Goal: Task Accomplishment & Management: Manage account settings

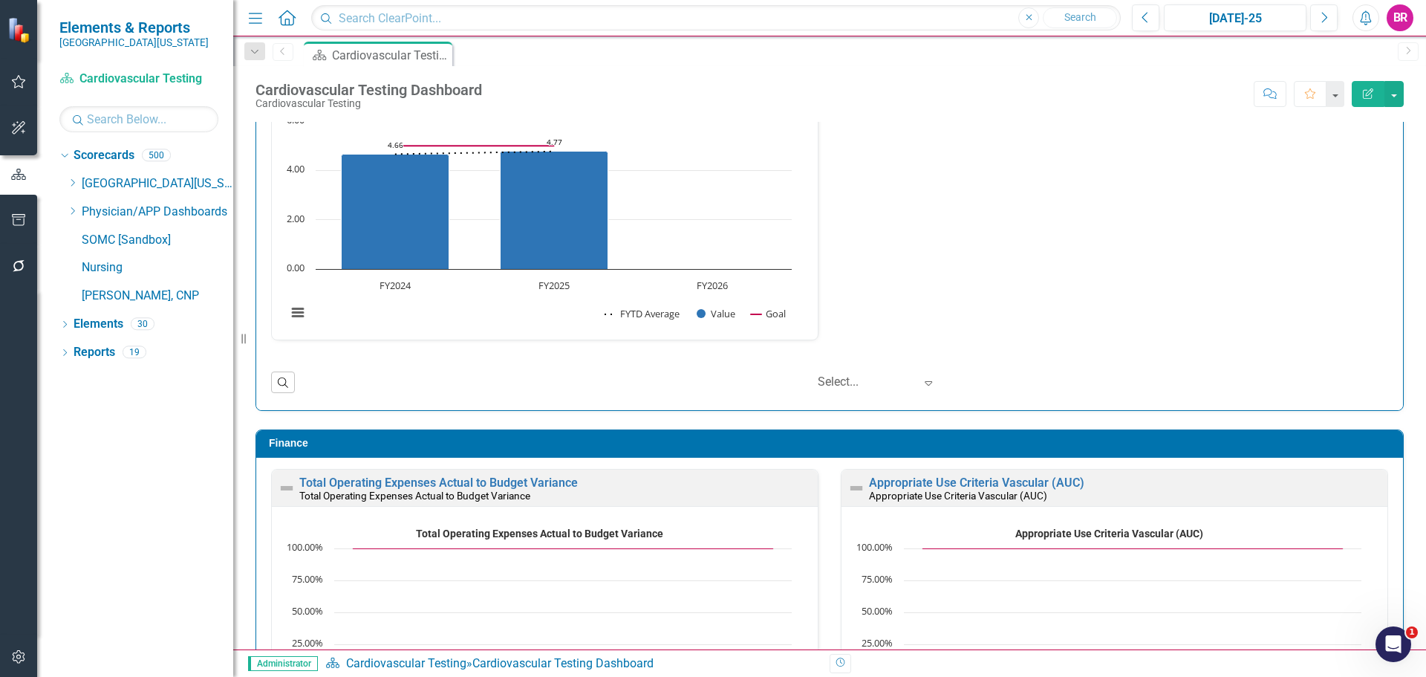
scroll to position [1, 0]
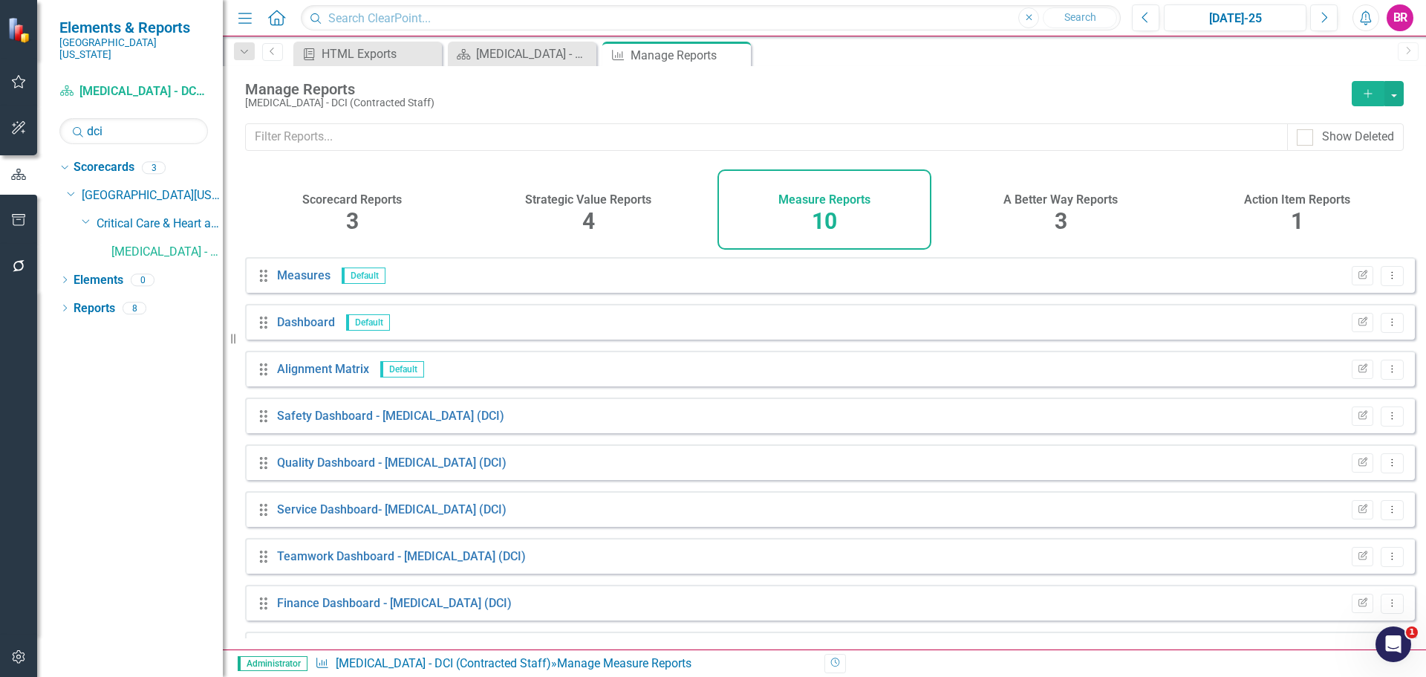
scroll to position [87, 0]
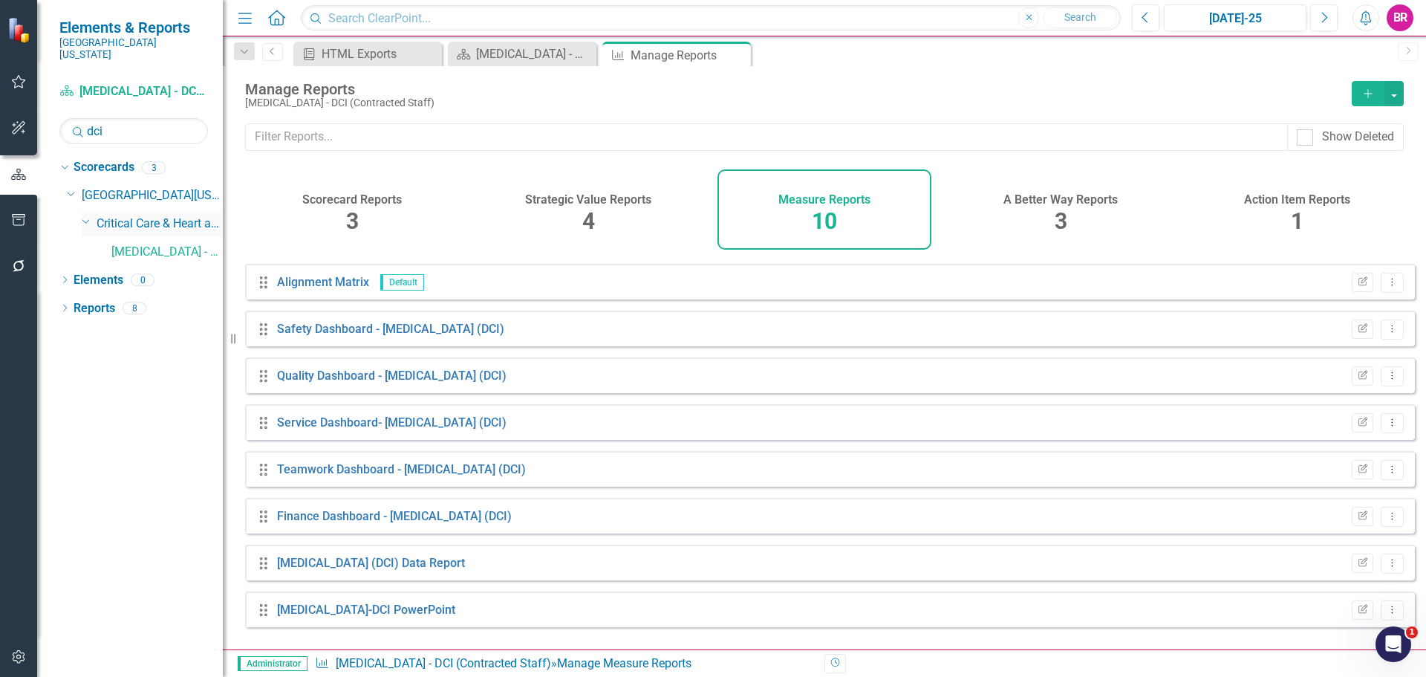
click at [79, 215] on div "Dropdown" at bounding box center [85, 220] width 13 height 11
click at [91, 218] on icon "Dropdown" at bounding box center [87, 222] width 11 height 9
click at [140, 118] on input "dci" at bounding box center [133, 131] width 149 height 26
click at [145, 118] on input "dci" at bounding box center [133, 131] width 149 height 26
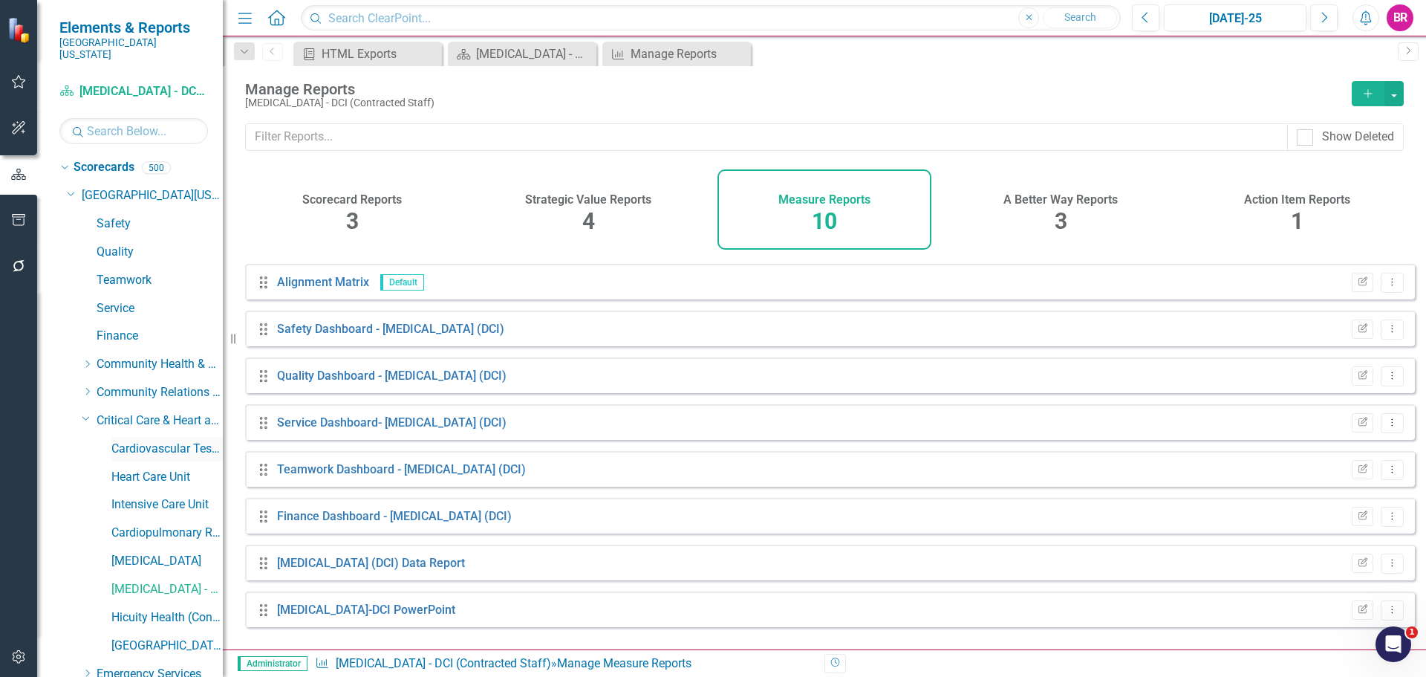
click at [136, 440] on link "Cardiovascular Testing" at bounding box center [166, 448] width 111 height 17
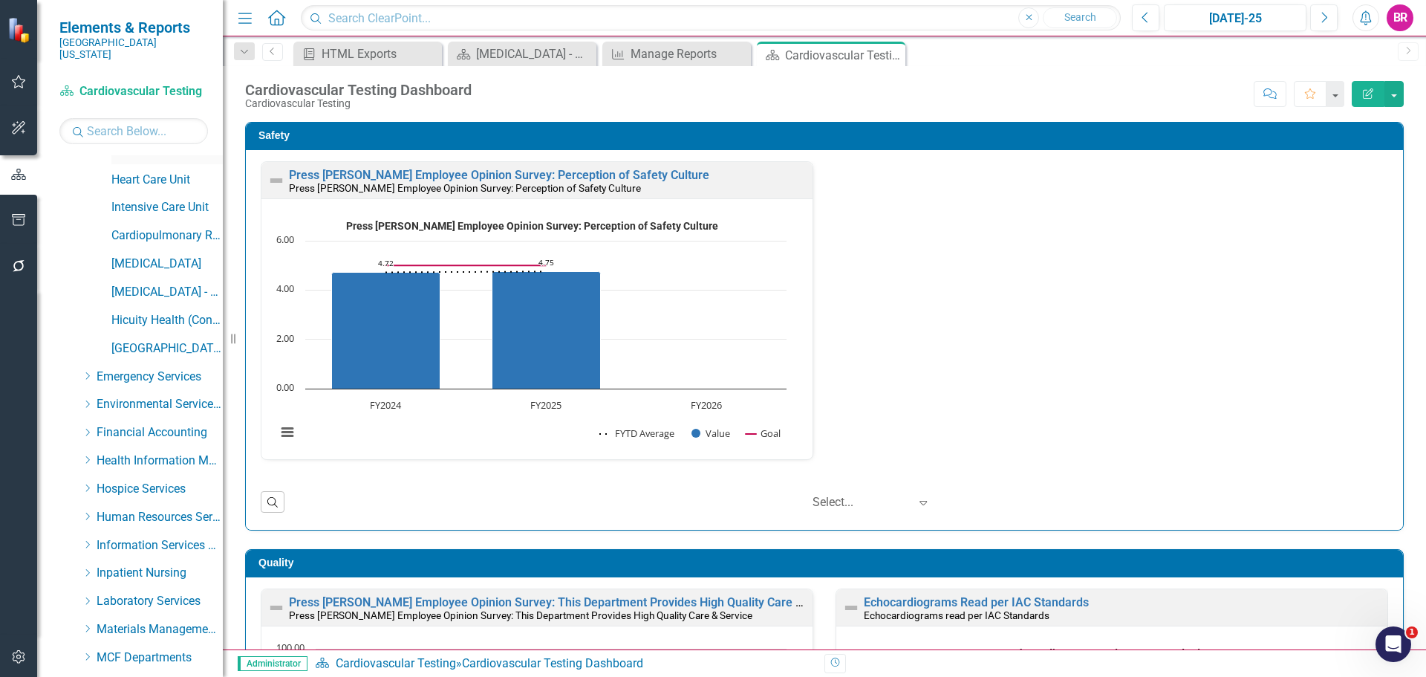
scroll to position [371, 0]
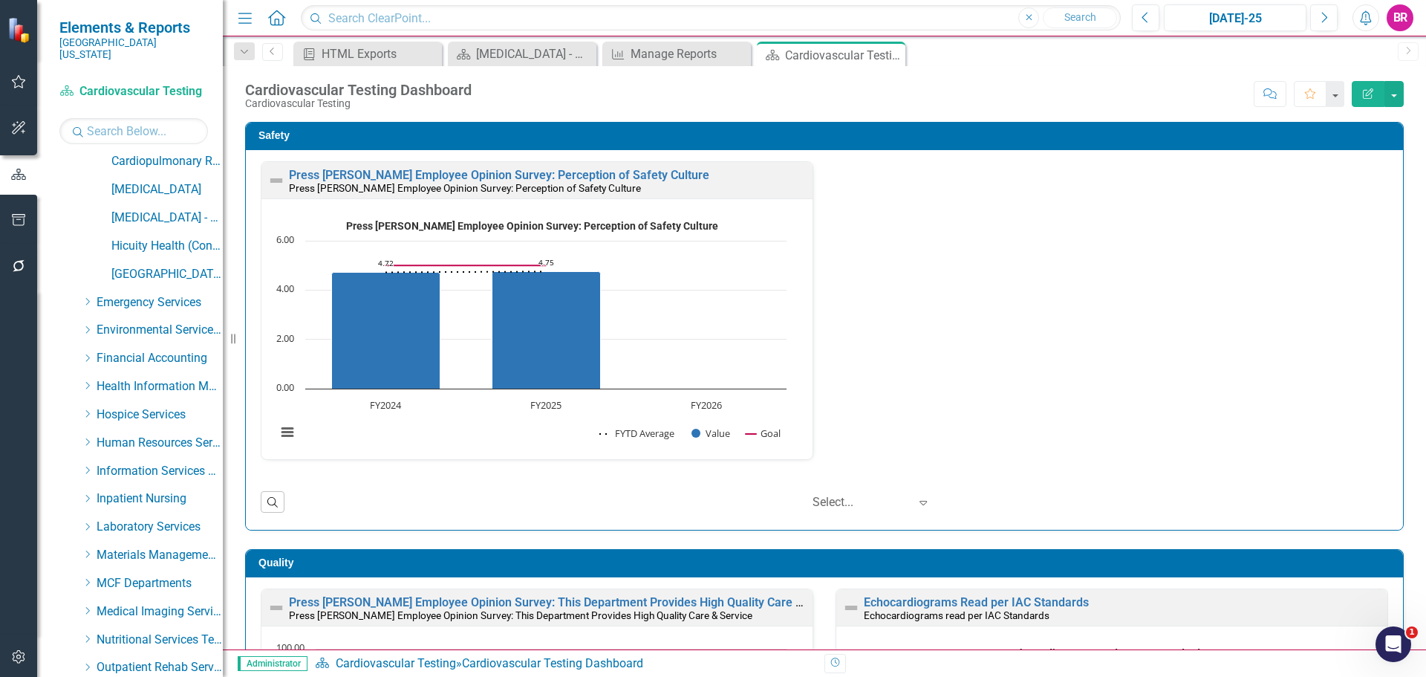
click at [1115, 315] on div "Press Ganey Employee Opinion Survey: Perception of Safety Culture Press Ganey E…" at bounding box center [825, 319] width 1150 height 317
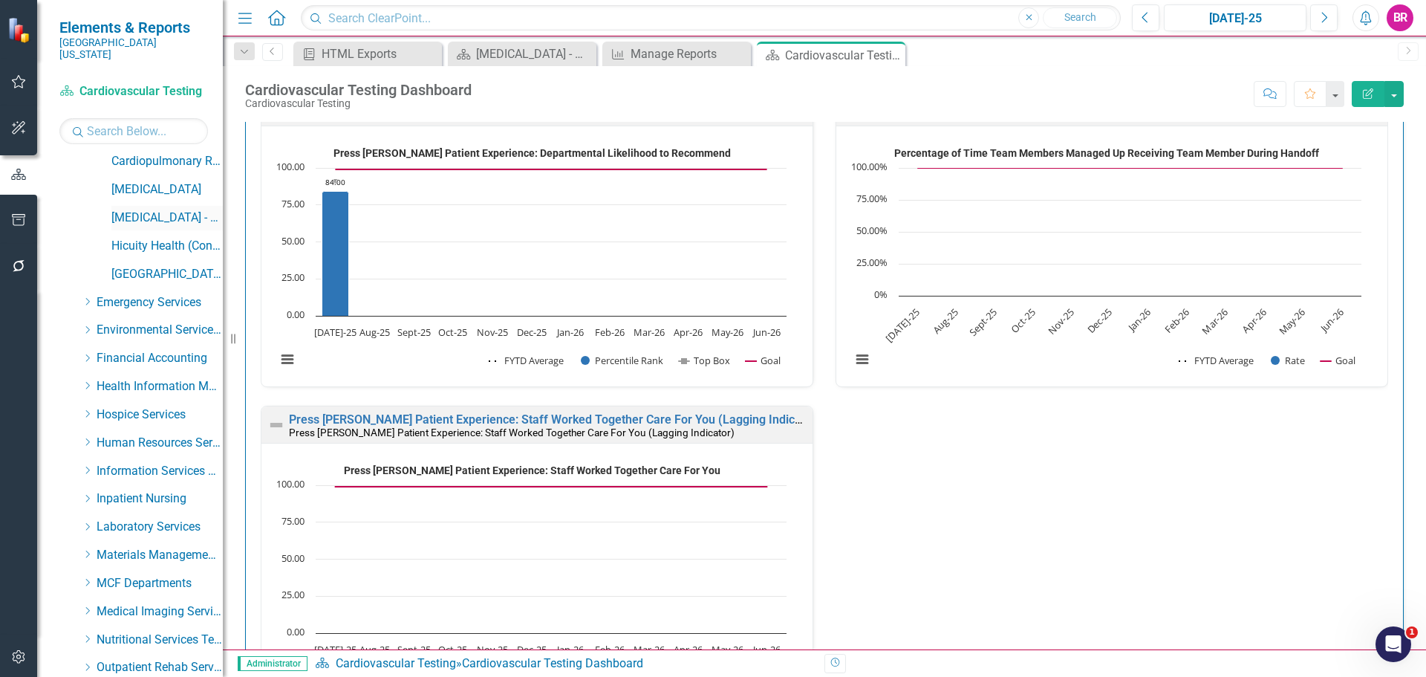
scroll to position [223, 0]
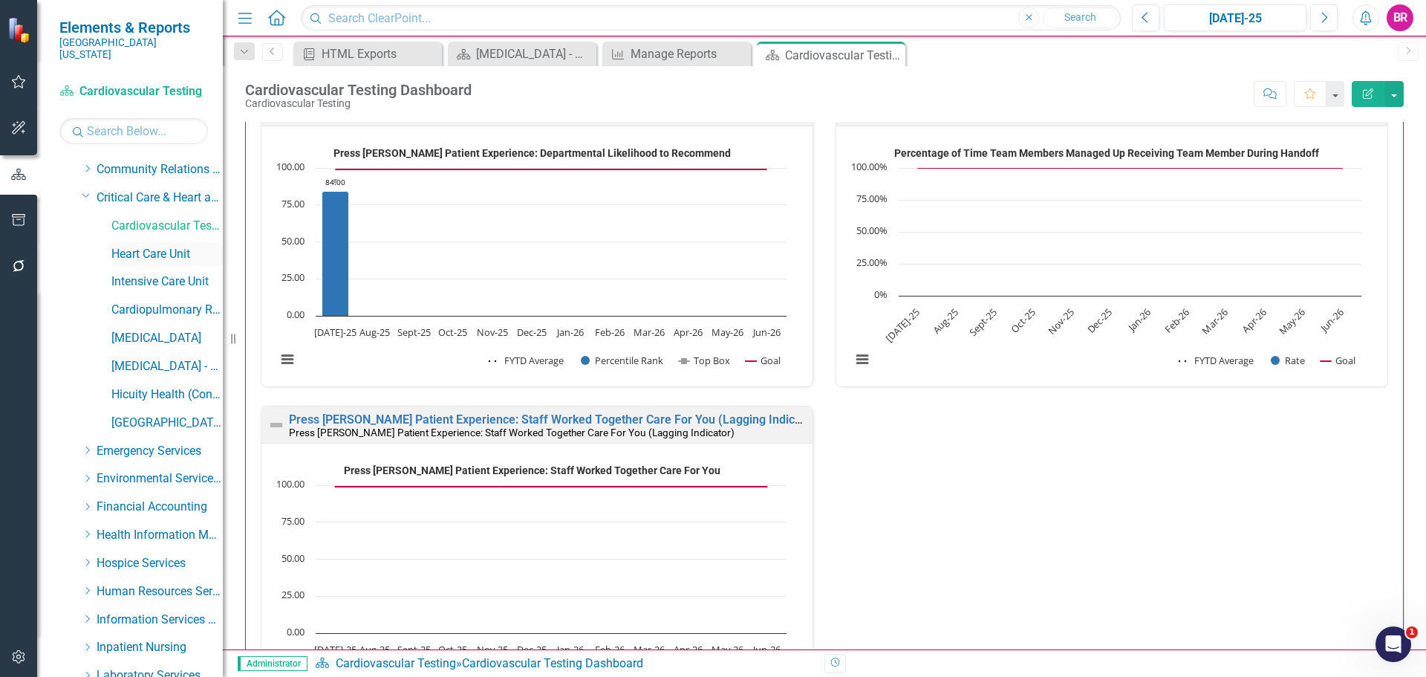
click at [148, 246] on link "Heart Care Unit" at bounding box center [166, 254] width 111 height 17
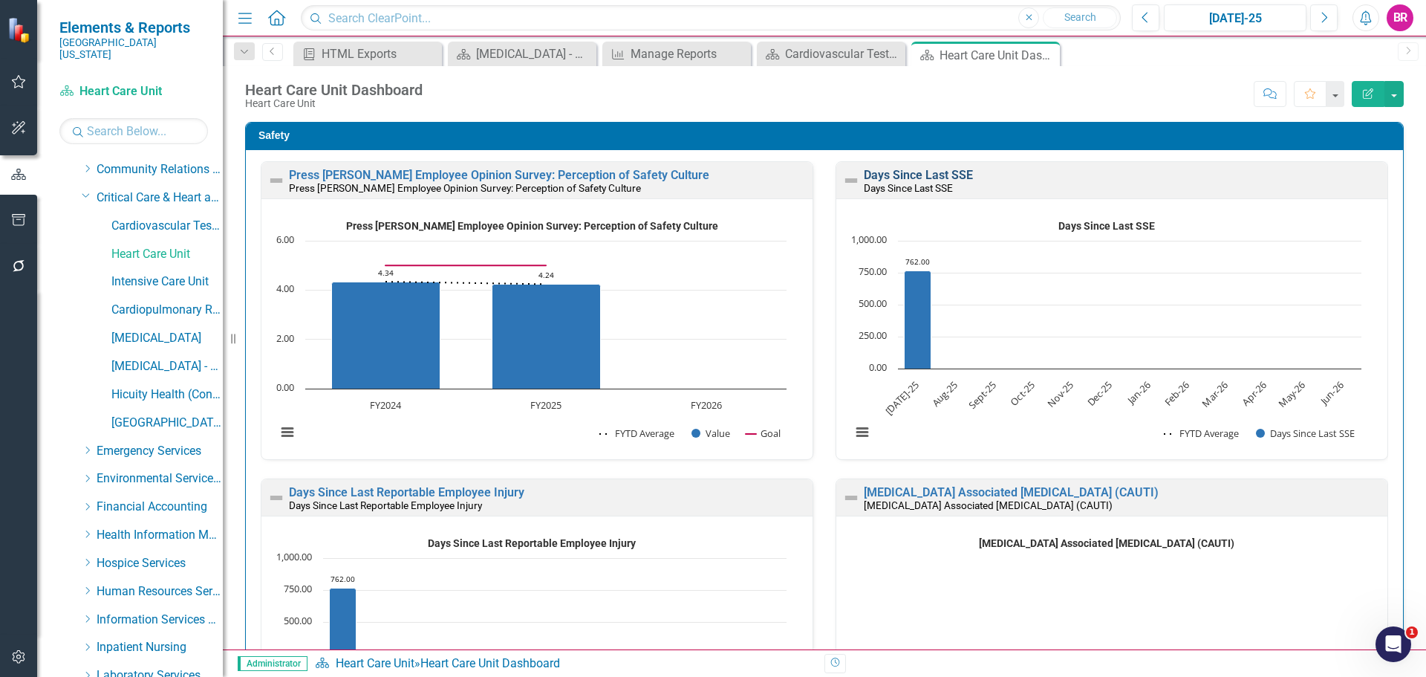
click at [923, 179] on link "Days Since Last SSE" at bounding box center [918, 175] width 109 height 14
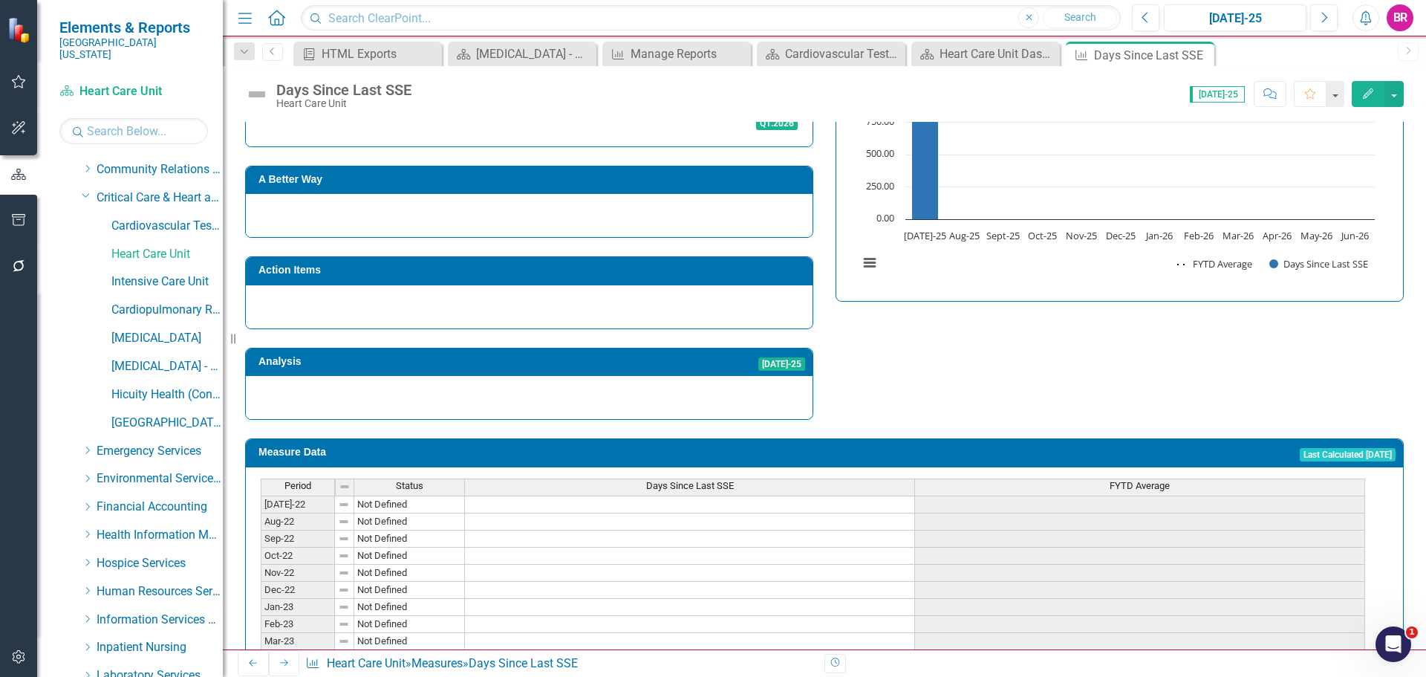
scroll to position [434, 0]
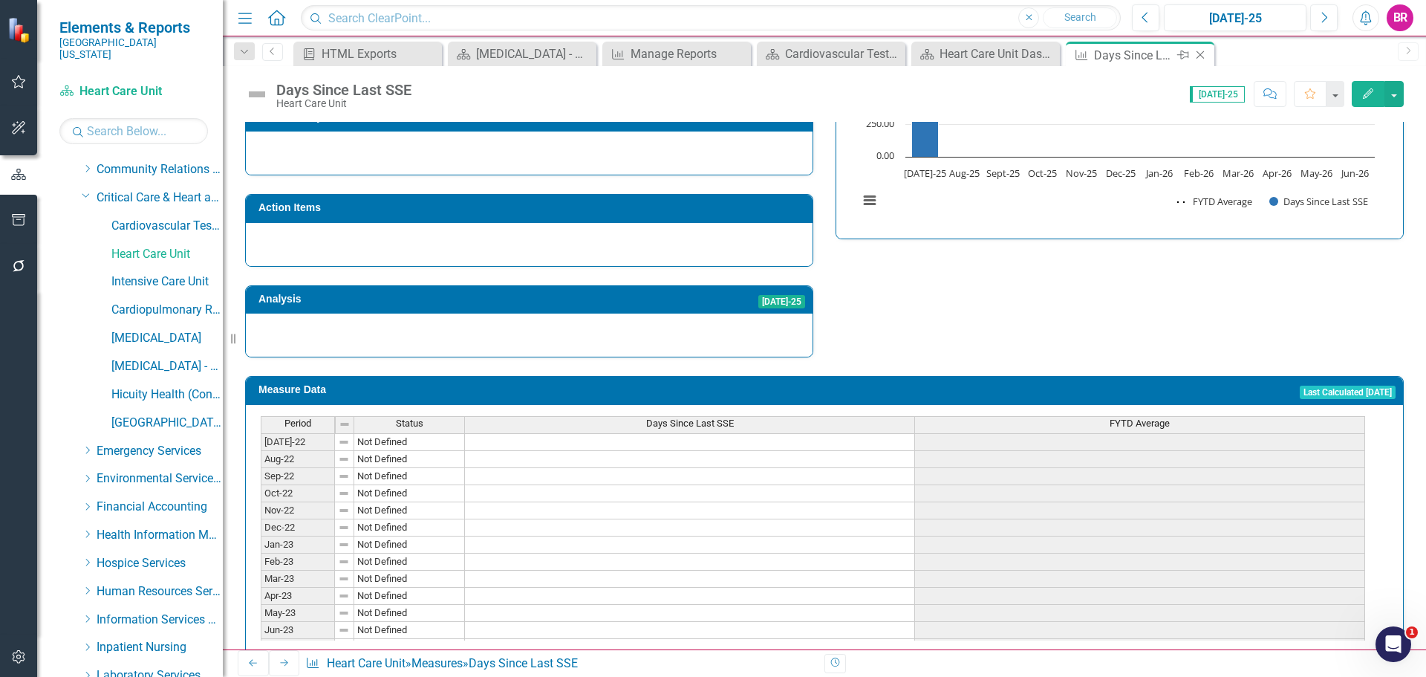
click at [1201, 54] on icon at bounding box center [1200, 55] width 8 height 8
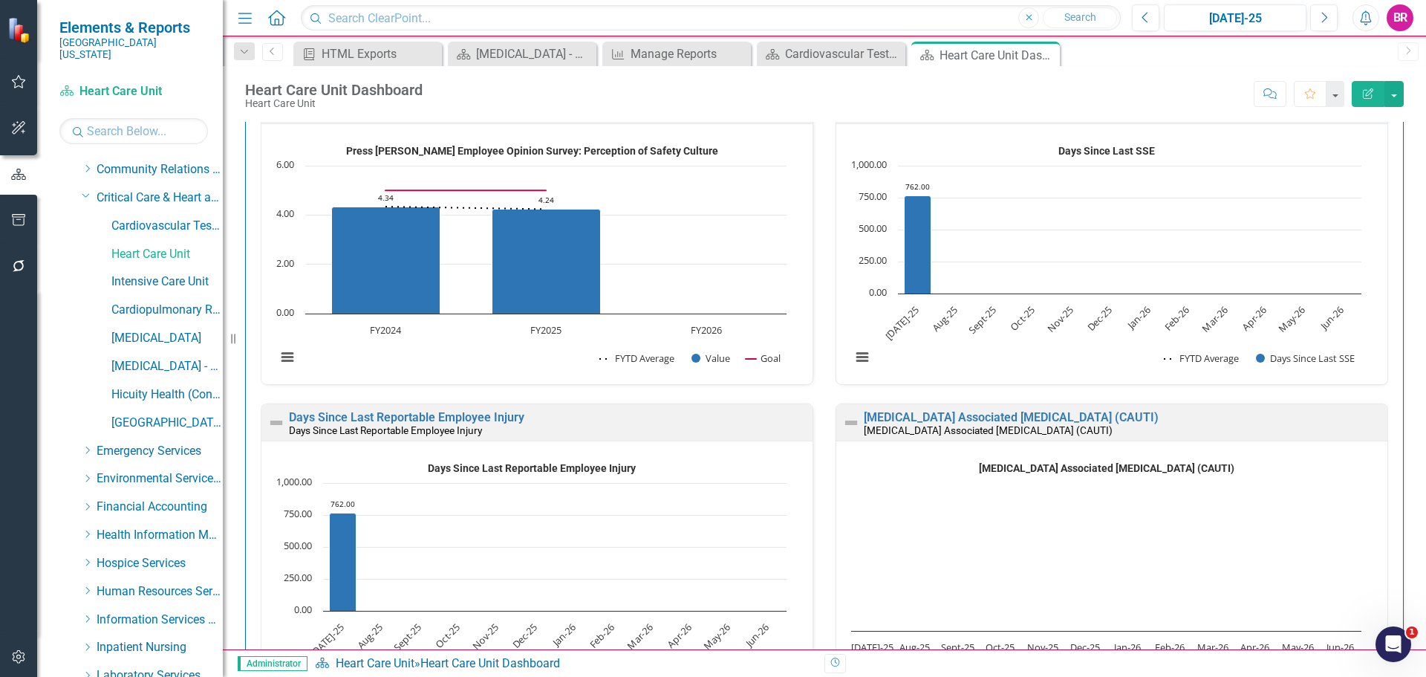
scroll to position [149, 0]
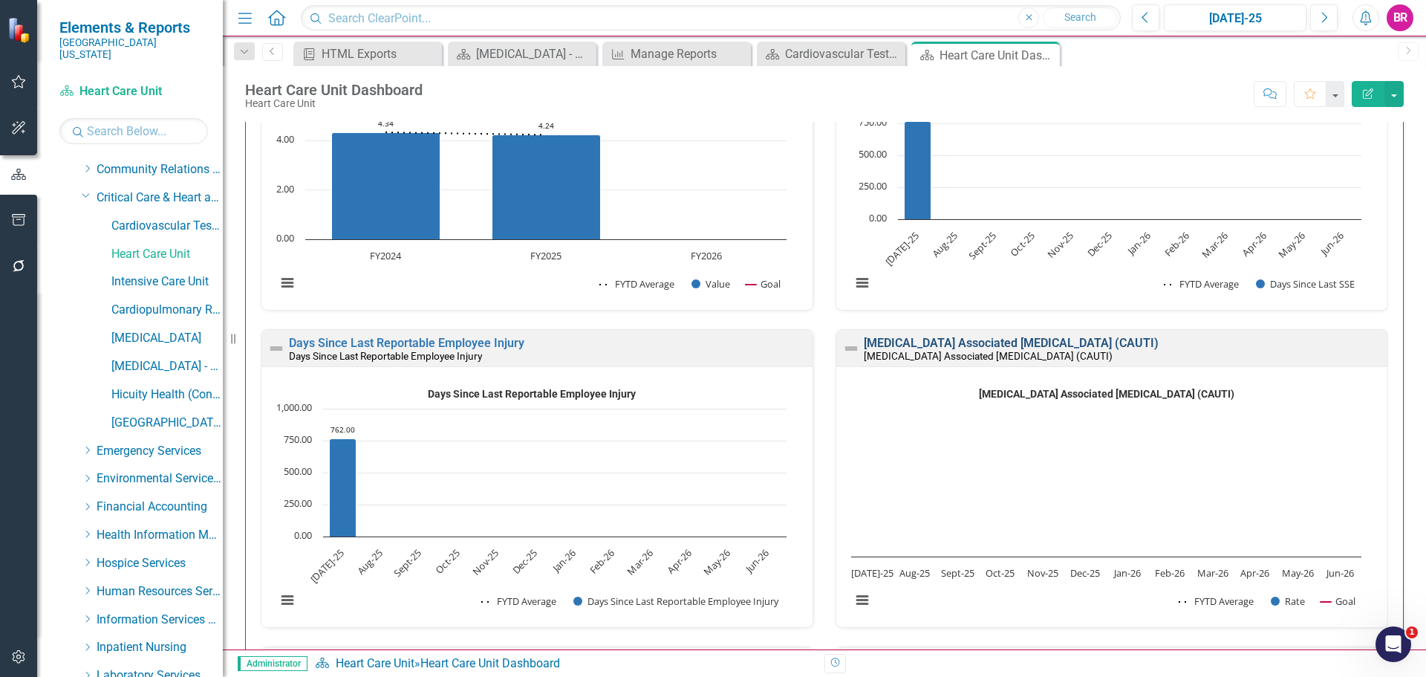
click at [909, 339] on link "[MEDICAL_DATA] Associated [MEDICAL_DATA] (CAUTI)" at bounding box center [1011, 343] width 295 height 14
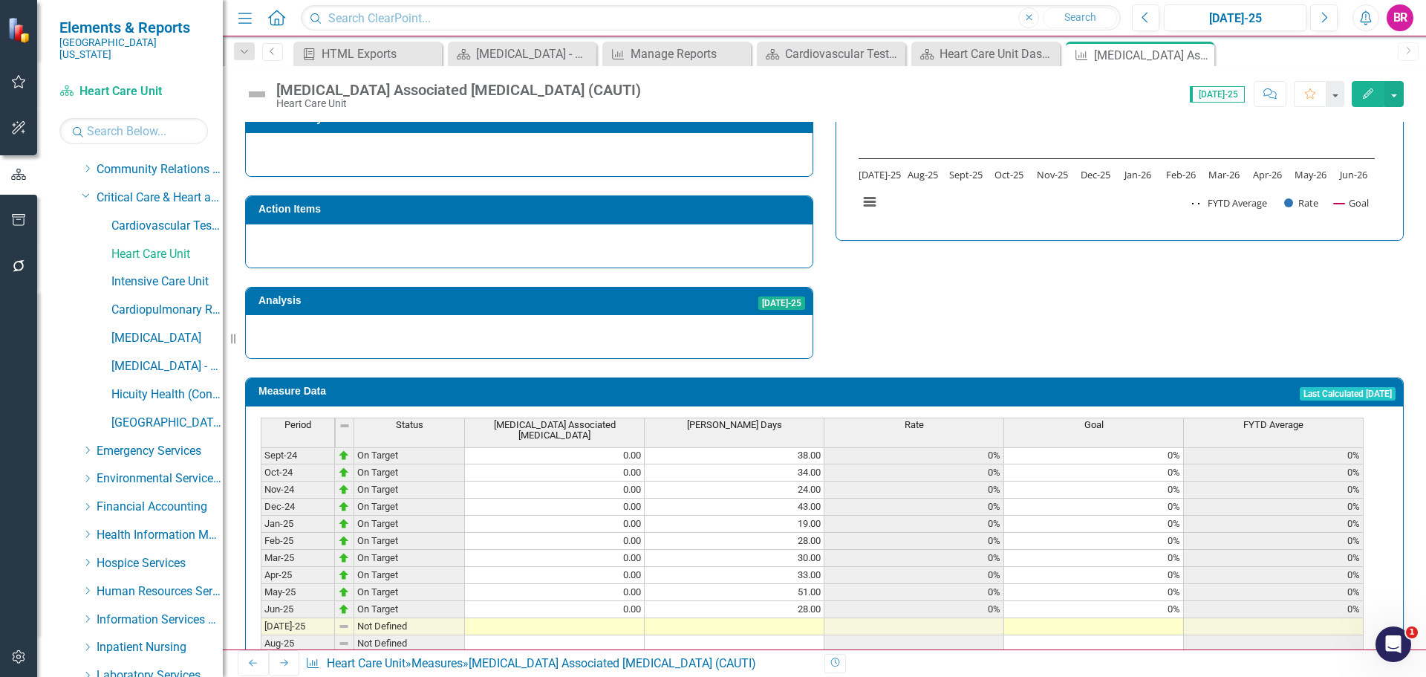
scroll to position [594, 0]
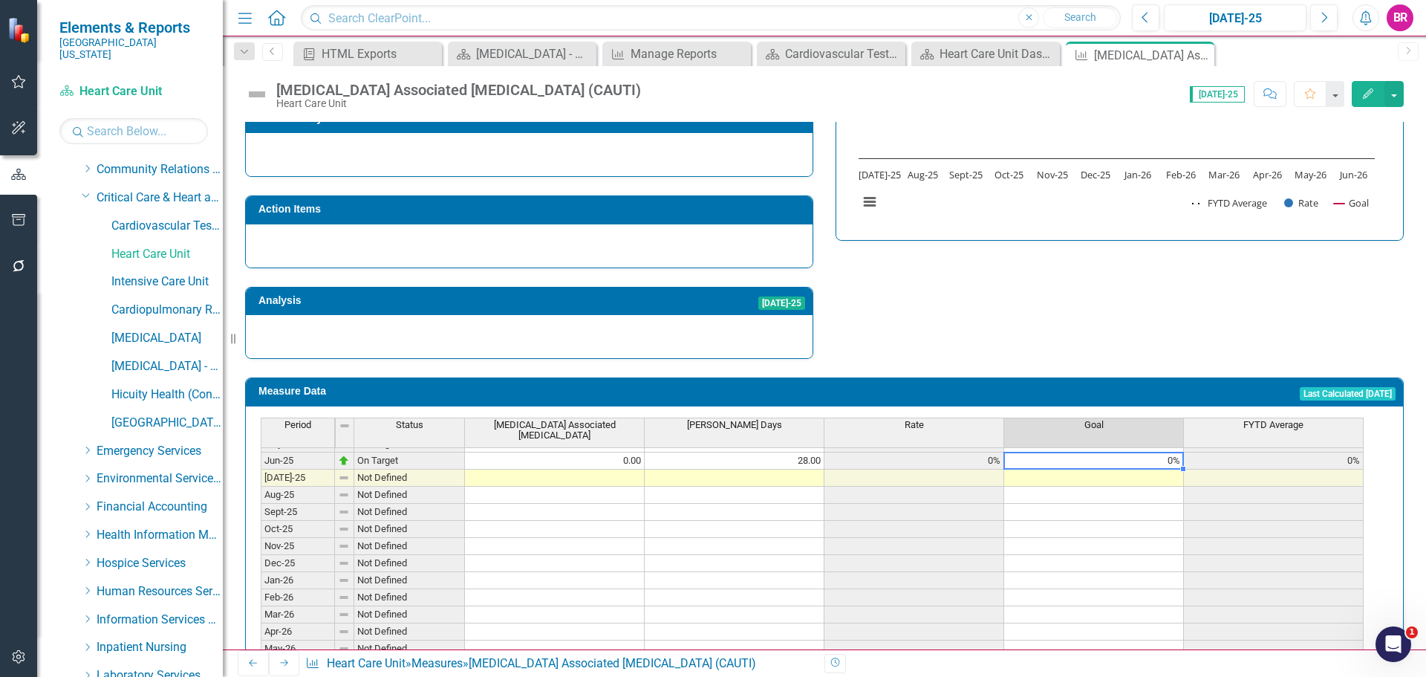
click at [1168, 452] on td "0%" at bounding box center [1094, 460] width 180 height 17
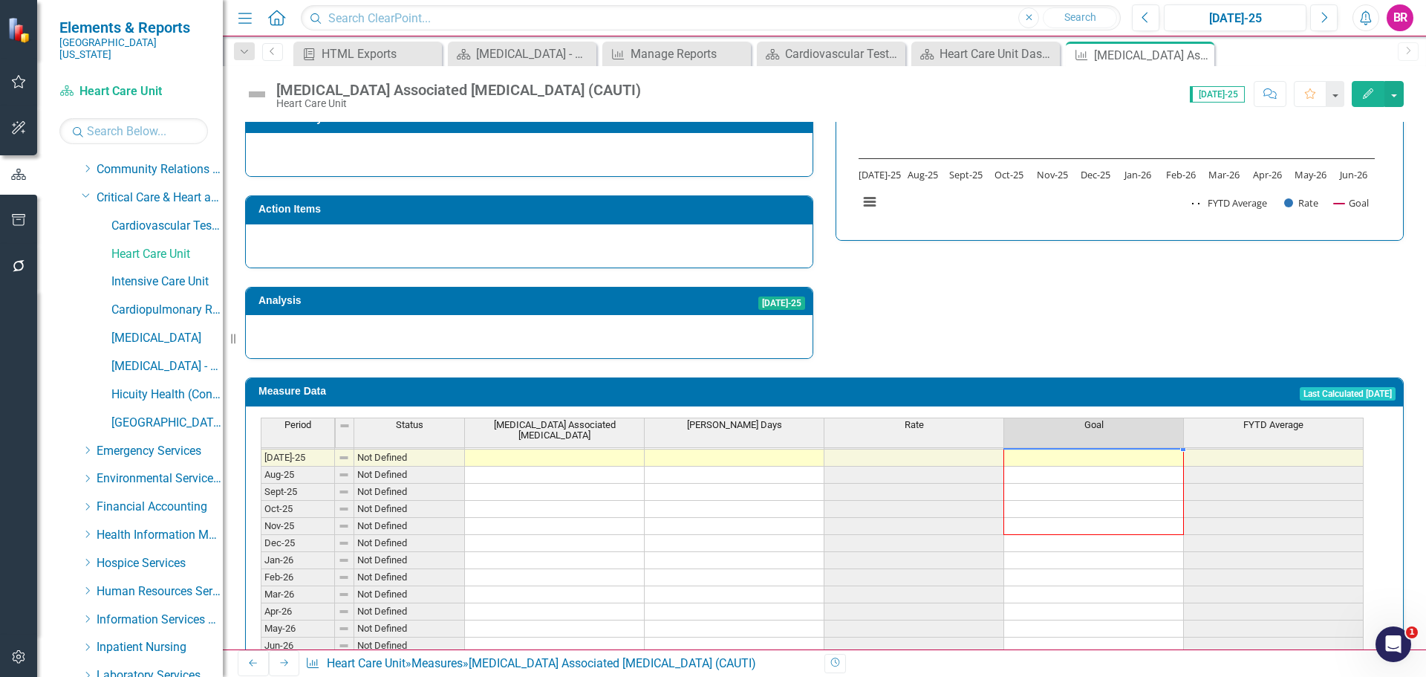
scroll to position [446, 0]
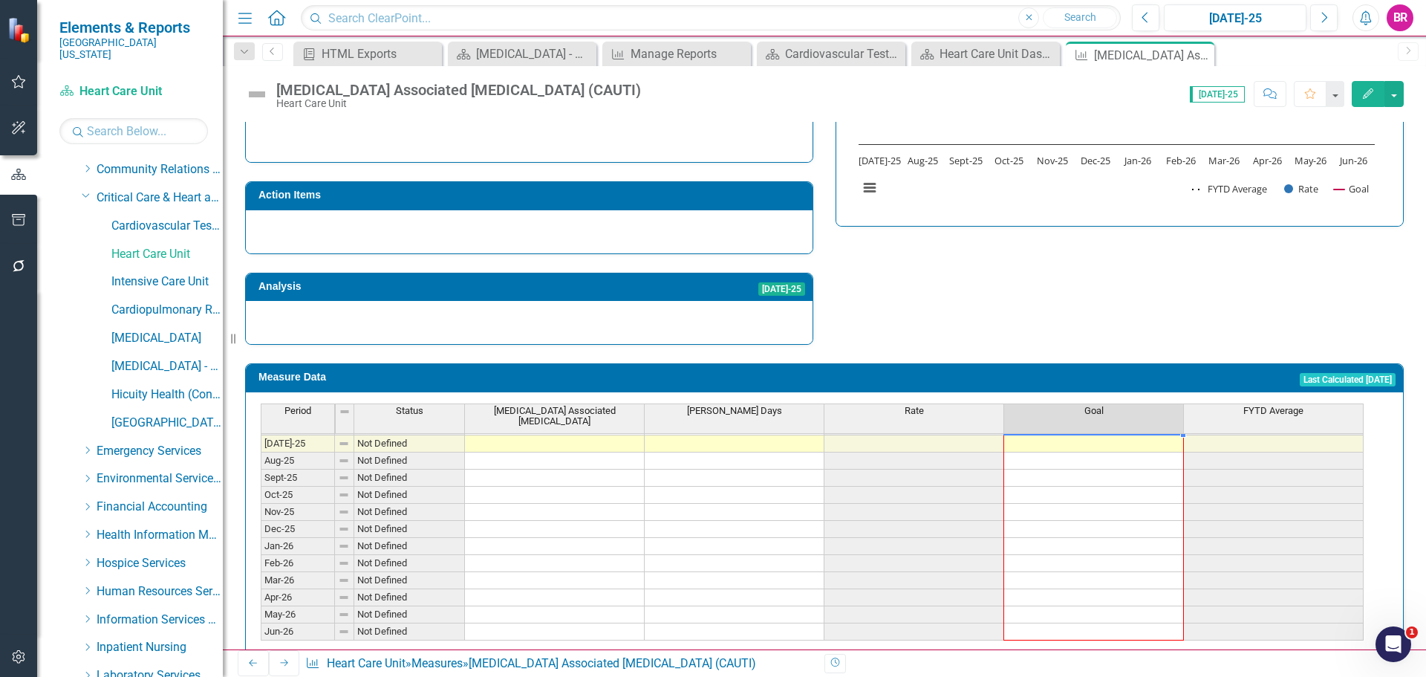
drag, startPoint x: 1185, startPoint y: 440, endPoint x: 1156, endPoint y: 596, distance: 158.6
click at [261, 596] on div "Period Status Catheter Associated Urinary Tract Infection Foley Days Rate Goal …" at bounding box center [261, 402] width 0 height 475
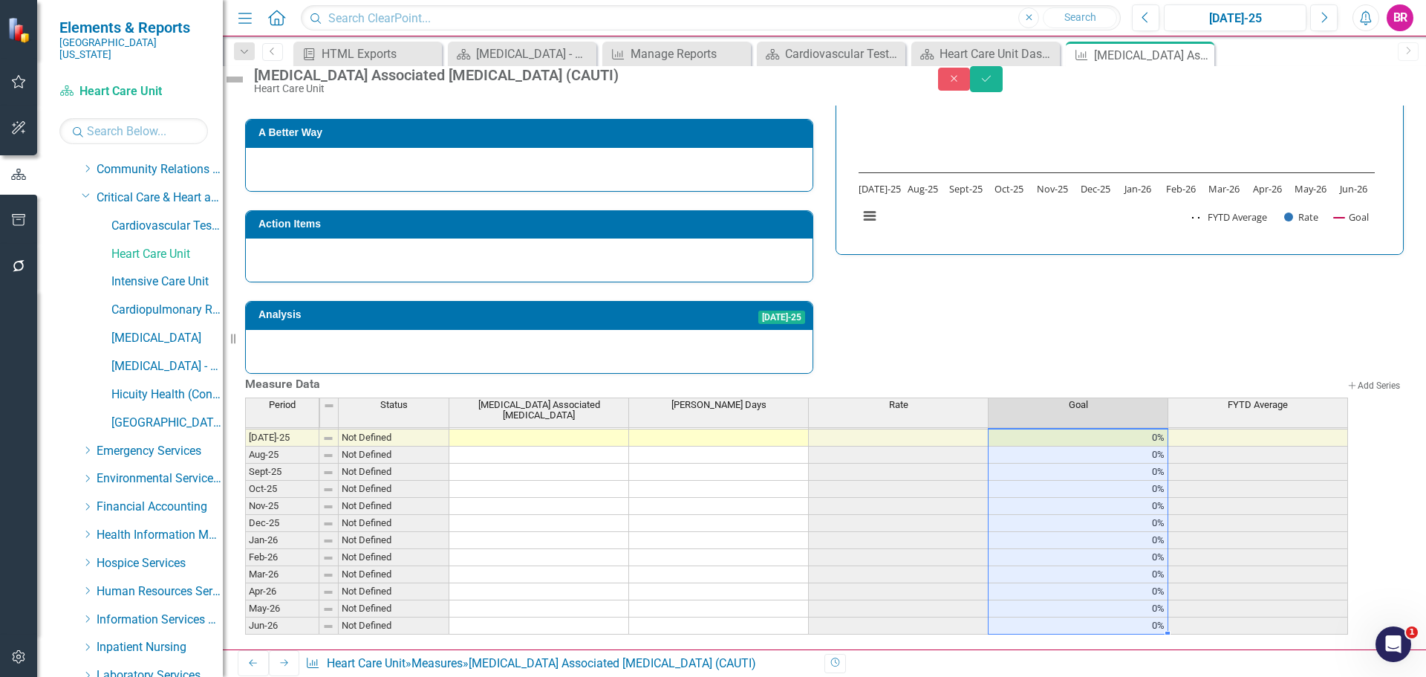
type textarea "0"
click at [1003, 91] on button "Save" at bounding box center [986, 79] width 33 height 26
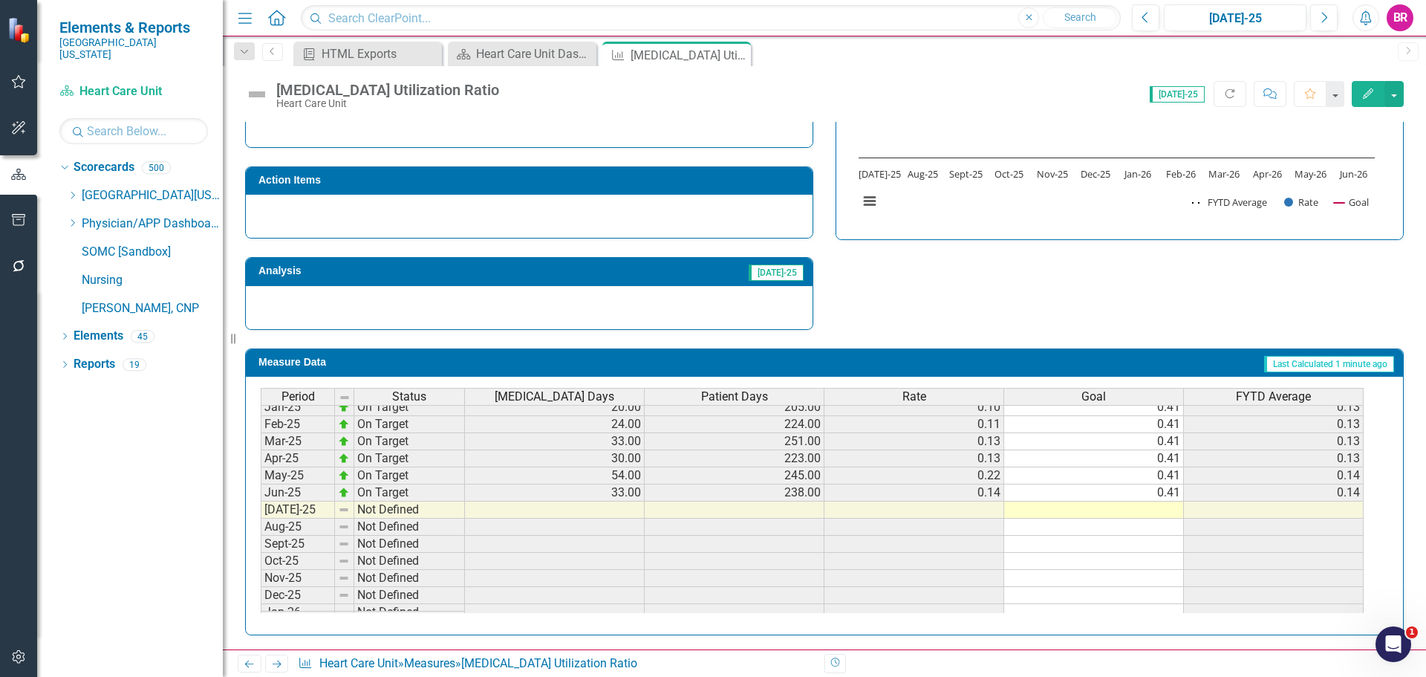
scroll to position [520, 0]
click at [1155, 489] on tbody "Jul-23 Not Defined 33.00 197.00 0.17 0.17 Aug-23 Not Defined 18.00 206.00 0.09 …" at bounding box center [812, 356] width 1103 height 530
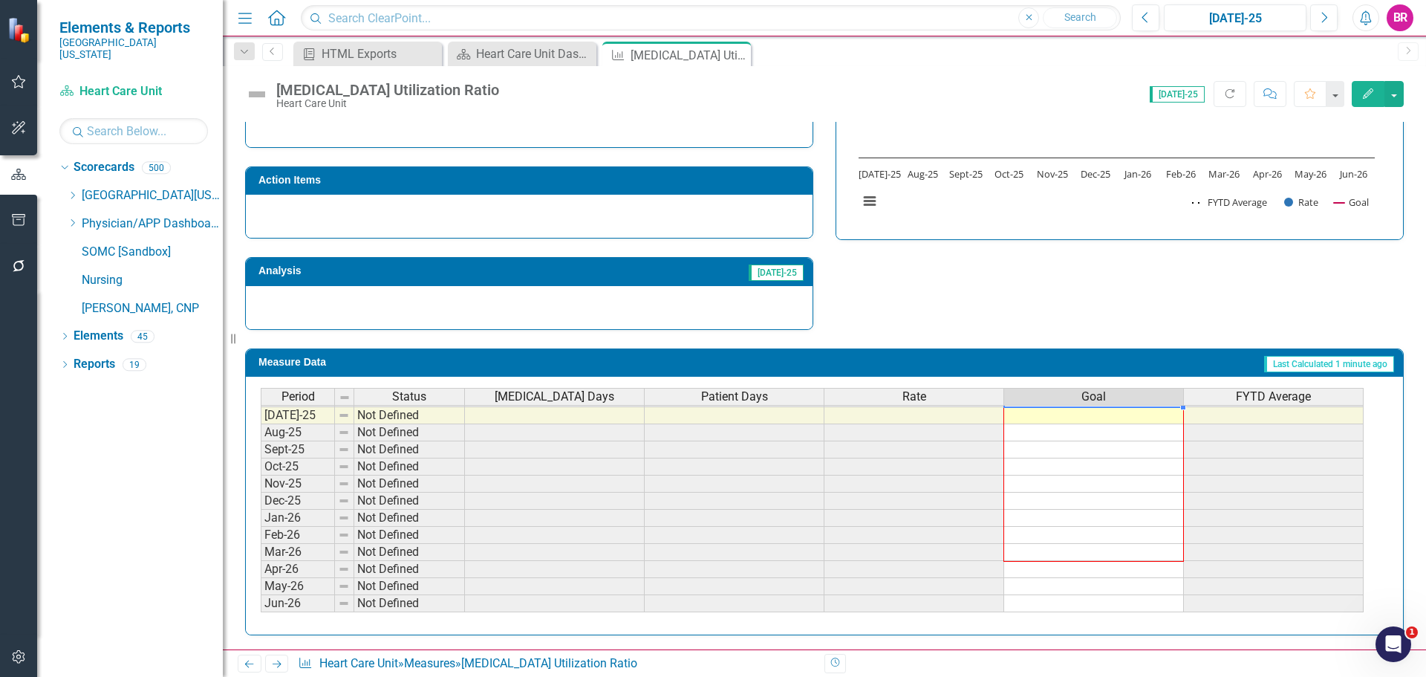
scroll to position [434, 0]
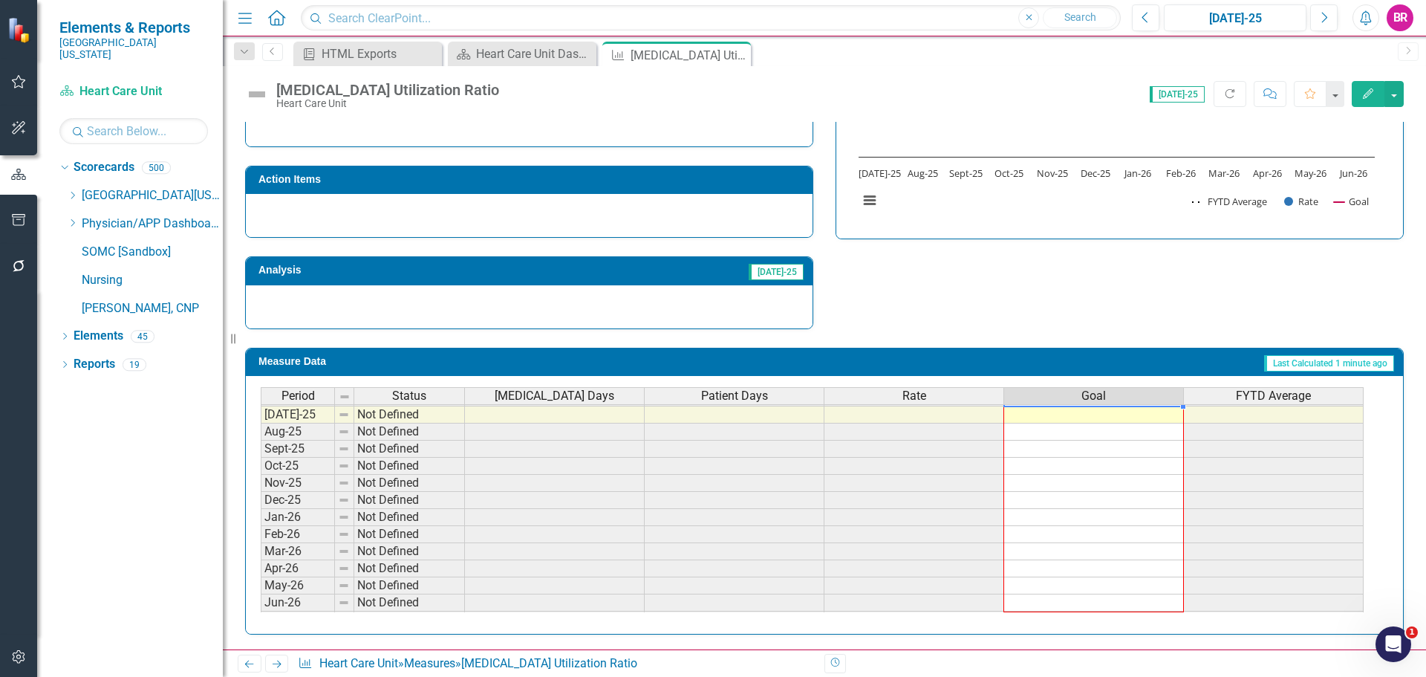
drag, startPoint x: 1185, startPoint y: 500, endPoint x: 1173, endPoint y: 605, distance: 105.4
click at [261, 605] on div "Period Status Central Line Days Patient Days Rate Goal FYTD Average Jun-24 Not …" at bounding box center [261, 397] width 0 height 463
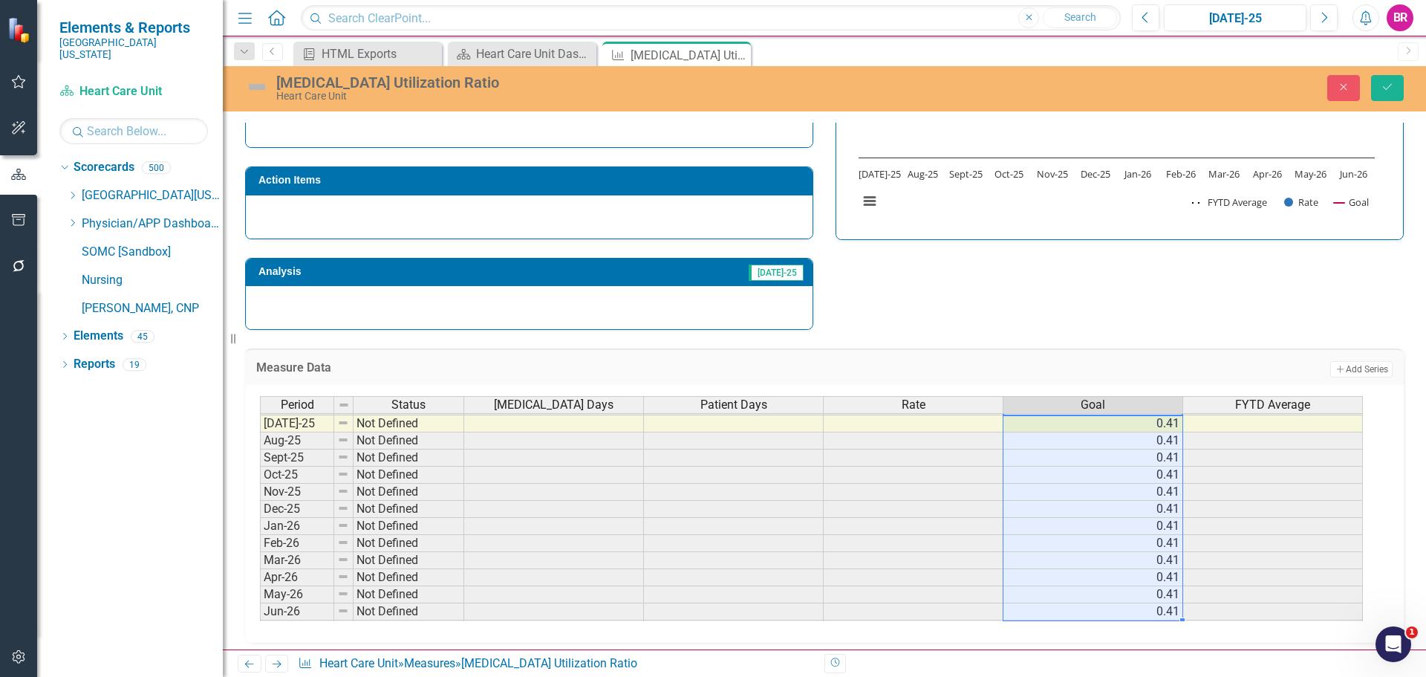
type textarea "0.41"
click at [1376, 86] on button "Save" at bounding box center [1387, 88] width 33 height 26
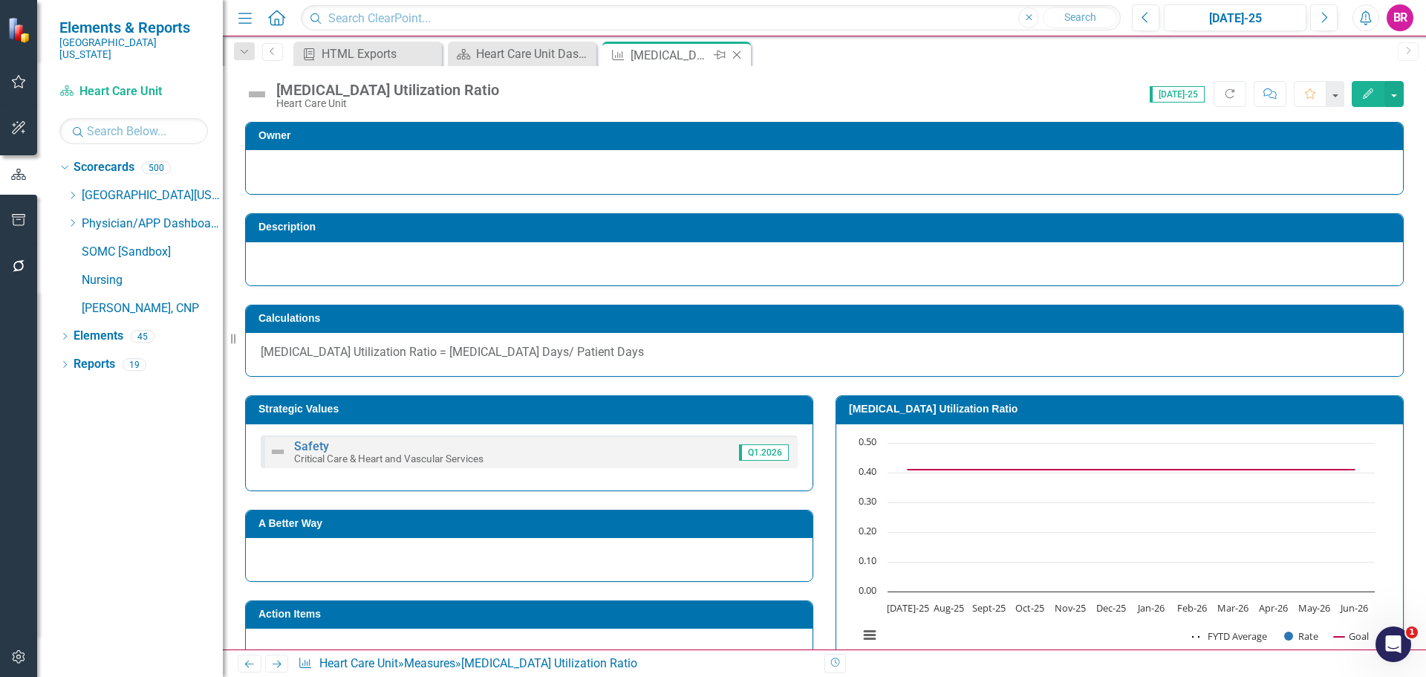
click at [735, 56] on icon "Close" at bounding box center [736, 55] width 15 height 12
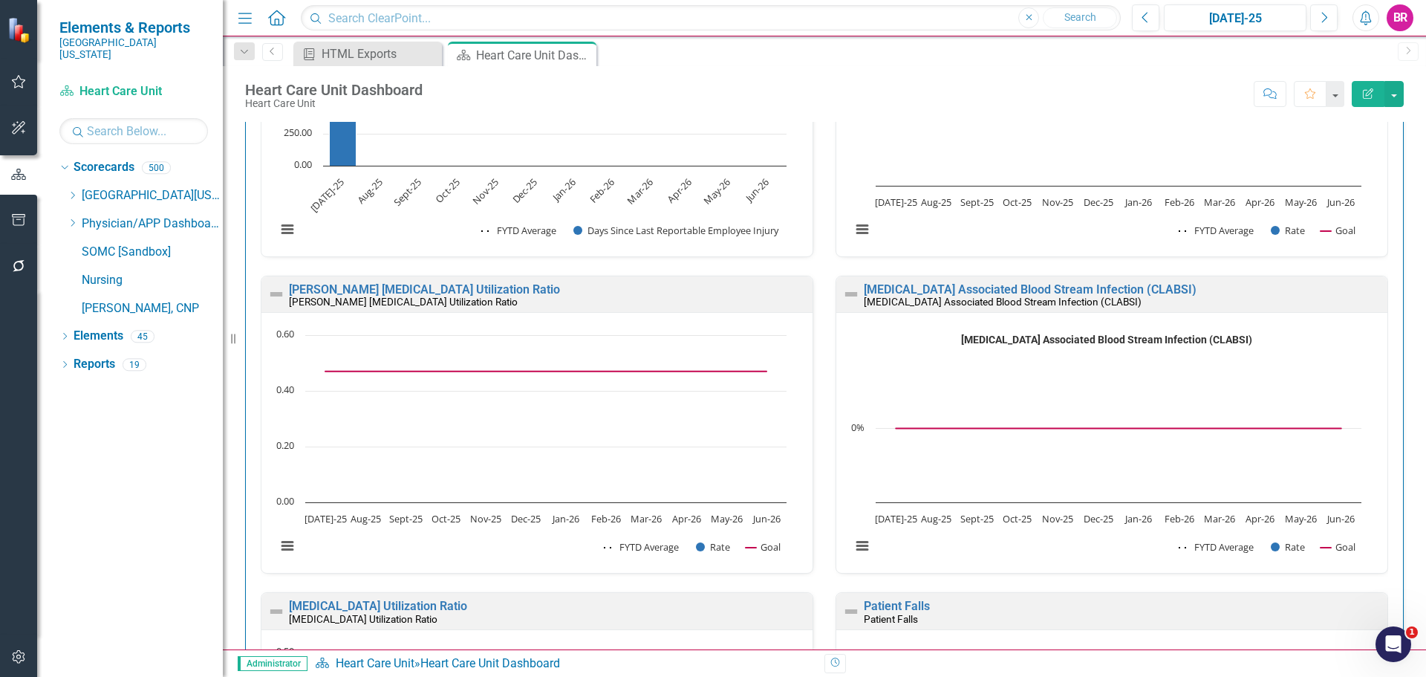
scroll to position [1263, 0]
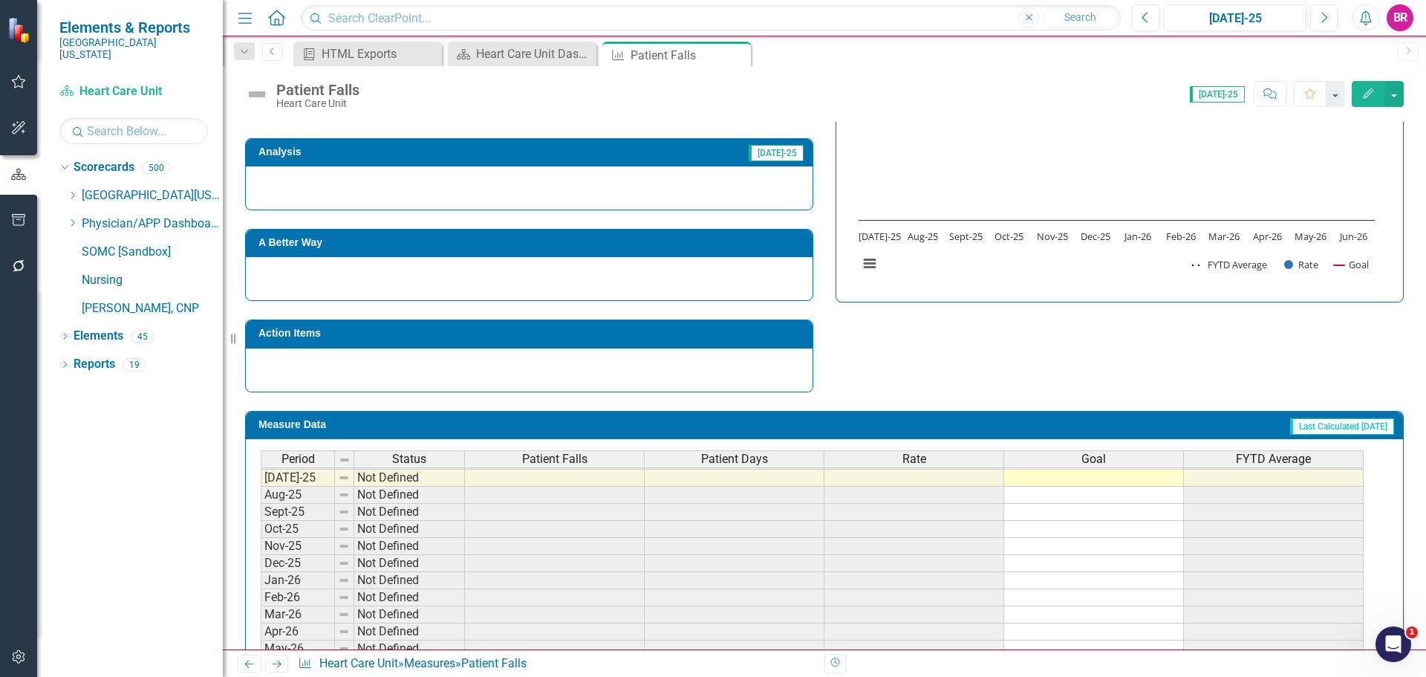
scroll to position [540, 0]
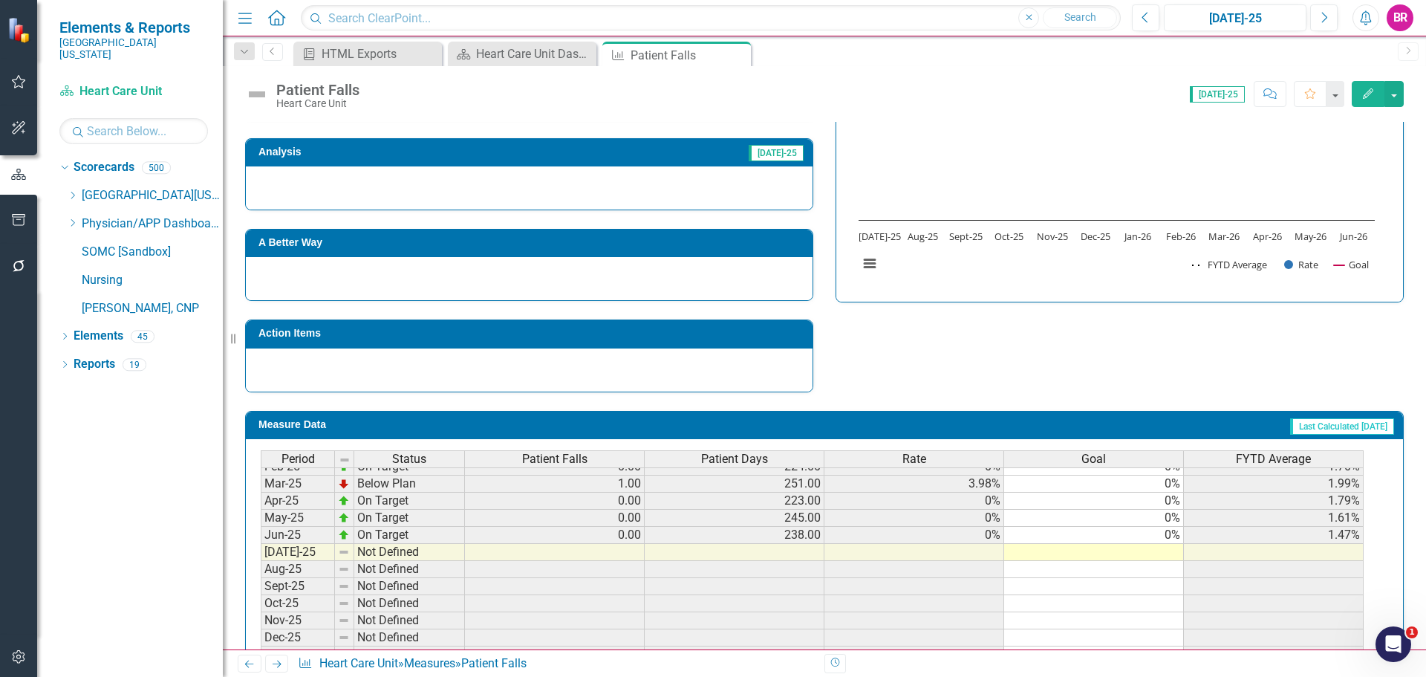
click at [1170, 539] on tbody "May-24 On Target 0.00 205.00 0% 0% 0% Jun-24 On Target 0.00 211.00 0% 0% 0% Jul…" at bounding box center [812, 526] width 1103 height 445
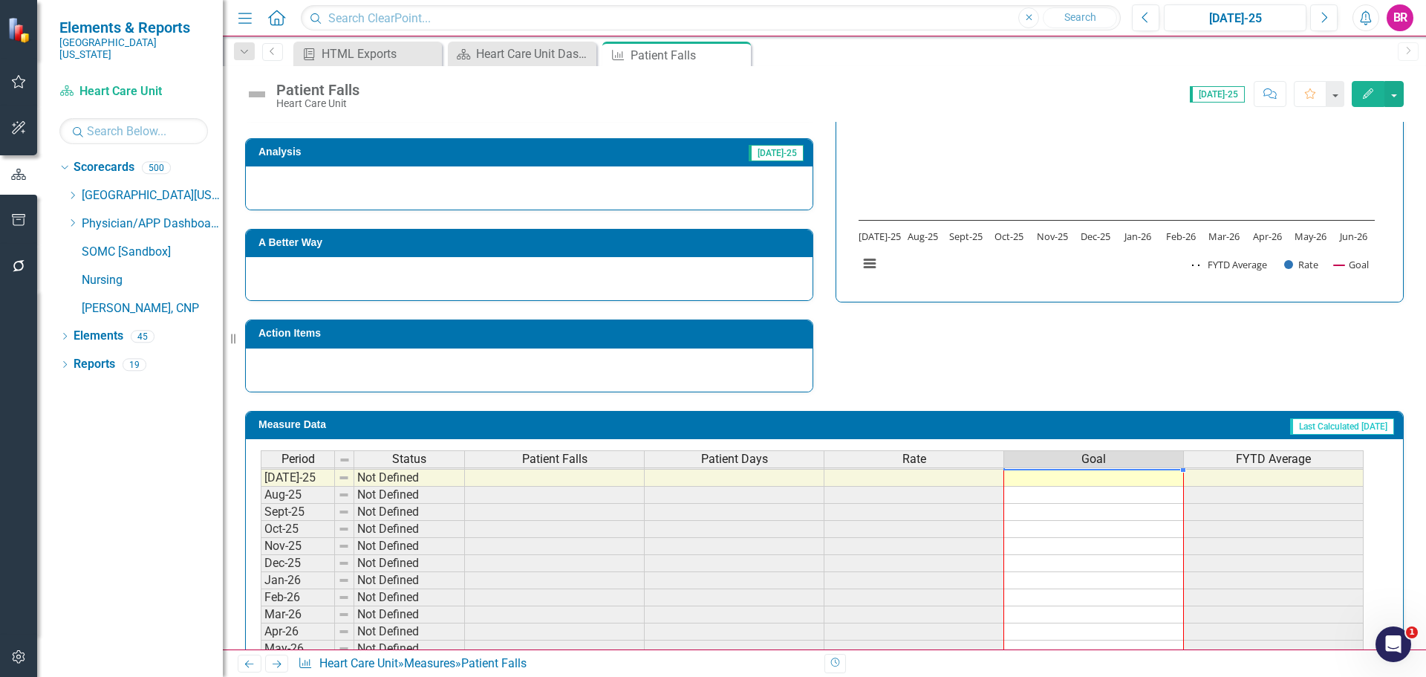
scroll to position [434, 0]
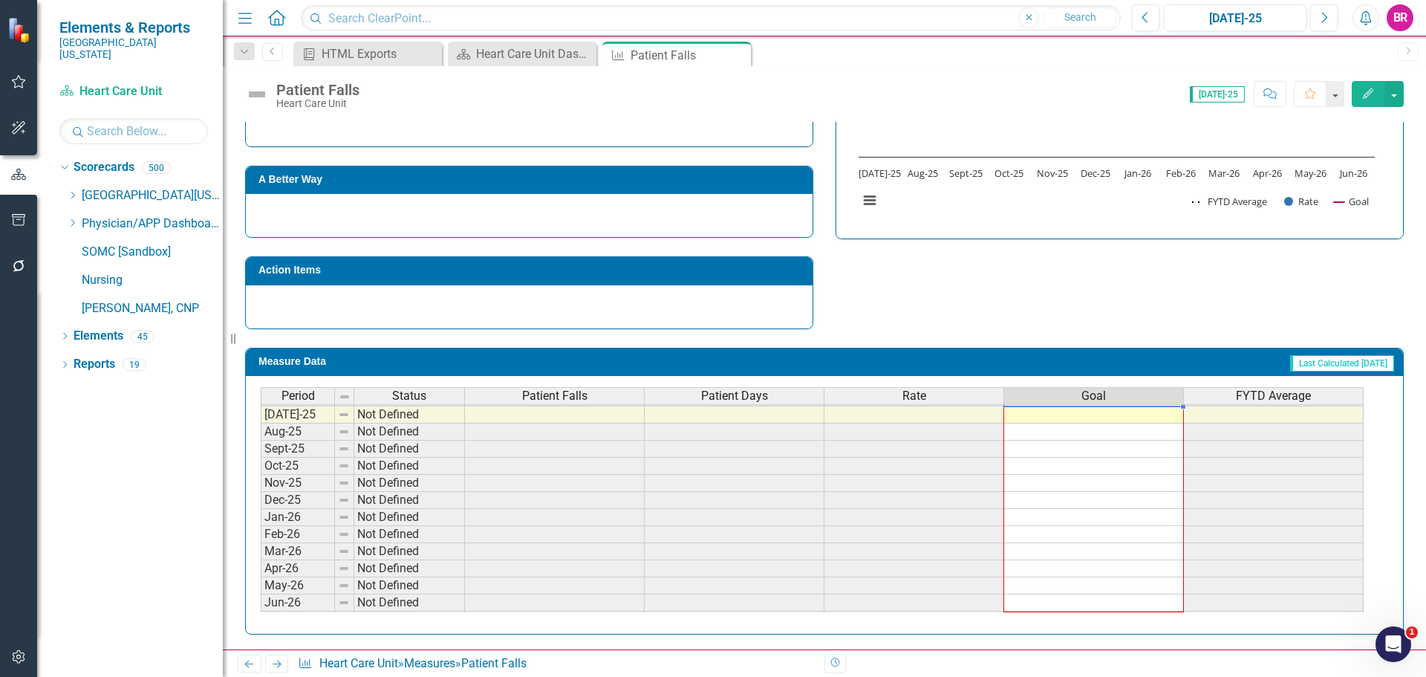
drag, startPoint x: 1182, startPoint y: 543, endPoint x: 1097, endPoint y: 644, distance: 132.3
click at [261, 605] on div "Period Status Patient Falls Patient Days Rate Goal FYTD Average Jun-24 On Targe…" at bounding box center [261, 397] width 0 height 463
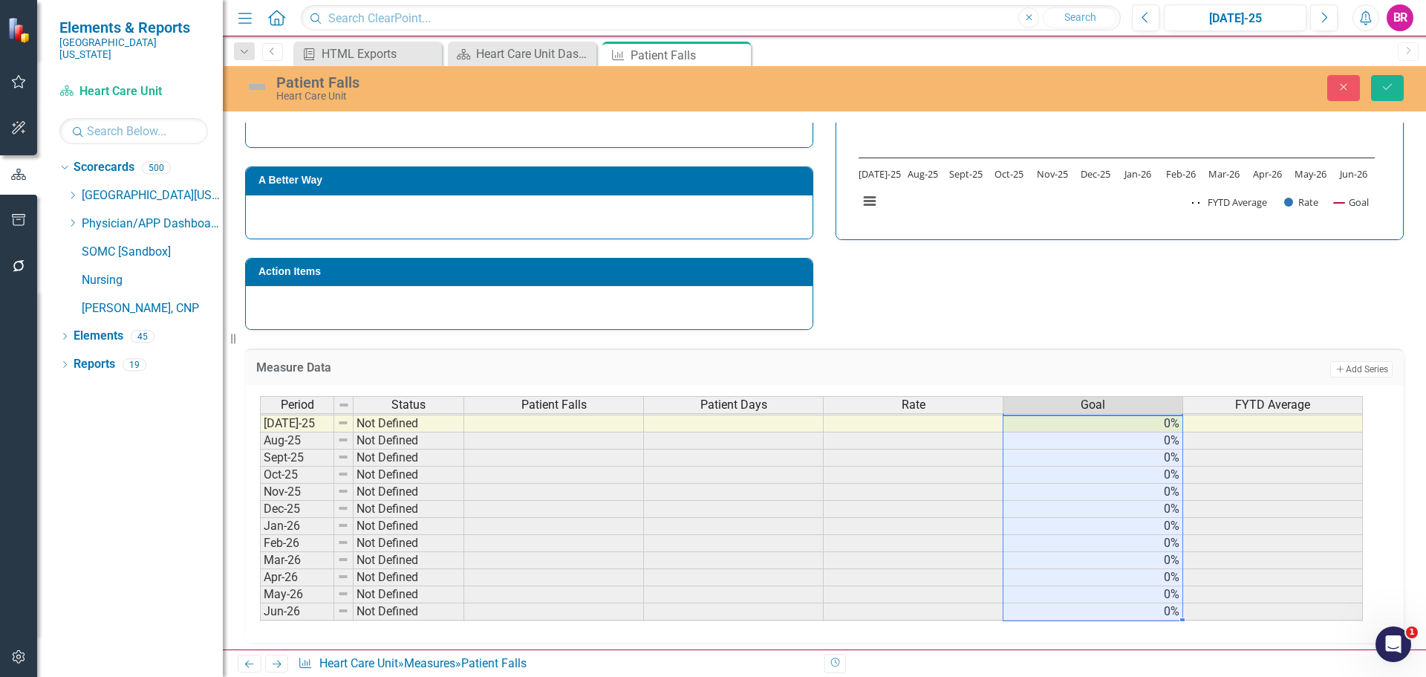
type textarea "0"
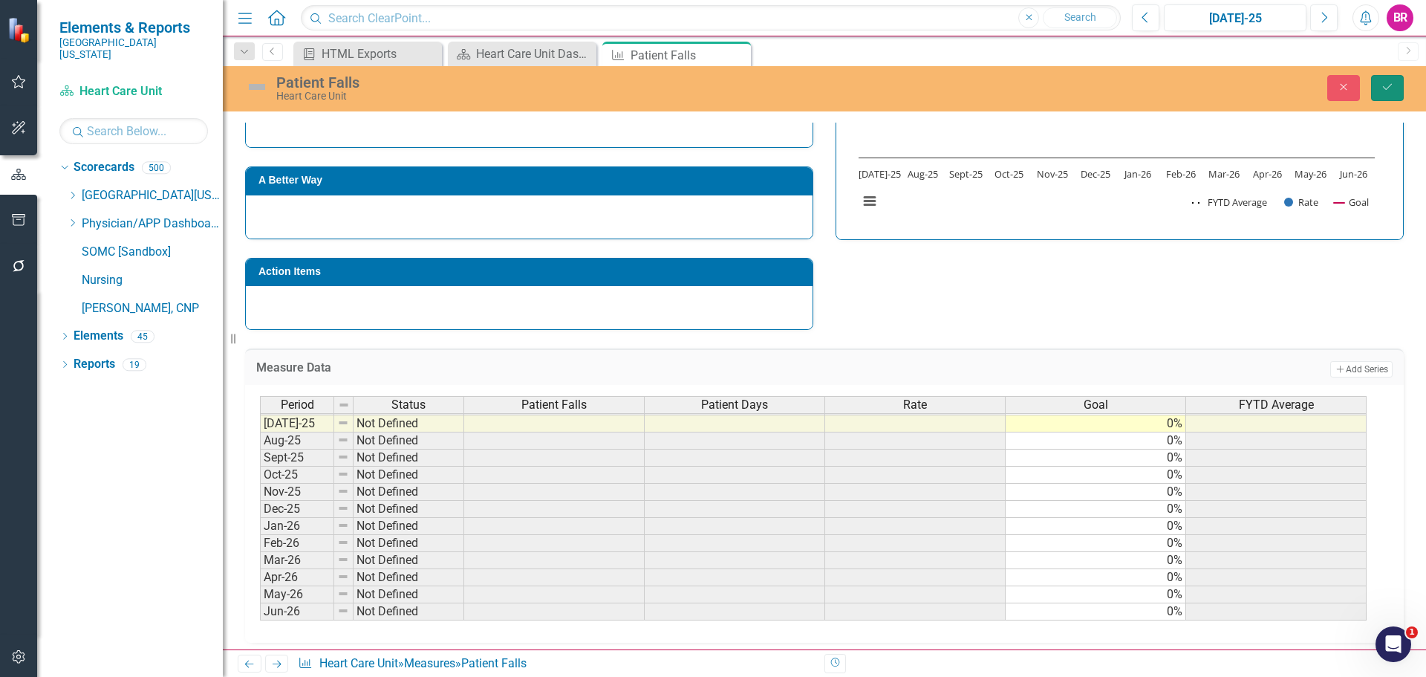
click at [1384, 82] on icon "Save" at bounding box center [1387, 87] width 13 height 10
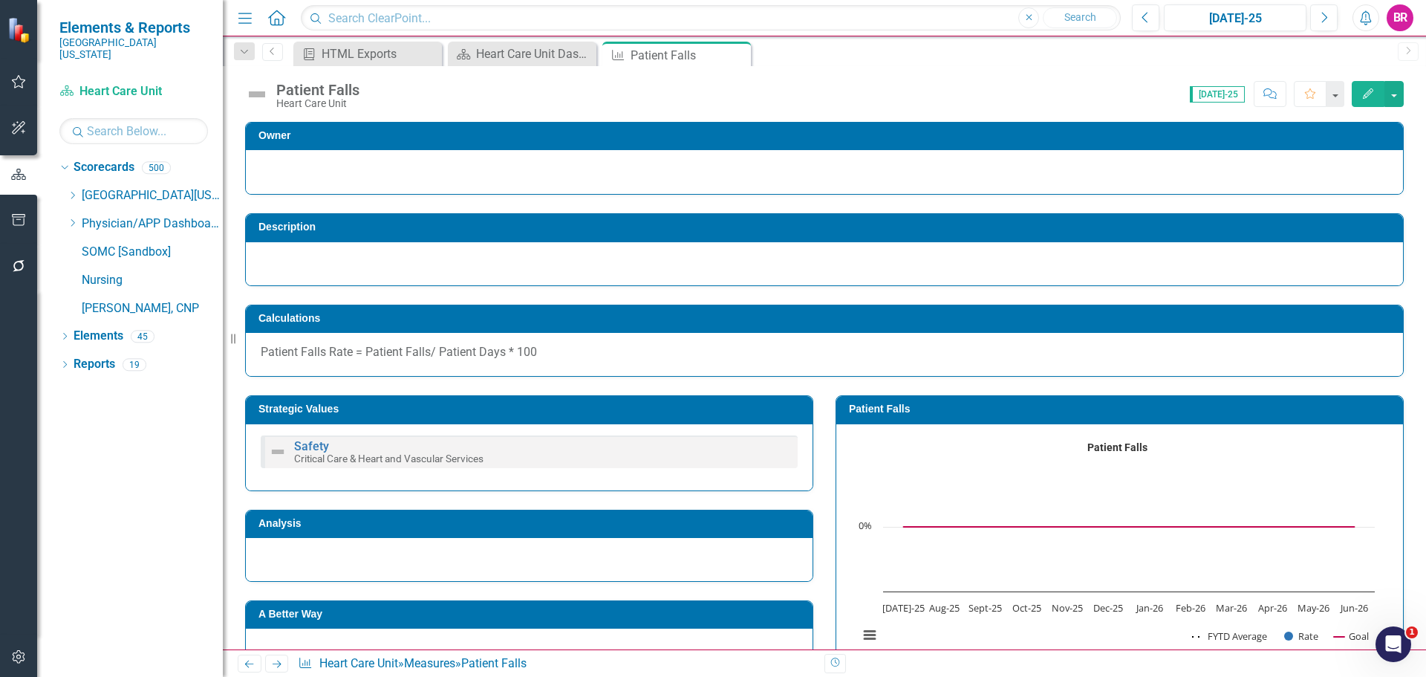
click at [279, 661] on icon "Next" at bounding box center [276, 664] width 13 height 10
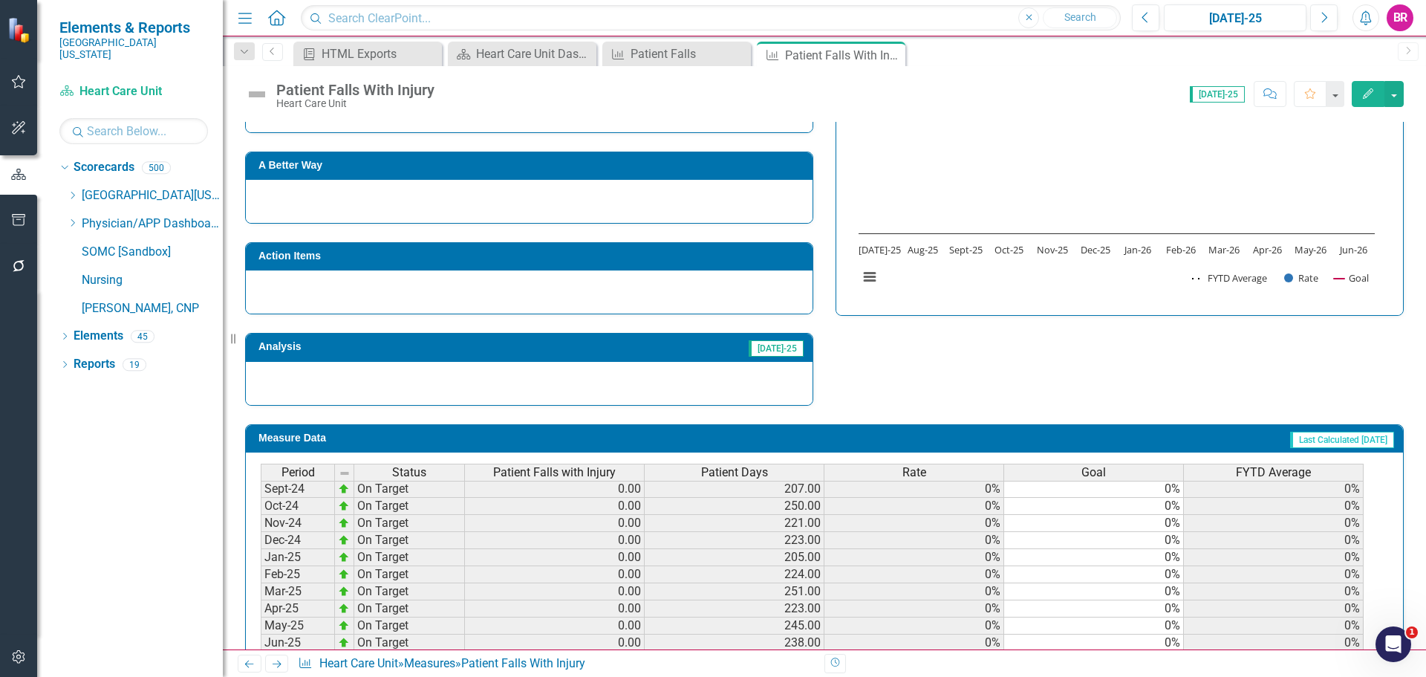
scroll to position [594, 0]
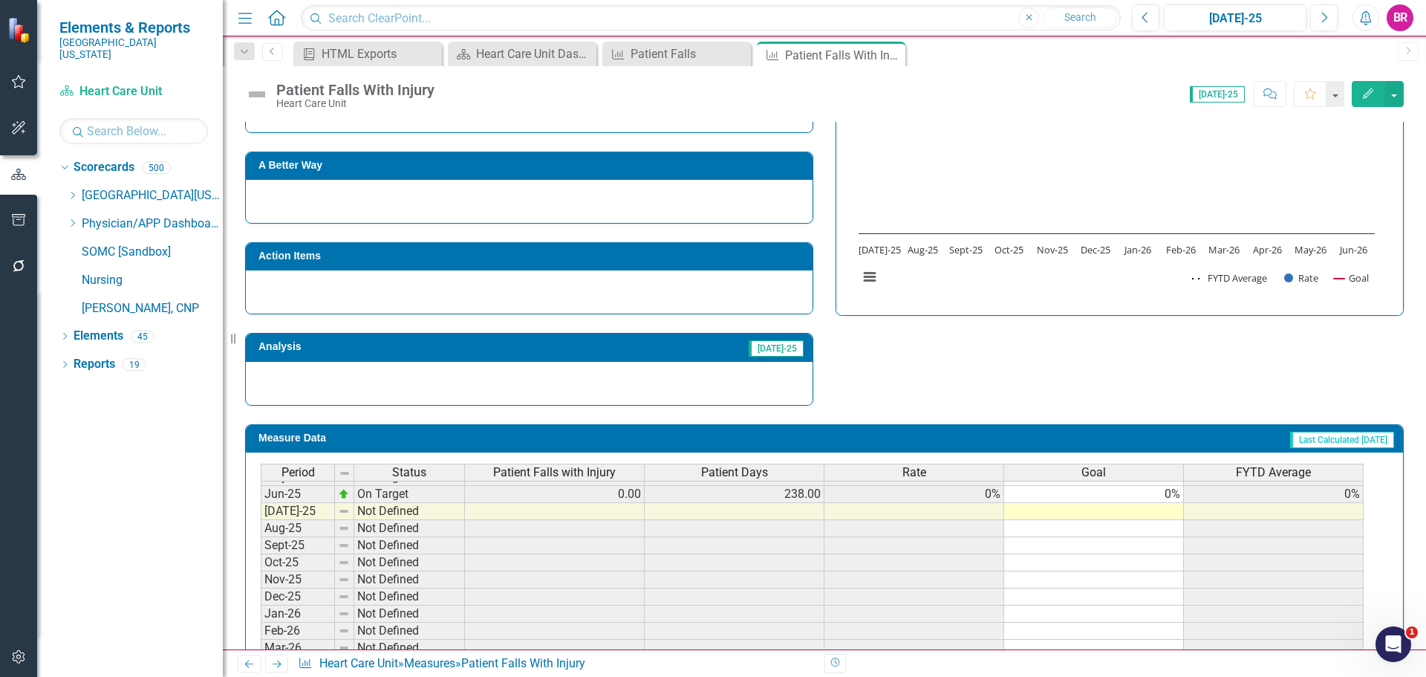
click at [1168, 497] on td "0%" at bounding box center [1094, 494] width 180 height 17
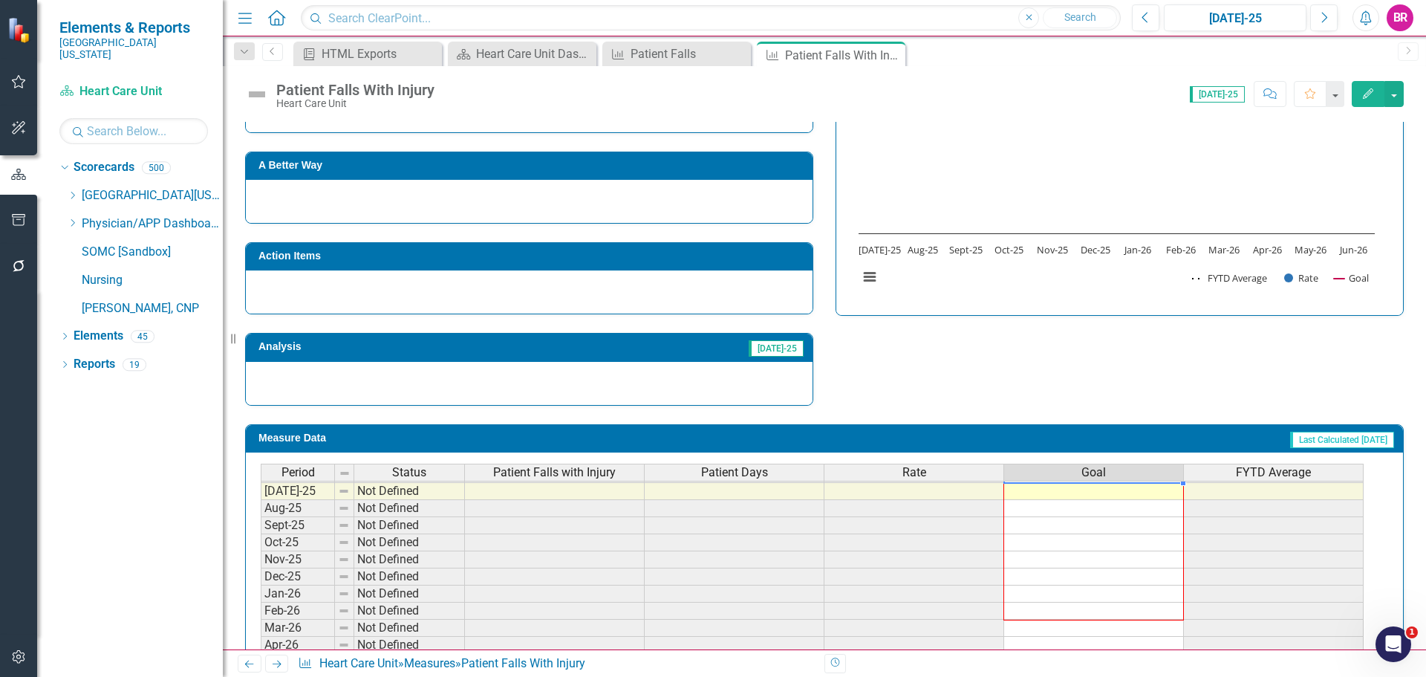
scroll to position [434, 0]
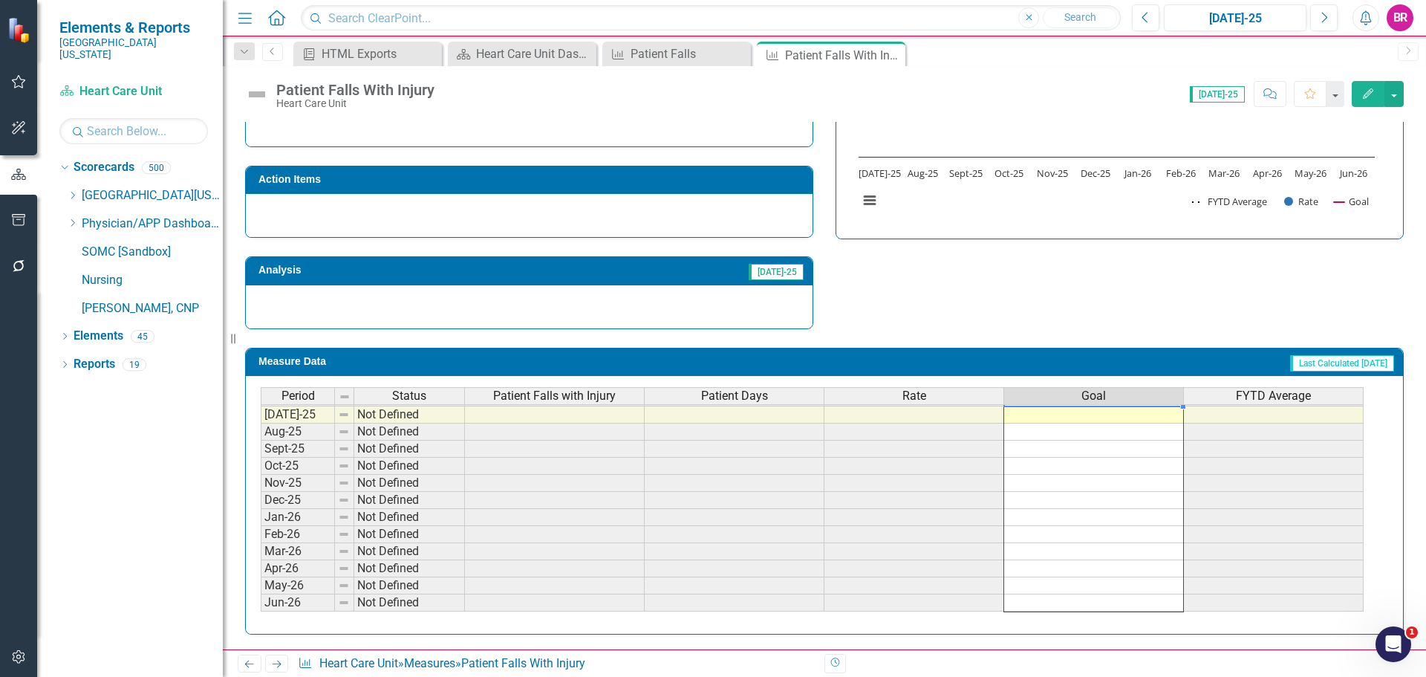
drag, startPoint x: 1184, startPoint y: 501, endPoint x: 1180, endPoint y: 605, distance: 104.0
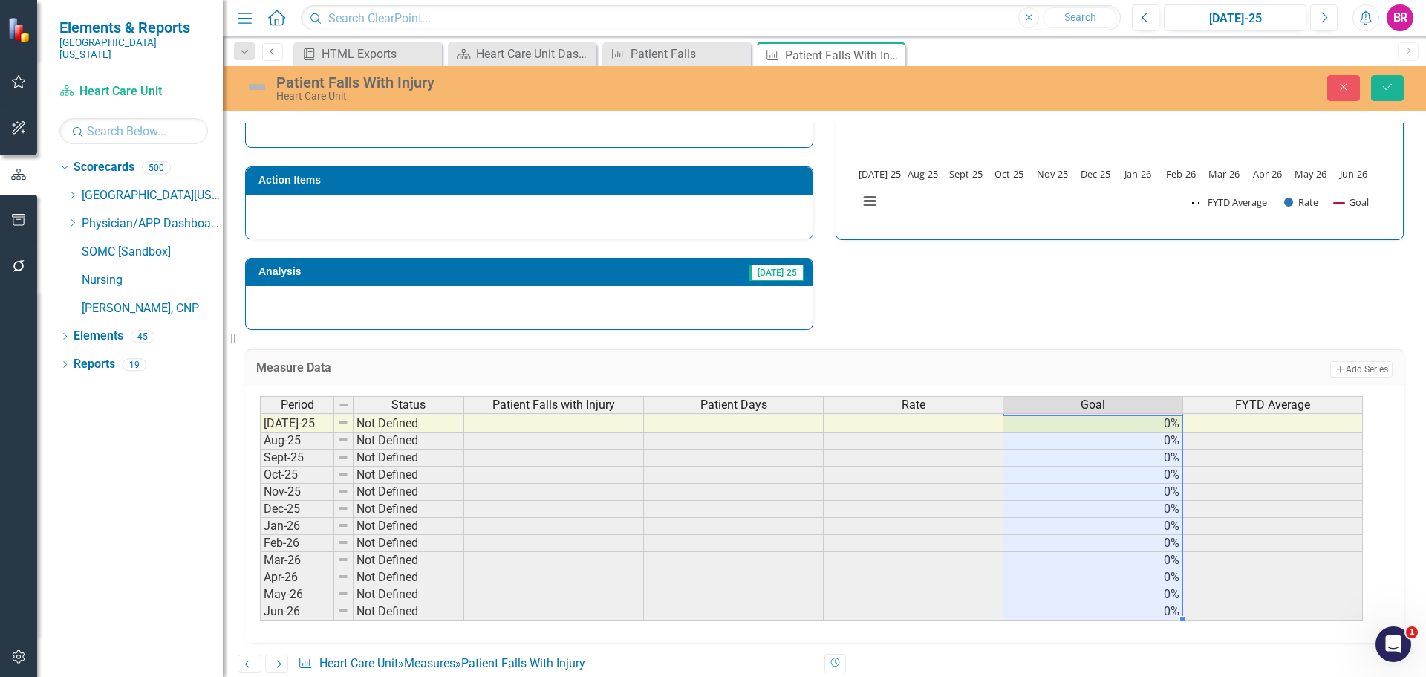
type textarea "0"
click at [1397, 93] on button "Save" at bounding box center [1387, 88] width 33 height 26
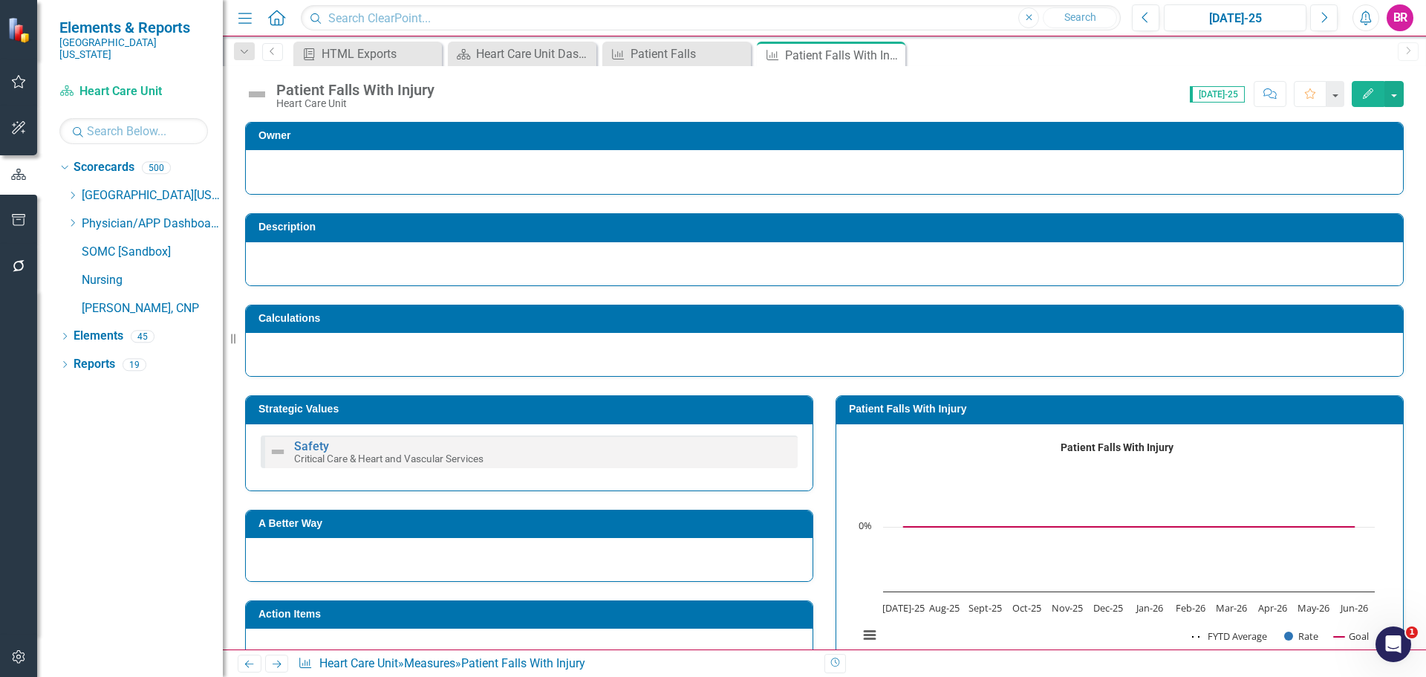
click at [278, 662] on icon "Next" at bounding box center [276, 664] width 13 height 10
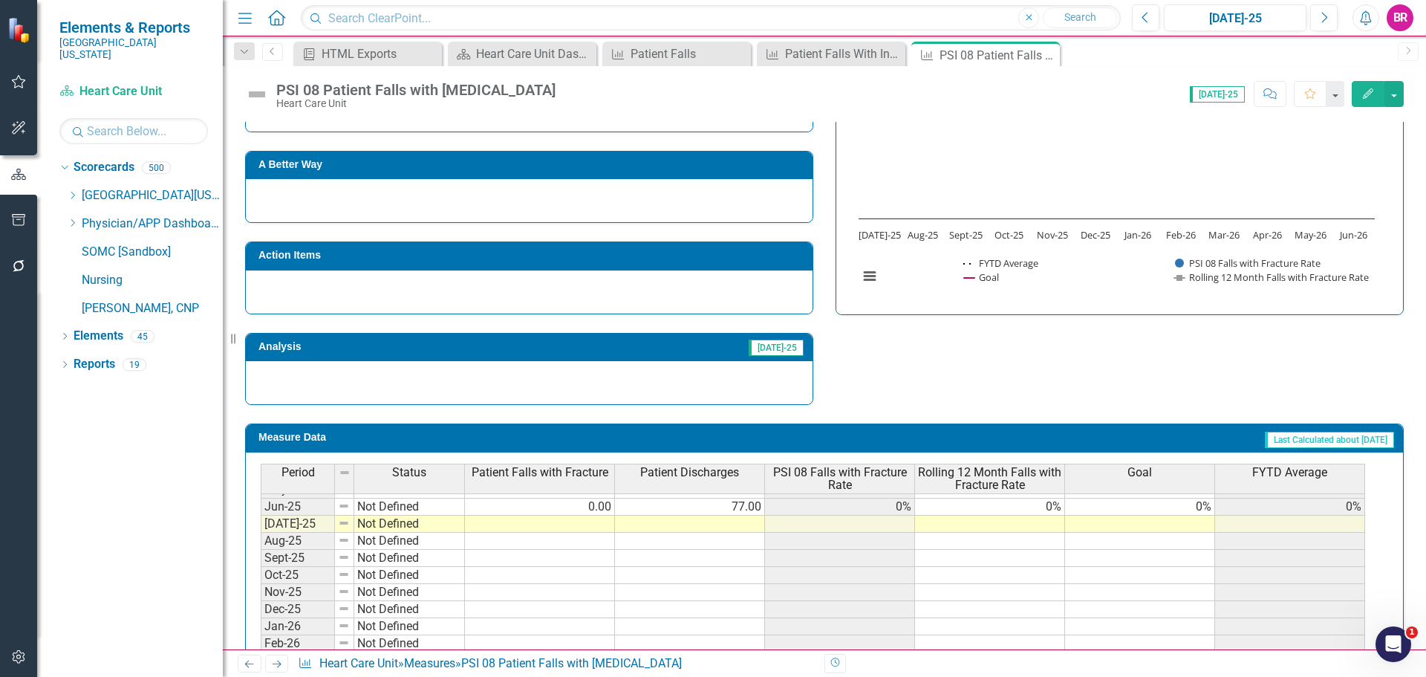
click at [1196, 512] on tbody "Nov-23 Not Defined 0.00 70.00 0% 0% 0% Dec-23 Not Defined 0.00 77.00 0% 0% 0% J…" at bounding box center [813, 446] width 1104 height 547
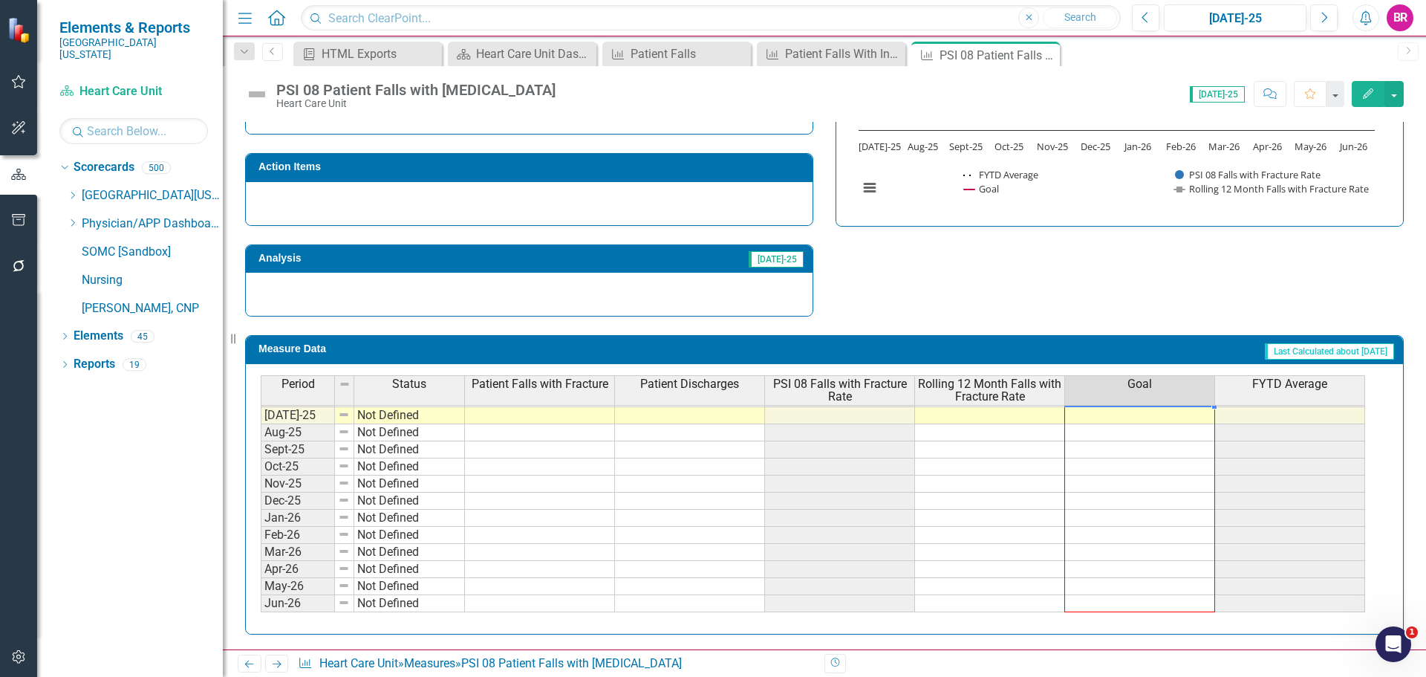
drag, startPoint x: 1215, startPoint y: 515, endPoint x: 1202, endPoint y: 589, distance: 75.5
click at [261, 606] on div "Period Status Patient Falls with Fracture Patient Discharges PSI 08 Falls with …" at bounding box center [261, 391] width 0 height 475
type textarea "0"
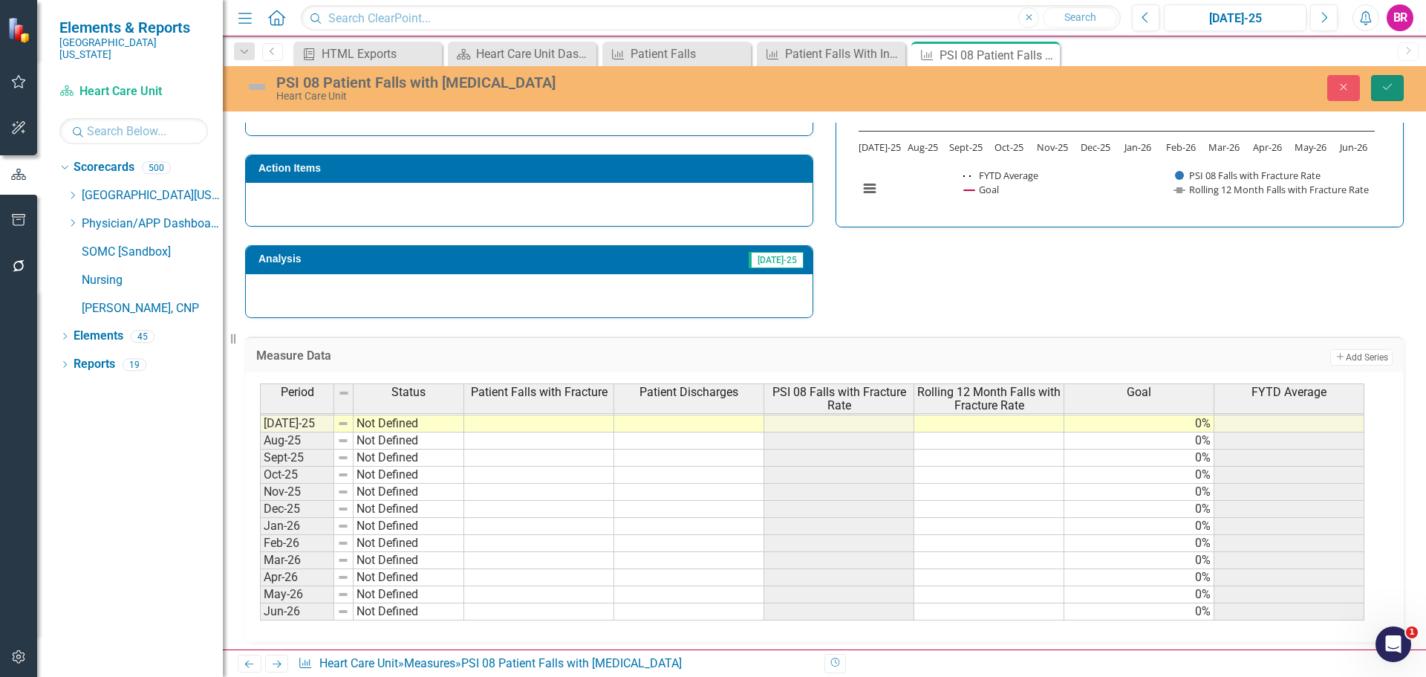
click at [1384, 94] on button "Save" at bounding box center [1387, 88] width 33 height 26
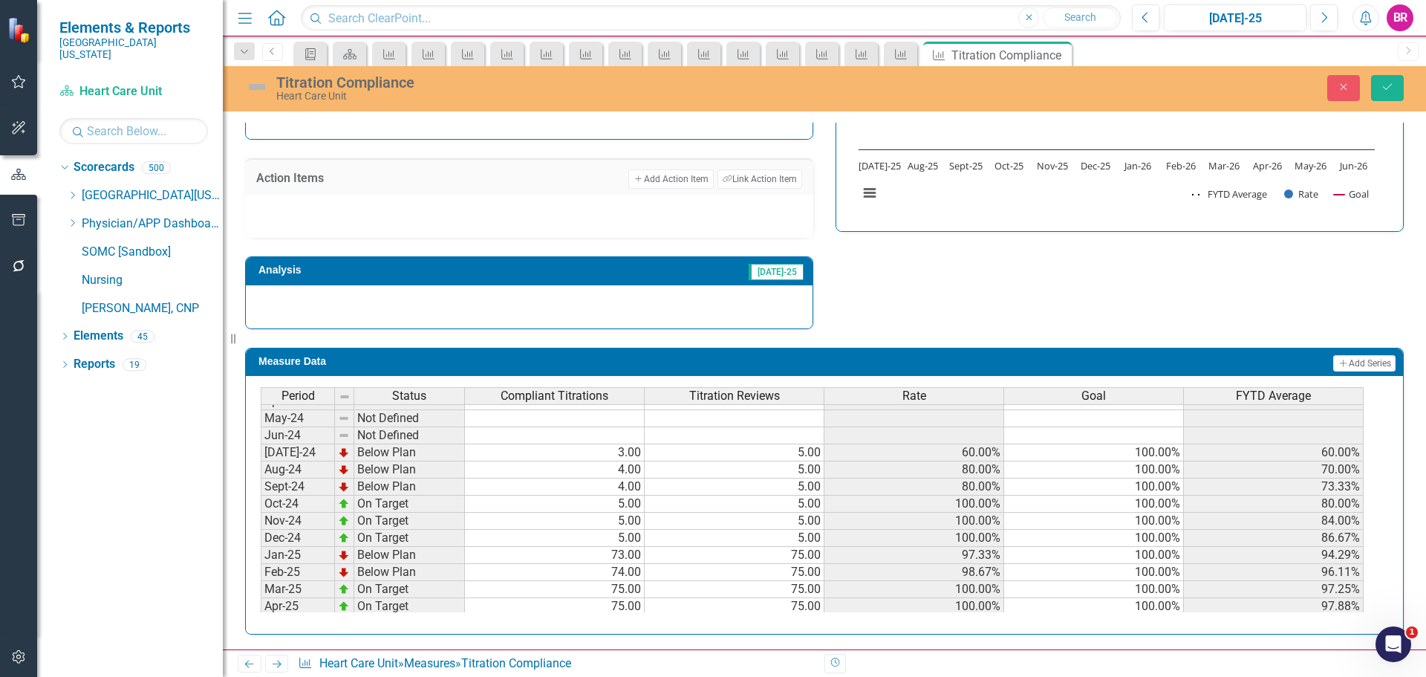
scroll to position [520, 0]
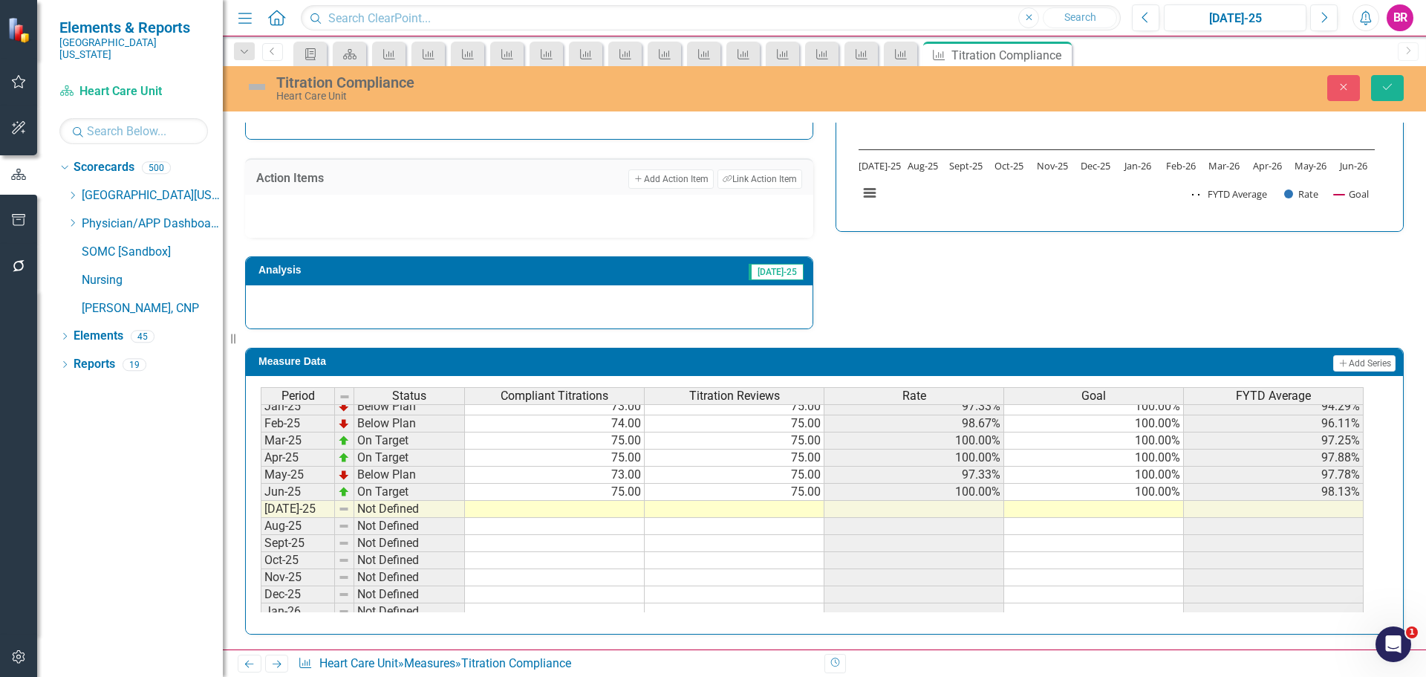
click at [1163, 486] on tbody "Jul-23 Not Defined Aug-23 Not Defined Sep-23 Not Defined Oct-23 Not Defined Nov…" at bounding box center [812, 355] width 1103 height 530
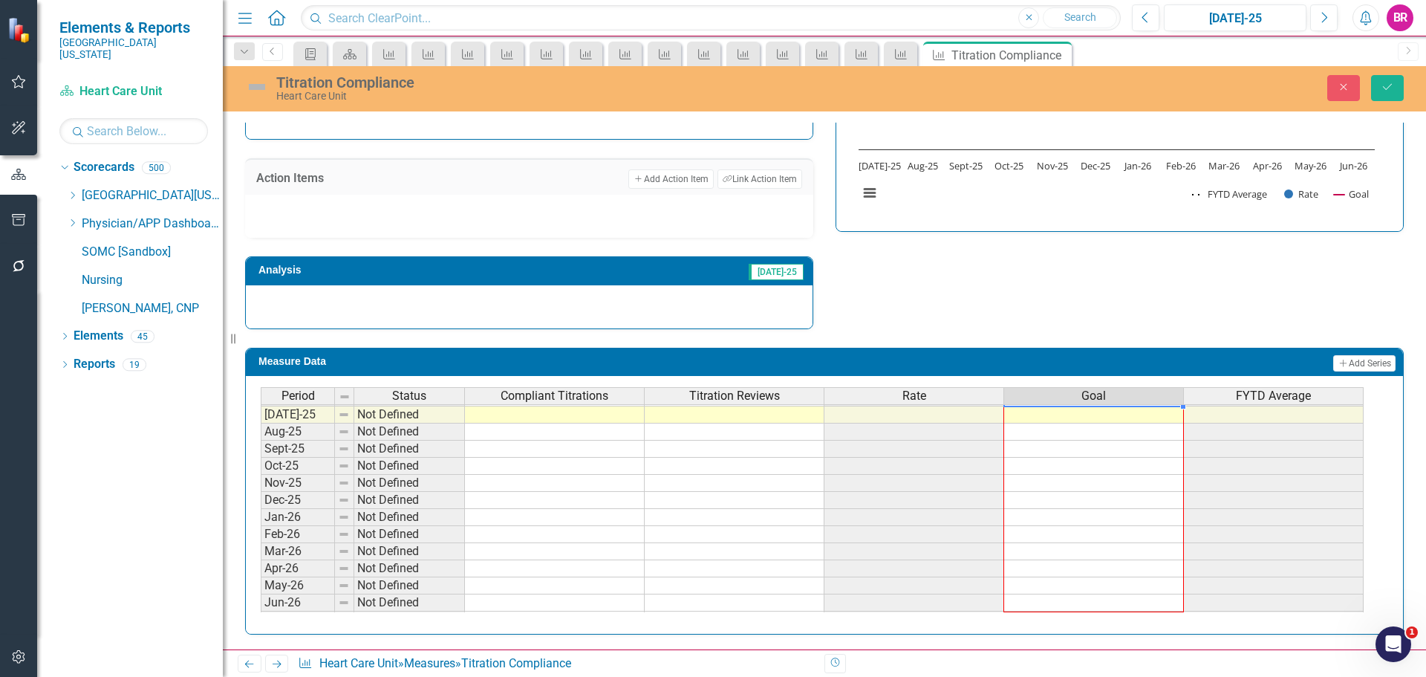
drag, startPoint x: 1185, startPoint y: 500, endPoint x: 1159, endPoint y: 598, distance: 101.2
click at [261, 598] on div "Period Status Compliant Titrations Titration Reviews Rate Goal FYTD Average Jun…" at bounding box center [261, 397] width 0 height 463
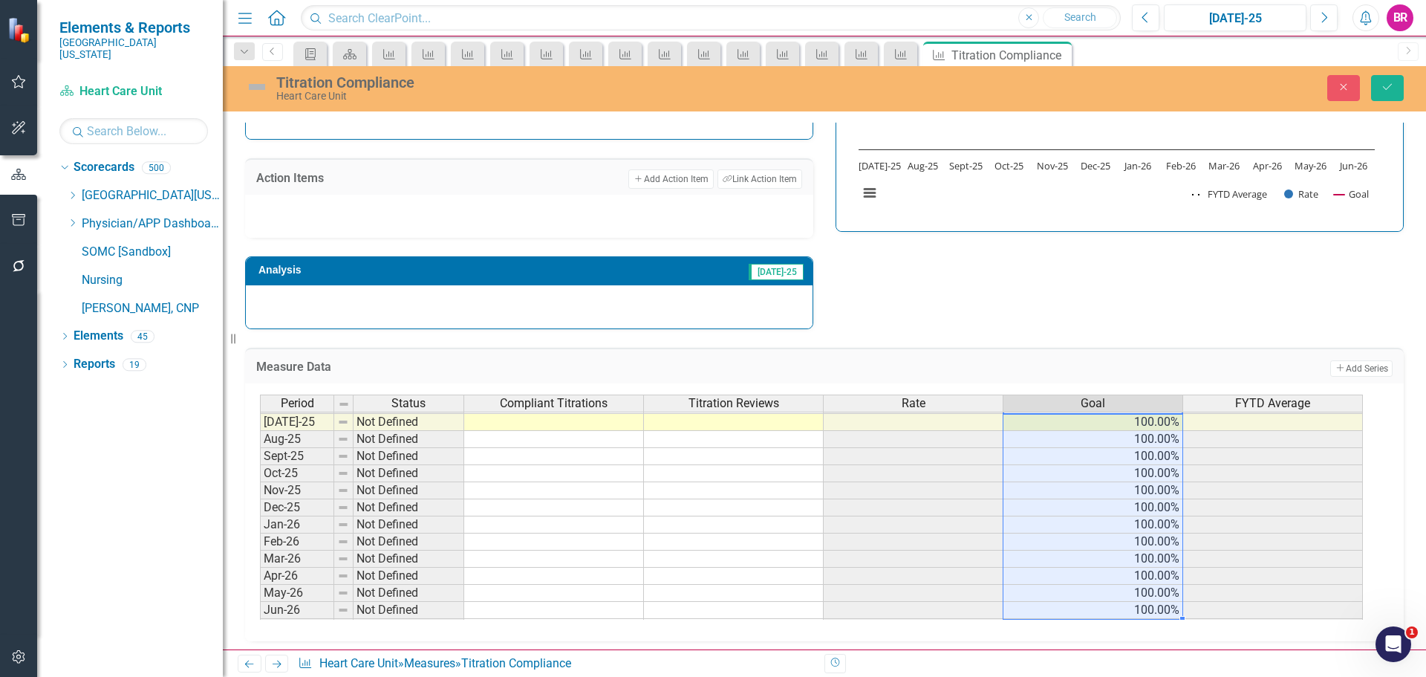
type textarea "100"
click at [1389, 85] on icon "Save" at bounding box center [1387, 87] width 13 height 10
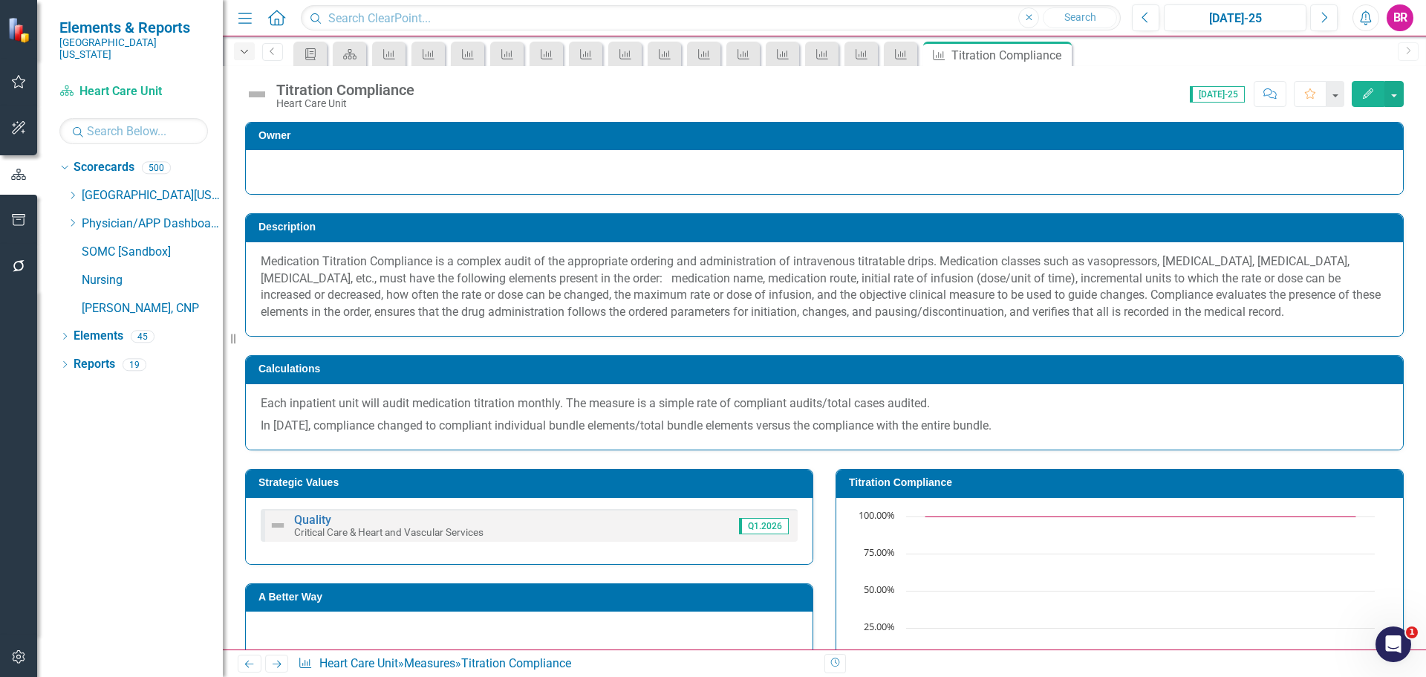
click at [245, 53] on icon "button" at bounding box center [244, 52] width 7 height 4
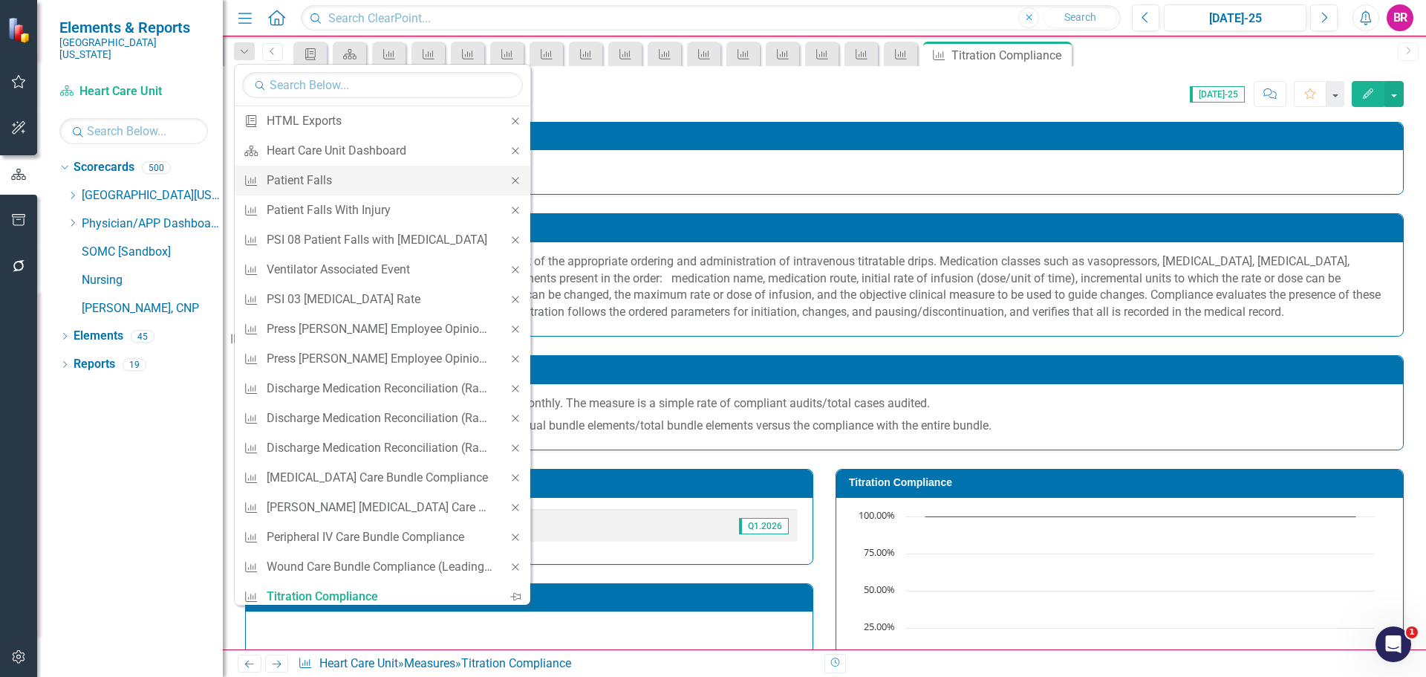
click at [509, 182] on icon "Close" at bounding box center [515, 180] width 13 height 10
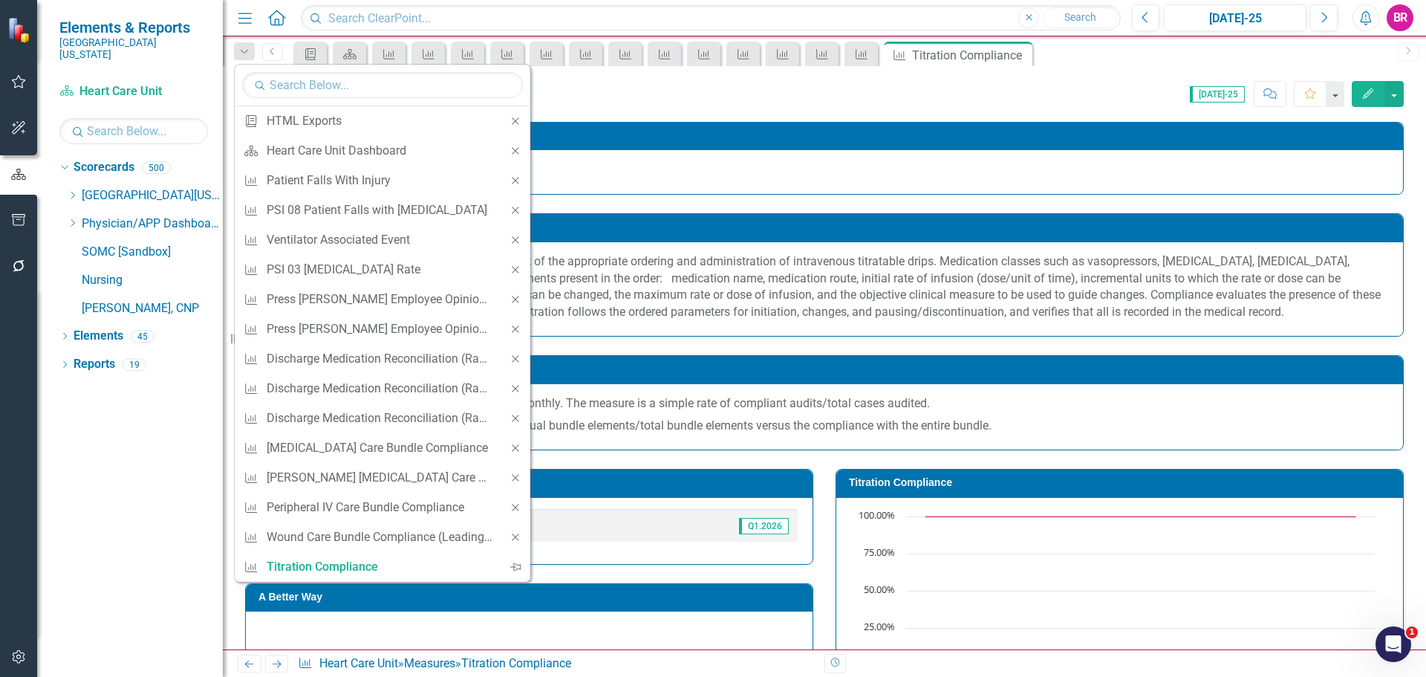
click at [505, 182] on div "Close" at bounding box center [516, 181] width 30 height 30
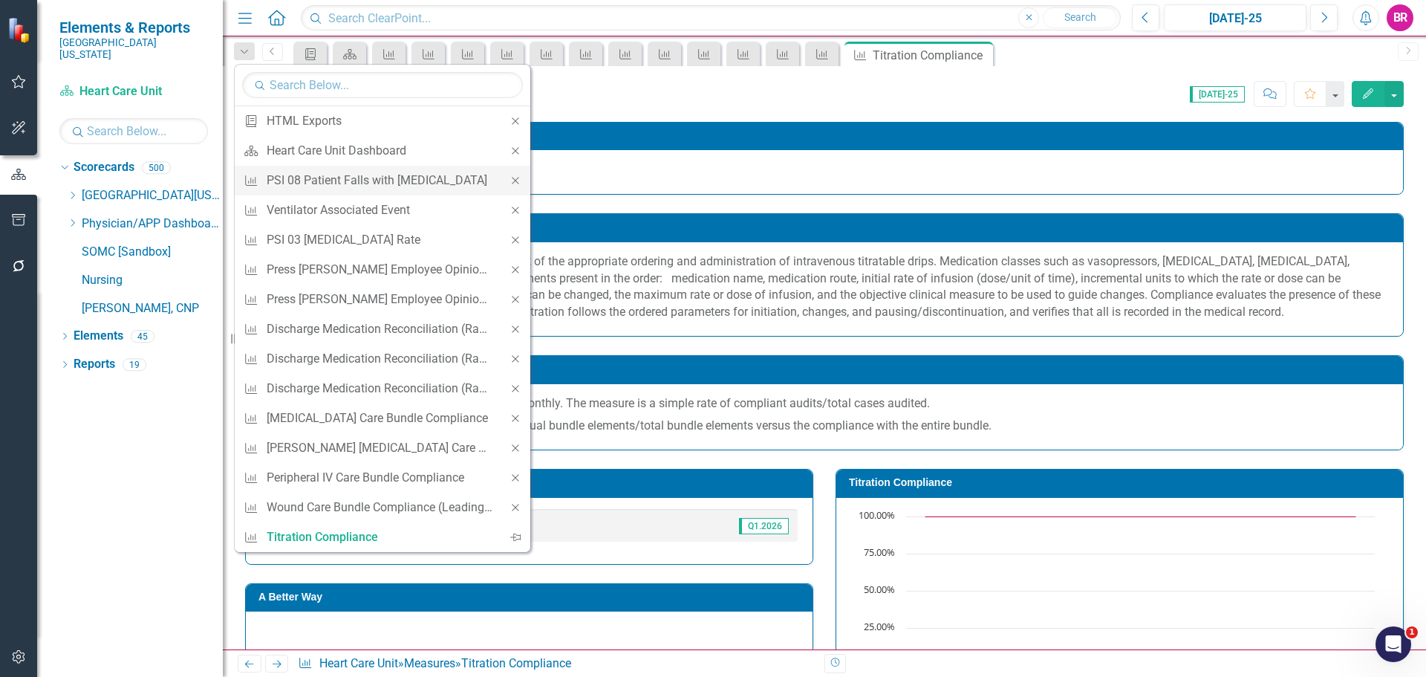
click at [518, 180] on icon "Close" at bounding box center [515, 180] width 13 height 10
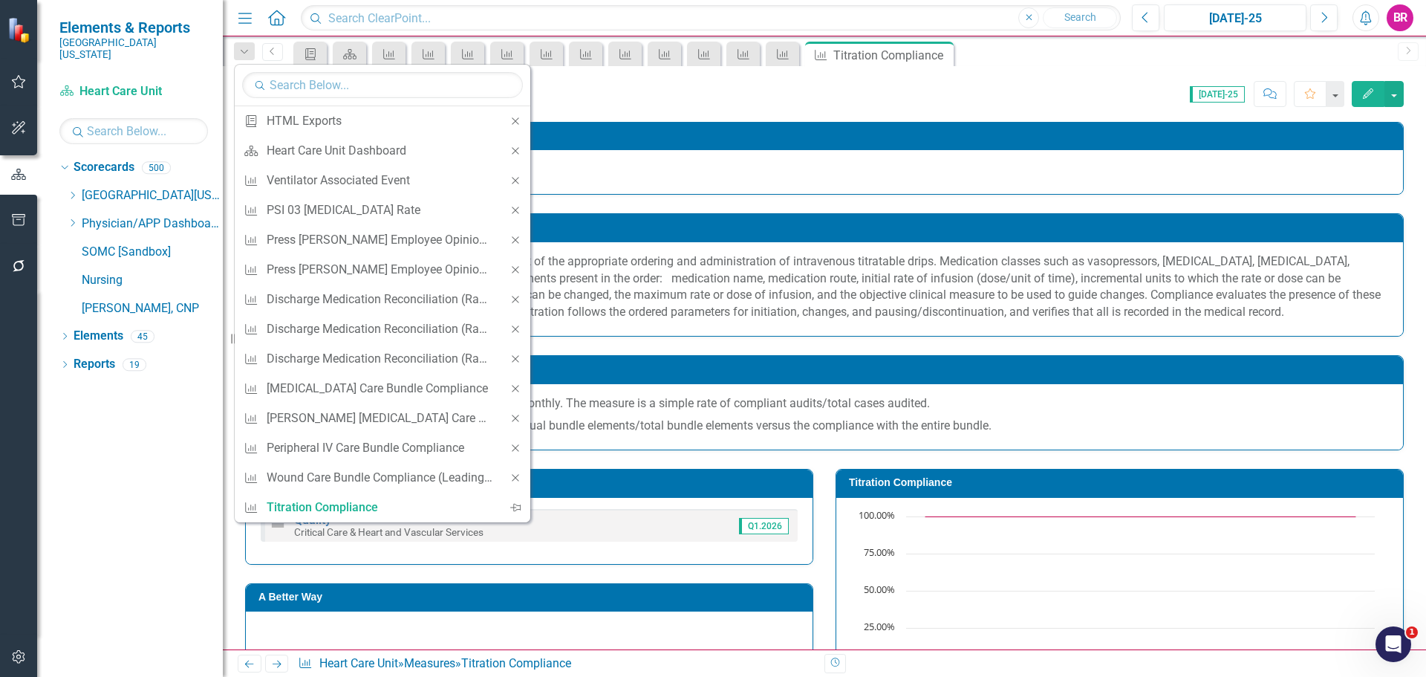
click at [518, 180] on icon "Close" at bounding box center [515, 180] width 13 height 10
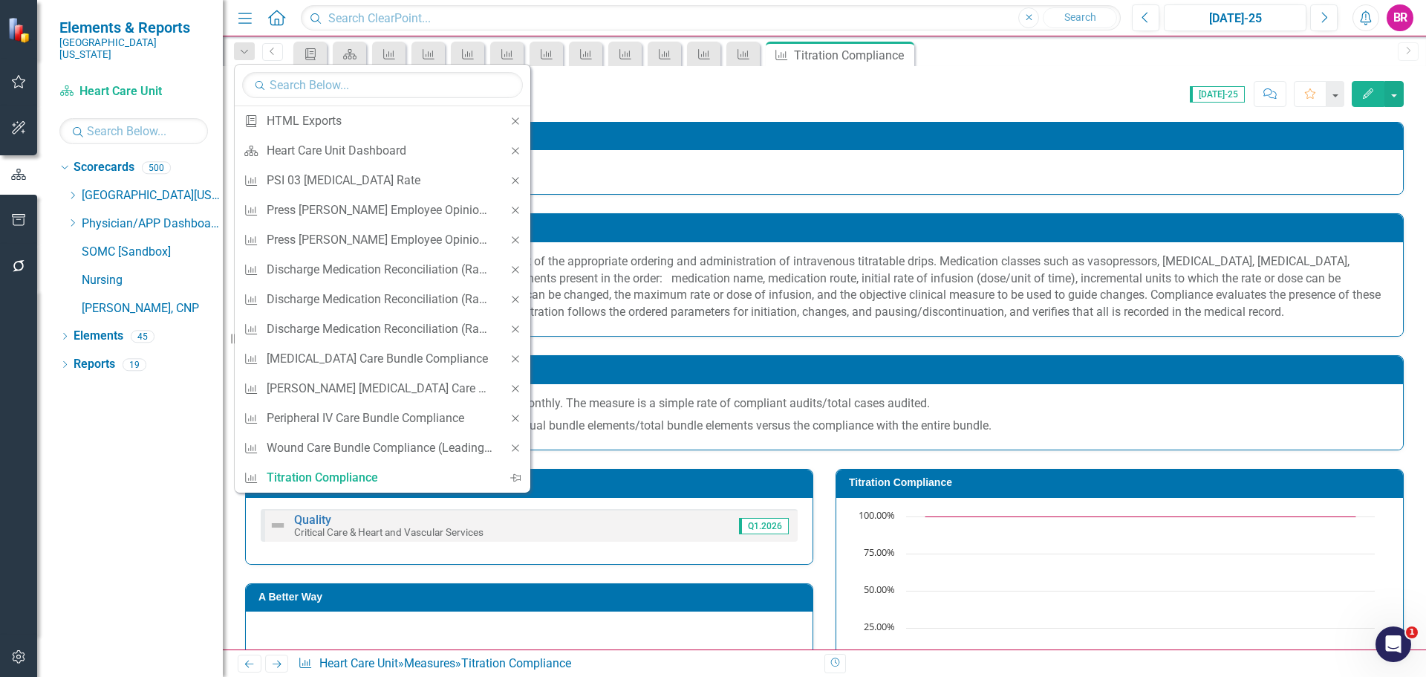
click at [518, 180] on icon "Close" at bounding box center [515, 180] width 13 height 10
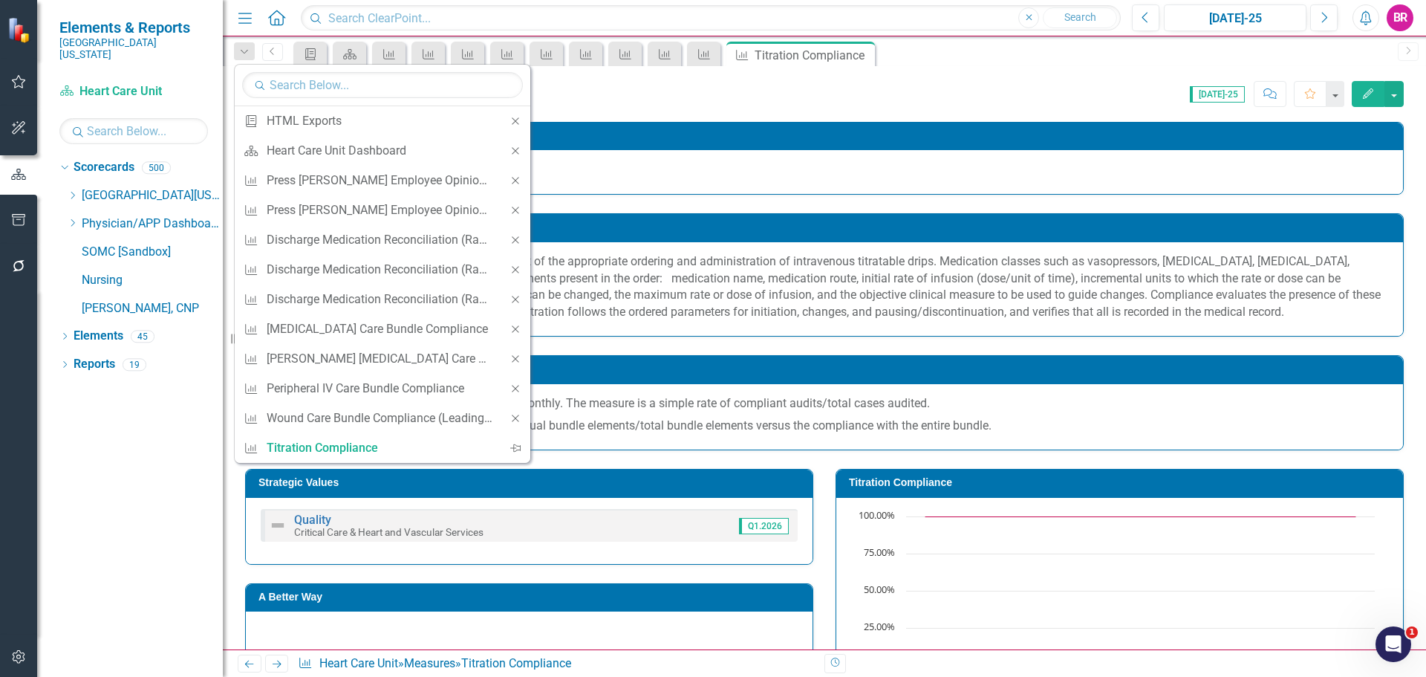
click at [518, 180] on icon "Close" at bounding box center [515, 180] width 13 height 10
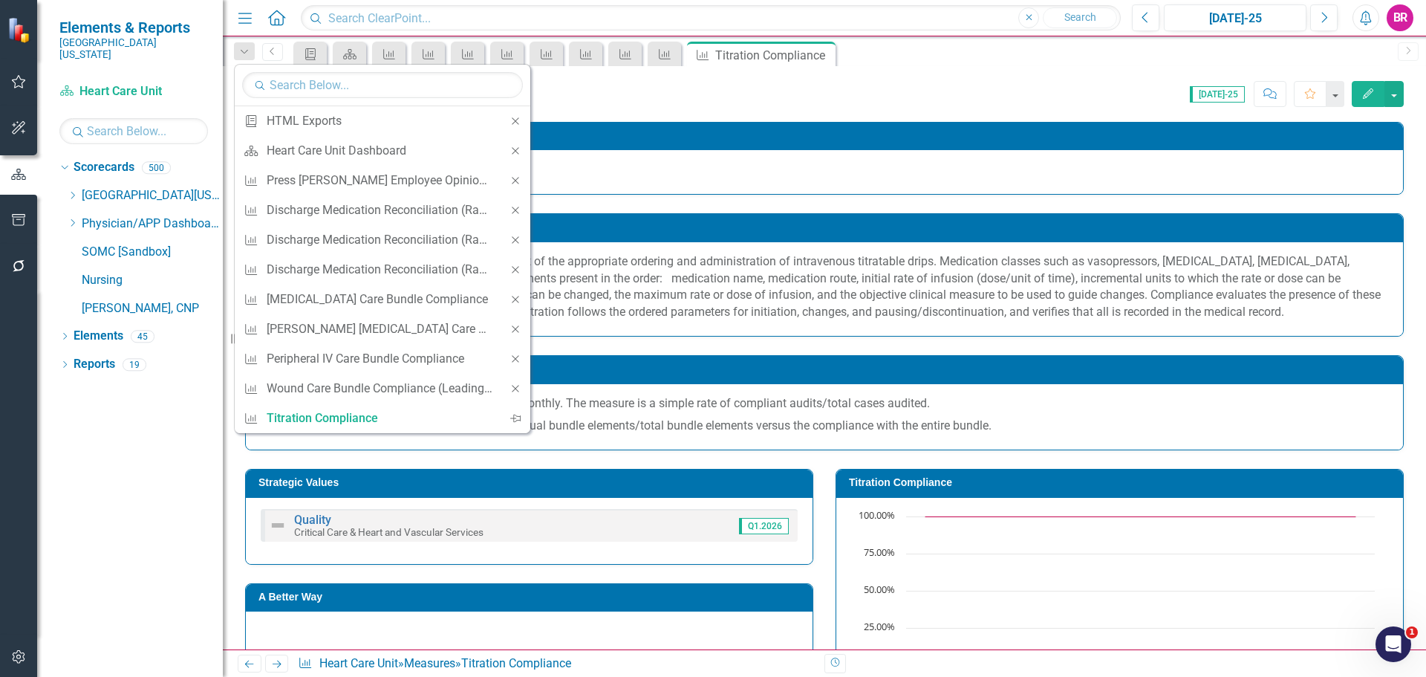
click at [518, 180] on icon "Close" at bounding box center [515, 180] width 13 height 10
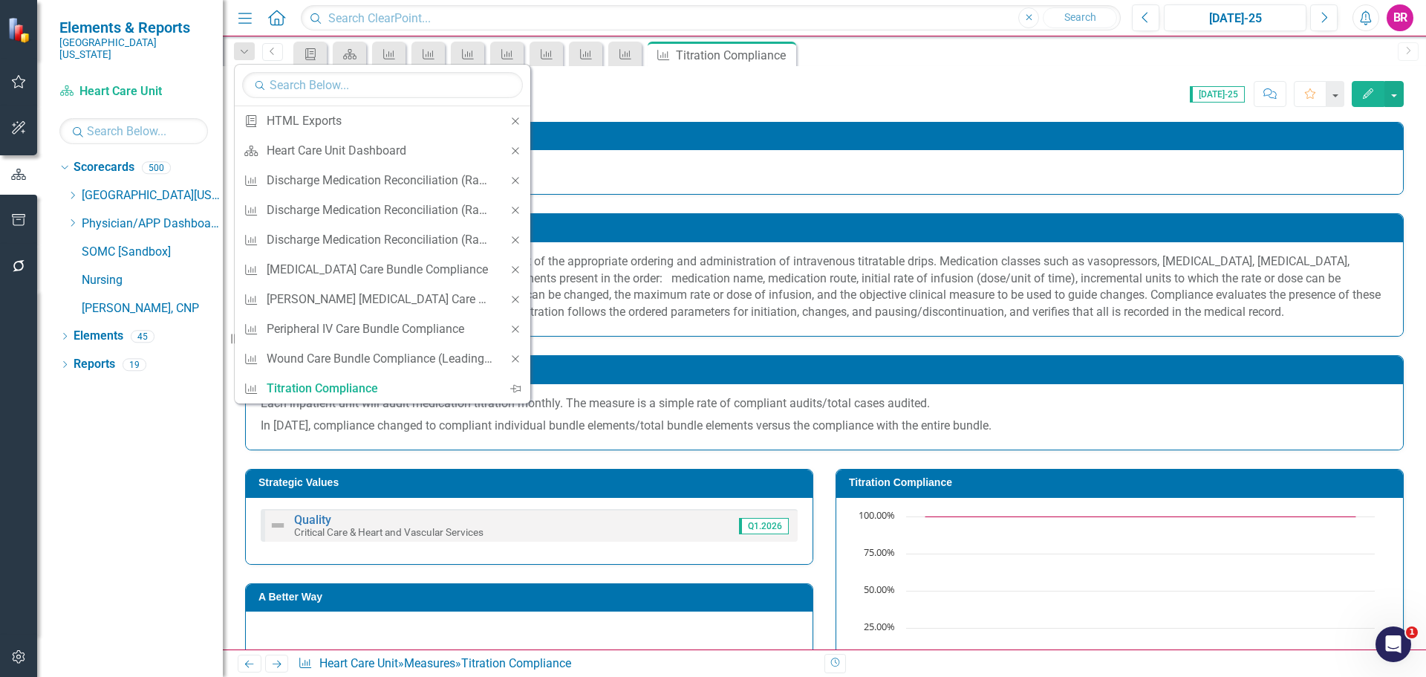
click at [518, 180] on icon "Close" at bounding box center [515, 180] width 13 height 10
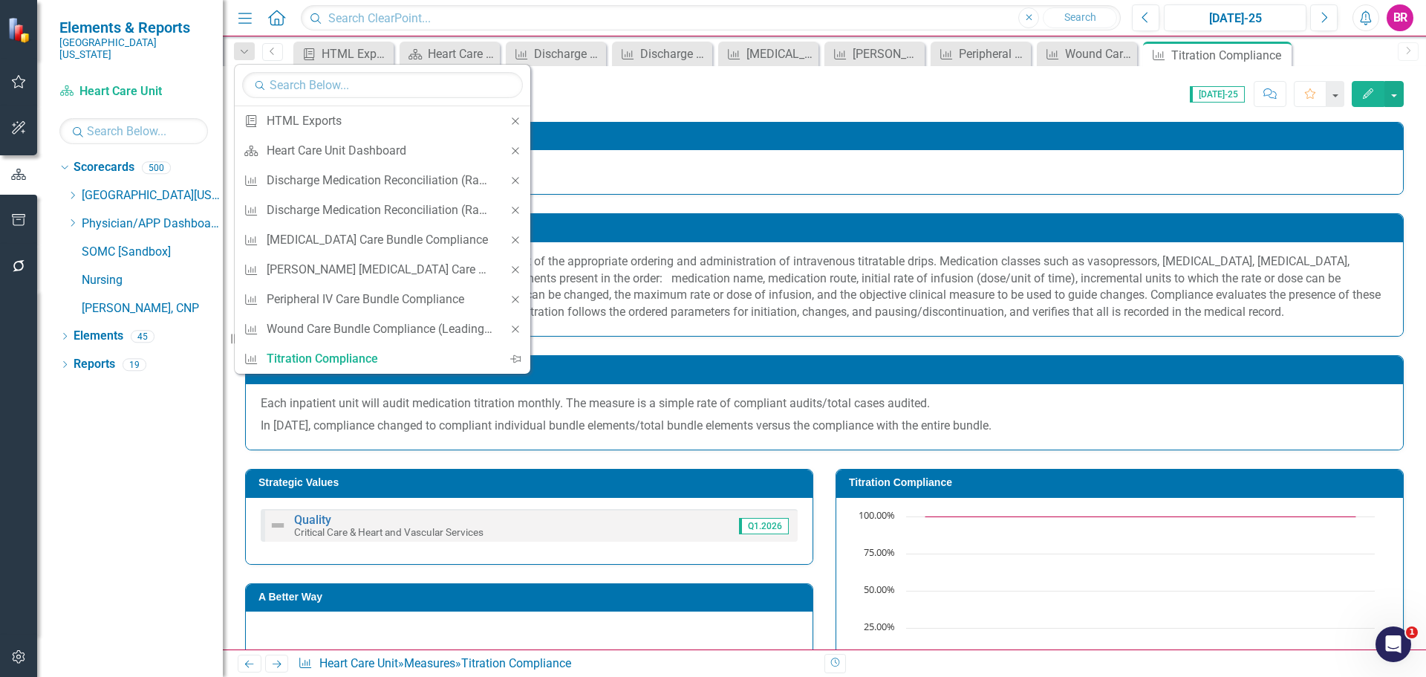
click at [518, 180] on icon "Close" at bounding box center [515, 180] width 13 height 10
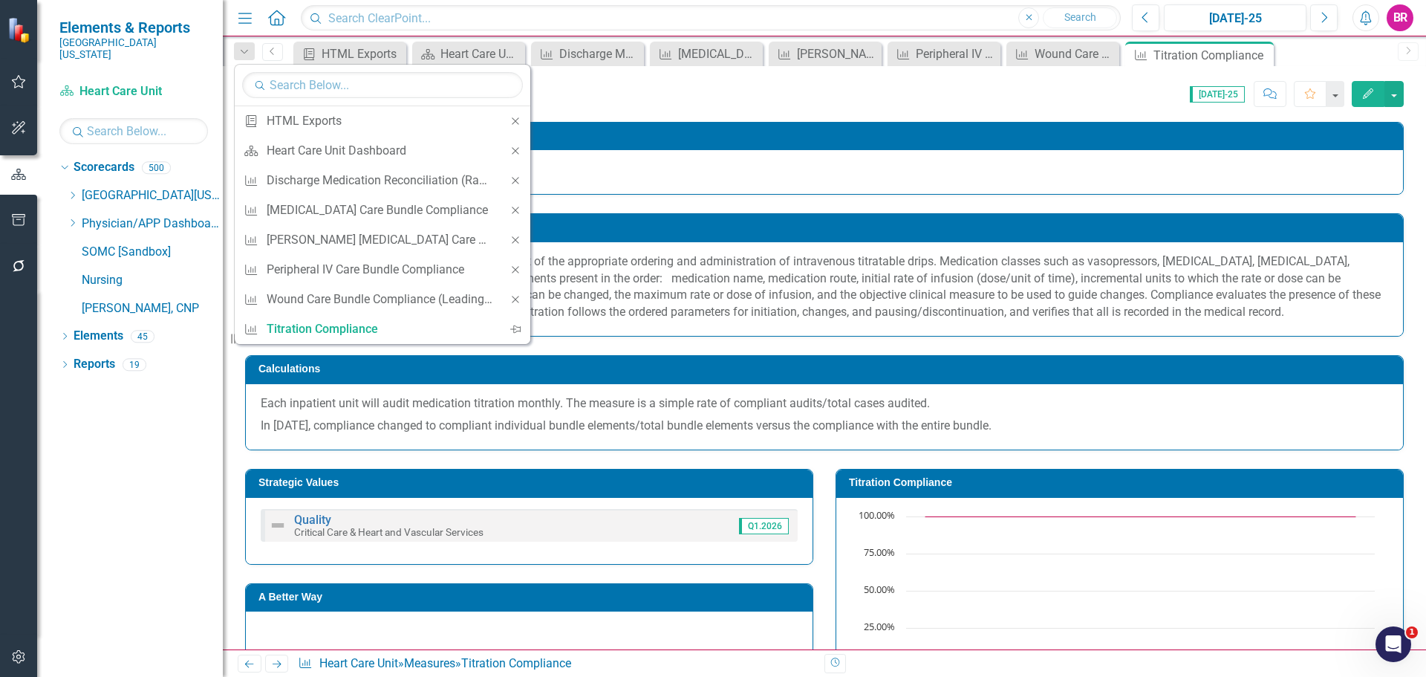
click at [518, 180] on icon "Close" at bounding box center [515, 180] width 13 height 10
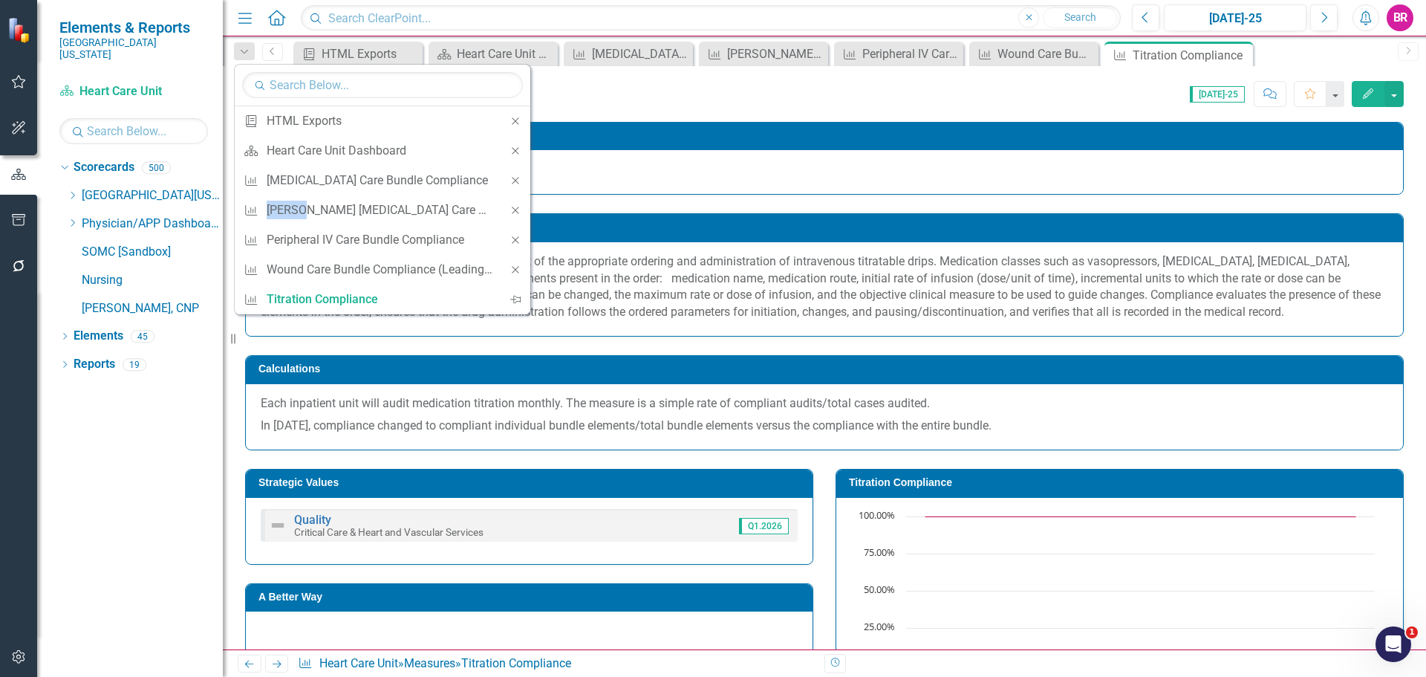
click at [518, 180] on icon "Close" at bounding box center [515, 180] width 13 height 10
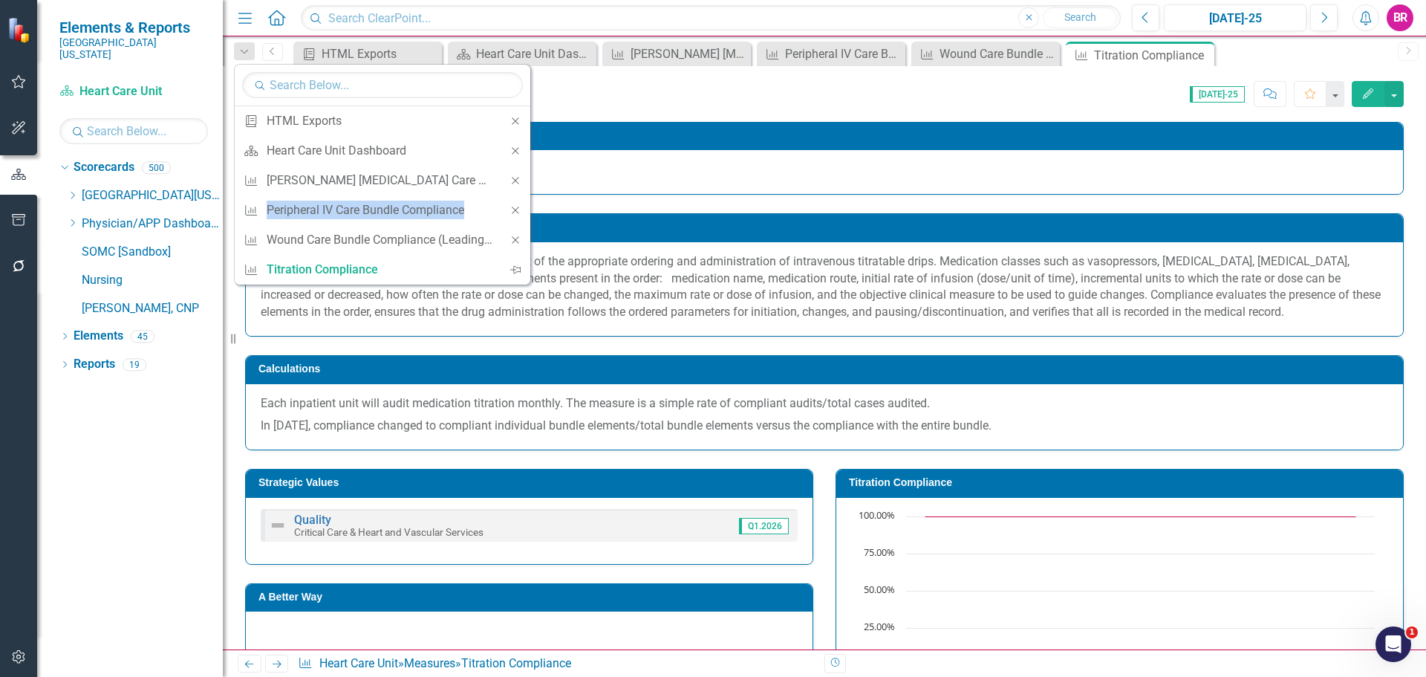
click at [518, 180] on icon "Close" at bounding box center [515, 180] width 13 height 10
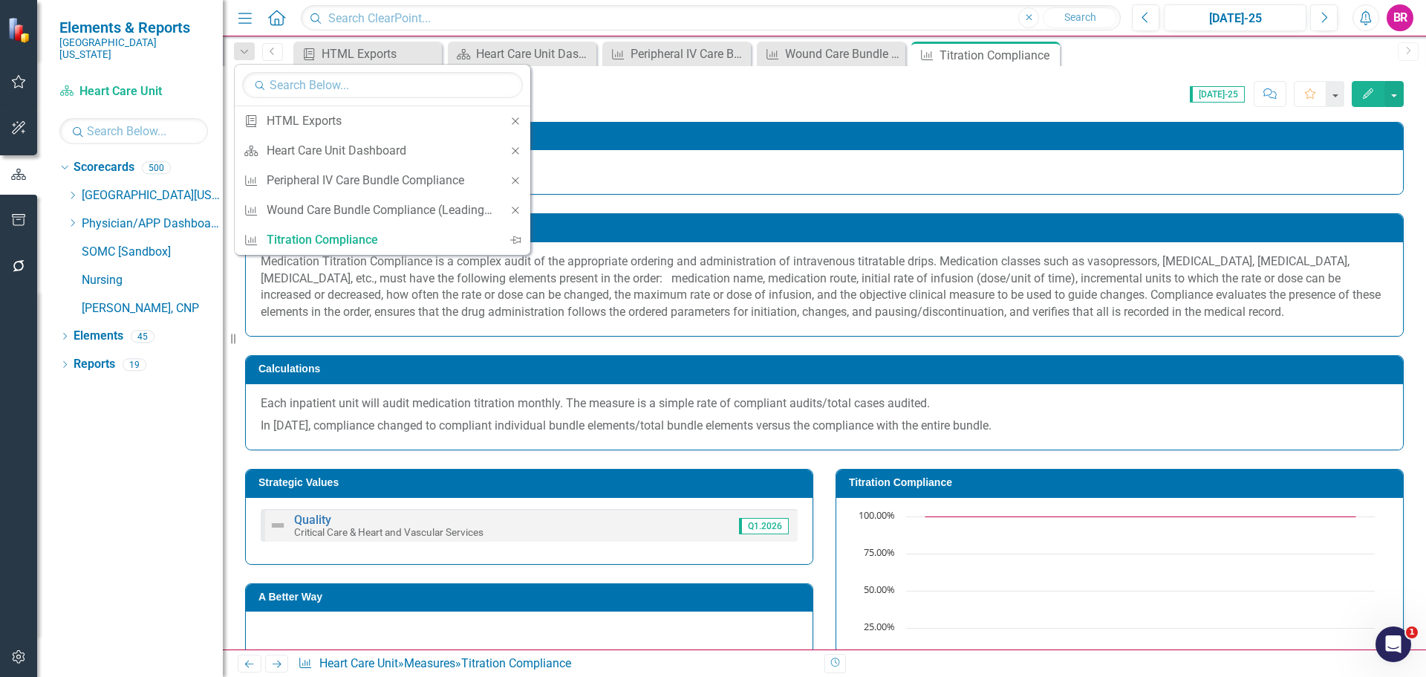
click at [518, 180] on icon "Close" at bounding box center [515, 180] width 13 height 10
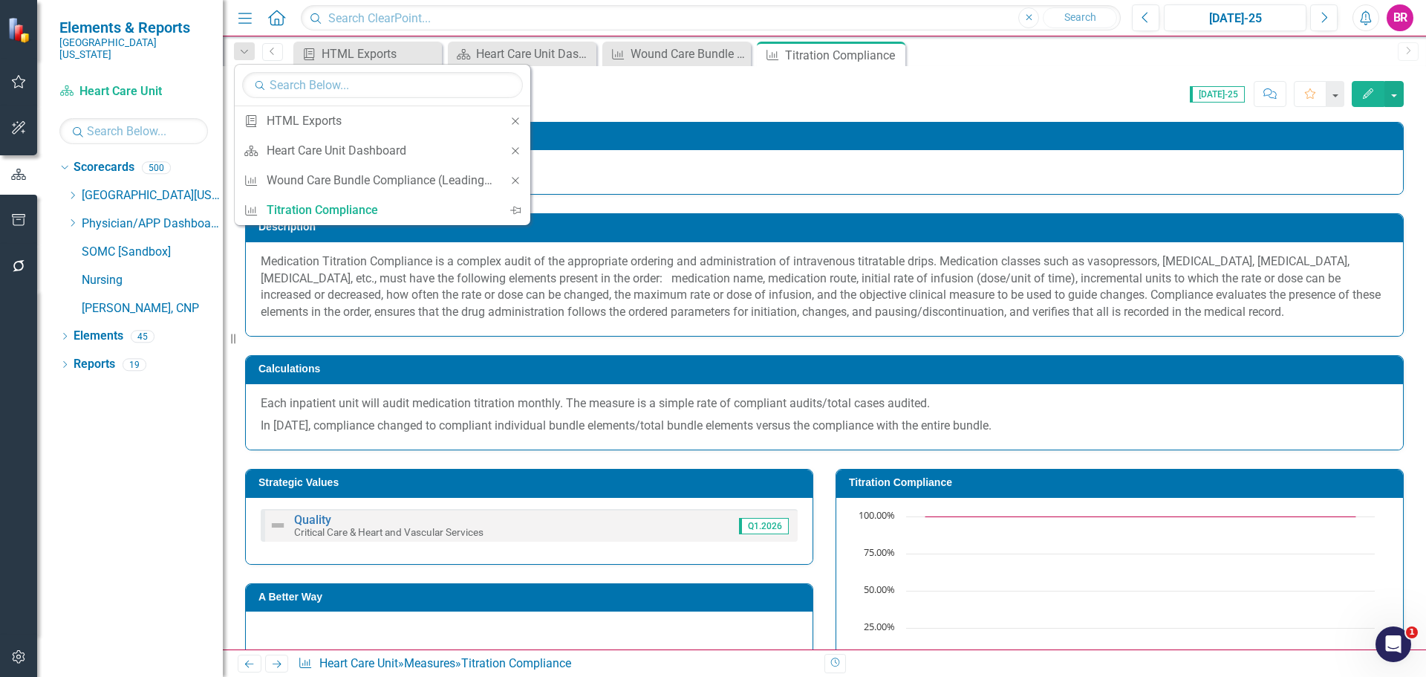
click at [518, 180] on icon "Close" at bounding box center [515, 180] width 13 height 10
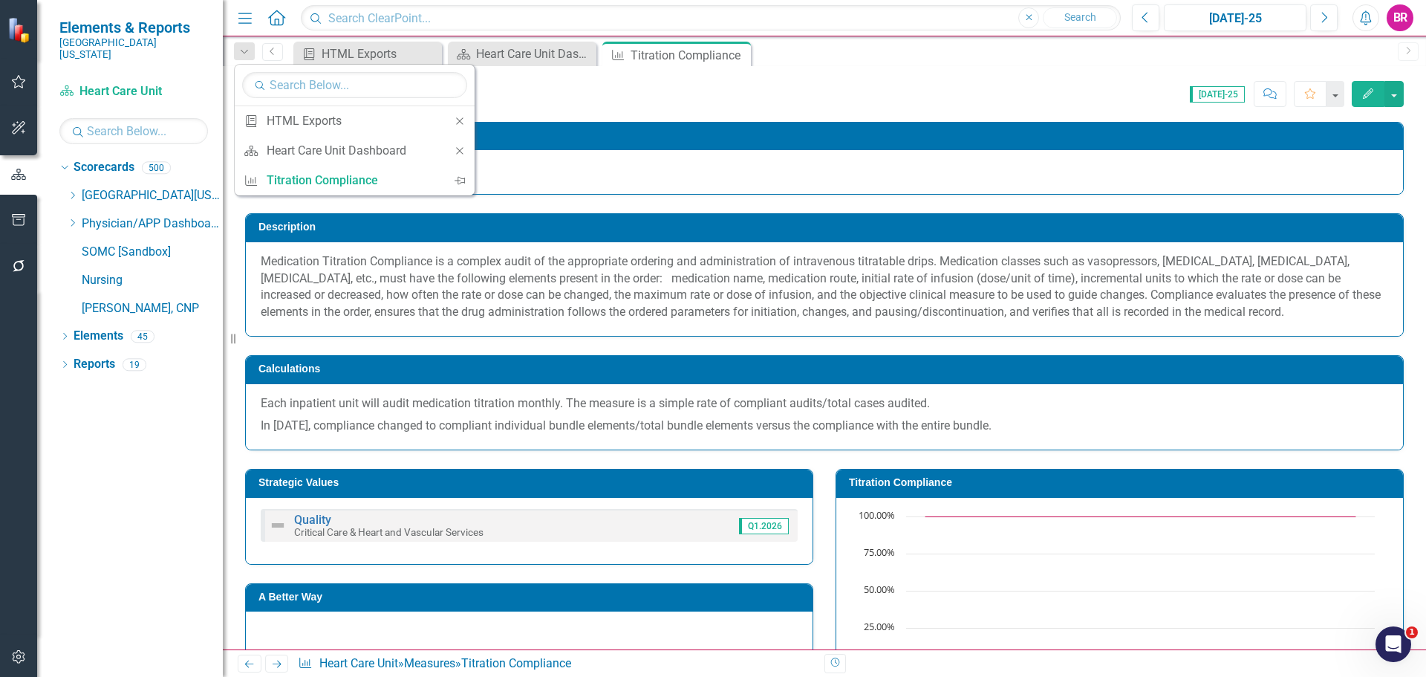
click at [844, 85] on div "Score: 0.00 Jul-25 Completed Comment Favorite Edit" at bounding box center [913, 93] width 982 height 25
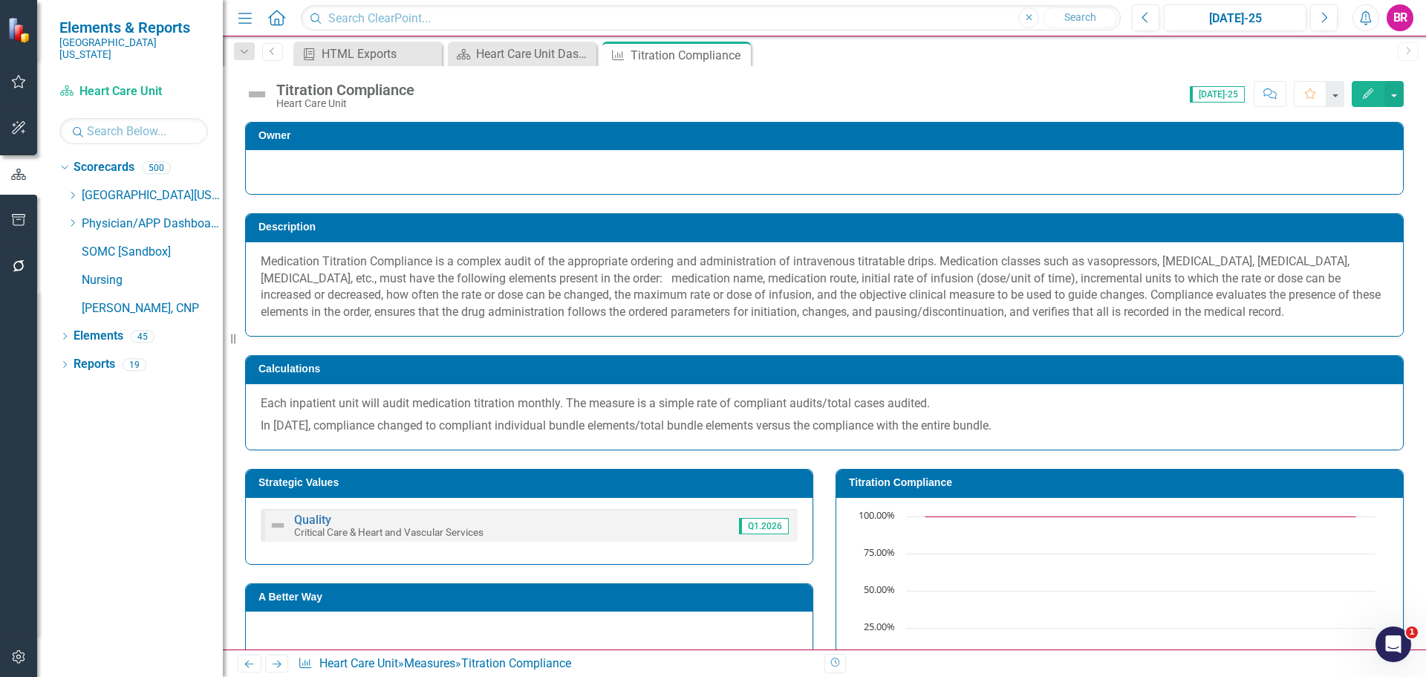
click at [278, 665] on icon "Next" at bounding box center [276, 664] width 13 height 10
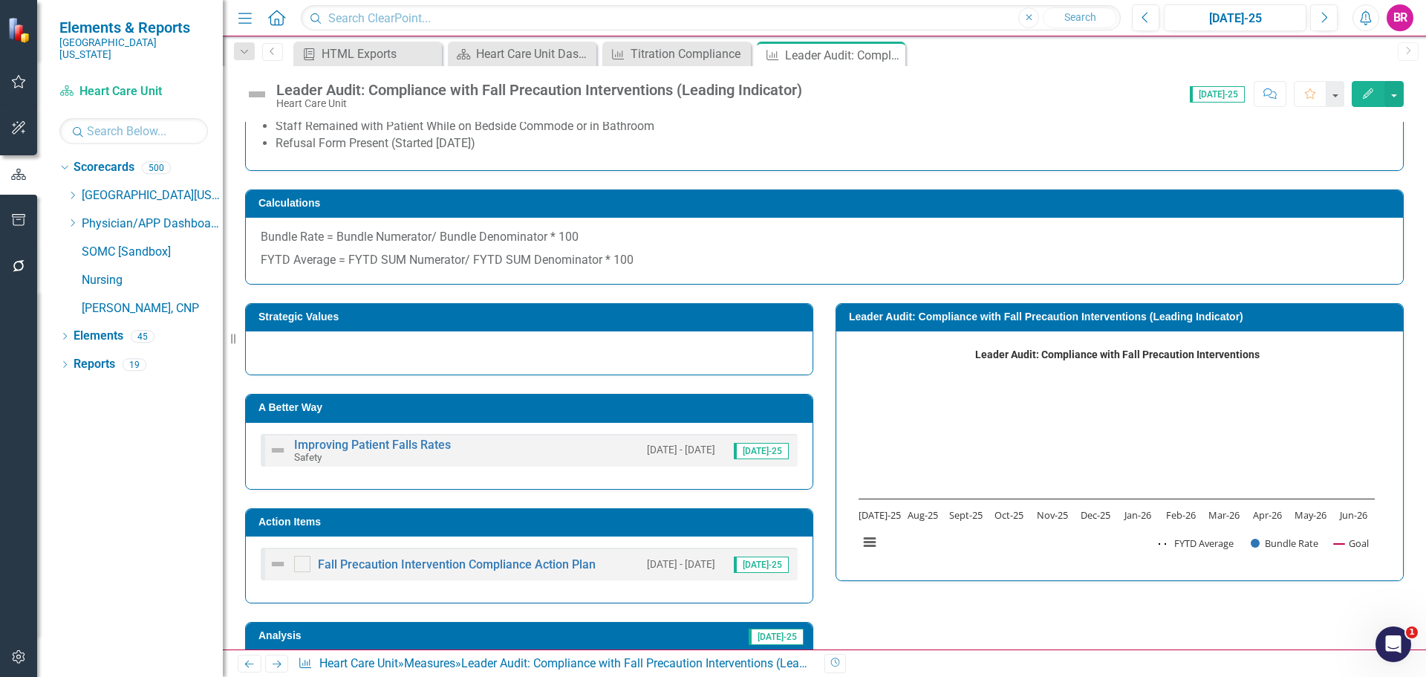
scroll to position [446, 0]
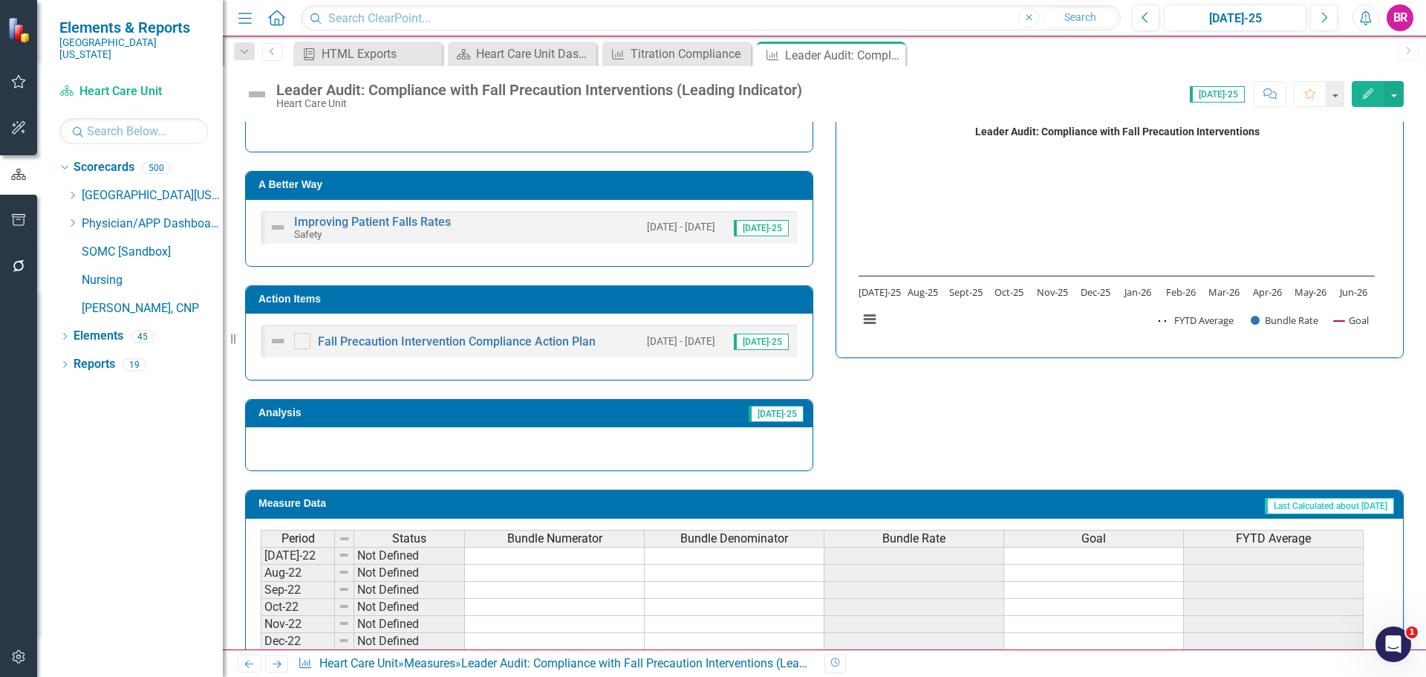
click at [641, 307] on td "Action Items" at bounding box center [531, 301] width 547 height 22
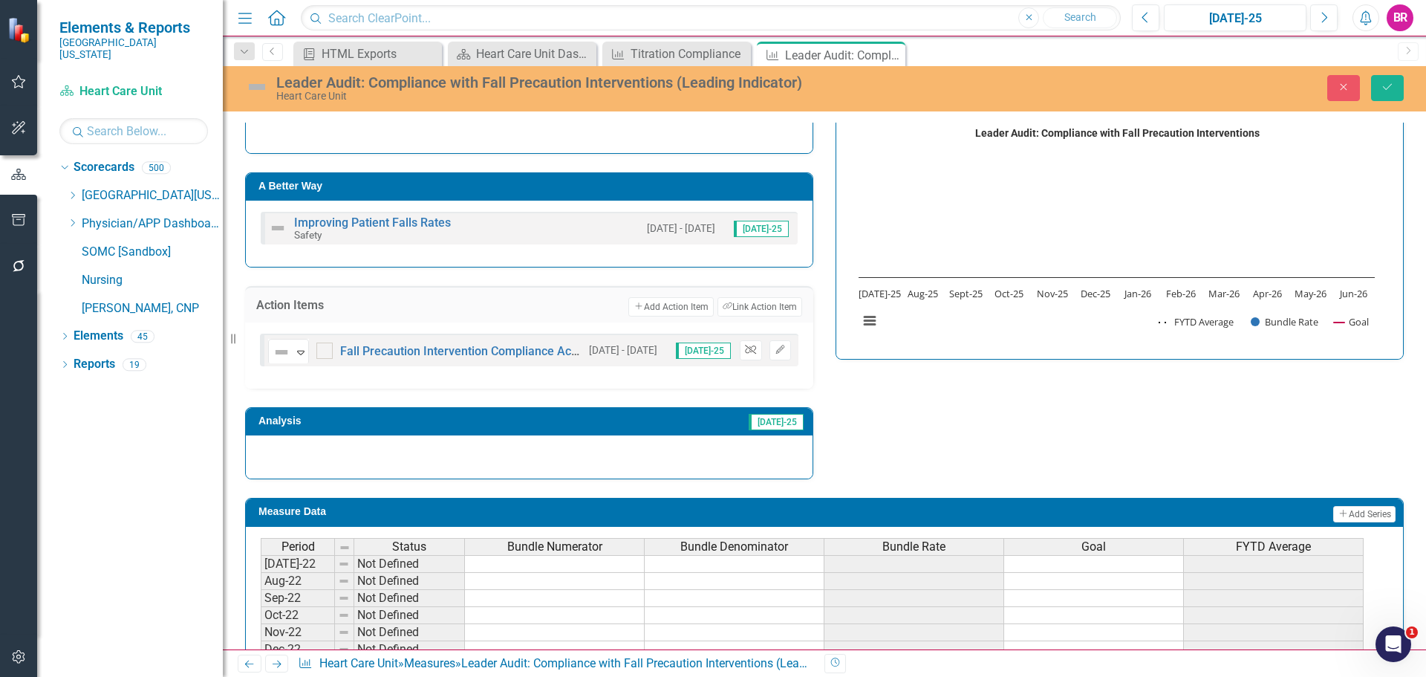
click at [745, 347] on icon "button" at bounding box center [750, 349] width 11 height 9
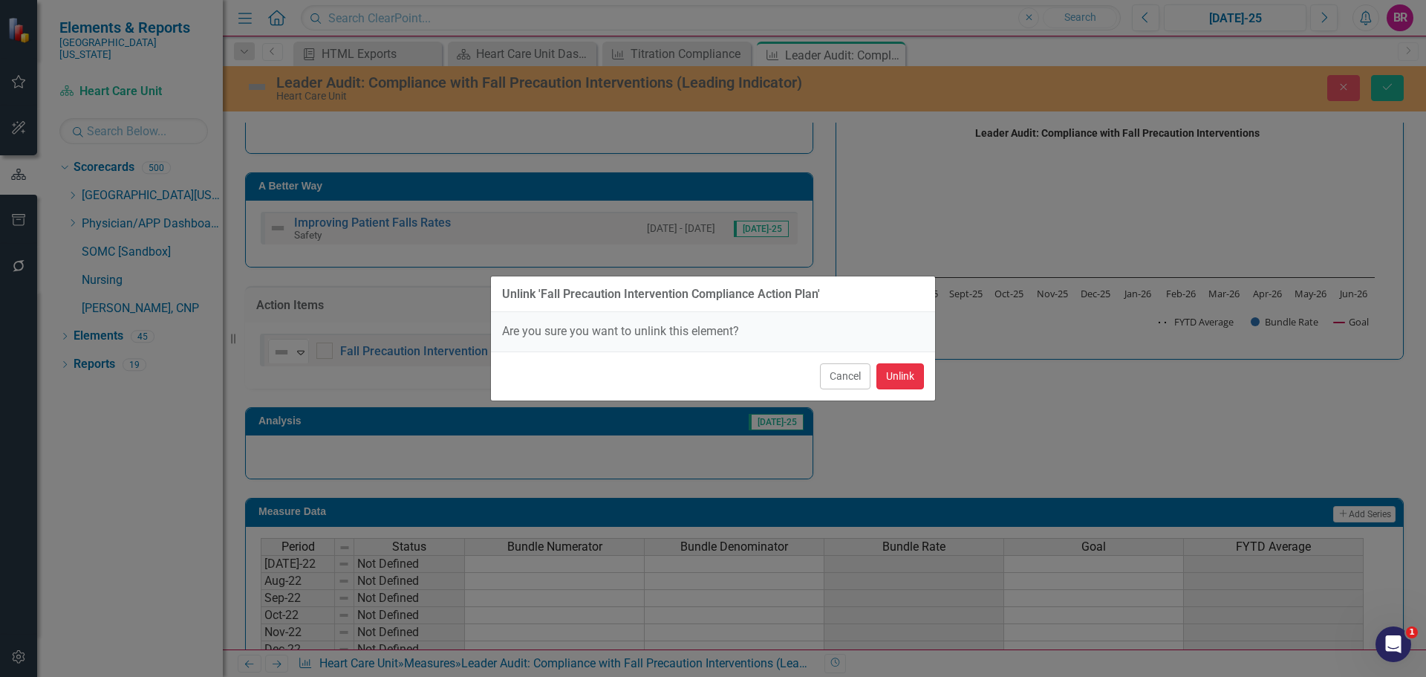
click at [887, 377] on button "Unlink" at bounding box center [900, 376] width 48 height 26
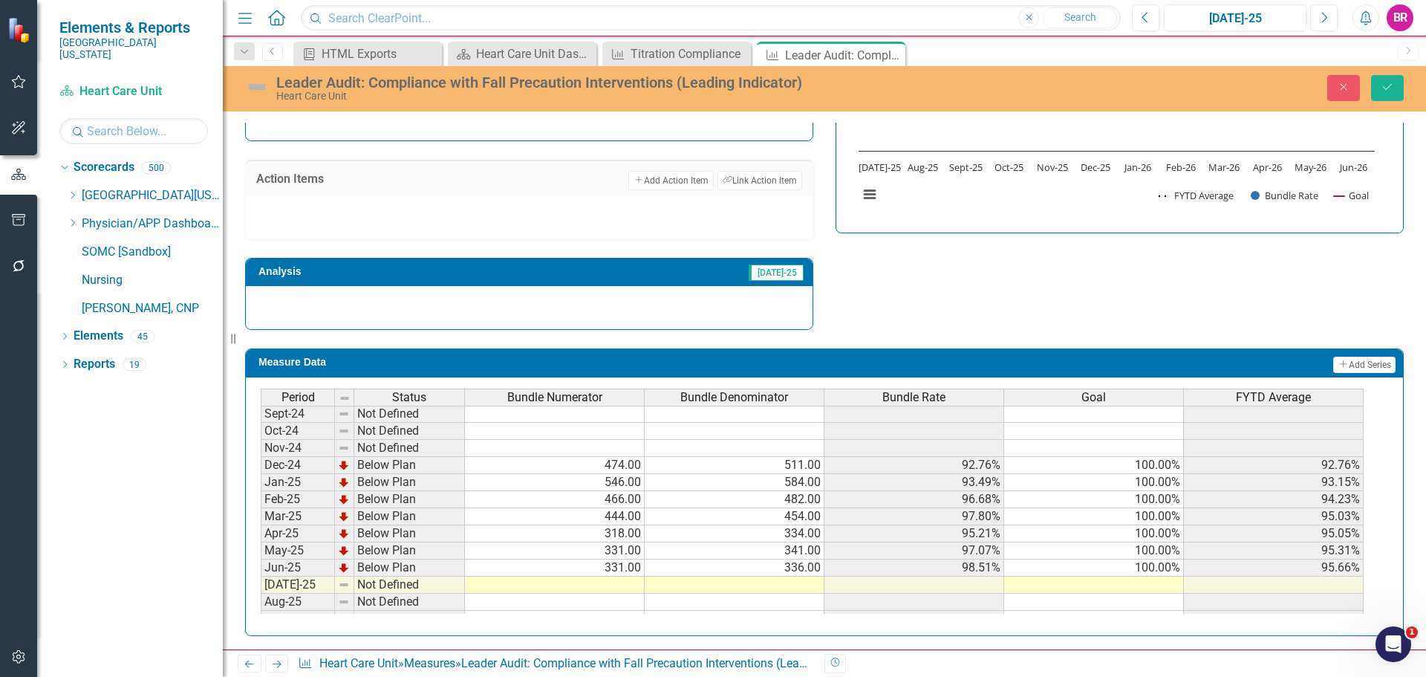
scroll to position [594, 0]
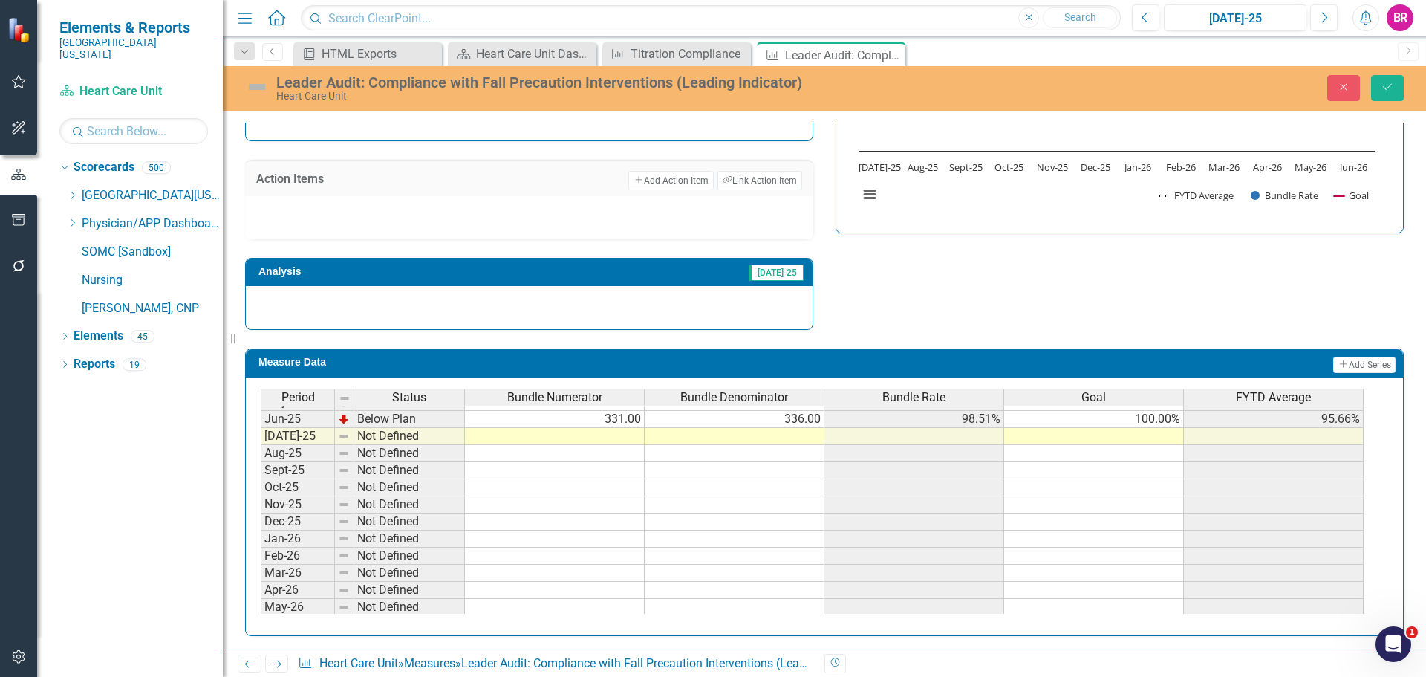
click at [1145, 425] on tbody "Nov-23 Not Defined Dec-23 Not Defined Jan-24 Not Defined Feb-24 Not Defined Mar…" at bounding box center [812, 358] width 1103 height 547
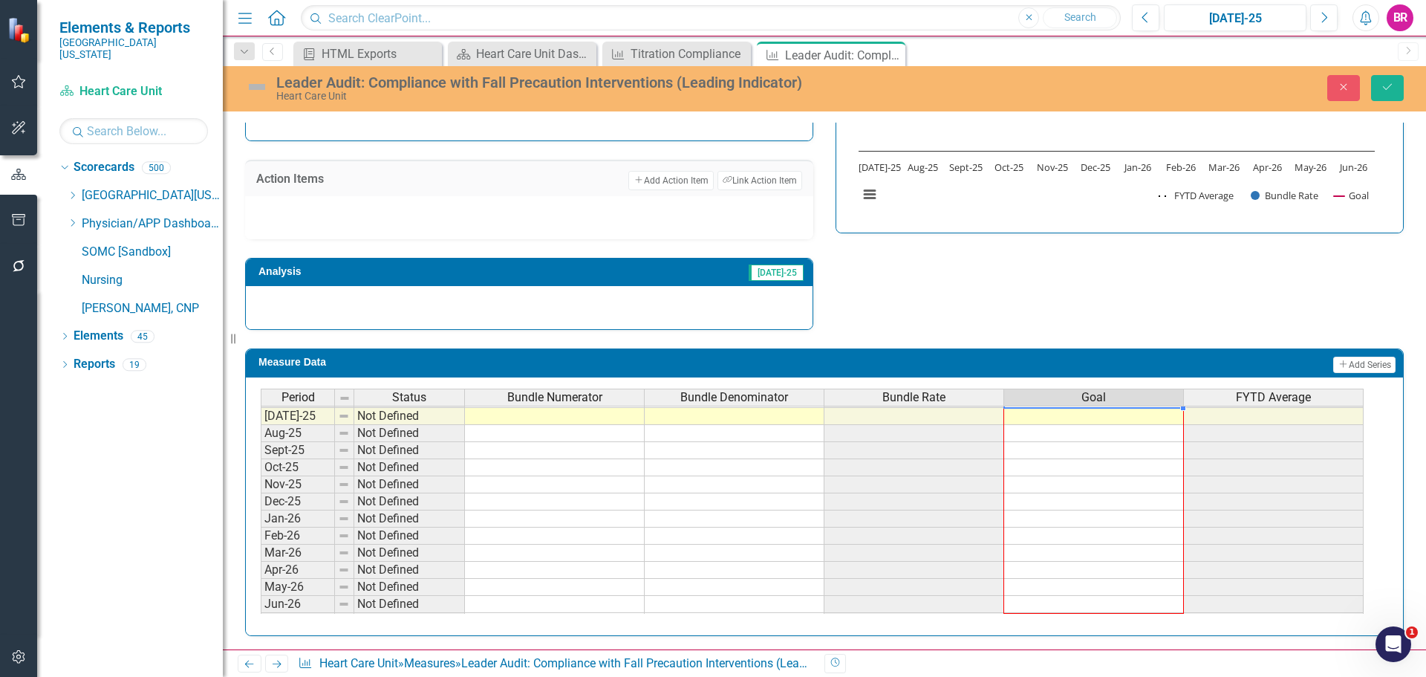
drag, startPoint x: 1182, startPoint y: 429, endPoint x: 1149, endPoint y: 600, distance: 174.8
click at [261, 600] on div "Period Status Bundle Numerator Bundle Denominator Bundle Rate Goal FYTD Average…" at bounding box center [261, 398] width 0 height 463
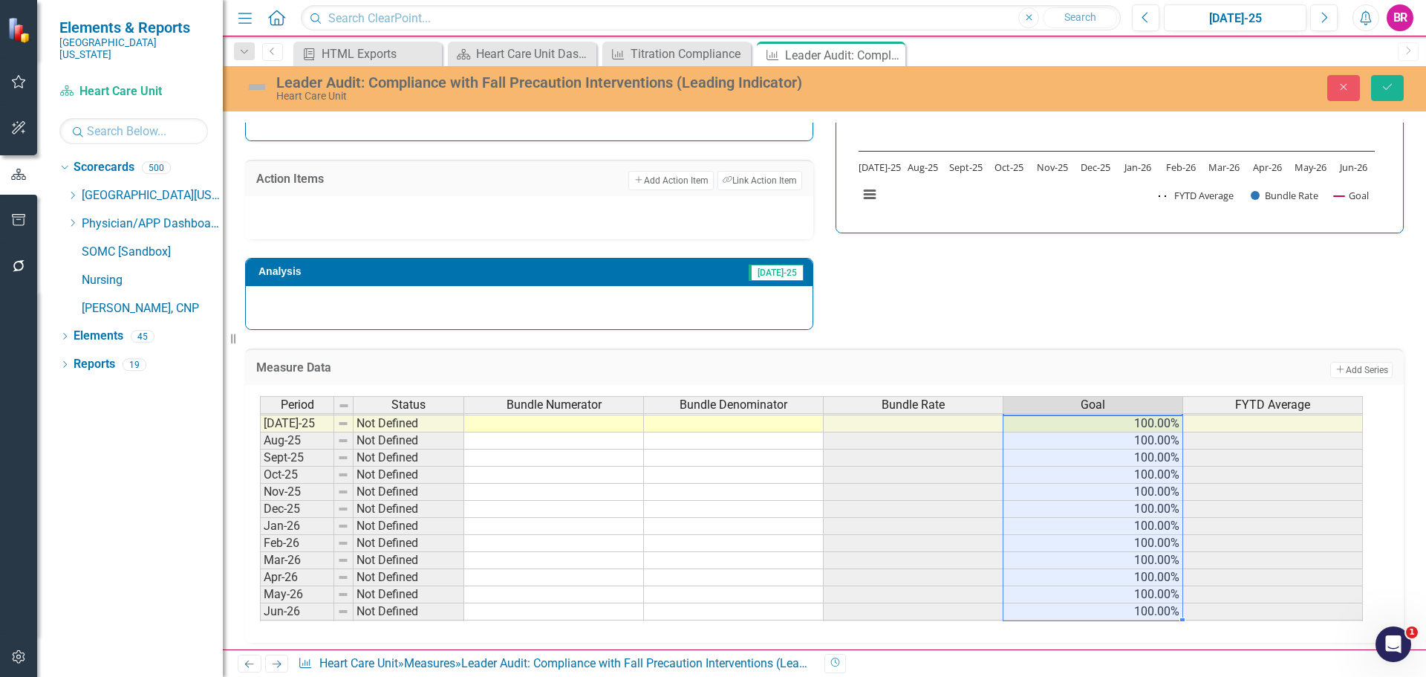
type textarea "100"
click at [1387, 87] on icon "Save" at bounding box center [1387, 87] width 13 height 10
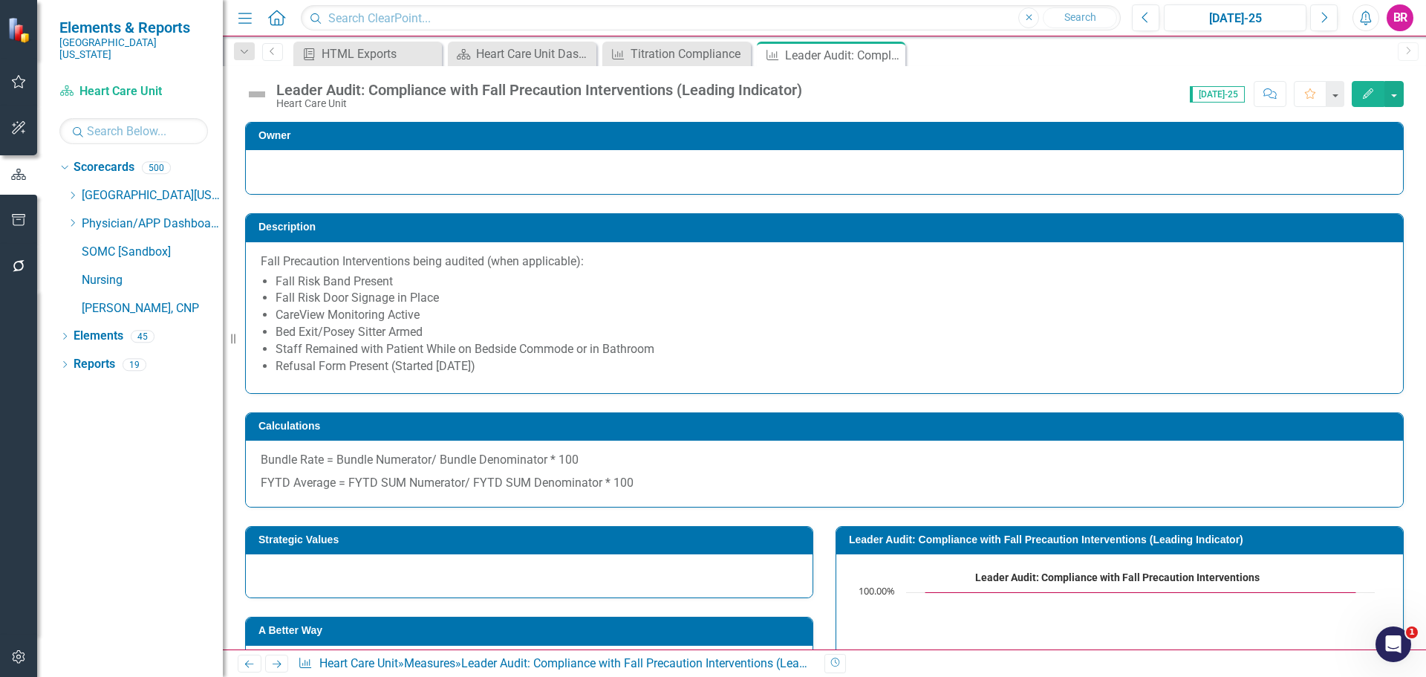
click at [282, 669] on link "Next" at bounding box center [277, 663] width 24 height 18
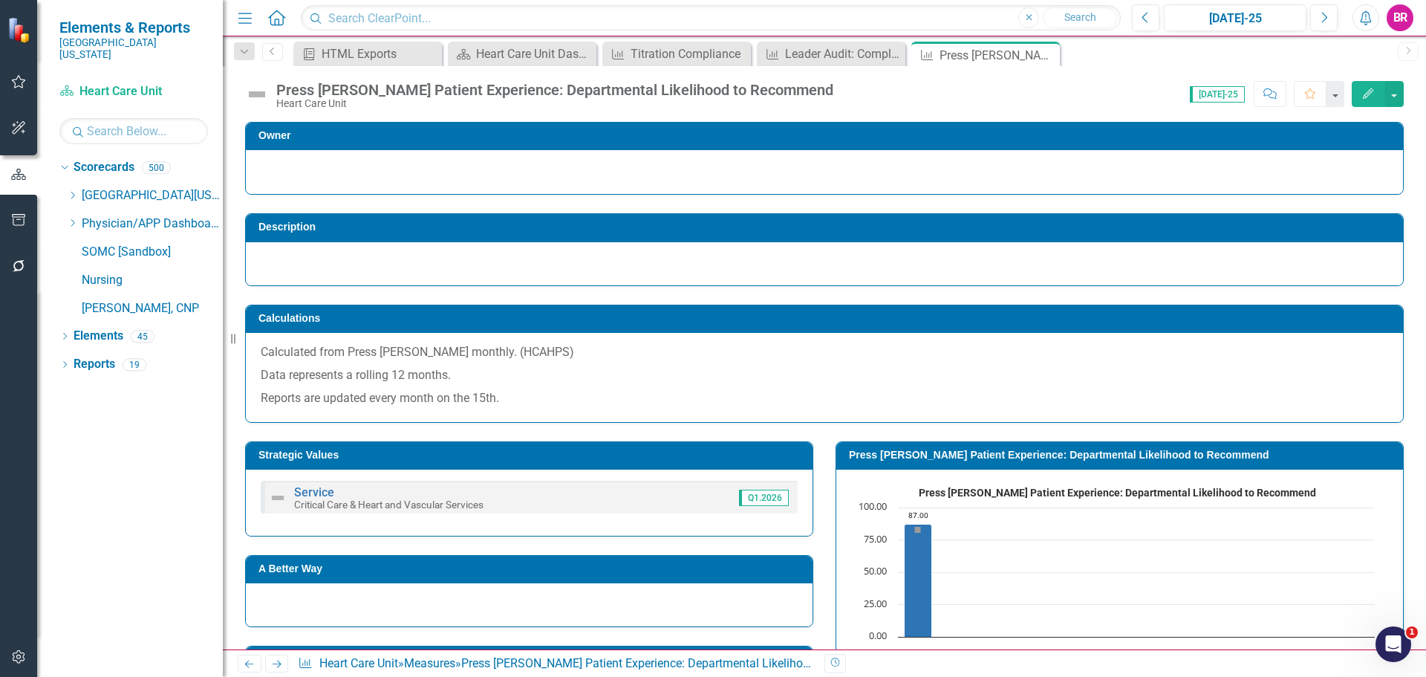
scroll to position [427, 0]
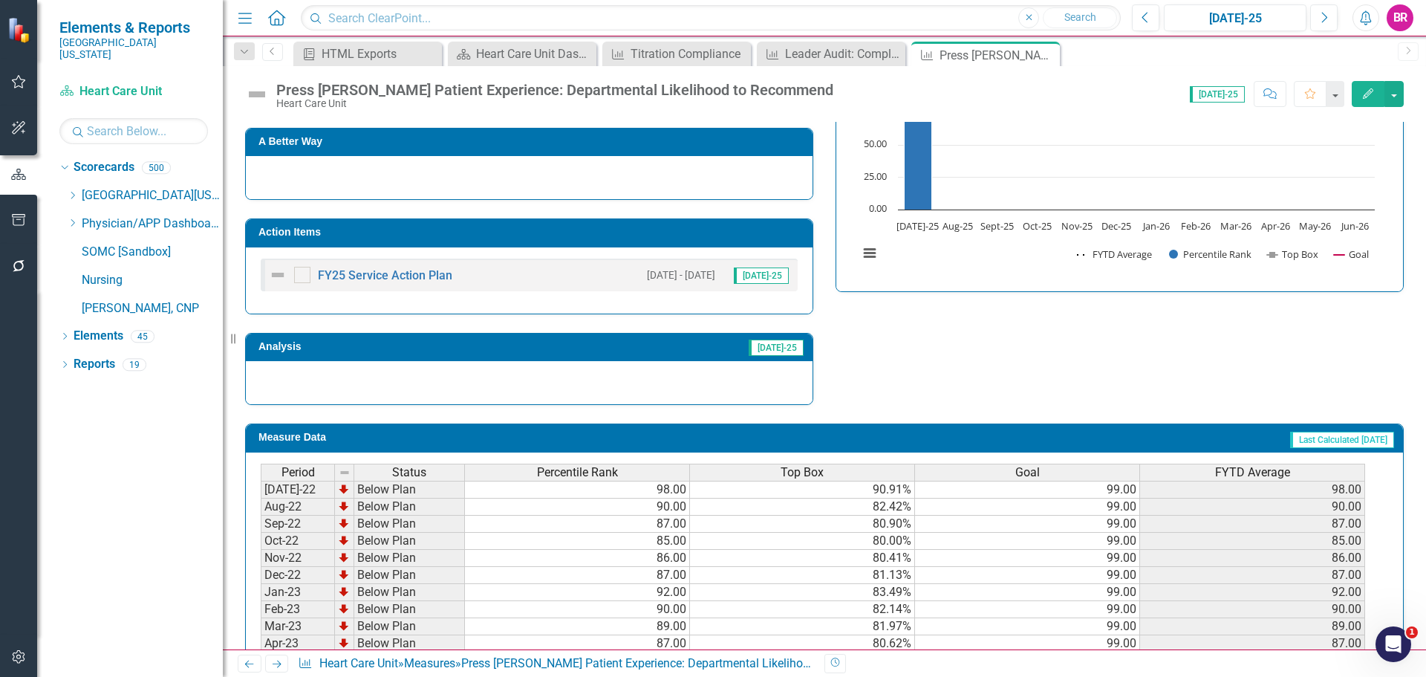
click at [644, 244] on td "Action Items" at bounding box center [531, 234] width 547 height 22
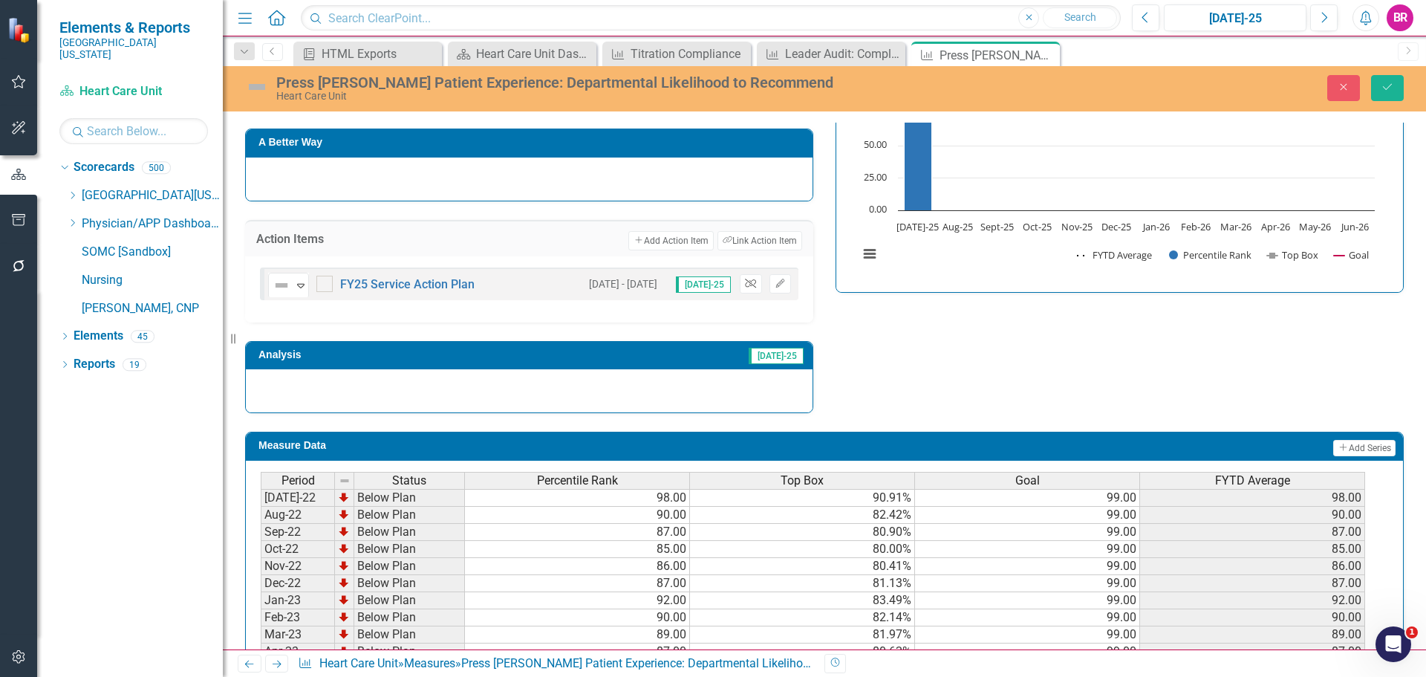
click at [745, 284] on icon "Unlink" at bounding box center [750, 283] width 11 height 9
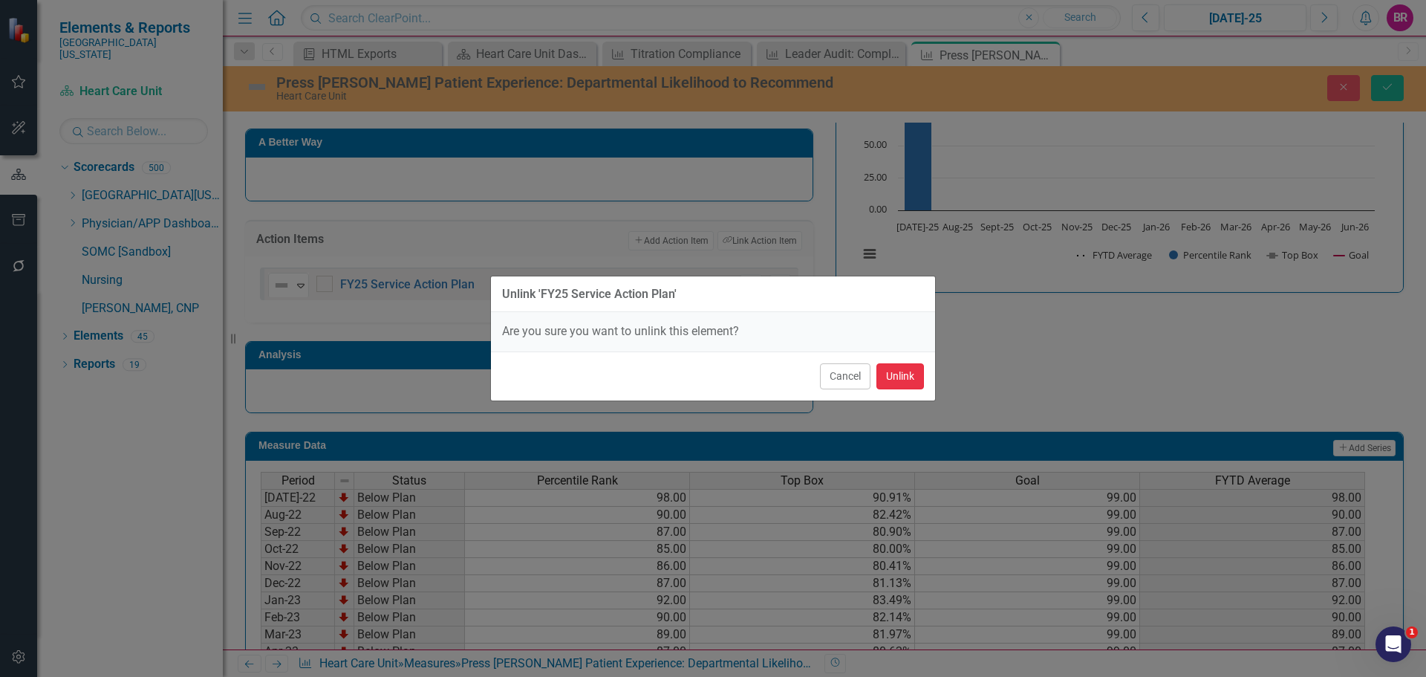
click at [897, 368] on button "Unlink" at bounding box center [900, 376] width 48 height 26
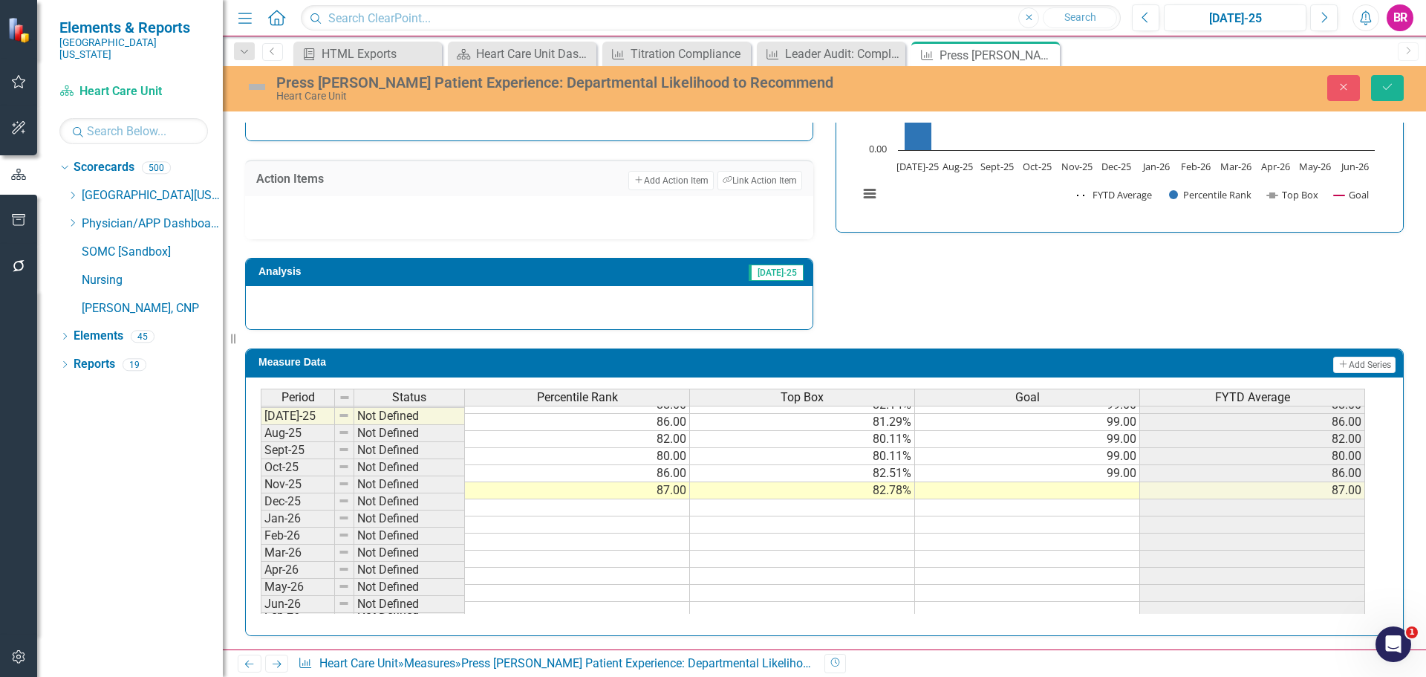
scroll to position [540, 0]
click at [1118, 472] on tbody "Nov-23 Below Plan 85.00 80.41% 99.00 85.00 Dec-23 Below Plan 87.00 81.41% 99.00…" at bounding box center [813, 413] width 1104 height 547
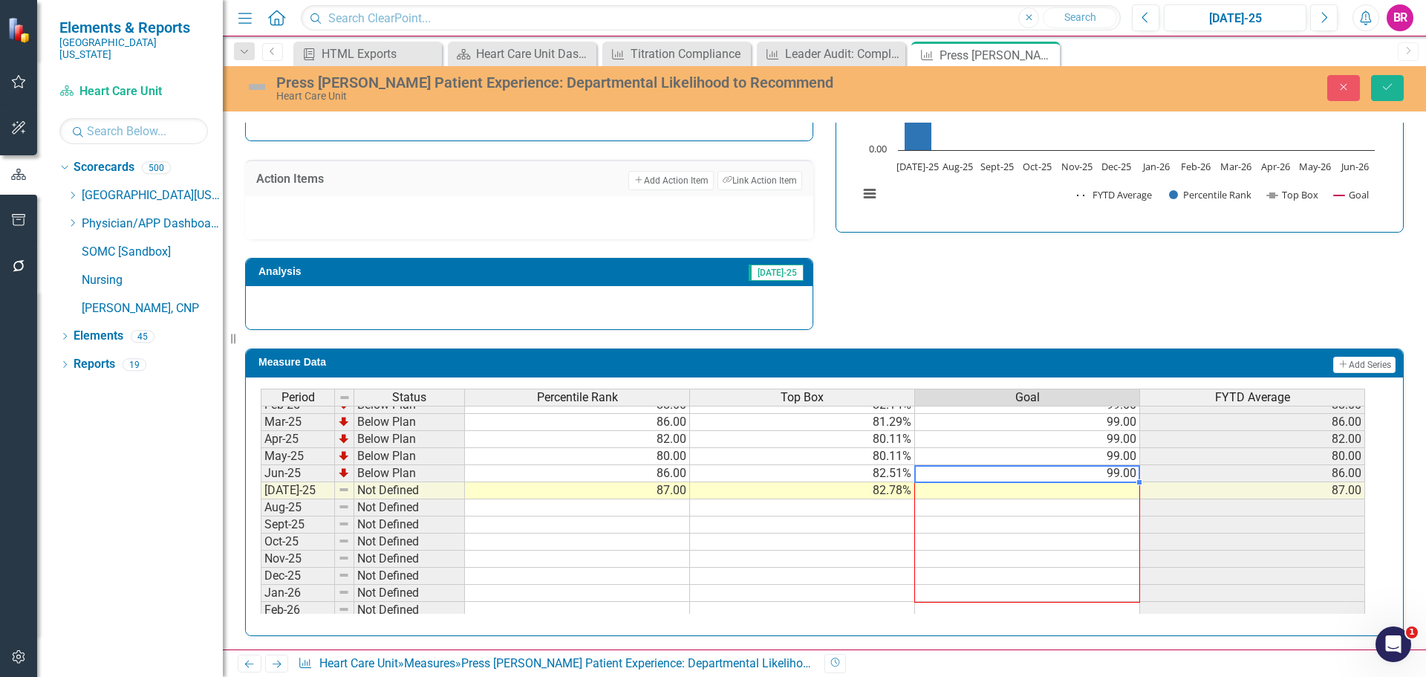
scroll to position [488, 0]
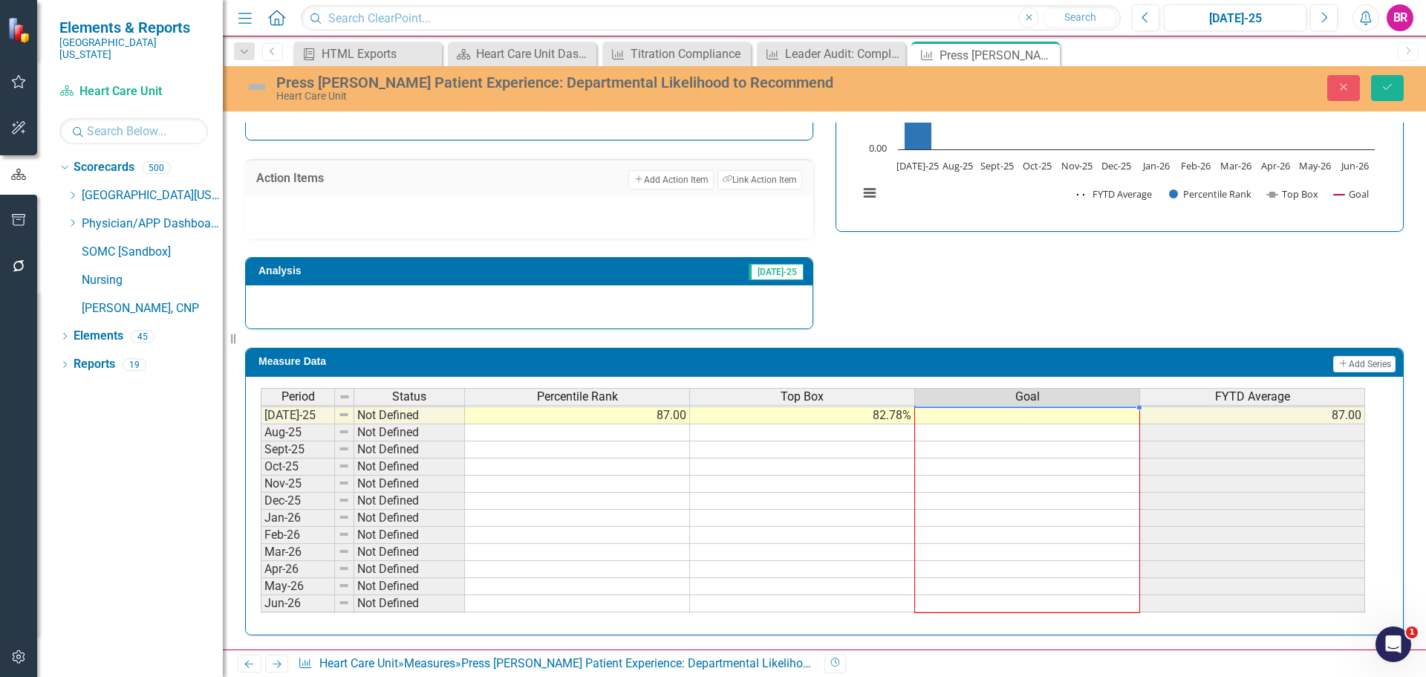
drag, startPoint x: 1138, startPoint y: 482, endPoint x: 1122, endPoint y: 602, distance: 120.7
click at [261, 602] on div "Period Status Percentile Rank Top Box Goal FYTD Average Jun-24 Below Plan 86.00…" at bounding box center [261, 397] width 0 height 463
type textarea "99"
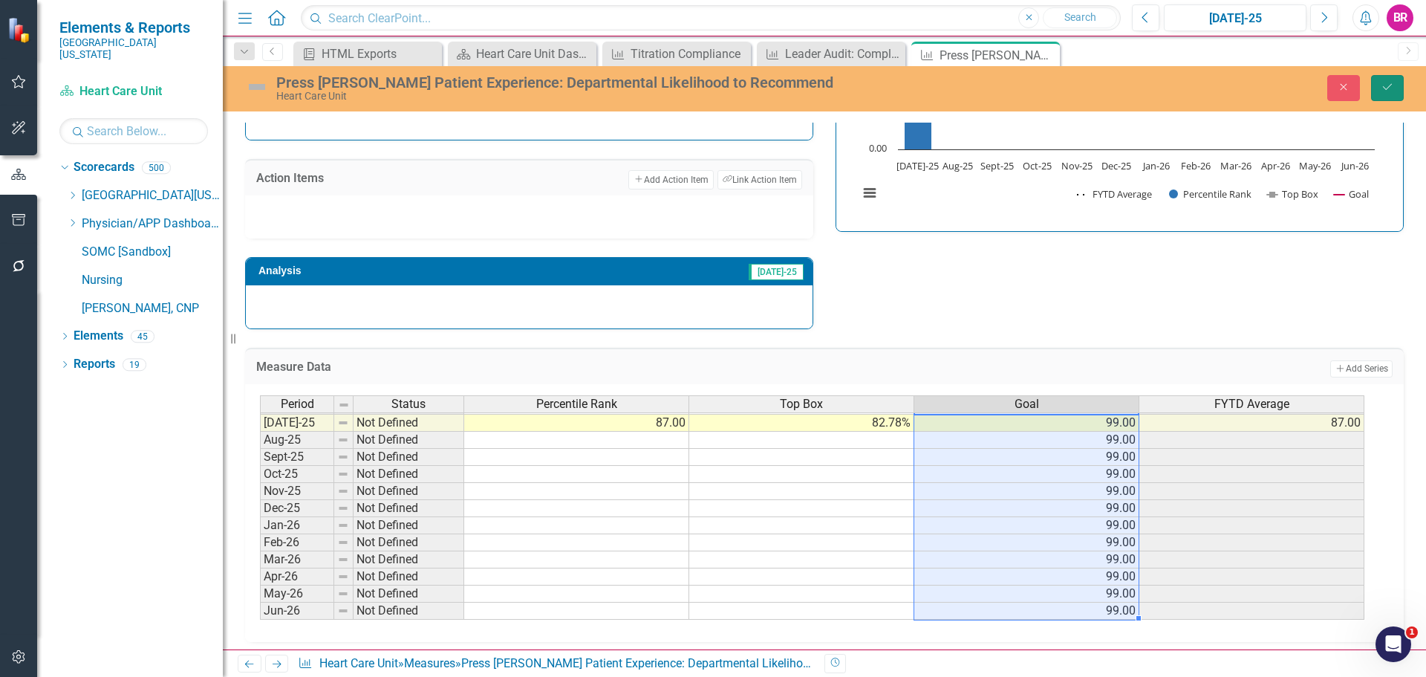
click at [1388, 92] on icon "Save" at bounding box center [1387, 87] width 13 height 10
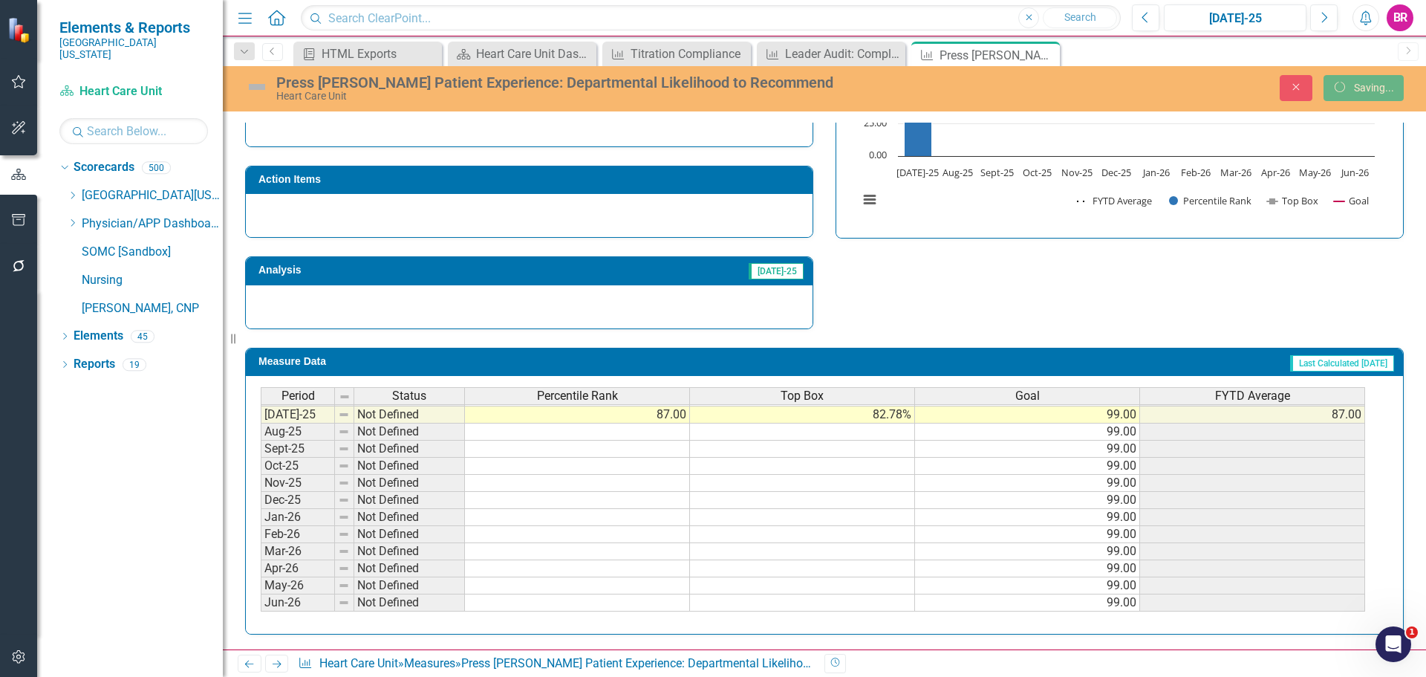
scroll to position [481, 0]
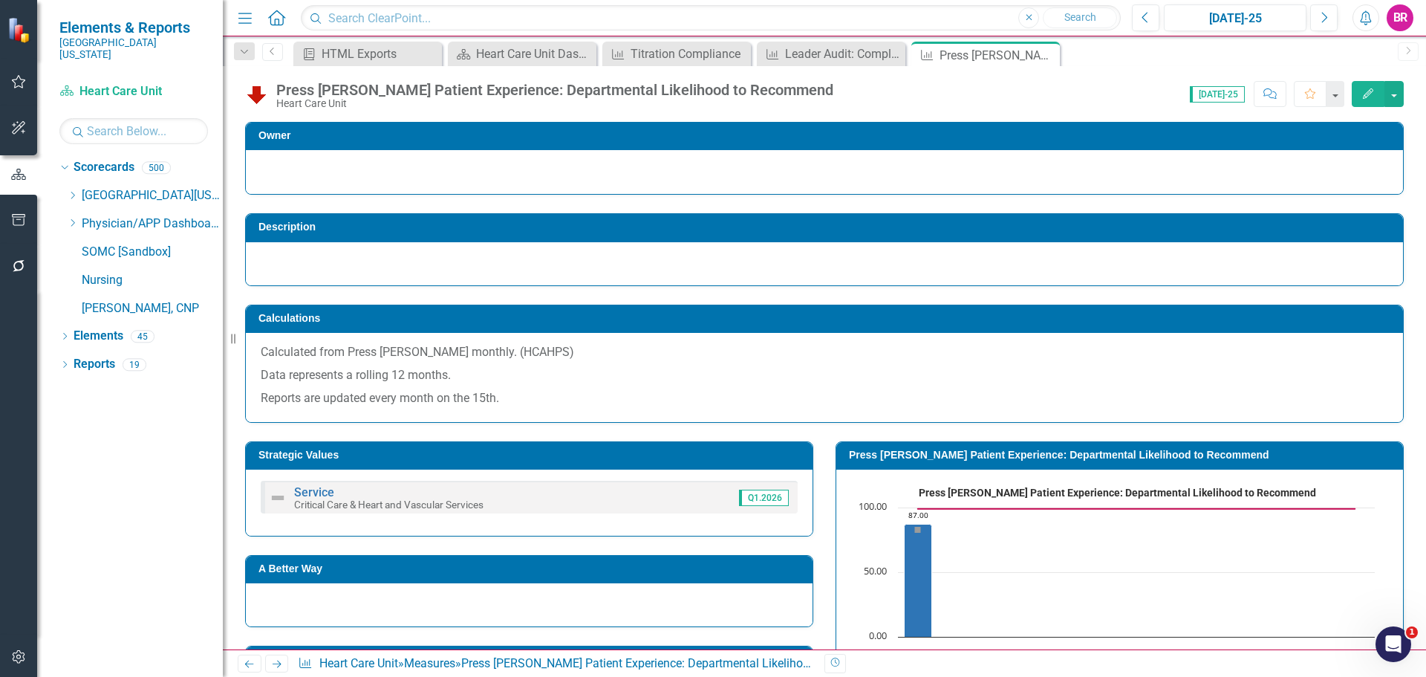
click at [276, 657] on link "Next" at bounding box center [277, 663] width 24 height 18
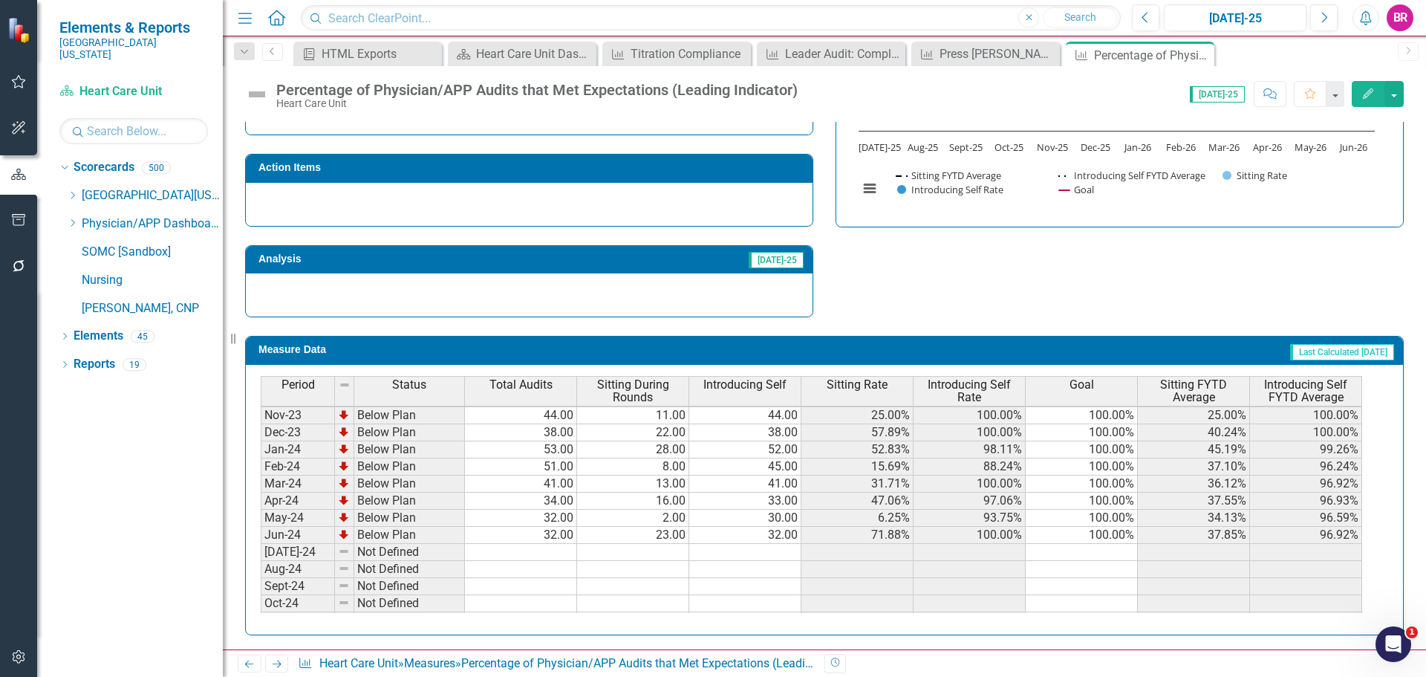
scroll to position [74, 0]
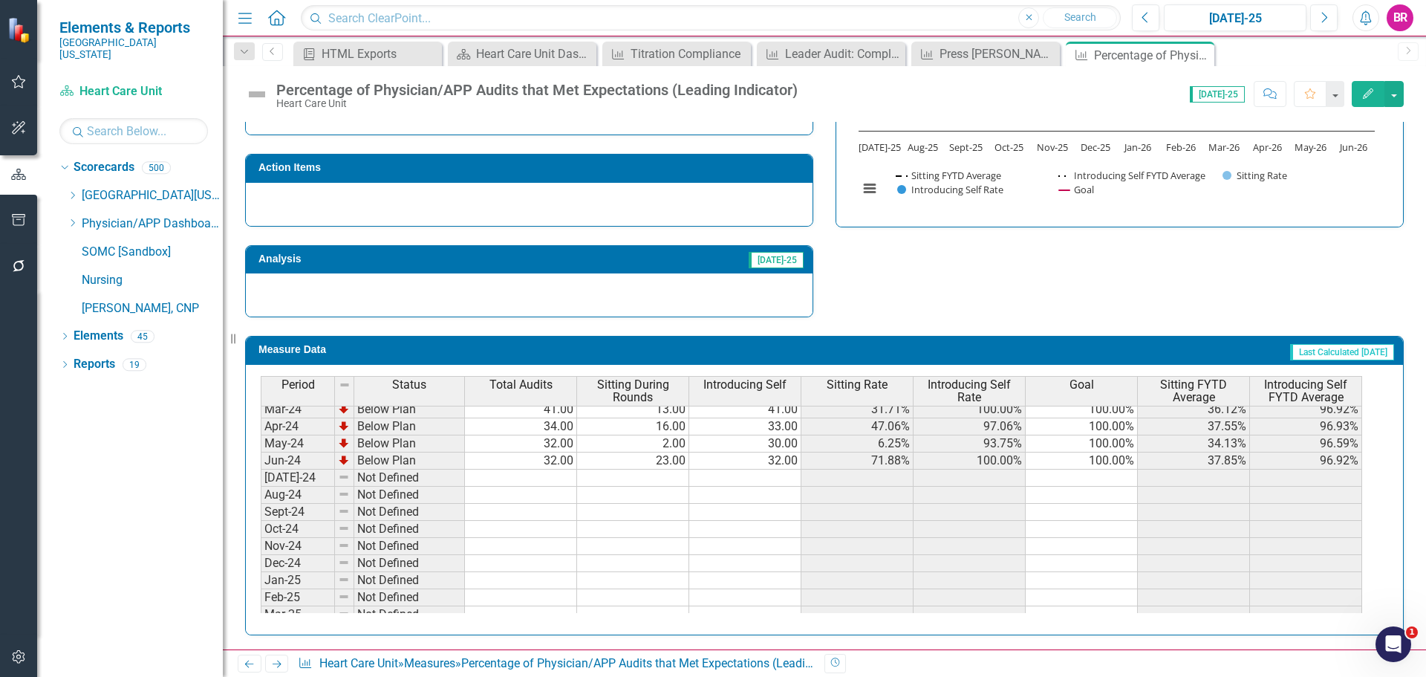
click at [1122, 457] on td "100.00%" at bounding box center [1082, 460] width 112 height 17
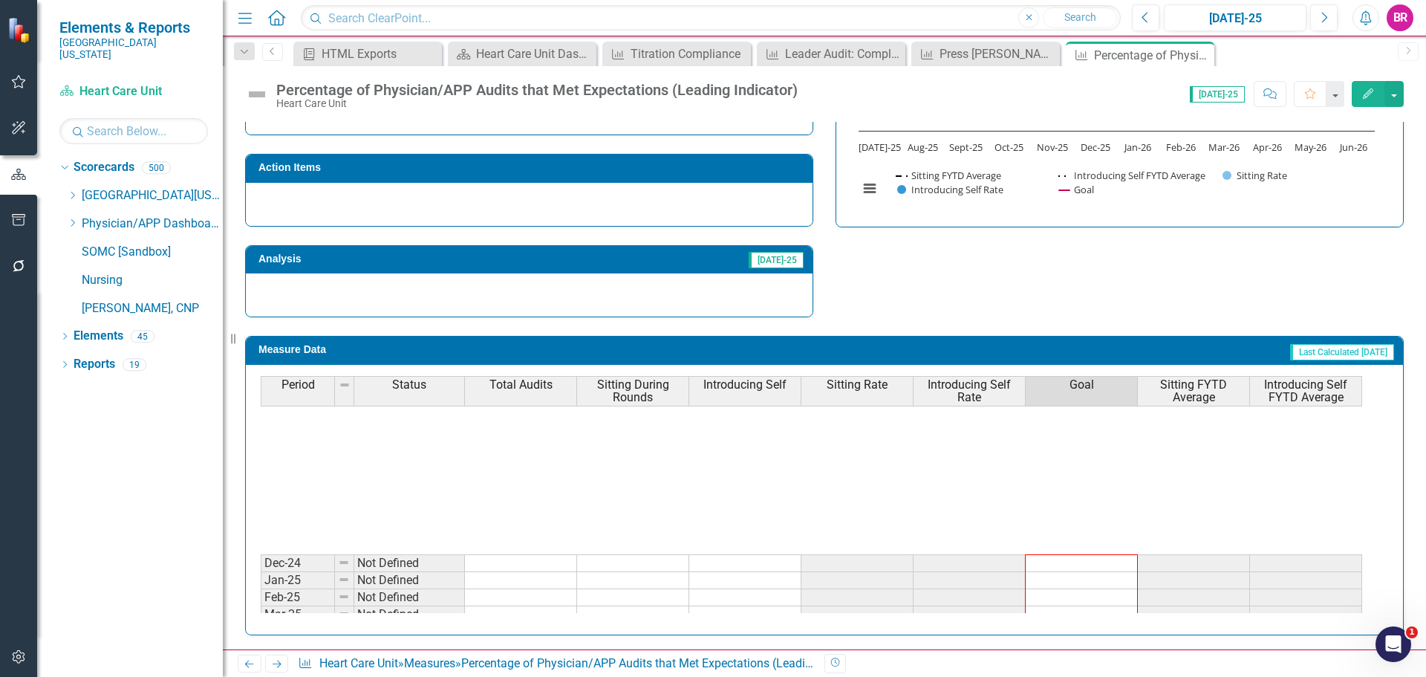
scroll to position [520, 0]
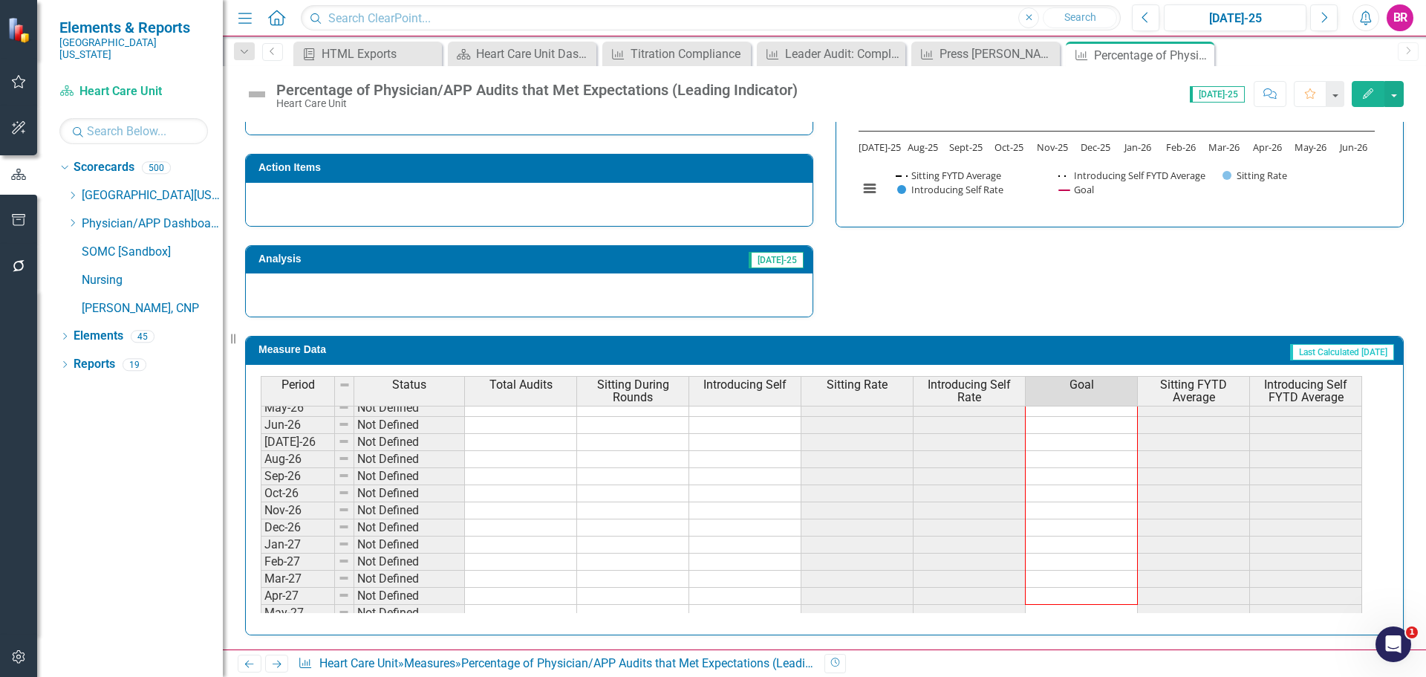
drag, startPoint x: 1138, startPoint y: 469, endPoint x: 1110, endPoint y: 604, distance: 137.3
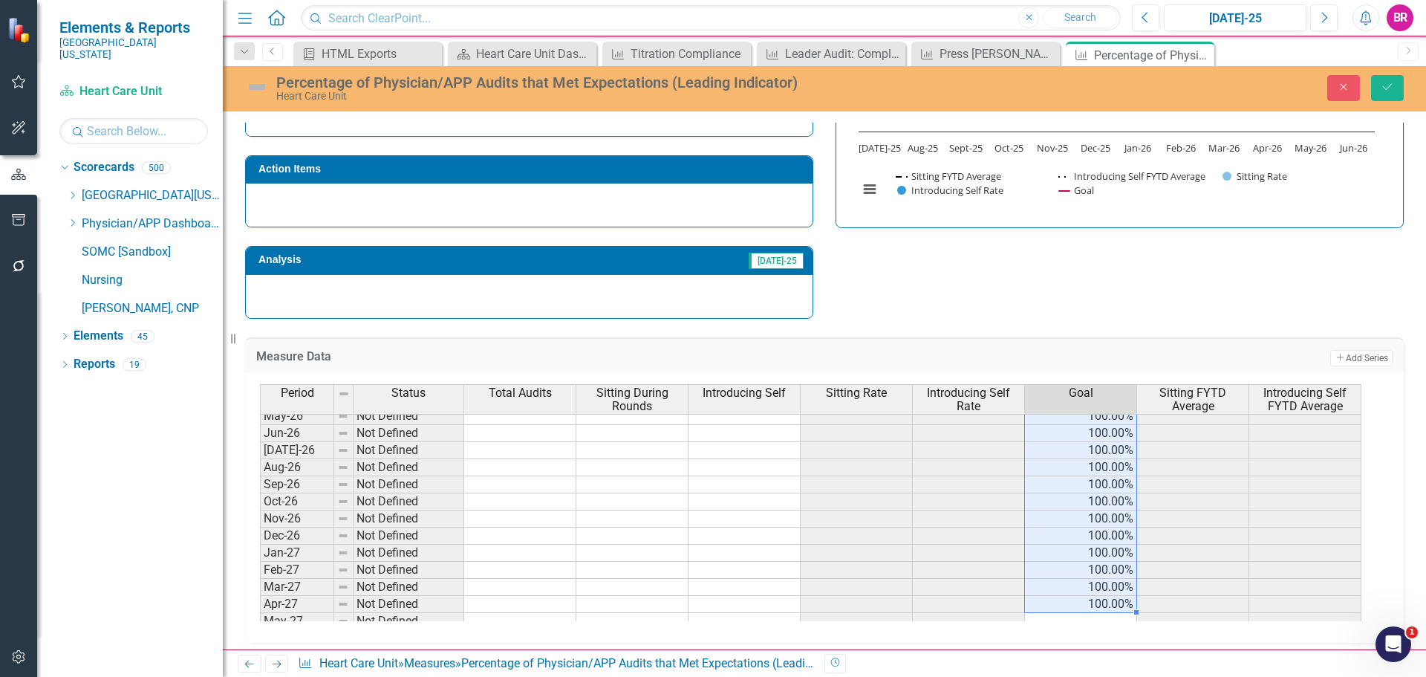
type textarea "100"
click at [1392, 83] on button "Save" at bounding box center [1387, 88] width 33 height 26
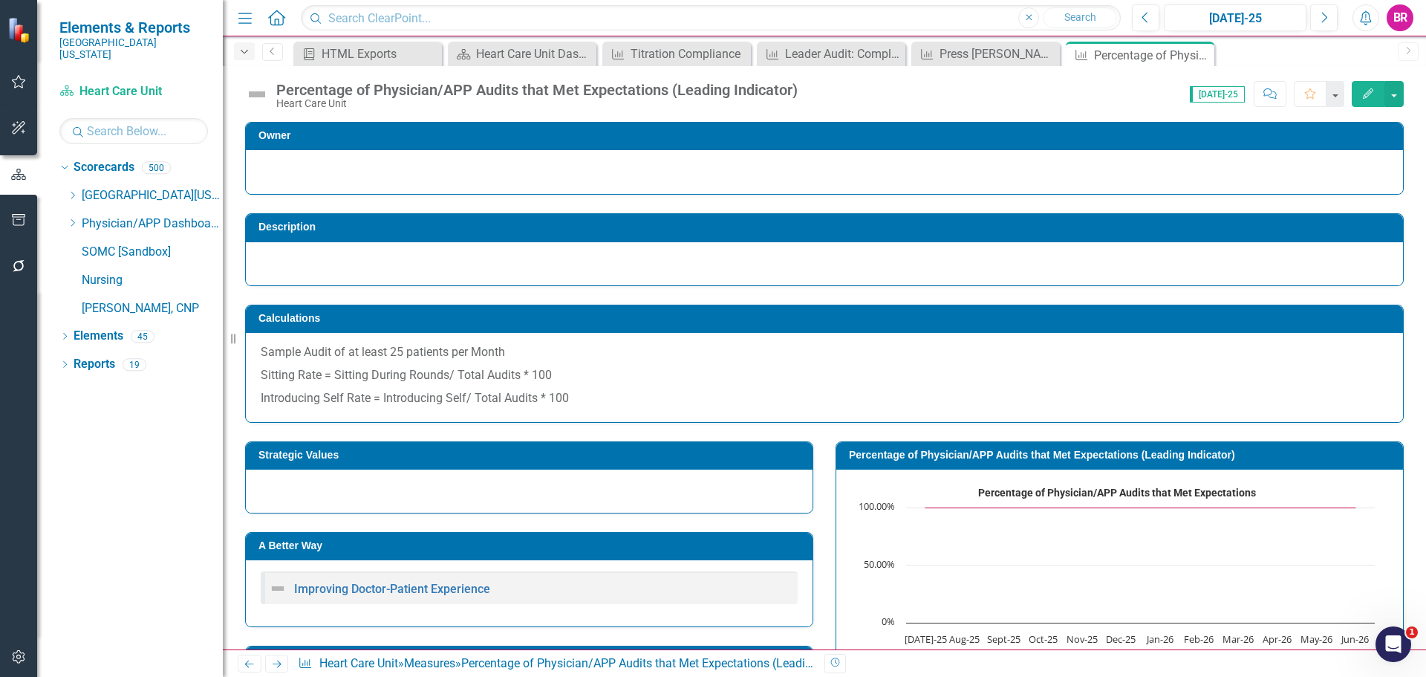
click at [242, 51] on icon "button" at bounding box center [244, 52] width 7 height 4
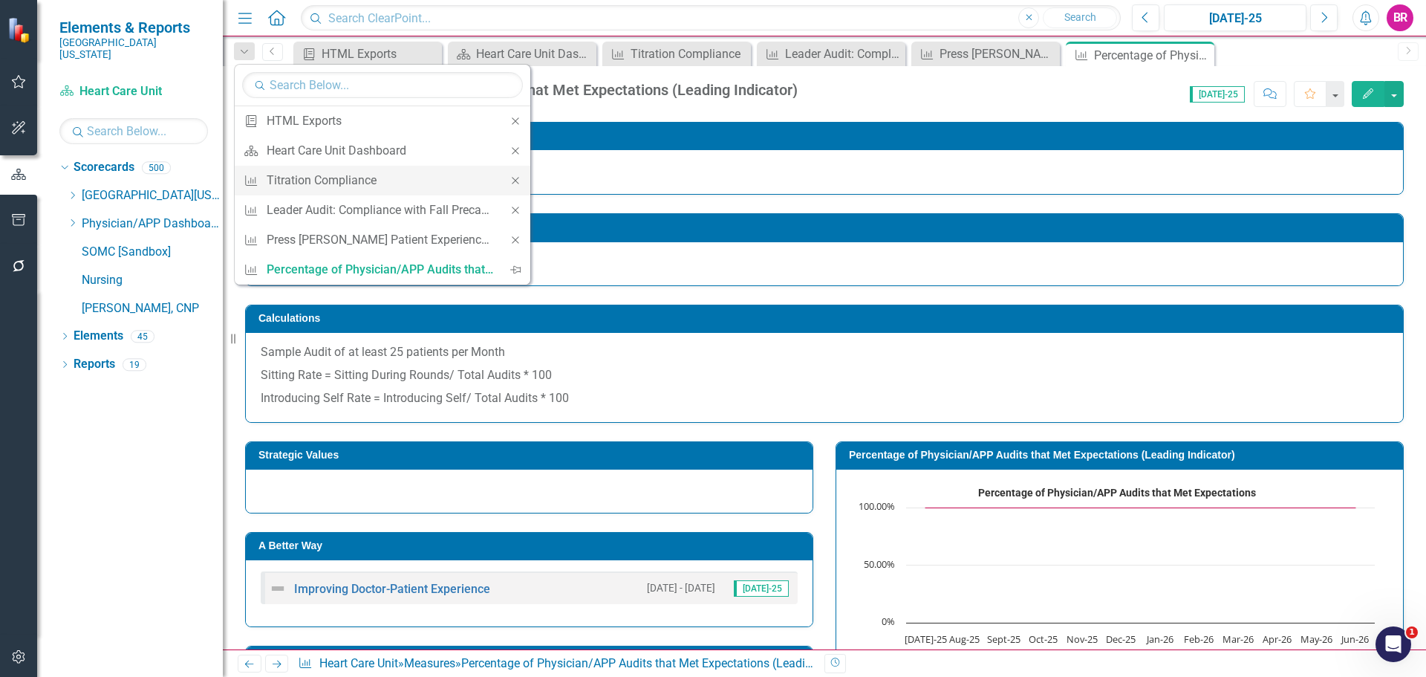
click at [515, 178] on icon "Close" at bounding box center [515, 180] width 13 height 10
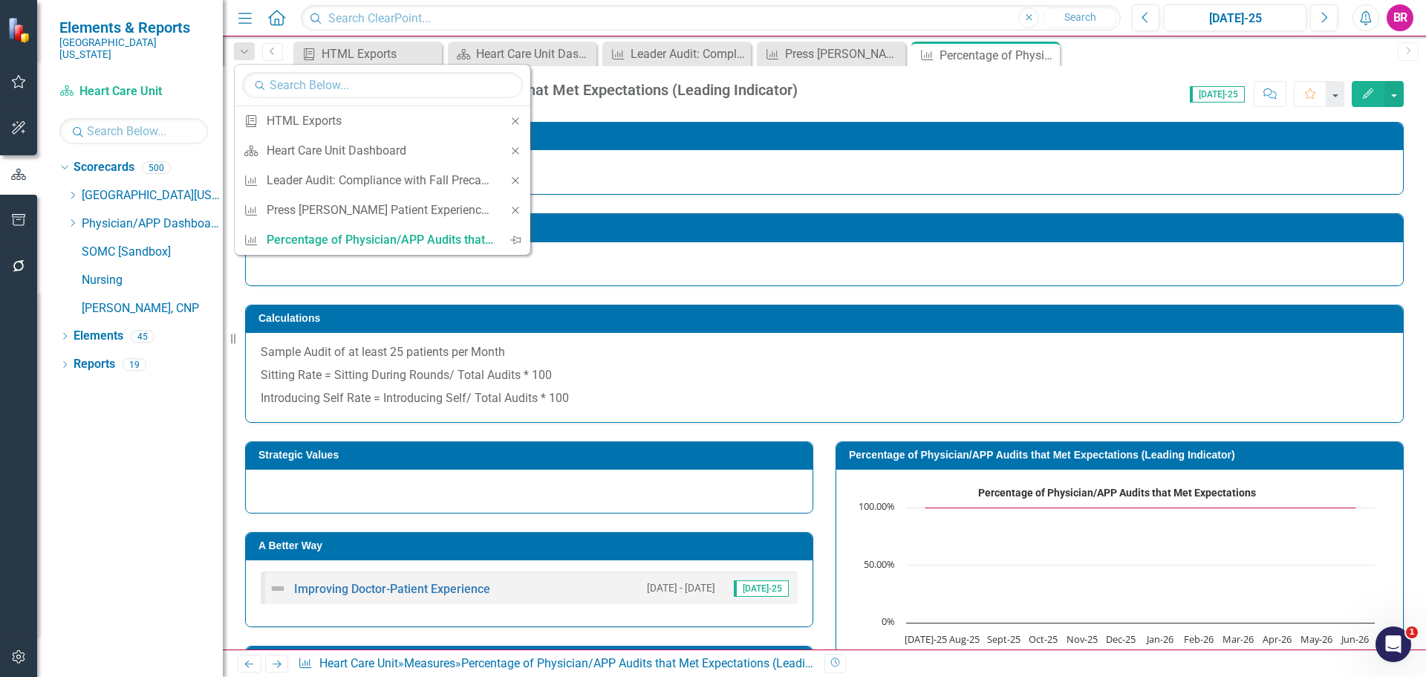
click at [515, 178] on icon "Close" at bounding box center [515, 180] width 13 height 10
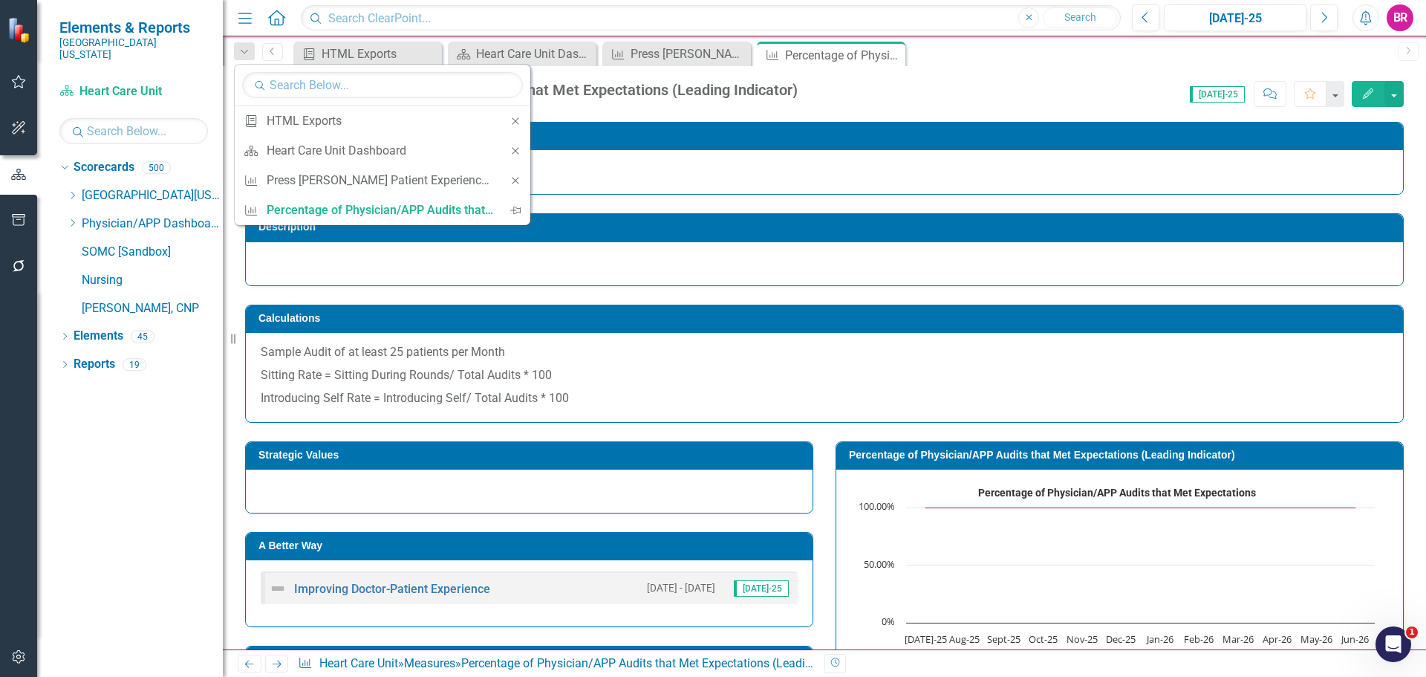
click at [515, 178] on icon "Close" at bounding box center [515, 180] width 13 height 10
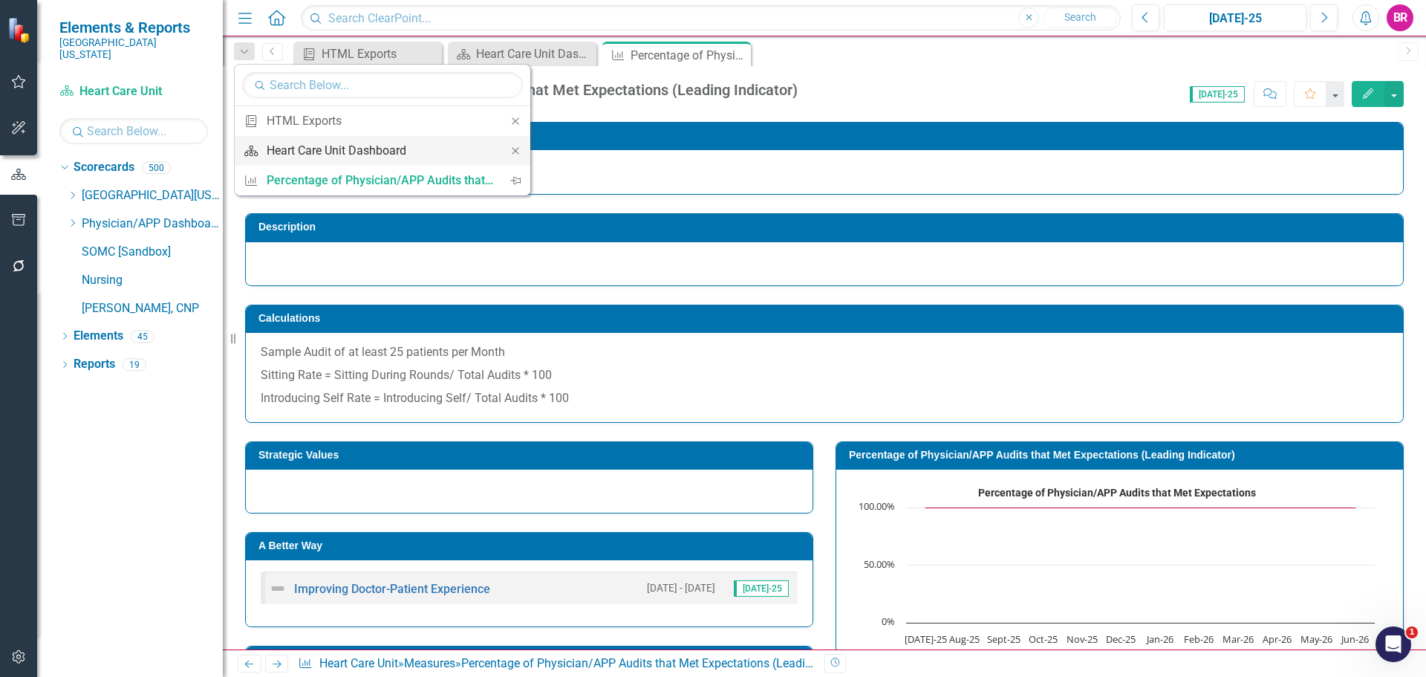
click at [346, 146] on div "Heart Care Unit Dashboard" at bounding box center [380, 150] width 227 height 19
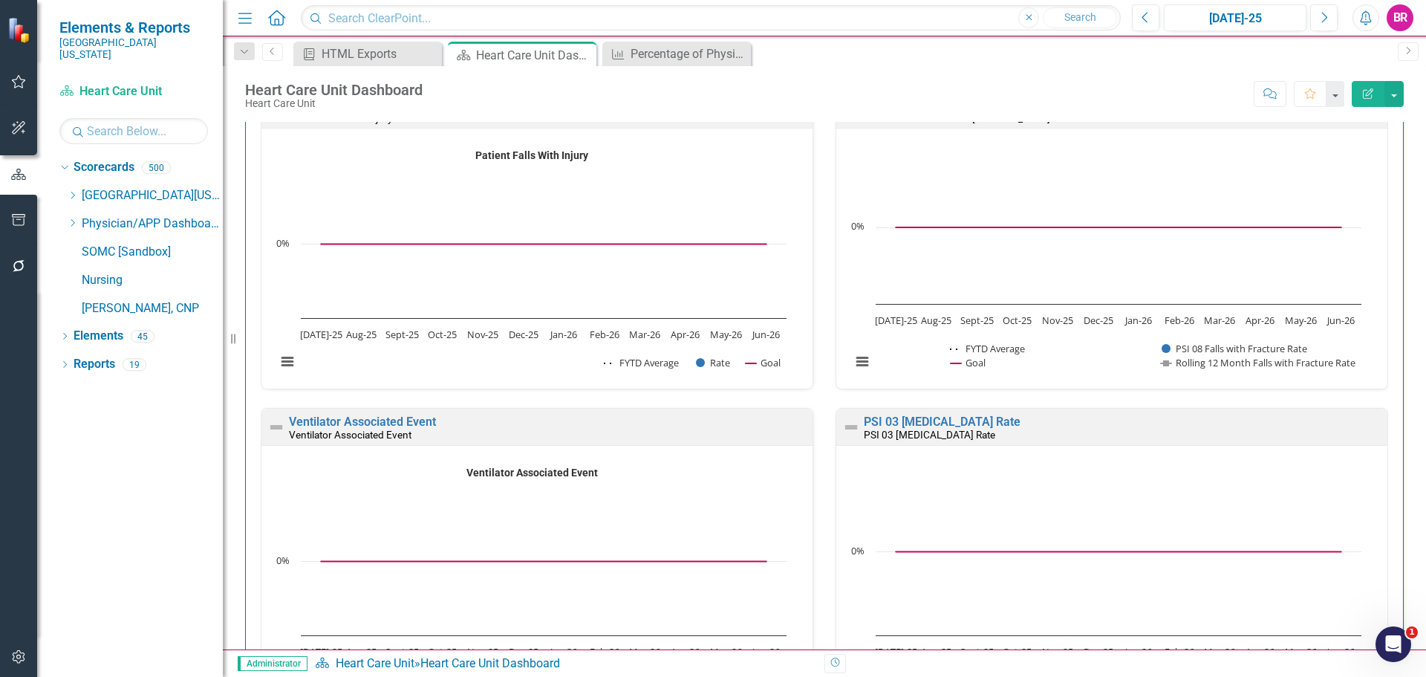
scroll to position [1931, 0]
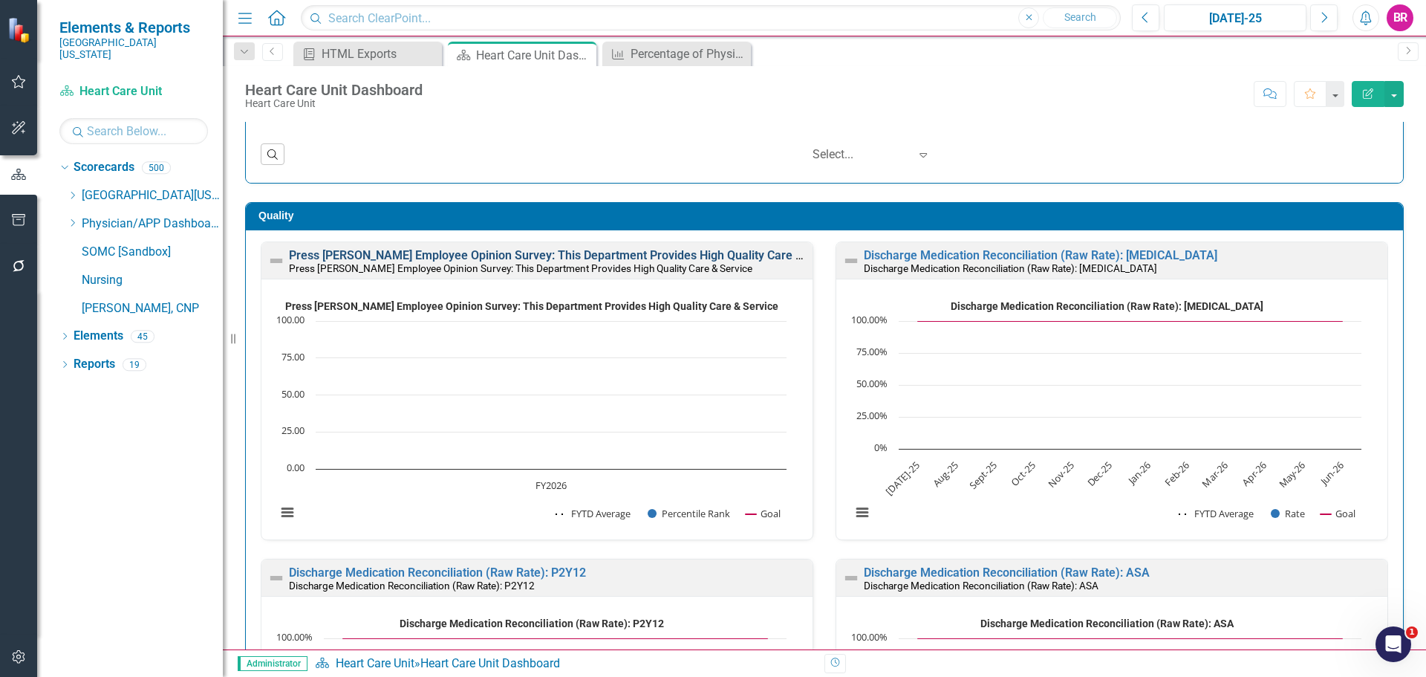
click at [461, 254] on link "Press [PERSON_NAME] Employee Opinion Survey: This Department Provides High Qual…" at bounding box center [567, 255] width 557 height 14
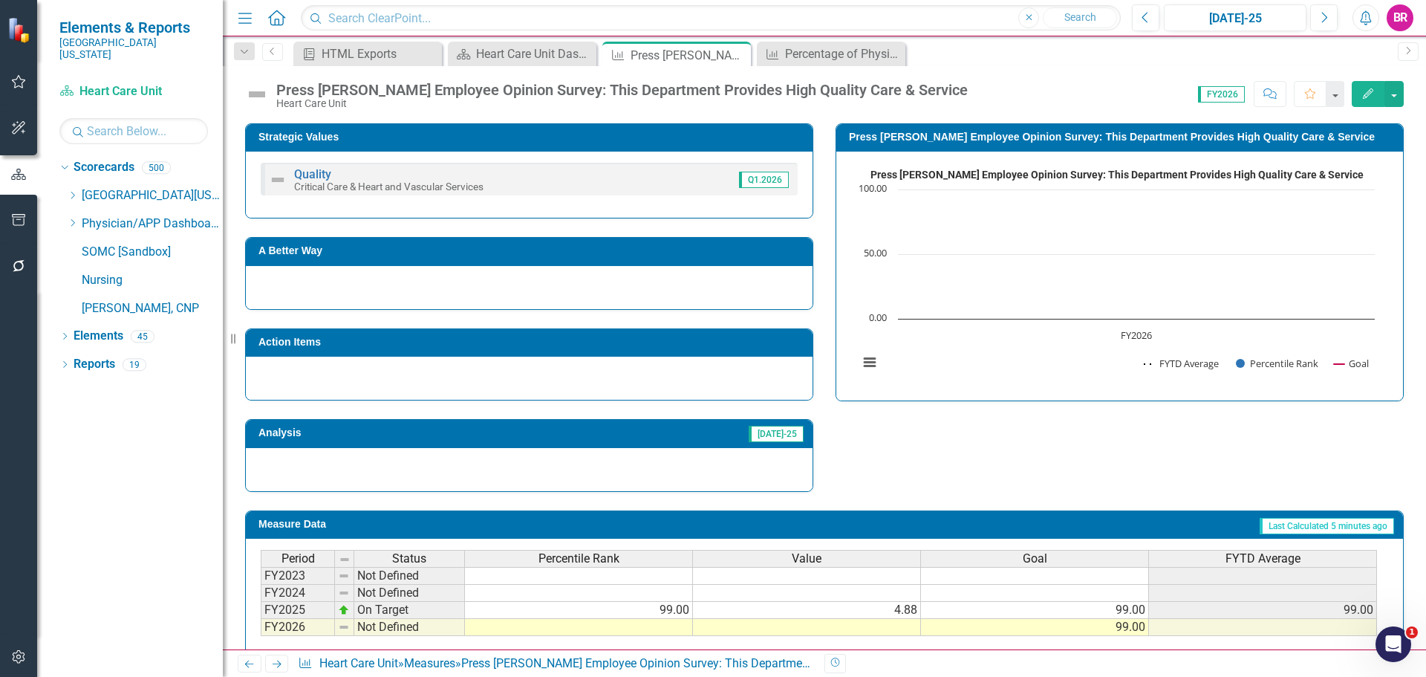
scroll to position [606, 0]
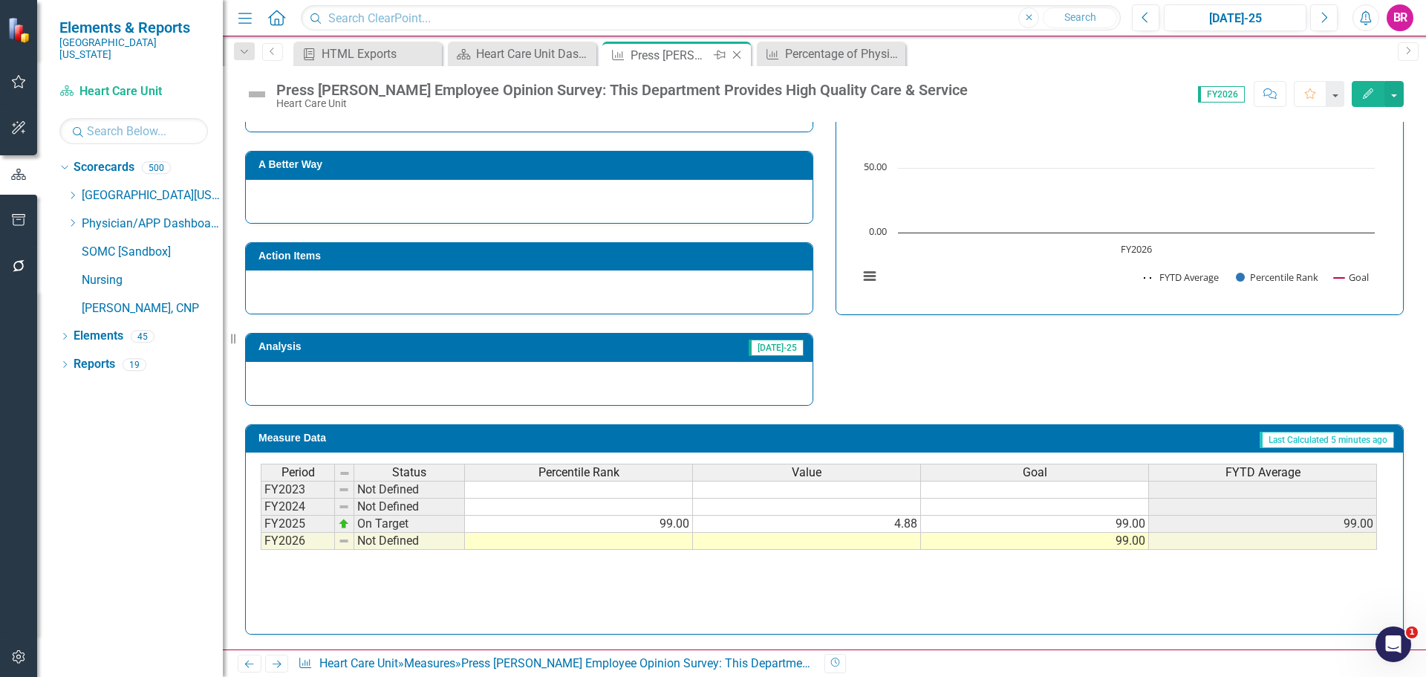
click at [737, 56] on icon "Close" at bounding box center [736, 55] width 15 height 12
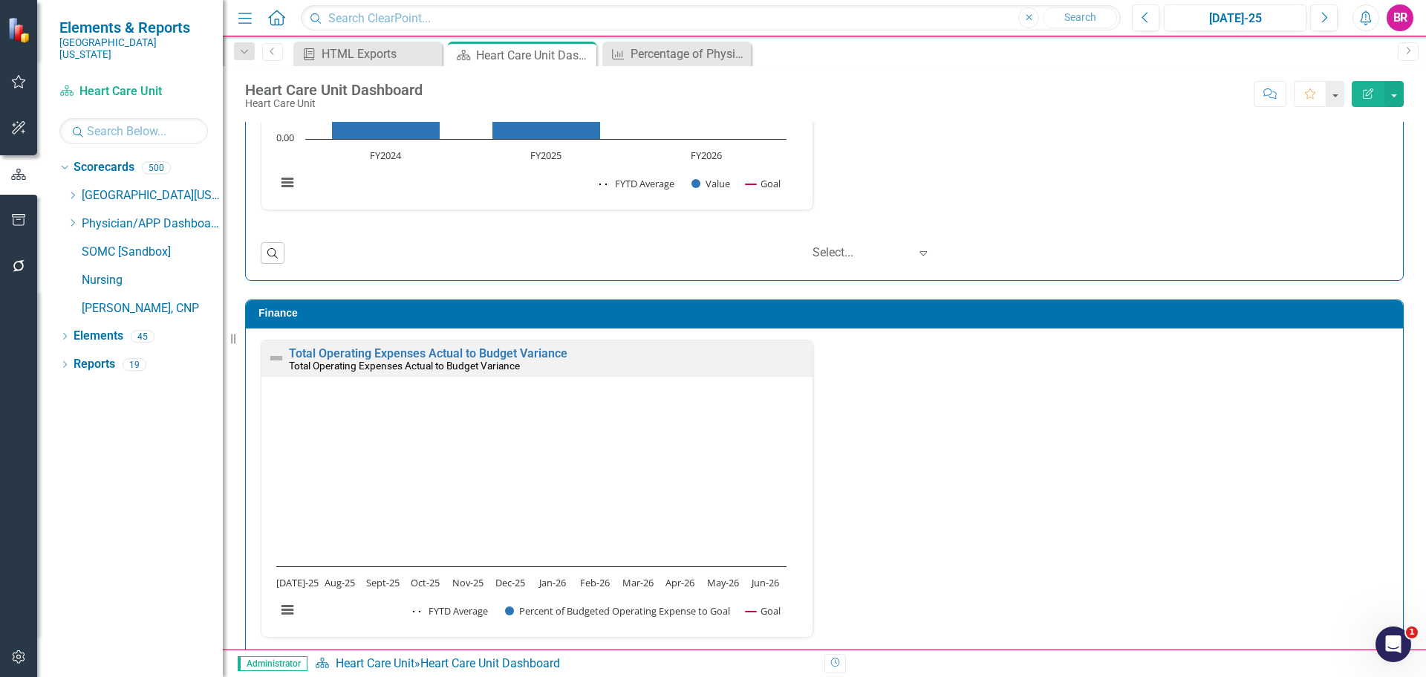
scroll to position [4455, 0]
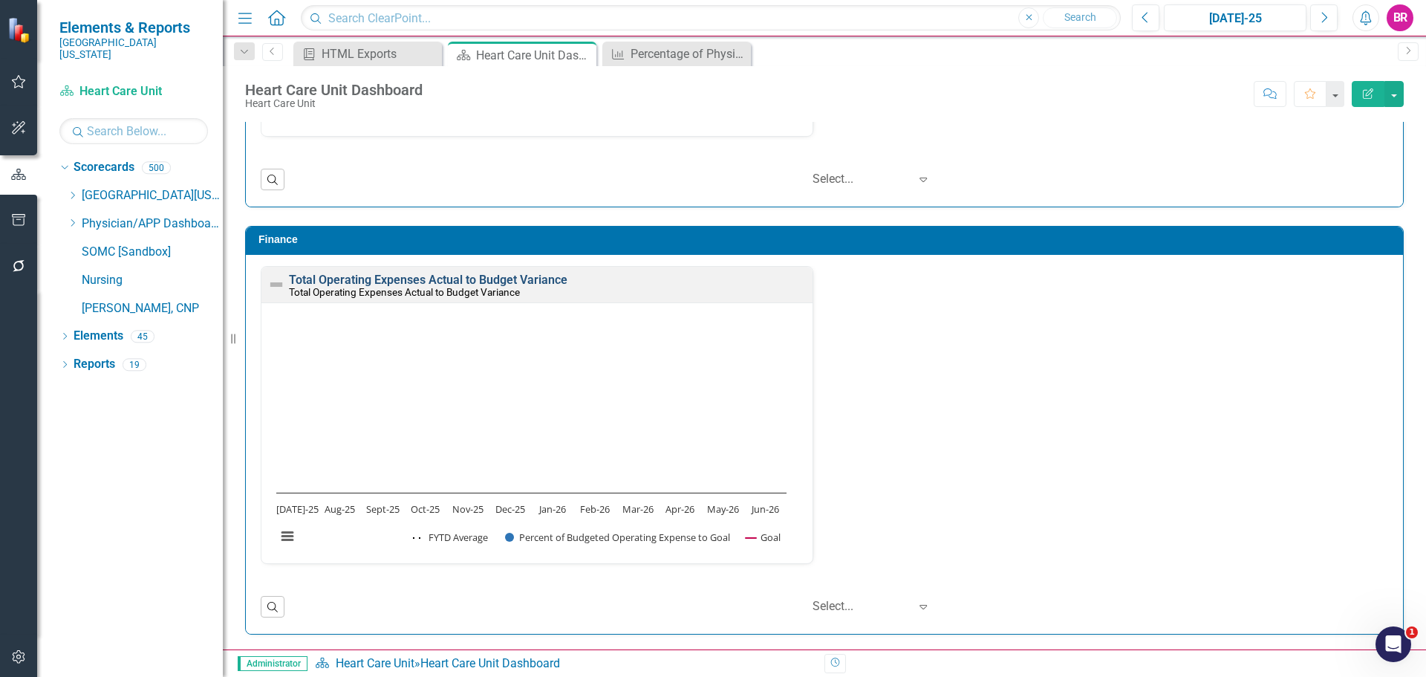
click at [415, 276] on link "Total Operating Expenses Actual to Budget Variance" at bounding box center [428, 280] width 278 height 14
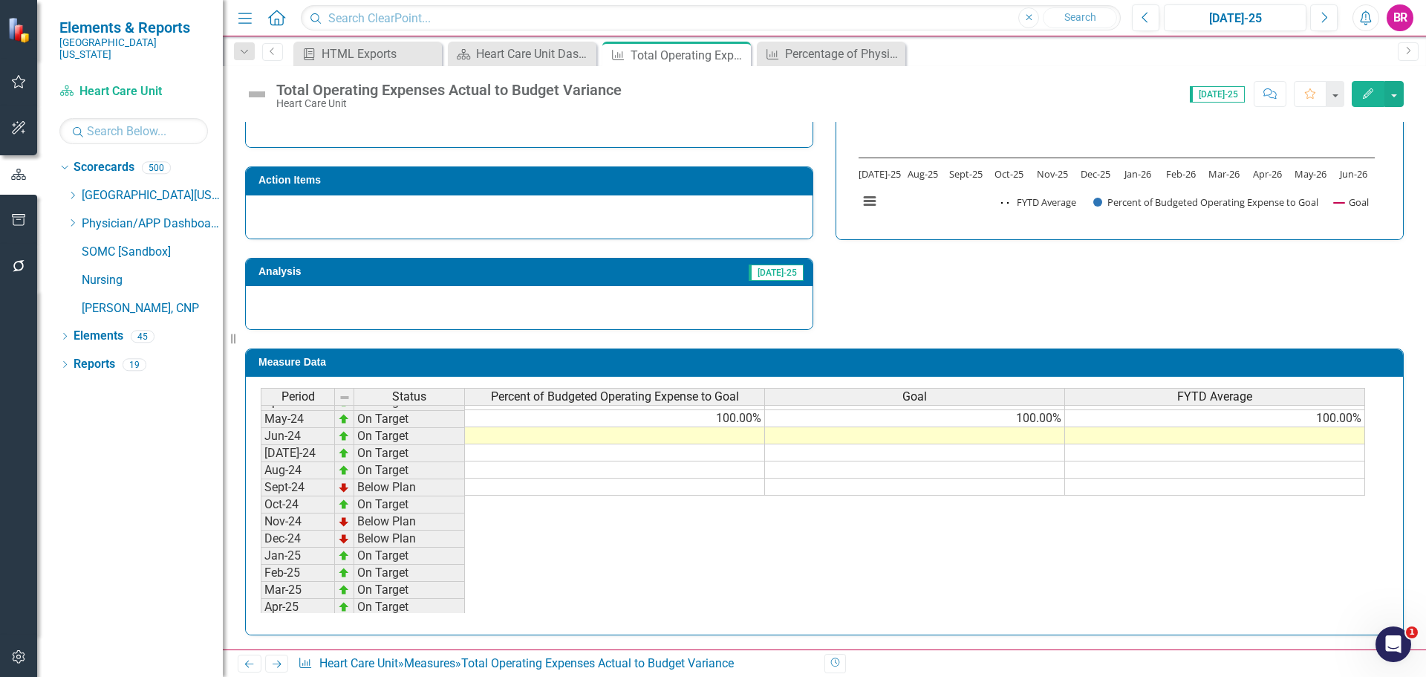
scroll to position [594, 0]
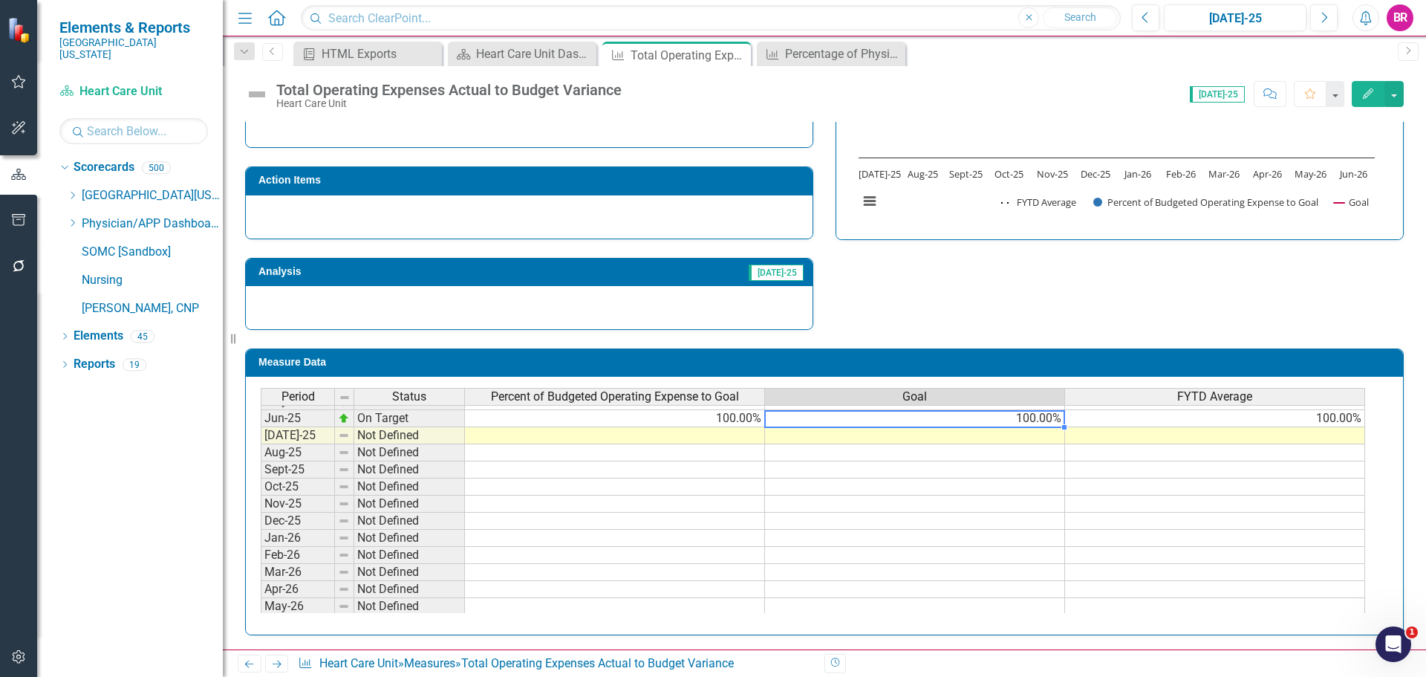
click at [1052, 421] on tbody "May-24 On Target 100.00% 100.00% 100.00% Jun-24 On Target 100.00% 100.00% 100.0…" at bounding box center [813, 435] width 1104 height 496
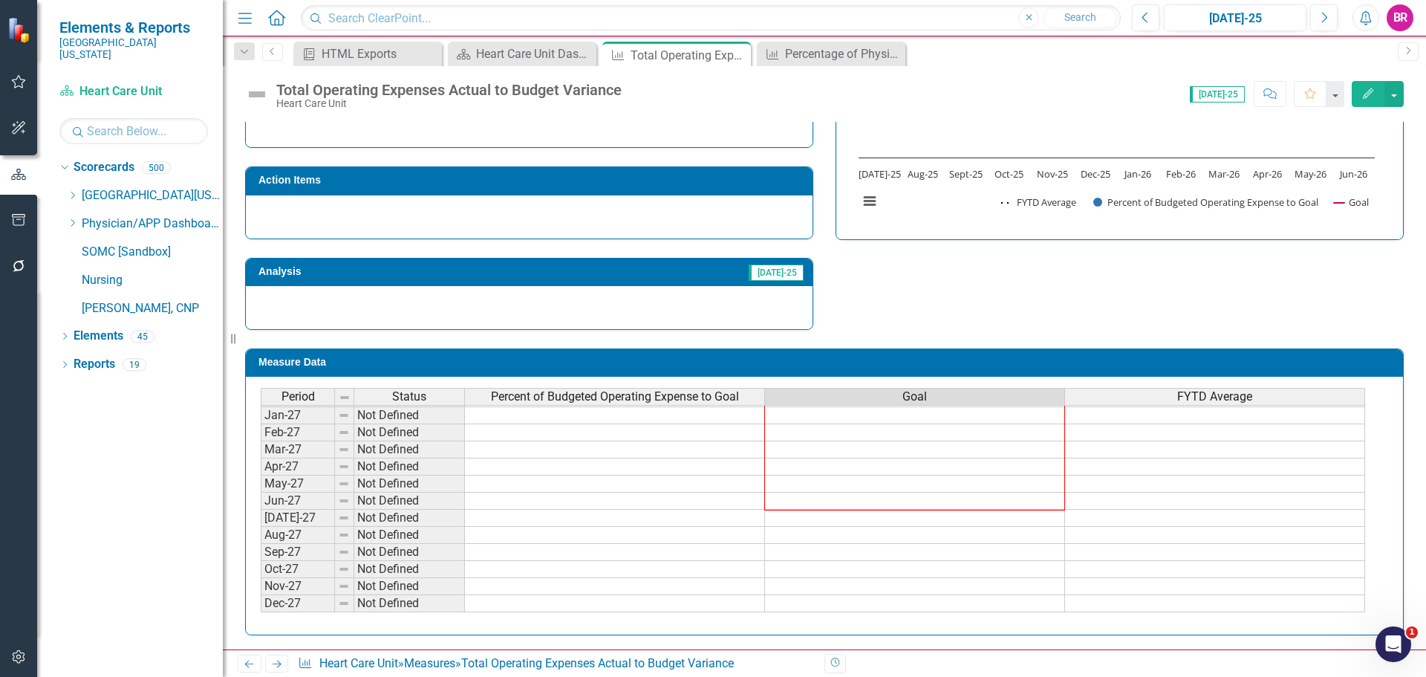
scroll to position [491, 0]
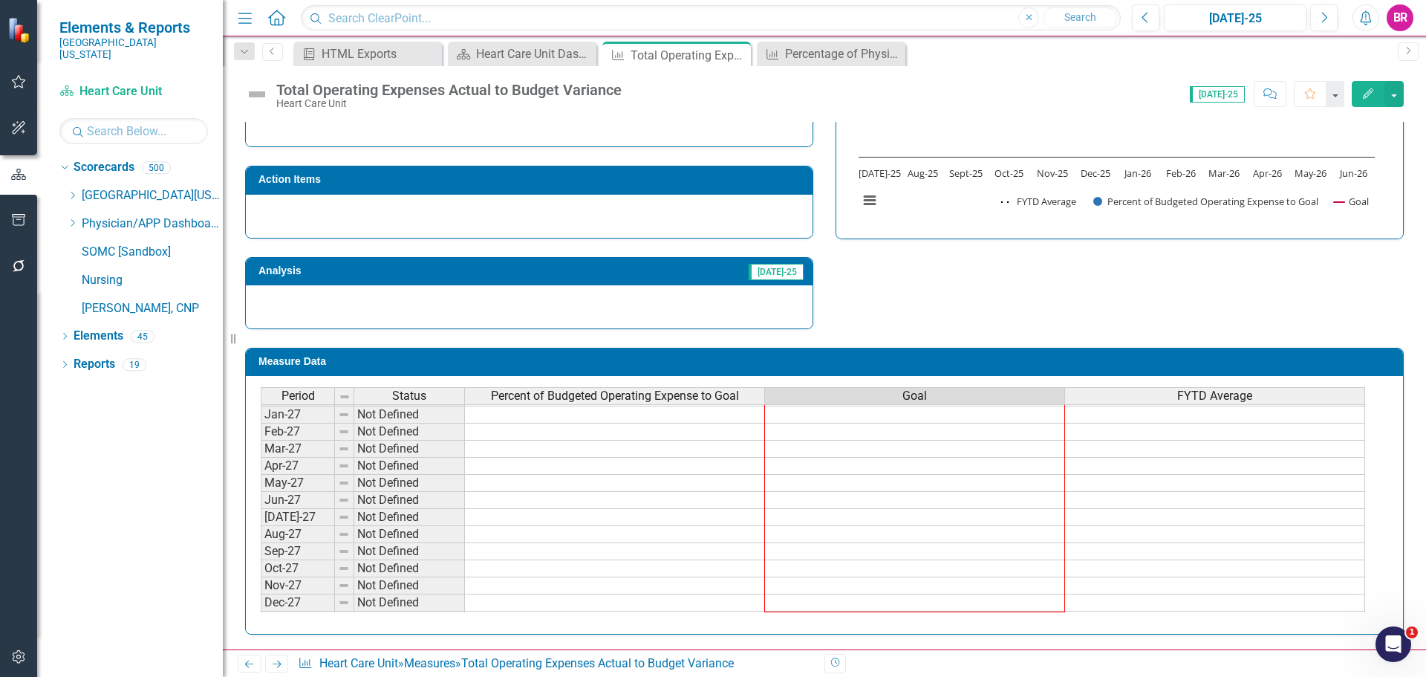
drag, startPoint x: 1065, startPoint y: 429, endPoint x: 1049, endPoint y: 603, distance: 175.2
click at [261, 603] on div "Period Status Percent of Budgeted Operating Expense to Goal Goal FYTD Average D…" at bounding box center [261, 397] width 0 height 463
type textarea "100"
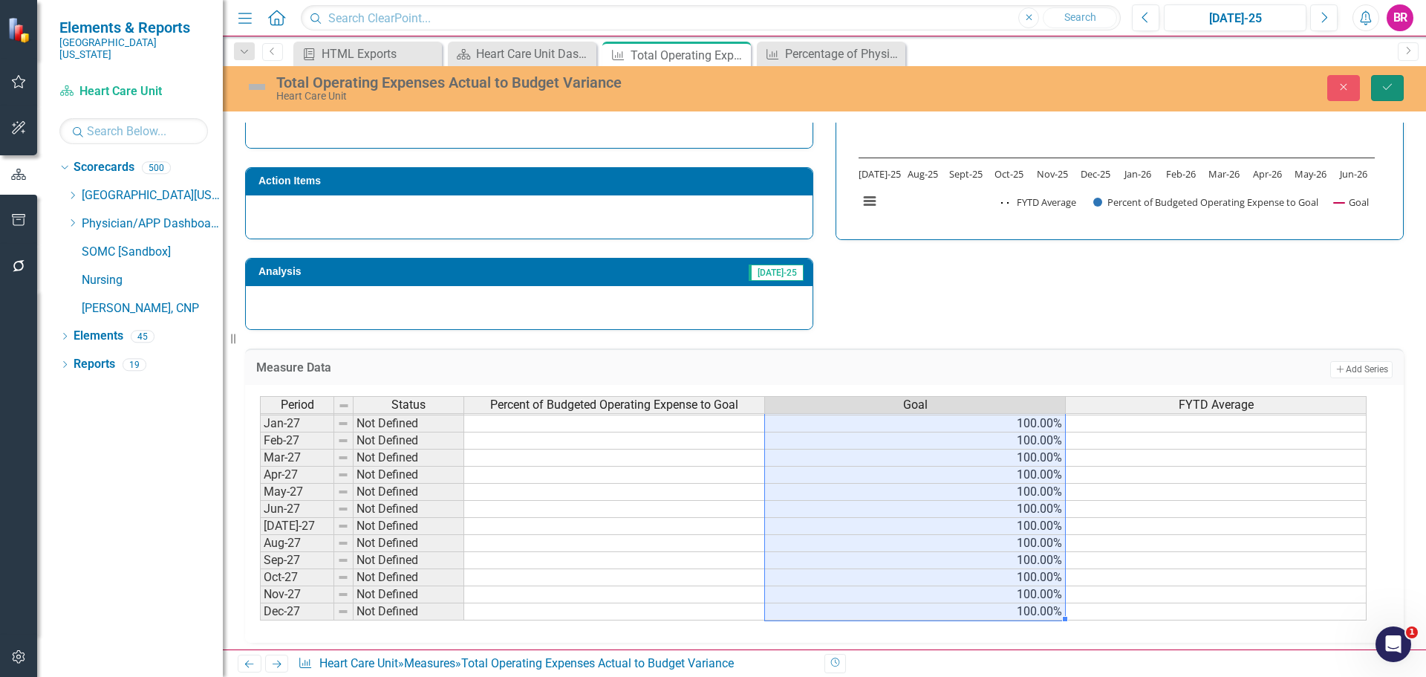
click at [1378, 79] on button "Save" at bounding box center [1387, 88] width 33 height 26
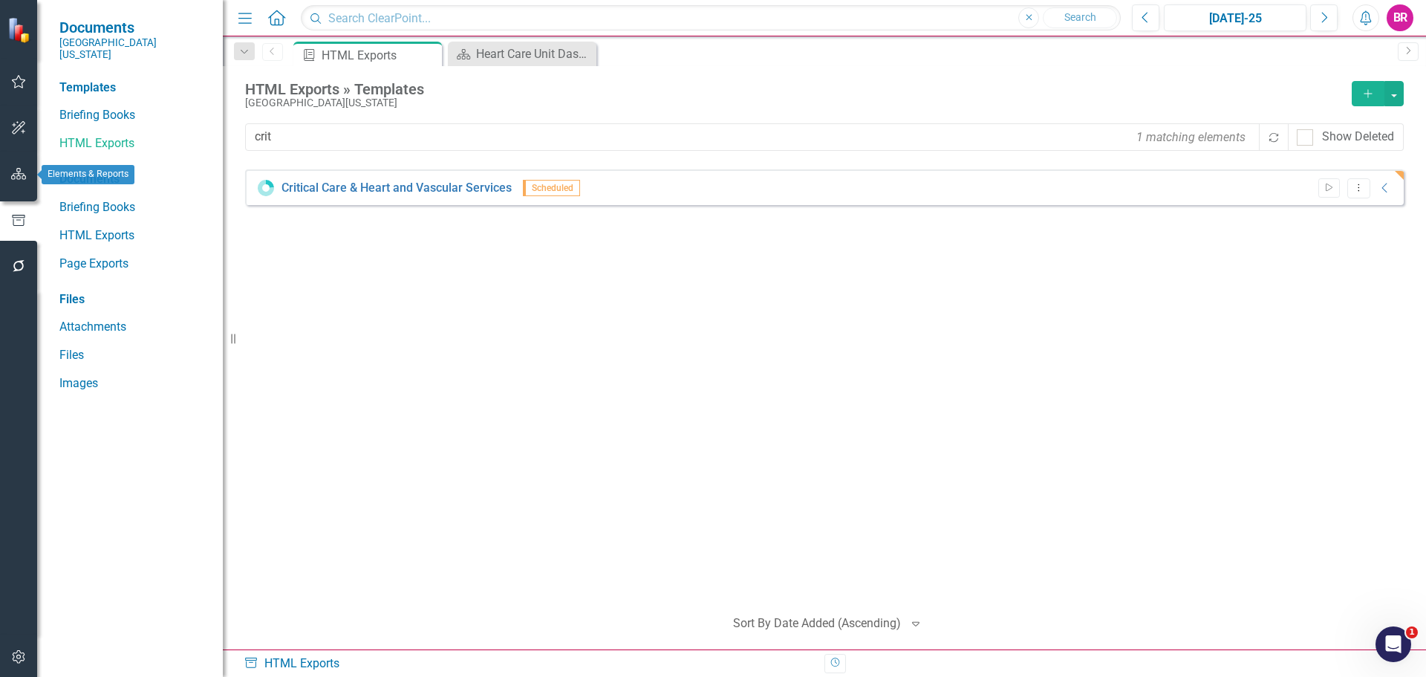
click at [17, 168] on icon "button" at bounding box center [19, 174] width 16 height 12
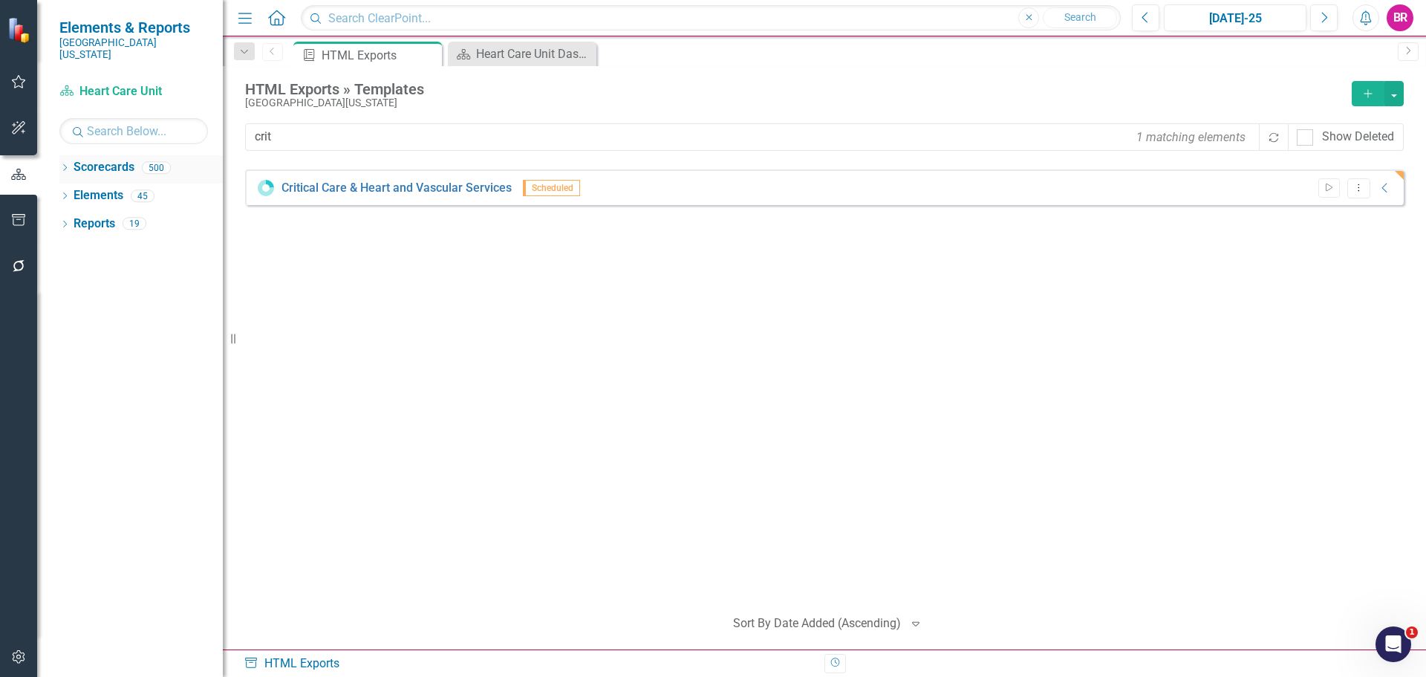
click at [62, 165] on icon "Dropdown" at bounding box center [64, 169] width 10 height 8
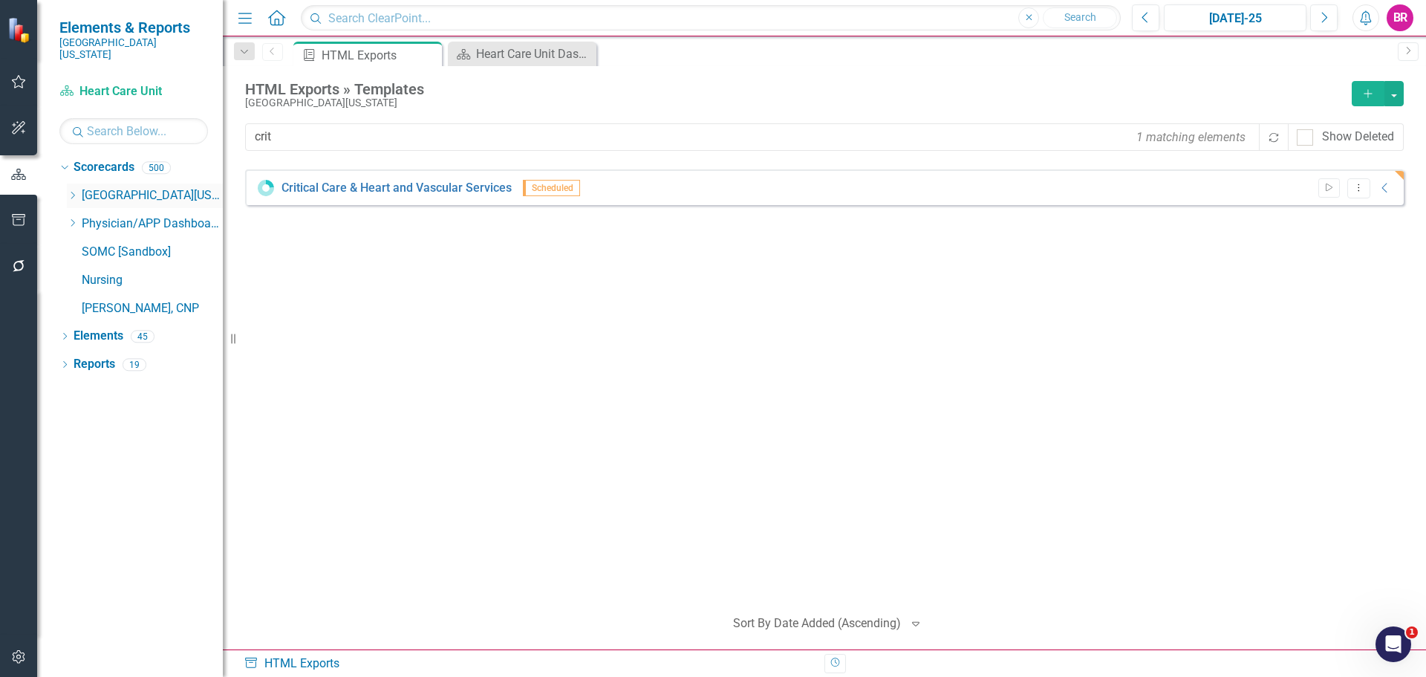
click at [79, 189] on div "Dropdown" at bounding box center [74, 195] width 15 height 13
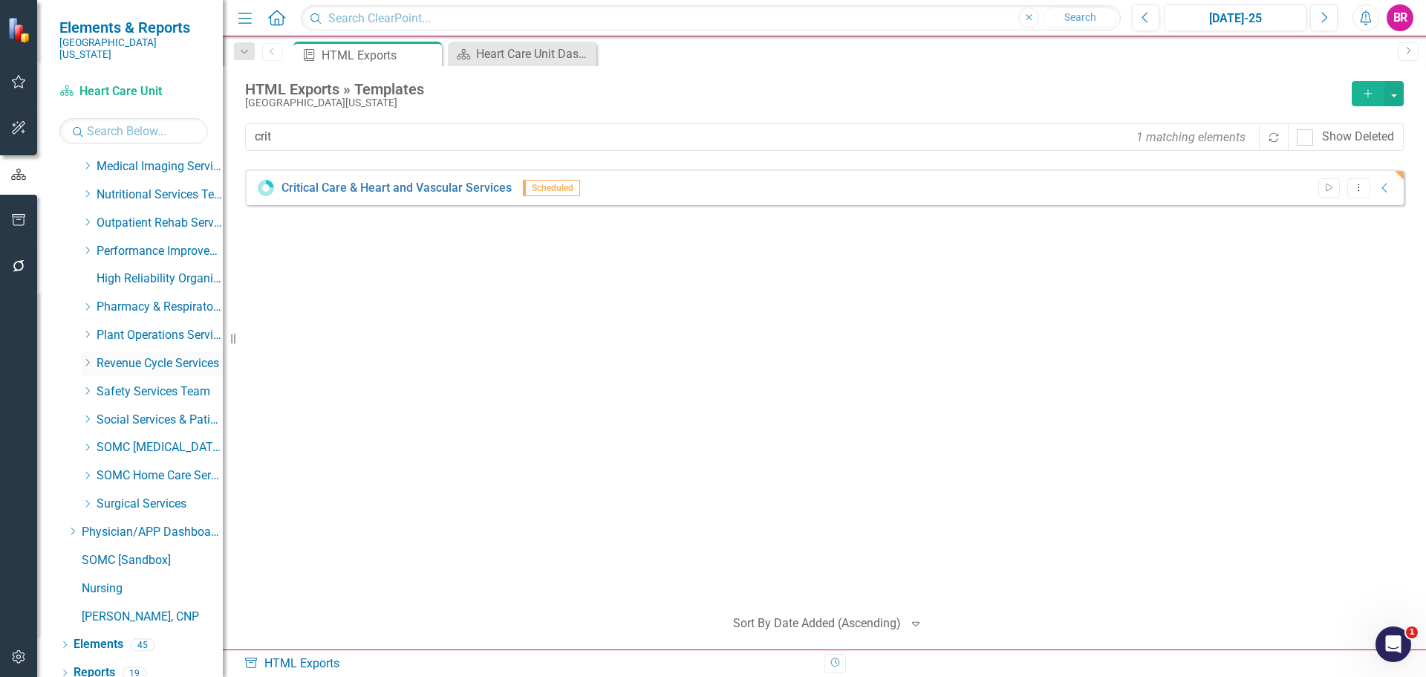
scroll to position [517, 0]
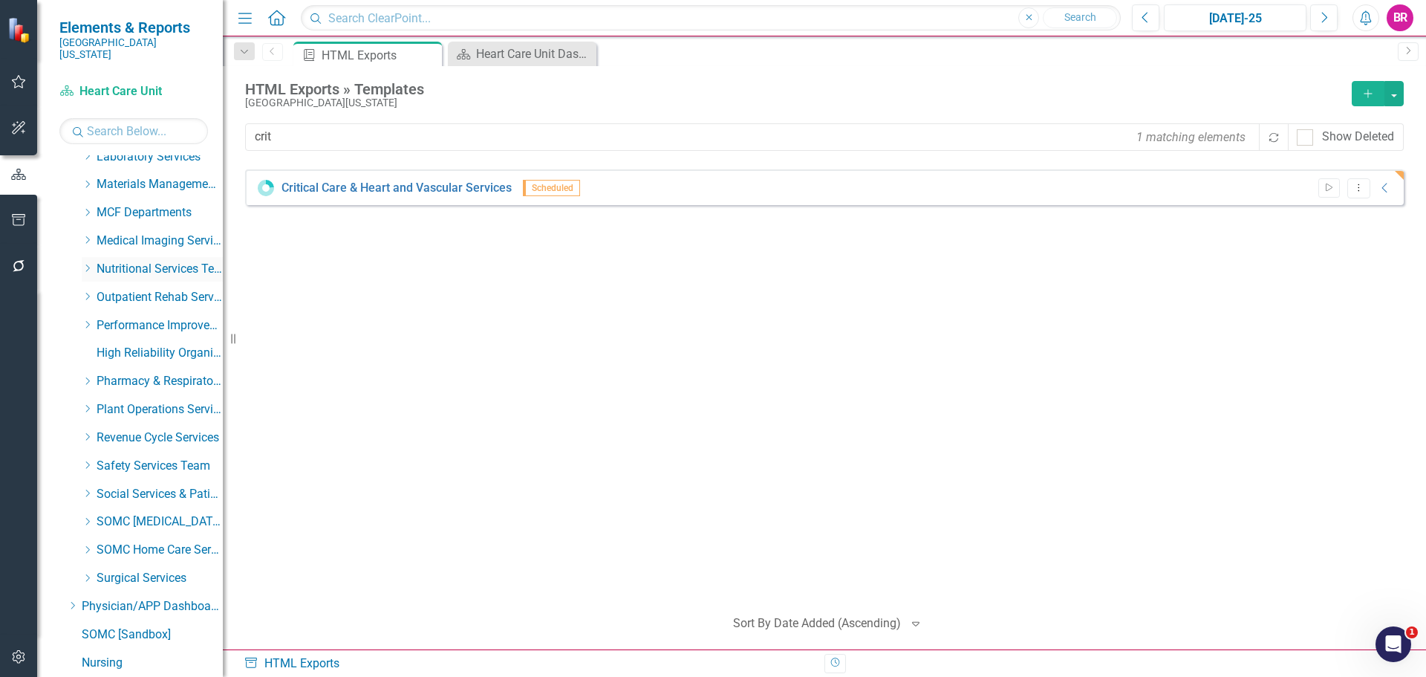
click at [89, 264] on icon "Dropdown" at bounding box center [87, 268] width 11 height 9
click at [173, 289] on link "Nutritional Services" at bounding box center [166, 297] width 111 height 17
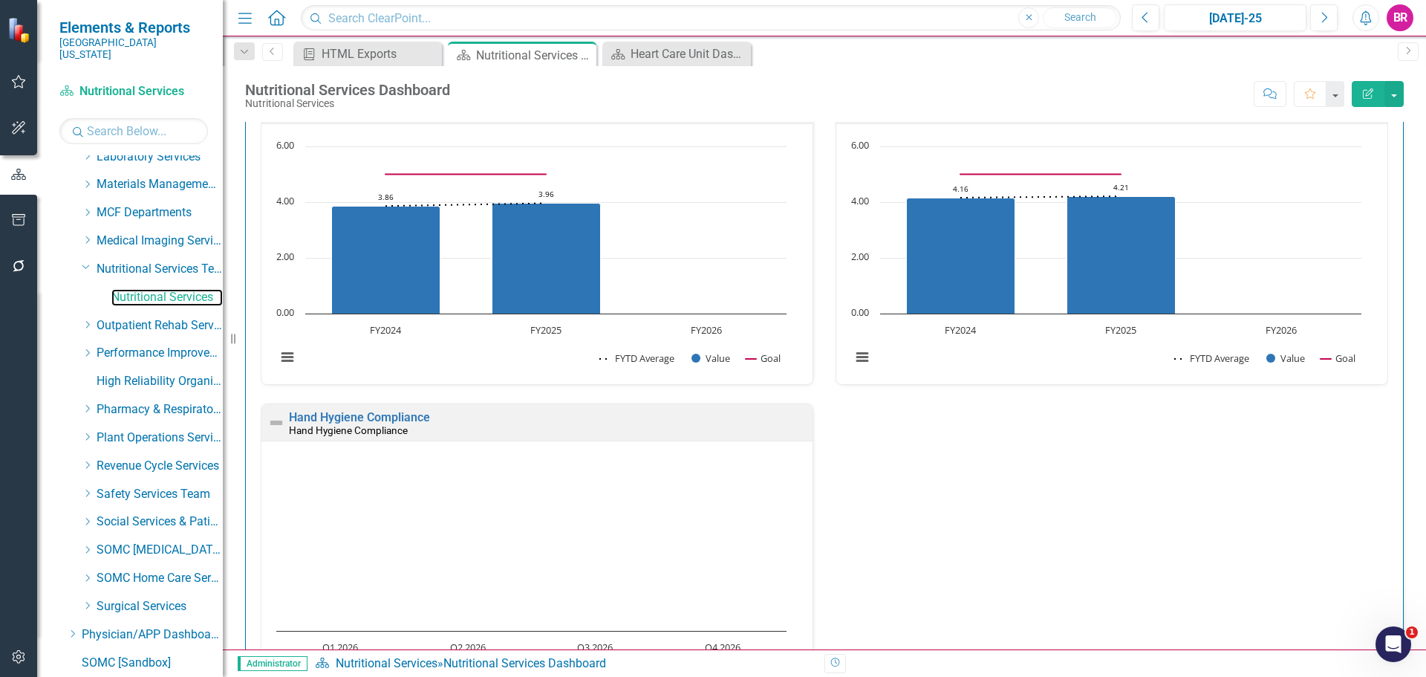
scroll to position [223, 0]
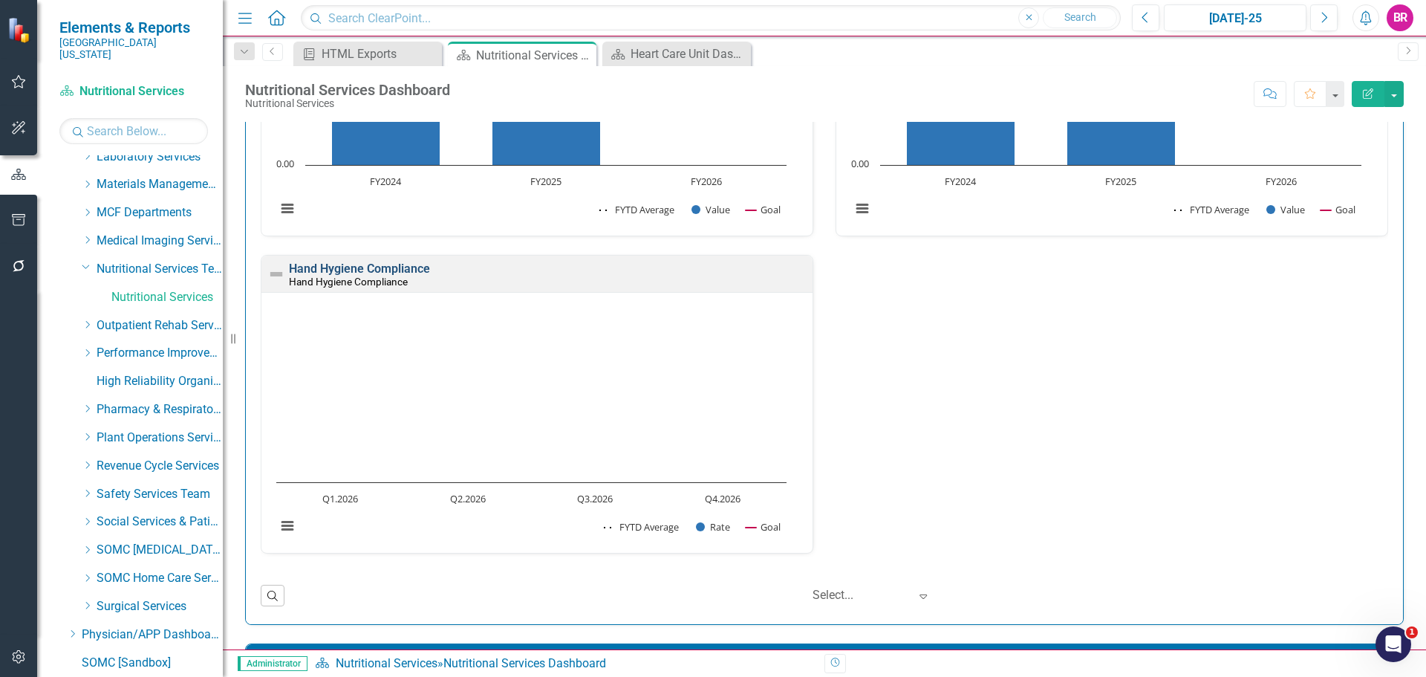
click at [388, 270] on link "Hand Hygiene Compliance" at bounding box center [359, 268] width 141 height 14
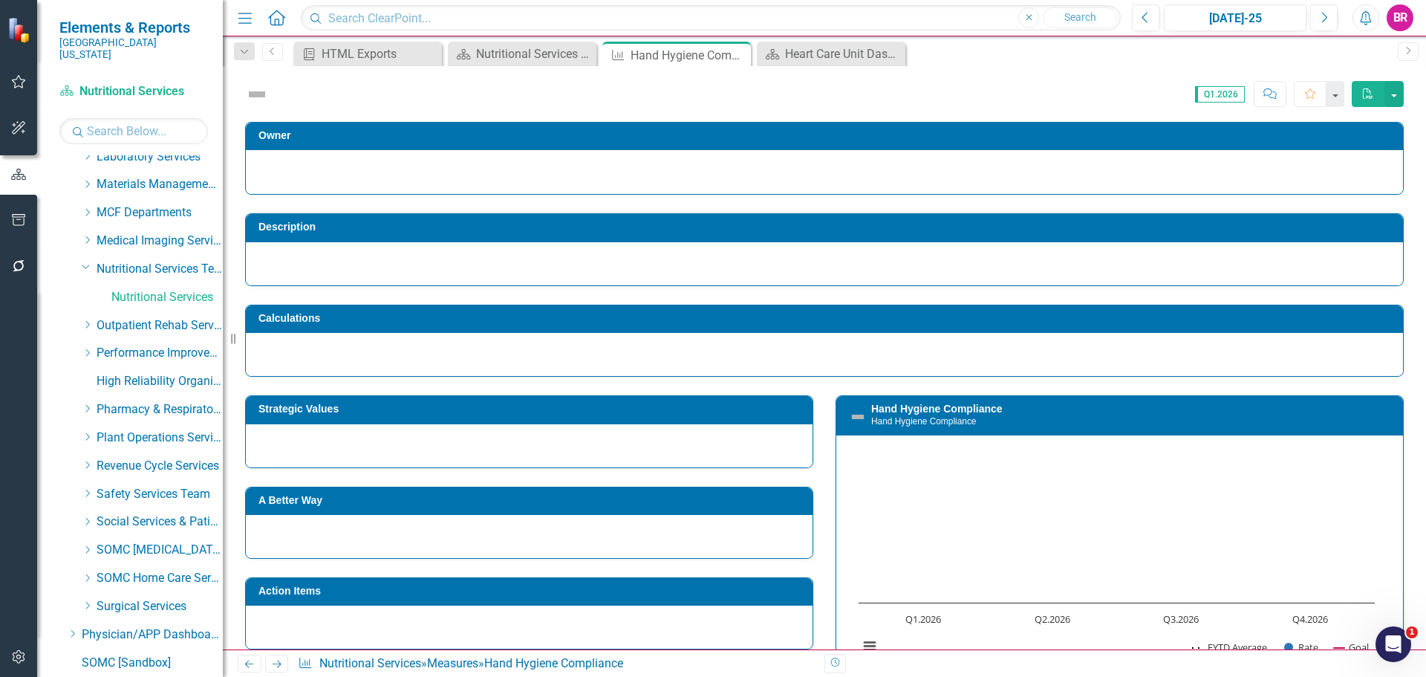
scroll to position [197, 0]
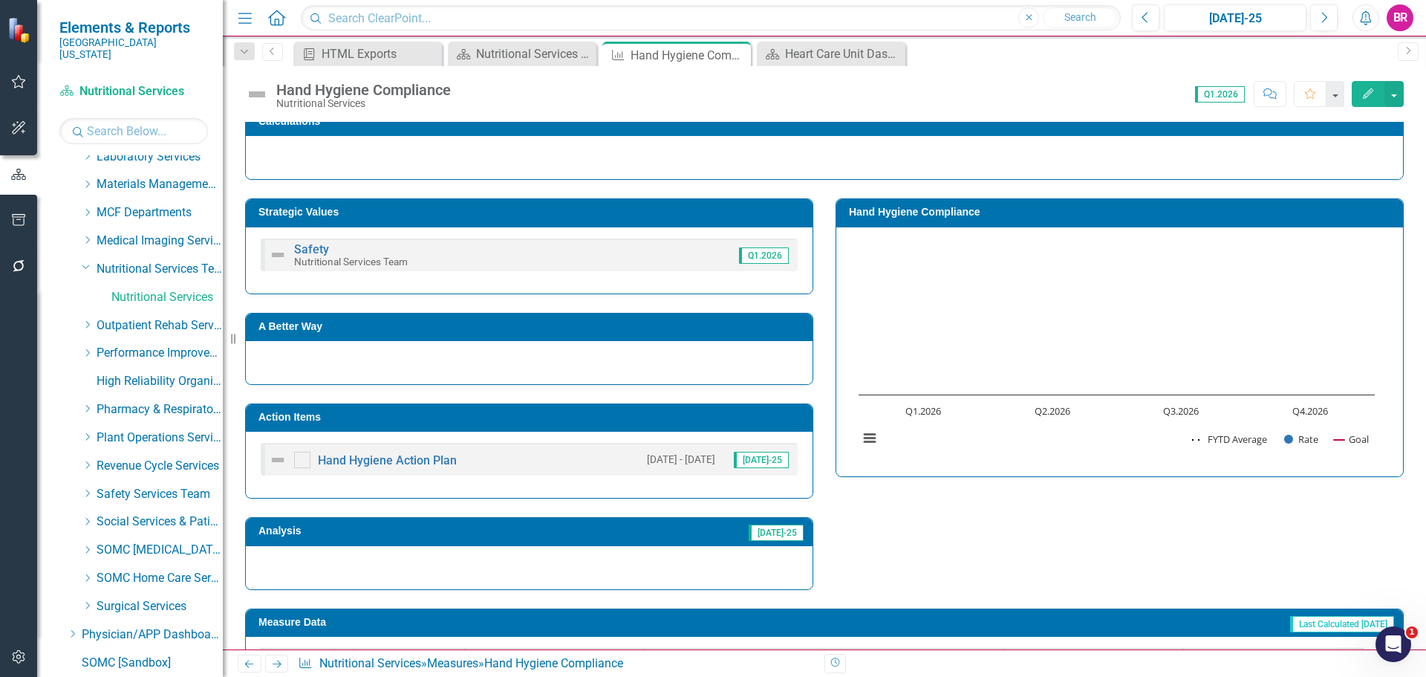
click at [650, 411] on h3 "Action Items" at bounding box center [531, 416] width 547 height 11
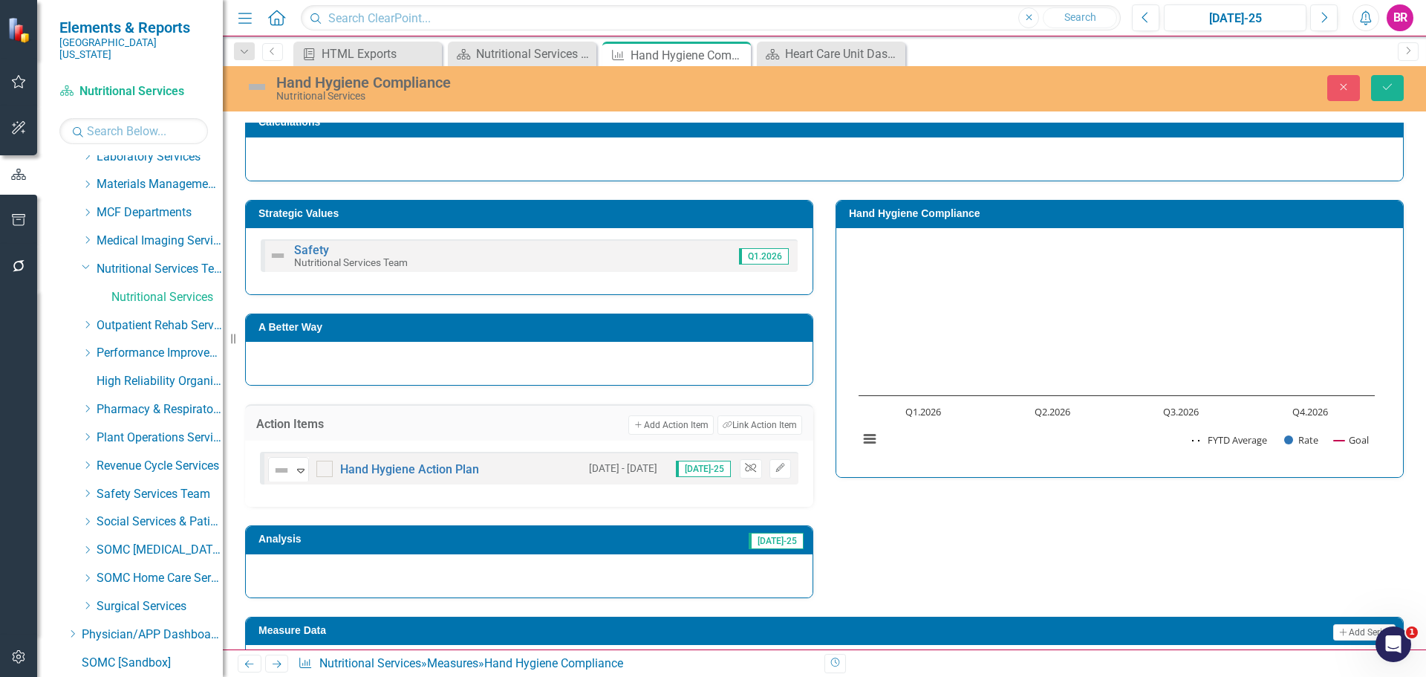
click at [752, 467] on button "Unlink" at bounding box center [751, 468] width 22 height 19
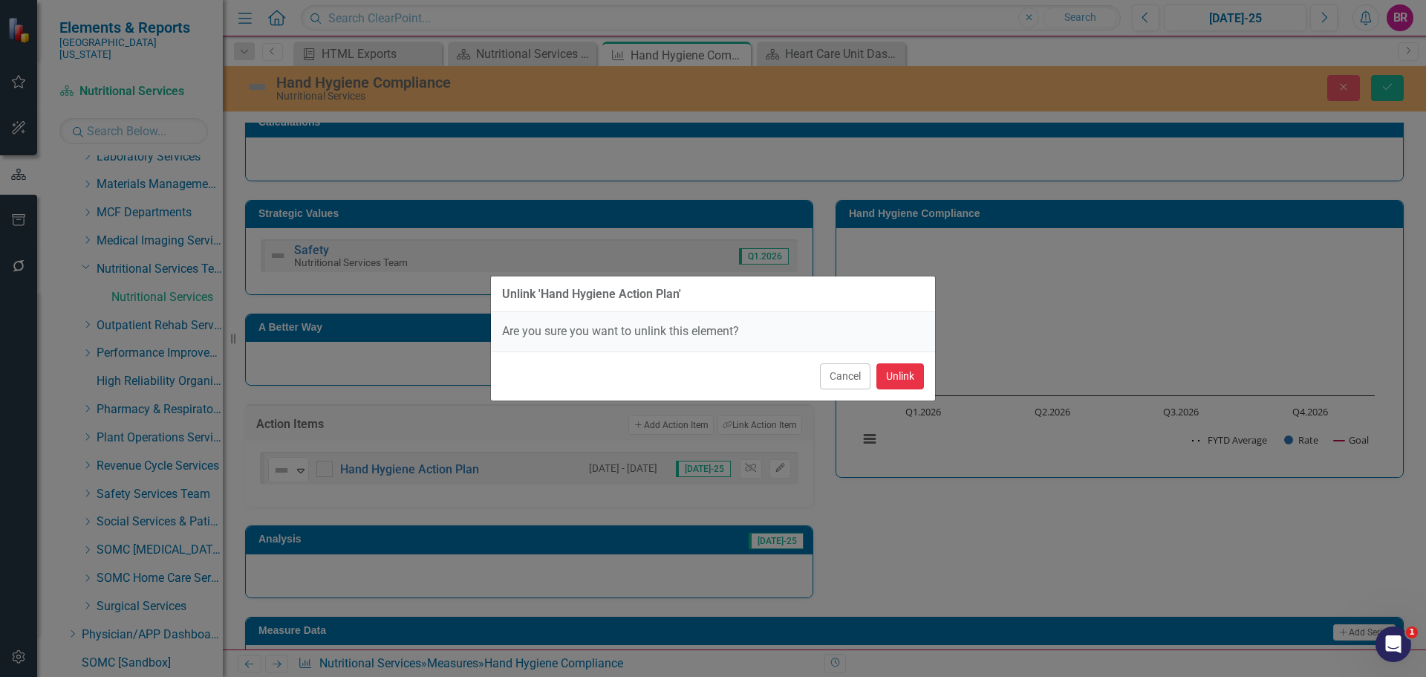
click at [892, 376] on button "Unlink" at bounding box center [900, 376] width 48 height 26
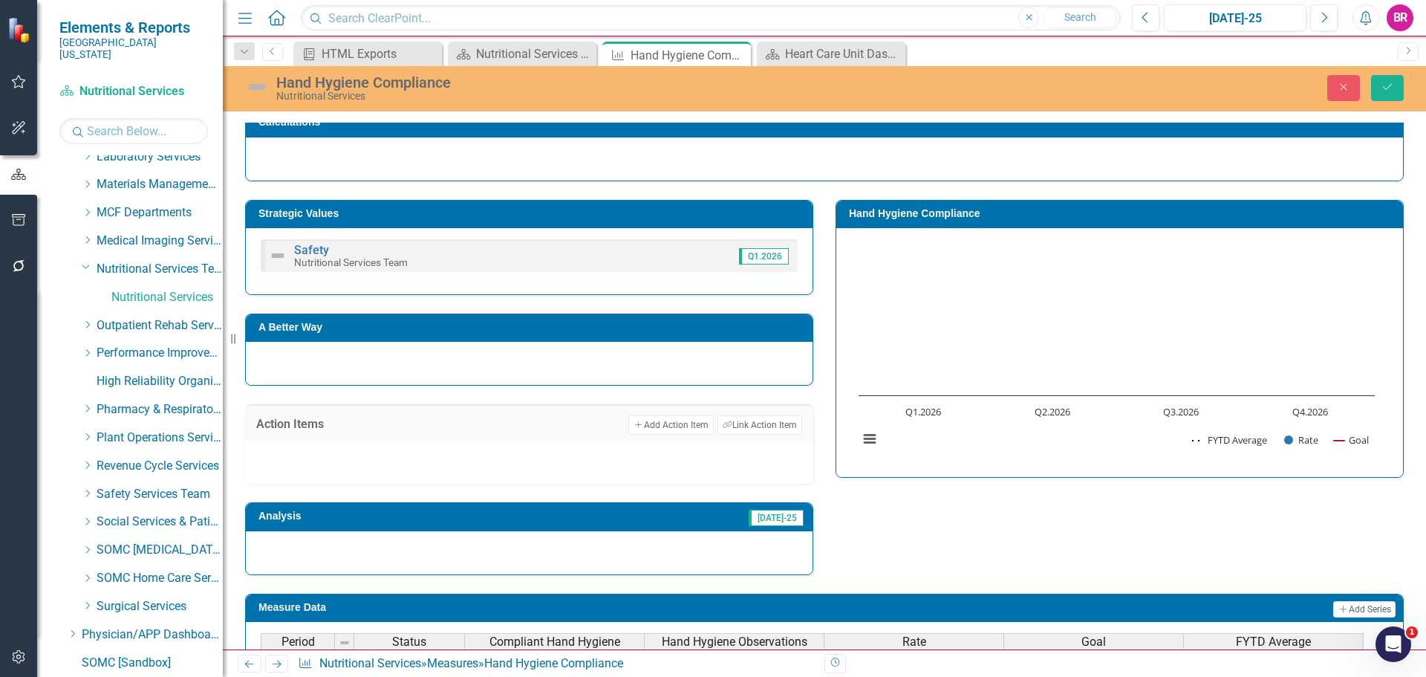
drag, startPoint x: 1015, startPoint y: 532, endPoint x: 1022, endPoint y: 524, distance: 10.6
click at [1015, 530] on div "Strategic Values Safety Nutritional Services Team Q1.2026 A Better Way Action I…" at bounding box center [824, 378] width 1181 height 394
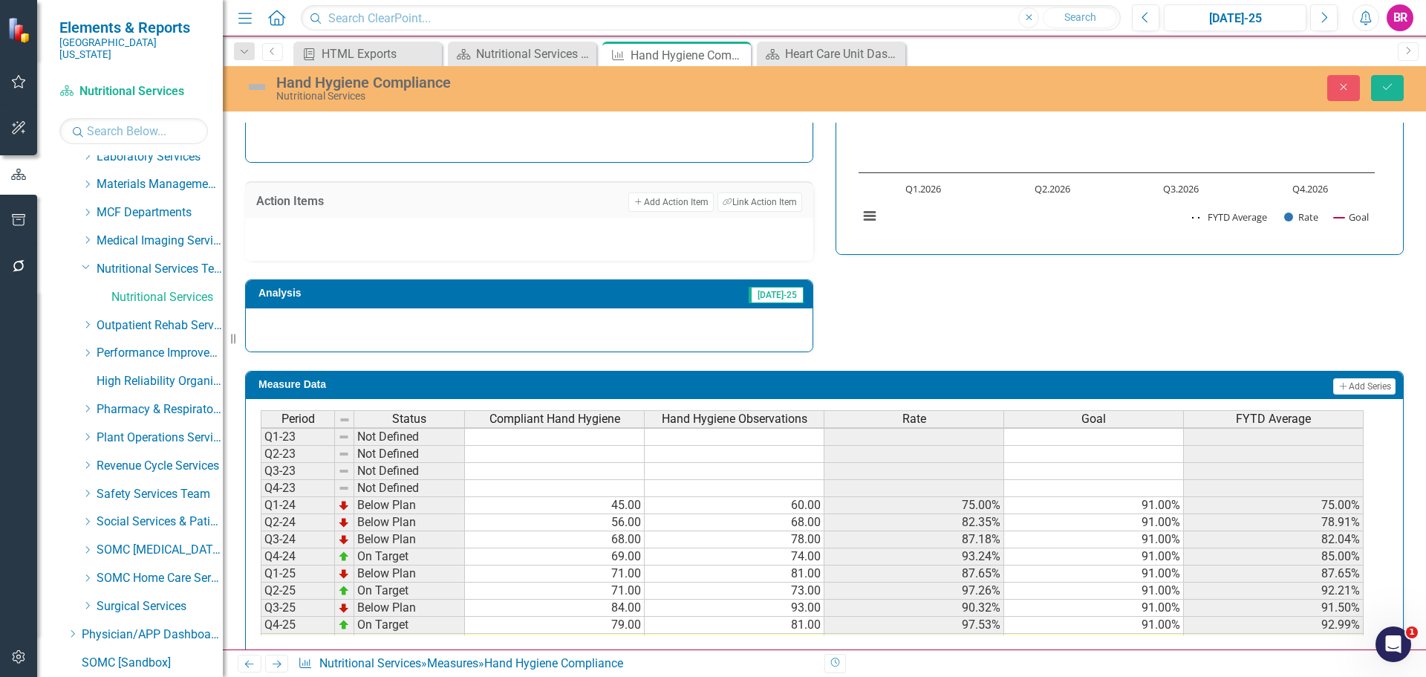
scroll to position [68, 0]
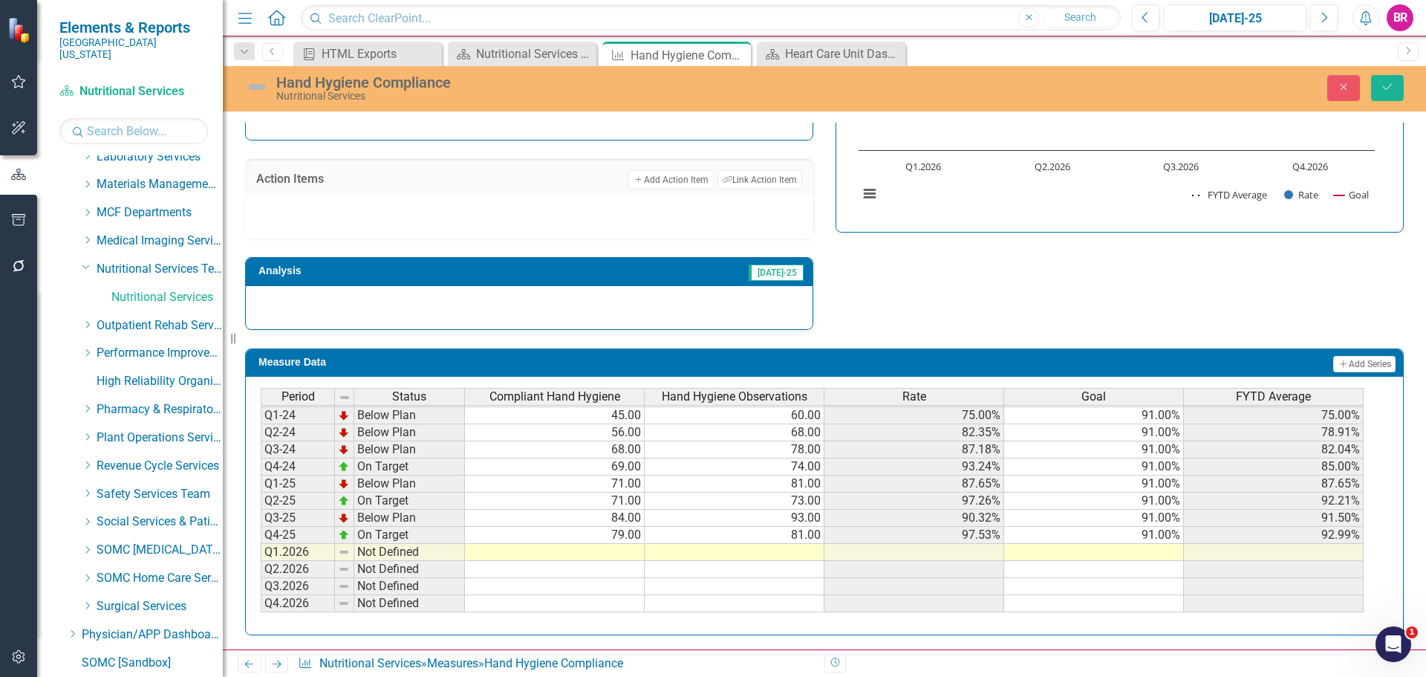
click at [1162, 535] on td "91.00%" at bounding box center [1094, 535] width 180 height 17
drag, startPoint x: 1182, startPoint y: 543, endPoint x: 1175, endPoint y: 606, distance: 63.6
click at [261, 606] on div "Period Status Compliant Hand Hygiene Hand Hygiene Observations Rate Goal FYTD A…" at bounding box center [261, 474] width 0 height 309
type textarea "91"
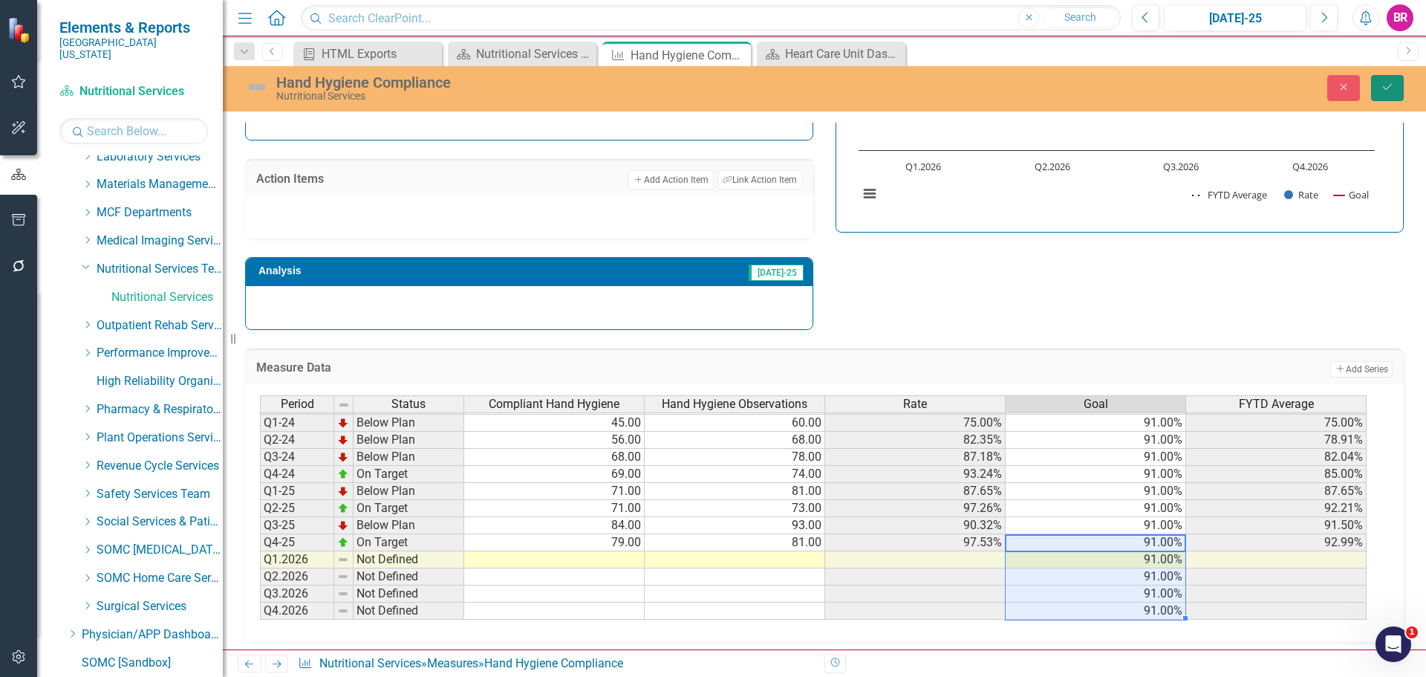
click at [1395, 91] on button "Save" at bounding box center [1387, 88] width 33 height 26
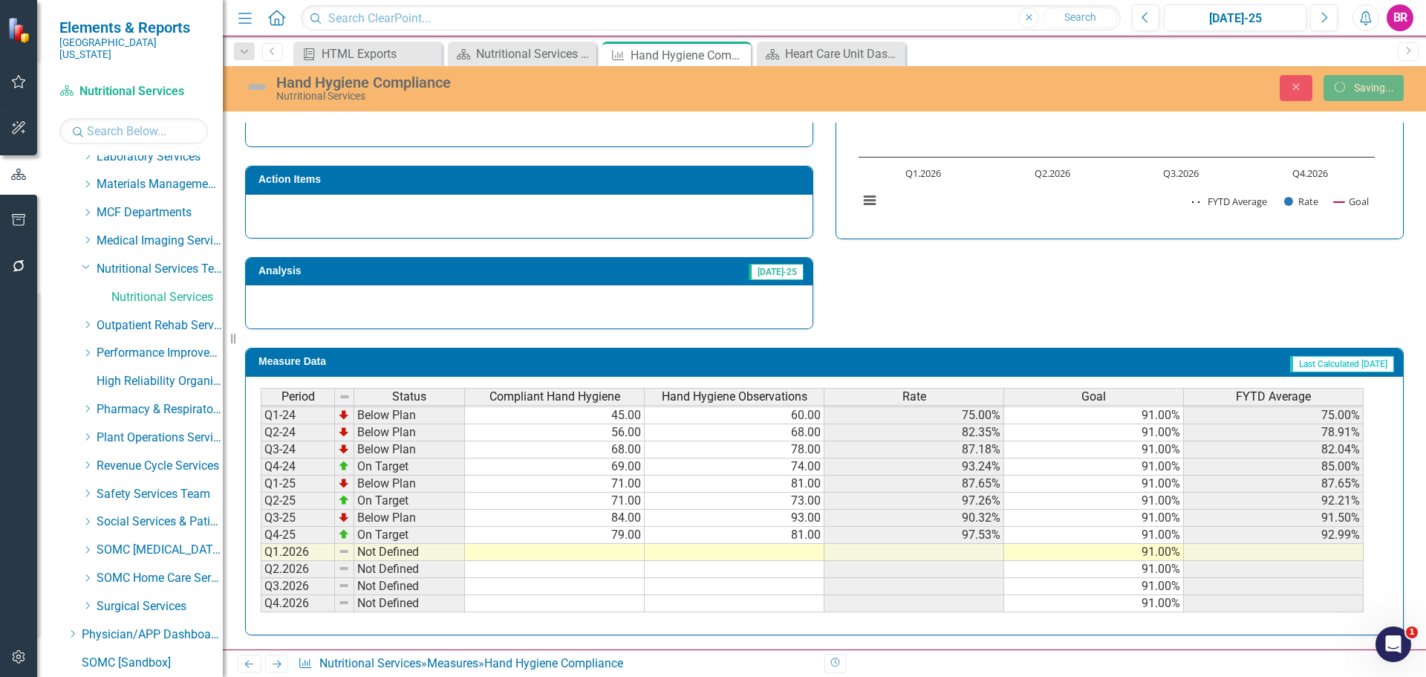
scroll to position [435, 0]
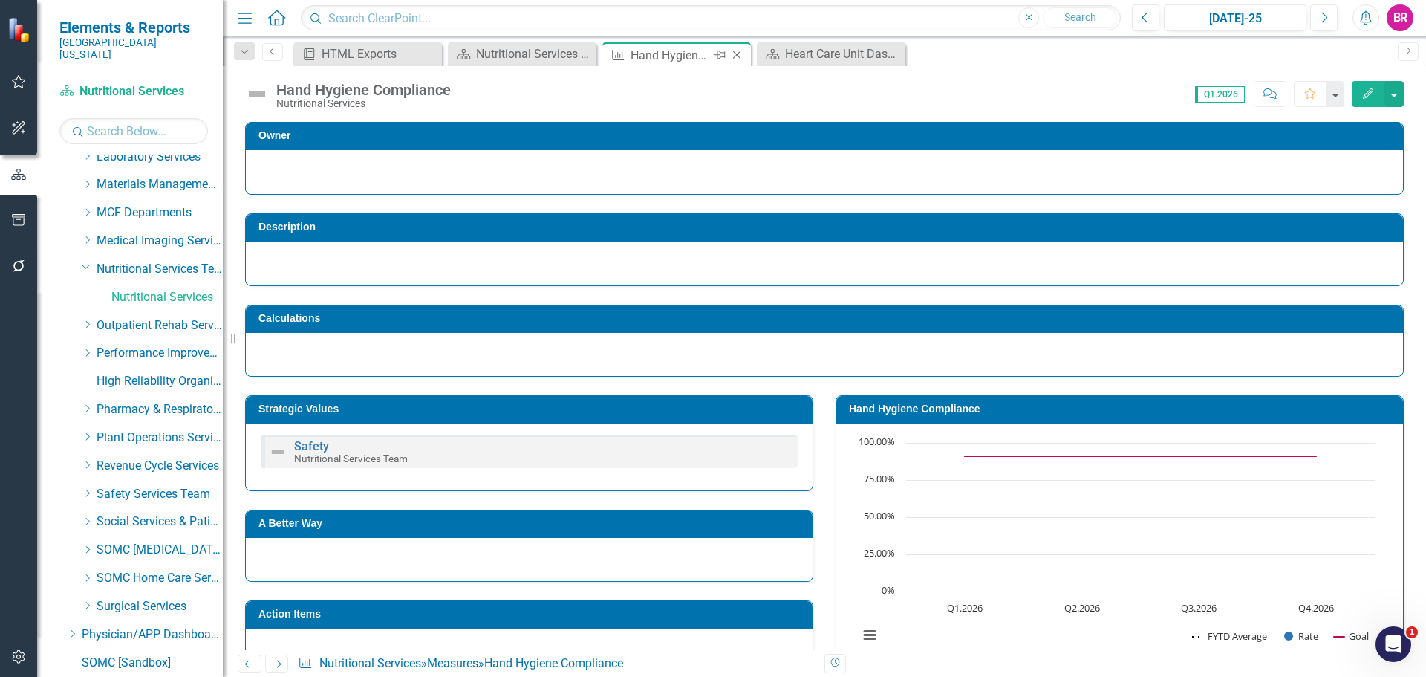
click at [738, 51] on icon "Close" at bounding box center [736, 55] width 15 height 12
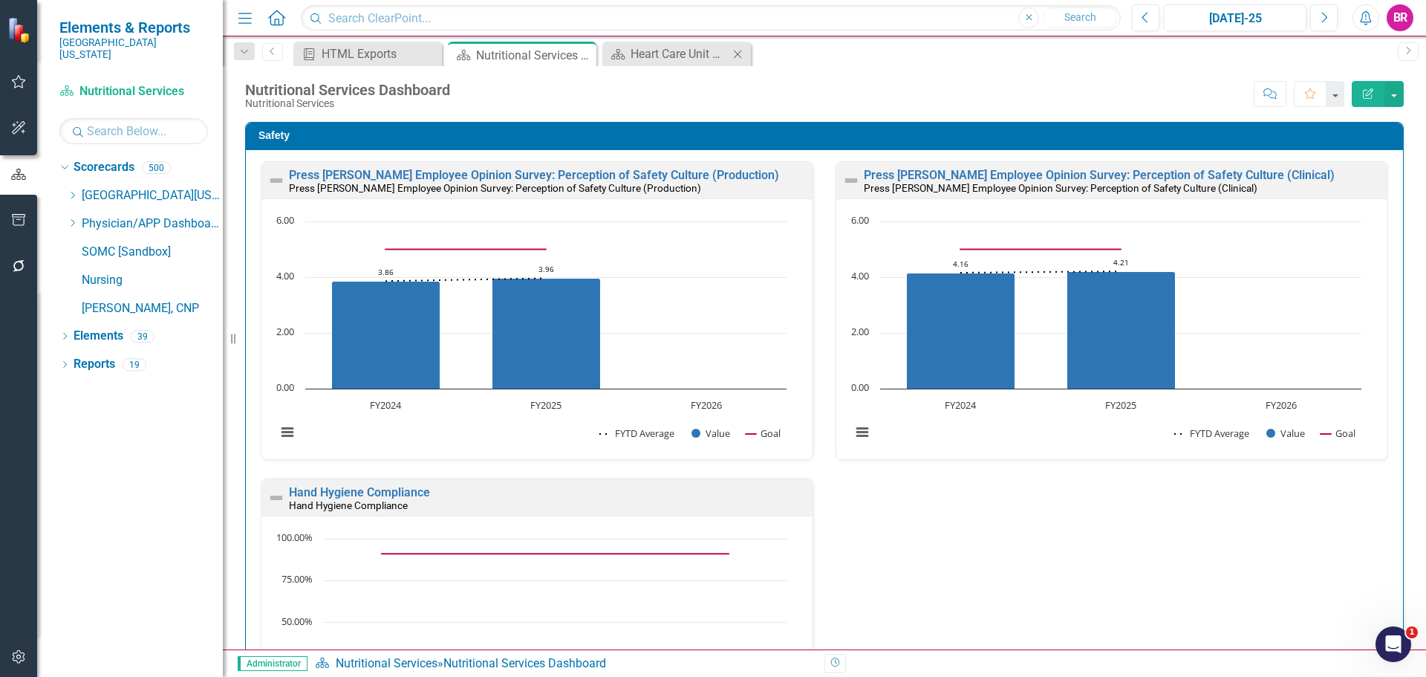
click at [734, 53] on icon "Close" at bounding box center [737, 54] width 15 height 12
click at [564, 175] on link "Press [PERSON_NAME] Employee Opinion Survey: Perception of Safety Culture (Prod…" at bounding box center [534, 175] width 490 height 14
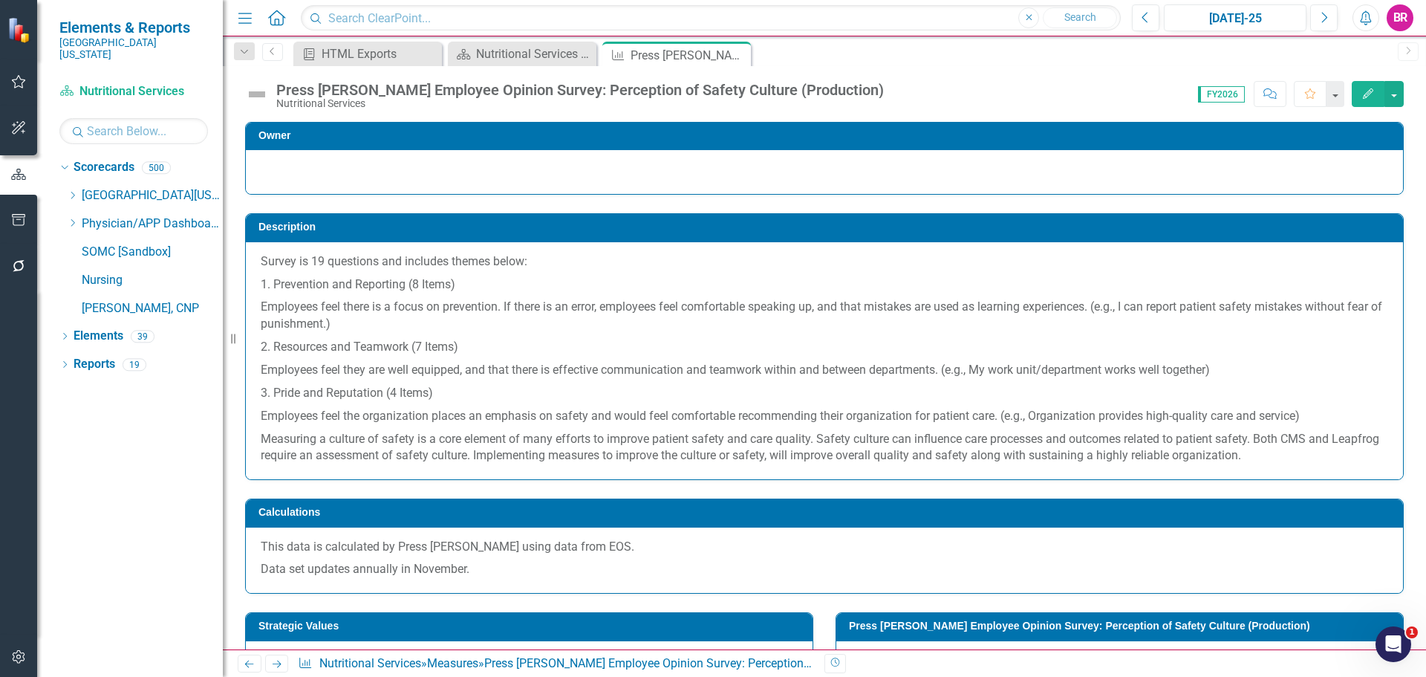
scroll to position [391, 0]
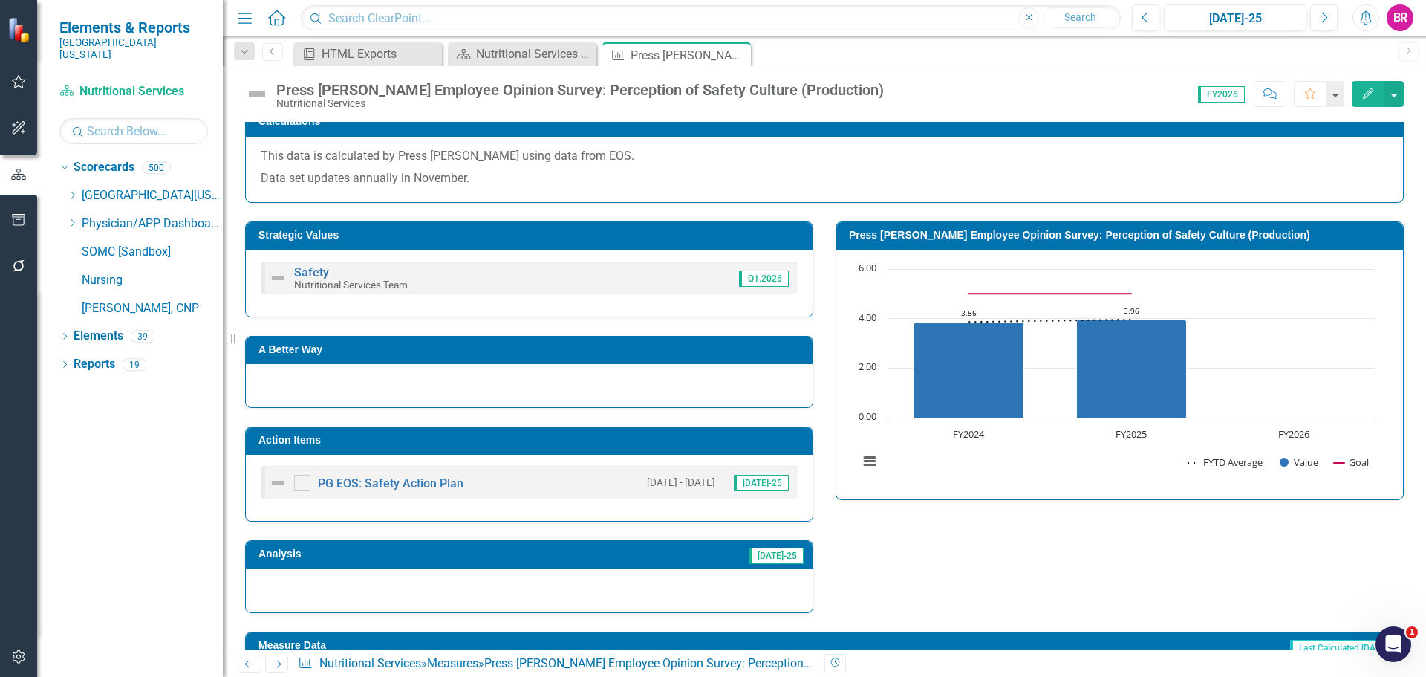
click at [625, 446] on td "Action Items" at bounding box center [531, 442] width 547 height 22
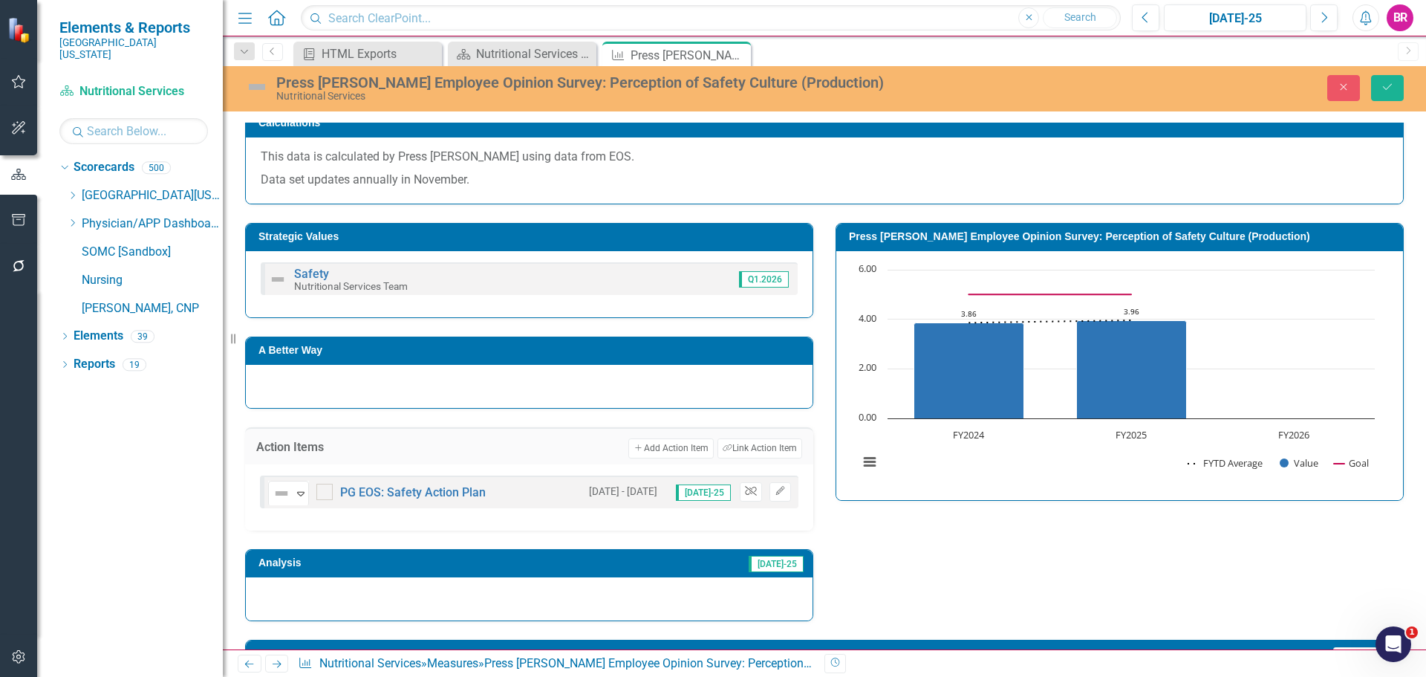
click at [747, 496] on button "Unlink" at bounding box center [751, 491] width 22 height 19
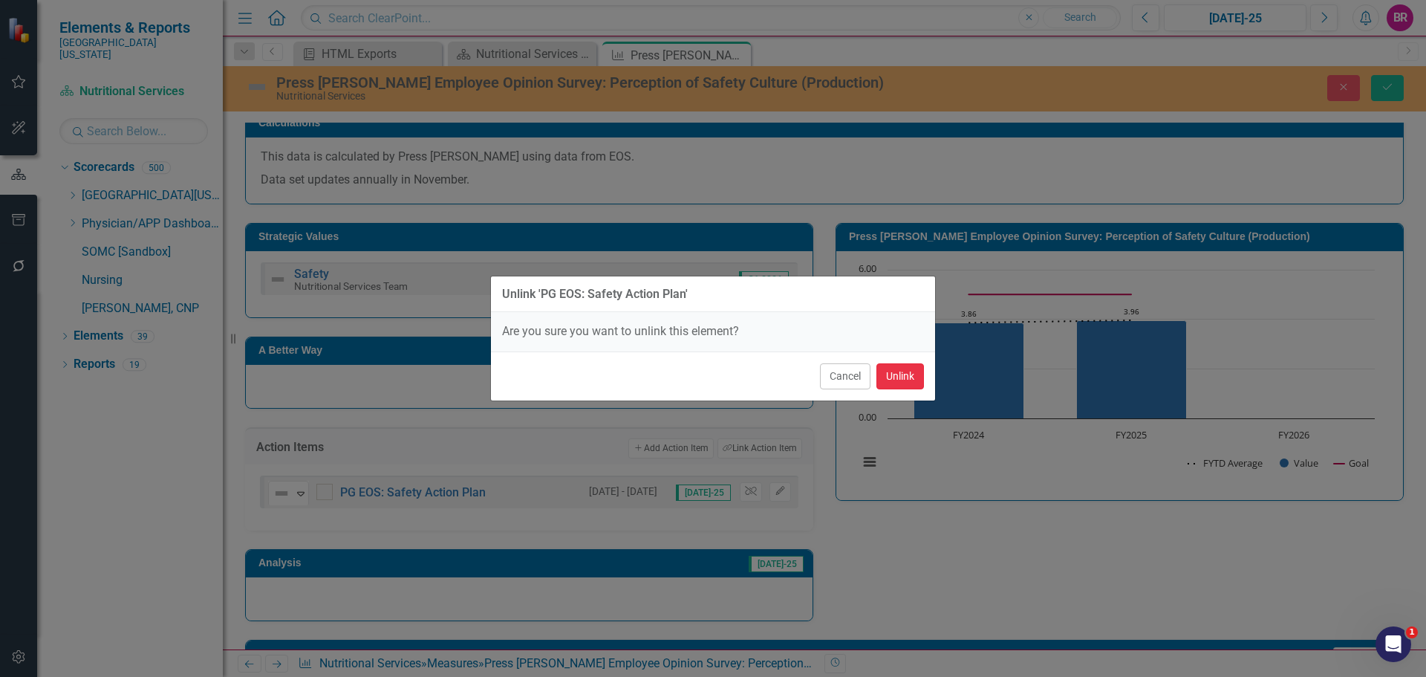
click at [902, 372] on button "Unlink" at bounding box center [900, 376] width 48 height 26
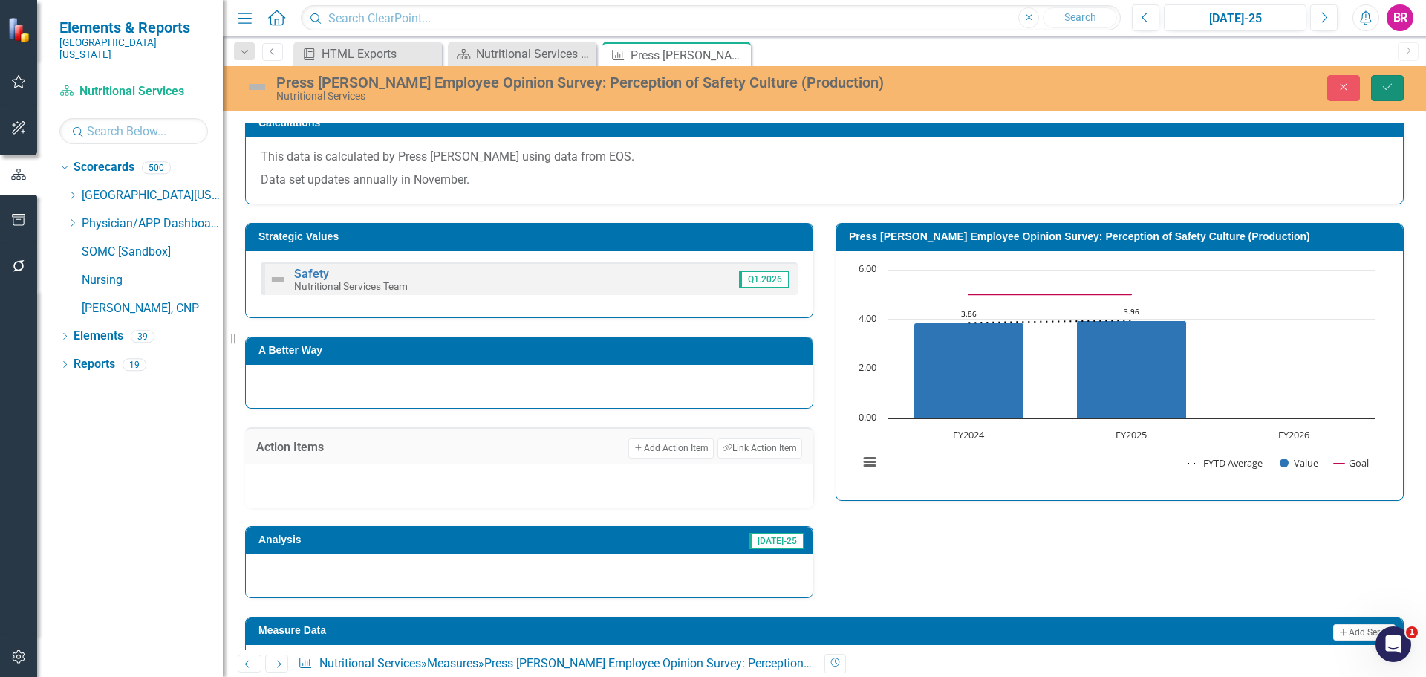
click at [1392, 79] on button "Save" at bounding box center [1387, 88] width 33 height 26
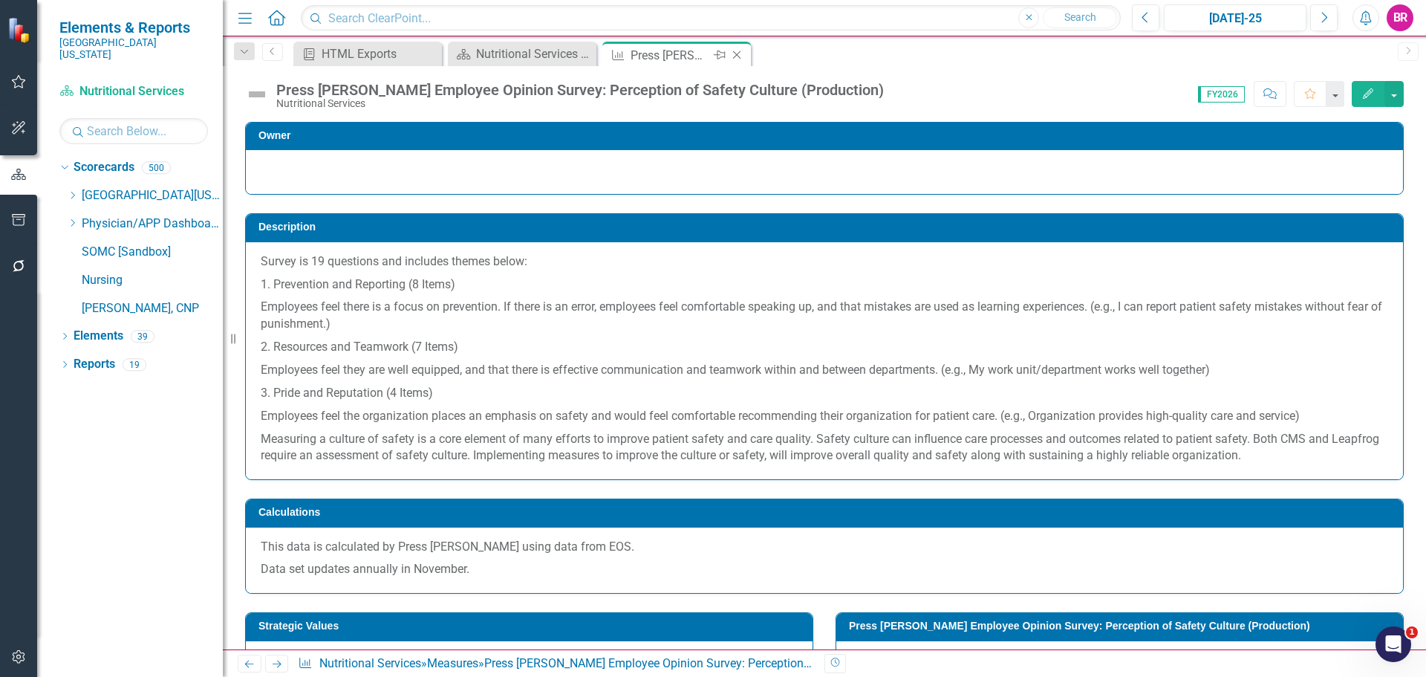
click at [736, 55] on icon "Close" at bounding box center [736, 55] width 15 height 12
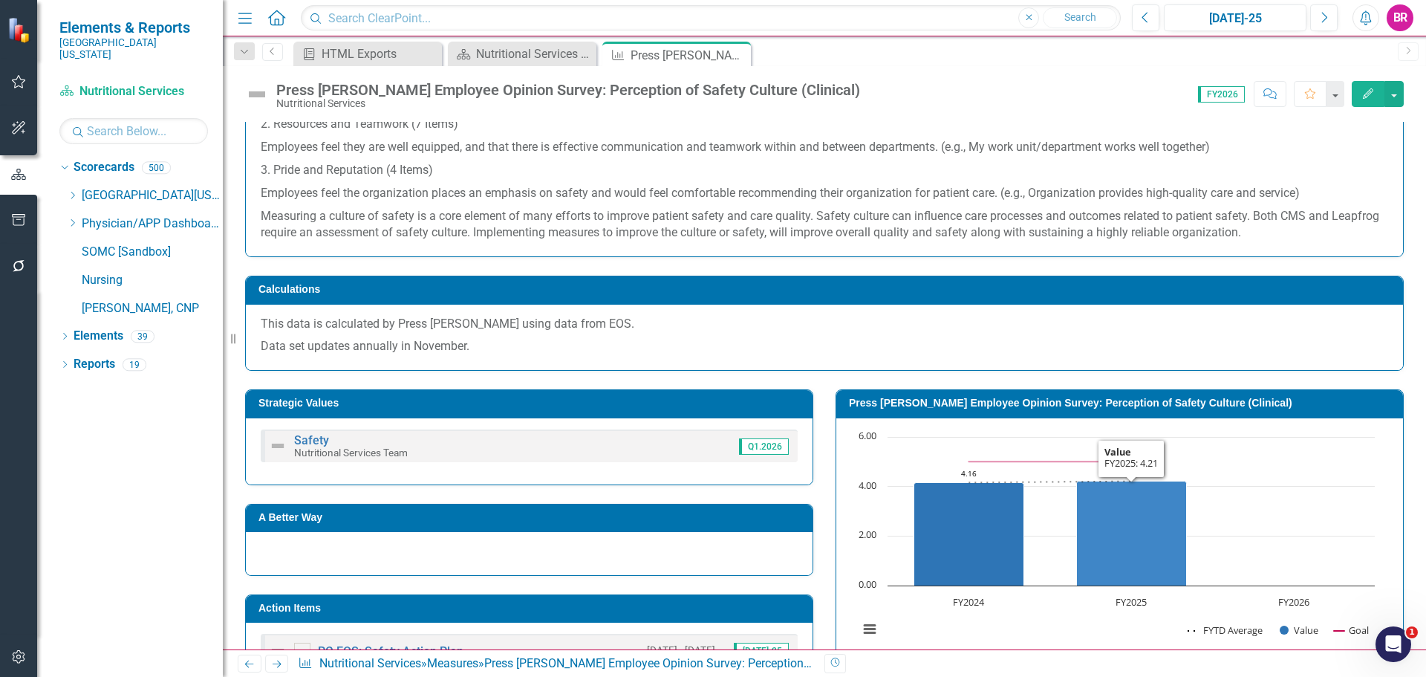
scroll to position [371, 0]
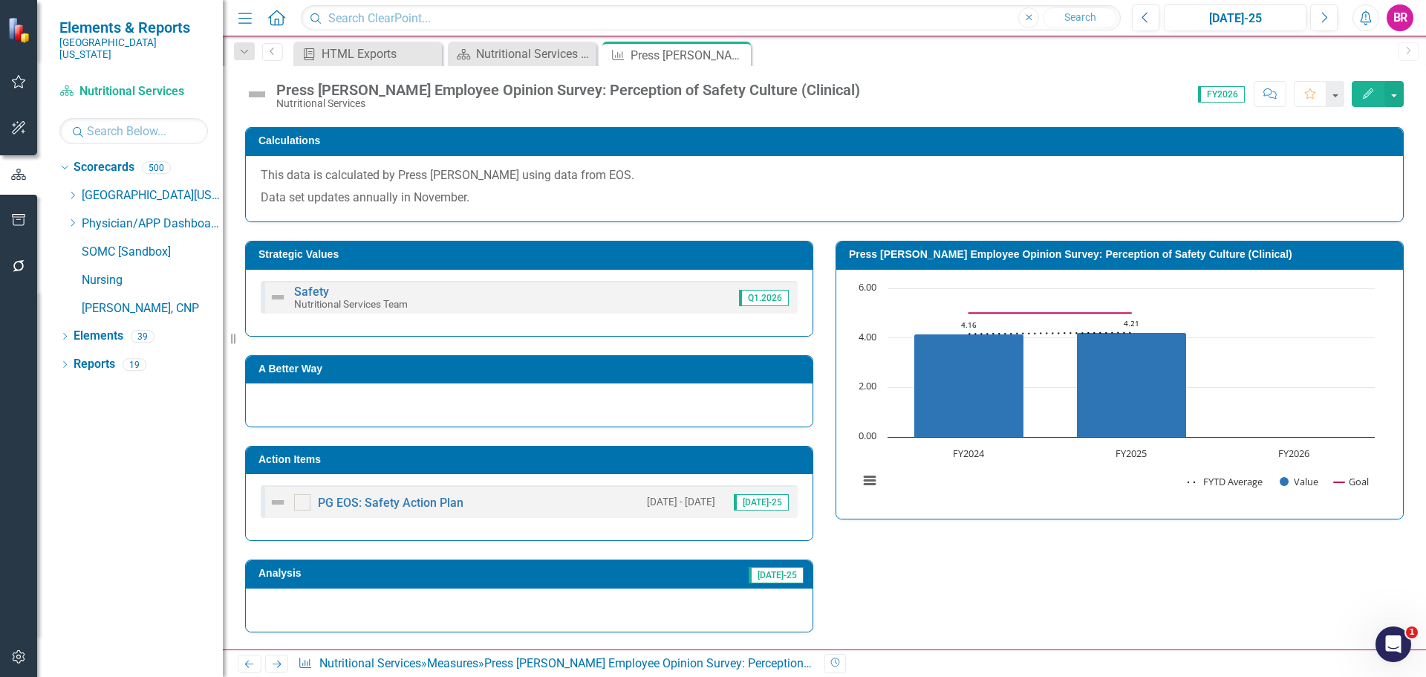
click at [723, 460] on h3 "Action Items" at bounding box center [531, 459] width 547 height 11
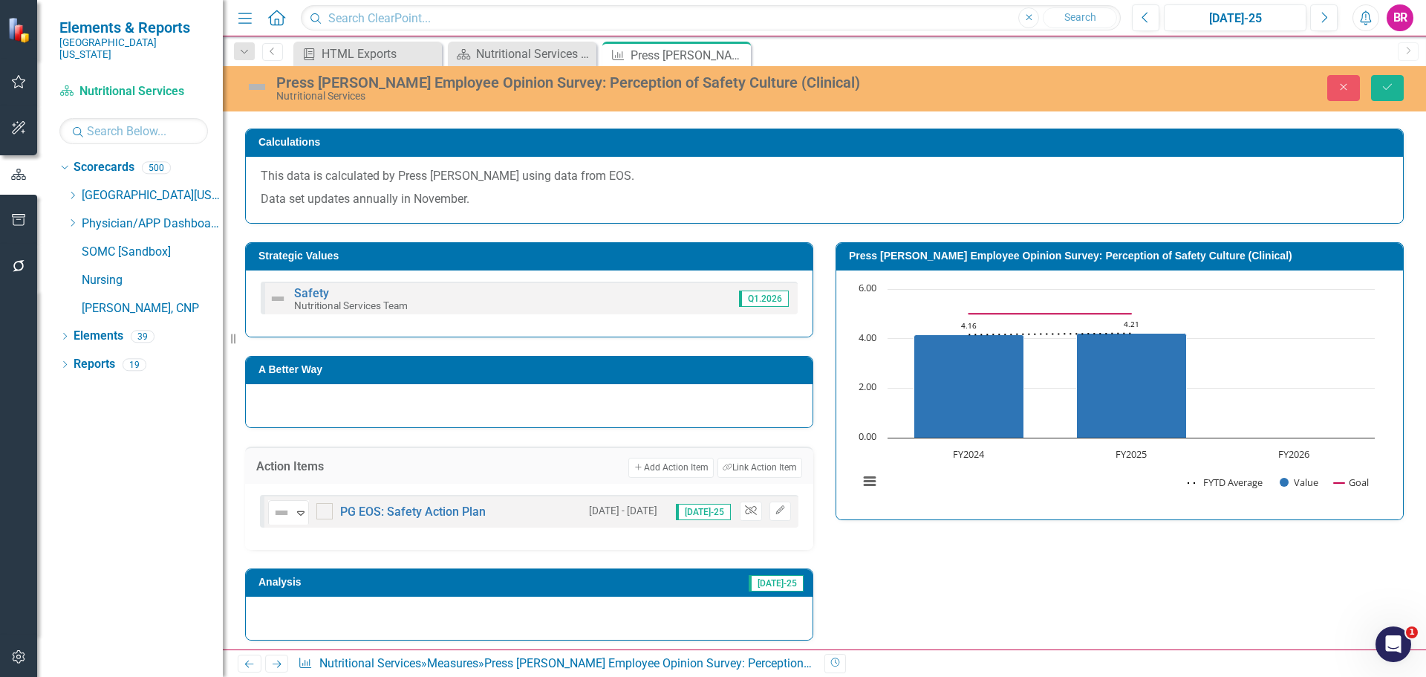
click at [747, 506] on icon "Unlink" at bounding box center [750, 510] width 11 height 9
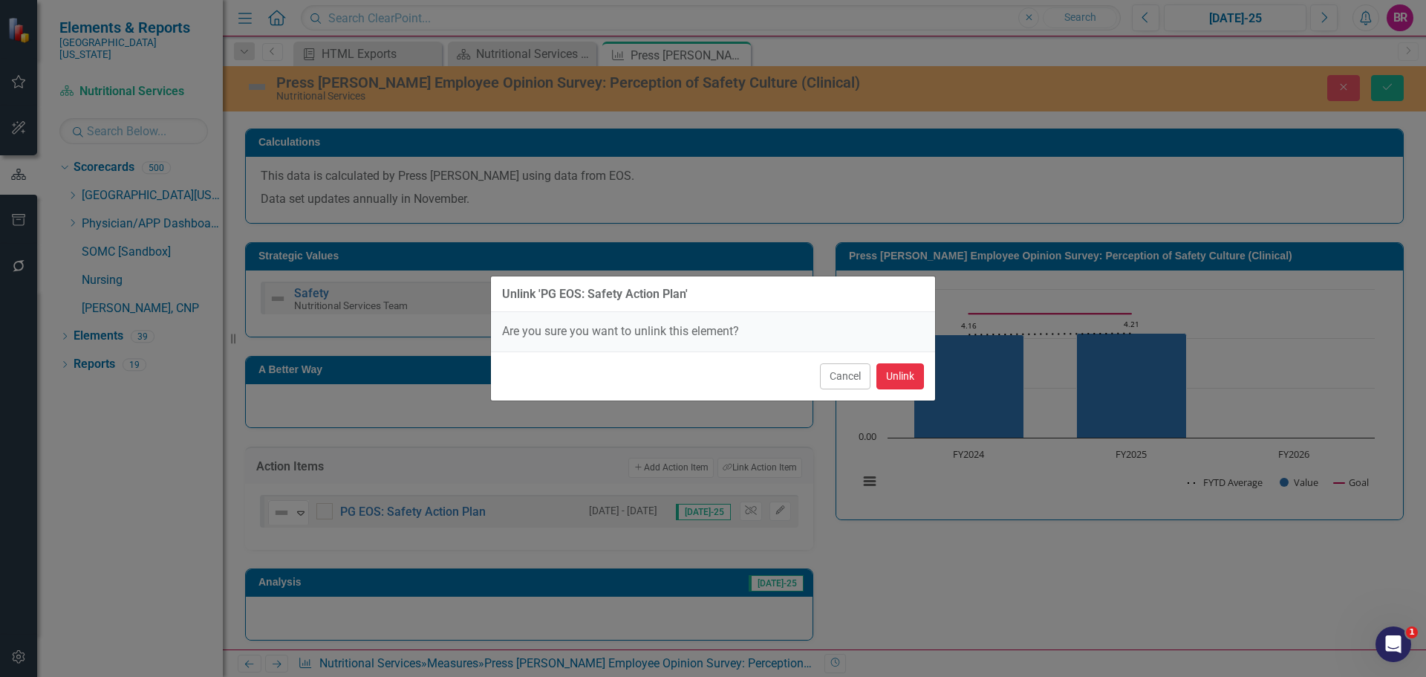
click at [902, 377] on button "Unlink" at bounding box center [900, 376] width 48 height 26
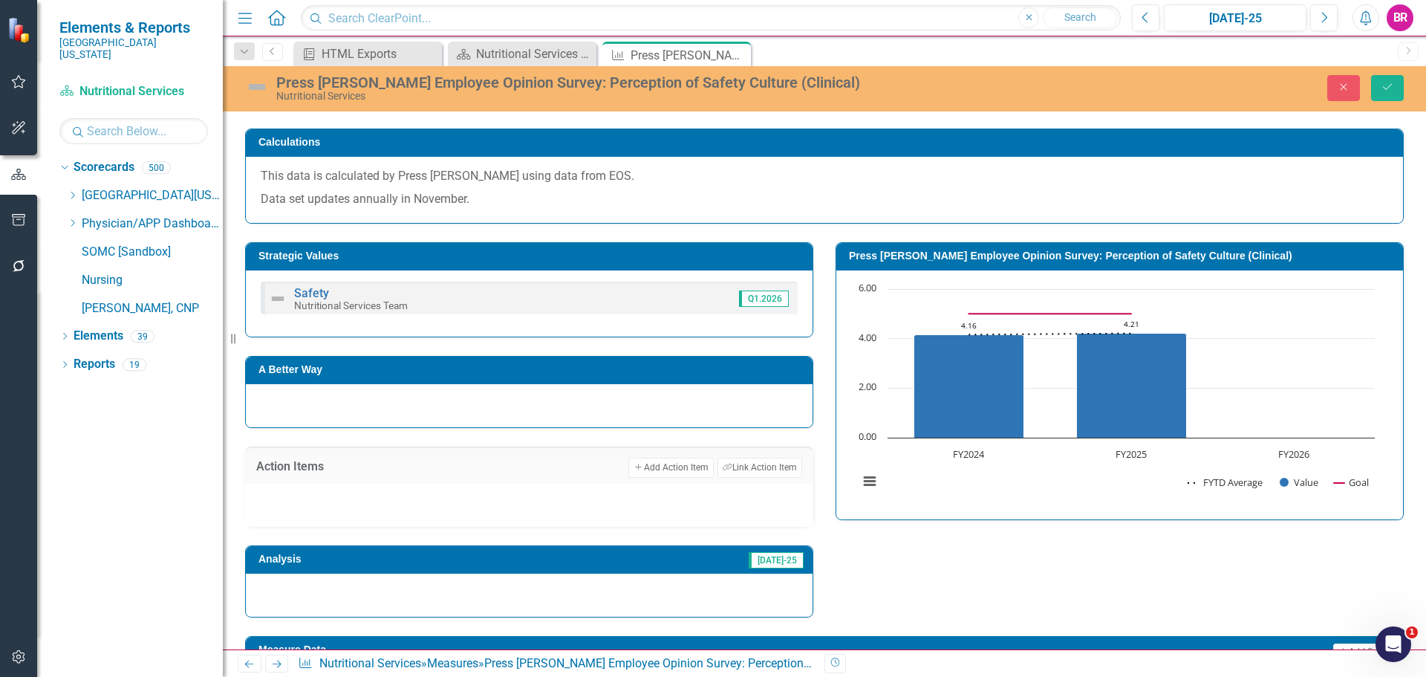
click at [1048, 556] on div "Strategic Values Safety Nutritional Services Team Q1.2026 A Better Way Action I…" at bounding box center [824, 421] width 1181 height 394
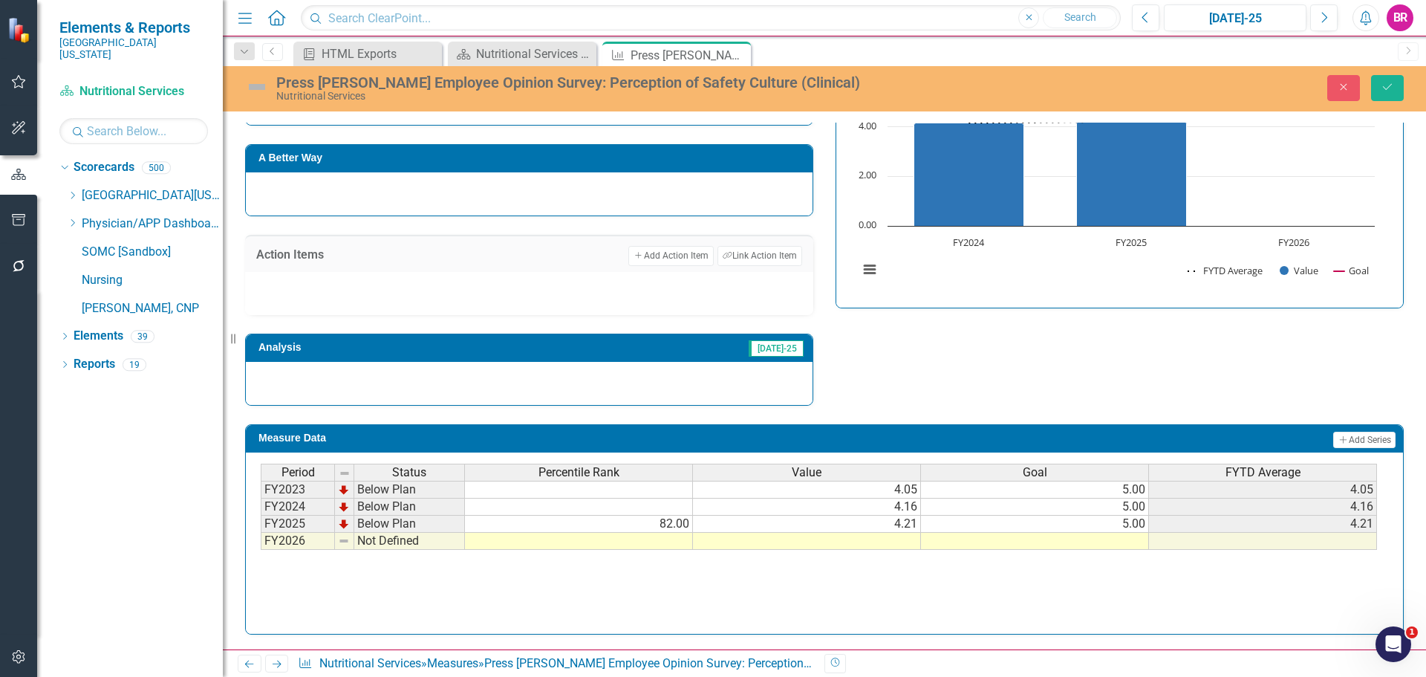
click at [1123, 547] on td at bounding box center [1035, 540] width 228 height 17
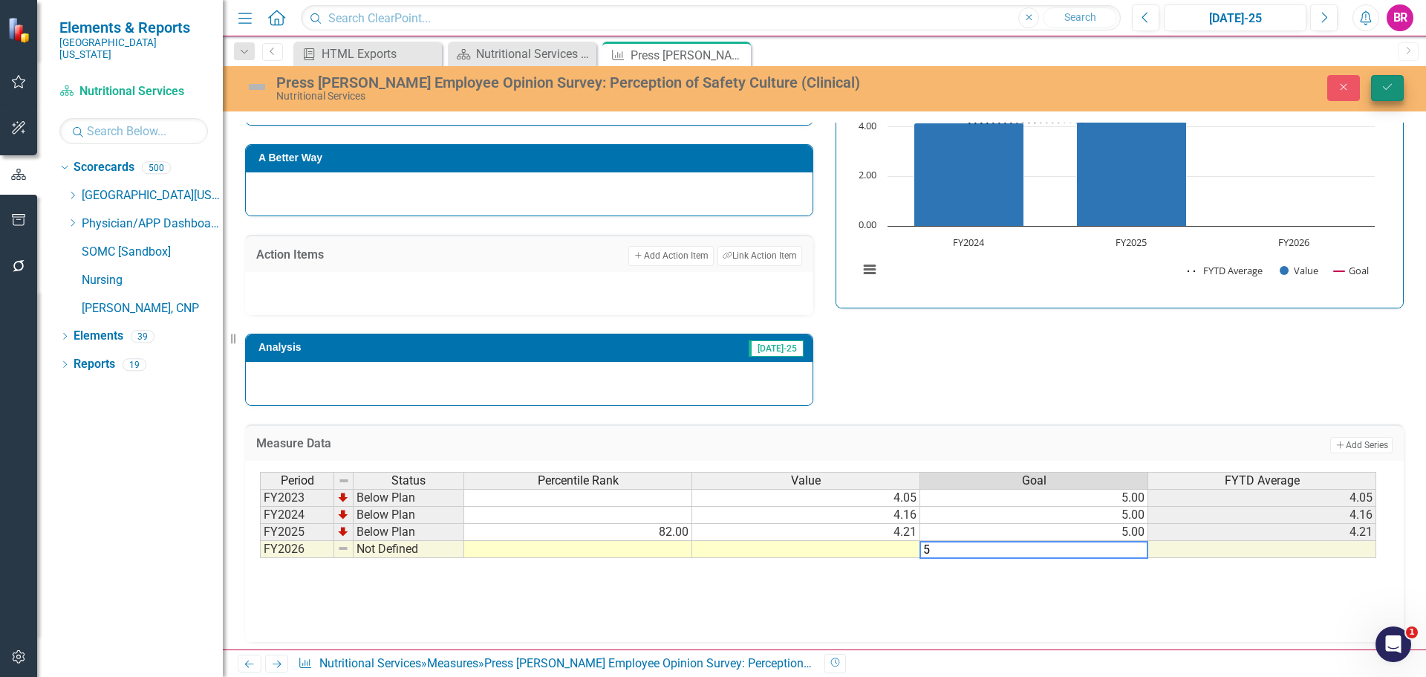
type textarea "5"
click at [1392, 82] on icon "Save" at bounding box center [1387, 87] width 13 height 10
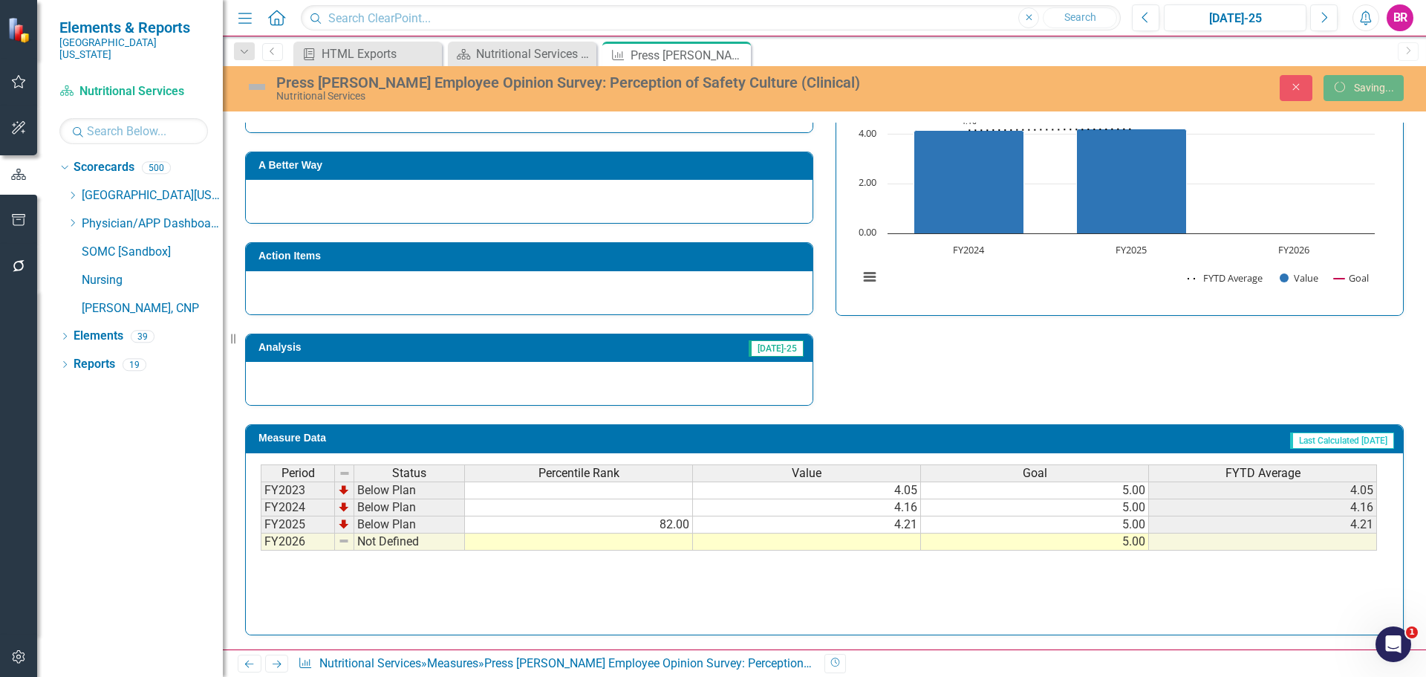
scroll to position [576, 0]
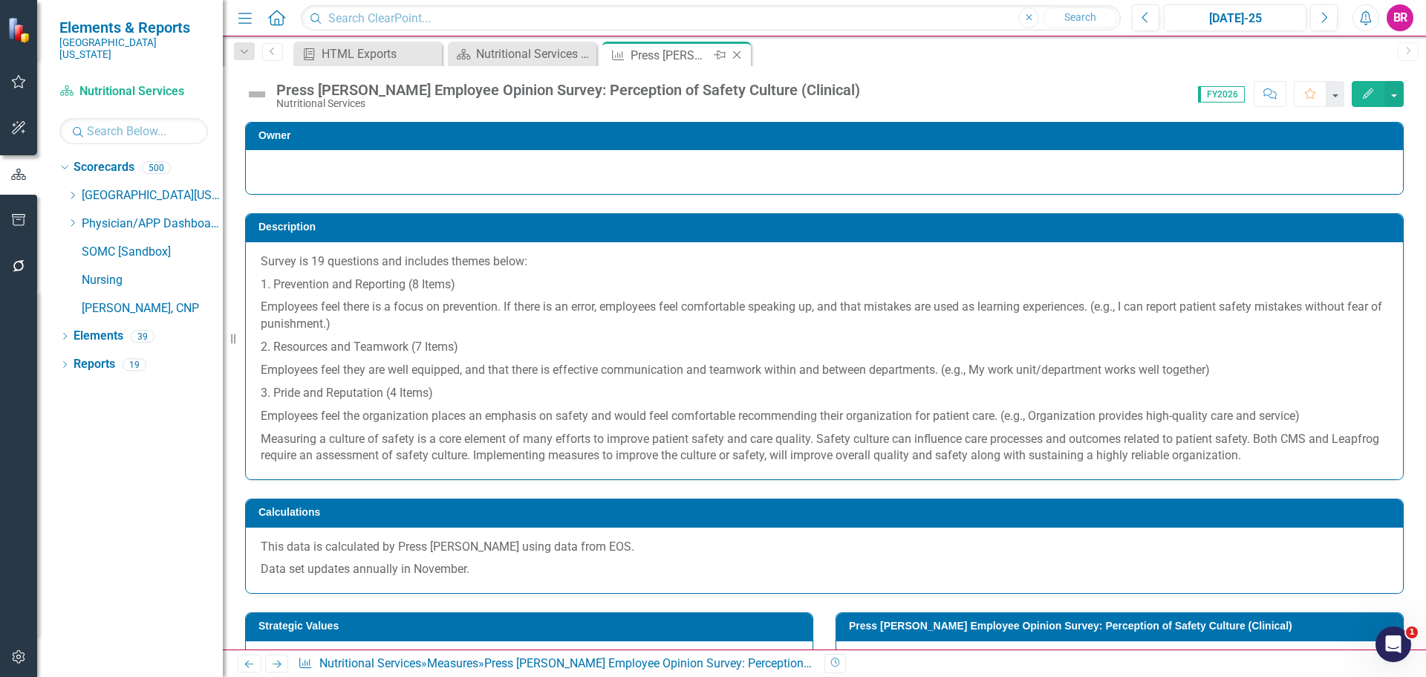
click at [737, 55] on icon "Close" at bounding box center [736, 55] width 15 height 12
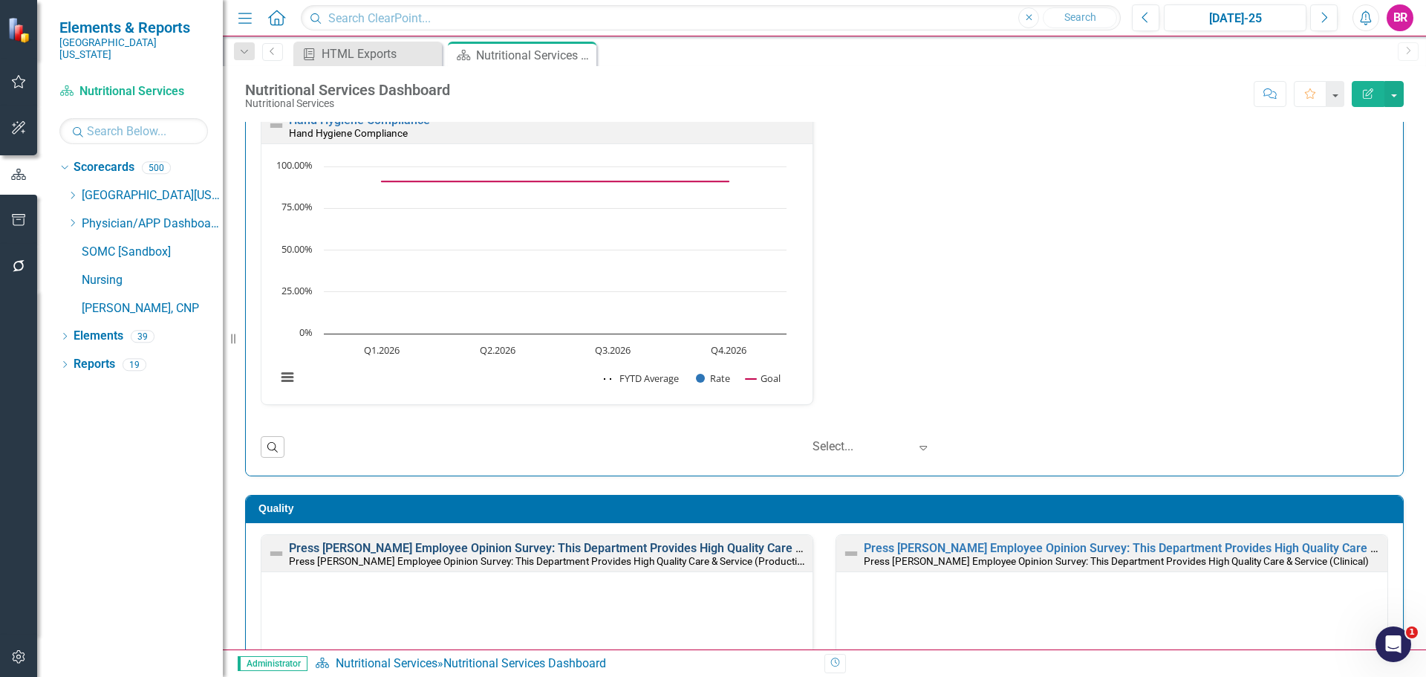
scroll to position [668, 0]
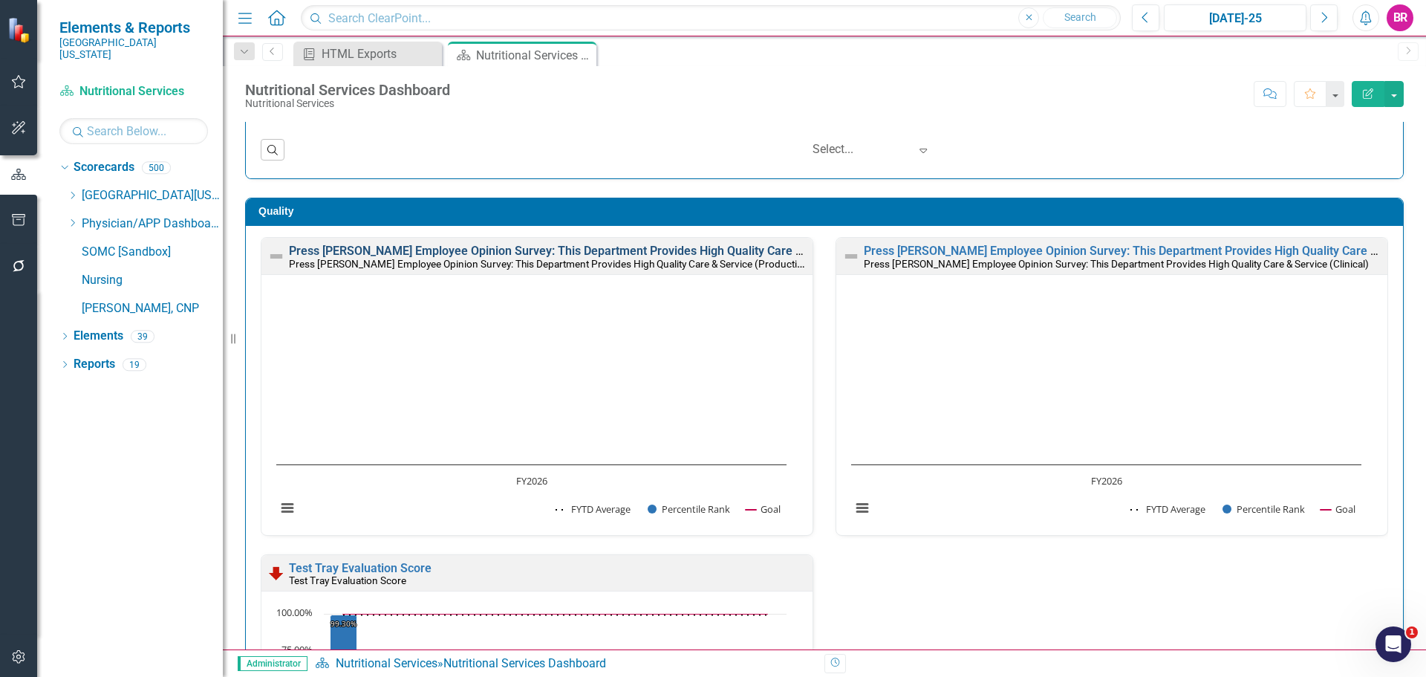
click at [591, 253] on link "Press [PERSON_NAME] Employee Opinion Survey: This Department Provides High Qual…" at bounding box center [567, 251] width 557 height 14
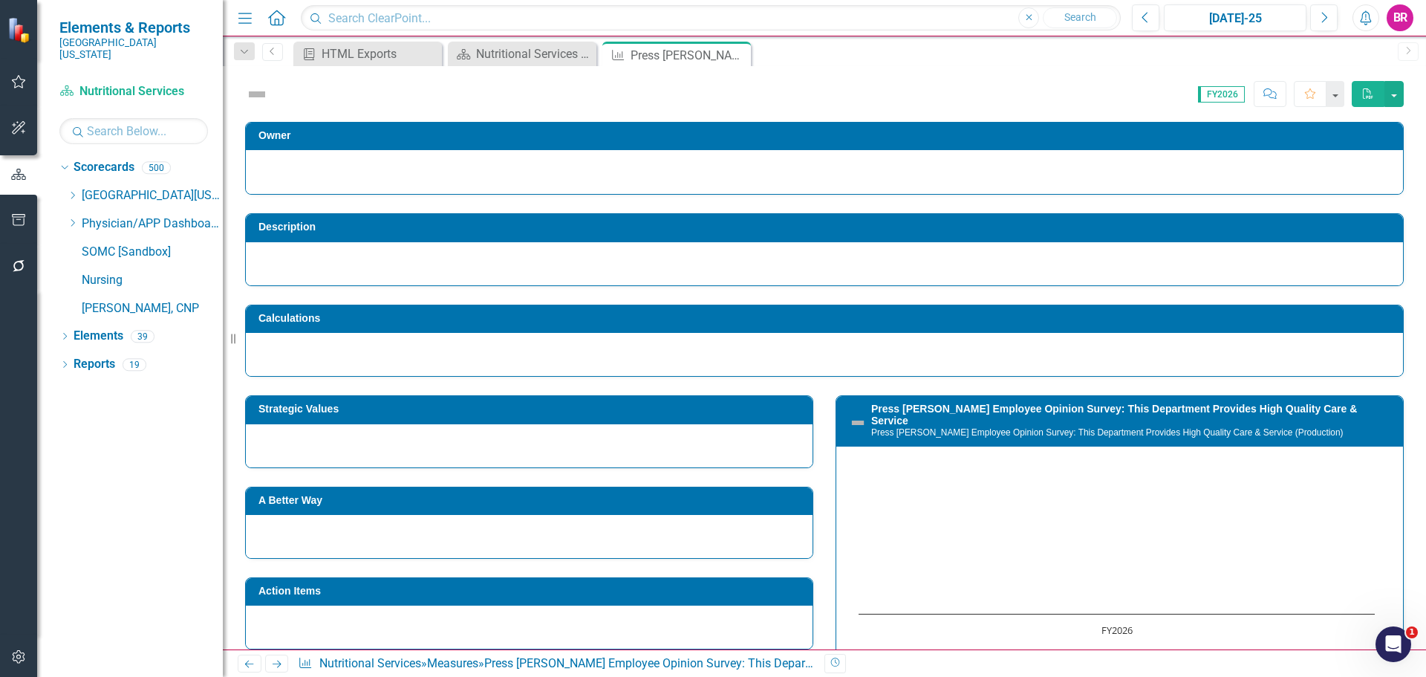
scroll to position [422, 0]
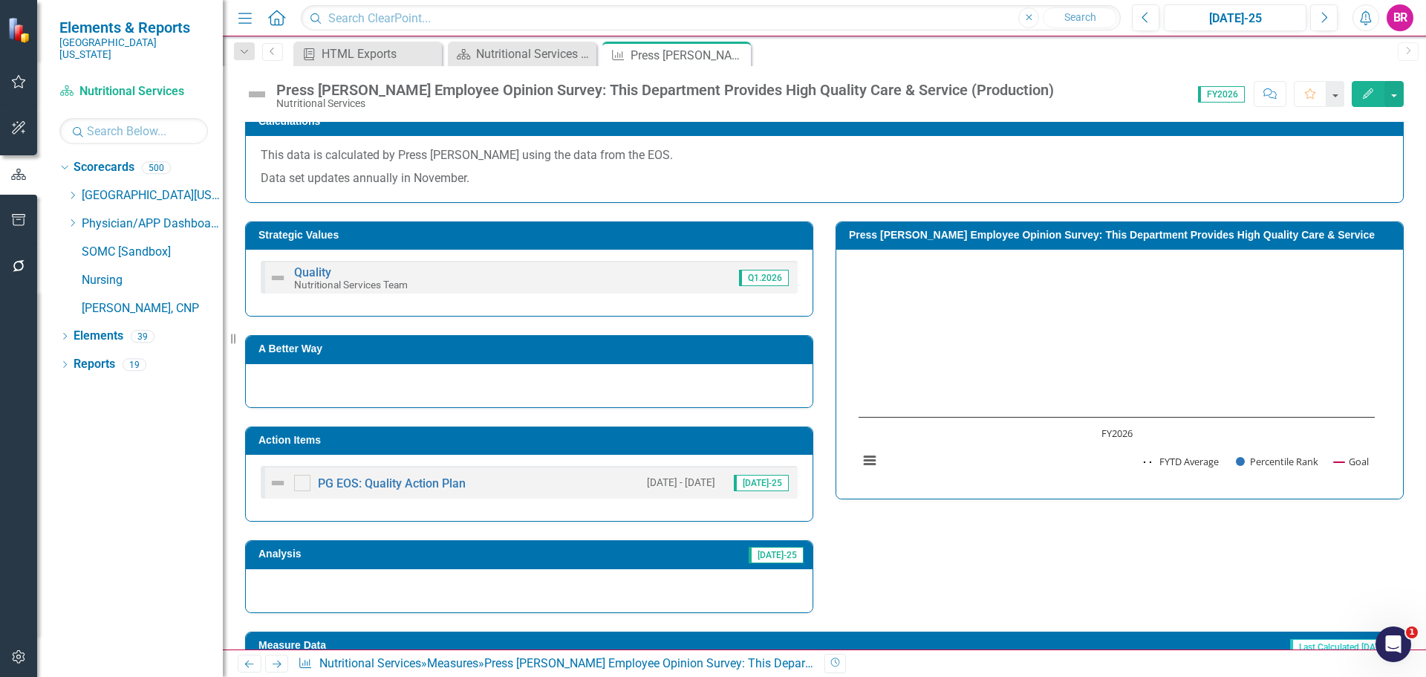
click at [636, 447] on td "Action Items" at bounding box center [531, 442] width 547 height 22
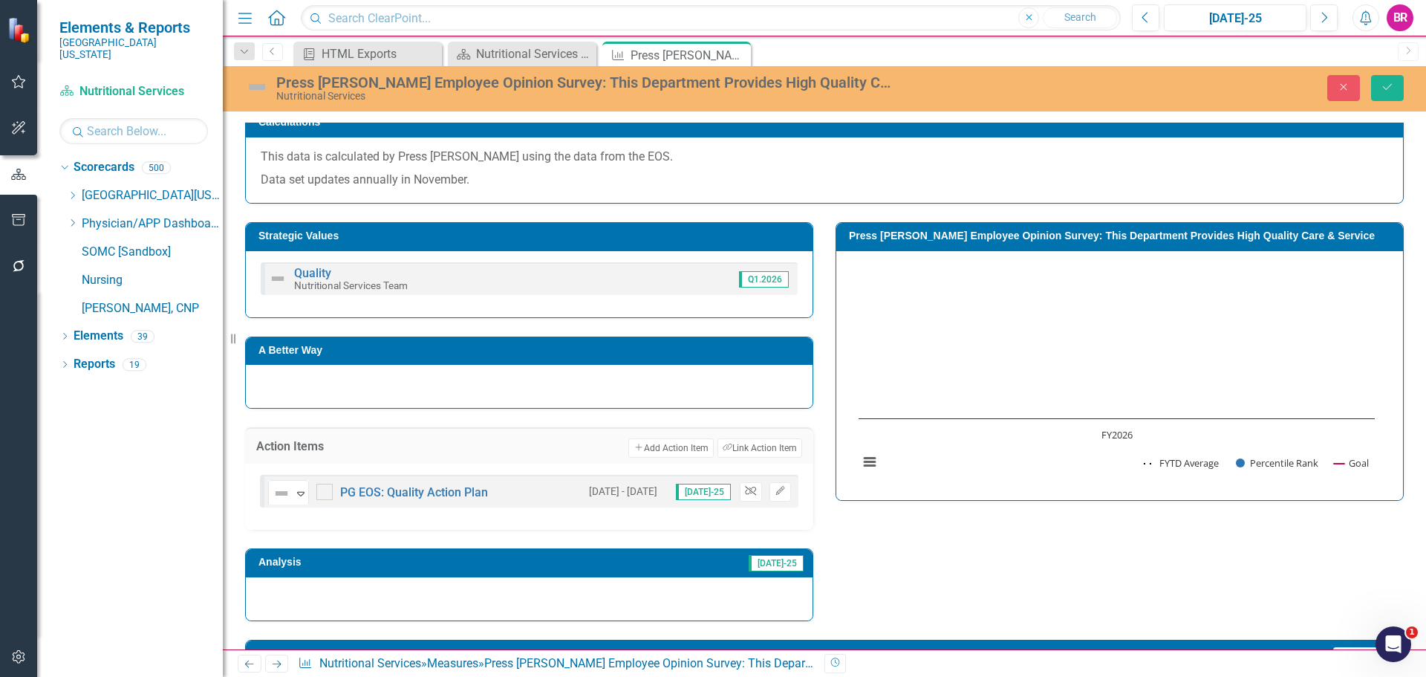
click at [746, 489] on icon "button" at bounding box center [750, 490] width 11 height 9
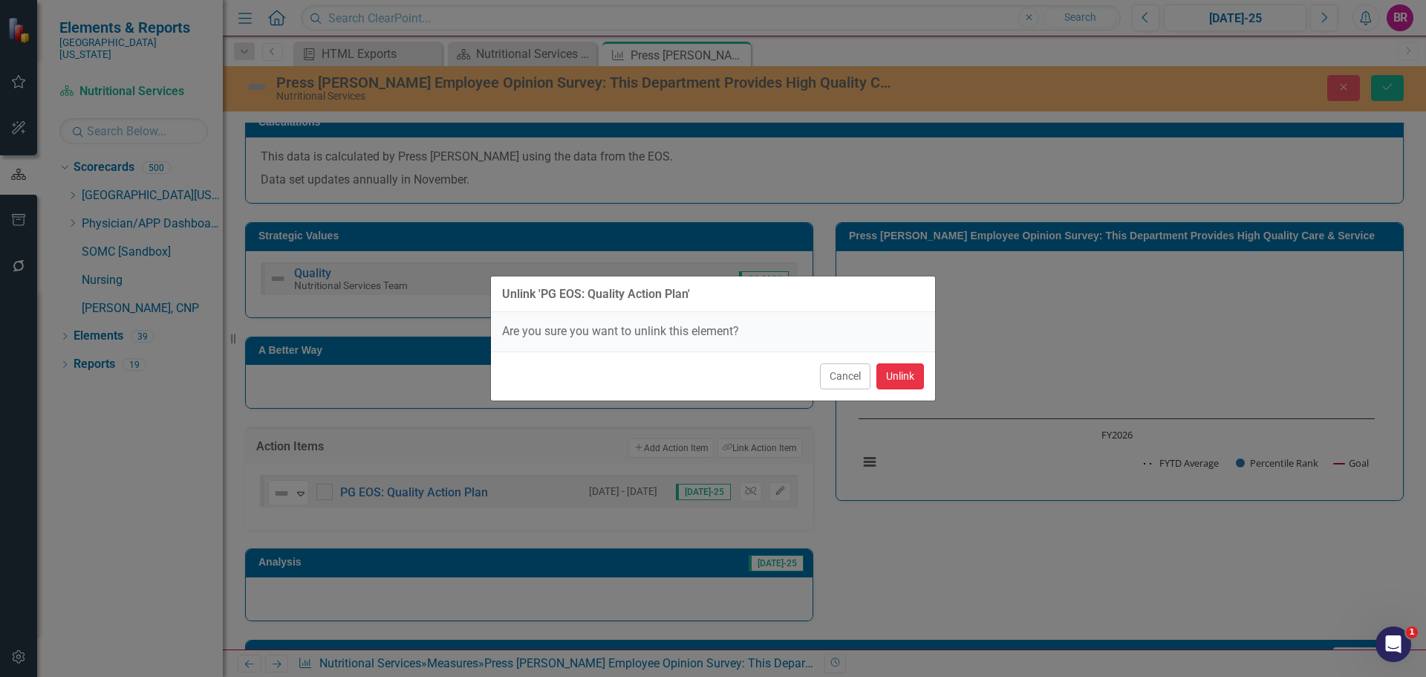
click at [915, 374] on button "Unlink" at bounding box center [900, 376] width 48 height 26
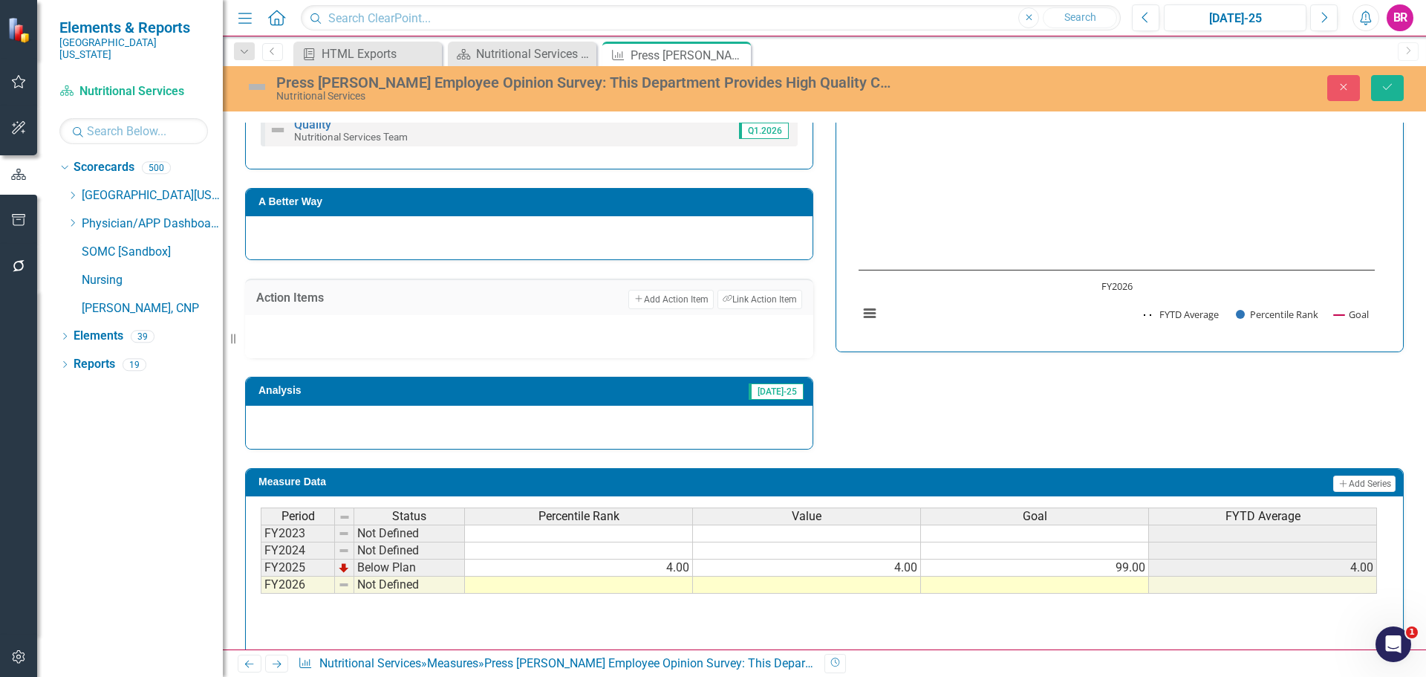
scroll to position [614, 0]
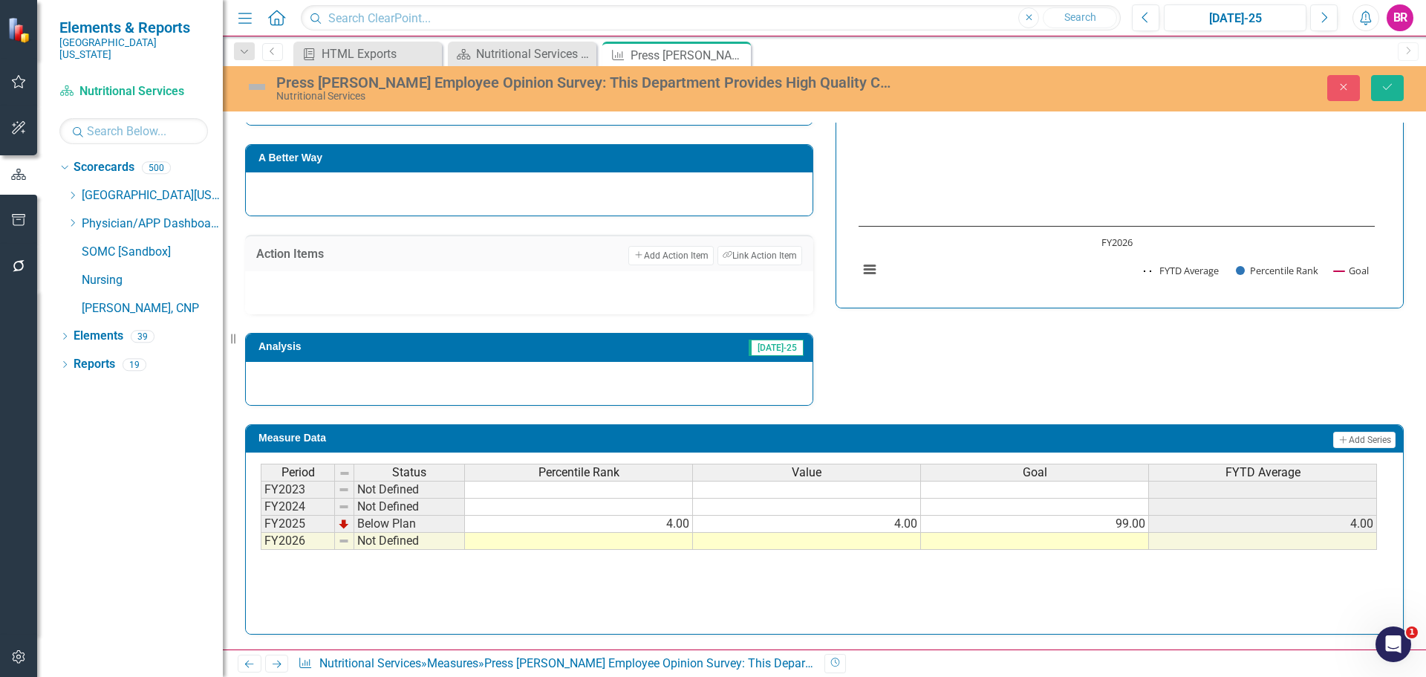
click at [1115, 546] on td at bounding box center [1035, 540] width 228 height 17
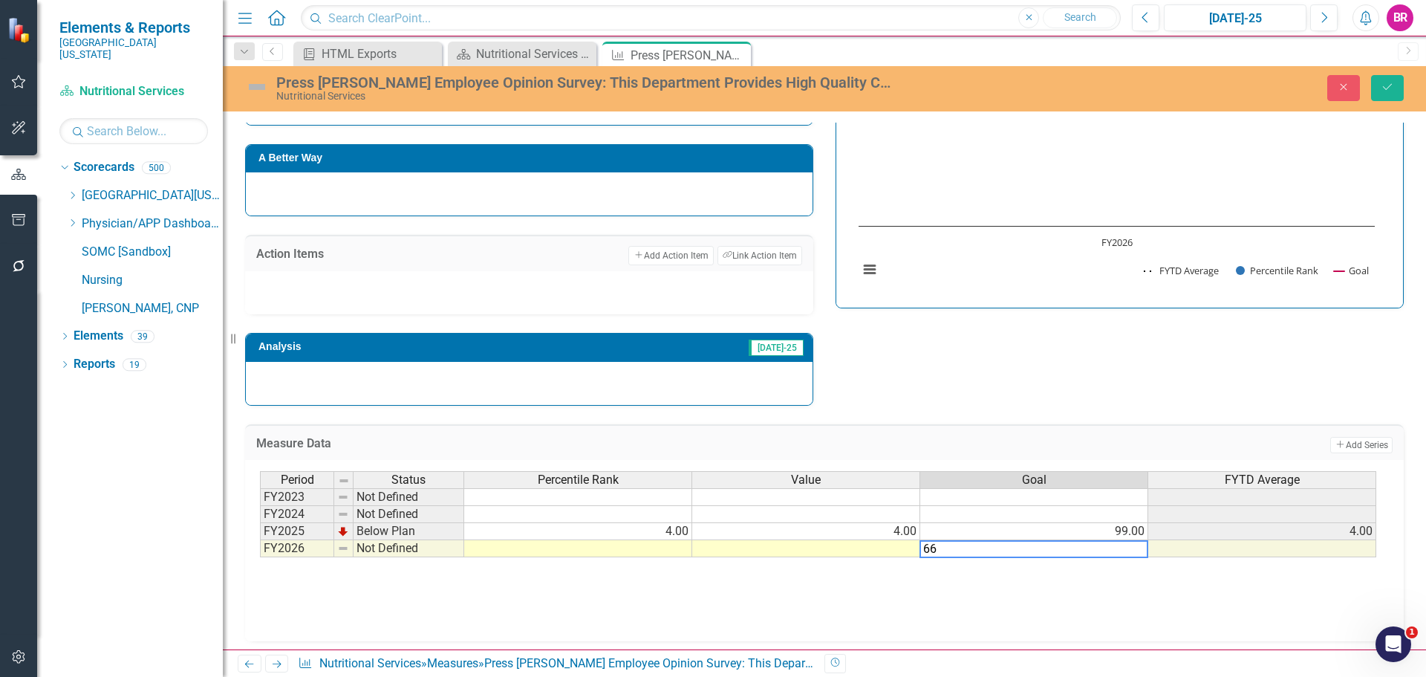
type textarea "6"
type textarea "99"
click at [1396, 97] on button "Save" at bounding box center [1387, 88] width 33 height 26
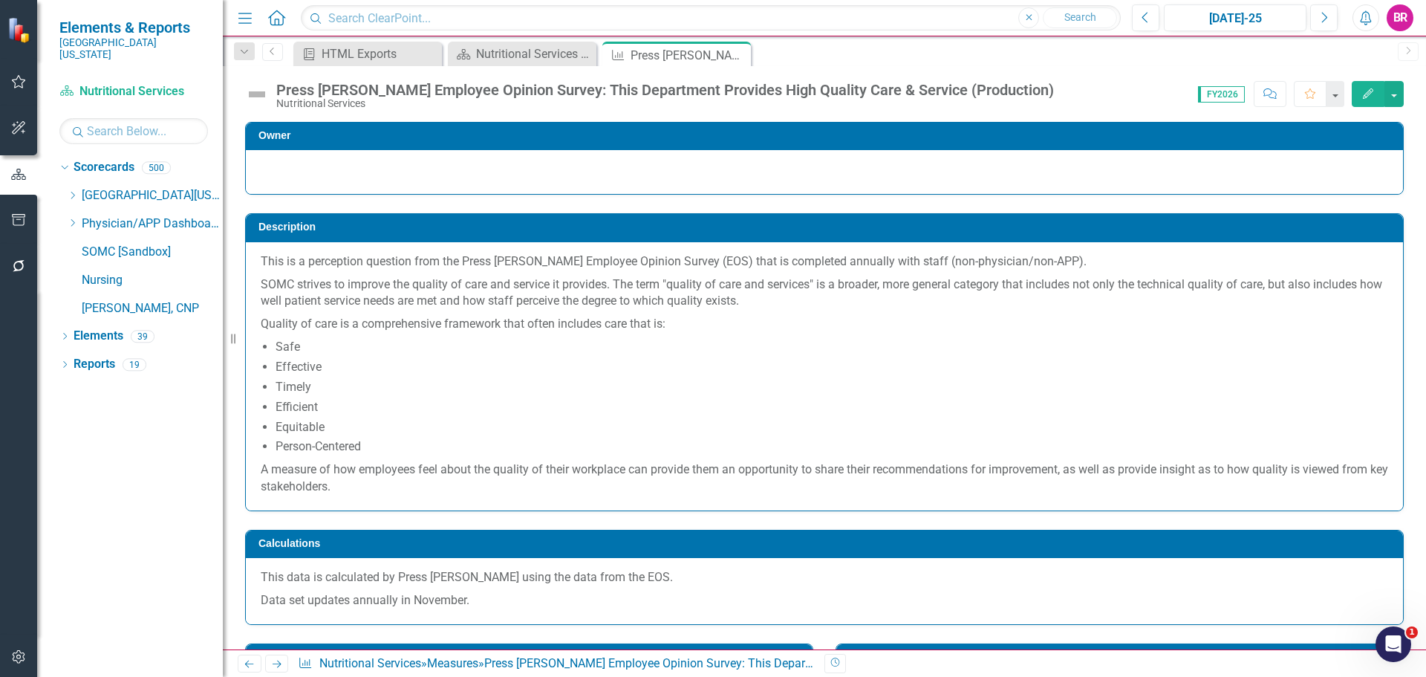
scroll to position [371, 0]
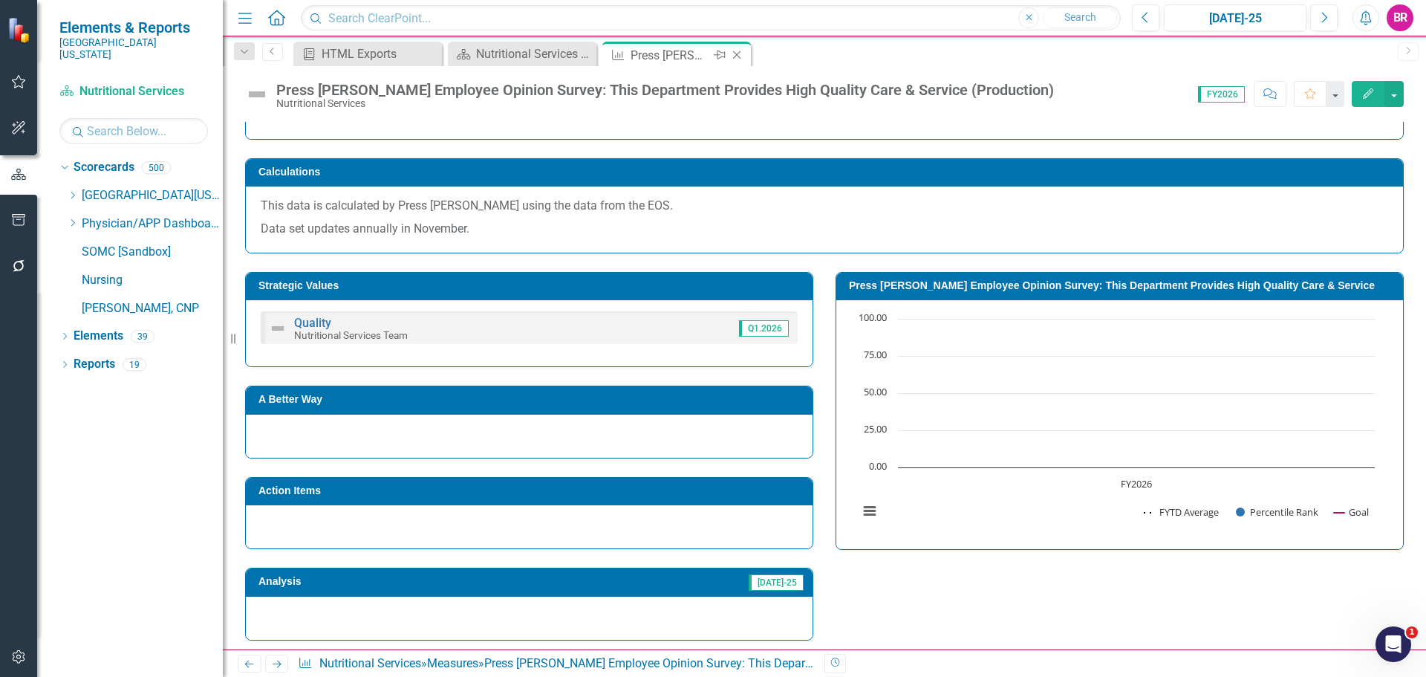
click at [738, 55] on icon "Close" at bounding box center [736, 55] width 15 height 12
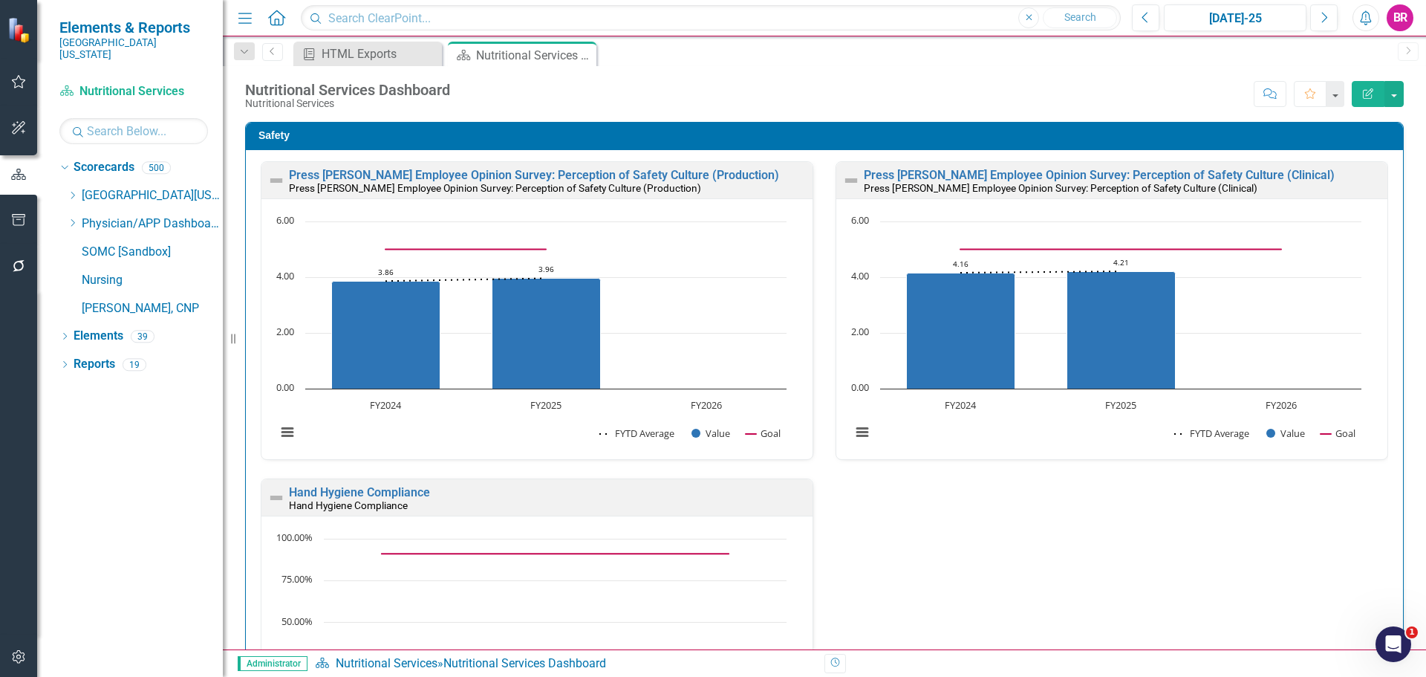
scroll to position [1, 0]
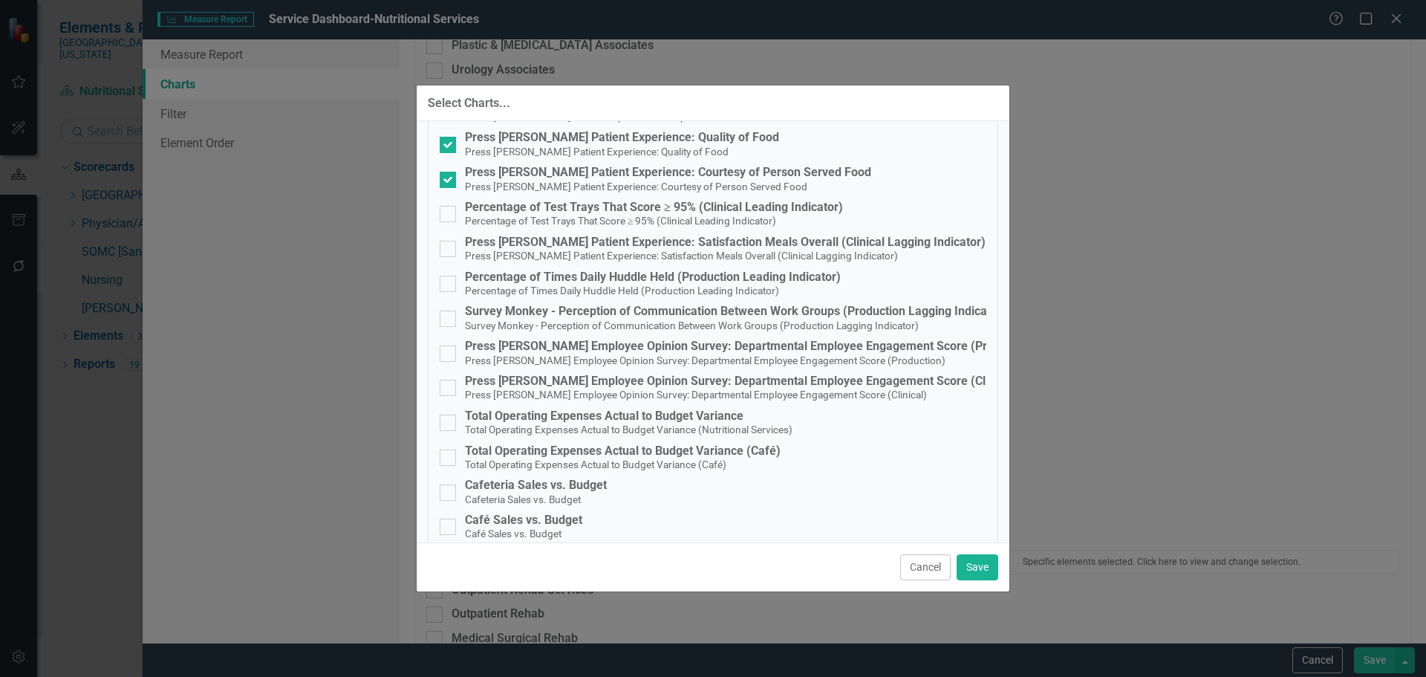
scroll to position [446, 0]
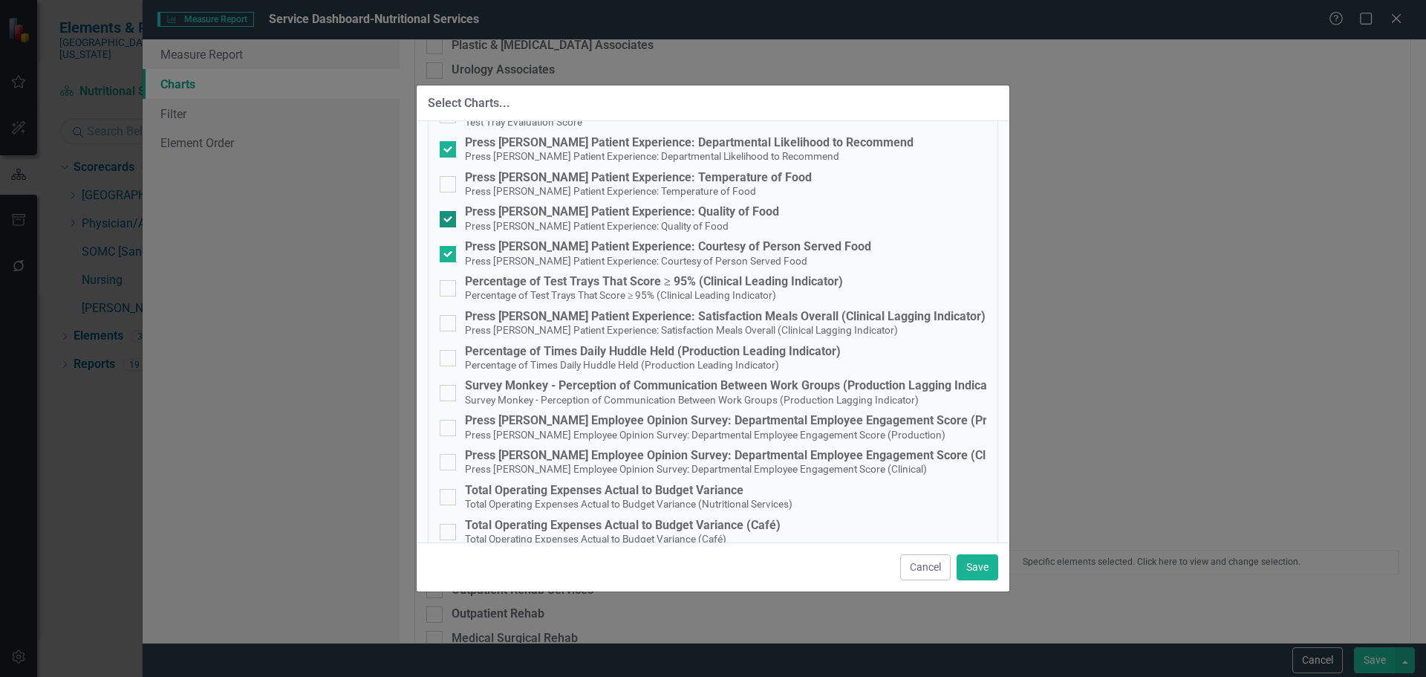
click at [555, 213] on div "Press [PERSON_NAME] Patient Experience: Quality of Food" at bounding box center [622, 211] width 314 height 13
click at [449, 213] on input "Press [PERSON_NAME] Patient Experience: Quality of Food Press [PERSON_NAME] Pat…" at bounding box center [445, 216] width 10 height 10
checkbox input "false"
click at [556, 242] on div "Press [PERSON_NAME] Patient Experience: Courtesy of Person Served Food" at bounding box center [668, 246] width 406 height 13
click at [449, 246] on input "Press [PERSON_NAME] Patient Experience: Courtesy of Person Served Food Press [P…" at bounding box center [445, 251] width 10 height 10
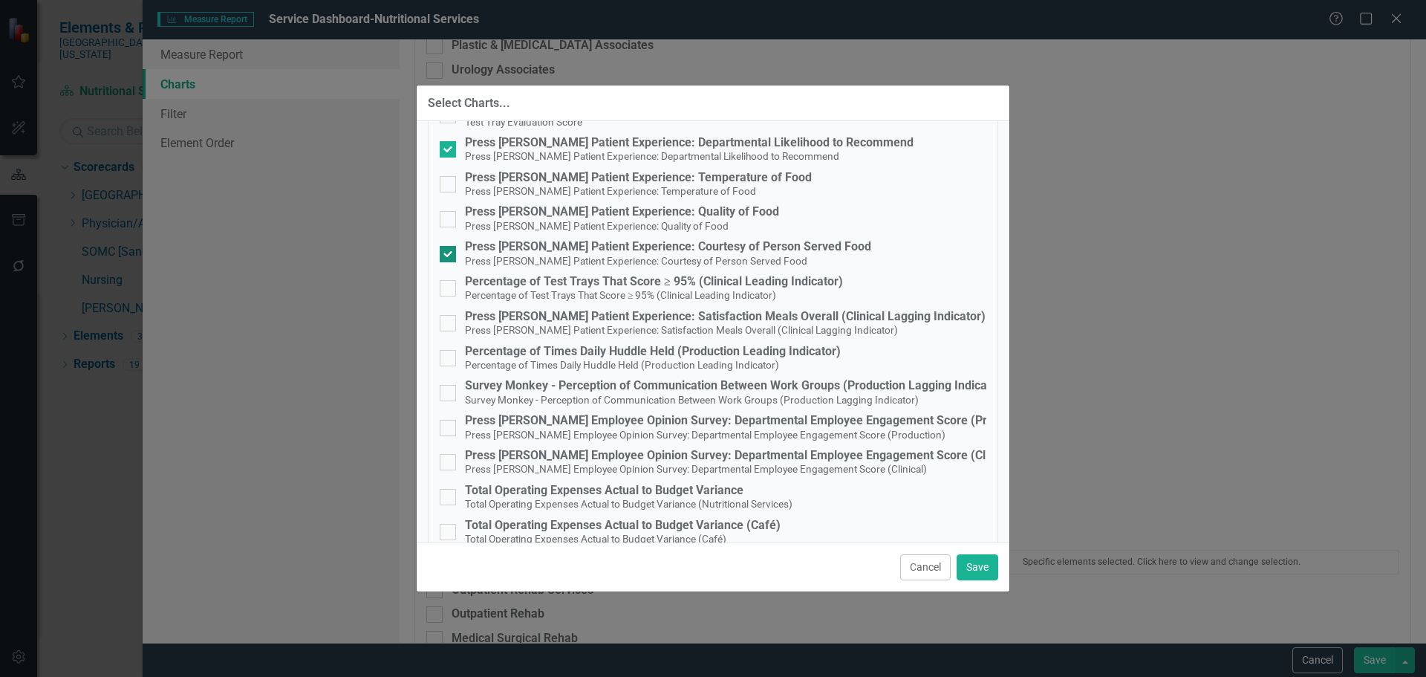
checkbox input "false"
click at [968, 565] on button "Save" at bounding box center [978, 567] width 42 height 26
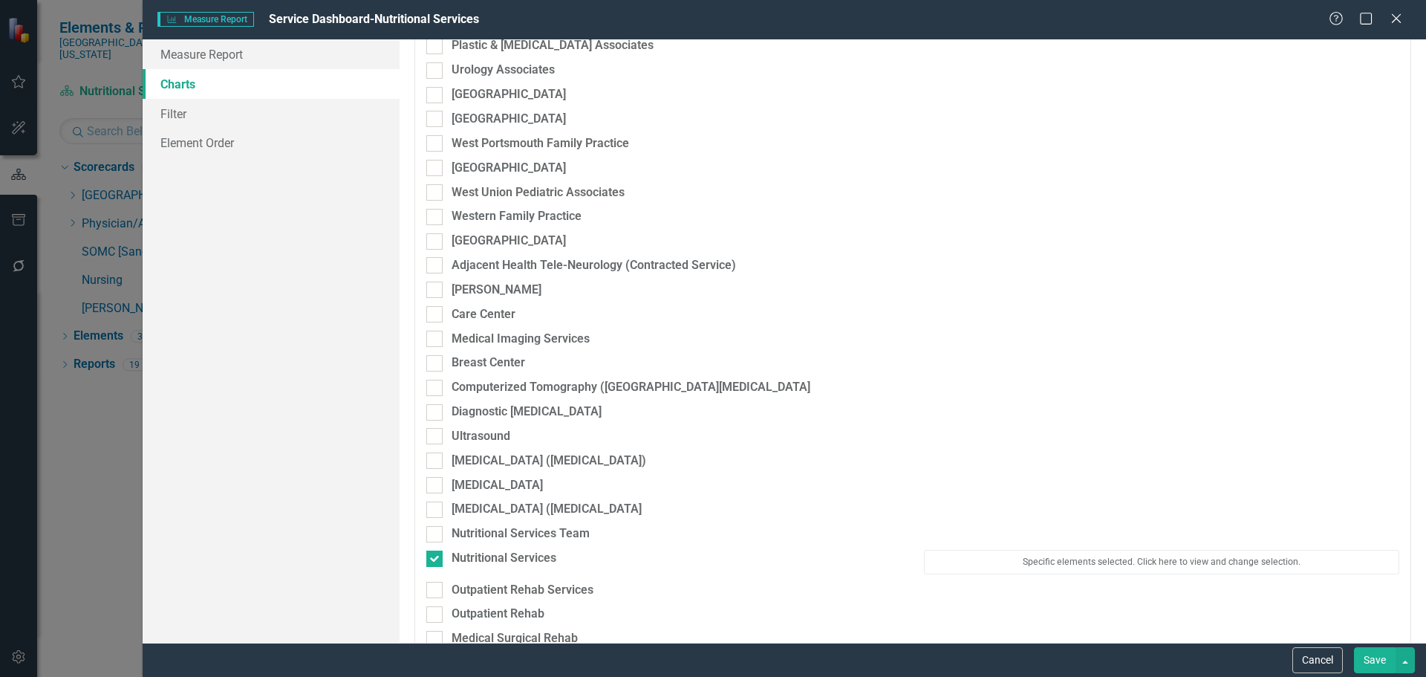
click at [1373, 650] on button "Save" at bounding box center [1375, 660] width 42 height 26
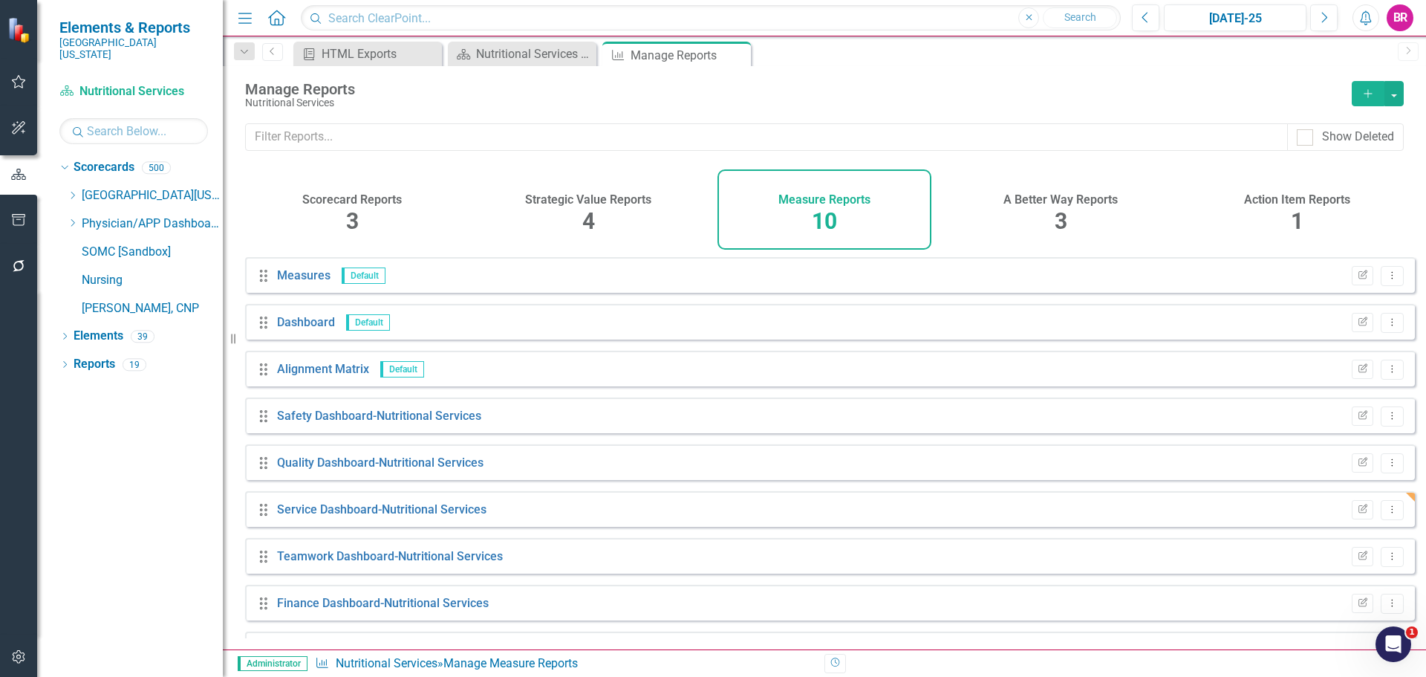
scroll to position [87, 0]
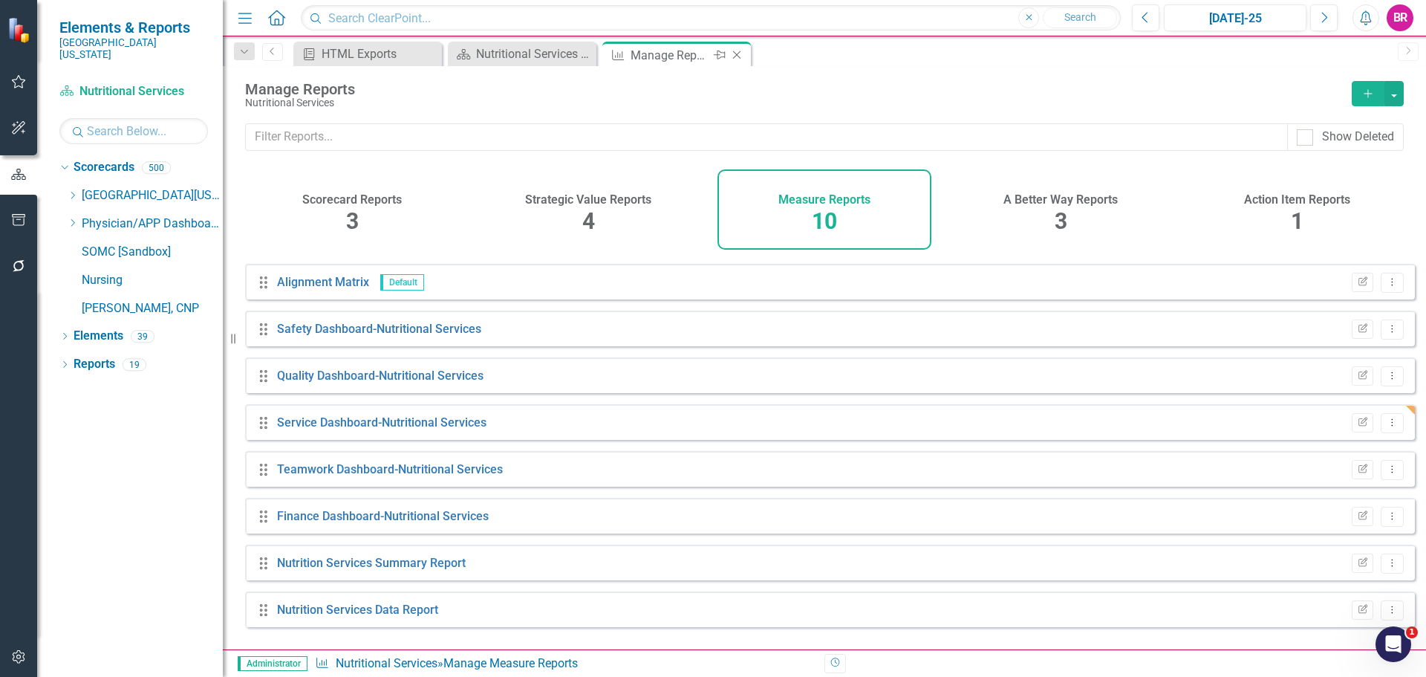
click at [735, 56] on icon at bounding box center [737, 55] width 8 height 8
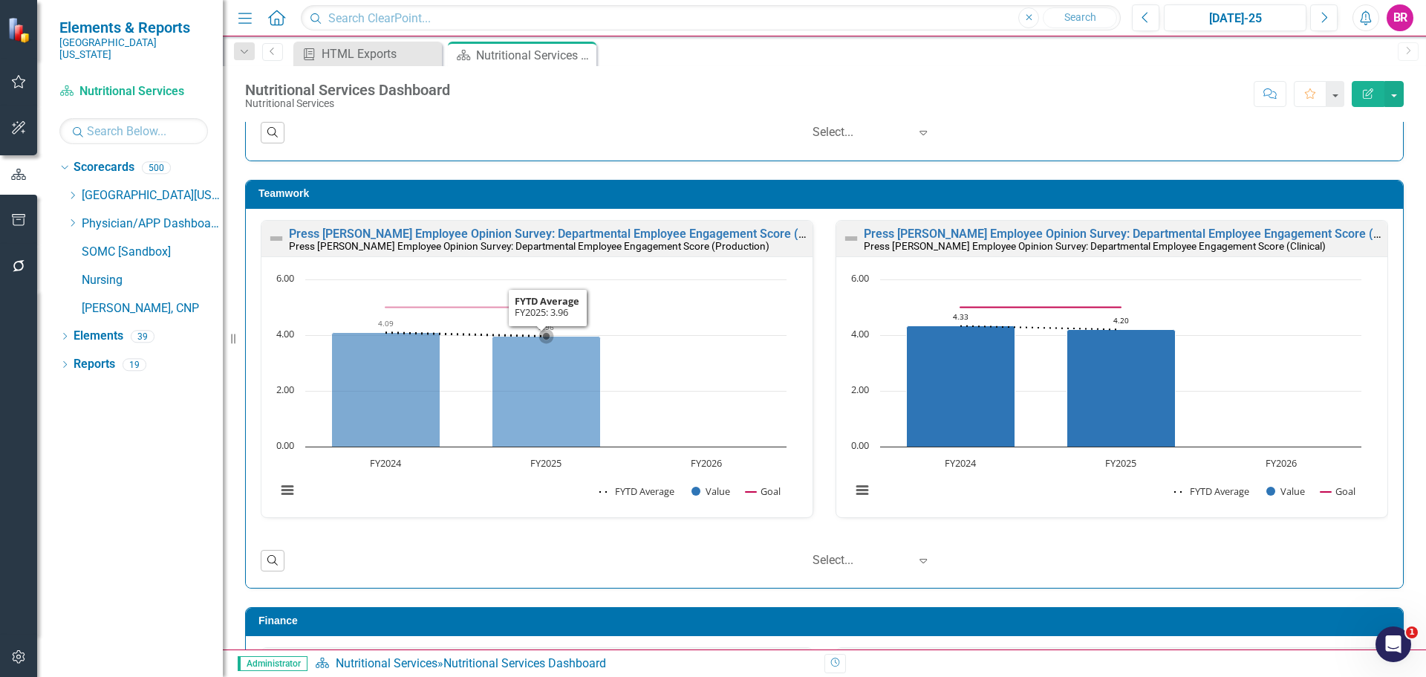
scroll to position [1708, 0]
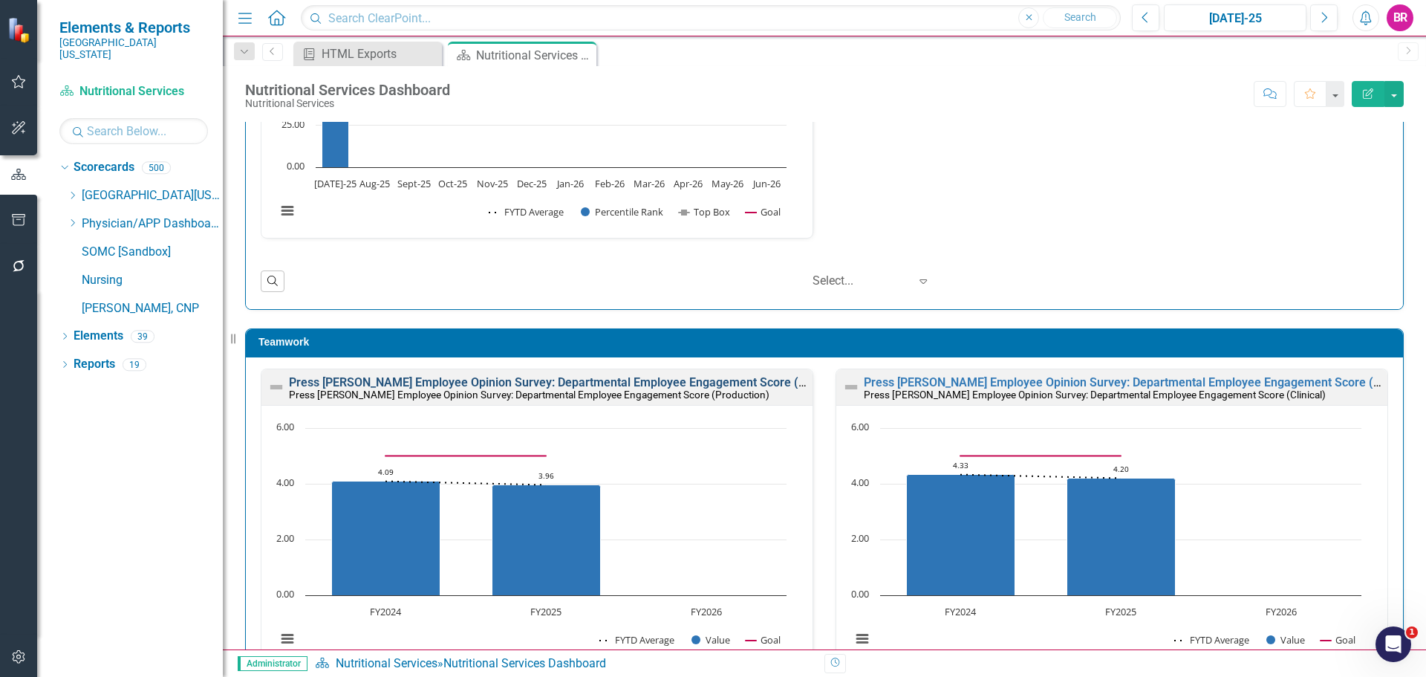
click at [633, 380] on link "Press [PERSON_NAME] Employee Opinion Survey: Departmental Employee Engagement S…" at bounding box center [575, 382] width 572 height 14
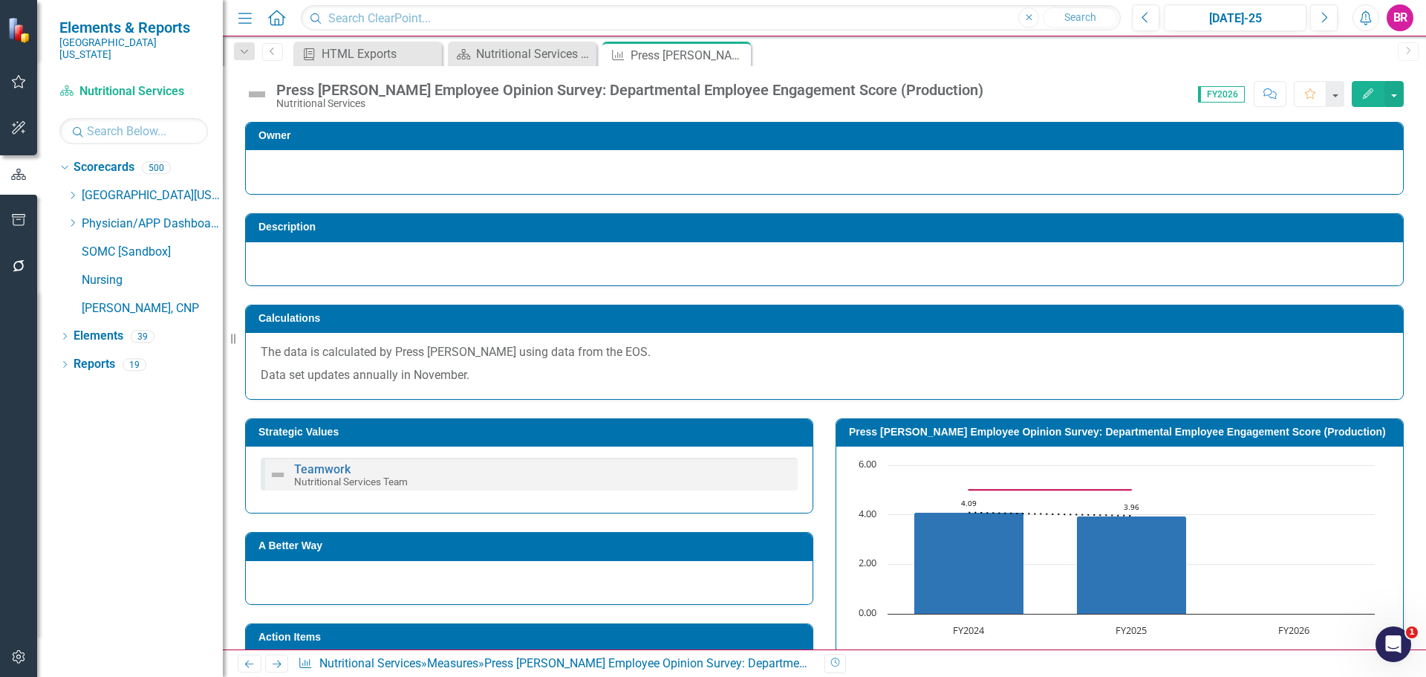
scroll to position [223, 0]
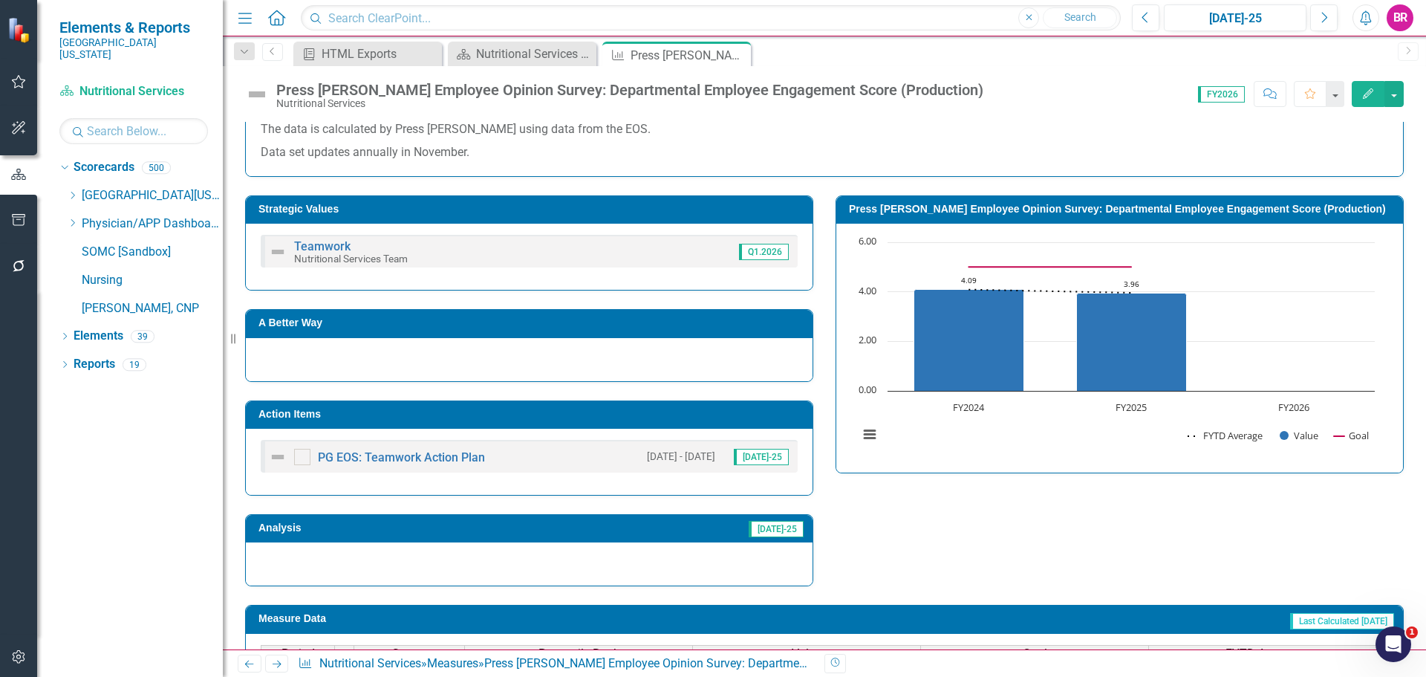
click at [625, 409] on h3 "Action Items" at bounding box center [531, 413] width 547 height 11
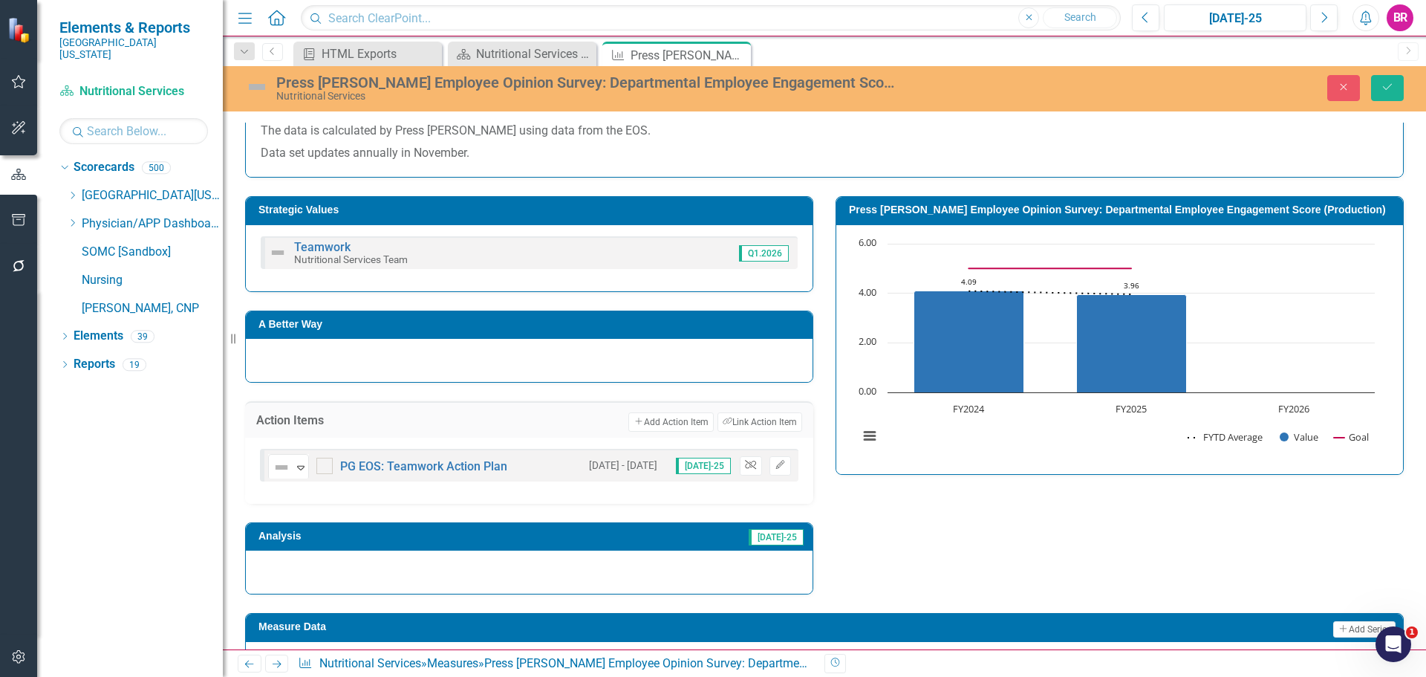
click at [749, 467] on icon "Unlink" at bounding box center [750, 464] width 11 height 9
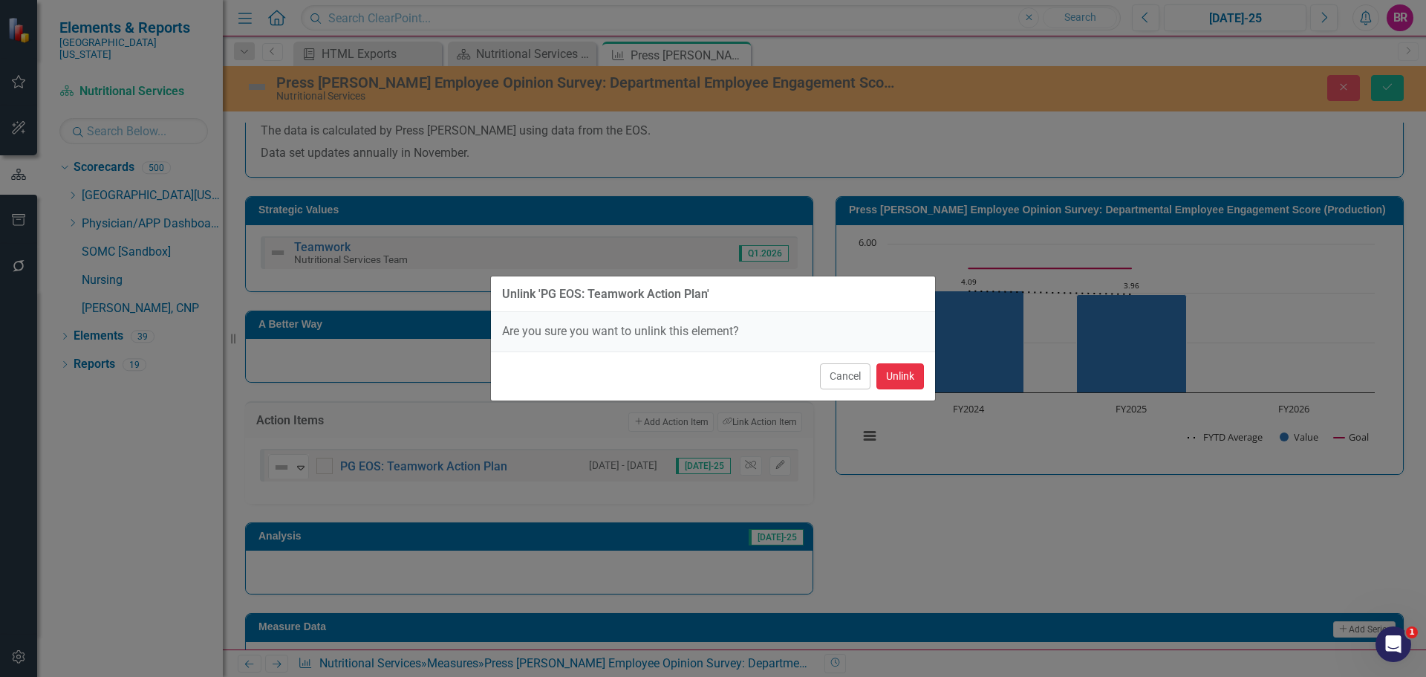
click at [902, 371] on button "Unlink" at bounding box center [900, 376] width 48 height 26
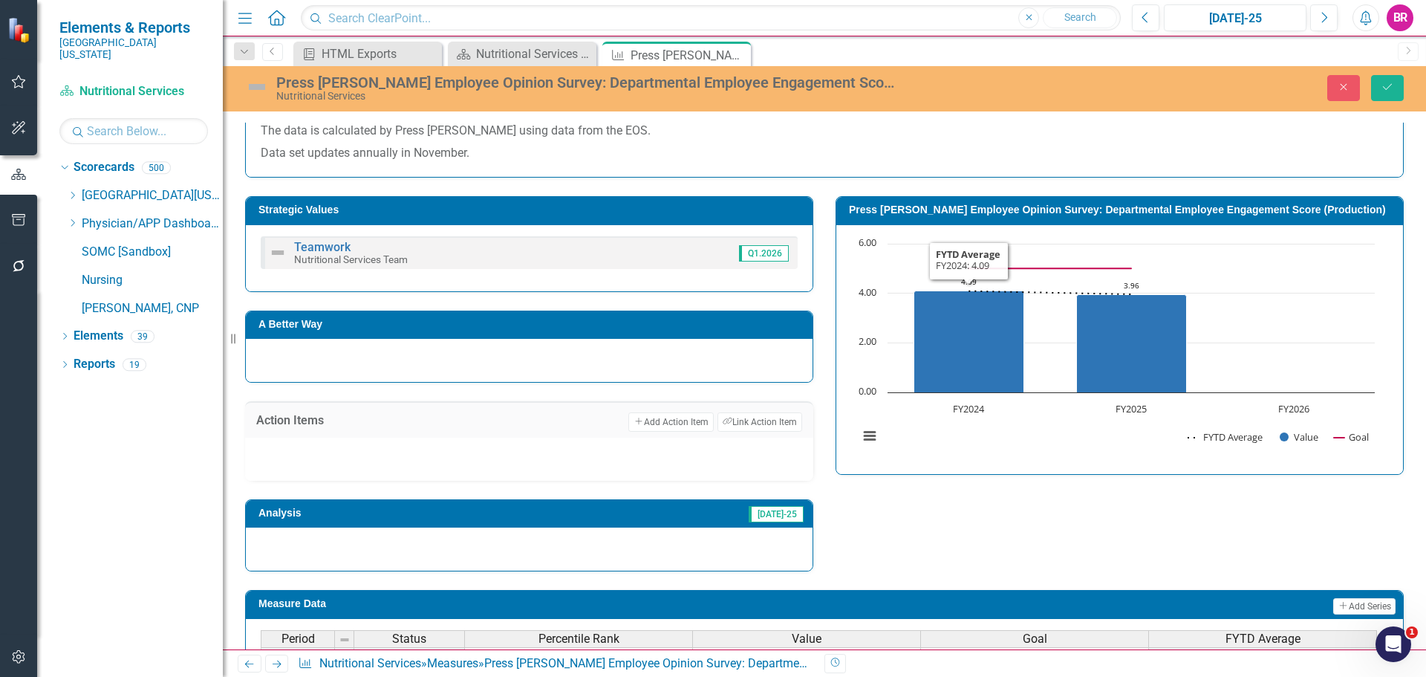
scroll to position [371, 0]
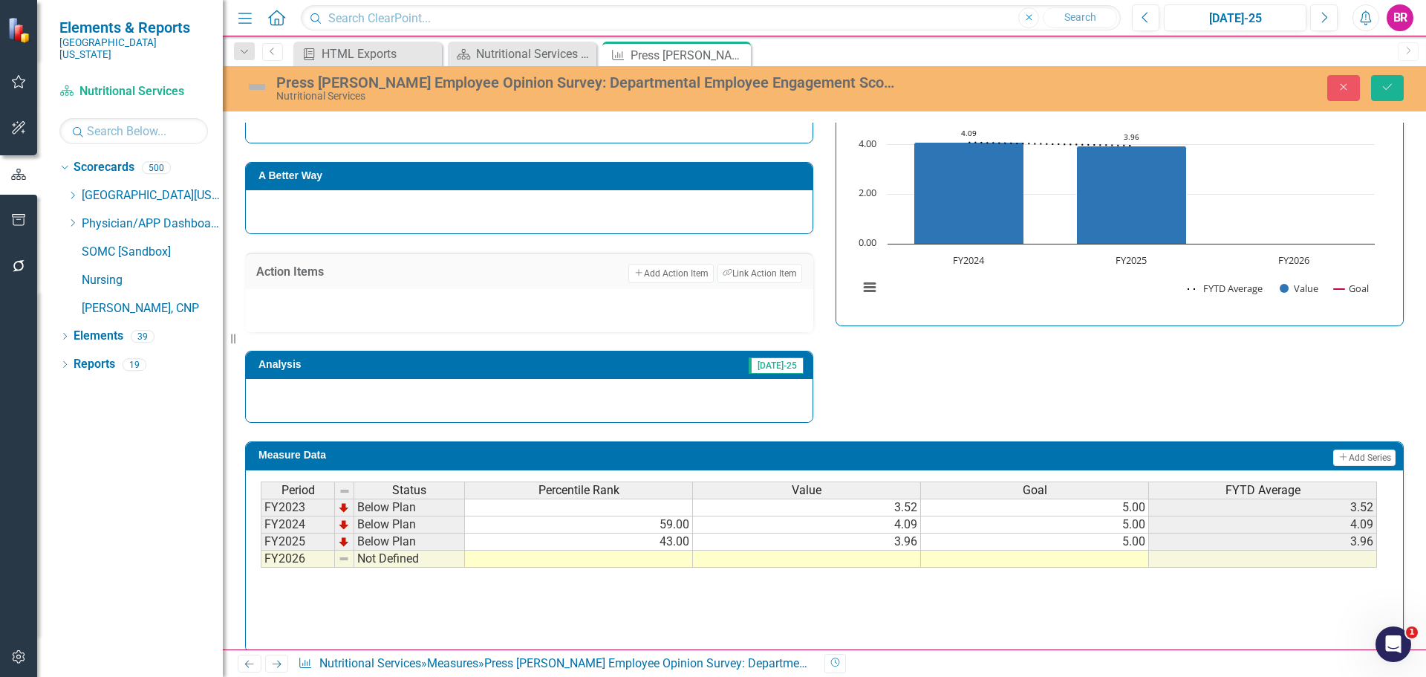
click at [1130, 558] on td at bounding box center [1035, 558] width 228 height 17
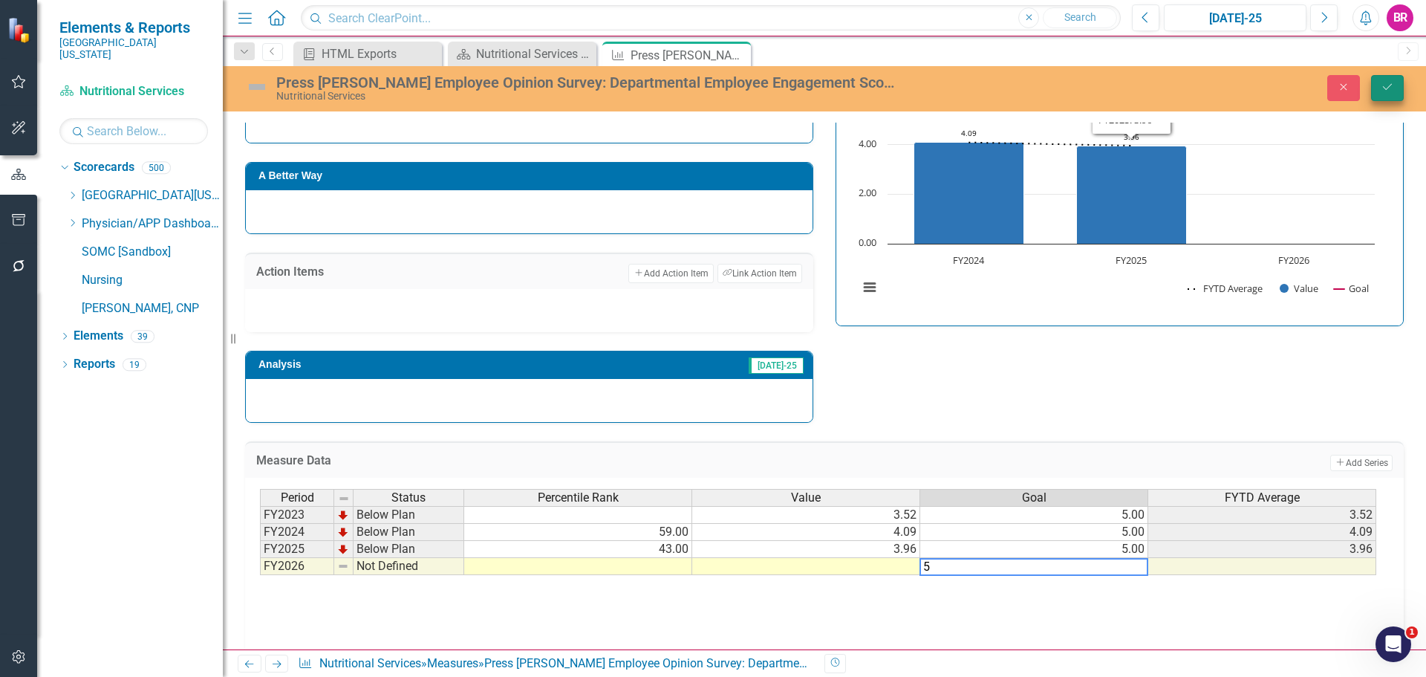
type textarea "5"
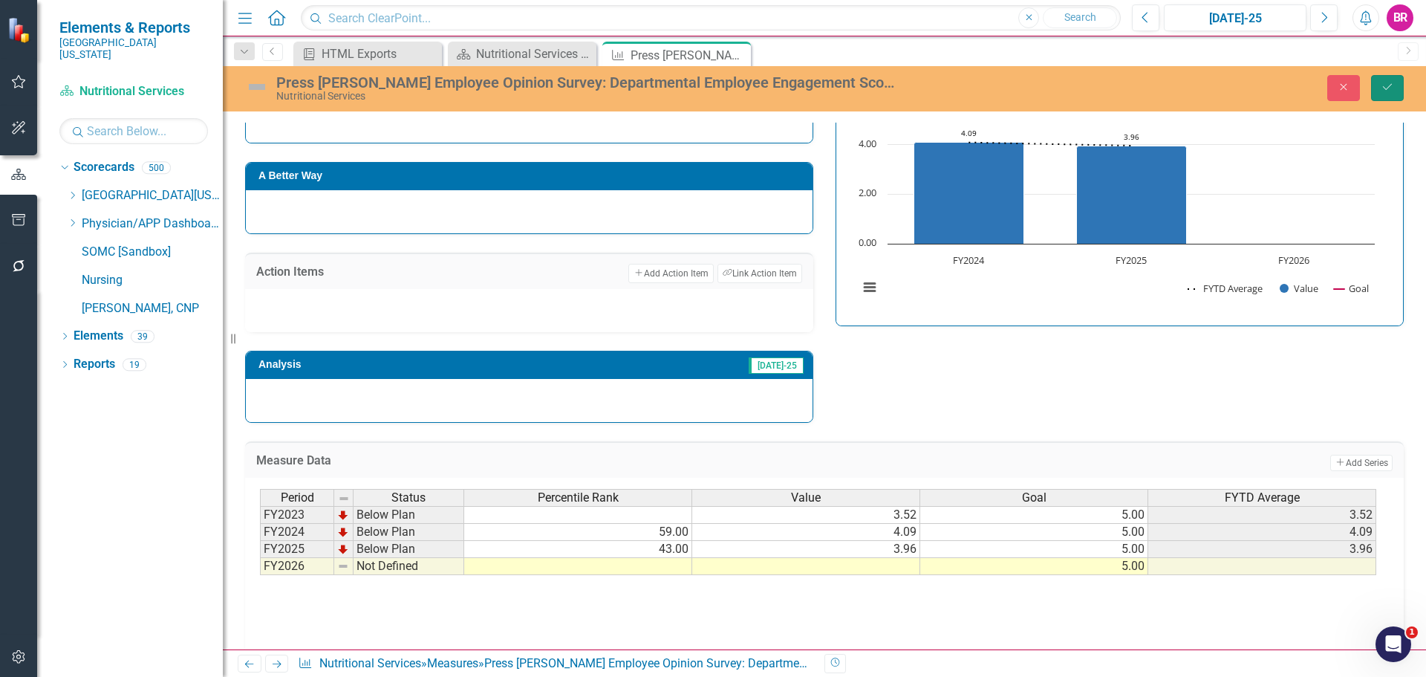
click at [1395, 79] on button "Save" at bounding box center [1387, 88] width 33 height 26
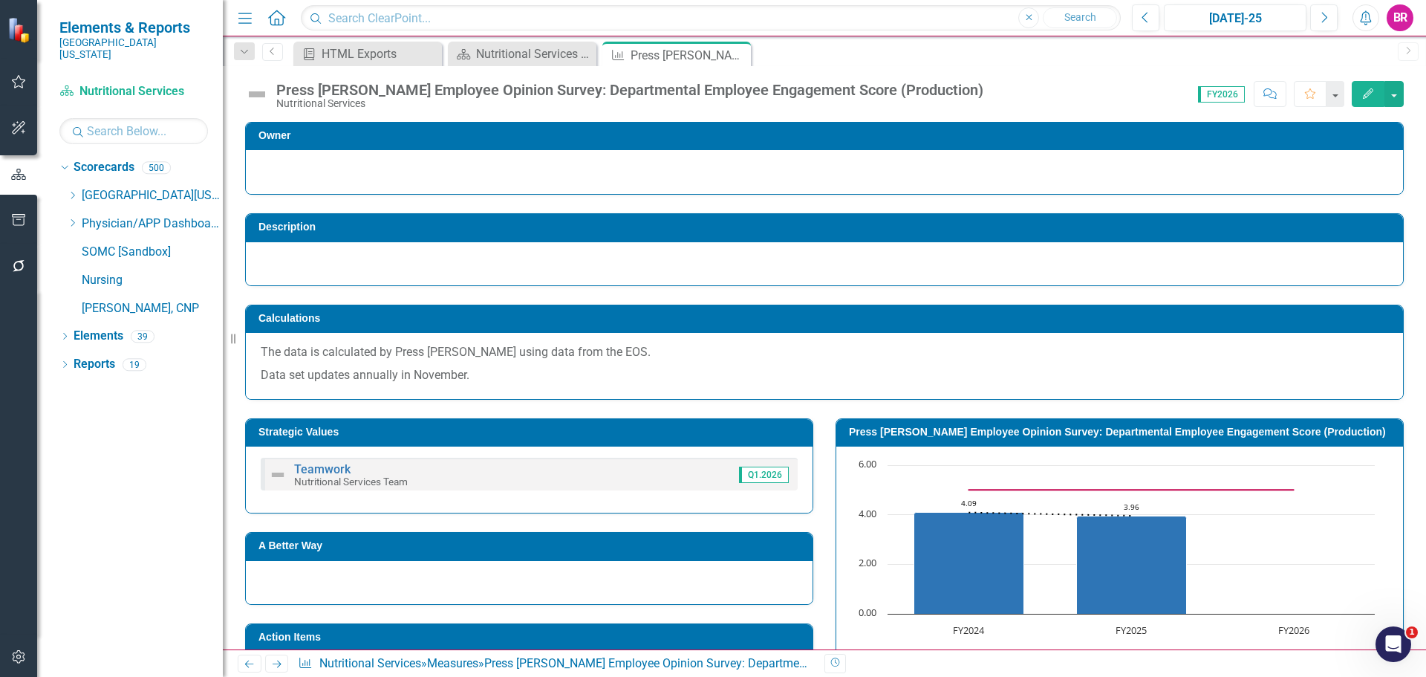
click at [283, 665] on icon "Next" at bounding box center [276, 664] width 13 height 10
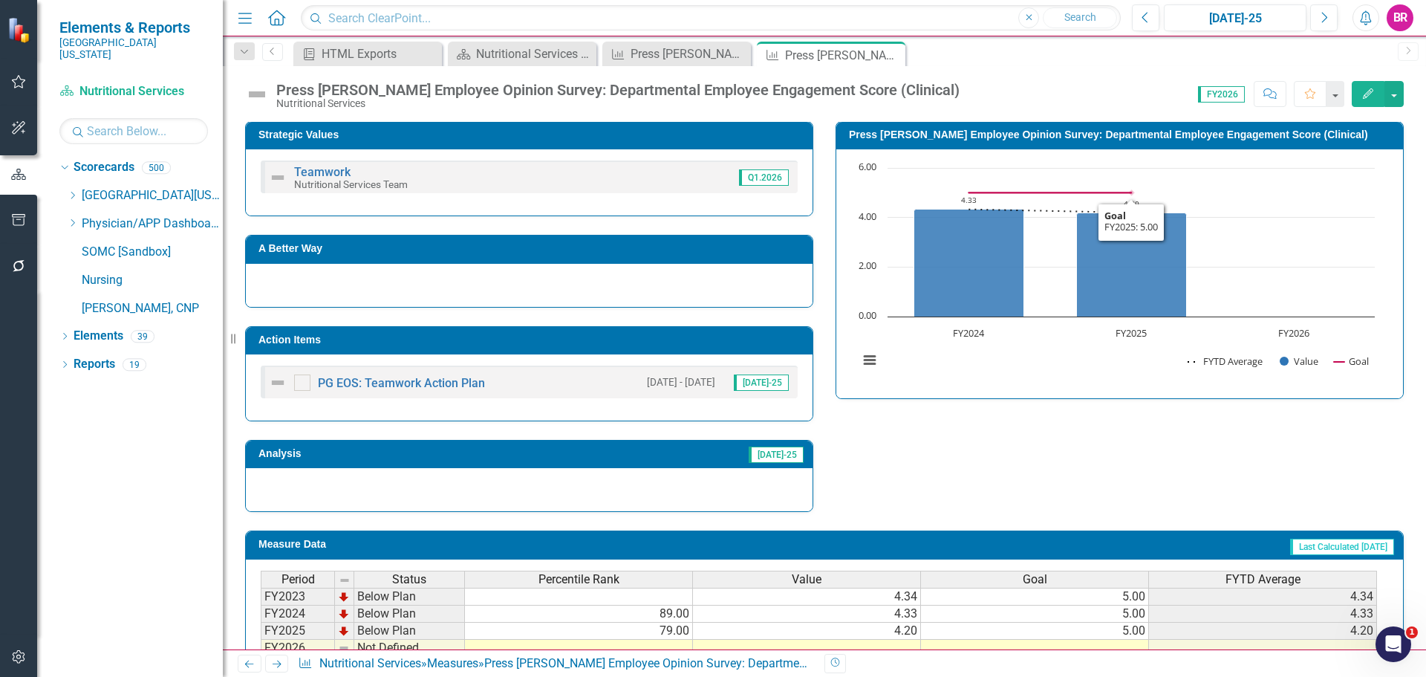
scroll to position [404, 0]
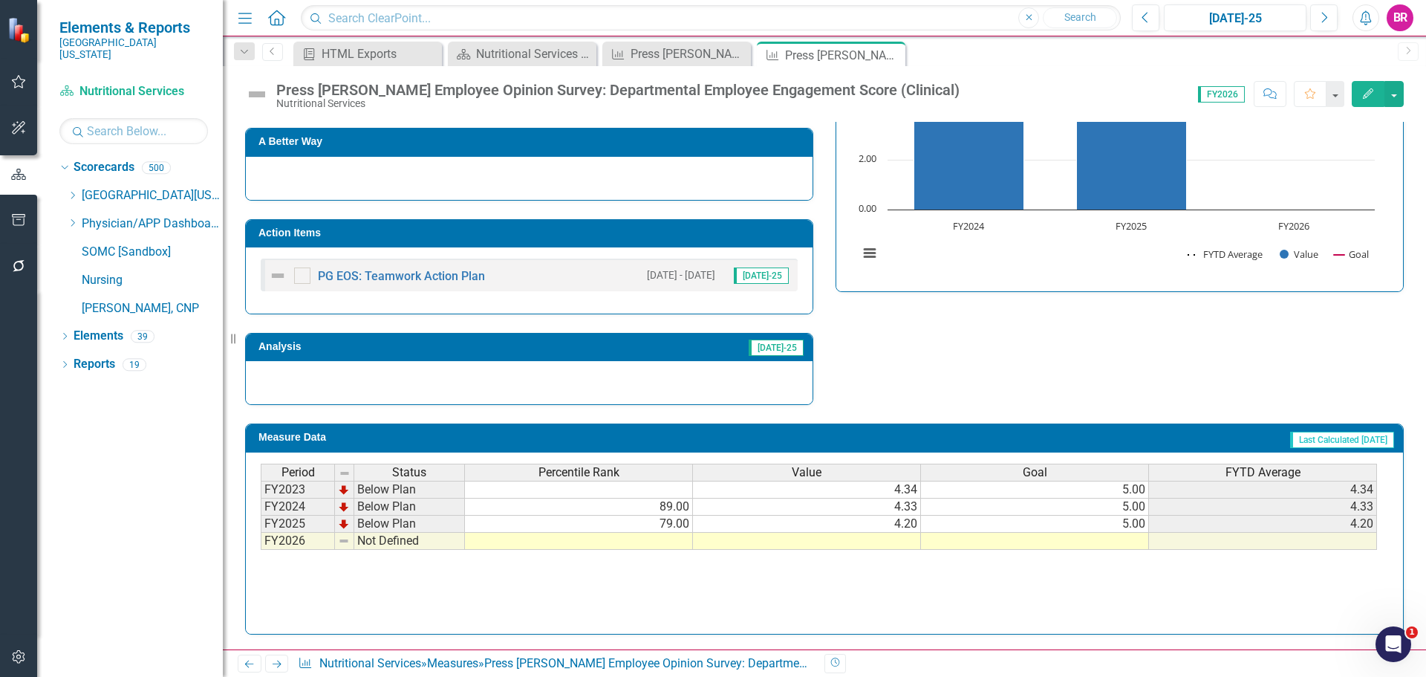
click at [1144, 539] on td at bounding box center [1035, 540] width 228 height 17
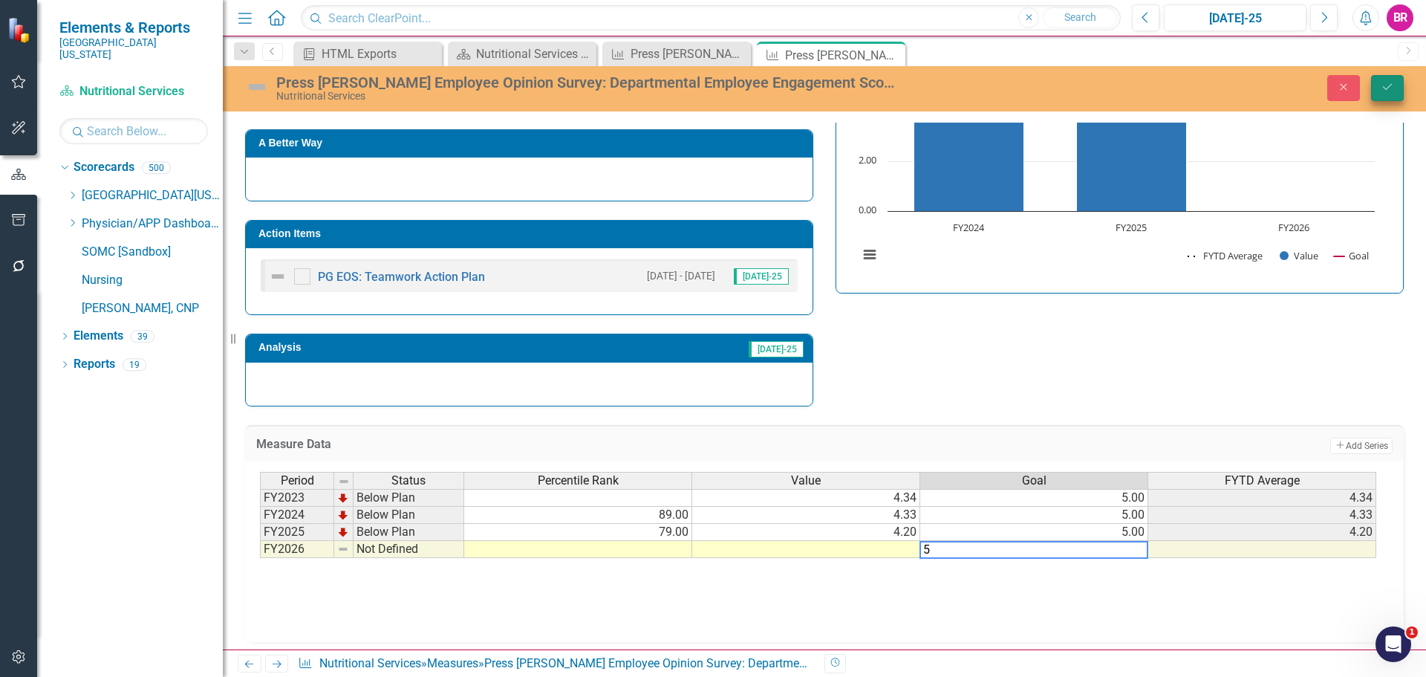
type textarea "5"
click at [1384, 88] on icon "Save" at bounding box center [1387, 87] width 13 height 10
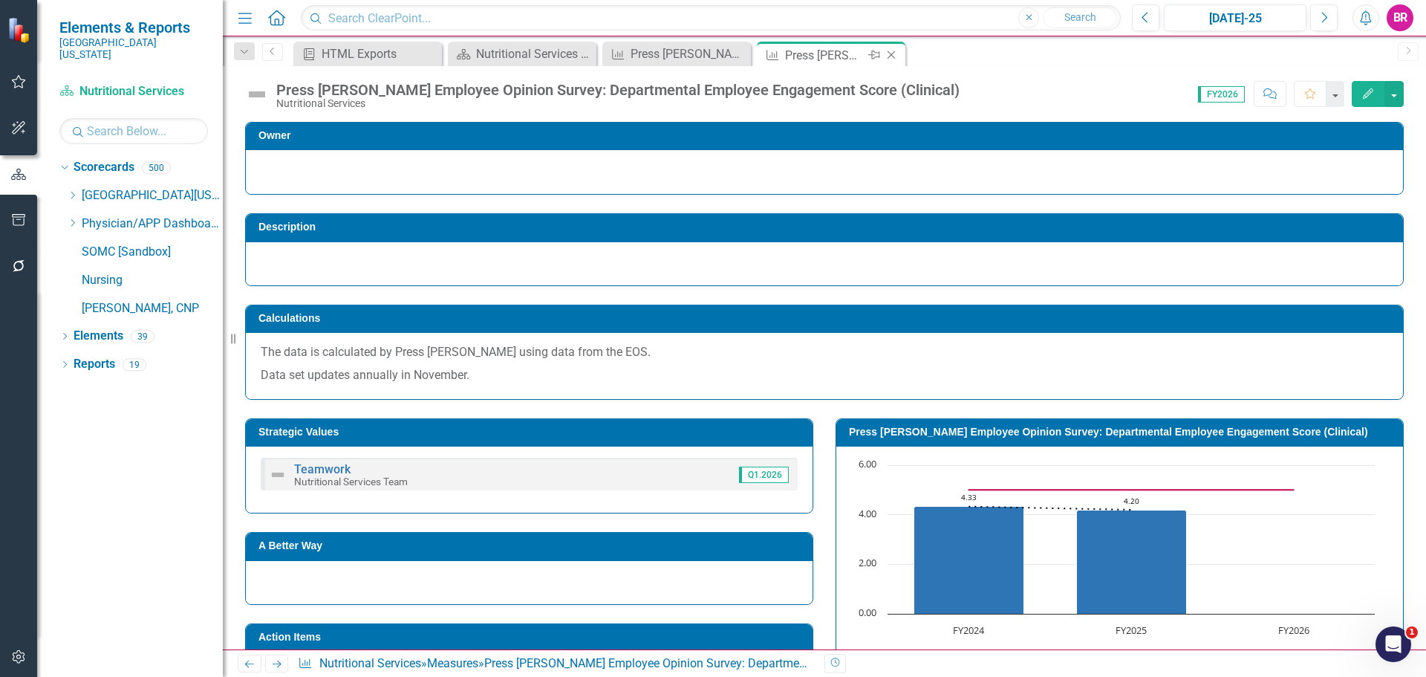
click at [891, 58] on icon "Close" at bounding box center [891, 55] width 15 height 12
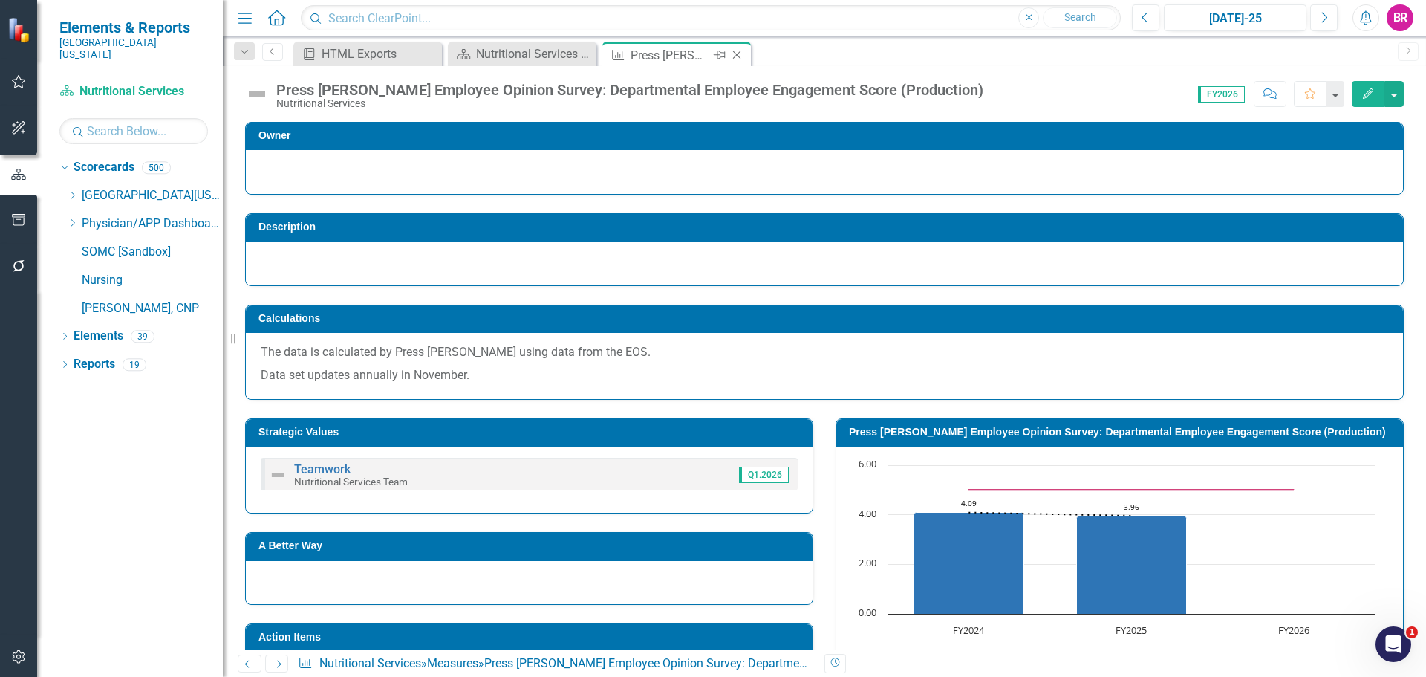
click at [732, 53] on icon "Close" at bounding box center [736, 55] width 15 height 12
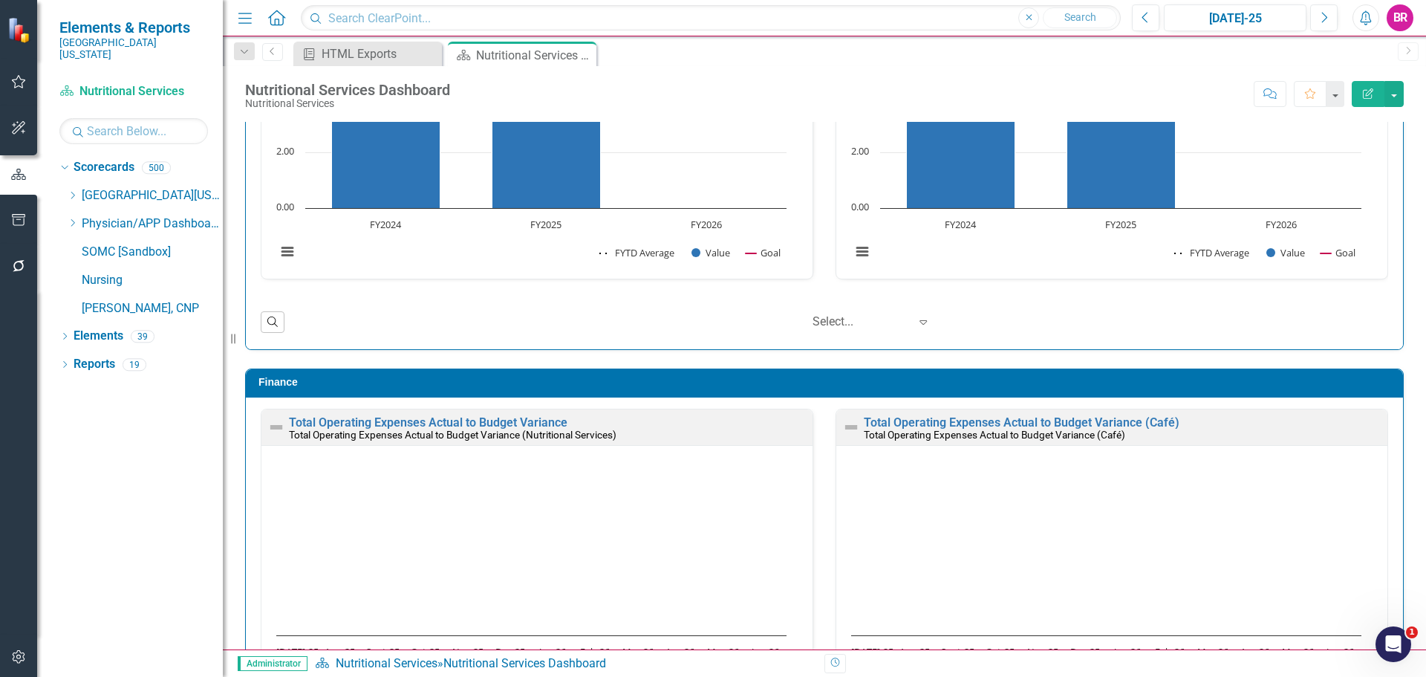
scroll to position [1, 0]
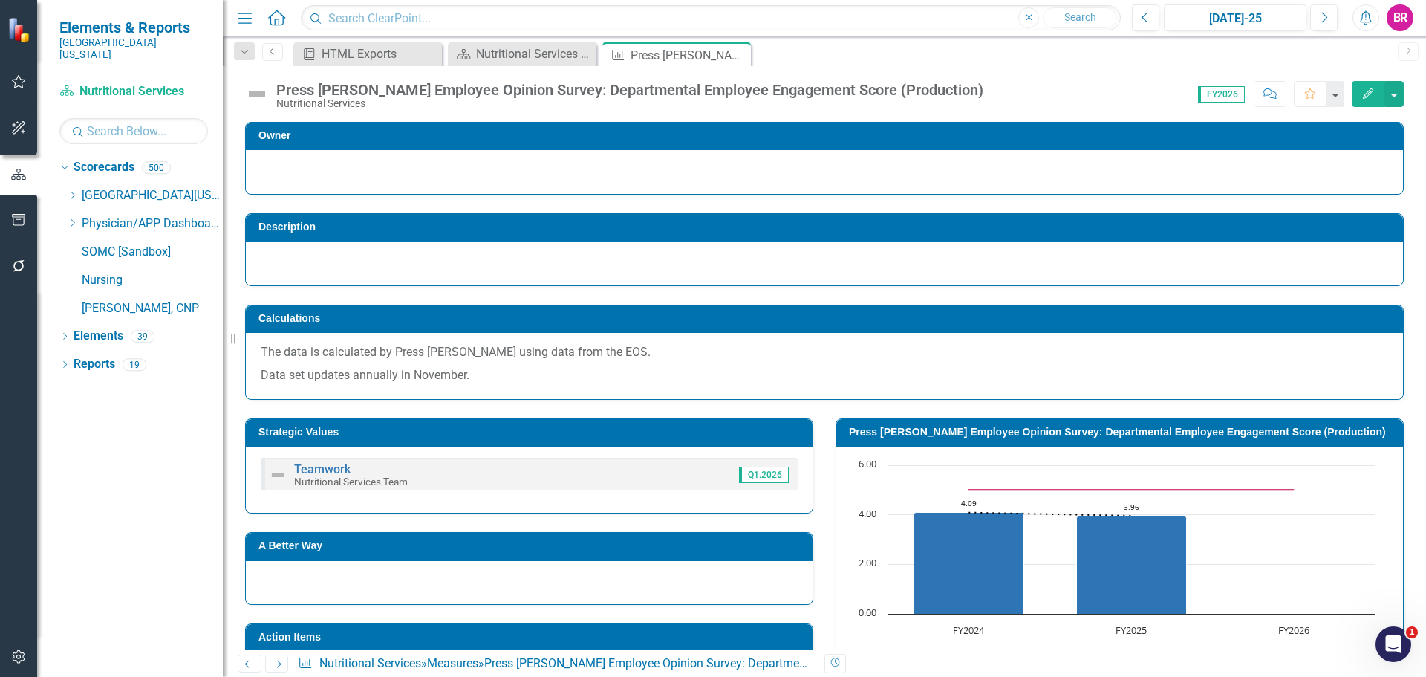
scroll to position [371, 0]
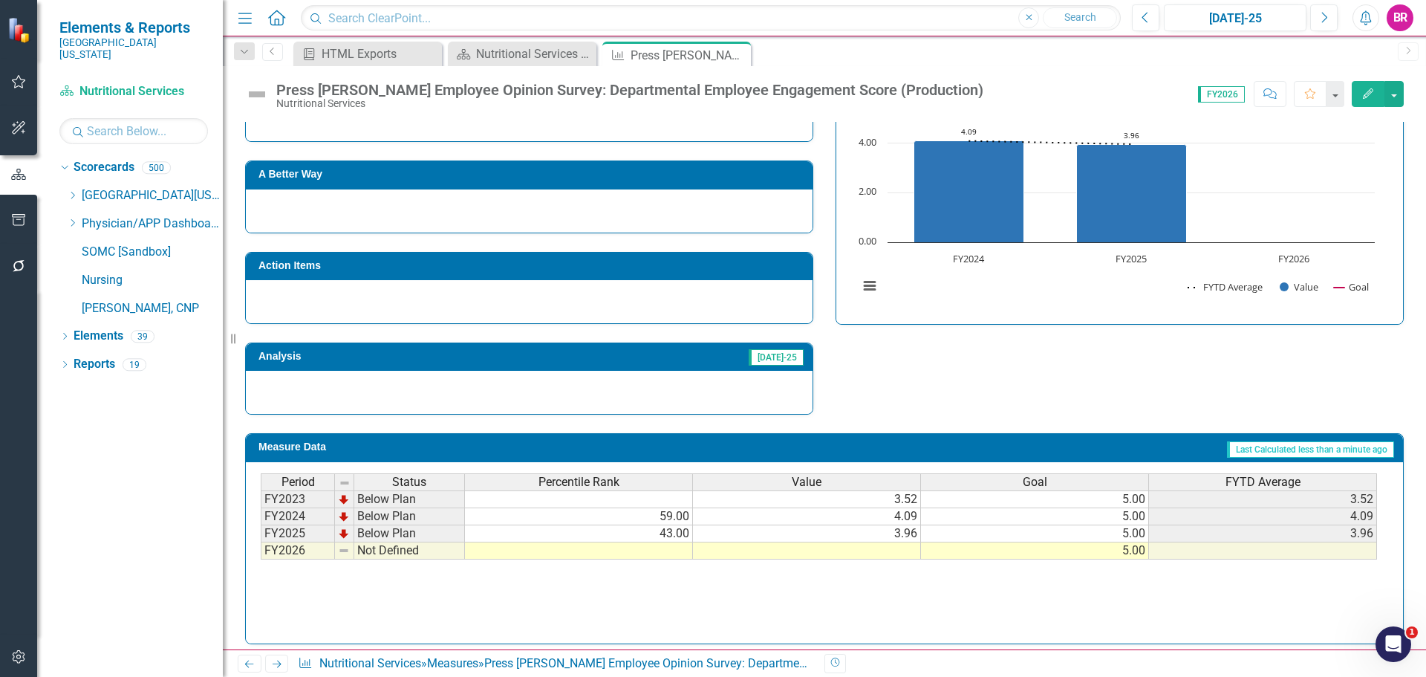
click at [281, 665] on icon "Next" at bounding box center [276, 664] width 13 height 10
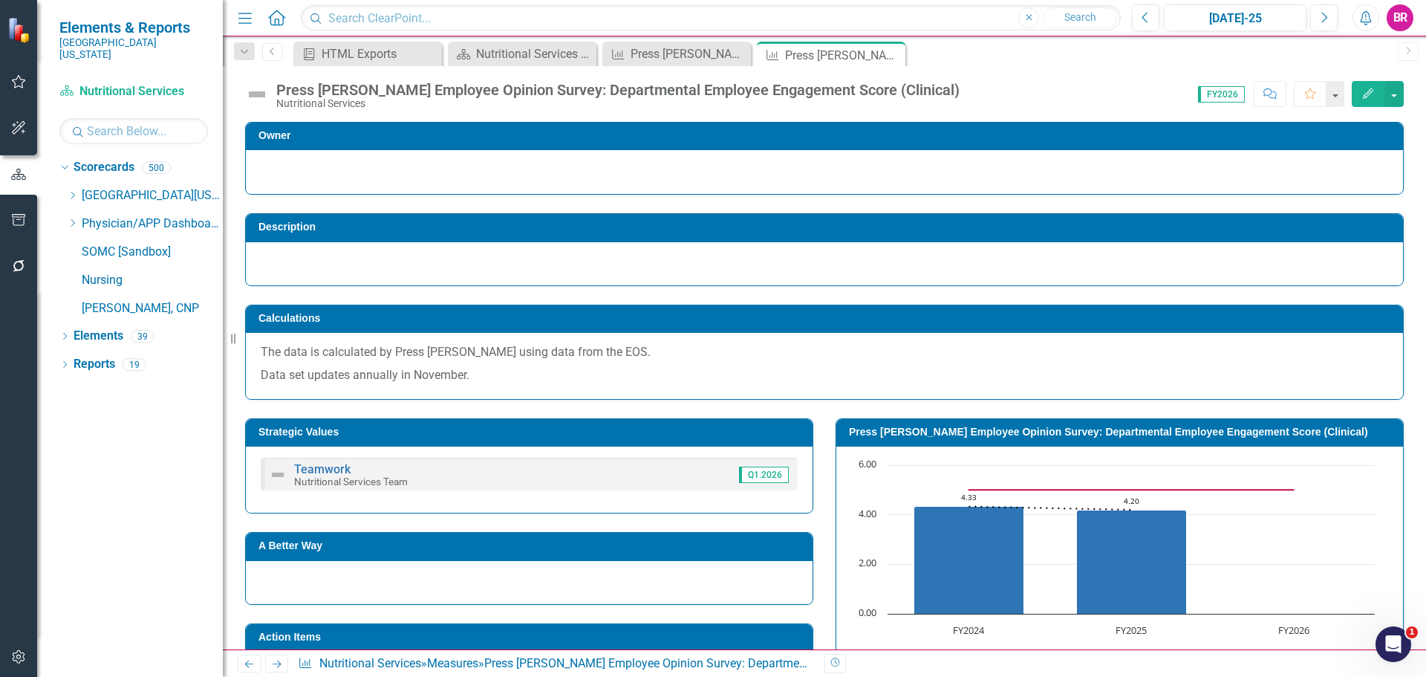
scroll to position [371, 0]
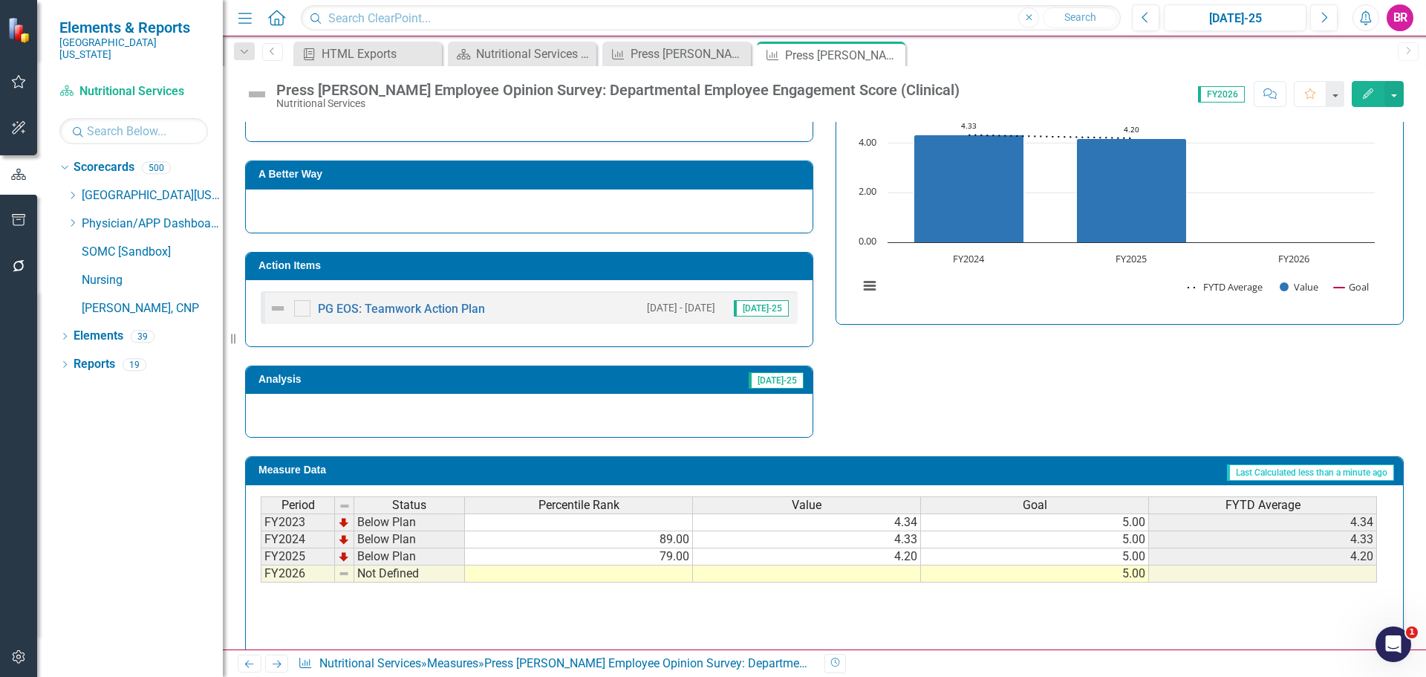
click at [671, 263] on h3 "Action Items" at bounding box center [531, 265] width 547 height 11
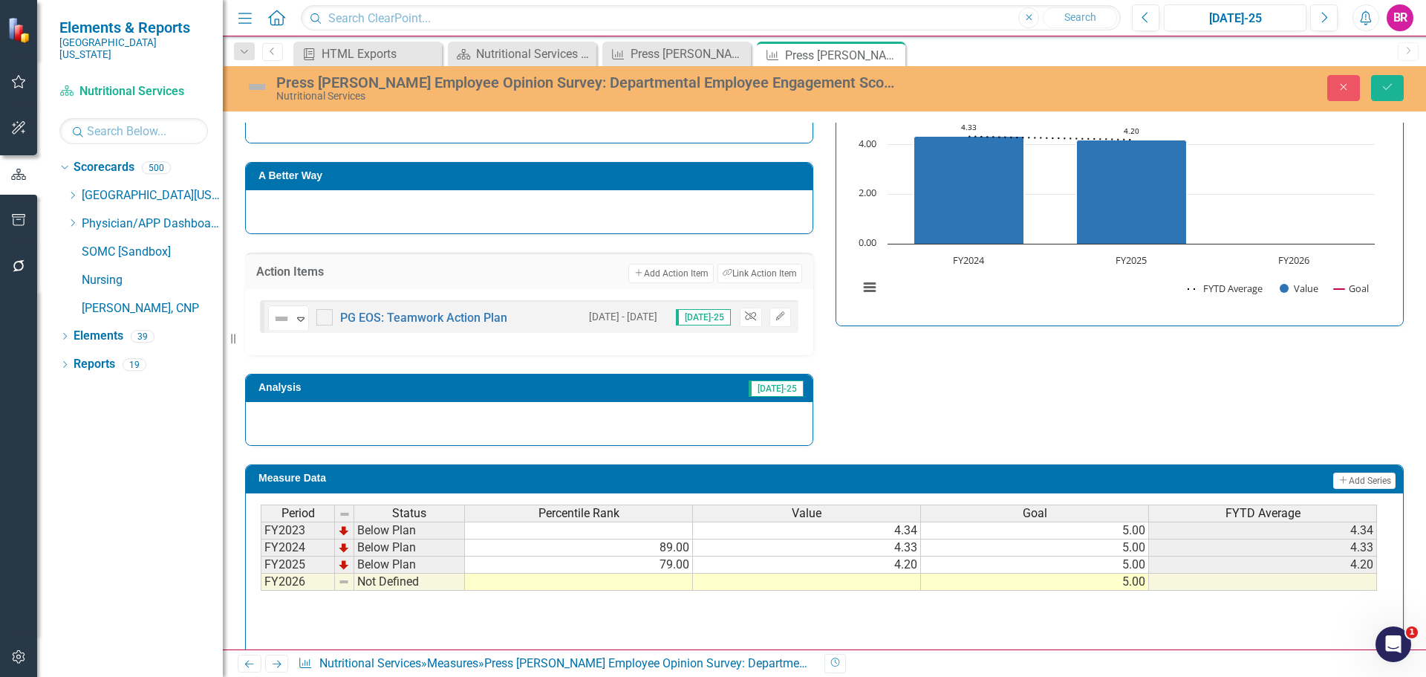
click at [745, 315] on icon "Unlink" at bounding box center [750, 316] width 11 height 9
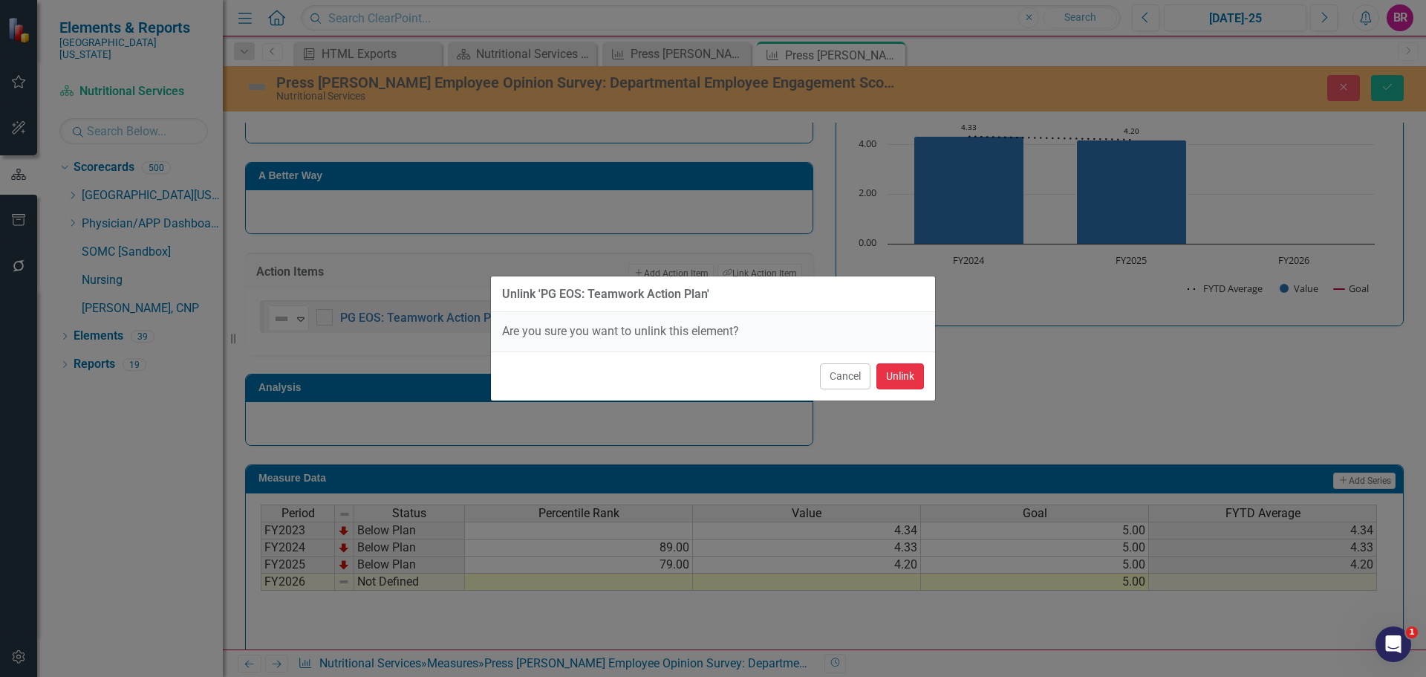
click at [905, 372] on button "Unlink" at bounding box center [900, 376] width 48 height 26
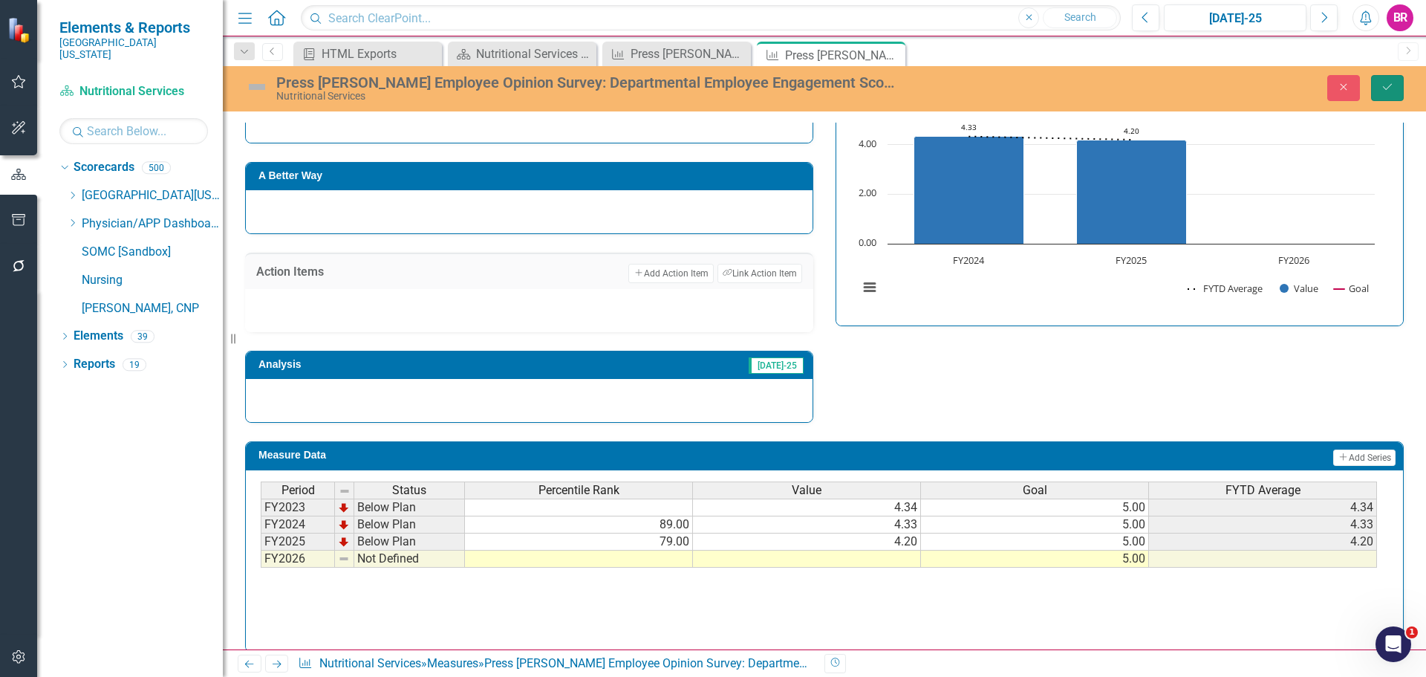
click at [1387, 92] on icon "Save" at bounding box center [1387, 87] width 13 height 10
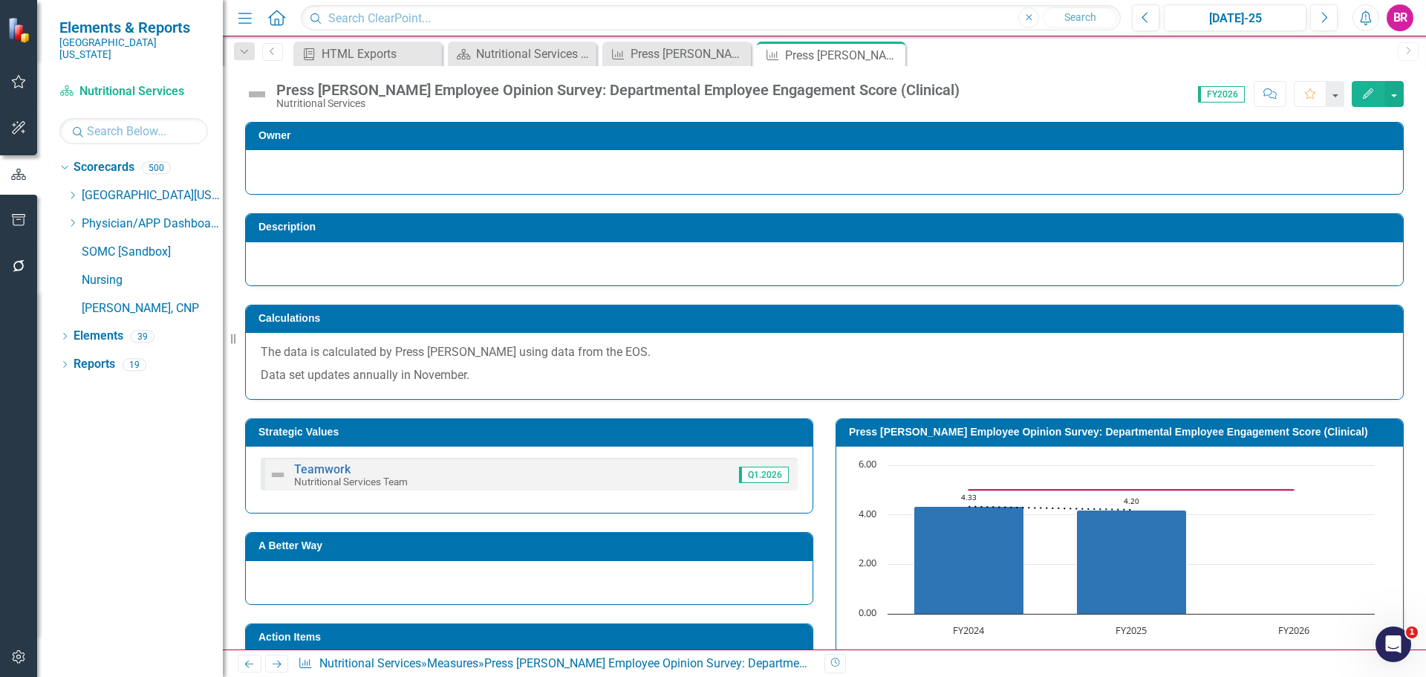
click at [0, 0] on icon "Close" at bounding box center [0, 0] width 0 height 0
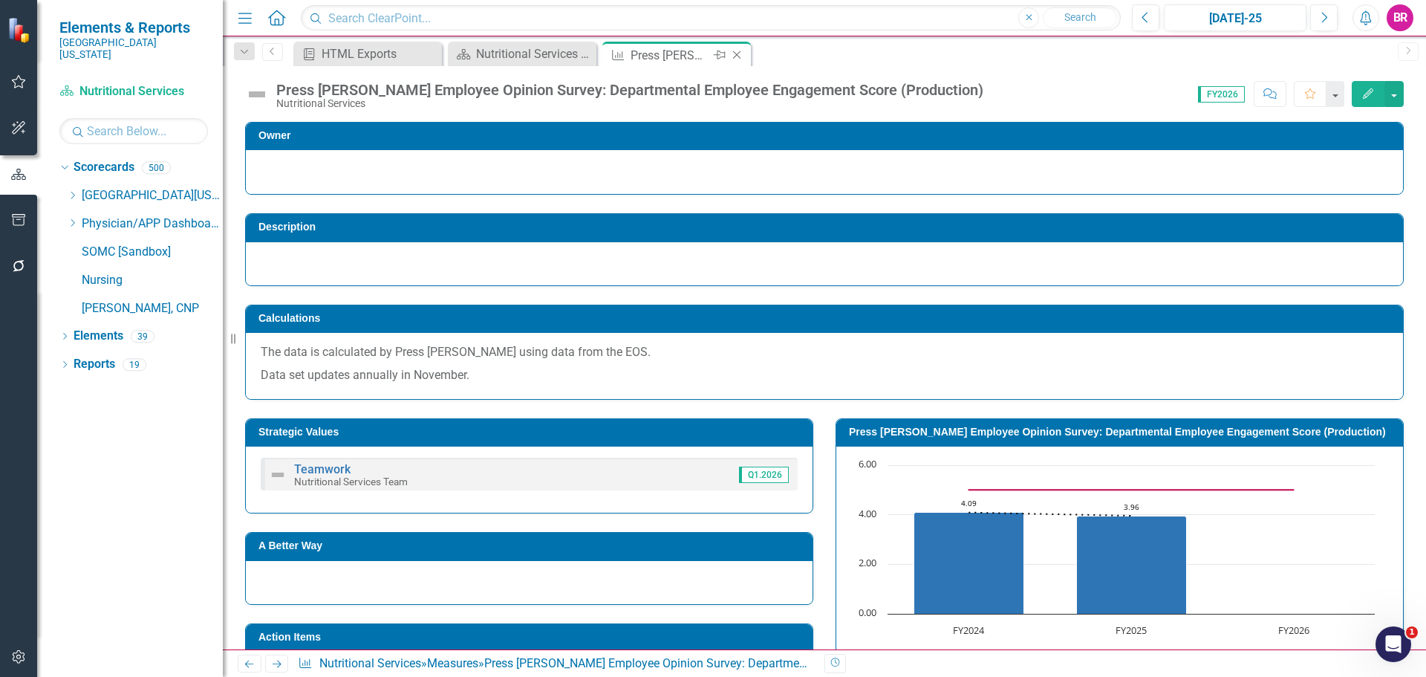
click at [736, 54] on icon at bounding box center [737, 55] width 8 height 8
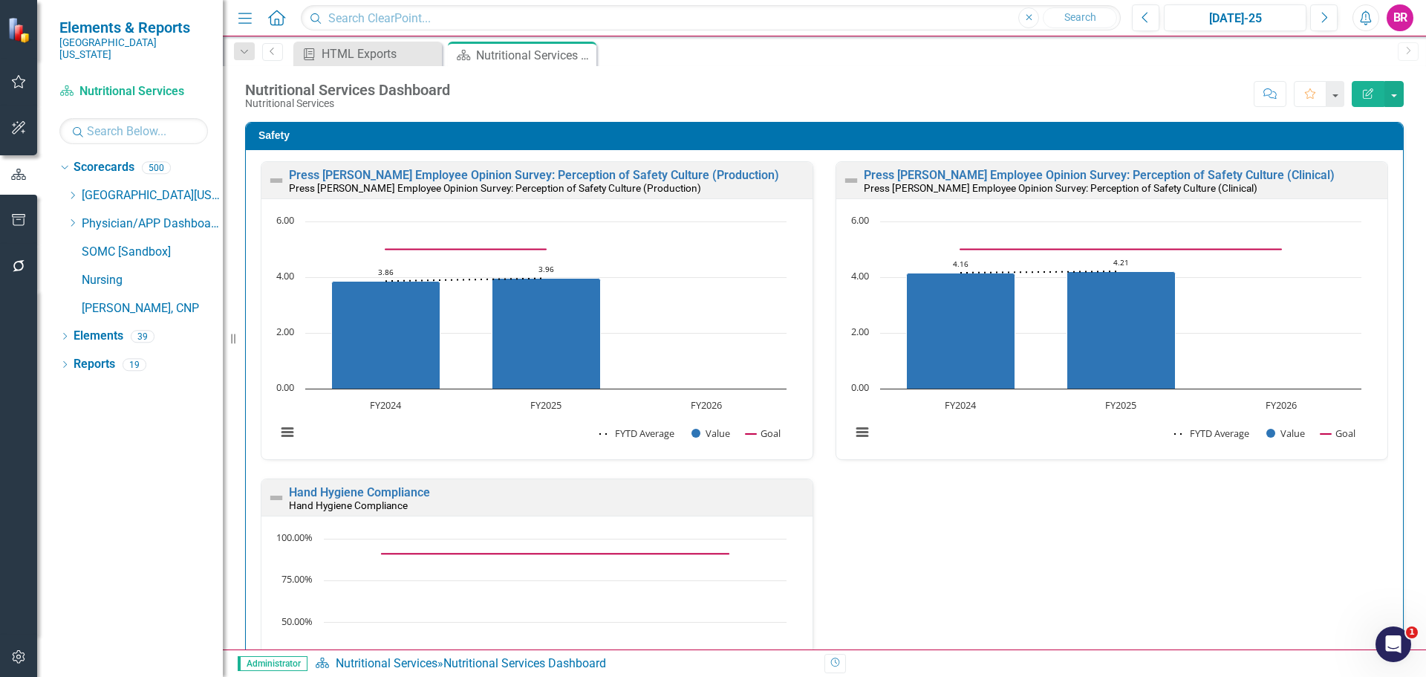
click at [1389, 310] on div "Press Ganey Employee Opinion Survey: Perception of Safety Culture (Production) …" at bounding box center [824, 498] width 1157 height 696
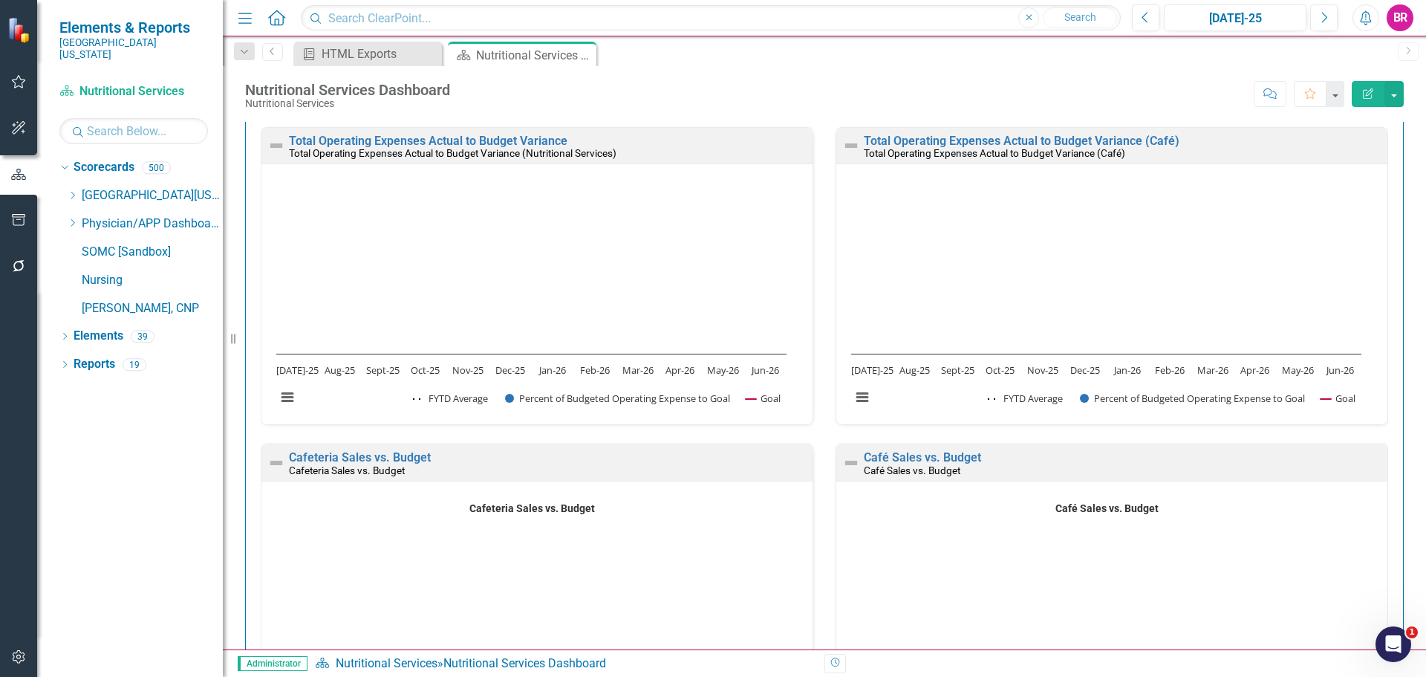
scroll to position [2302, 0]
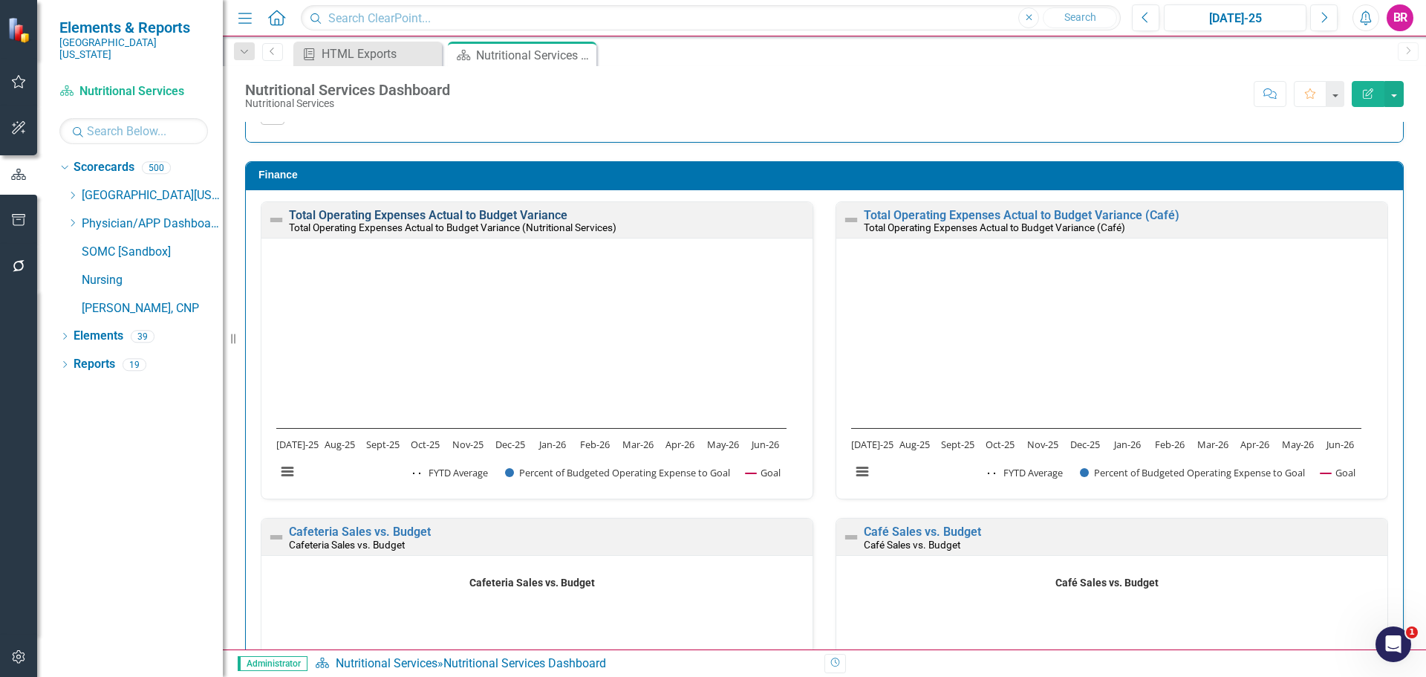
click at [553, 212] on link "Total Operating Expenses Actual to Budget Variance" at bounding box center [428, 215] width 278 height 14
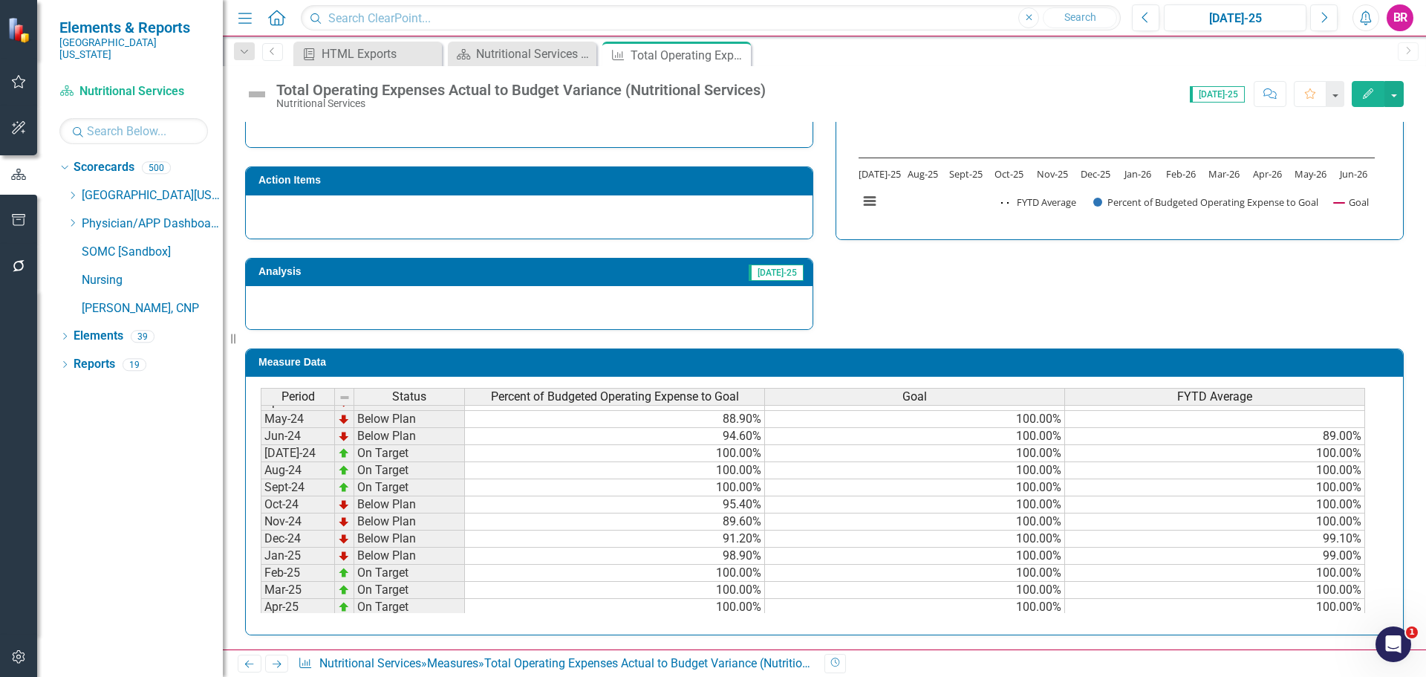
scroll to position [520, 0]
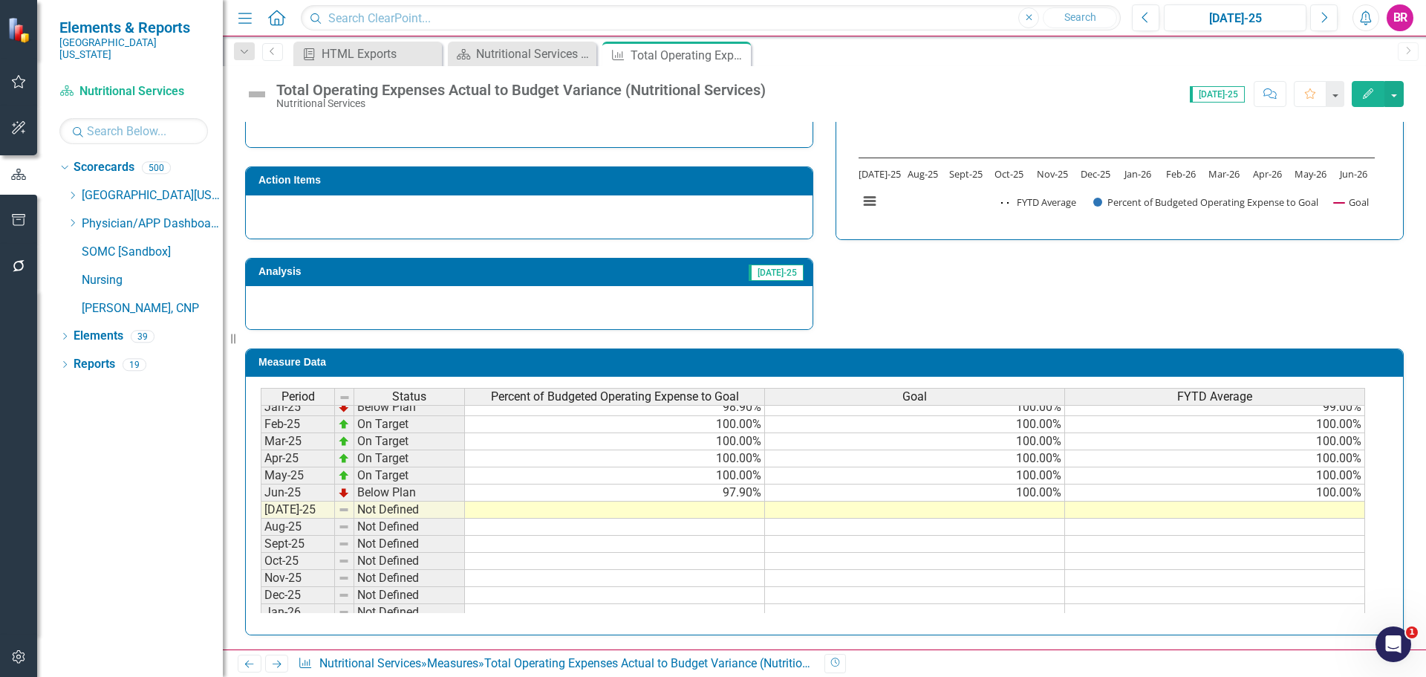
click at [1042, 494] on td "100.00%" at bounding box center [915, 492] width 300 height 17
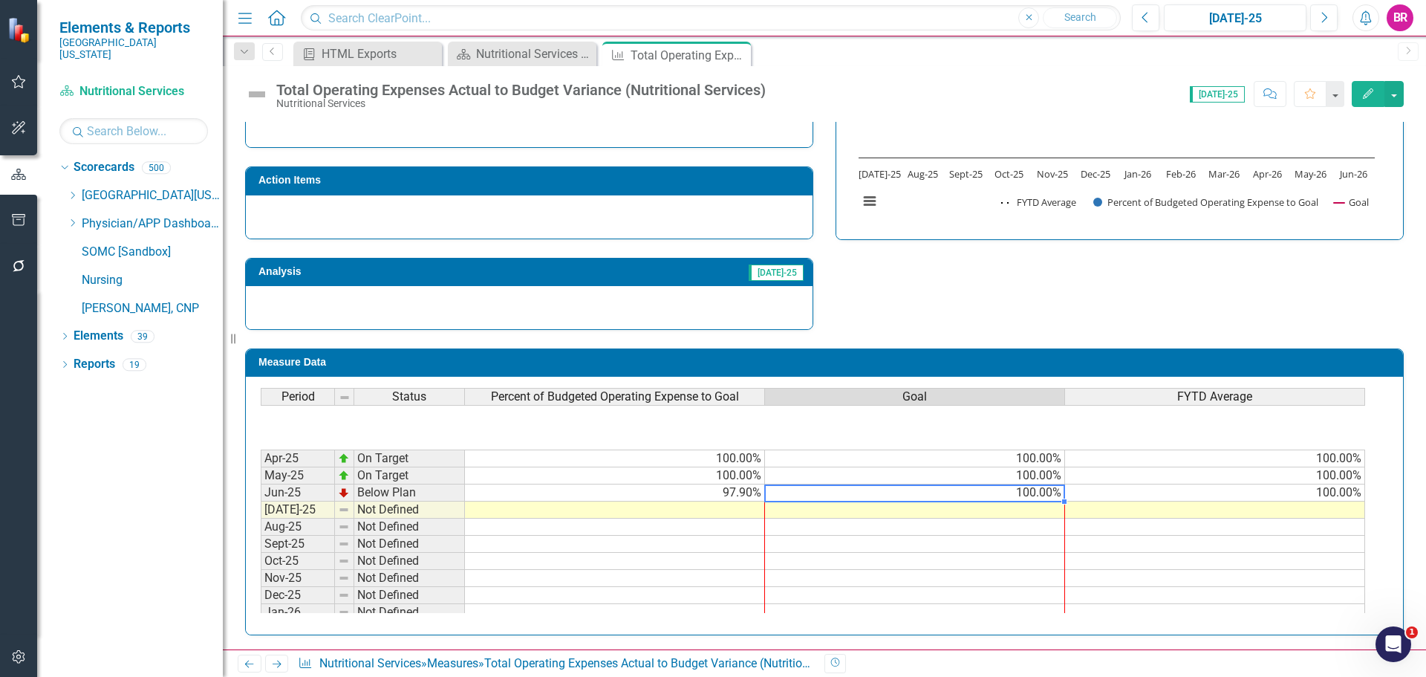
scroll to position [922, 0]
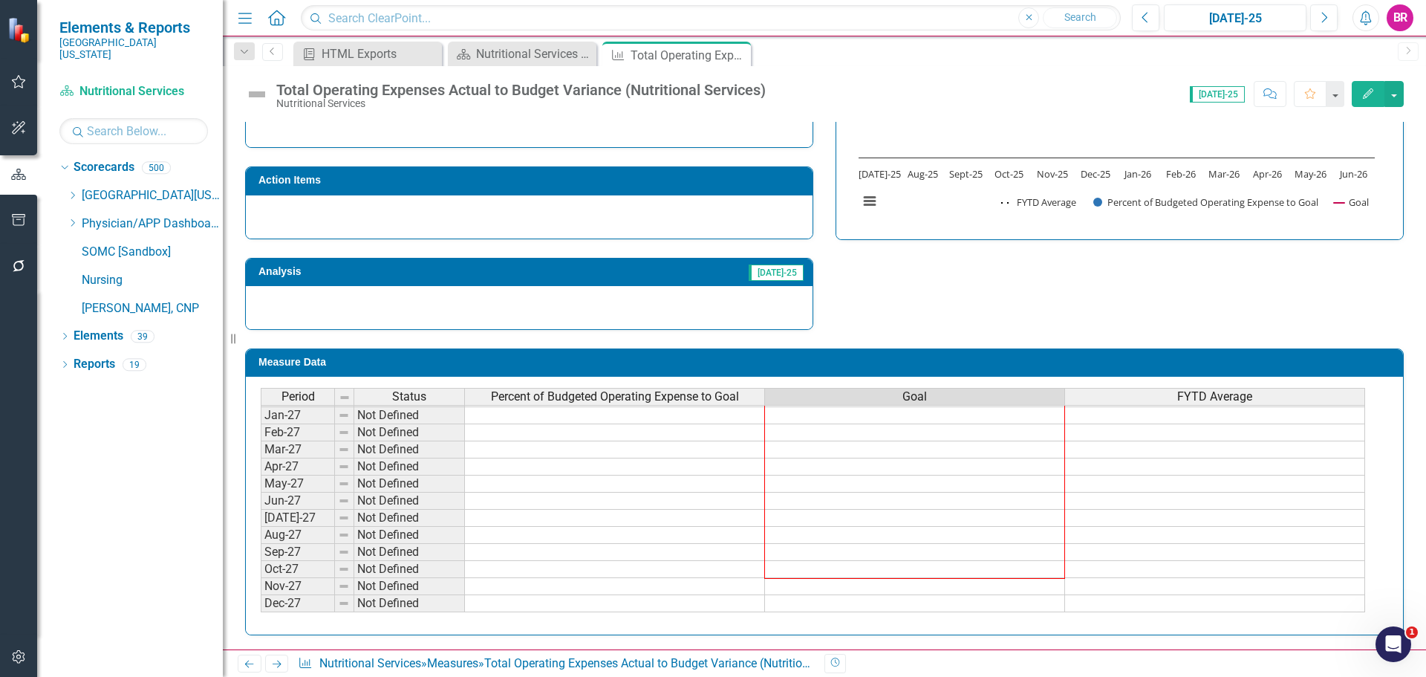
drag, startPoint x: 1063, startPoint y: 501, endPoint x: 1060, endPoint y: 582, distance: 81.7
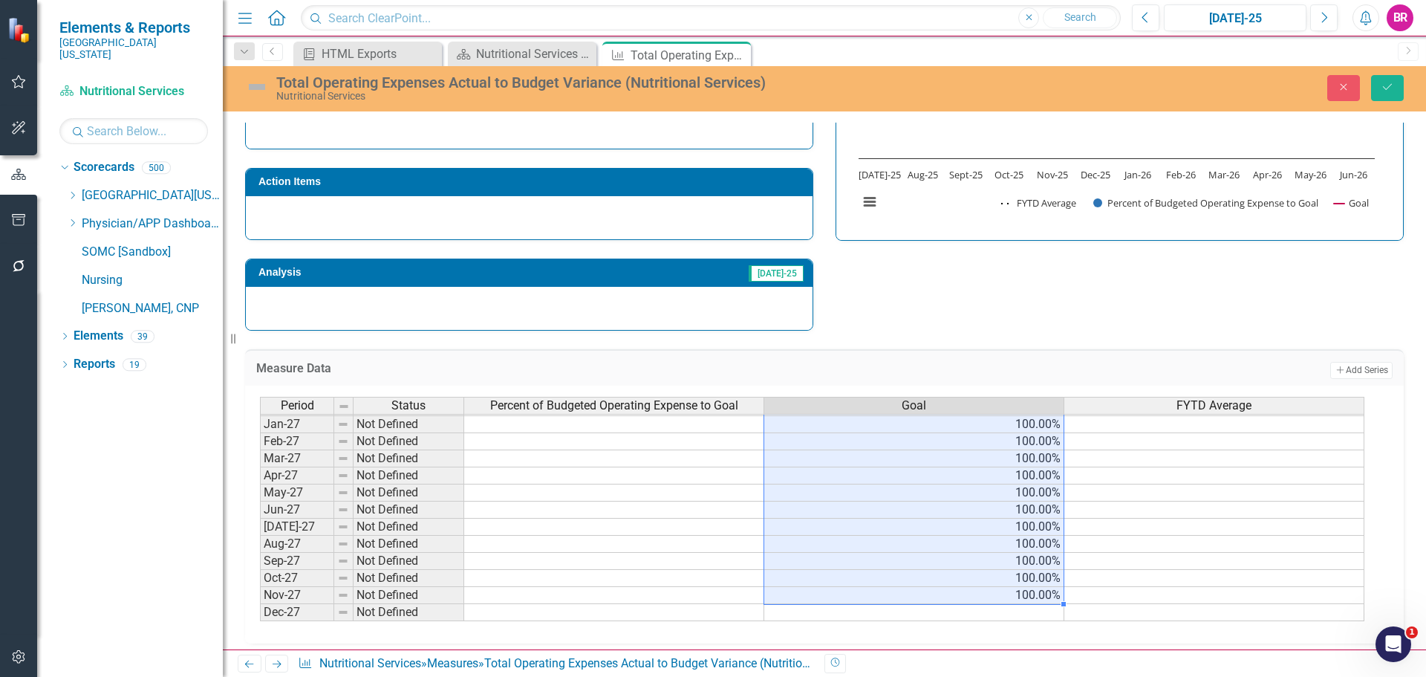
type textarea "100"
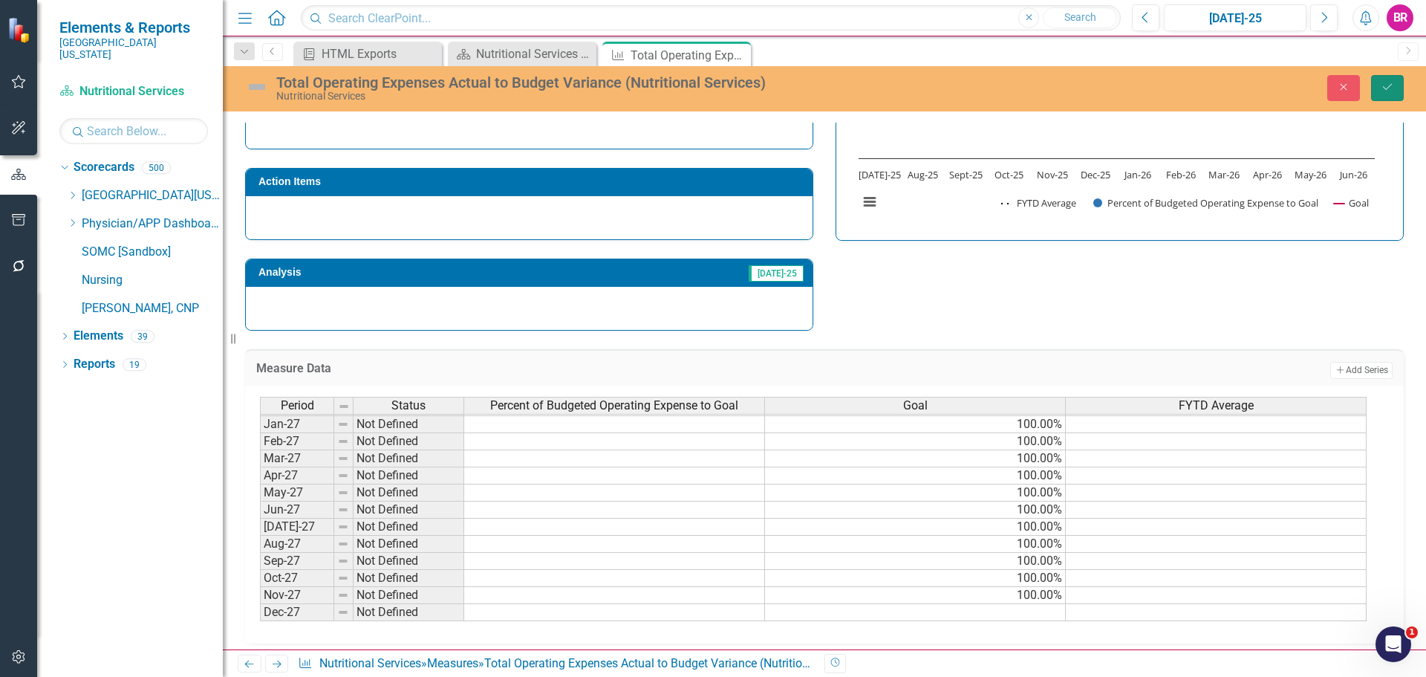
click at [1392, 88] on icon "Save" at bounding box center [1387, 87] width 13 height 10
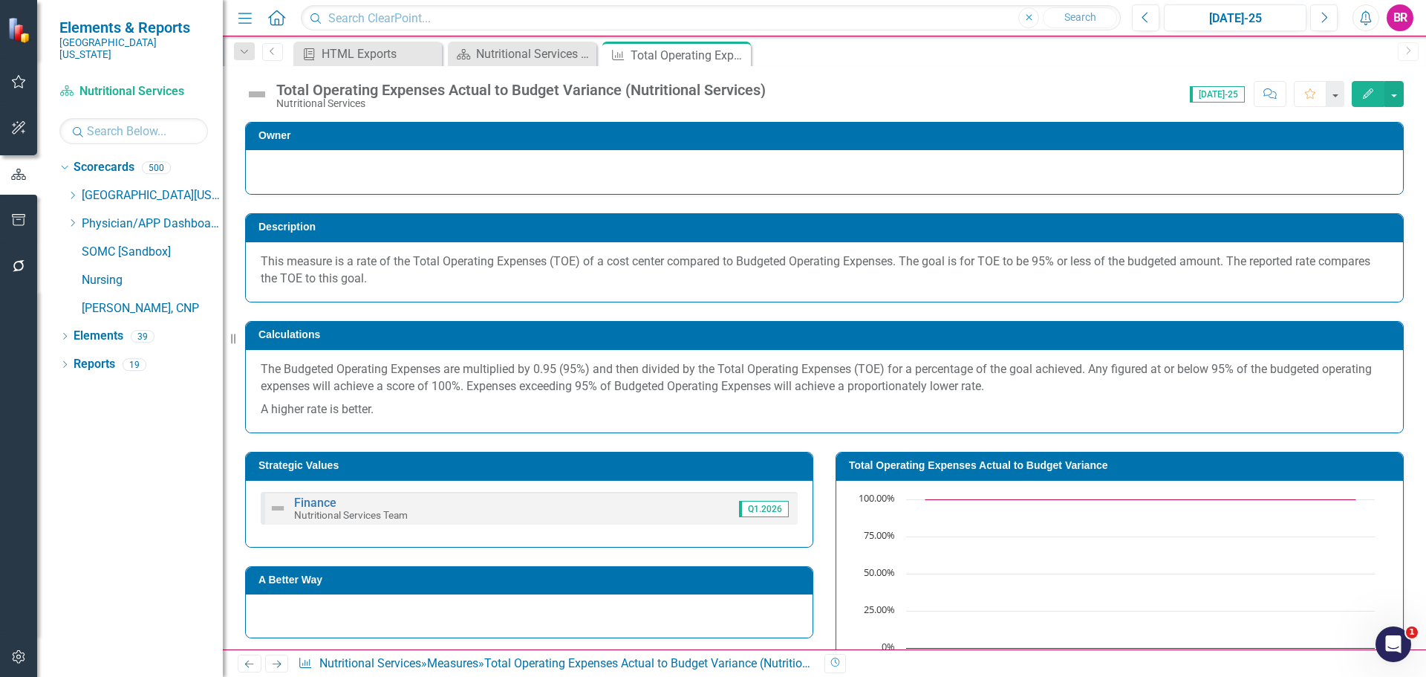
click at [279, 663] on icon "Next" at bounding box center [276, 664] width 13 height 10
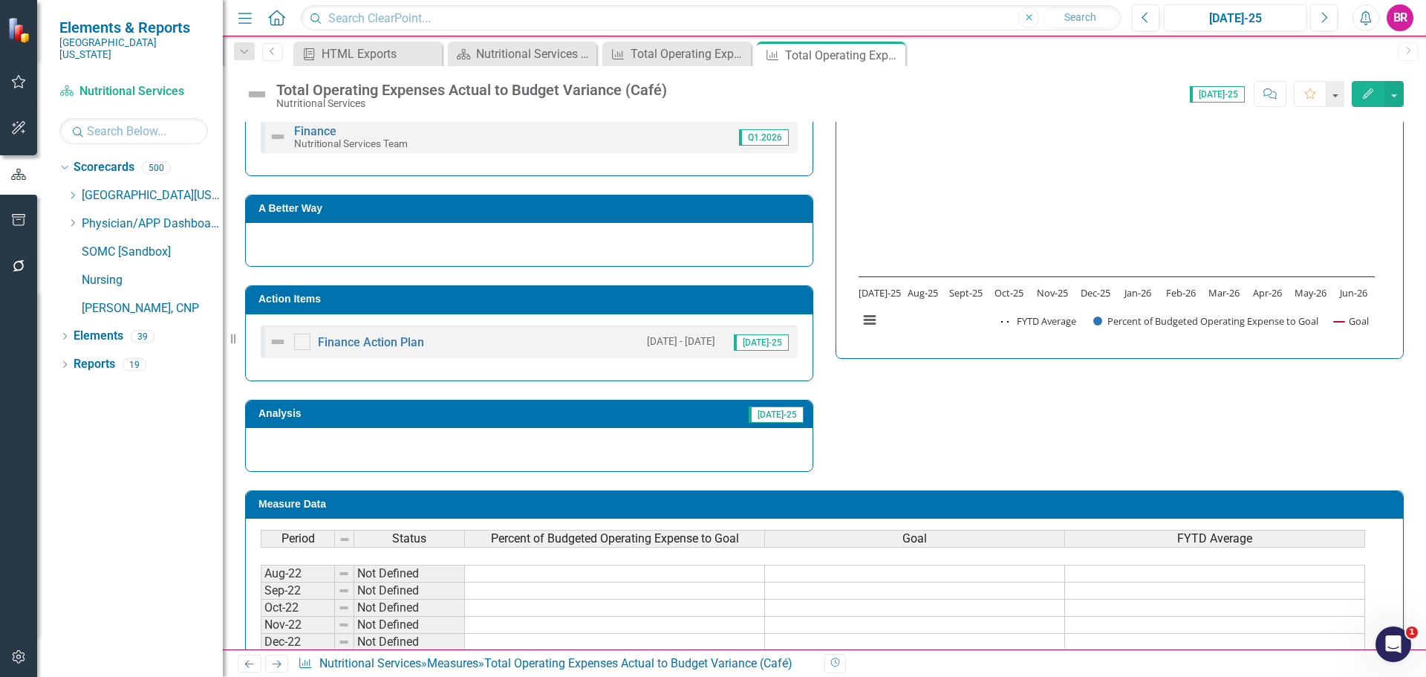
scroll to position [74, 0]
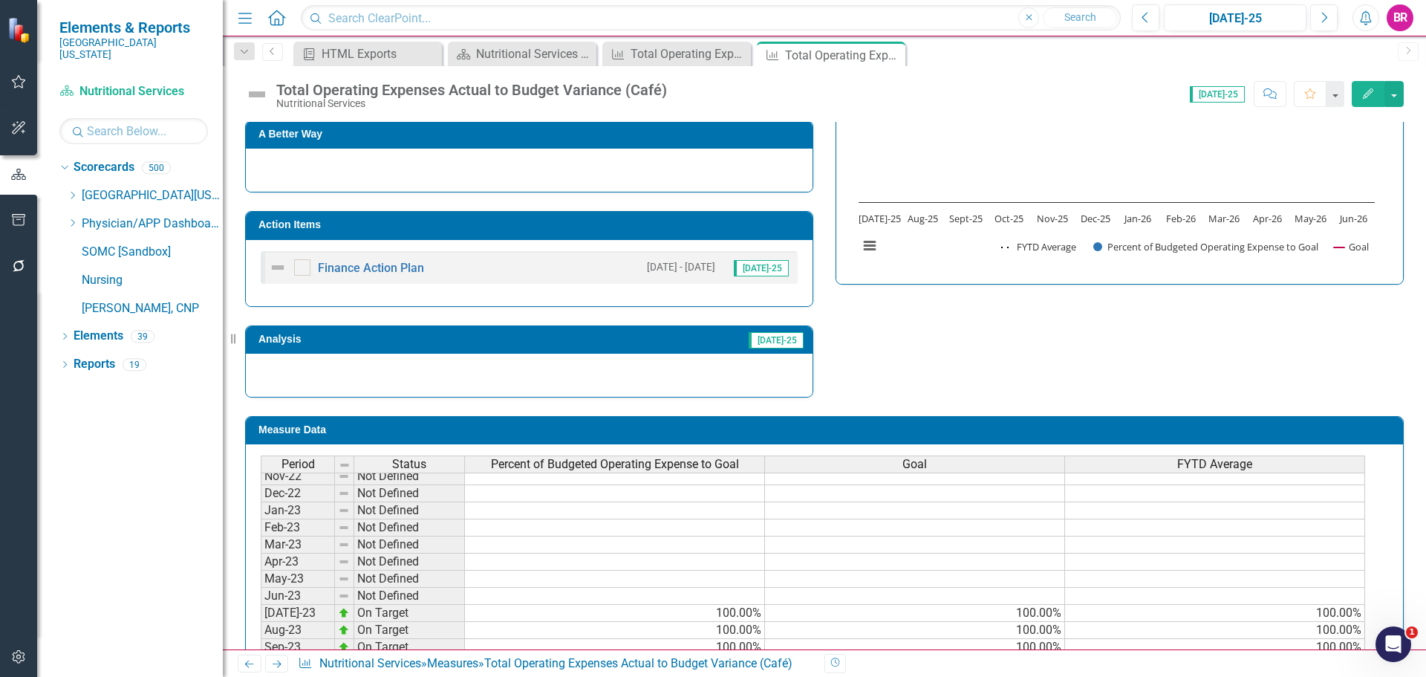
click at [634, 222] on h3 "Action Items" at bounding box center [531, 224] width 547 height 11
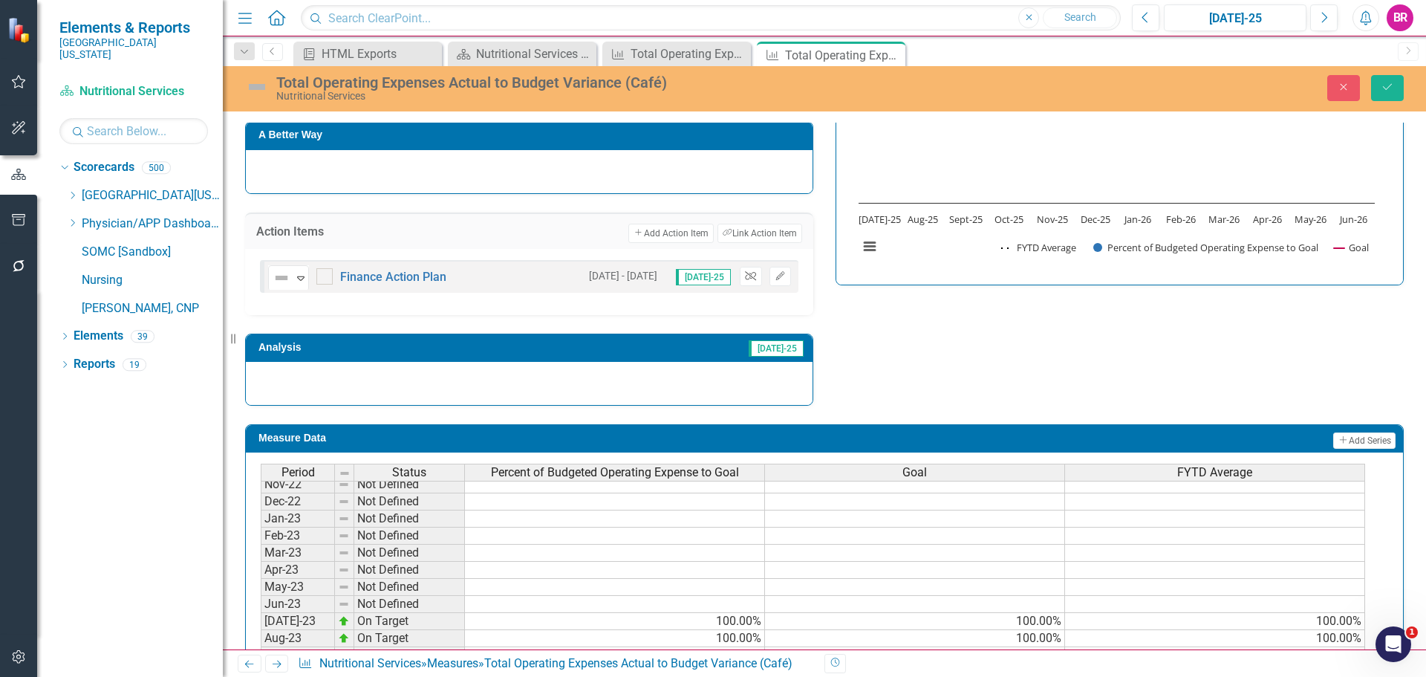
click at [745, 276] on icon "Unlink" at bounding box center [750, 276] width 11 height 9
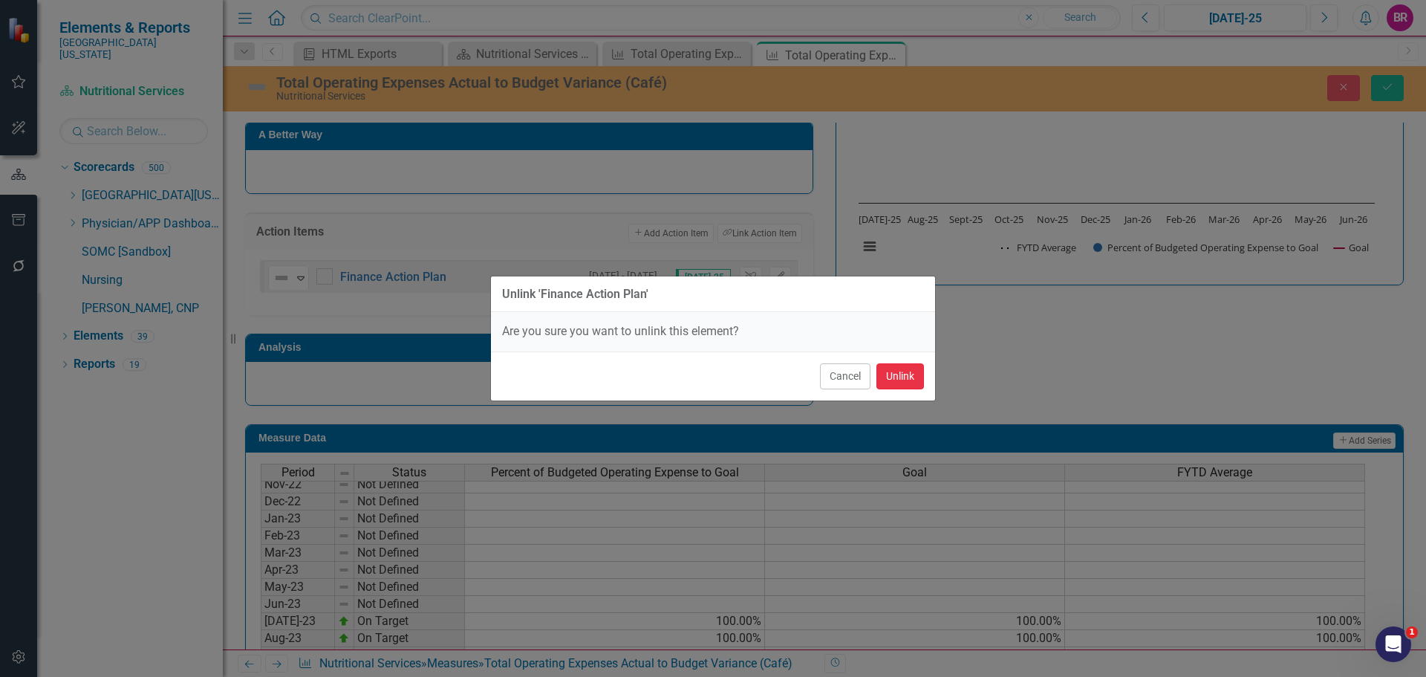
click at [896, 378] on button "Unlink" at bounding box center [900, 376] width 48 height 26
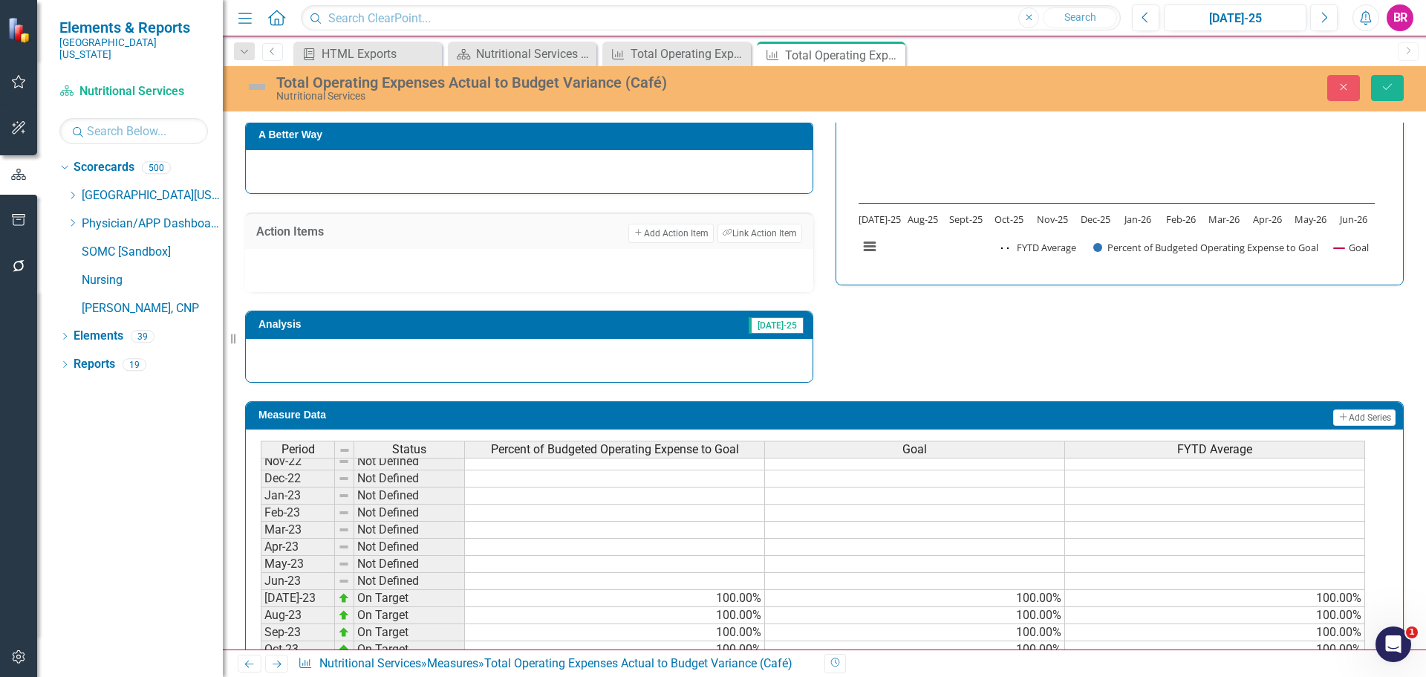
click at [1144, 333] on div "Strategic Values Finance Nutritional Services Team Q1.2026 A Better Way Action …" at bounding box center [824, 186] width 1181 height 394
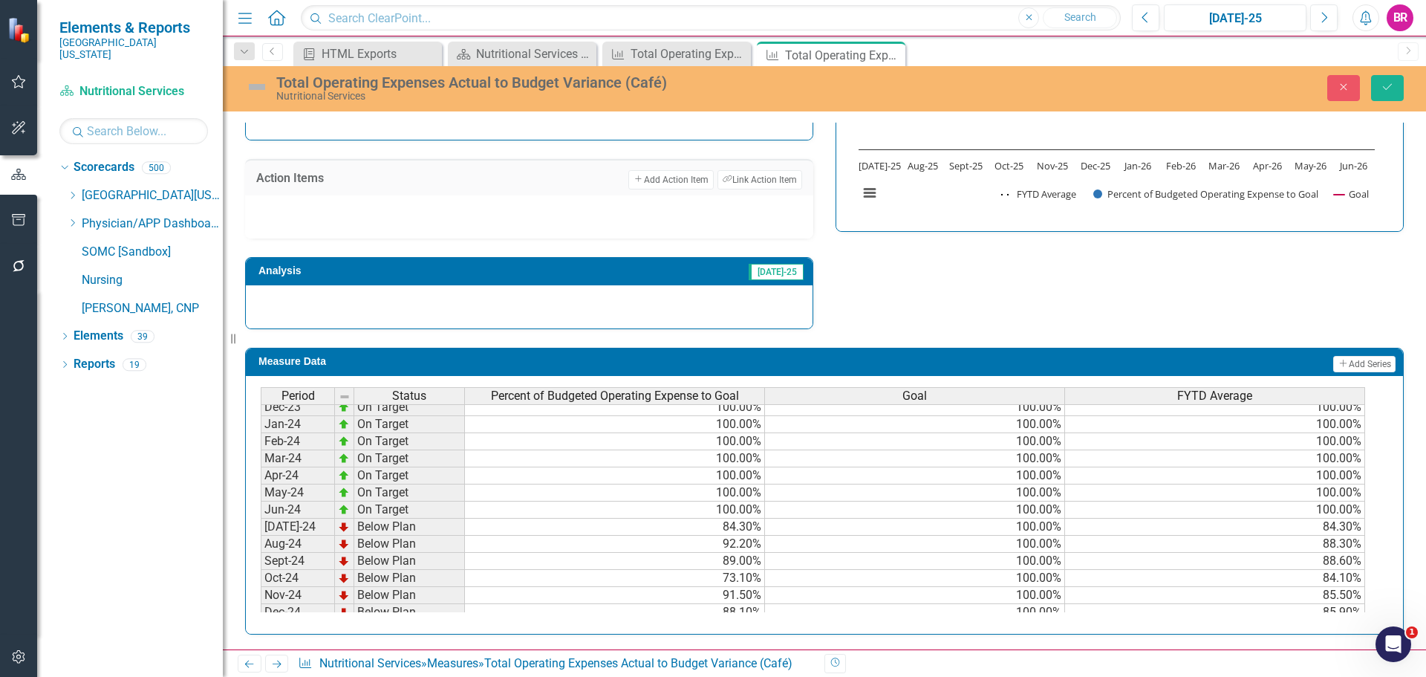
scroll to position [0, 0]
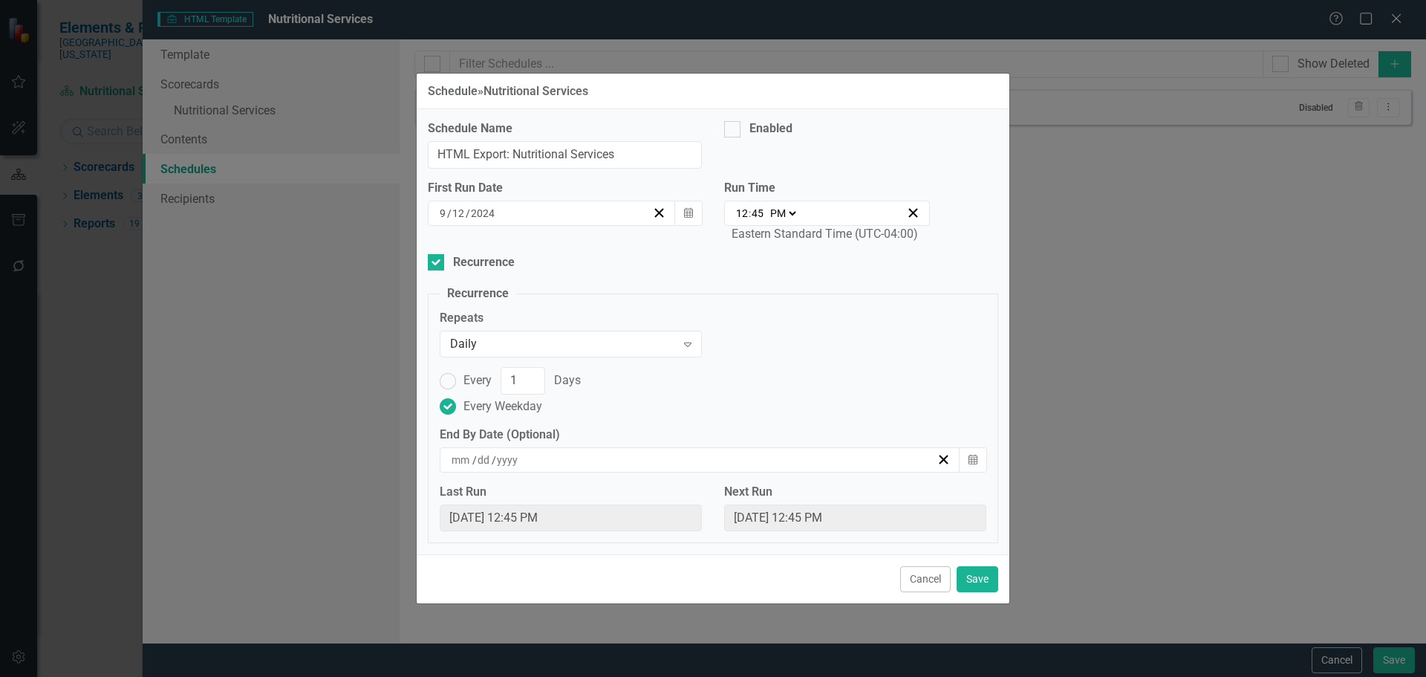
select select "pm"
click at [749, 128] on div "Enabled" at bounding box center [770, 128] width 43 height 17
click at [734, 128] on input "Enabled" at bounding box center [729, 126] width 10 height 10
checkbox input "true"
click at [691, 210] on icon "Calendar" at bounding box center [688, 213] width 9 height 10
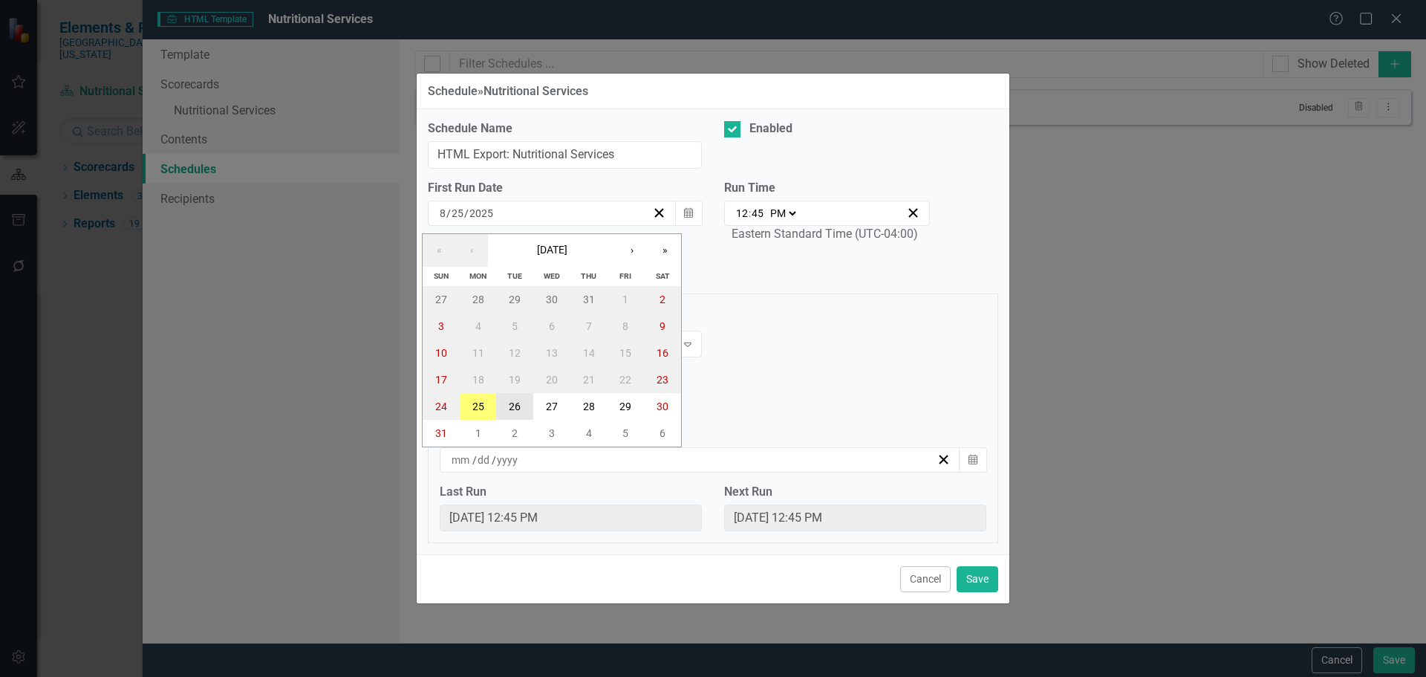
click at [520, 404] on abbr "26" at bounding box center [515, 406] width 12 height 12
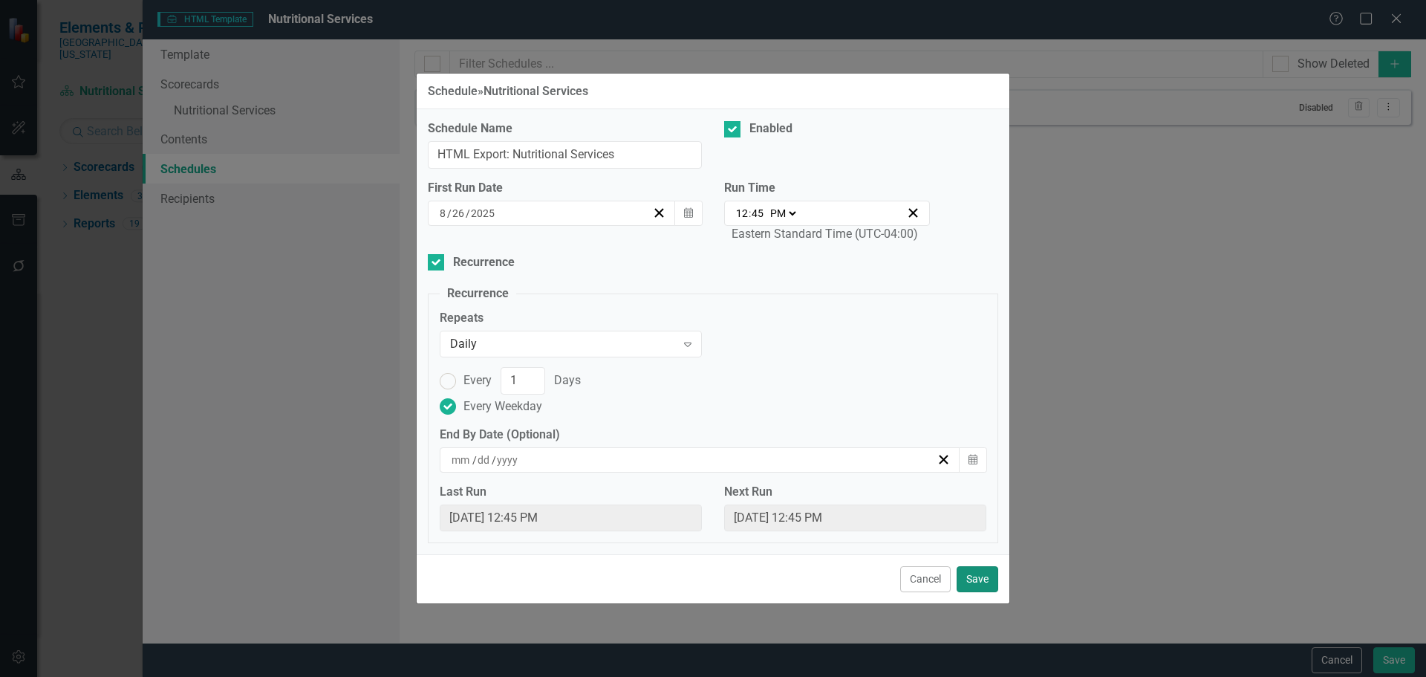
click at [979, 569] on button "Save" at bounding box center [978, 579] width 42 height 26
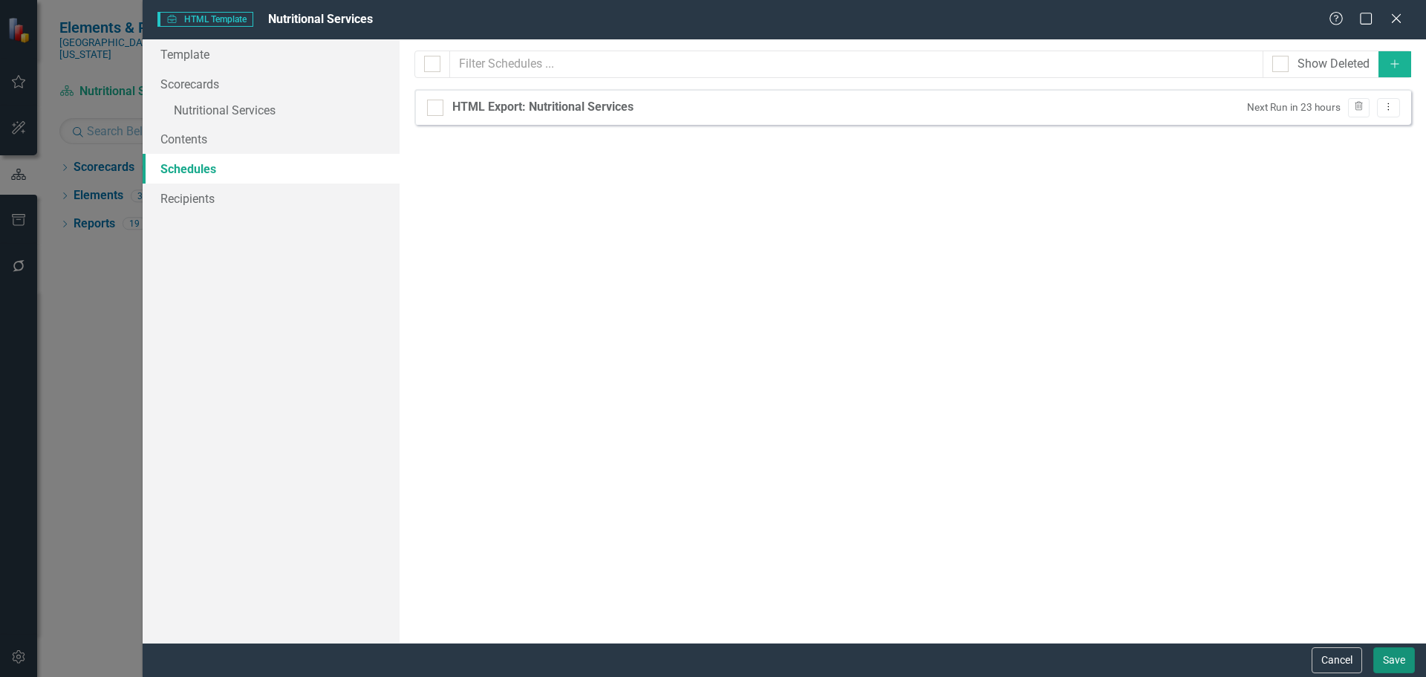
click at [1394, 660] on button "Save" at bounding box center [1394, 660] width 42 height 26
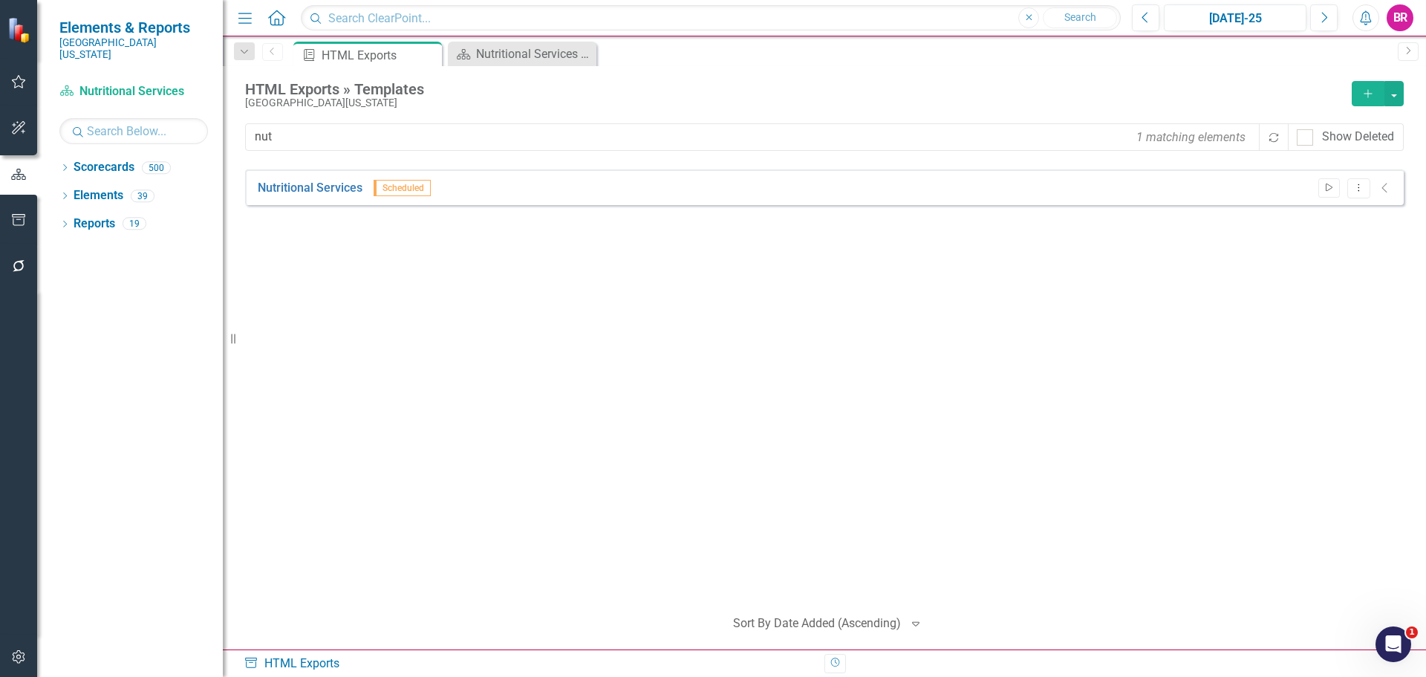
click at [1332, 189] on icon "Start" at bounding box center [1328, 187] width 11 height 9
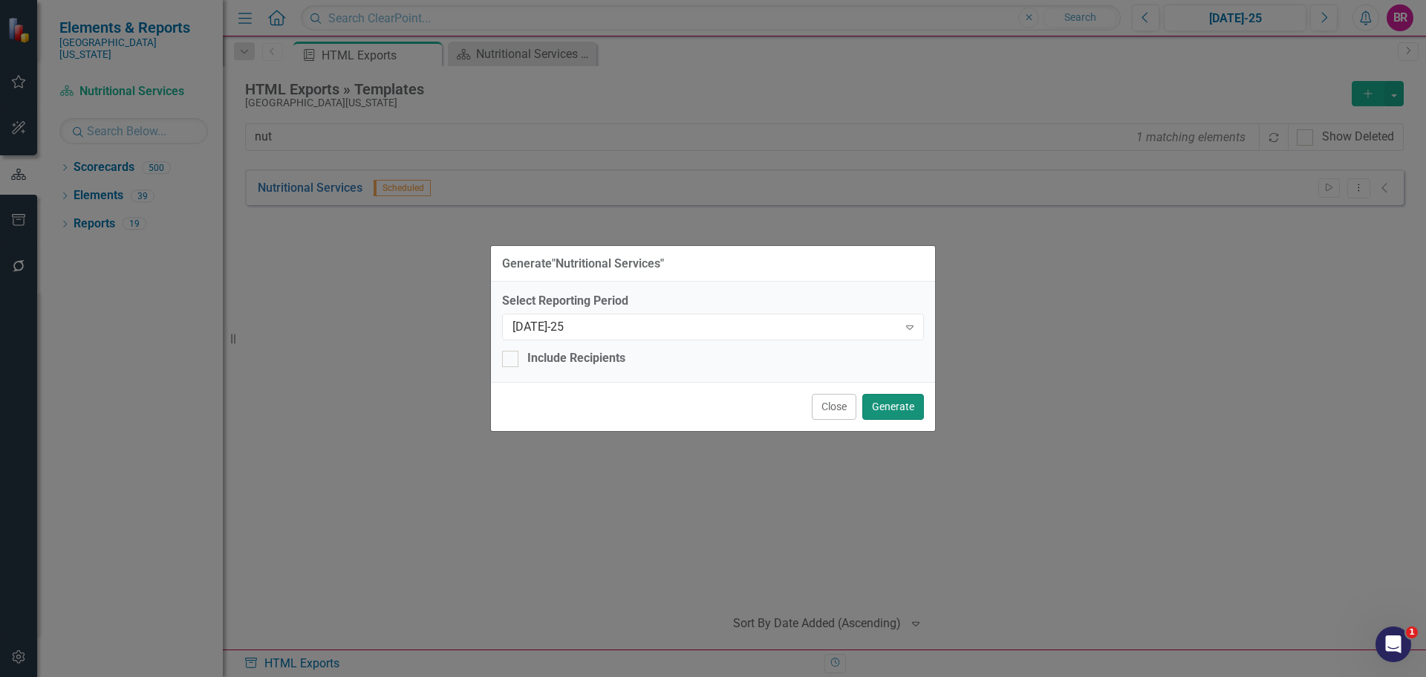
click at [905, 413] on button "Generate" at bounding box center [893, 407] width 62 height 26
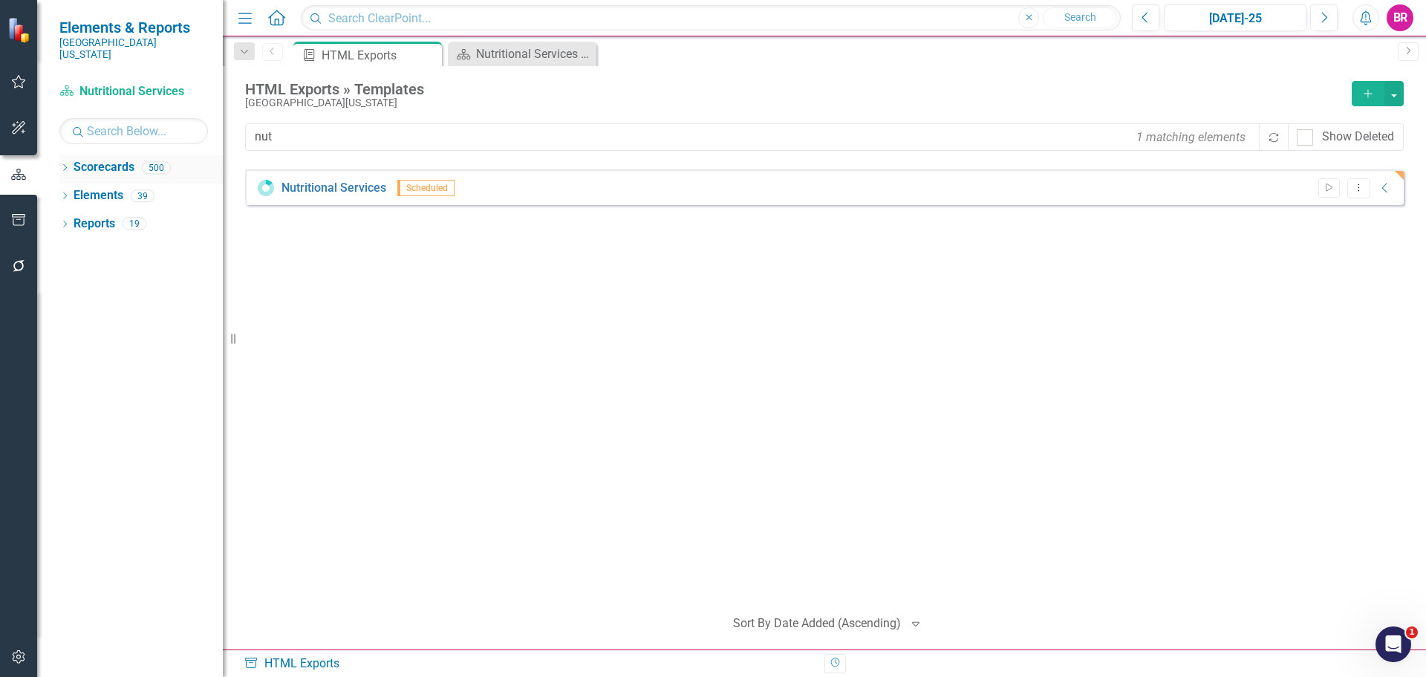
click at [63, 165] on icon "Dropdown" at bounding box center [64, 169] width 10 height 8
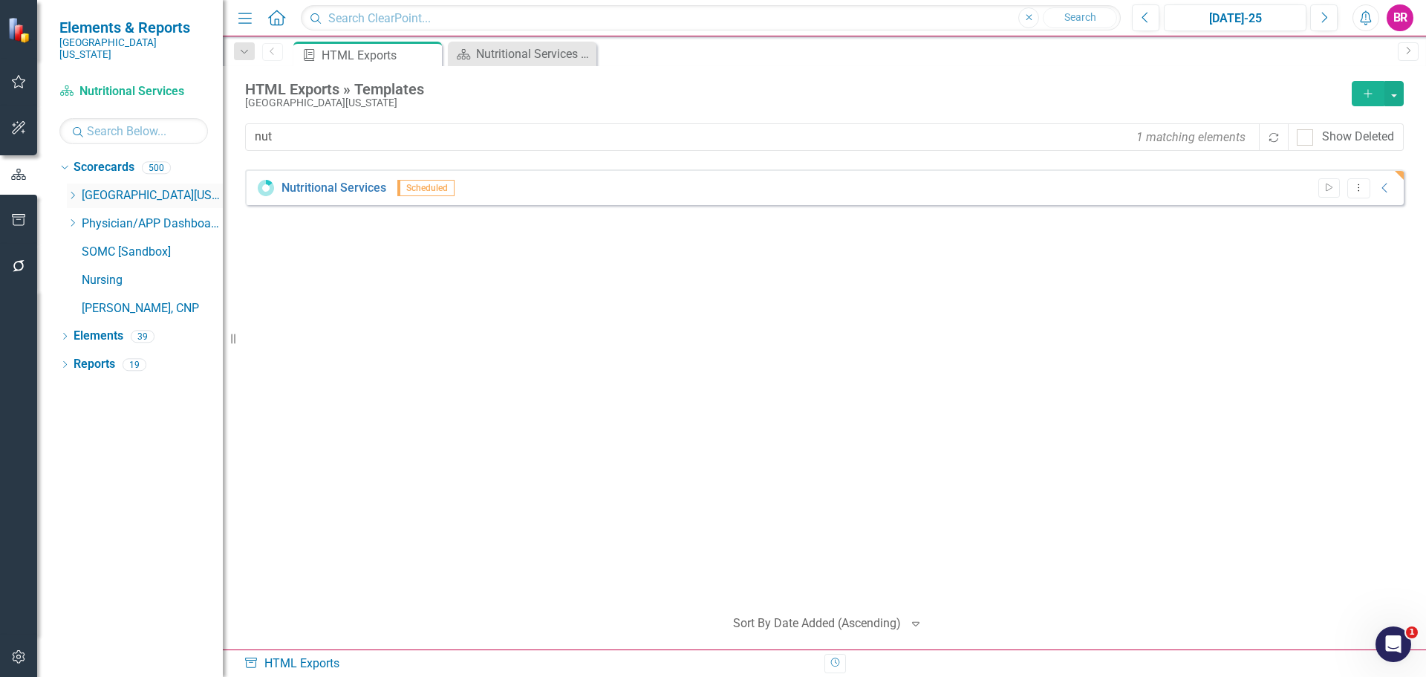
click at [74, 191] on icon "Dropdown" at bounding box center [72, 195] width 11 height 9
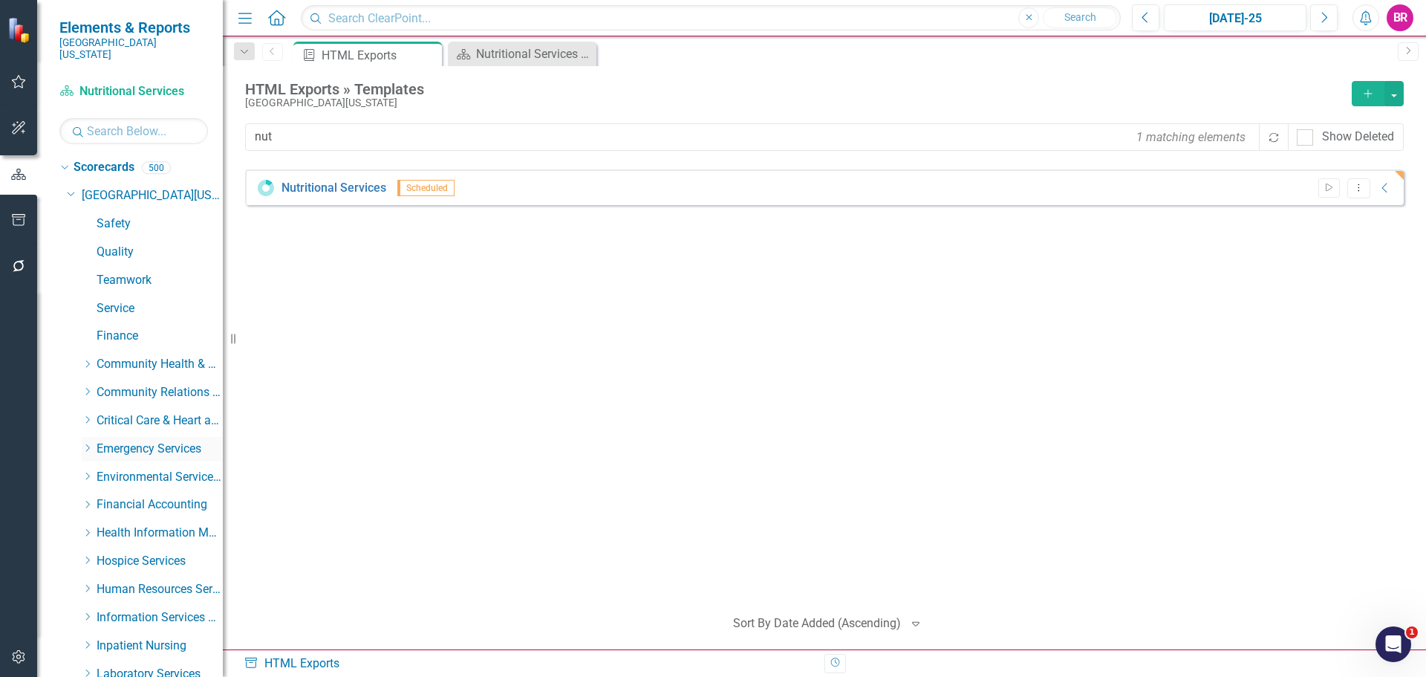
scroll to position [371, 0]
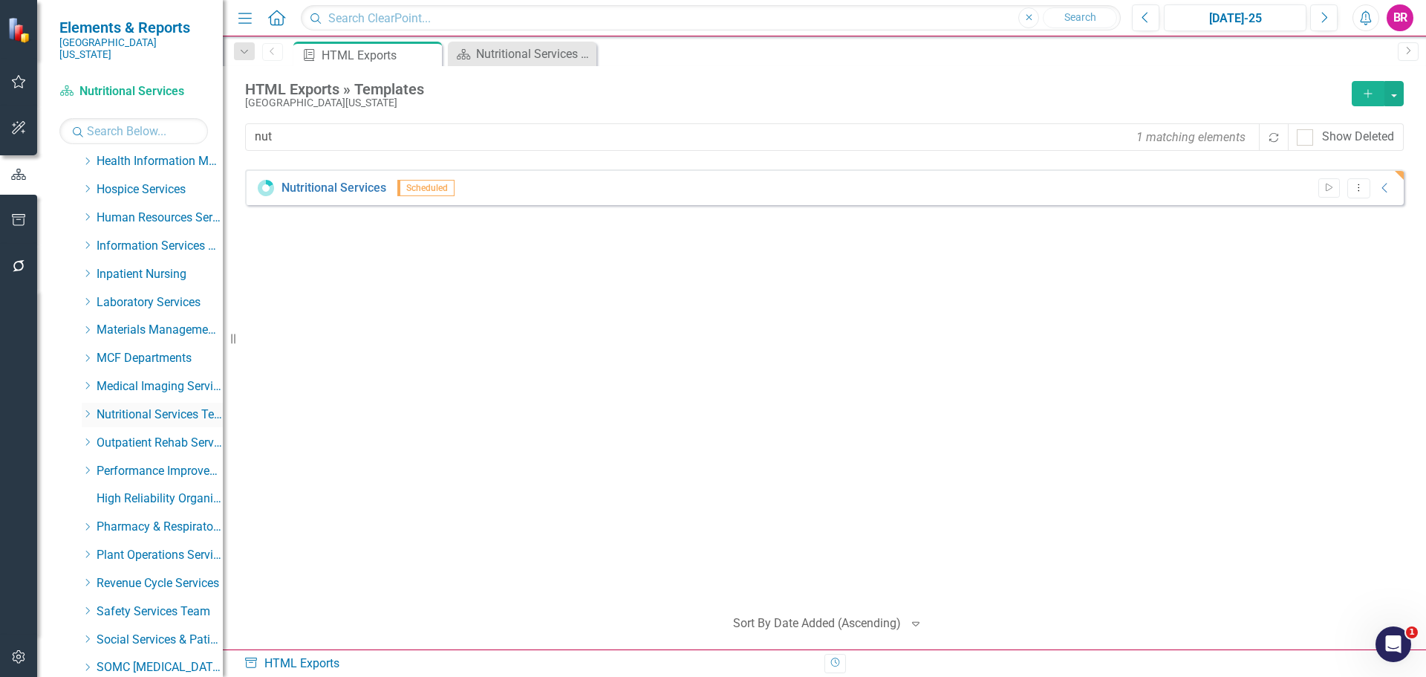
click at [86, 409] on icon "Dropdown" at bounding box center [87, 413] width 11 height 9
click at [134, 434] on link "Nutritional Services" at bounding box center [166, 442] width 111 height 17
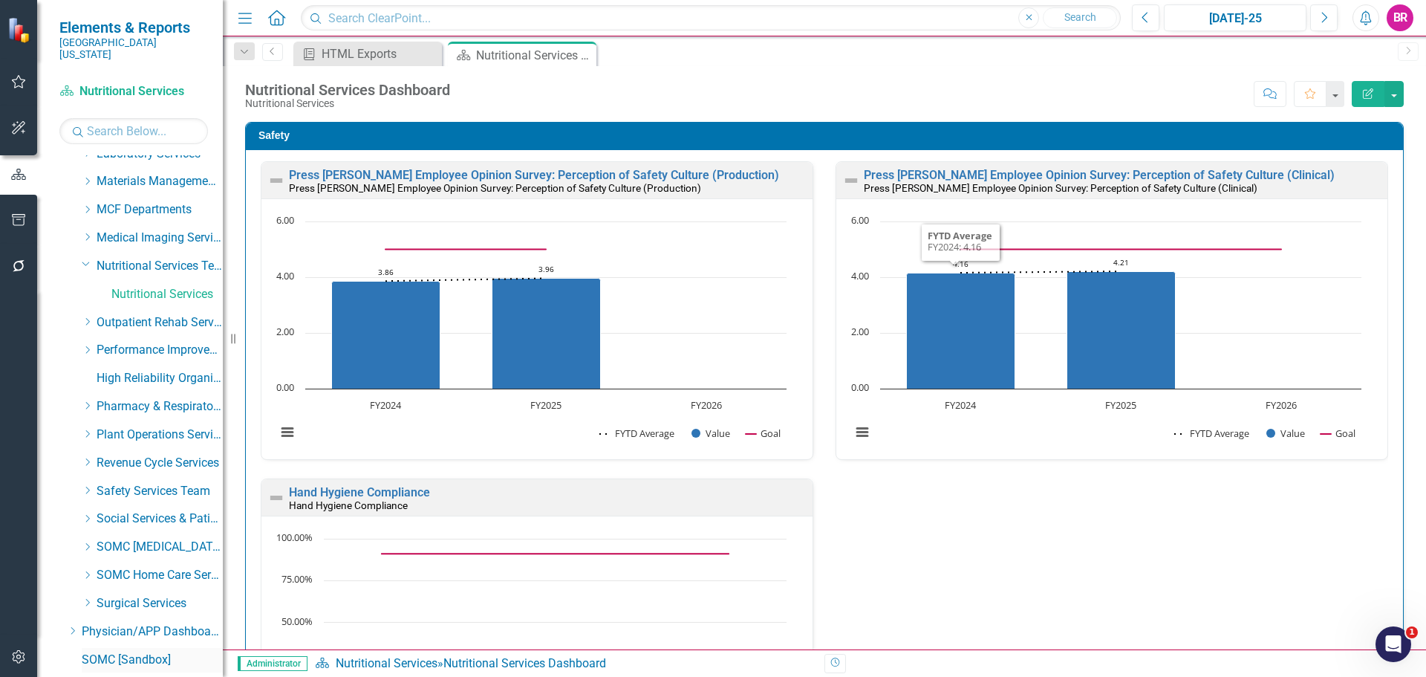
scroll to position [619, 0]
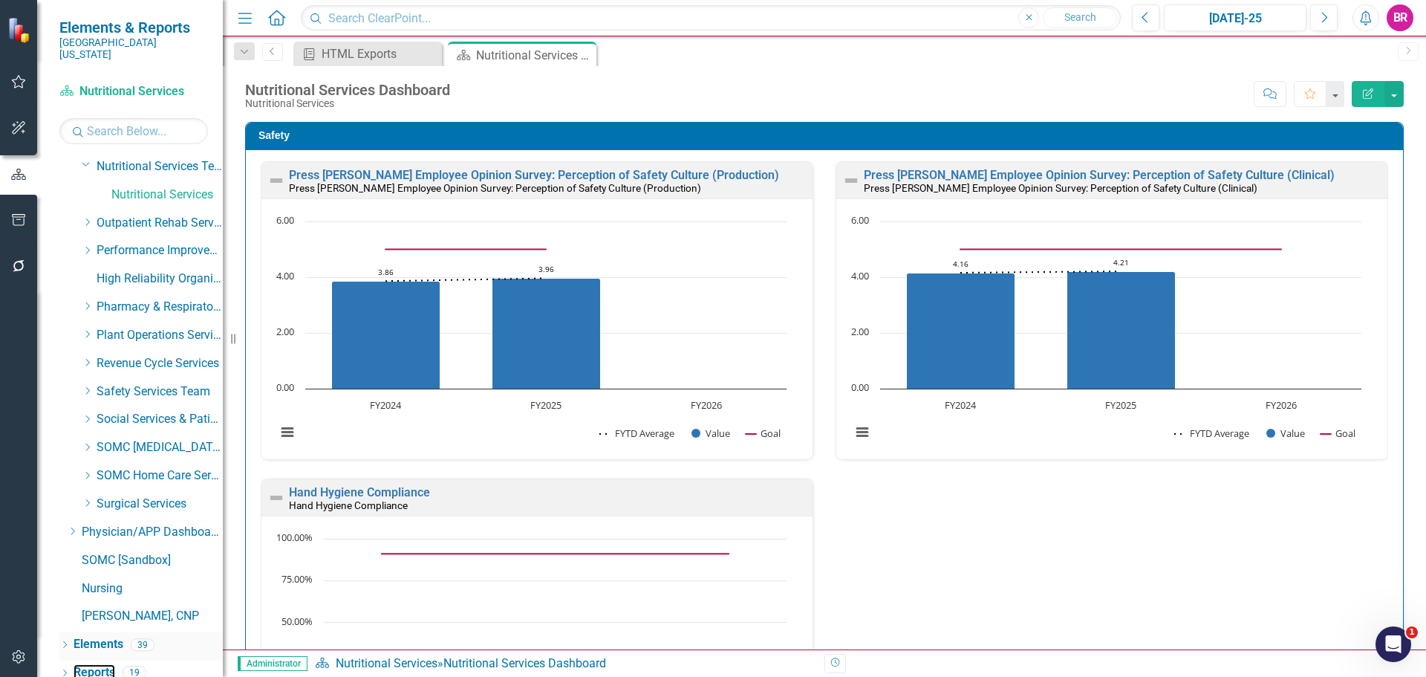
drag, startPoint x: 100, startPoint y: 665, endPoint x: 82, endPoint y: 641, distance: 29.3
click at [100, 665] on link "Reports" at bounding box center [95, 672] width 42 height 17
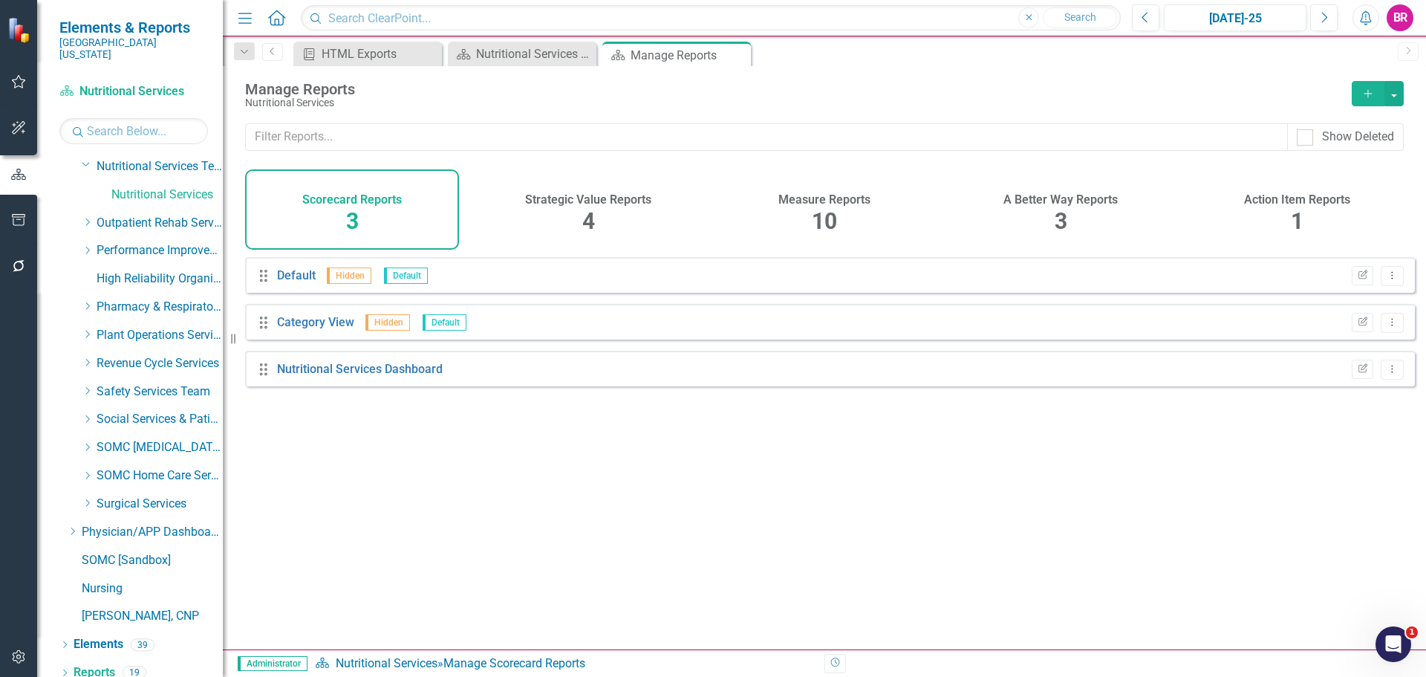
click at [824, 213] on span "10" at bounding box center [824, 221] width 25 height 26
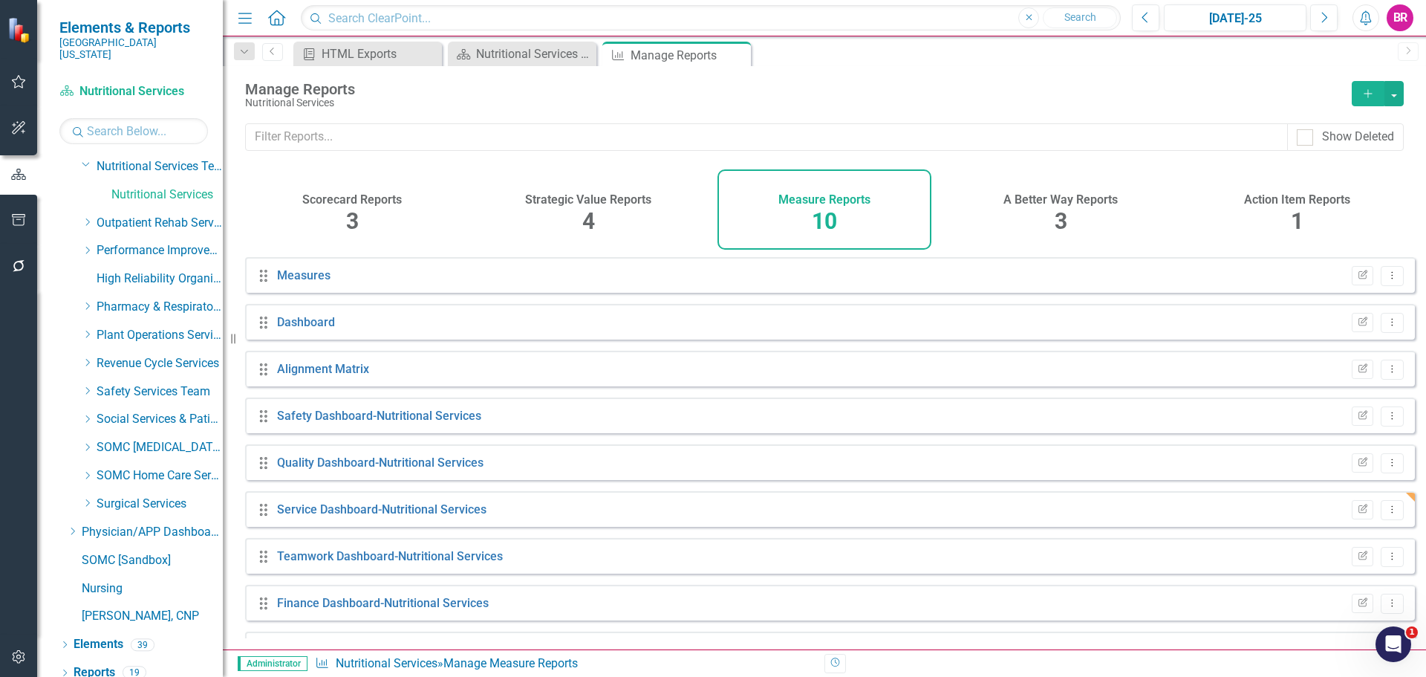
scroll to position [87, 0]
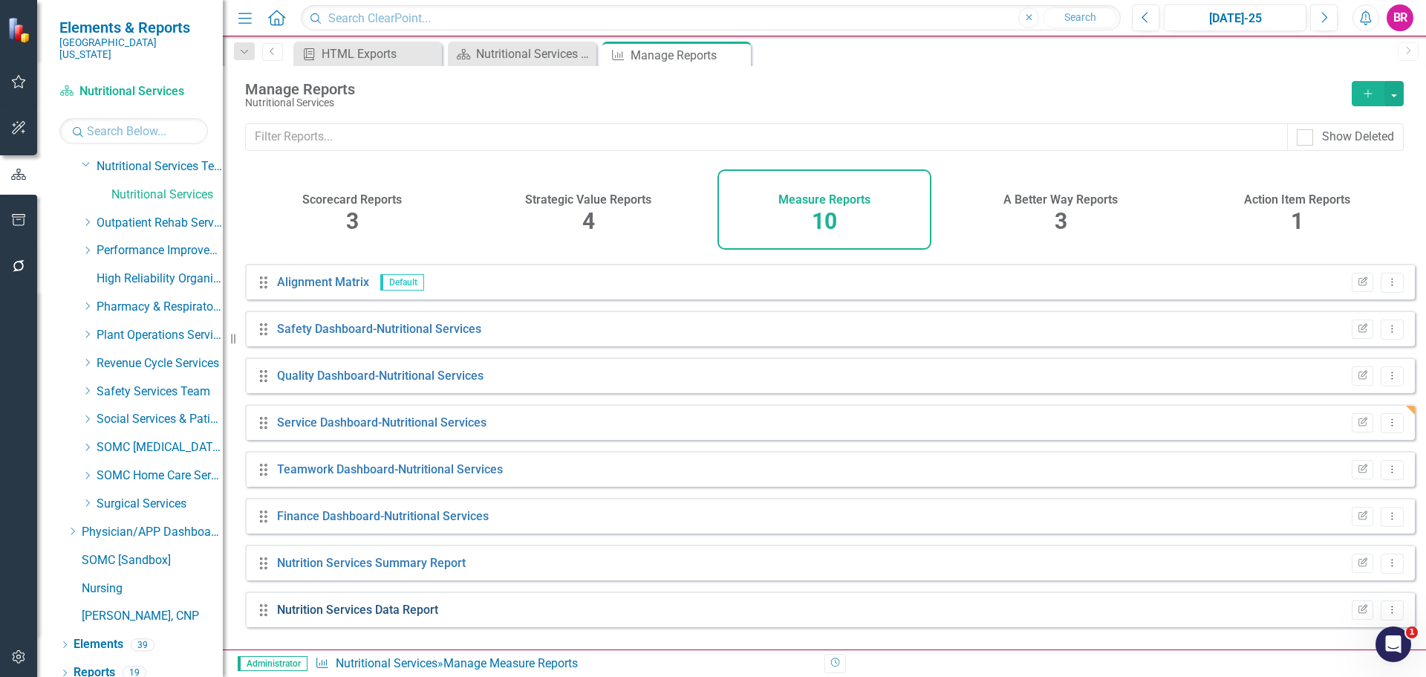
click at [395, 616] on link "Nutrition Services Data Report" at bounding box center [357, 609] width 161 height 14
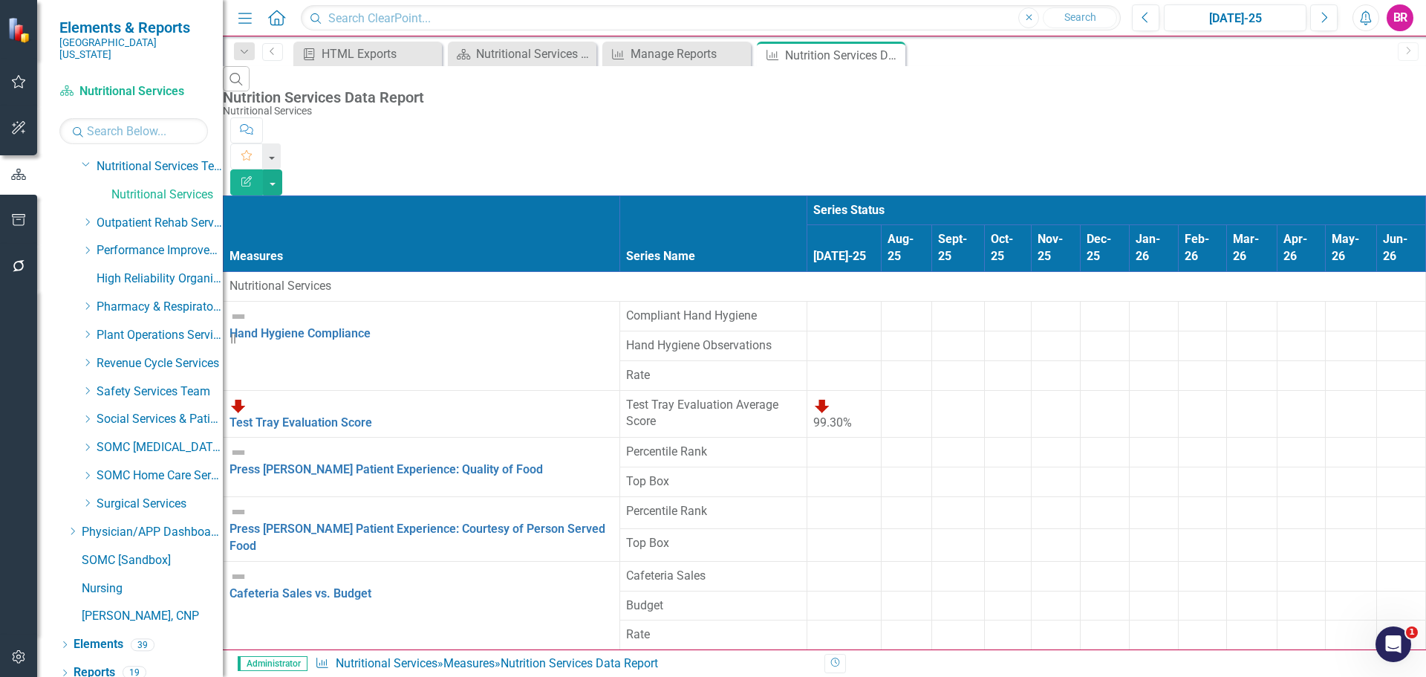
scroll to position [173, 0]
click at [535, 50] on div "Nutritional Services Dashboard" at bounding box center [525, 54] width 98 height 19
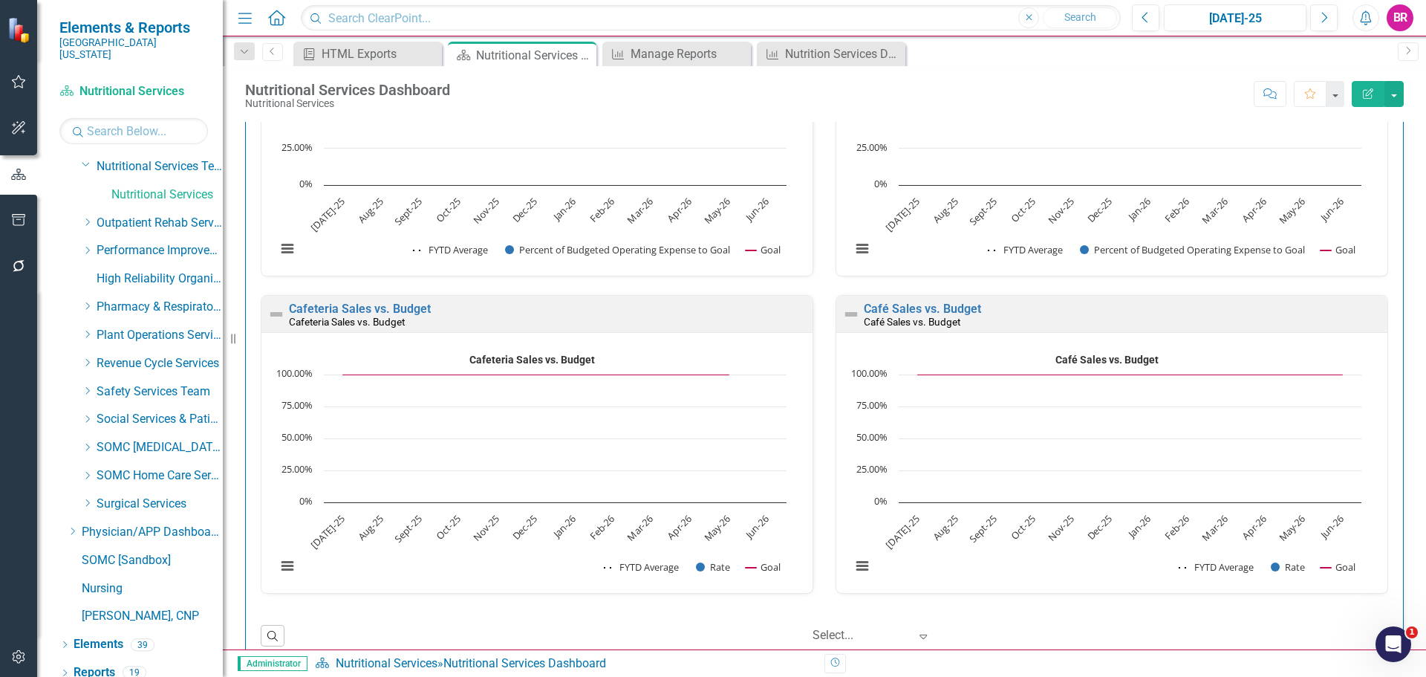
scroll to position [2555, 0]
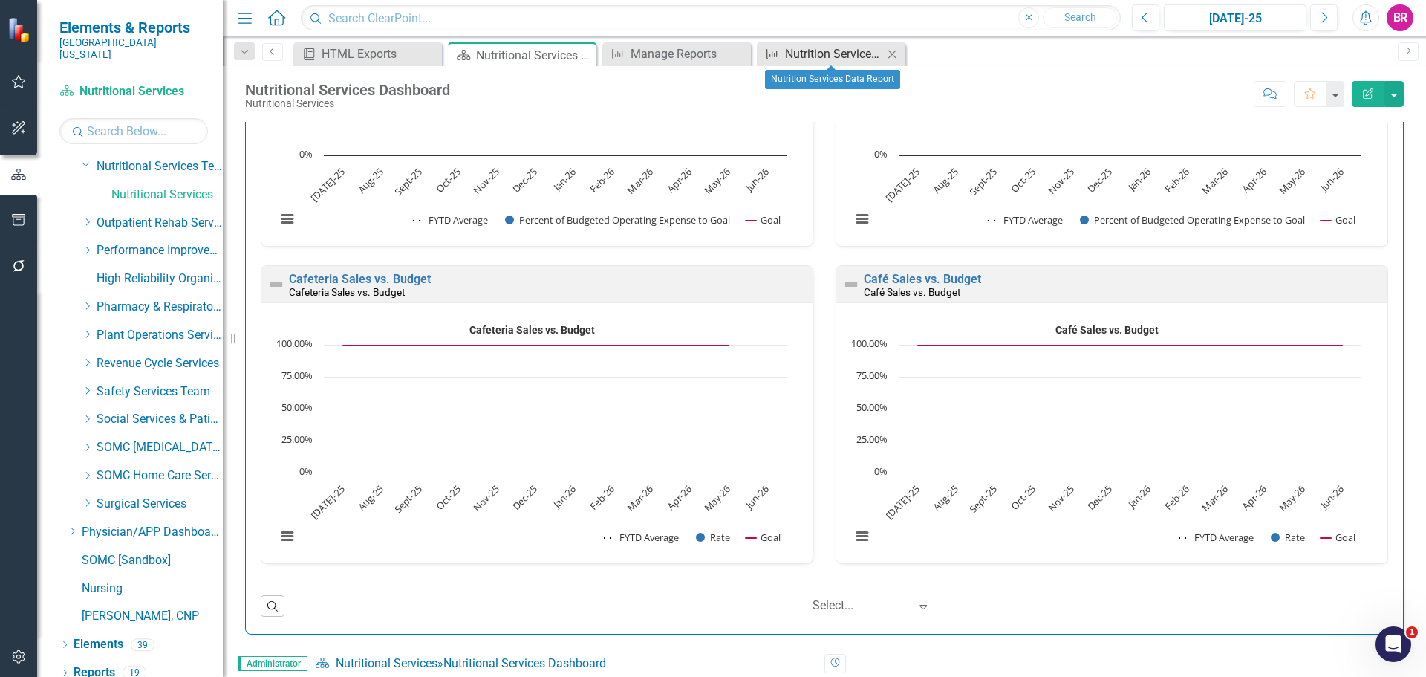
click at [786, 47] on div "Nutrition Services Data Report" at bounding box center [834, 54] width 98 height 19
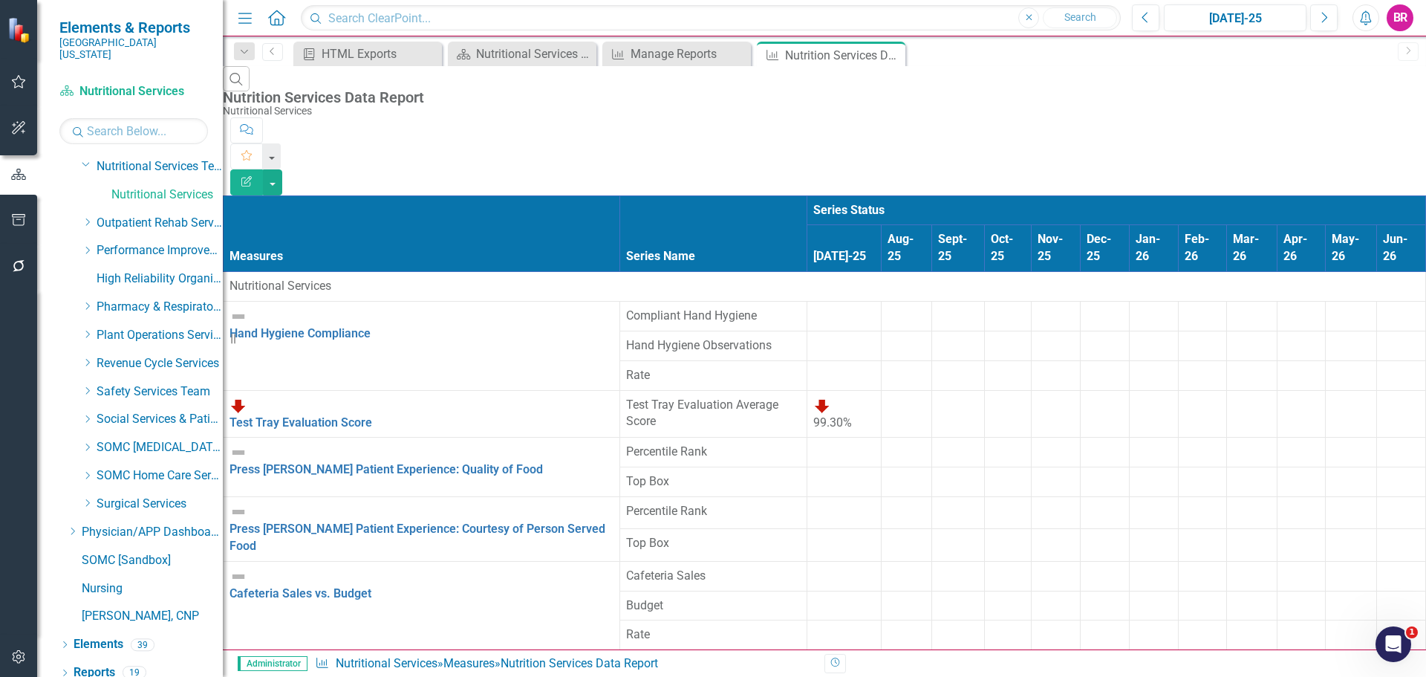
click at [253, 176] on icon "Edit Report" at bounding box center [246, 181] width 13 height 10
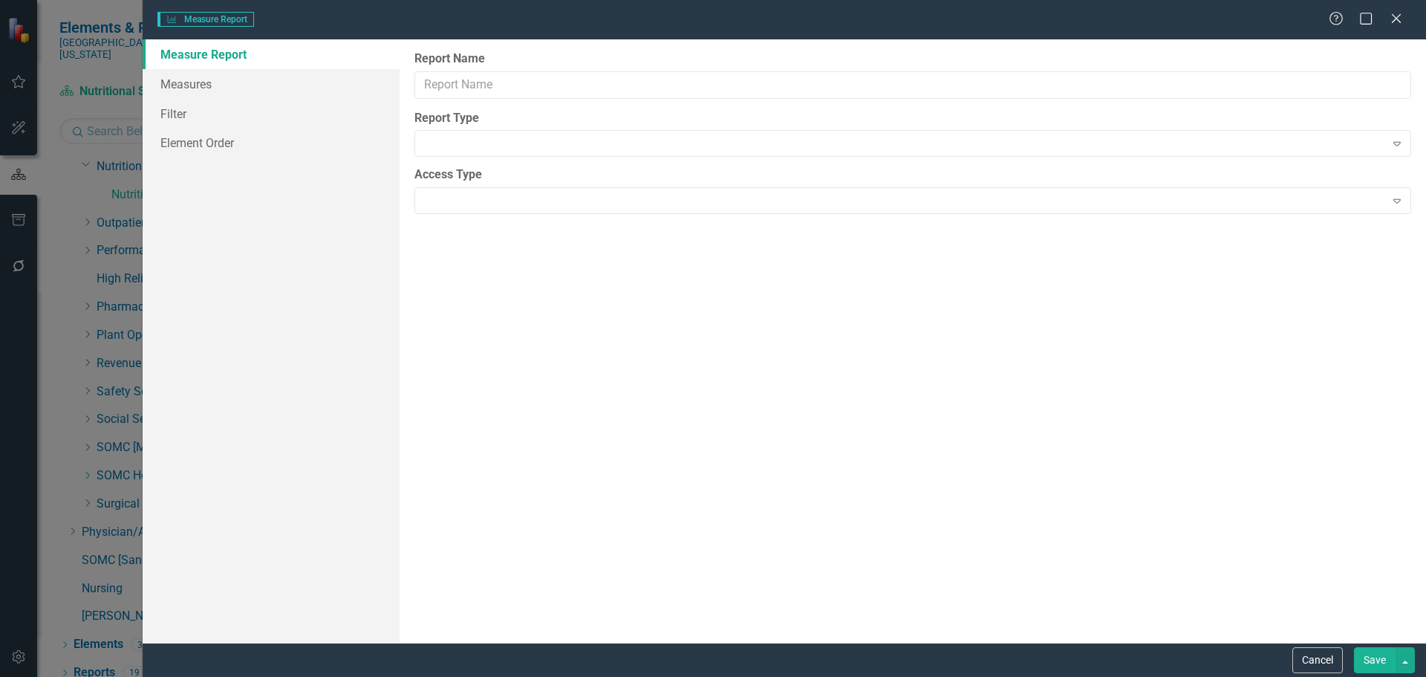
type input "Nutrition Services Data Report"
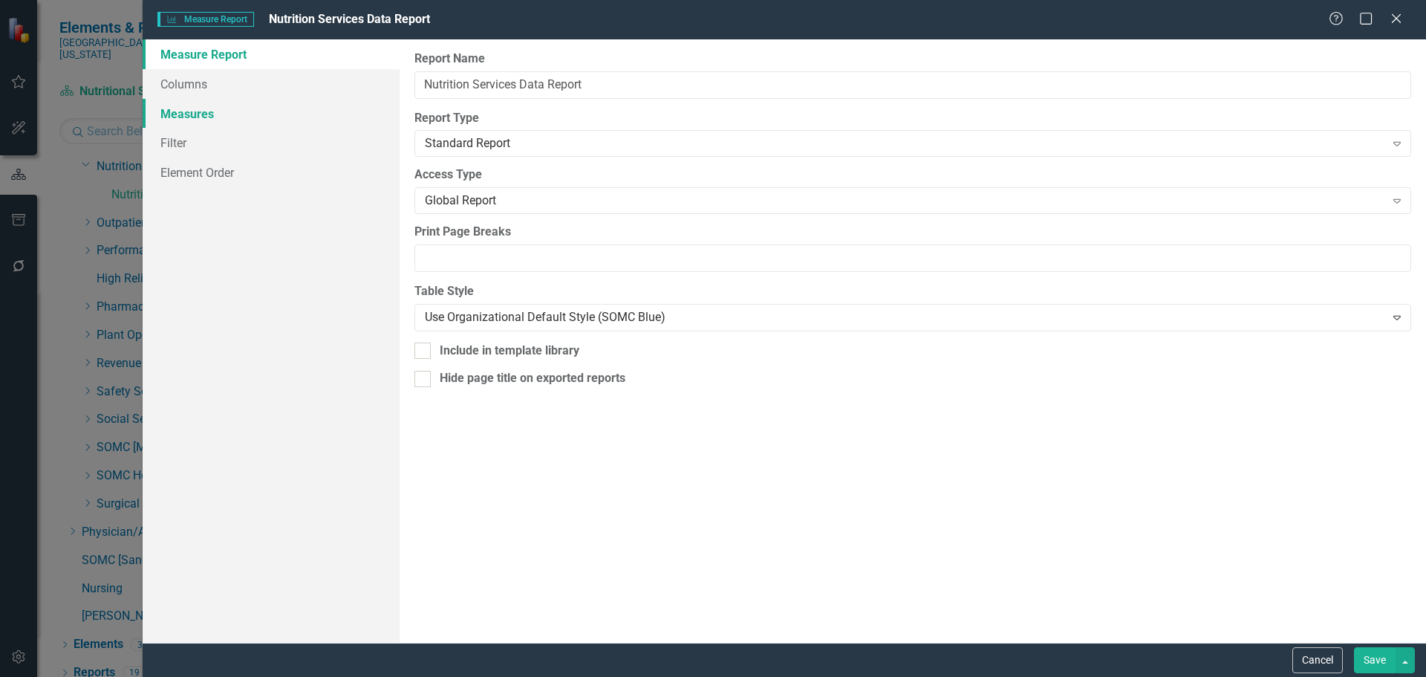
click at [195, 117] on link "Measures" at bounding box center [271, 114] width 257 height 30
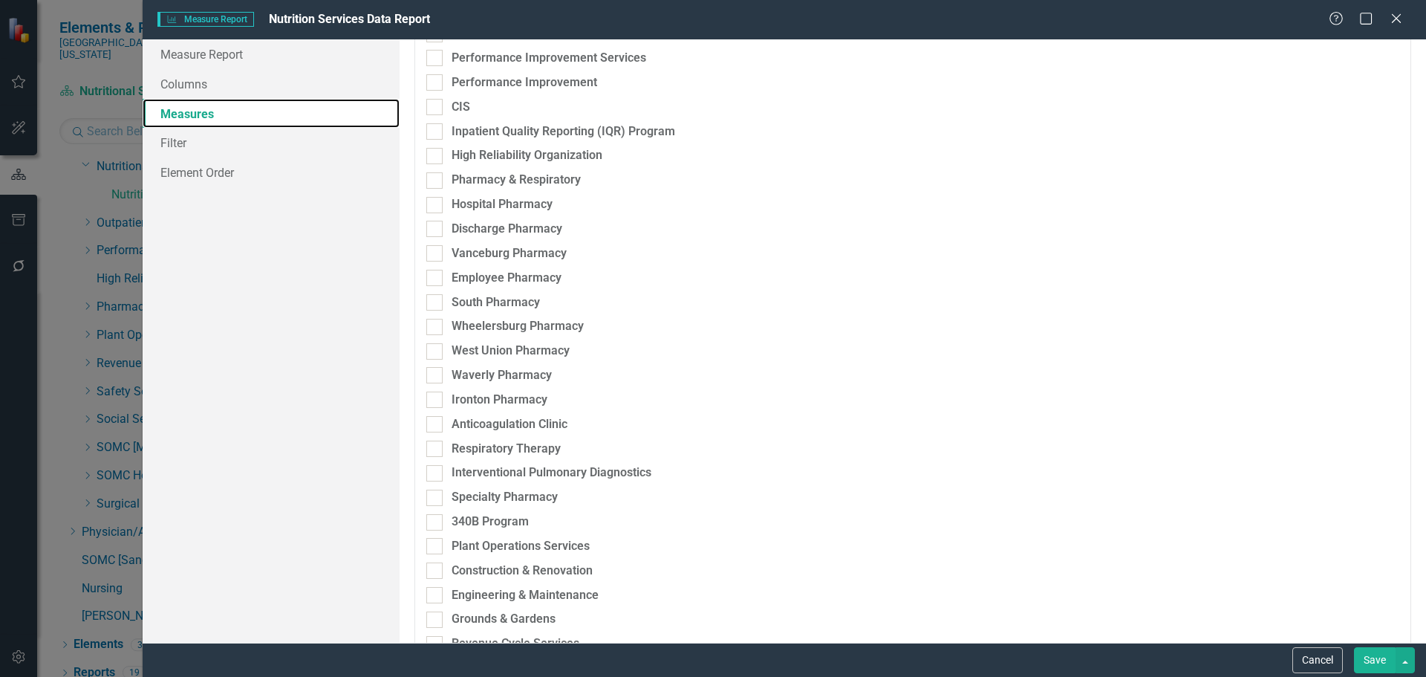
scroll to position [2822, 0]
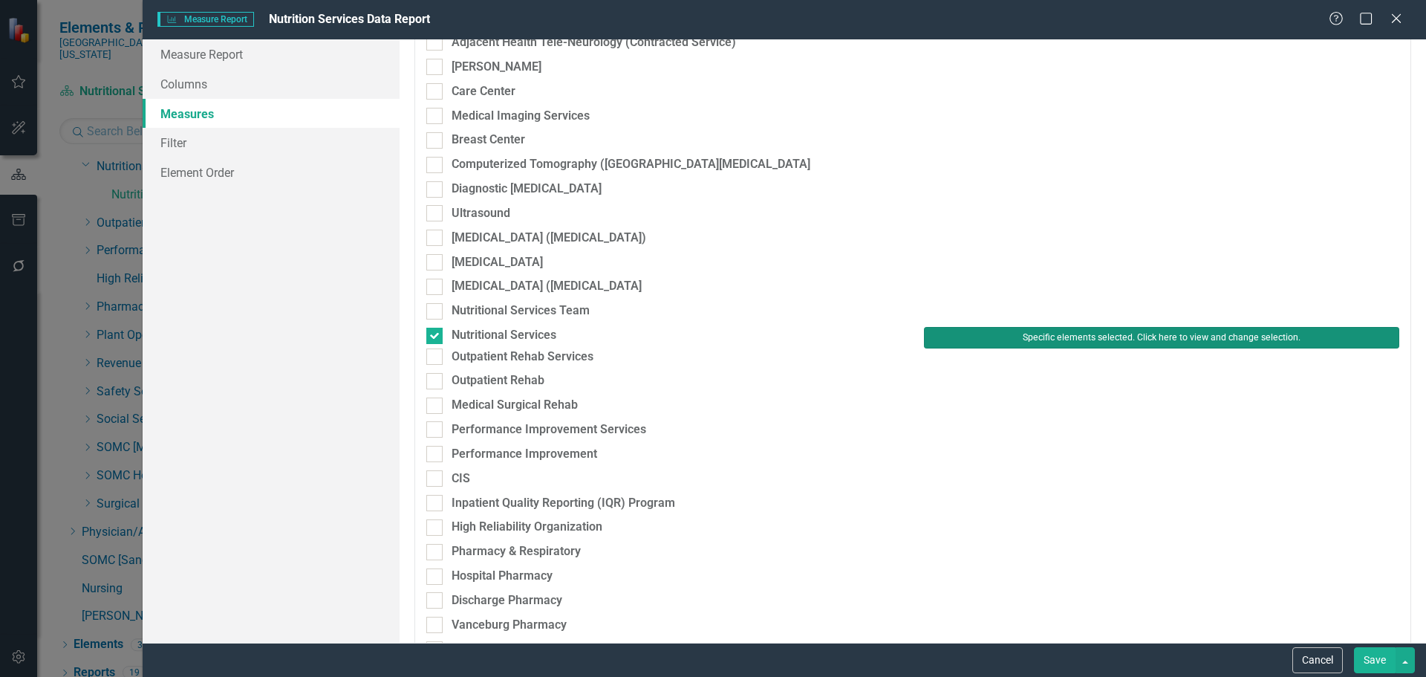
click at [1066, 346] on button "Specific elements selected. Click here to view and change selection." at bounding box center [1161, 337] width 475 height 21
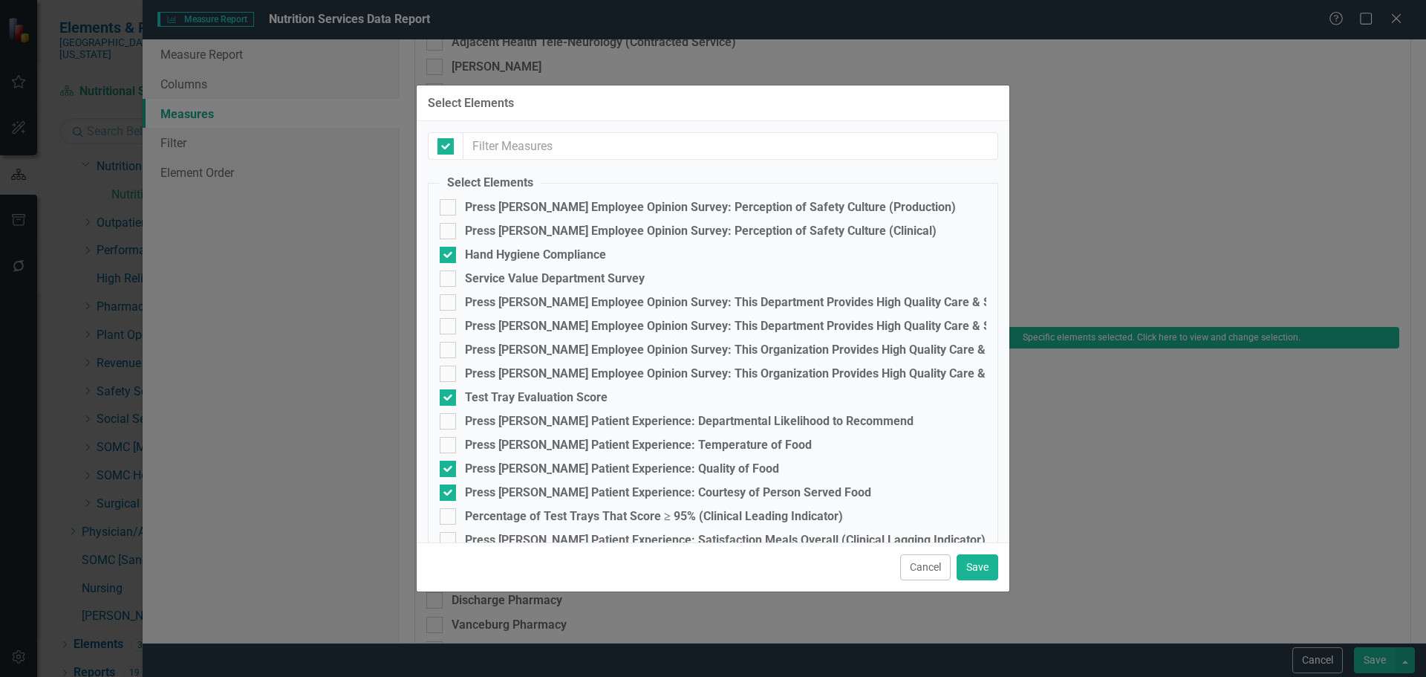
checkbox input "false"
click at [530, 252] on div "Hand Hygiene Compliance" at bounding box center [535, 254] width 141 height 13
click at [449, 252] on input "Hand Hygiene Compliance" at bounding box center [445, 252] width 10 height 10
checkbox input "false"
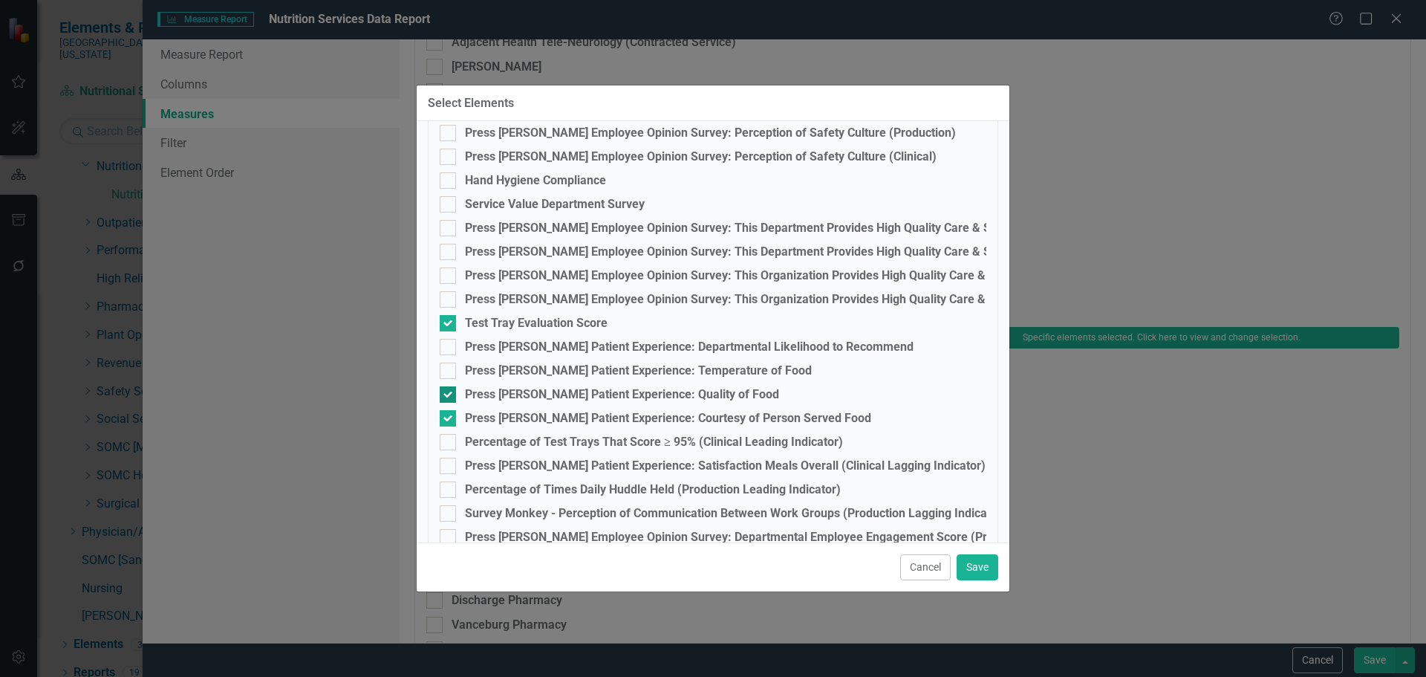
click at [508, 391] on div "Press Ganey Patient Experience: Quality of Food" at bounding box center [622, 394] width 314 height 13
click at [449, 391] on input "Press Ganey Patient Experience: Quality of Food" at bounding box center [445, 391] width 10 height 10
checkbox input "false"
click at [506, 413] on div "Press Ganey Patient Experience: Courtesy of Person Served Food" at bounding box center [668, 417] width 406 height 13
click at [449, 413] on input "Press Ganey Patient Experience: Courtesy of Person Served Food" at bounding box center [445, 415] width 10 height 10
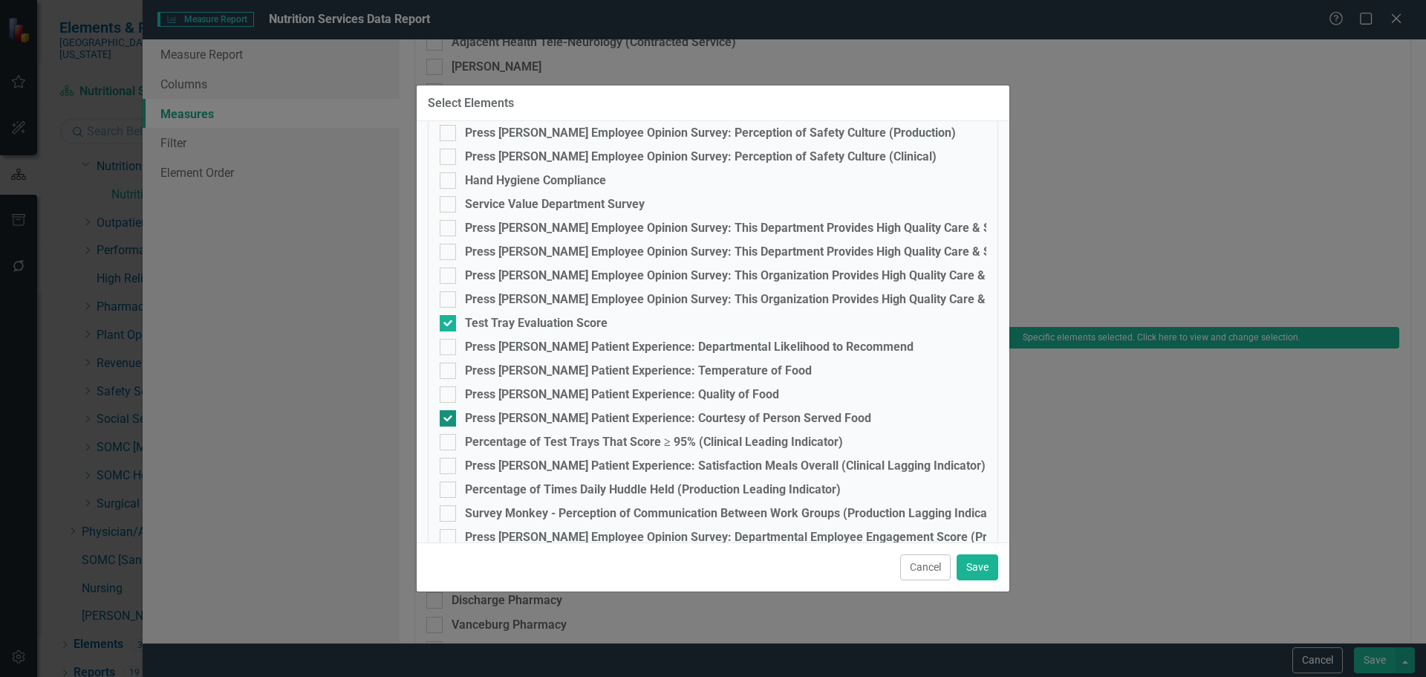
checkbox input "false"
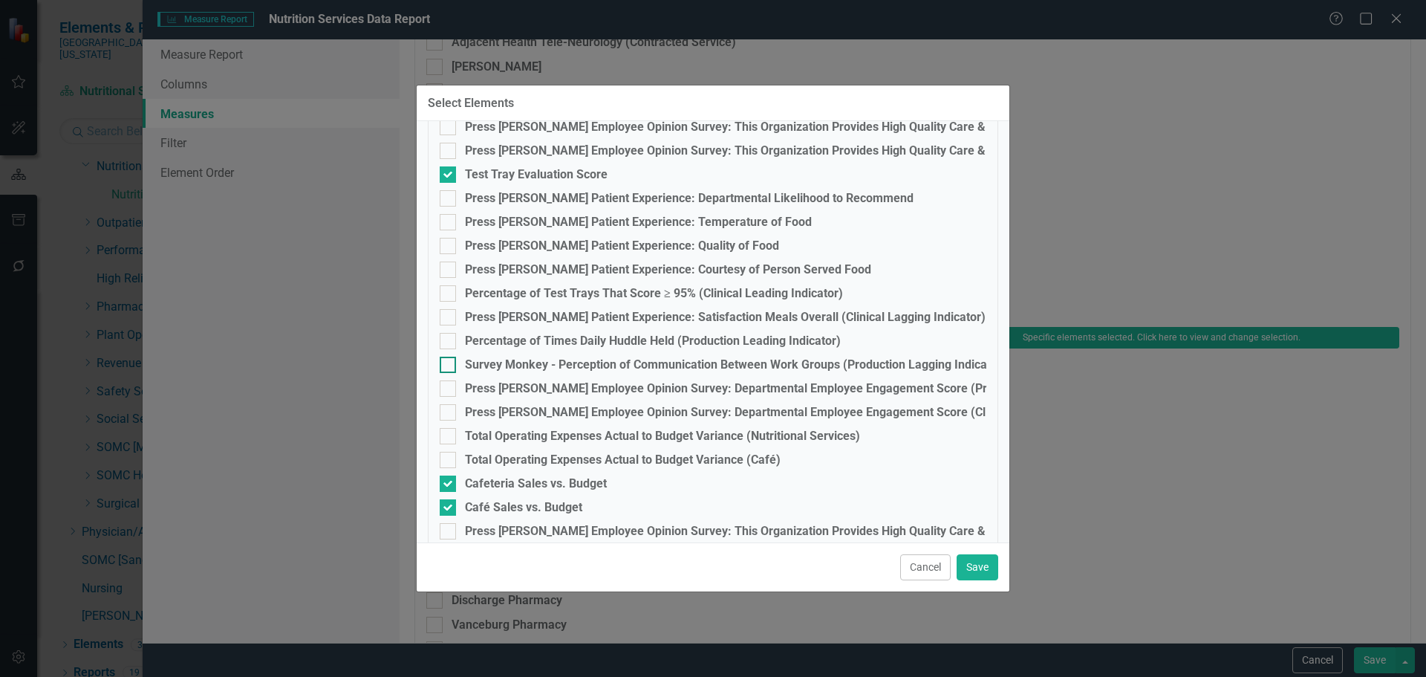
scroll to position [287, 0]
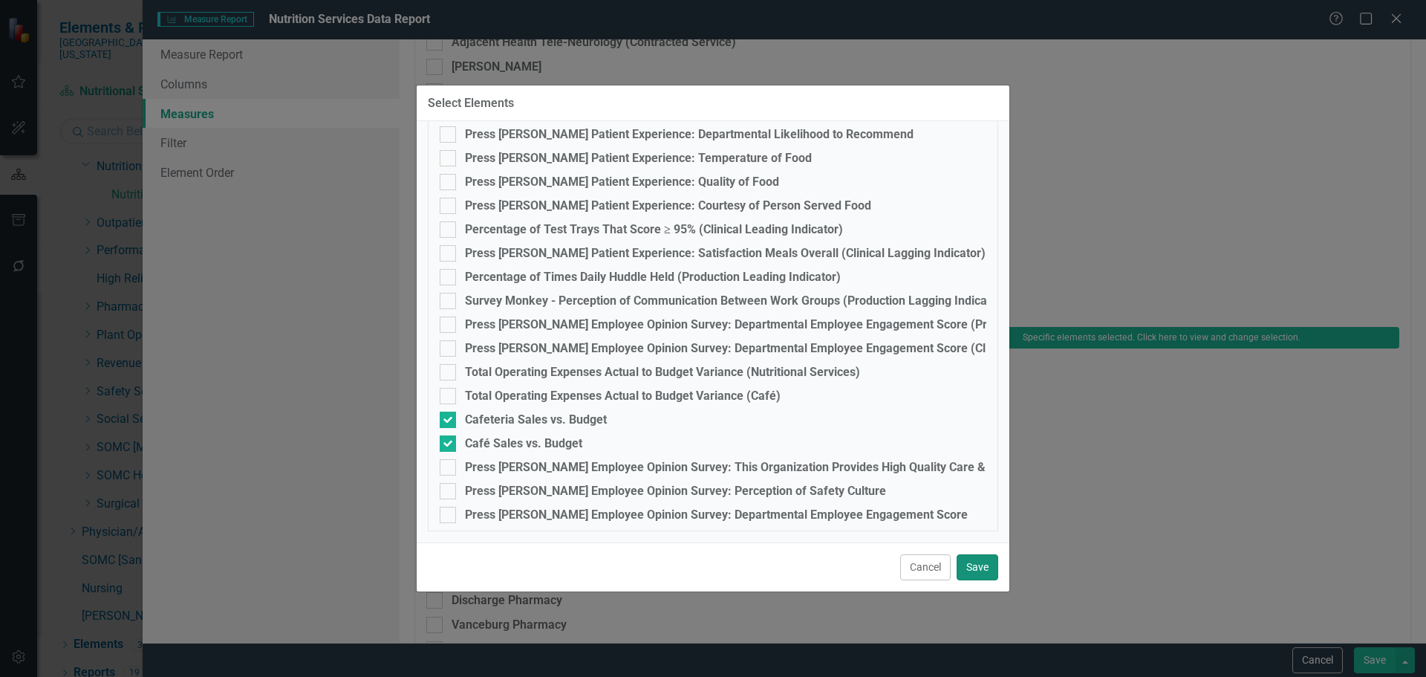
click at [968, 558] on button "Save" at bounding box center [978, 567] width 42 height 26
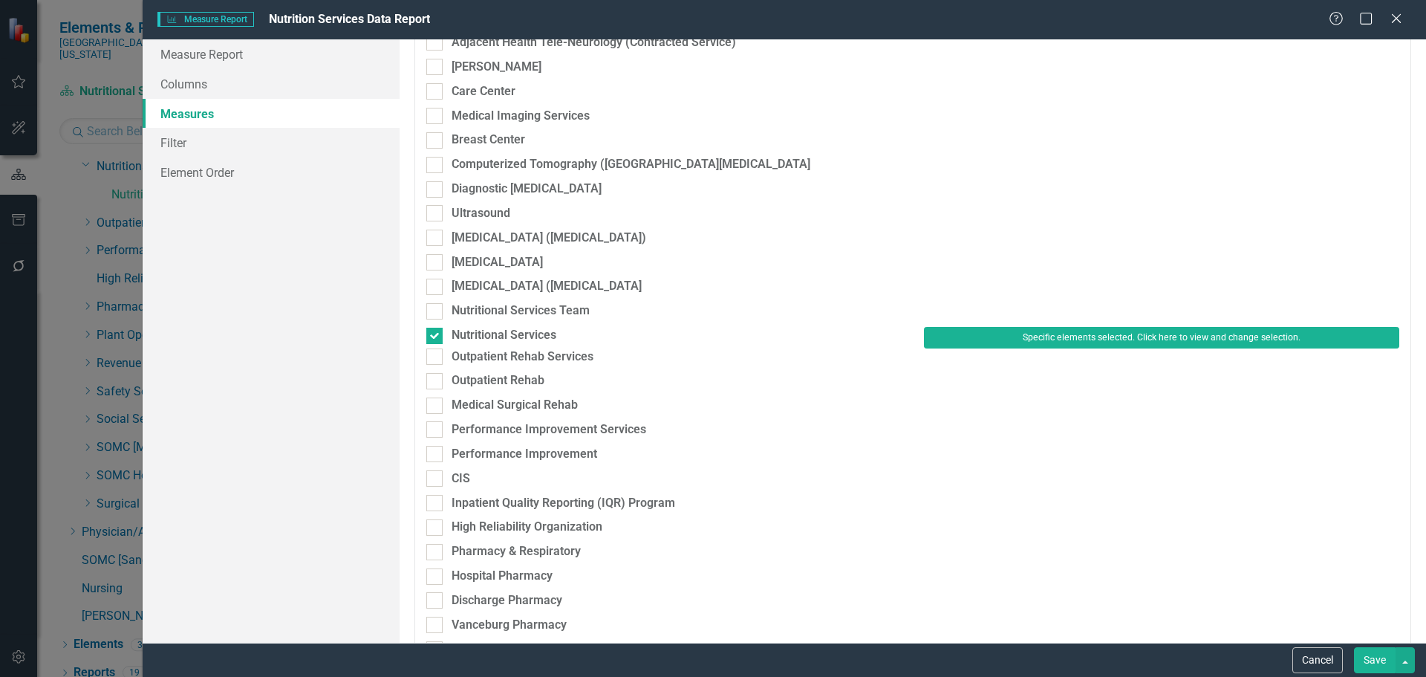
click at [1378, 656] on button "Save" at bounding box center [1375, 660] width 42 height 26
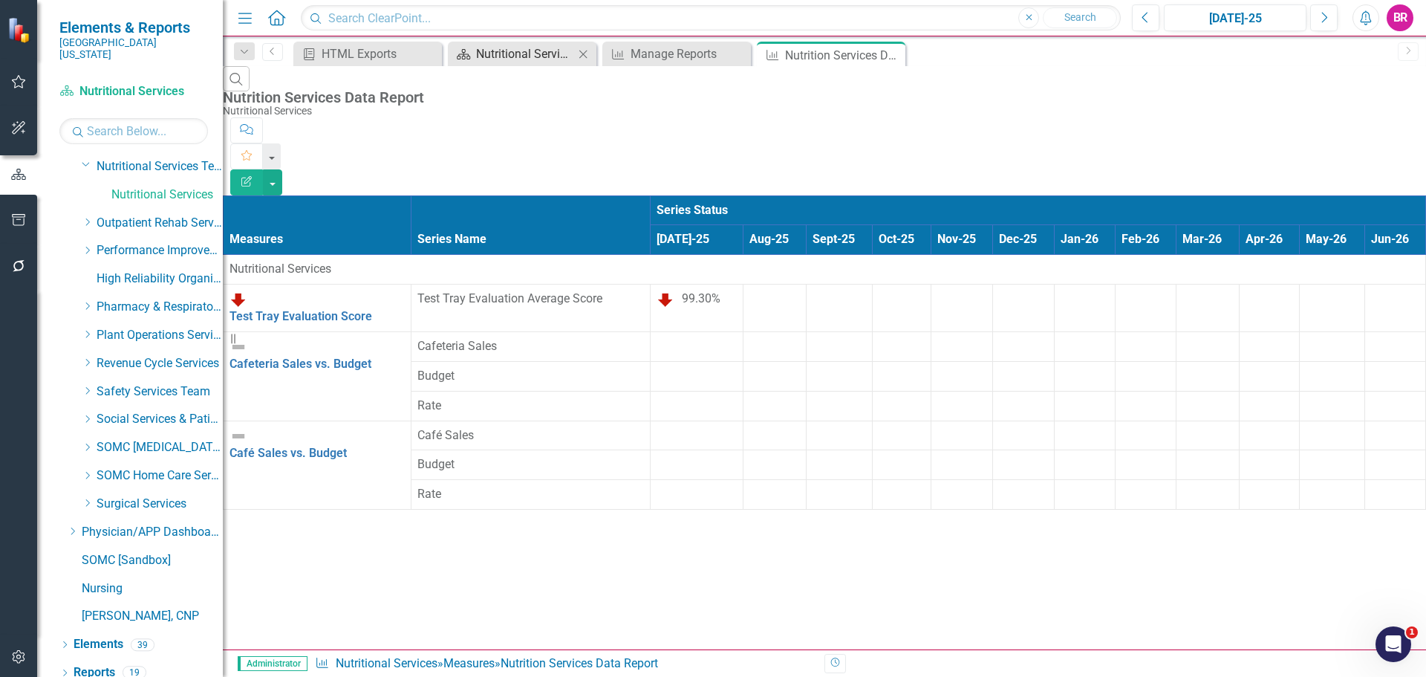
click at [524, 51] on div "Nutritional Services Dashboard" at bounding box center [525, 54] width 98 height 19
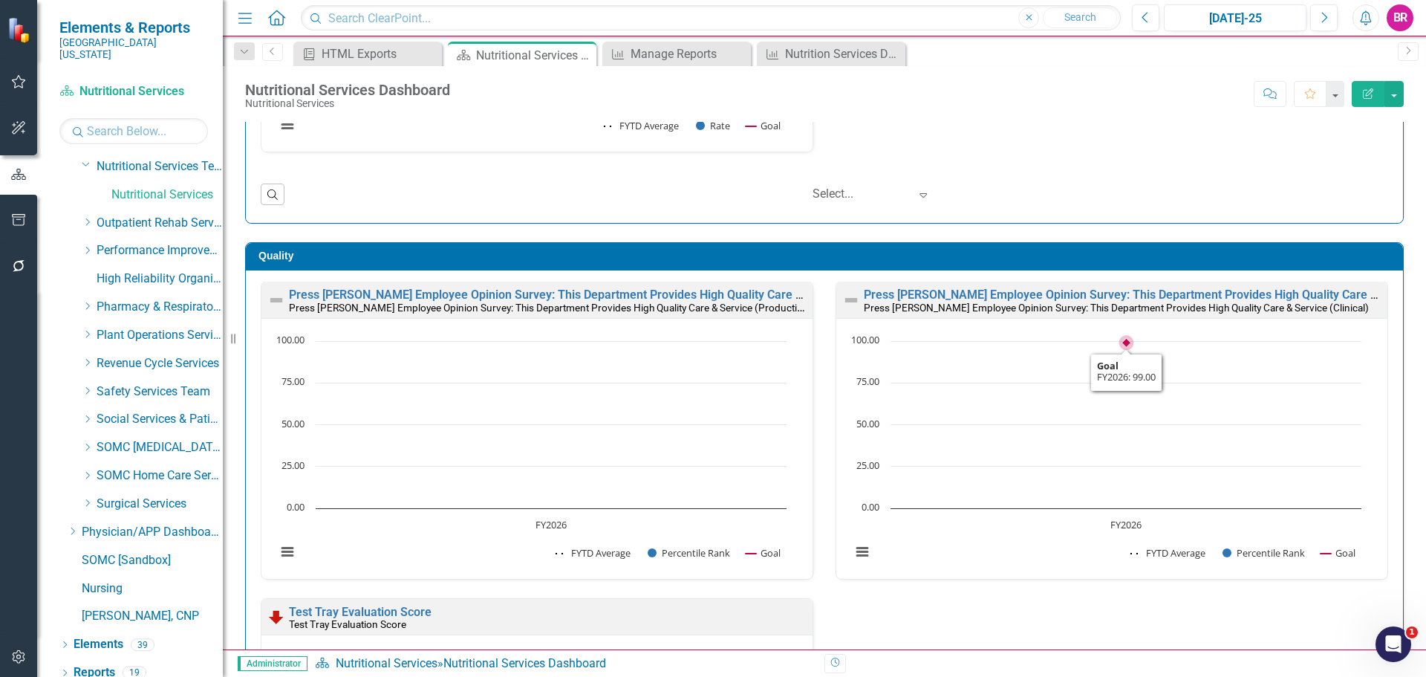
scroll to position [327, 0]
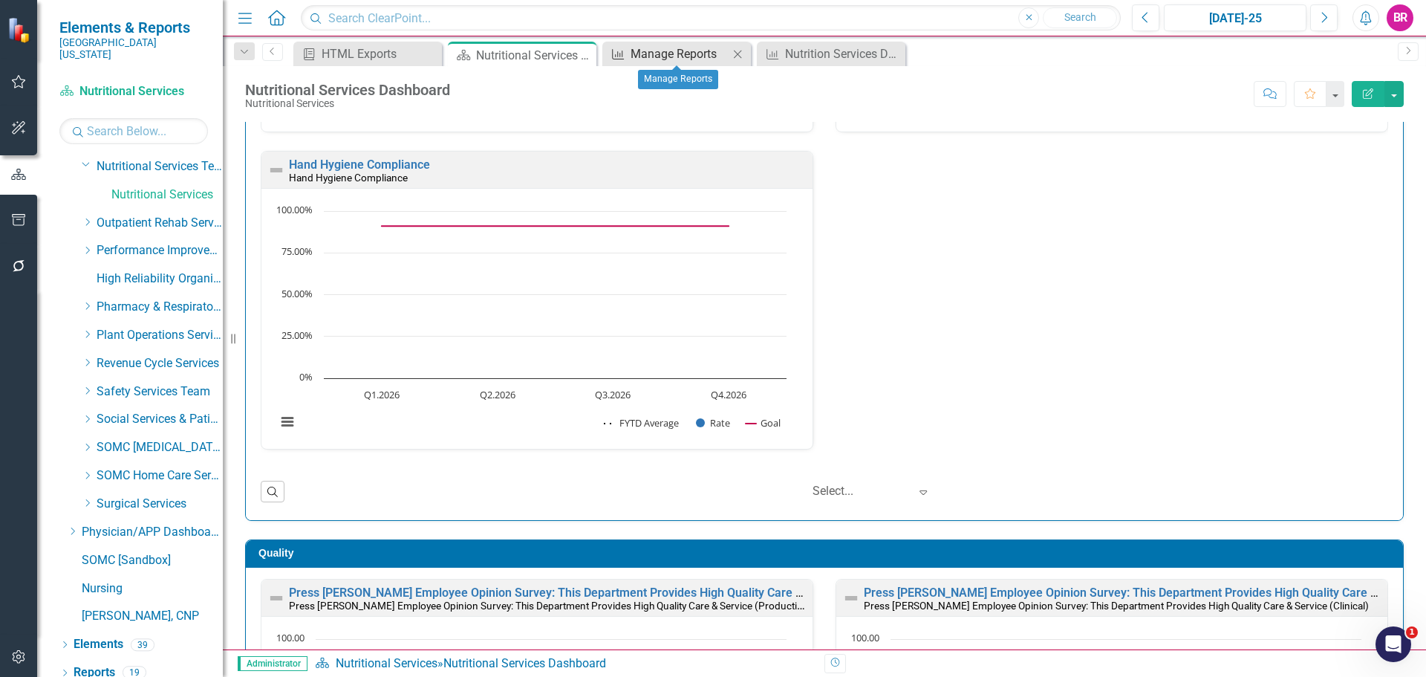
click at [677, 56] on div "Manage Reports" at bounding box center [680, 54] width 98 height 19
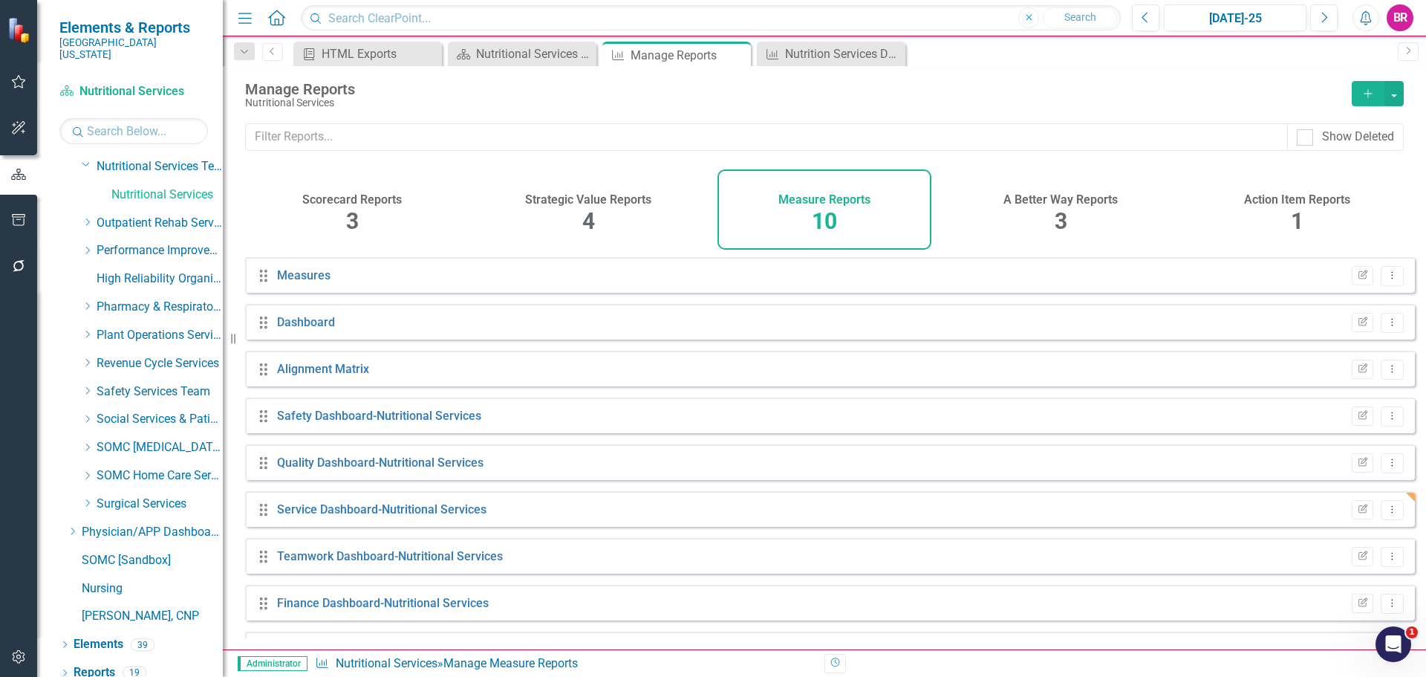
scroll to position [87, 0]
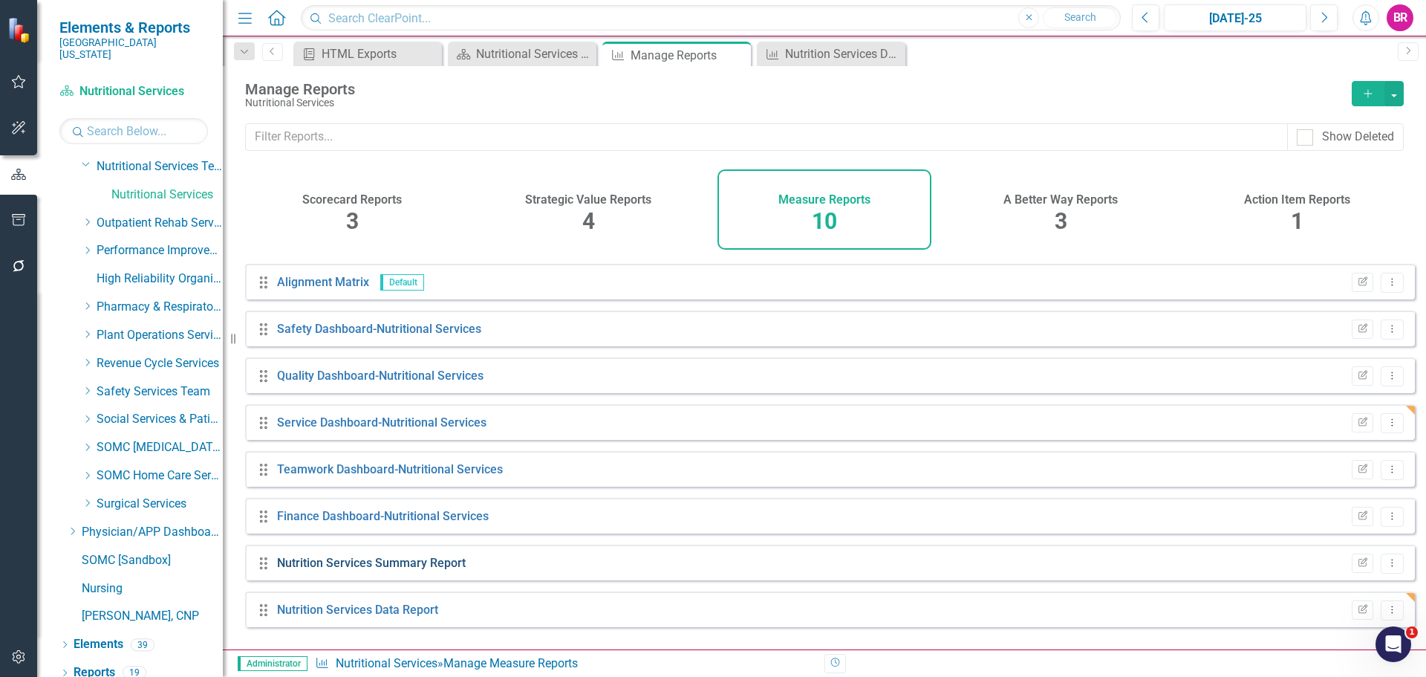
click at [441, 570] on link "Nutrition Services Summary Report" at bounding box center [371, 563] width 189 height 14
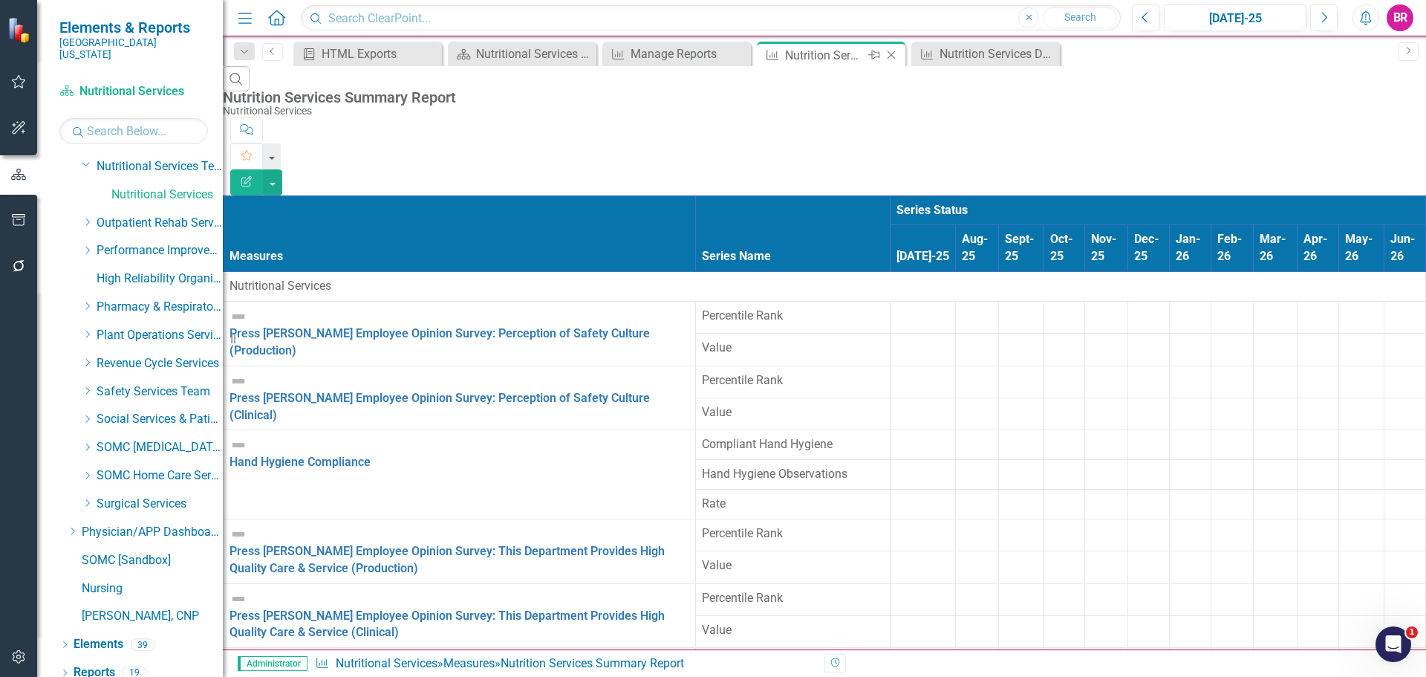
click at [894, 54] on icon "Close" at bounding box center [891, 55] width 15 height 12
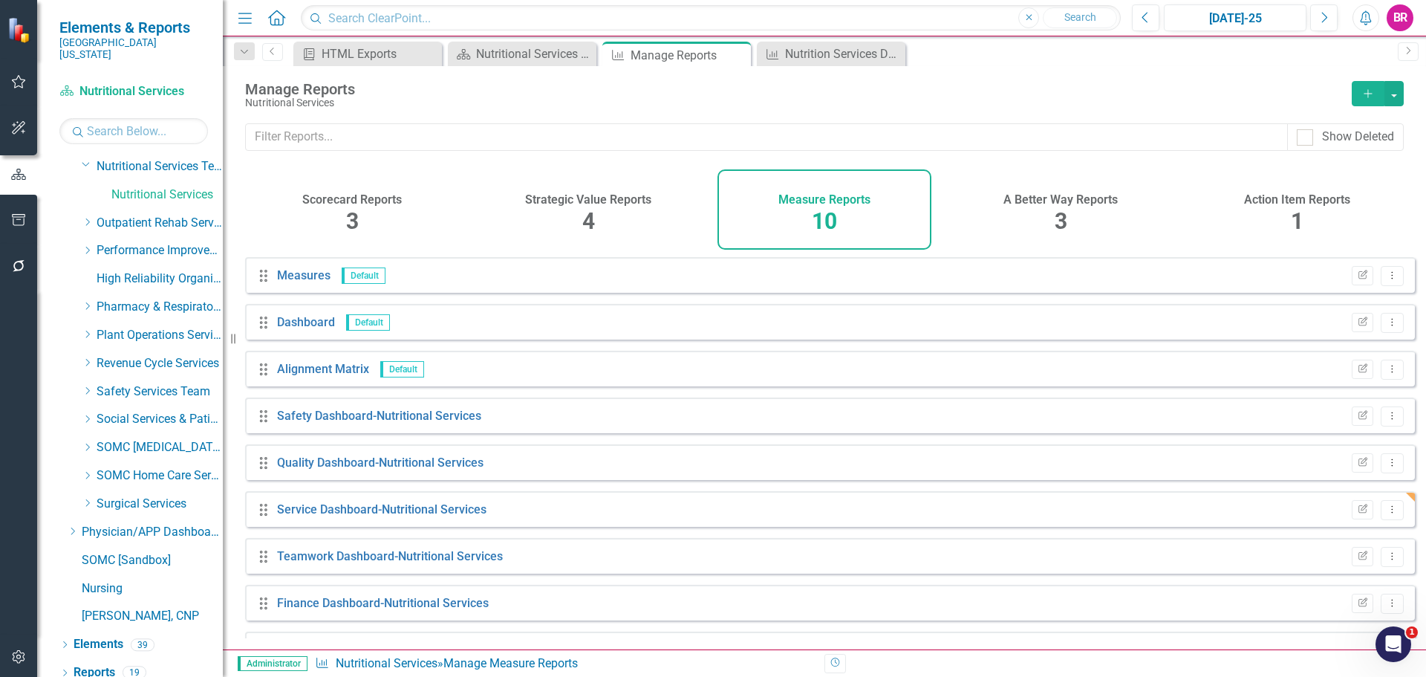
scroll to position [87, 0]
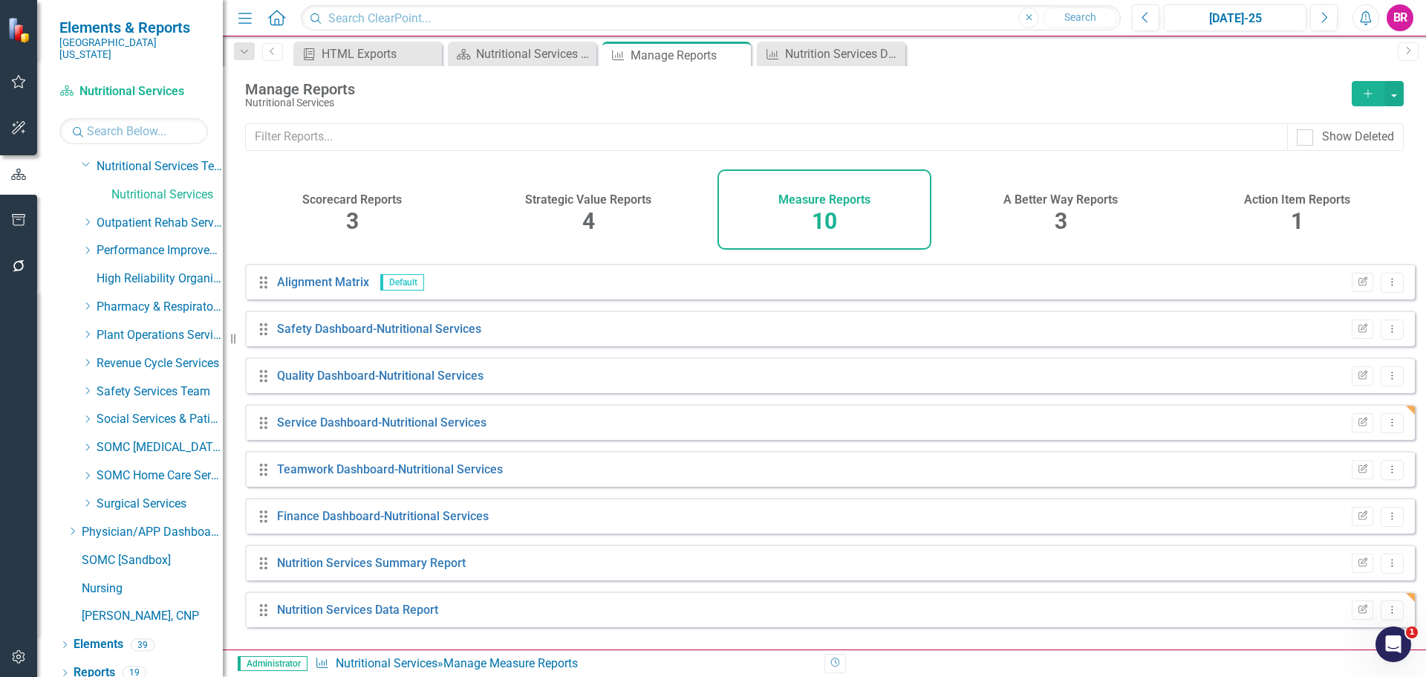
click at [1361, 97] on icon "Add" at bounding box center [1367, 93] width 13 height 10
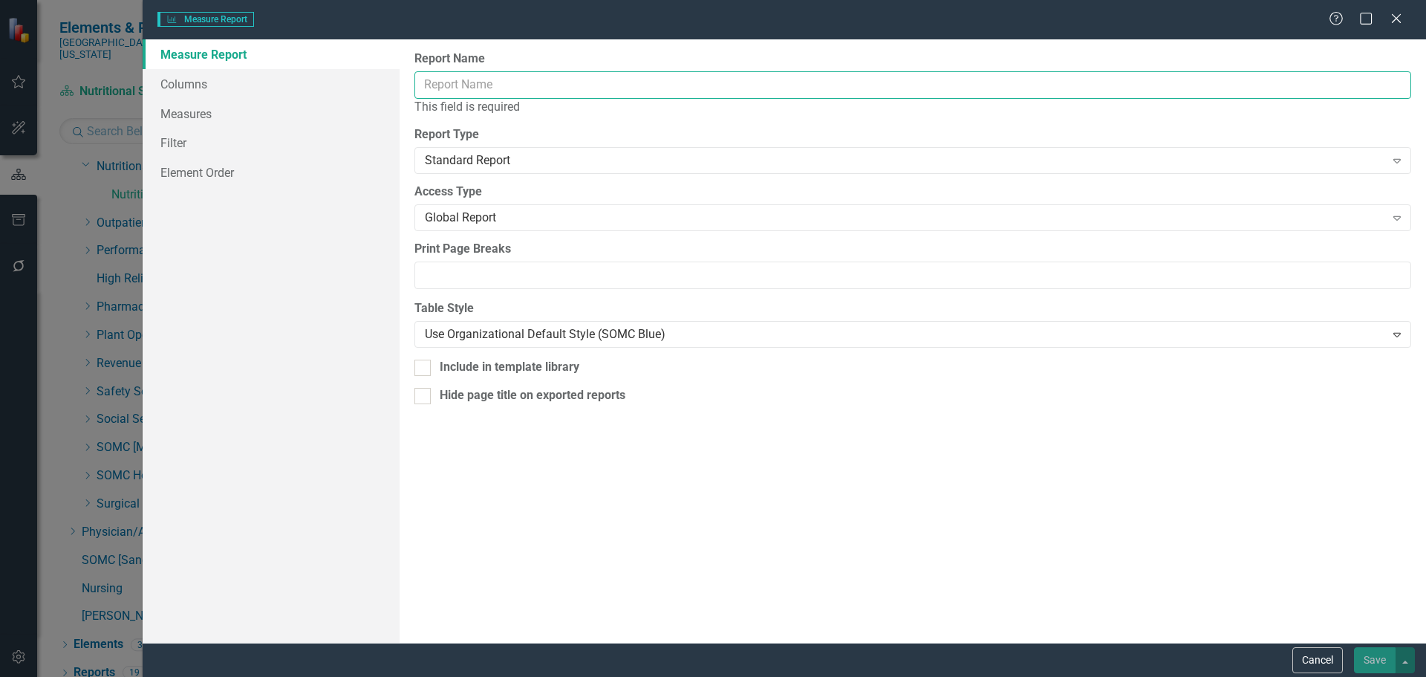
click at [564, 83] on input "Report Name" at bounding box center [912, 84] width 997 height 27
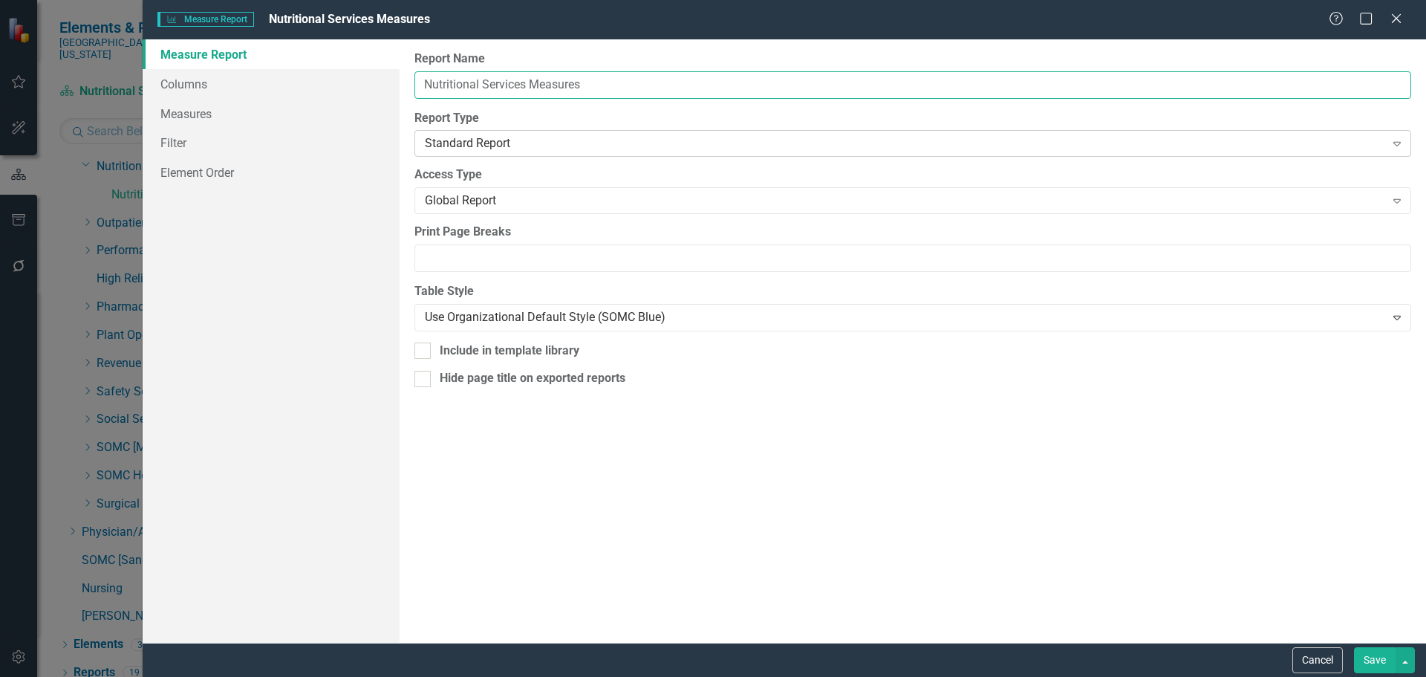
type input "Nutritional Services Measures"
click at [495, 146] on div "Standard Report" at bounding box center [905, 143] width 960 height 17
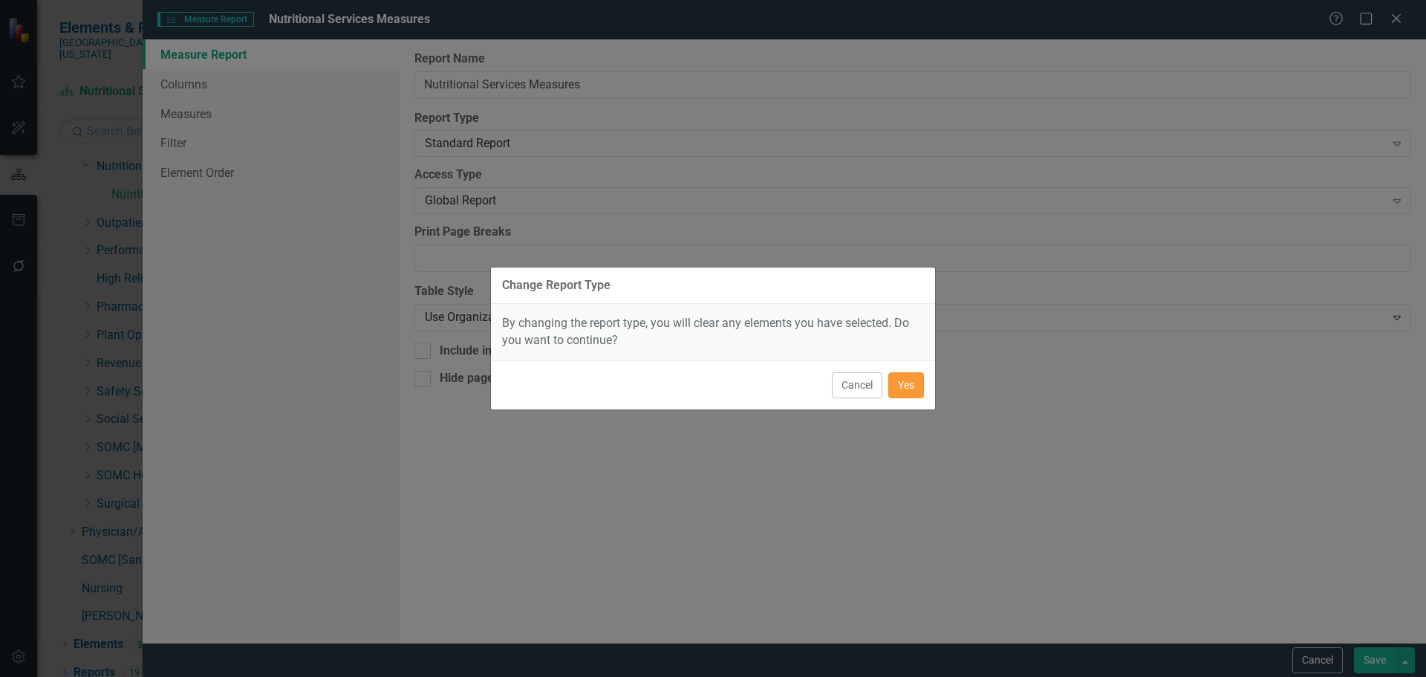
click at [902, 391] on button "Yes" at bounding box center [906, 385] width 36 height 26
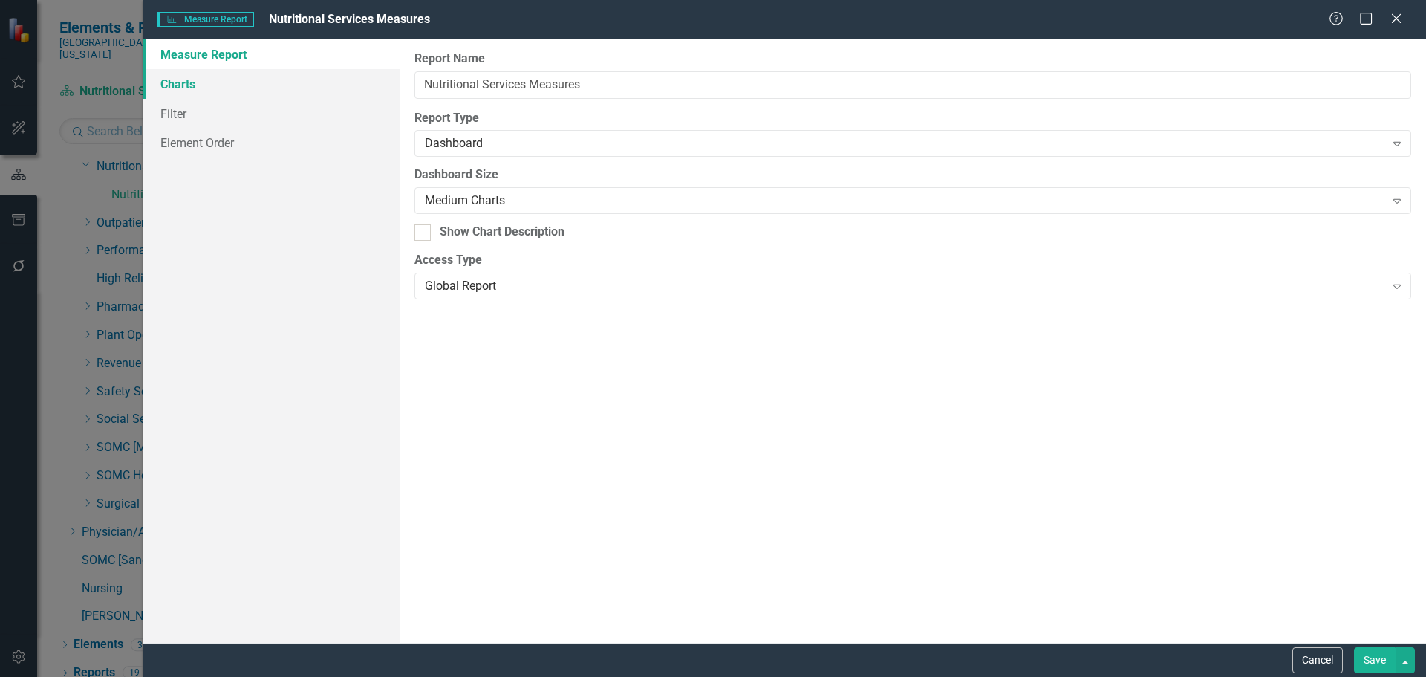
click at [177, 76] on link "Charts" at bounding box center [271, 84] width 257 height 30
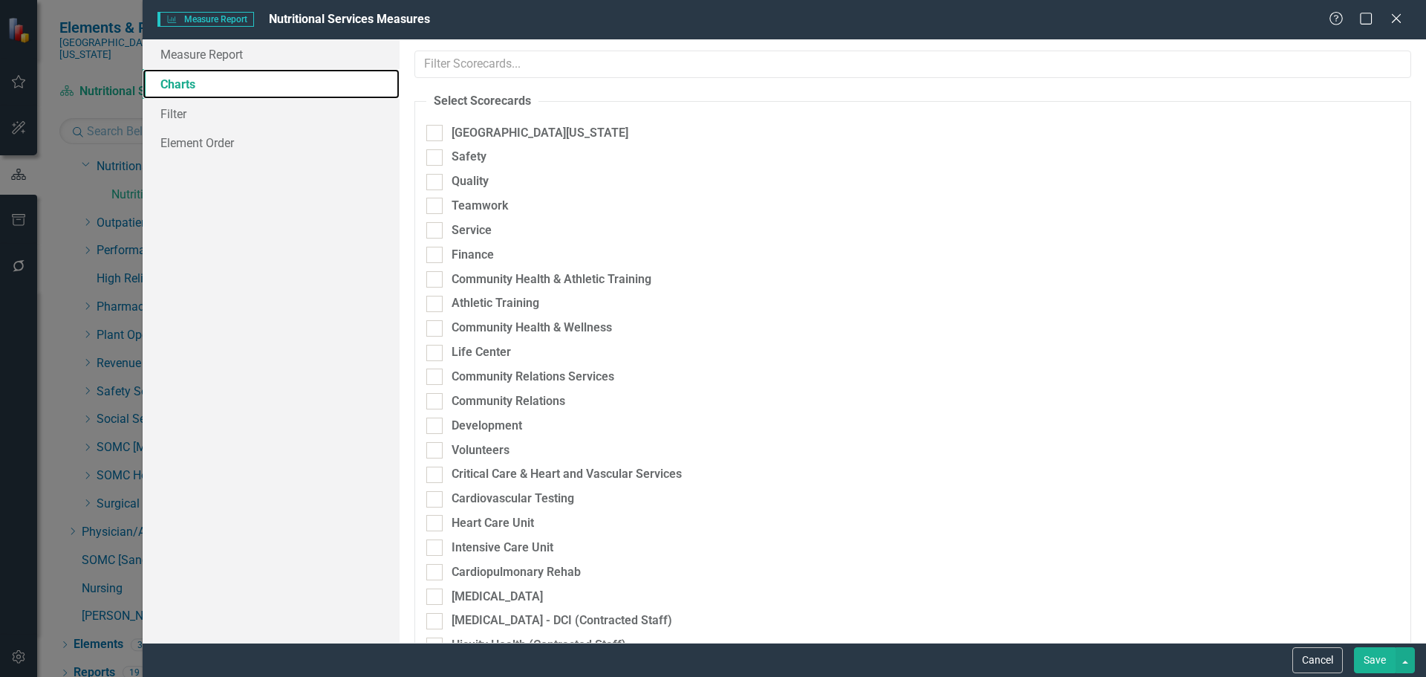
checkbox input "true"
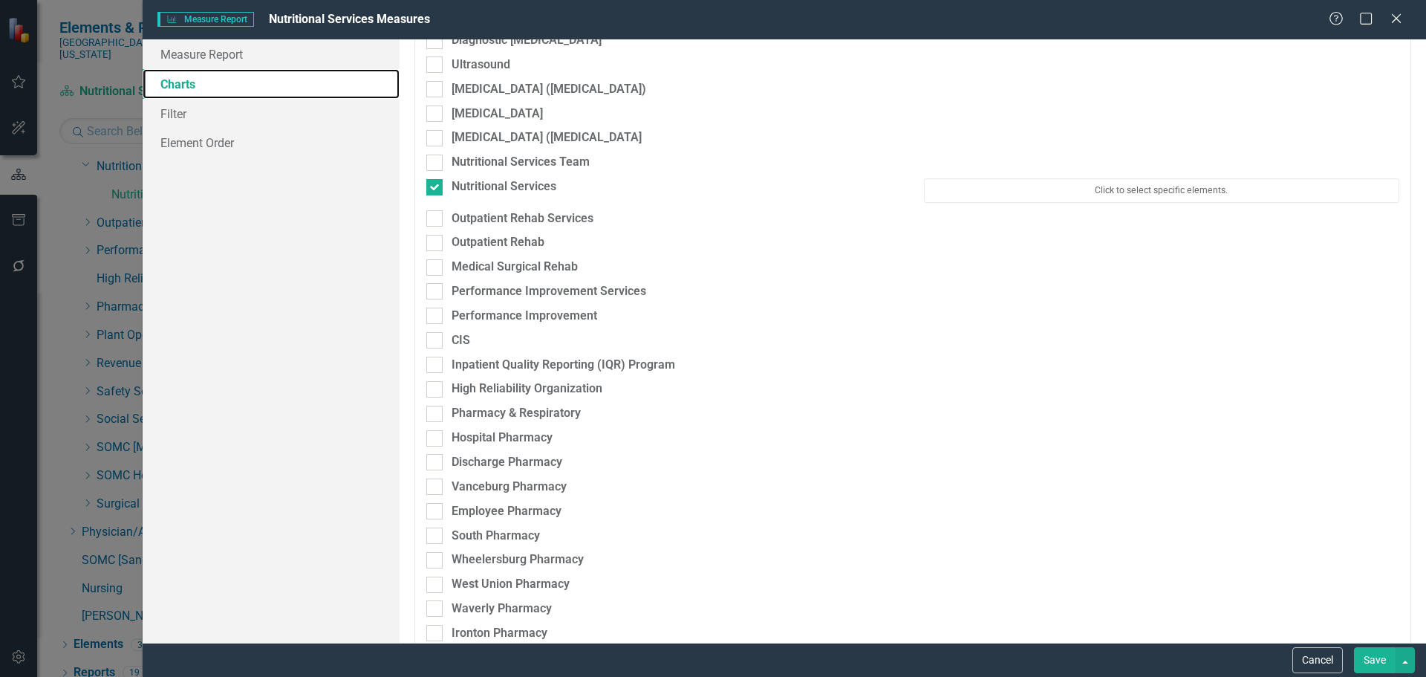
scroll to position [2896, 0]
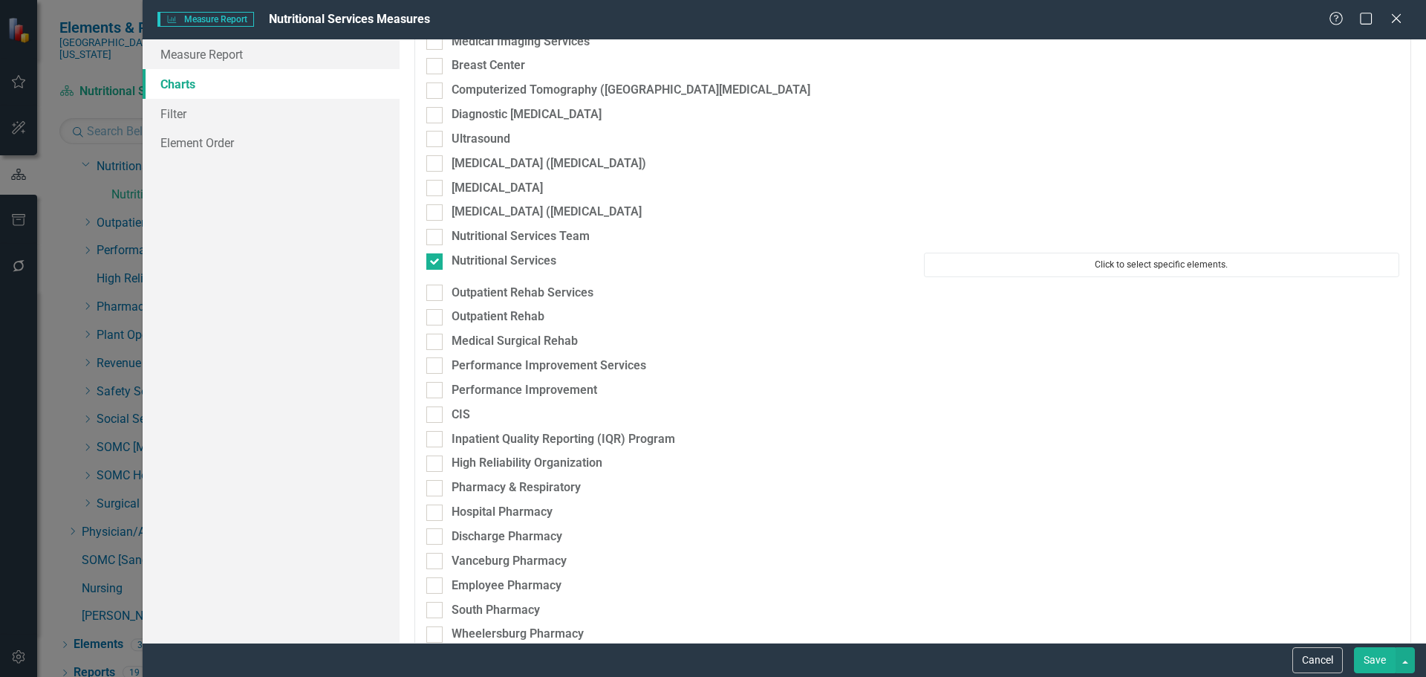
click at [1110, 276] on button "Click to select specific elements." at bounding box center [1161, 265] width 475 height 24
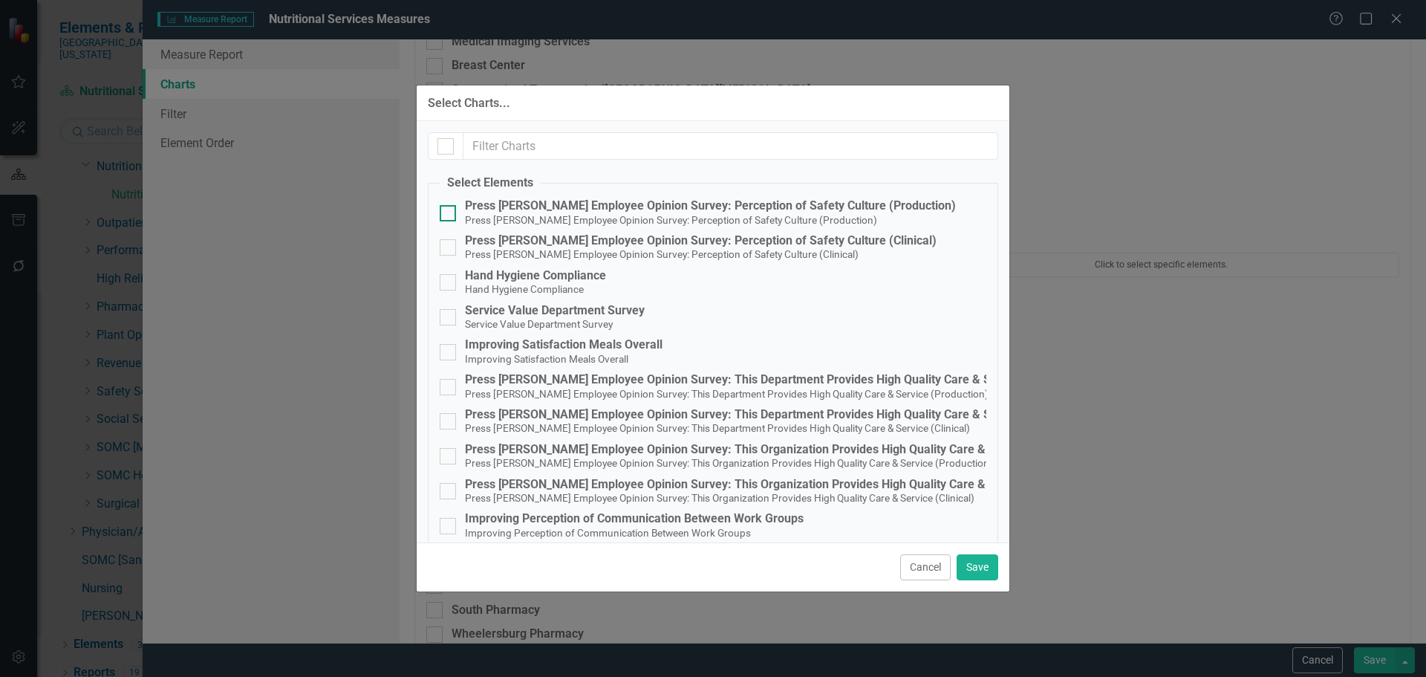
click at [714, 206] on div "Press Ganey Employee Opinion Survey: Perception of Safety Culture (Production)" at bounding box center [710, 205] width 491 height 13
click at [449, 206] on input "Press Ganey Employee Opinion Survey: Perception of Safety Culture (Production) …" at bounding box center [445, 210] width 10 height 10
checkbox input "true"
click at [710, 245] on div "Press Ganey Employee Opinion Survey: Perception of Safety Culture (Clinical)" at bounding box center [701, 240] width 472 height 13
click at [449, 245] on input "Press Ganey Employee Opinion Survey: Perception of Safety Culture (Clinical) Pr…" at bounding box center [445, 244] width 10 height 10
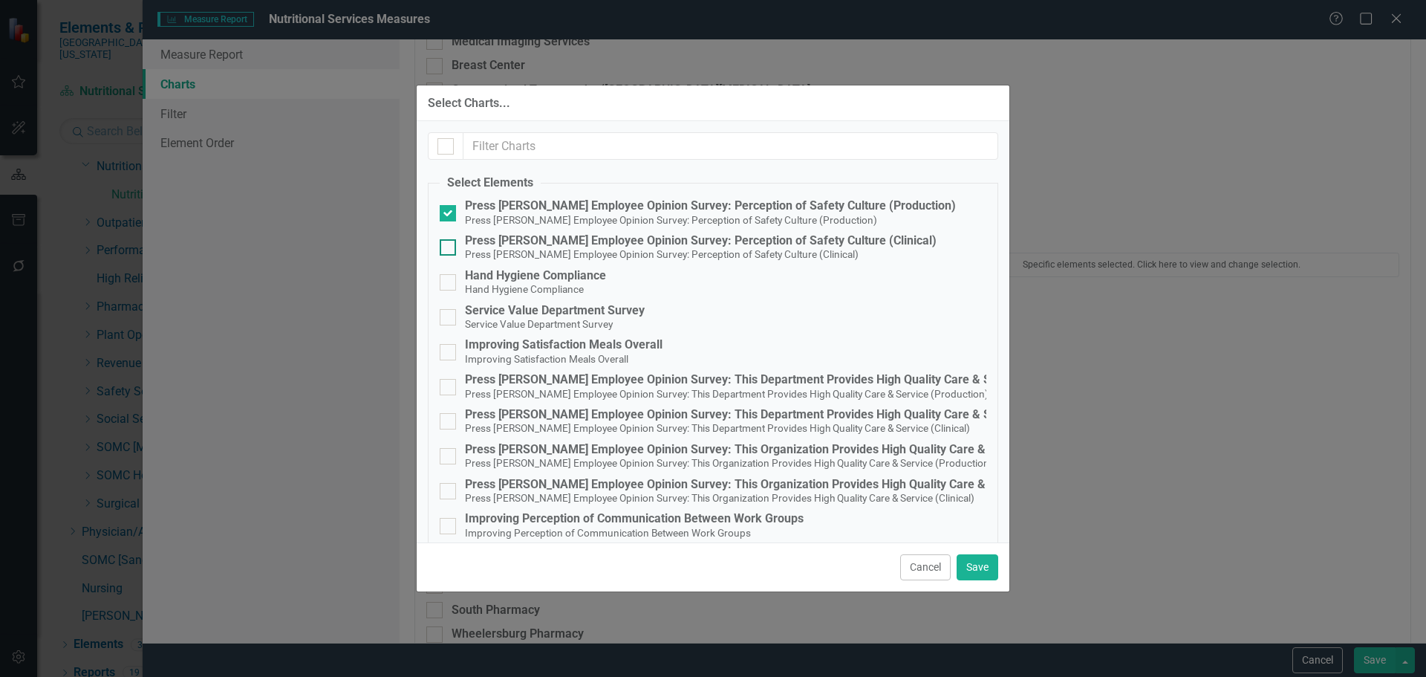
checkbox input "true"
click at [561, 271] on div "Hand Hygiene Compliance" at bounding box center [535, 275] width 141 height 13
click at [449, 274] on input "Hand Hygiene Compliance Hand Hygiene Compliance" at bounding box center [445, 279] width 10 height 10
checkbox input "true"
click at [559, 314] on div "Service Value Department Survey" at bounding box center [555, 310] width 180 height 13
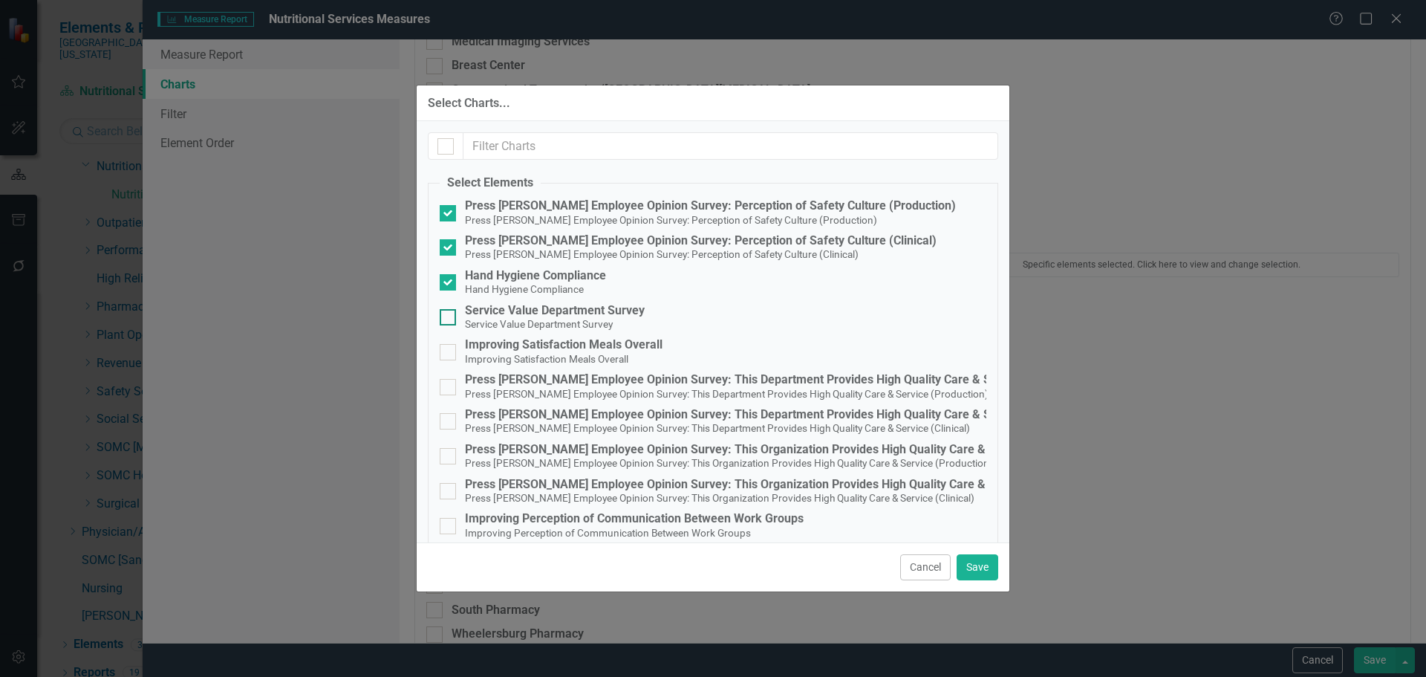
click at [449, 314] on input "Service Value Department Survey Service Value Department Survey" at bounding box center [445, 314] width 10 height 10
checkbox input "true"
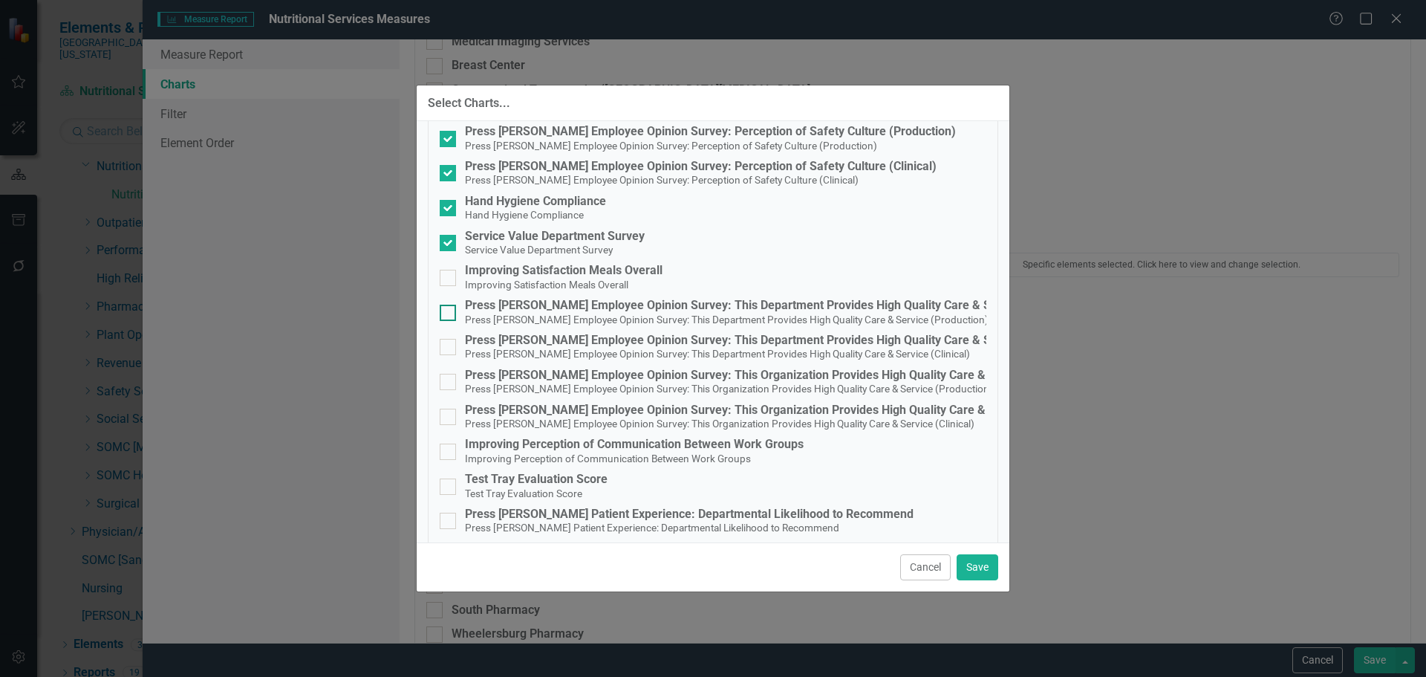
click at [709, 305] on div "Press [PERSON_NAME] Employee Opinion Survey: This Department Provides High Qual…" at bounding box center [744, 305] width 558 height 13
click at [449, 305] on input "Press Ganey Employee Opinion Survey: This Department Provides High Quality Care…" at bounding box center [445, 309] width 10 height 10
checkbox input "true"
click at [707, 345] on div "Press [PERSON_NAME] Employee Opinion Survey: This Department Provides High Qual…" at bounding box center [744, 339] width 558 height 13
click at [449, 345] on input "Press Ganey Employee Opinion Survey: This Department Provides High Quality Care…" at bounding box center [445, 344] width 10 height 10
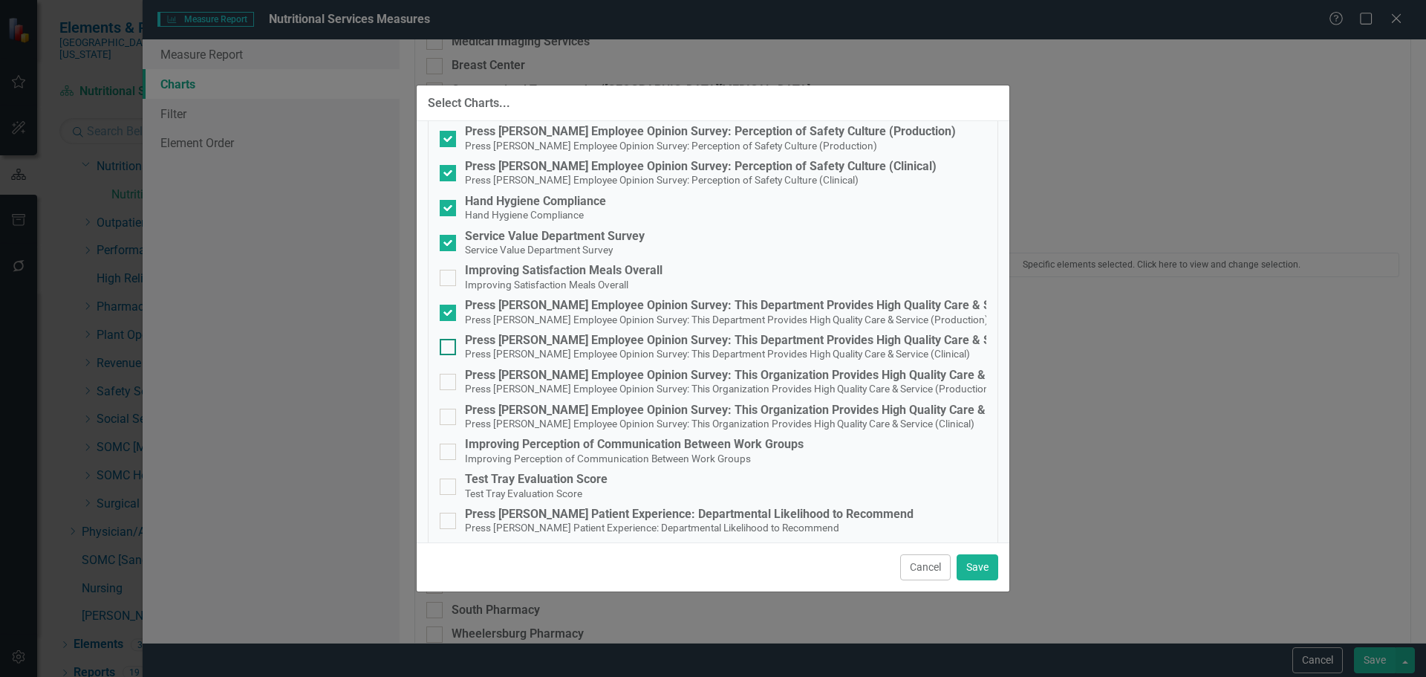
checkbox input "true"
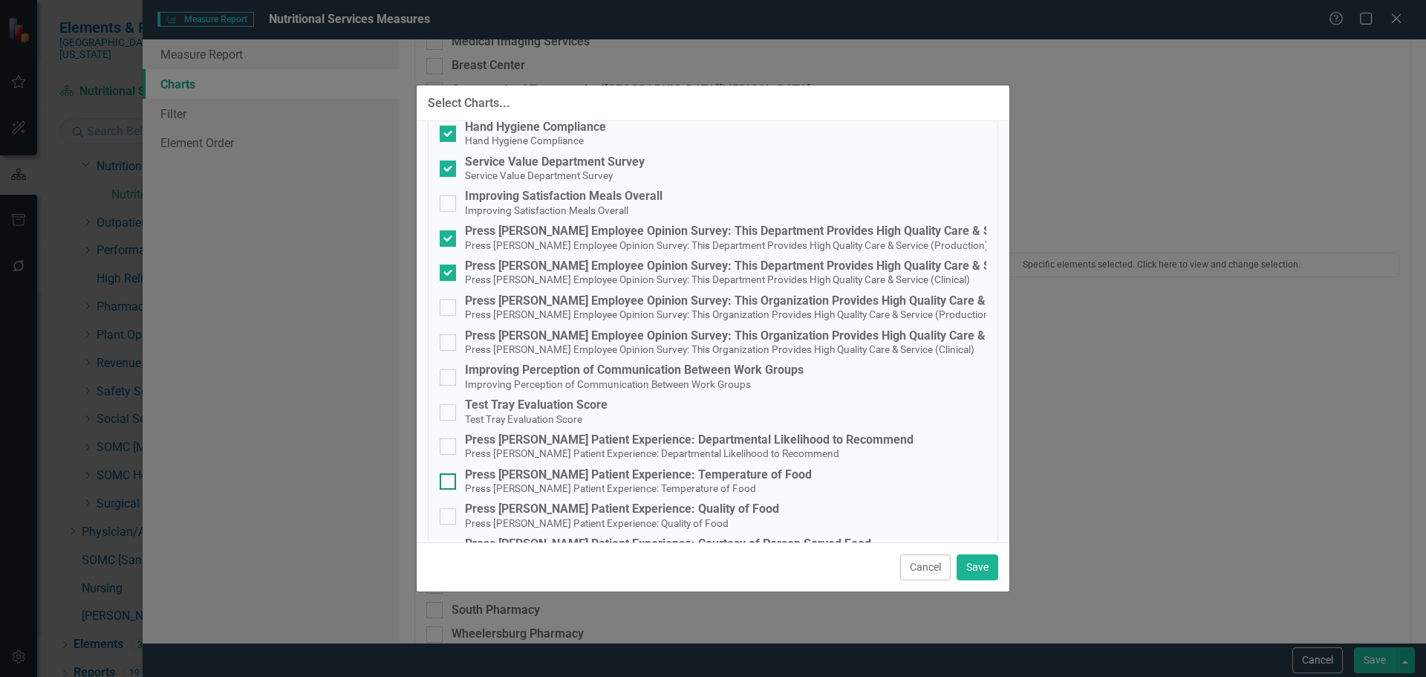
scroll to position [223, 0]
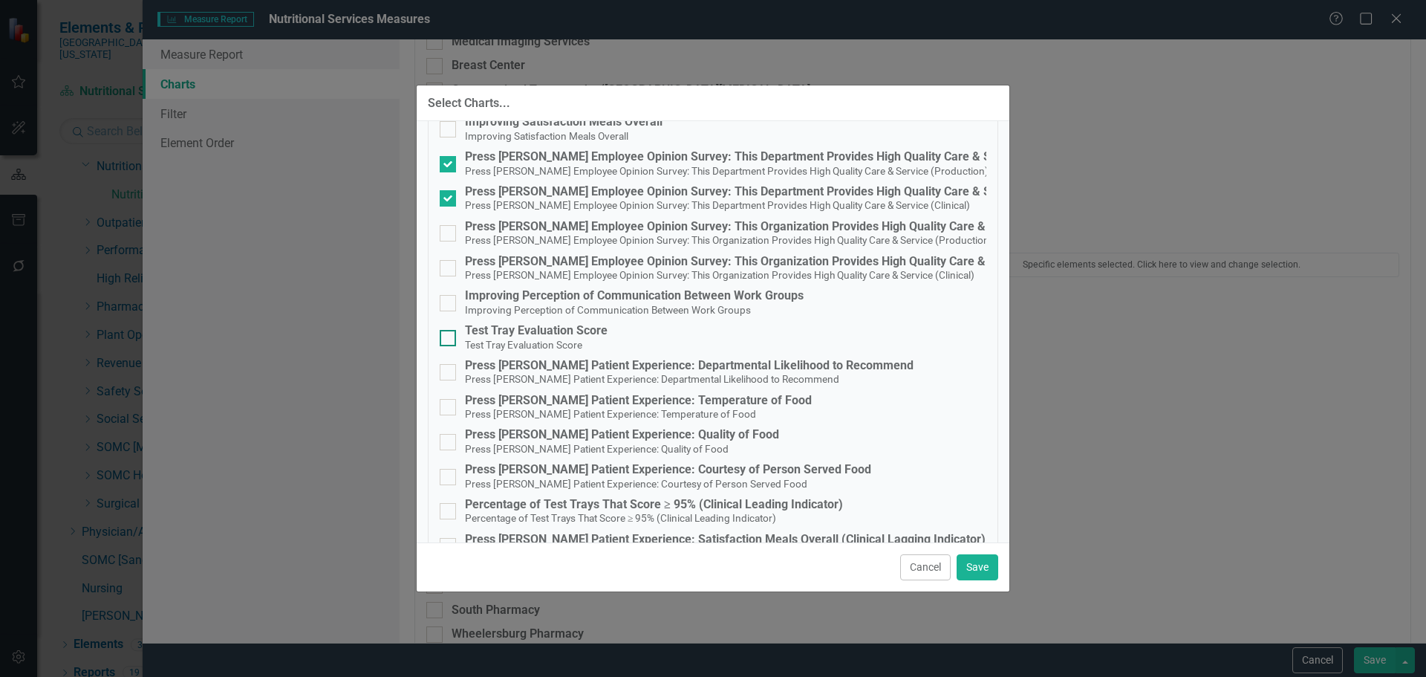
click at [540, 336] on div "Test Tray Evaluation Score" at bounding box center [536, 330] width 143 height 13
click at [449, 336] on input "Test Tray Evaluation Score Test Tray Evaluation Score" at bounding box center [445, 335] width 10 height 10
checkbox input "true"
click at [556, 365] on div "Press Ganey Patient Experience: Departmental Likelihood to Recommend" at bounding box center [689, 365] width 449 height 13
click at [449, 365] on input "Press Ganey Patient Experience: Departmental Likelihood to Recommend Press Gane…" at bounding box center [445, 369] width 10 height 10
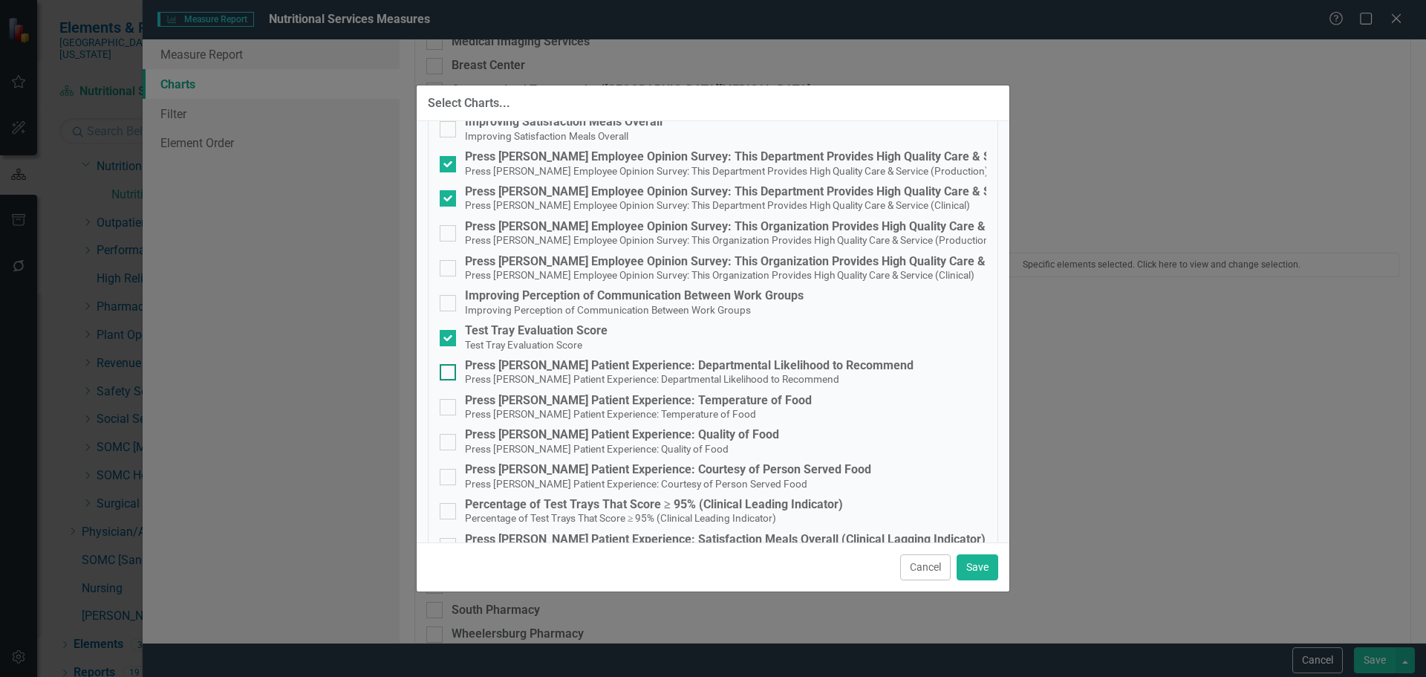
checkbox input "true"
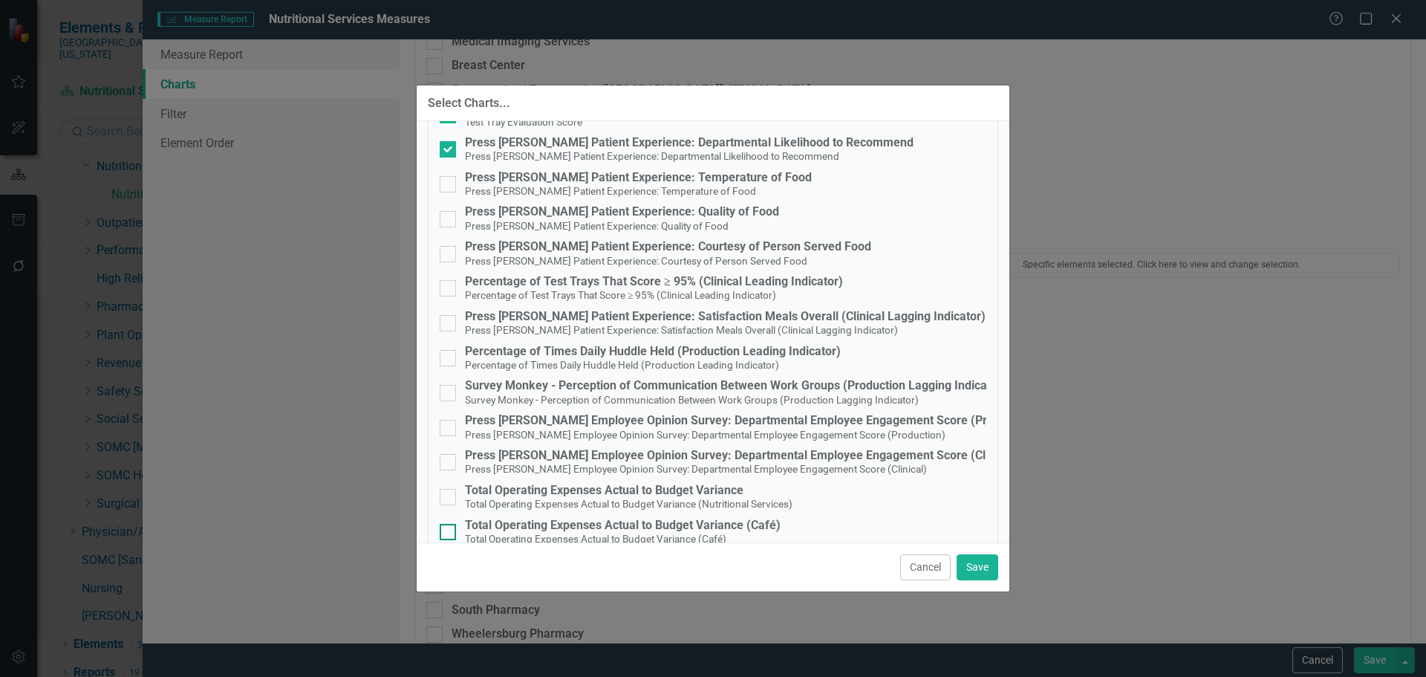
scroll to position [520, 0]
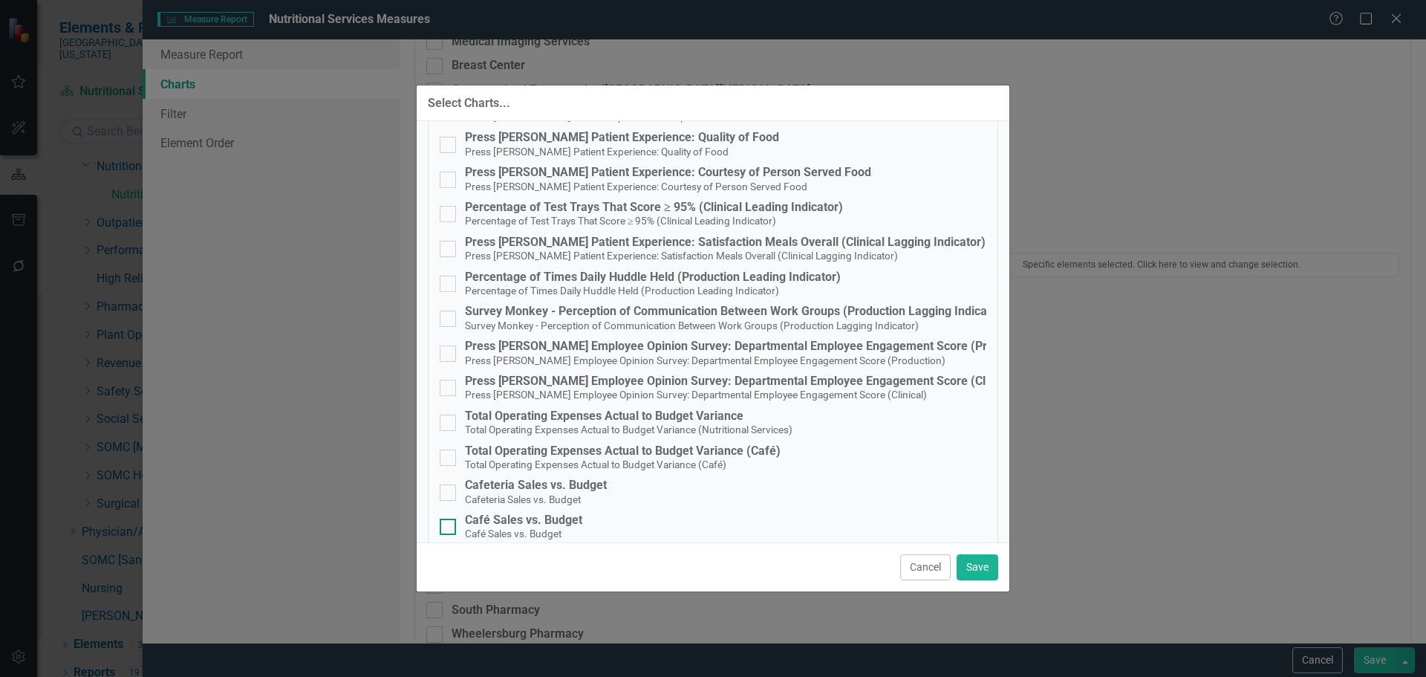
click at [527, 519] on div "Café Sales vs. Budget" at bounding box center [523, 519] width 117 height 13
click at [449, 519] on input "Café Sales vs. Budget Café Sales vs. Budget" at bounding box center [445, 523] width 10 height 10
checkbox input "true"
click at [529, 483] on div "Cafeteria Sales vs. Budget" at bounding box center [536, 484] width 142 height 13
click at [449, 484] on input "Cafeteria Sales vs. Budget Cafeteria Sales vs. Budget" at bounding box center [445, 489] width 10 height 10
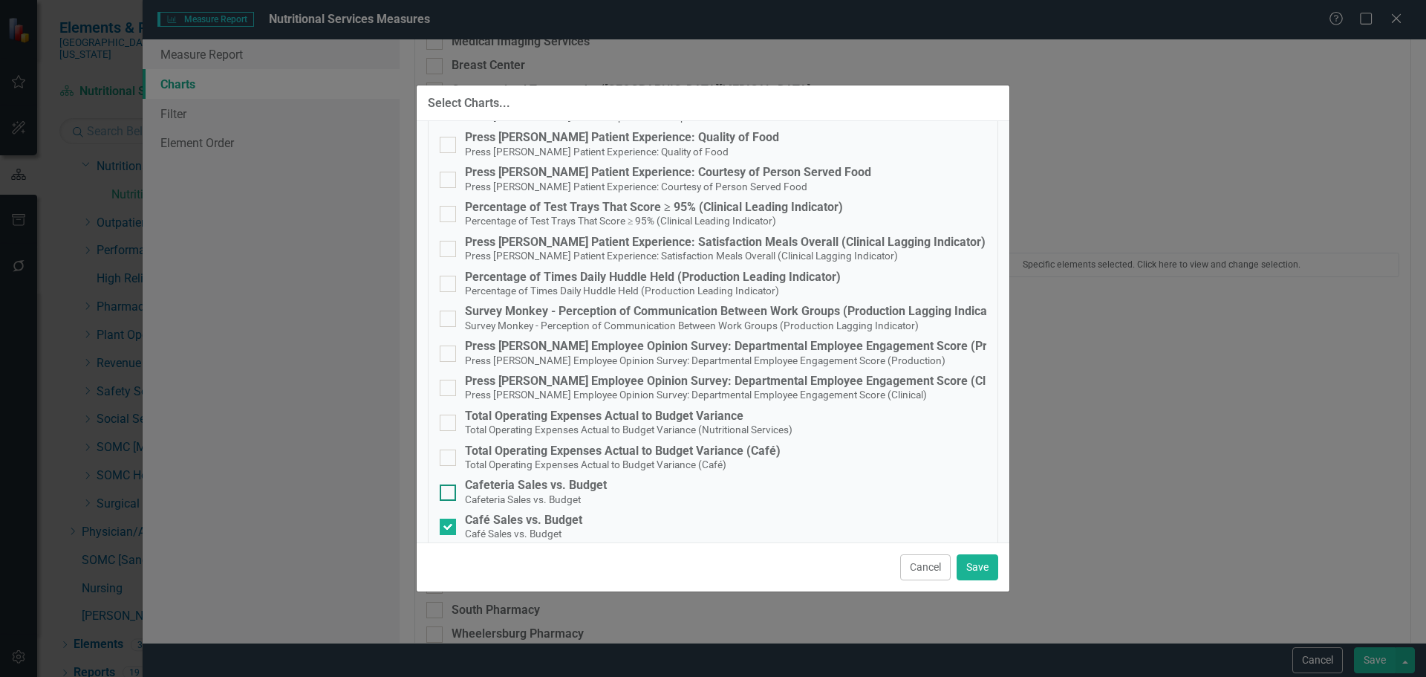
checkbox input "true"
click at [544, 446] on div "Total Operating Expenses Actual to Budget Variance (Café)" at bounding box center [623, 450] width 316 height 13
click at [449, 449] on input "Total Operating Expenses Actual to Budget Variance (Café) Total Operating Expen…" at bounding box center [445, 454] width 10 height 10
checkbox input "true"
click at [555, 420] on div "Total Operating Expenses Actual to Budget Variance" at bounding box center [629, 415] width 328 height 13
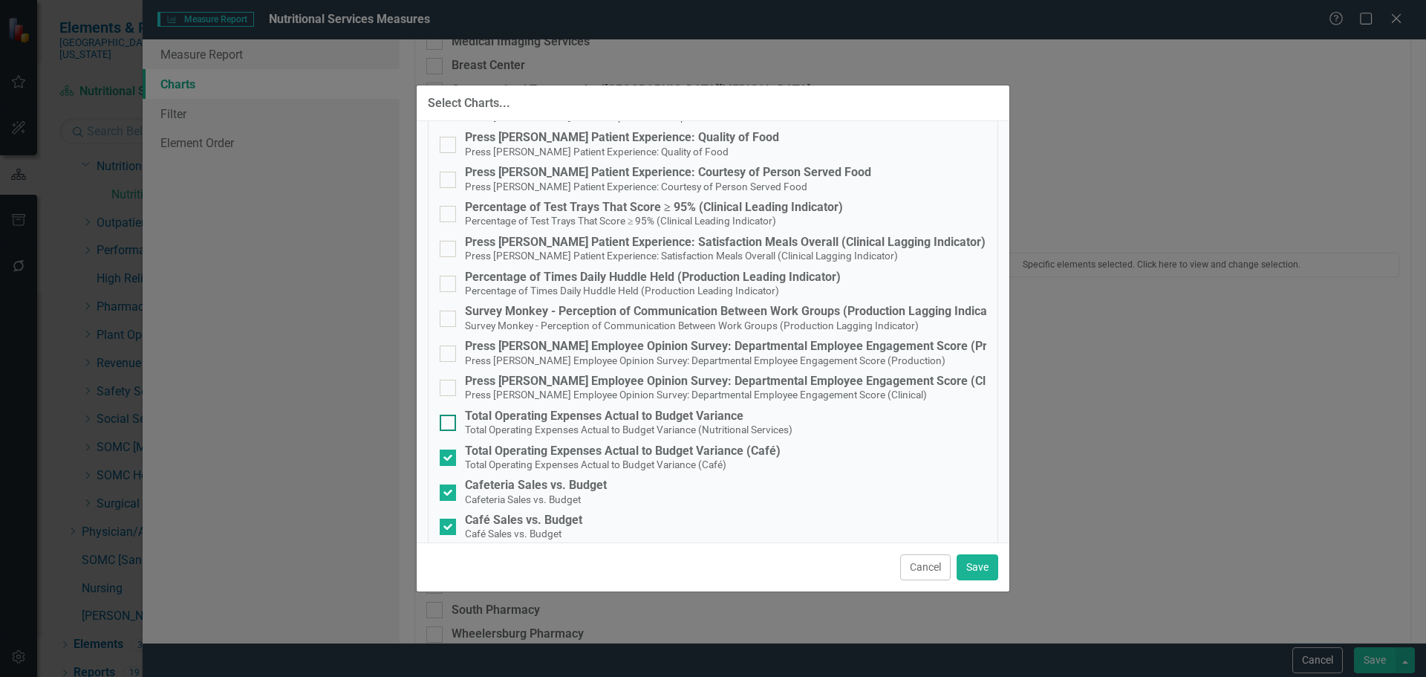
click at [449, 420] on input "Total Operating Expenses Actual to Budget Variance Total Operating Expenses Act…" at bounding box center [445, 419] width 10 height 10
checkbox input "true"
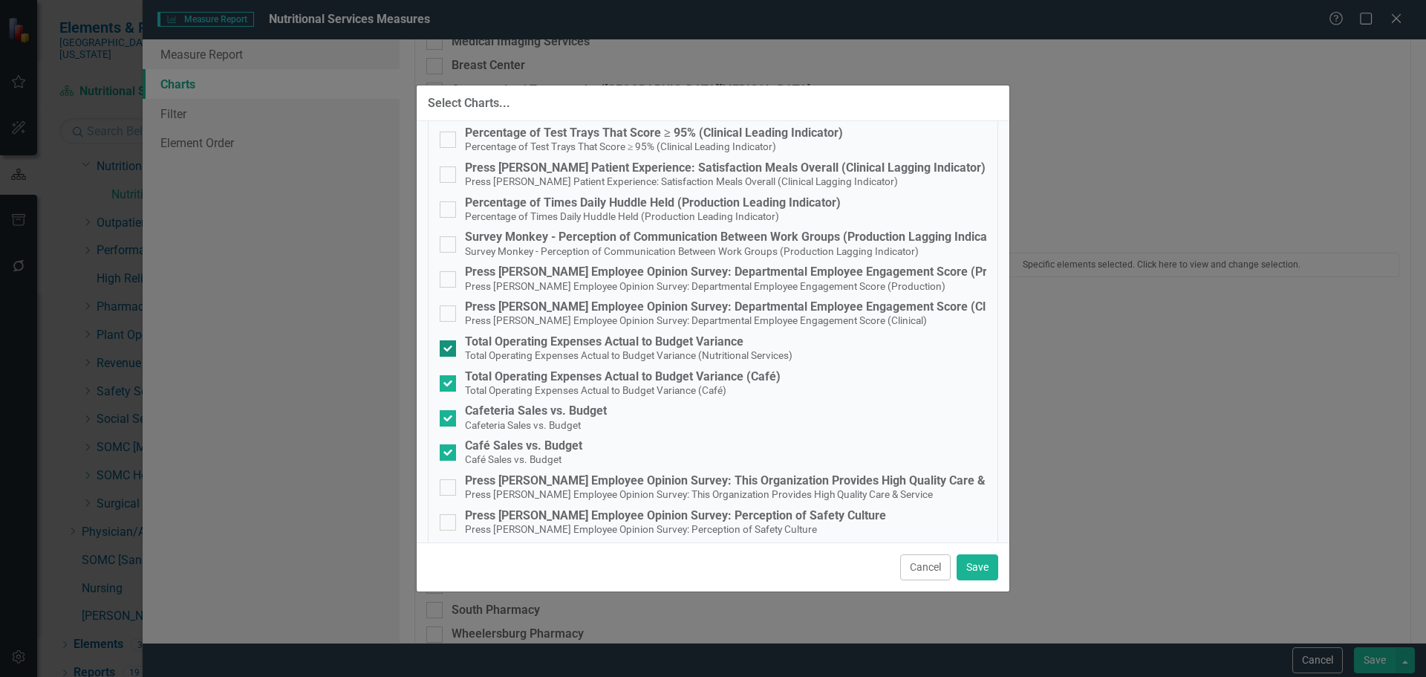
scroll to position [642, 0]
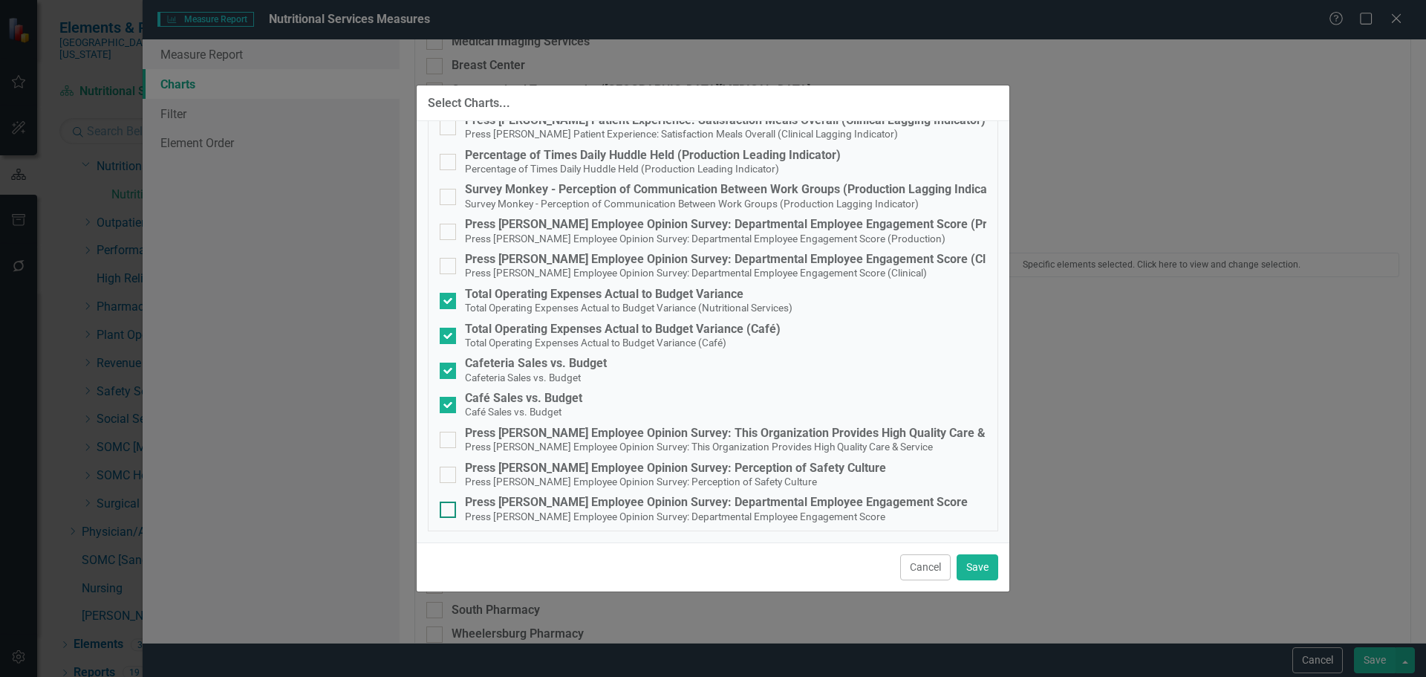
click at [632, 500] on div "Press [PERSON_NAME] Employee Opinion Survey: Departmental Employee Engagement S…" at bounding box center [716, 501] width 503 height 13
click at [449, 501] on input "Press Ganey Employee Opinion Survey: Departmental Employee Engagement Score Pre…" at bounding box center [445, 506] width 10 height 10
checkbox input "true"
click at [766, 257] on div "Press Ganey Employee Opinion Survey: Departmental Employee Engagement Score (Cl…" at bounding box center [741, 259] width 553 height 13
click at [449, 258] on input "Press Ganey Employee Opinion Survey: Departmental Employee Engagement Score (Cl…" at bounding box center [445, 263] width 10 height 10
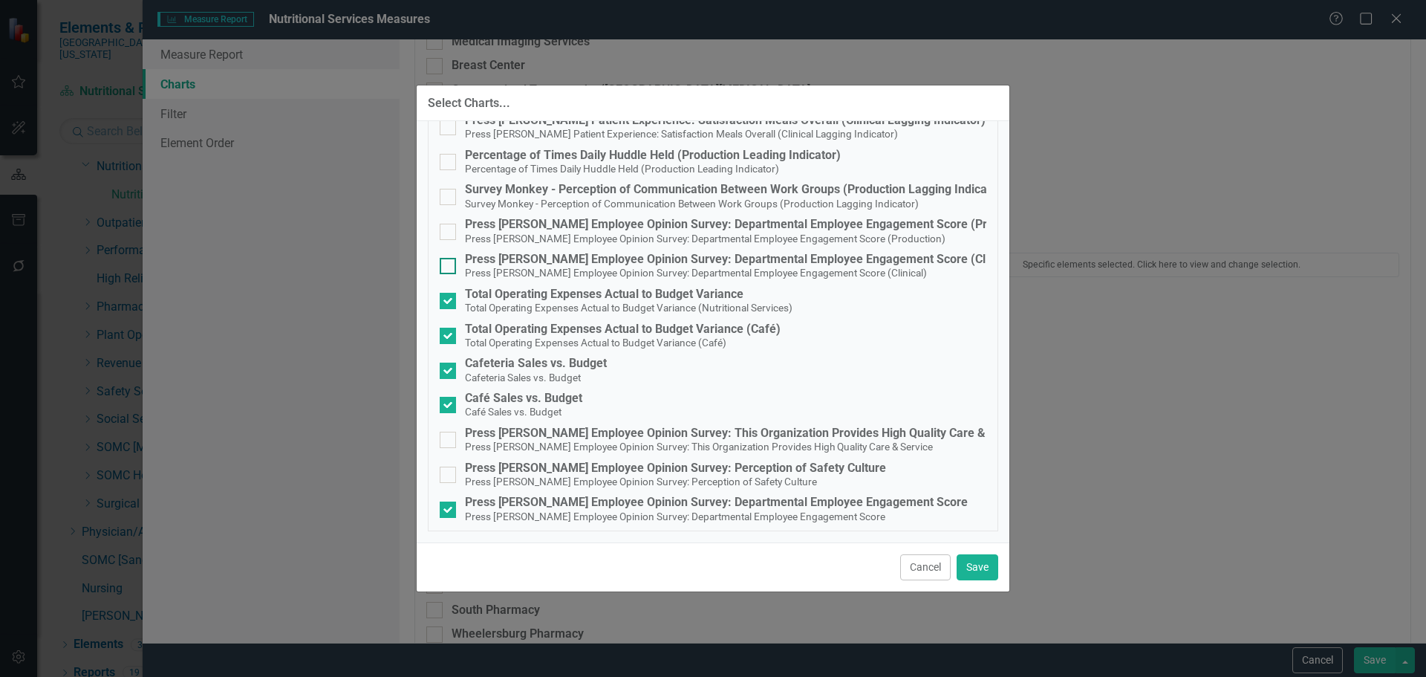
checkbox input "true"
click at [621, 504] on div "Press [PERSON_NAME] Employee Opinion Survey: Departmental Employee Engagement S…" at bounding box center [716, 501] width 503 height 13
click at [449, 504] on input "Press Ganey Employee Opinion Survey: Departmental Employee Engagement Score Pre…" at bounding box center [445, 506] width 10 height 10
checkbox input "false"
click at [778, 221] on div "Press Ganey Employee Opinion Survey: Departmental Employee Engagement Score (Pr…" at bounding box center [751, 224] width 573 height 13
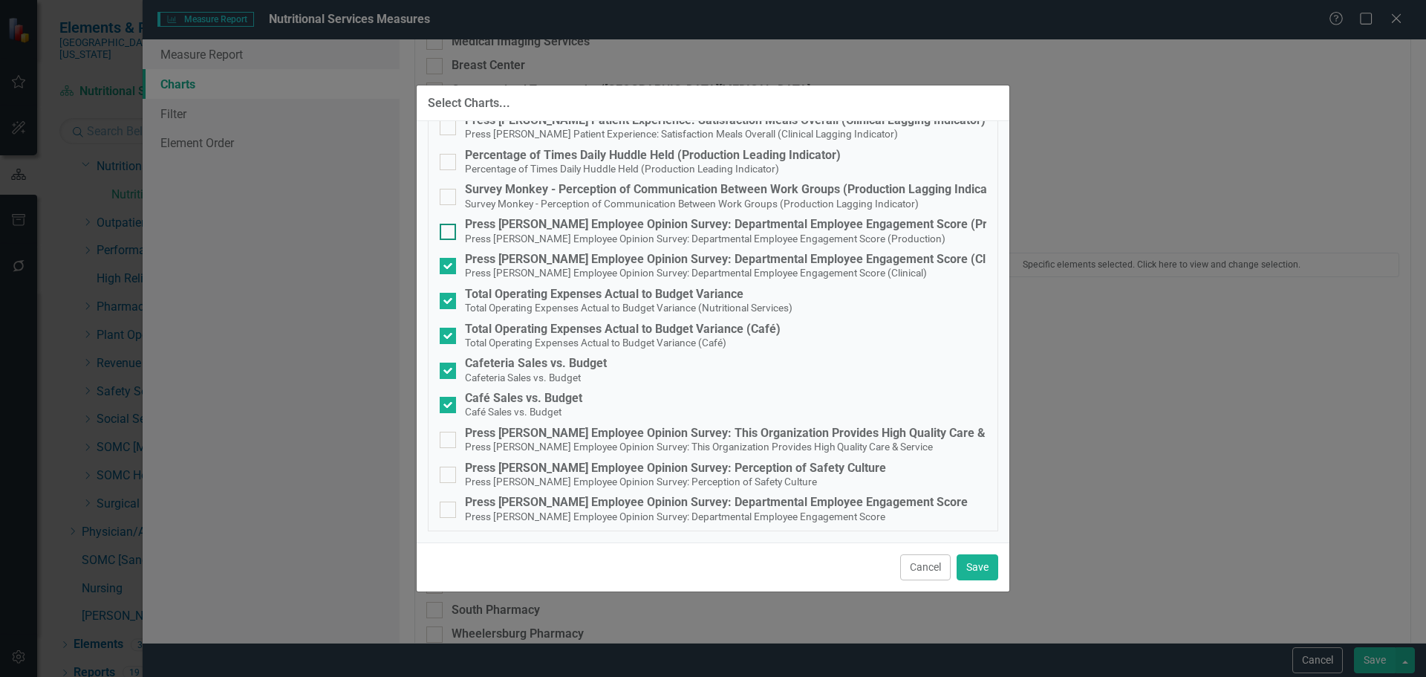
click at [449, 224] on input "Press Ganey Employee Opinion Survey: Departmental Employee Engagement Score (Pr…" at bounding box center [445, 229] width 10 height 10
checkbox input "true"
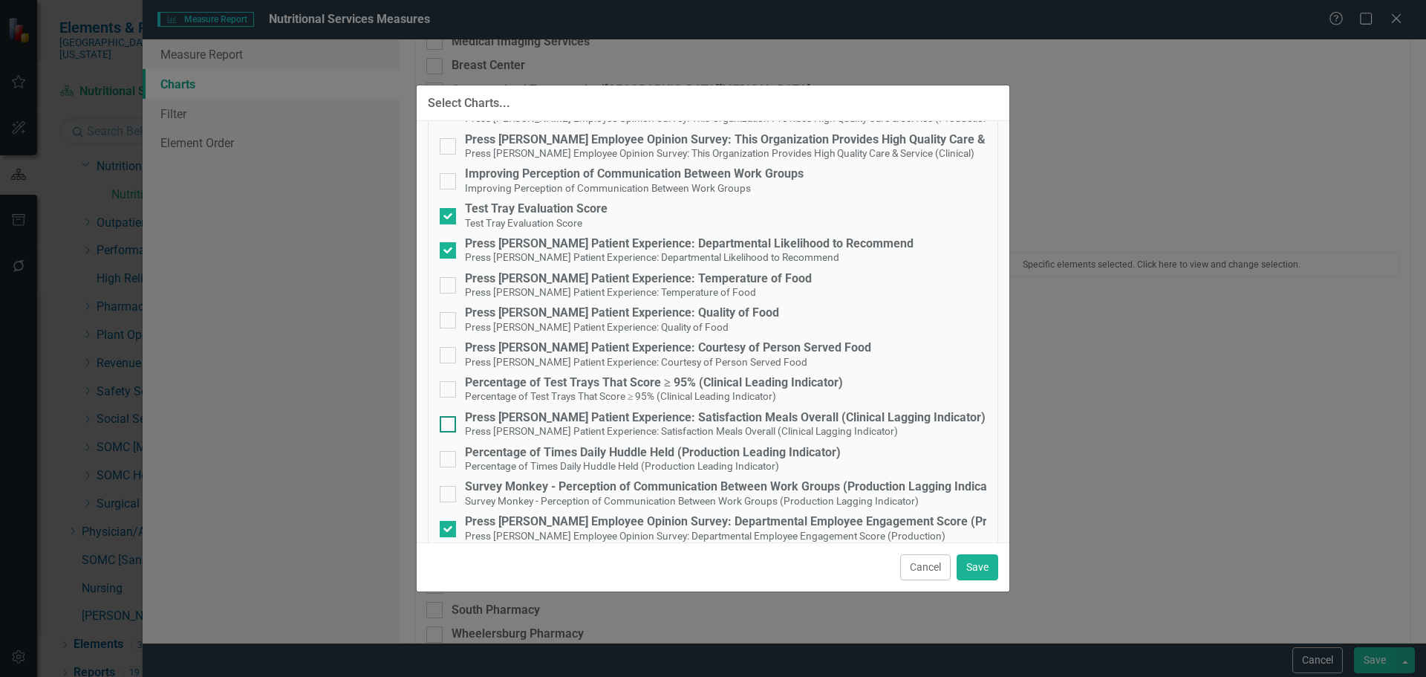
scroll to position [419, 0]
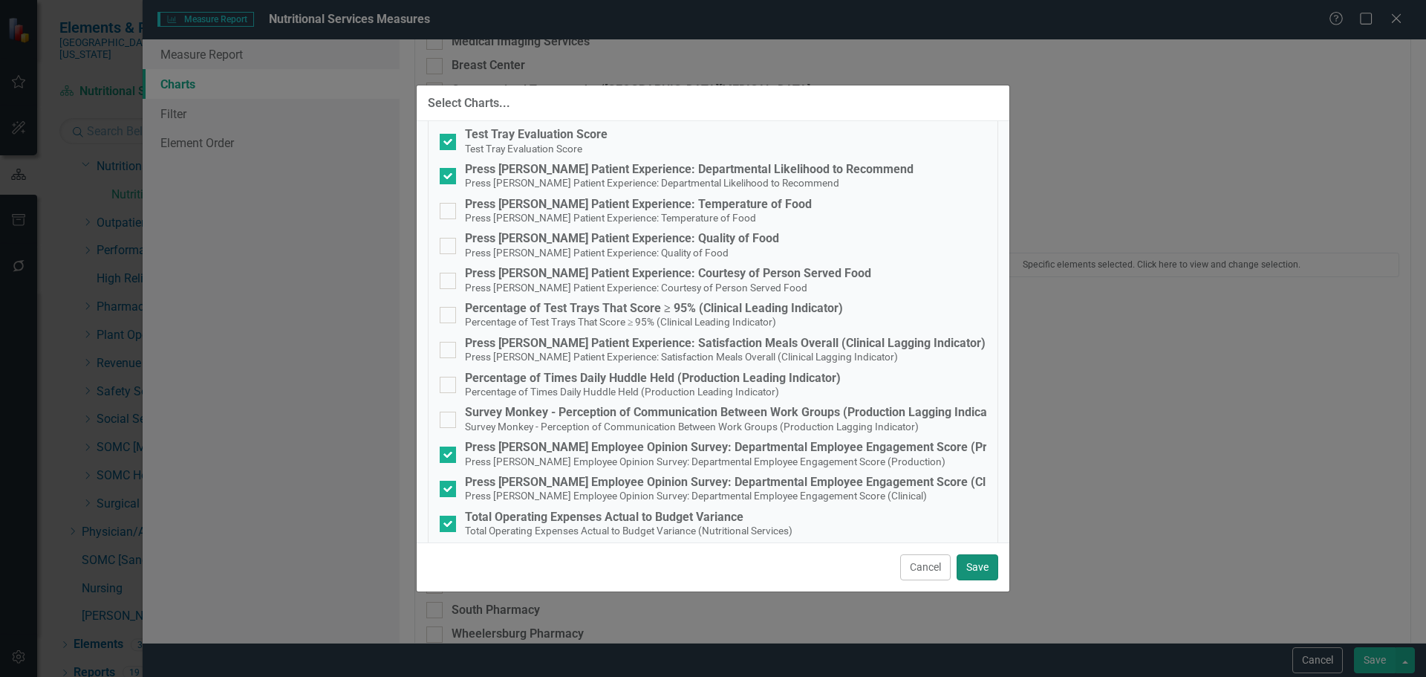
click at [978, 567] on button "Save" at bounding box center [978, 567] width 42 height 26
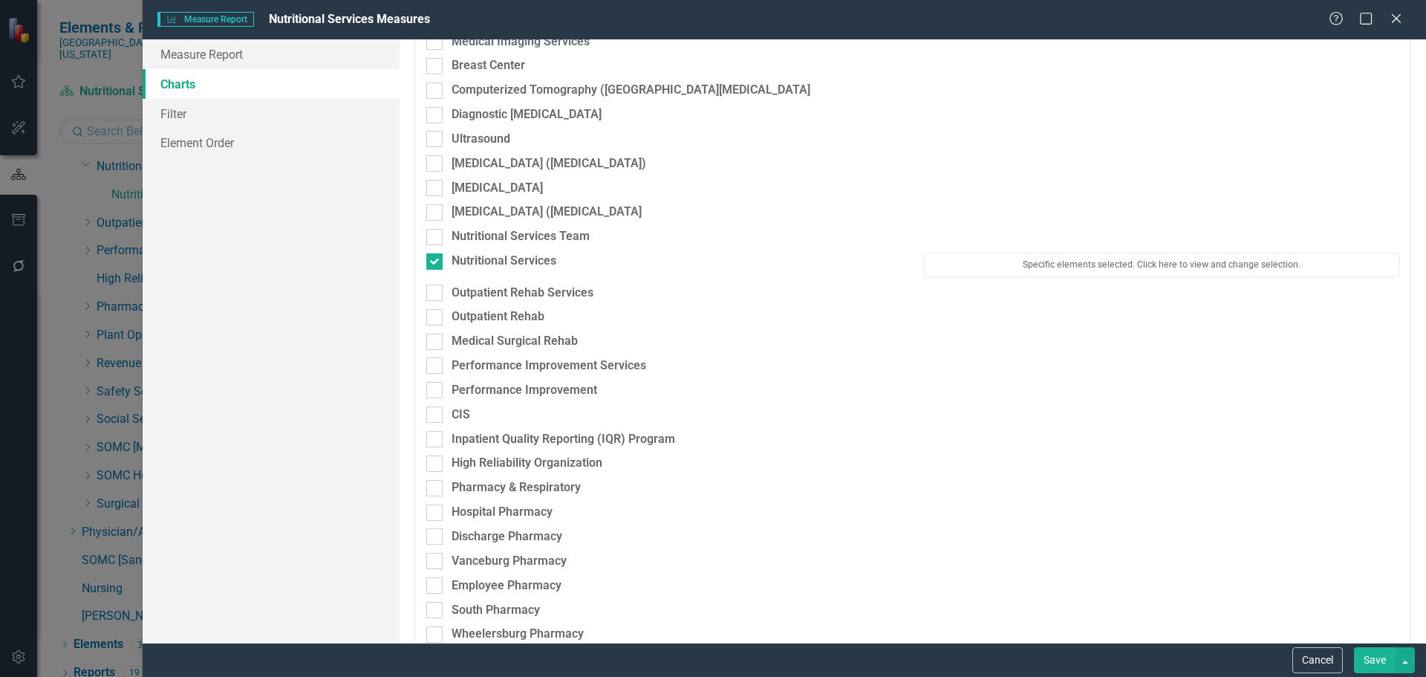
click at [1375, 662] on button "Save" at bounding box center [1375, 660] width 42 height 26
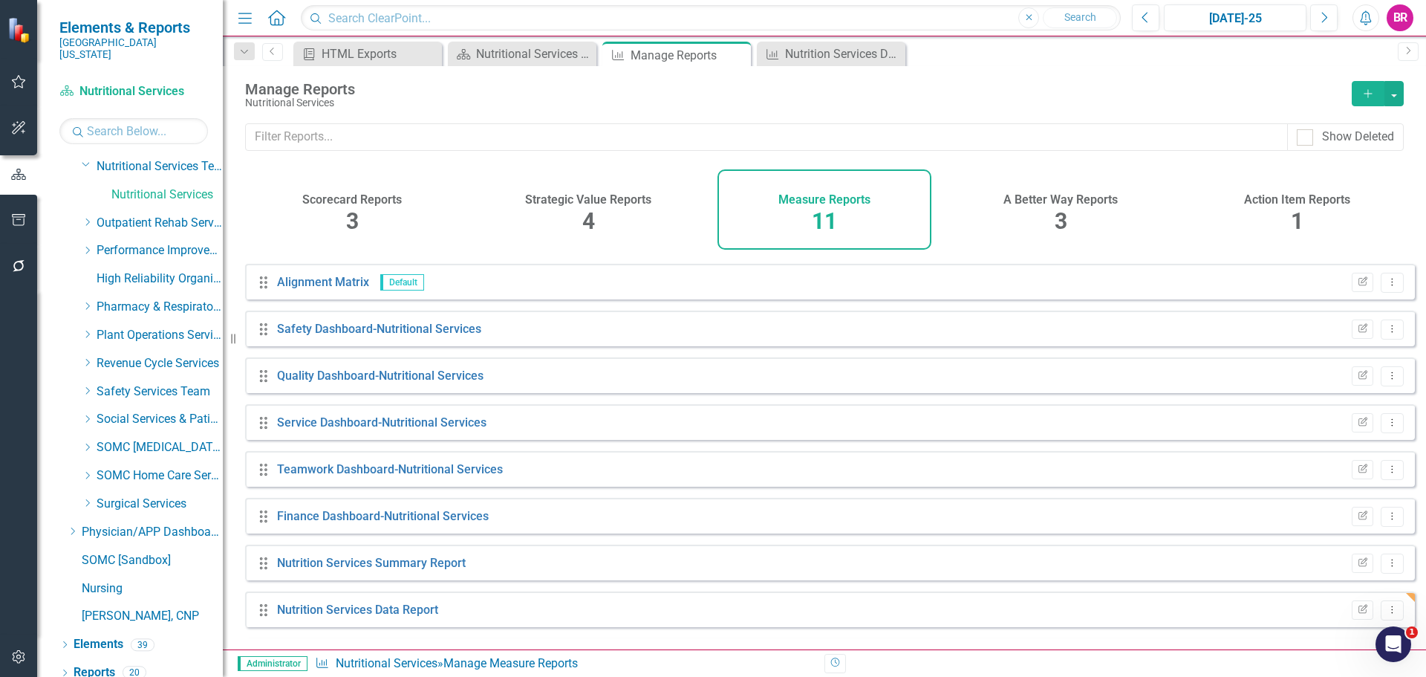
scroll to position [134, 0]
click at [359, 616] on link "Nutritional Services Measures" at bounding box center [357, 609] width 161 height 14
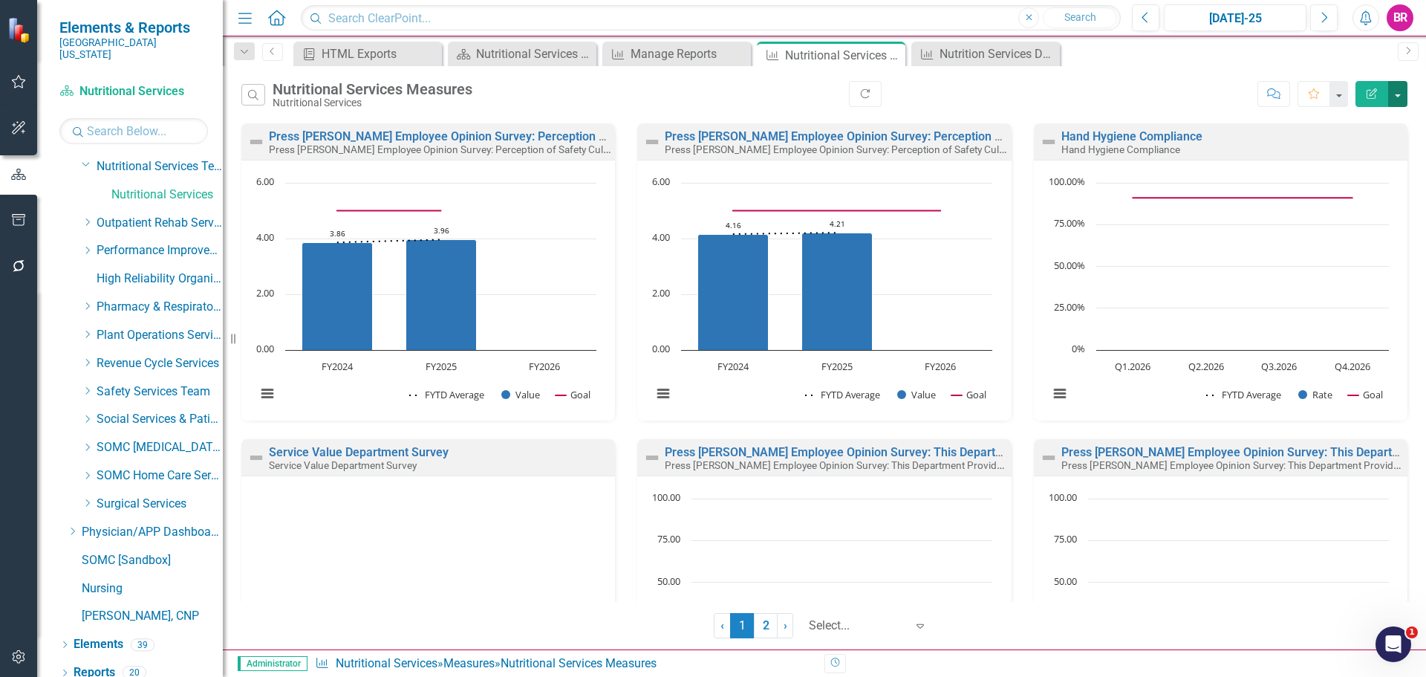
click at [1398, 97] on button "button" at bounding box center [1397, 94] width 19 height 26
click at [1359, 144] on link "PDF Export to PDF" at bounding box center [1334, 150] width 146 height 27
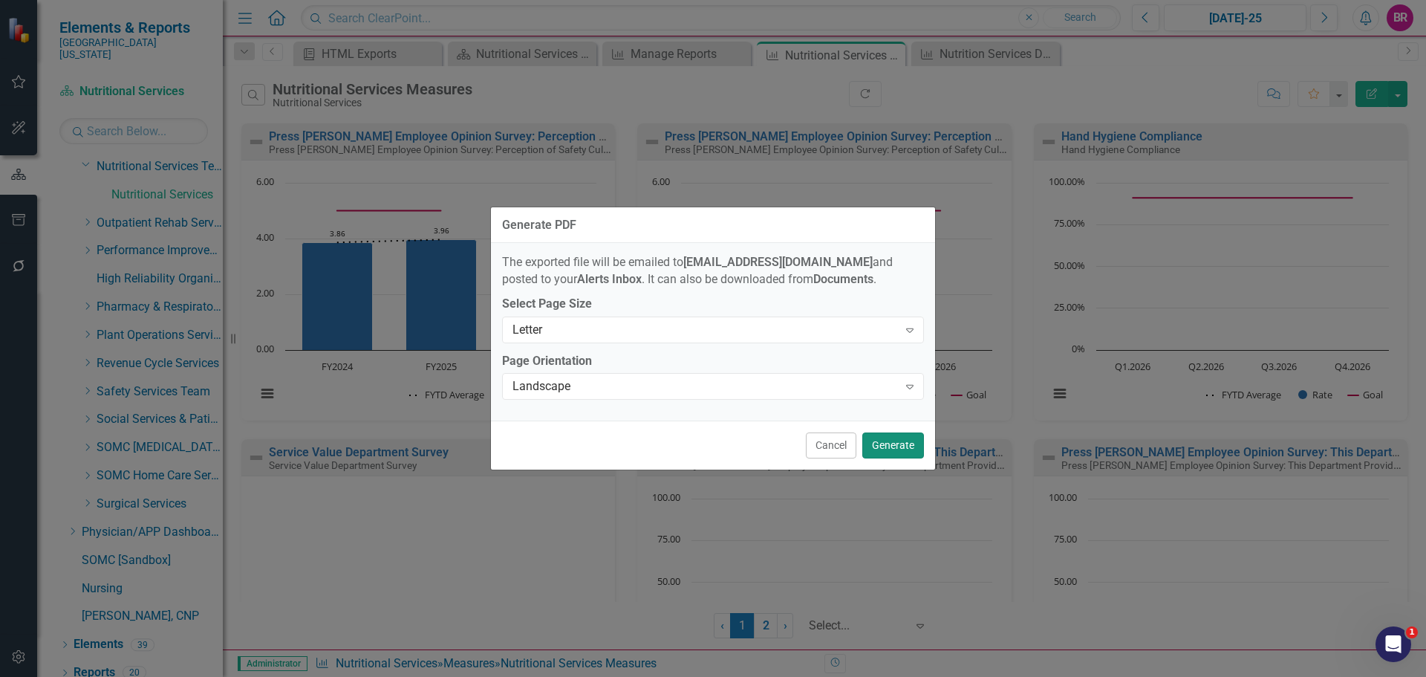
click at [905, 451] on button "Generate" at bounding box center [893, 445] width 62 height 26
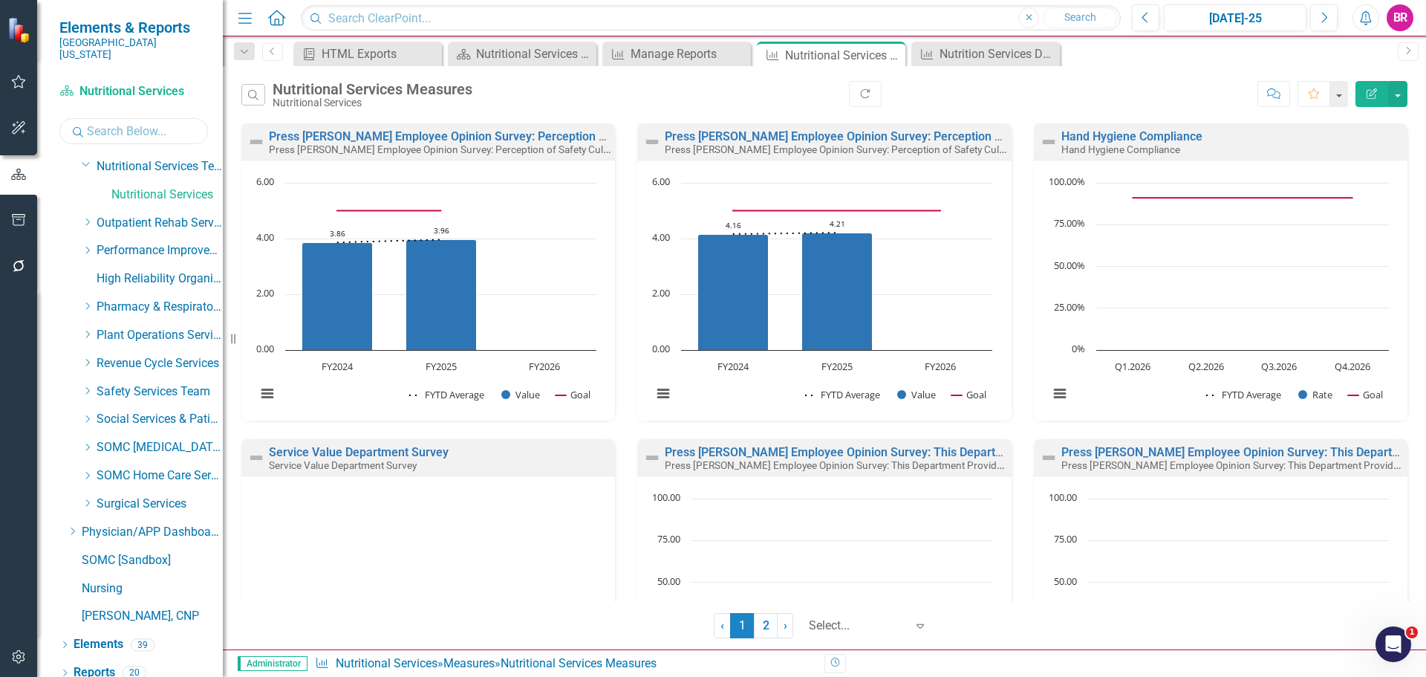
click at [105, 118] on input "text" at bounding box center [133, 131] width 149 height 26
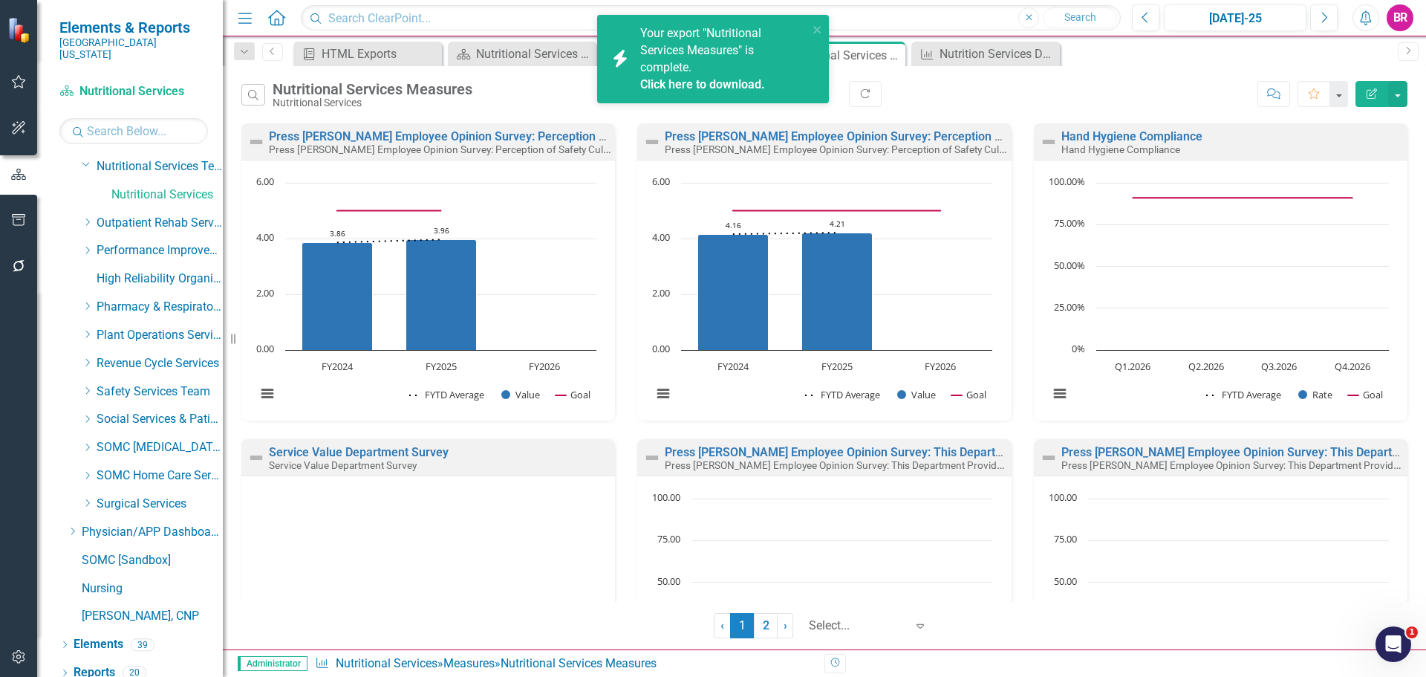
click at [711, 86] on link "Click here to download." at bounding box center [702, 84] width 125 height 14
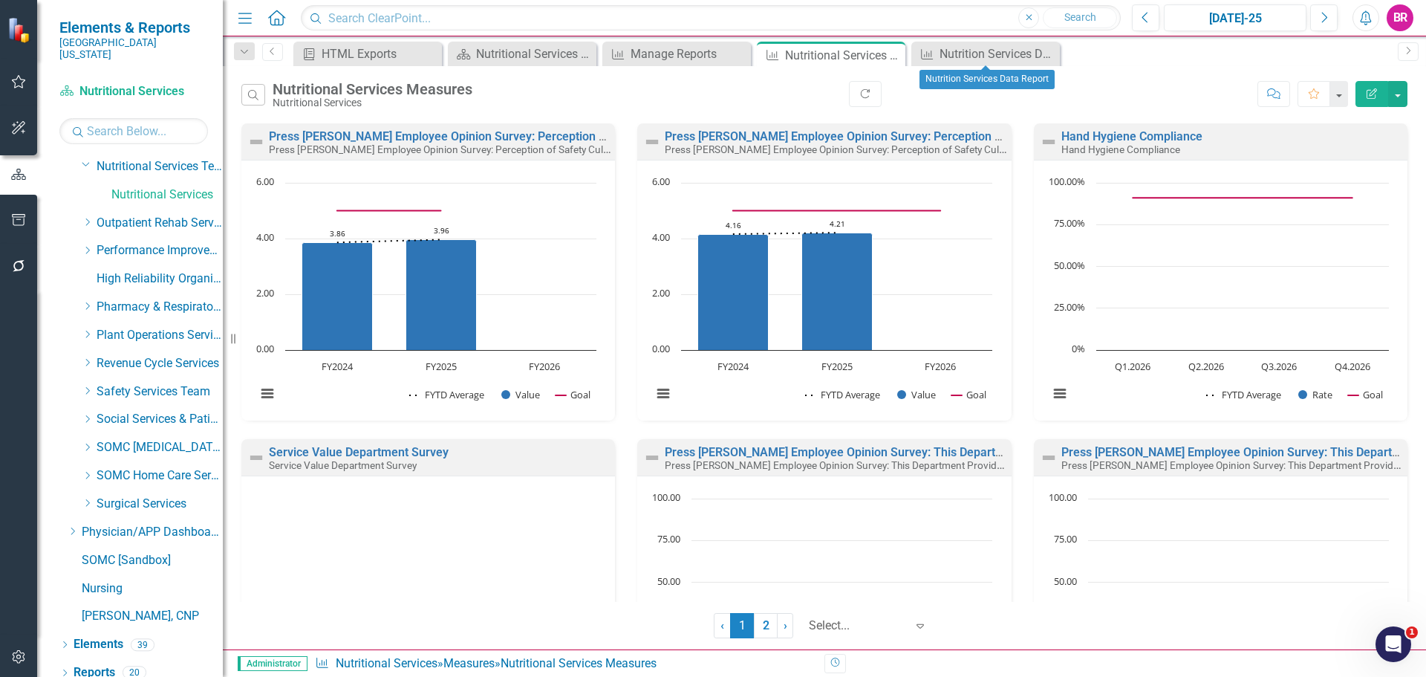
drag, startPoint x: 1009, startPoint y: 44, endPoint x: 980, endPoint y: 67, distance: 37.0
click at [983, 59] on div "Nutrition Services Data Report" at bounding box center [988, 54] width 98 height 19
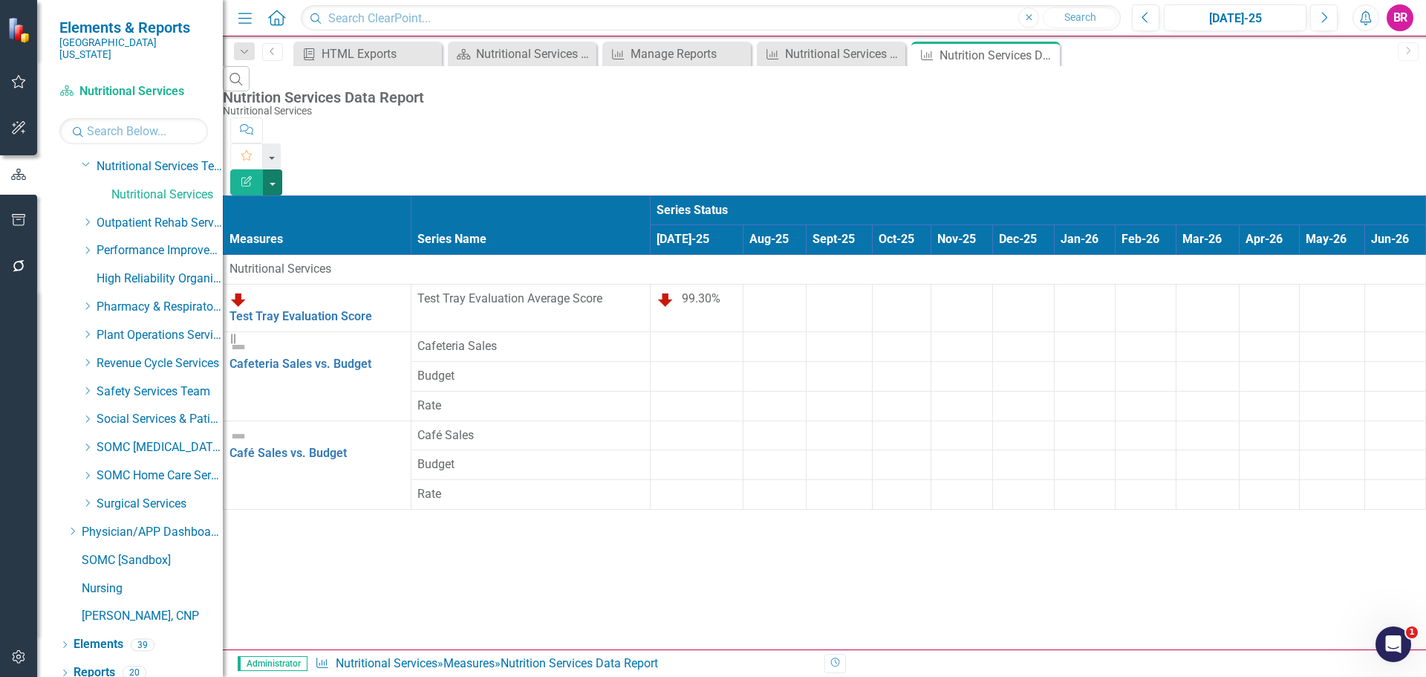
click at [282, 169] on button "button" at bounding box center [272, 182] width 19 height 26
click at [1355, 180] on link "Excel Export to Excel" at bounding box center [1344, 178] width 117 height 27
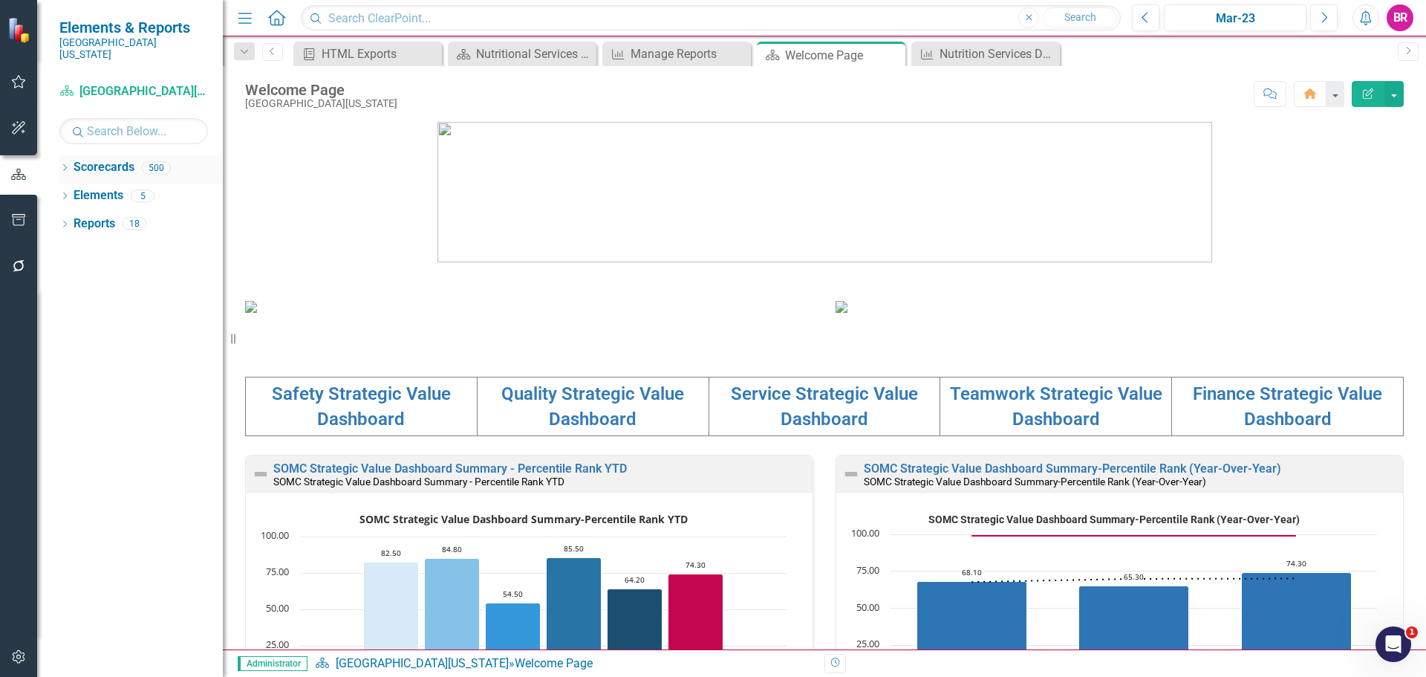
click at [64, 164] on icon at bounding box center [65, 167] width 4 height 7
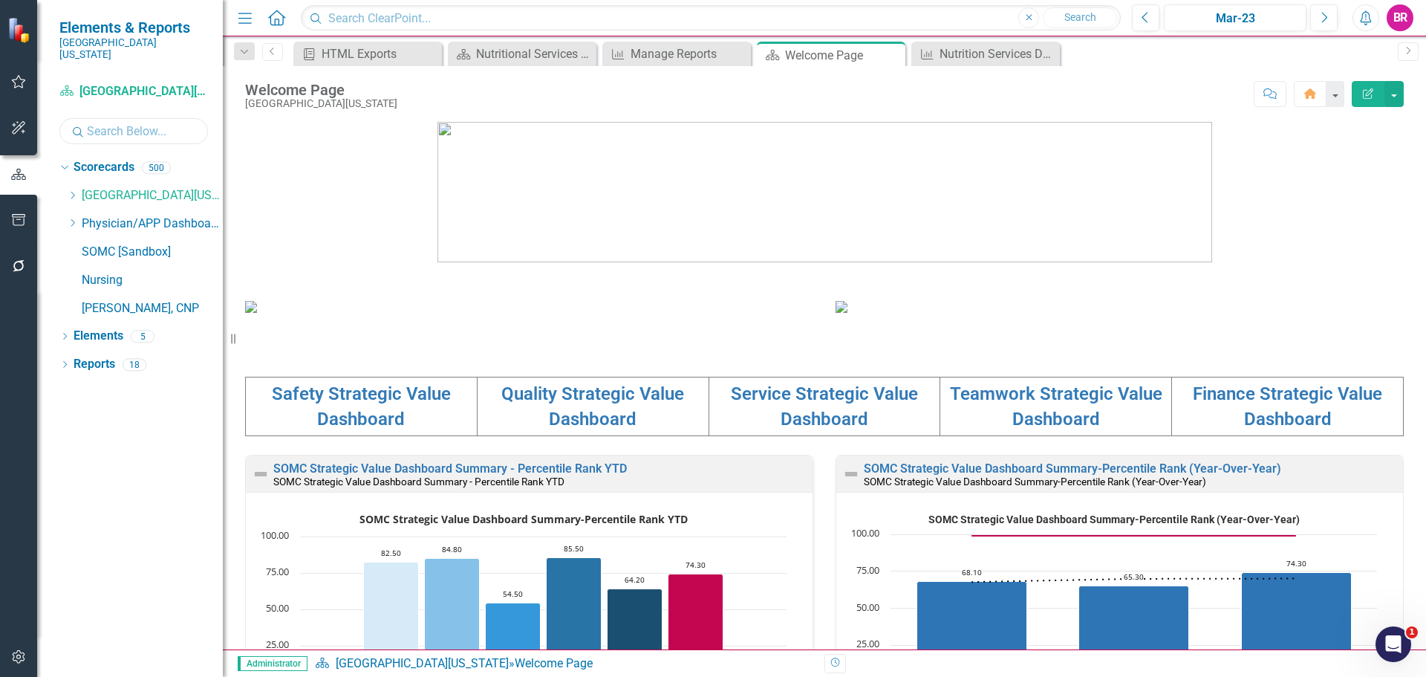
click at [109, 119] on input "text" at bounding box center [133, 131] width 149 height 26
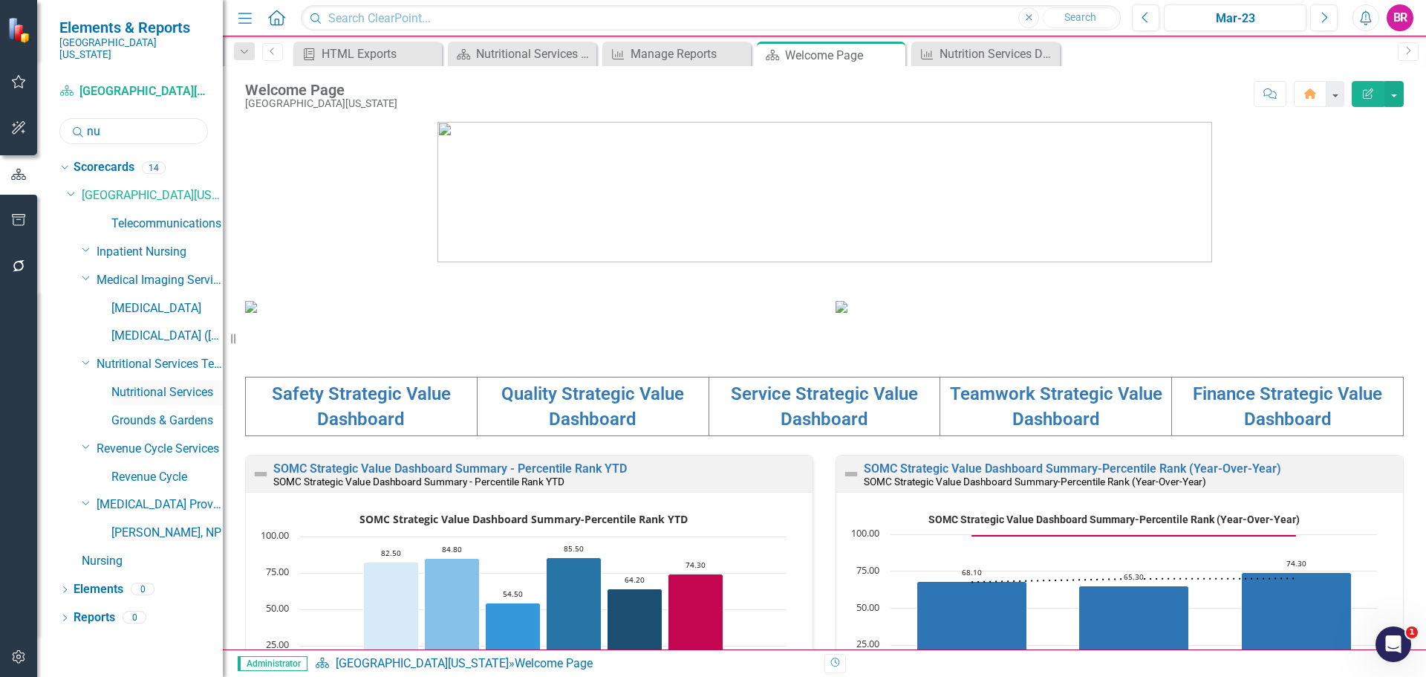
type input "nu"
click at [125, 384] on link "Nutritional Services" at bounding box center [166, 392] width 111 height 17
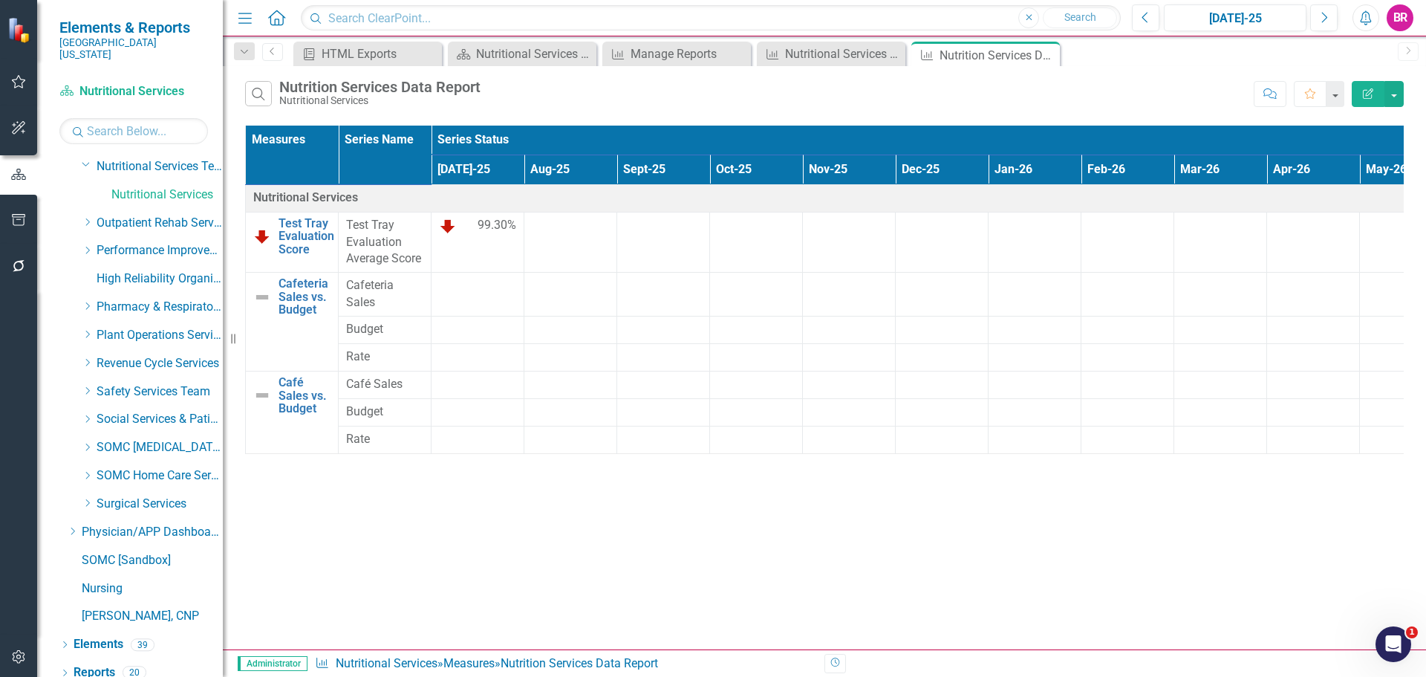
click at [778, 100] on div "Search Nutrition Services Data Report Nutritional Services" at bounding box center [745, 93] width 1001 height 25
click at [1401, 95] on button "button" at bounding box center [1393, 94] width 19 height 26
click at [1343, 177] on link "Excel Export to Excel" at bounding box center [1344, 178] width 117 height 27
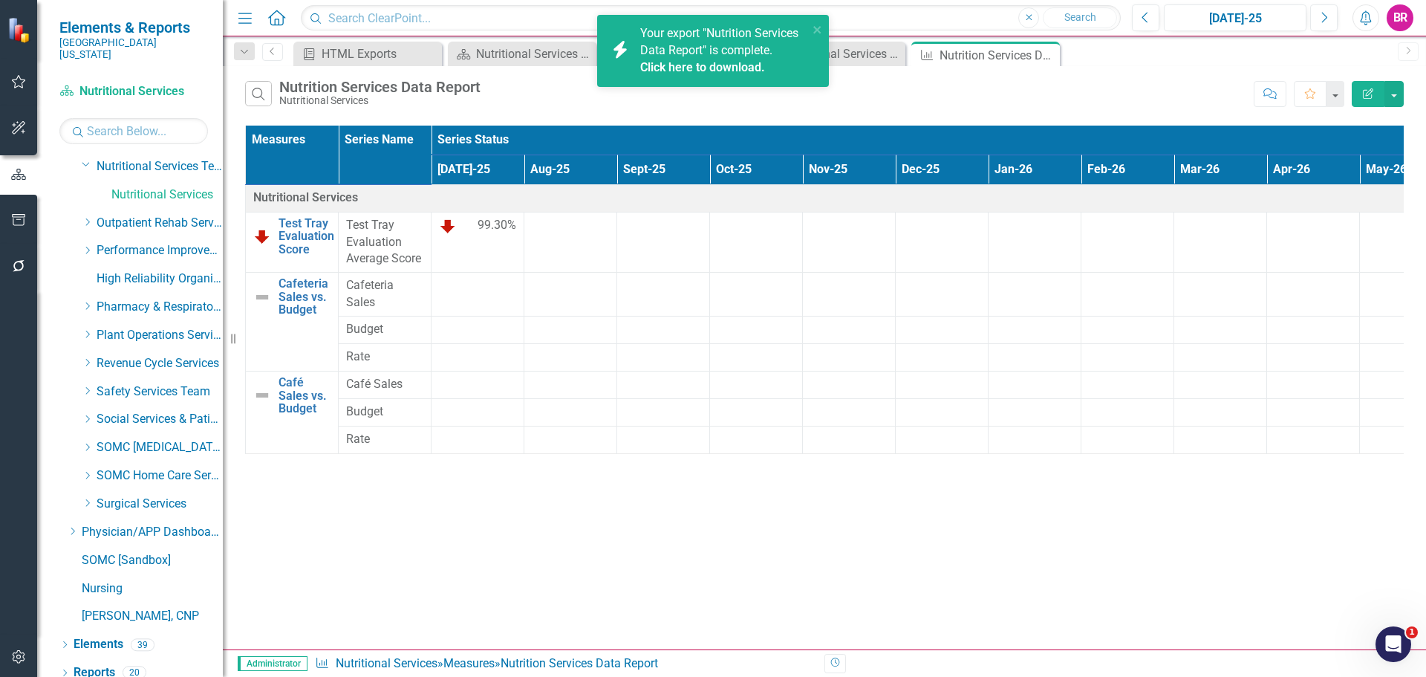
click at [693, 69] on link "Click here to download." at bounding box center [702, 67] width 125 height 14
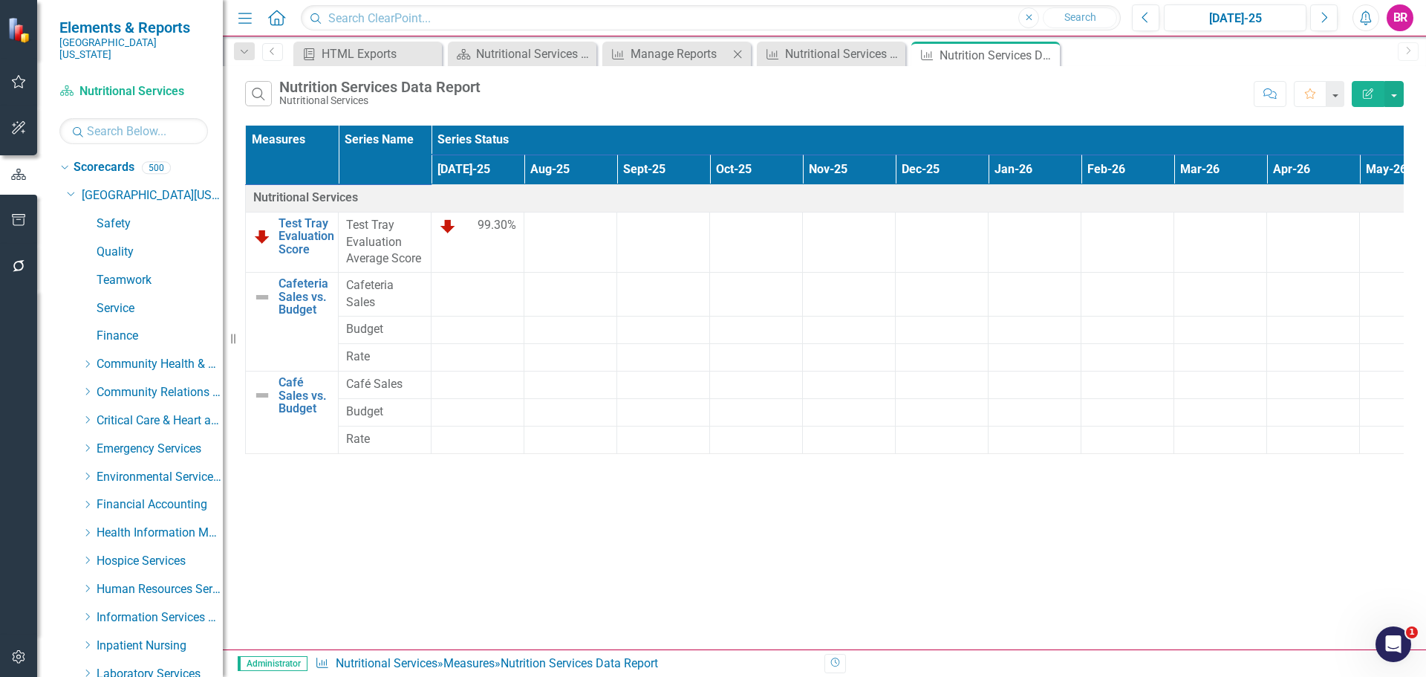
drag, startPoint x: 1050, startPoint y: 55, endPoint x: 738, endPoint y: 59, distance: 311.9
click at [0, 0] on icon "Close" at bounding box center [0, 0] width 0 height 0
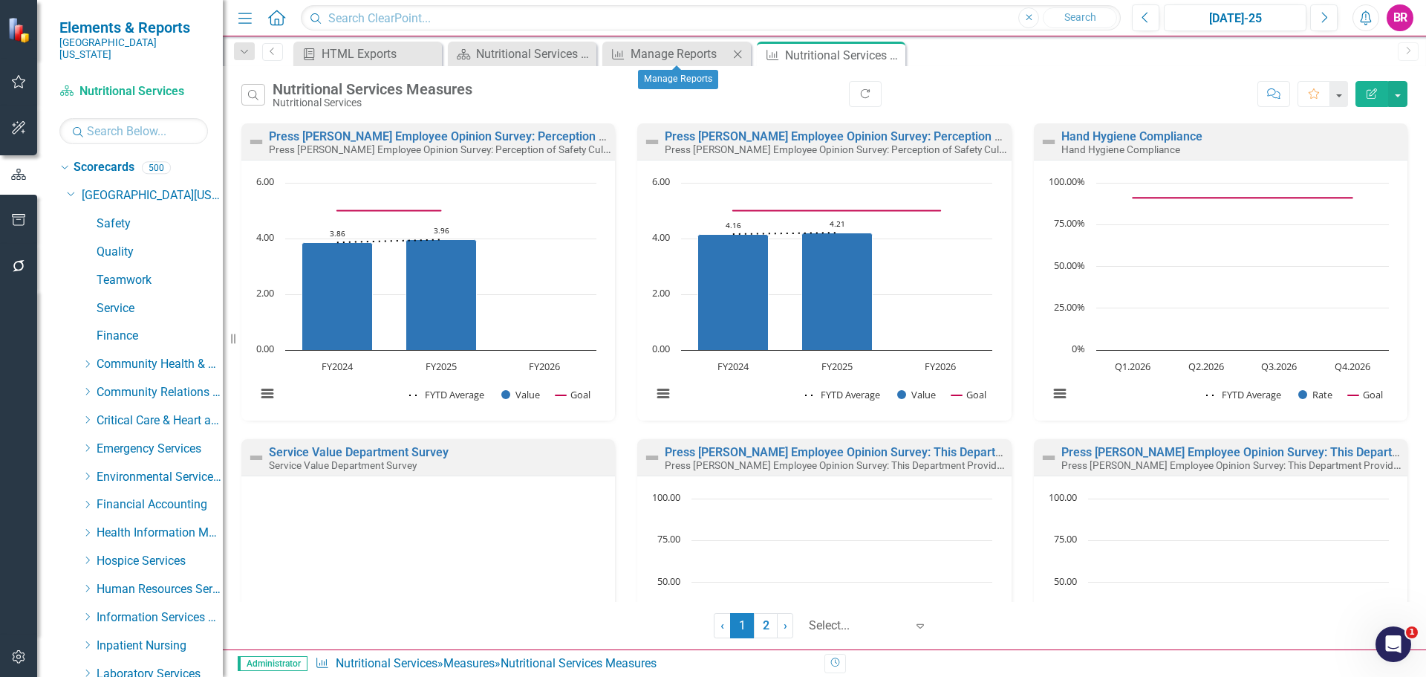
click at [738, 54] on icon at bounding box center [738, 54] width 8 height 8
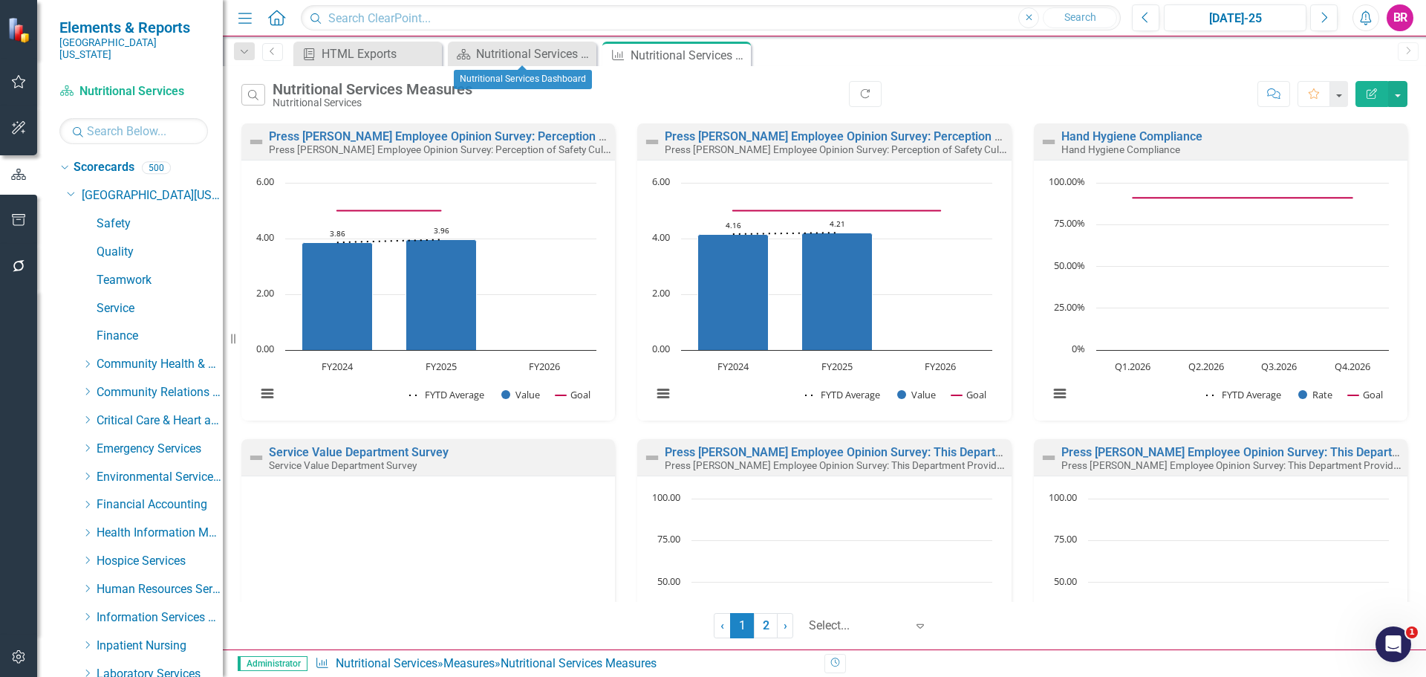
click at [0, 0] on icon "Close" at bounding box center [0, 0] width 0 height 0
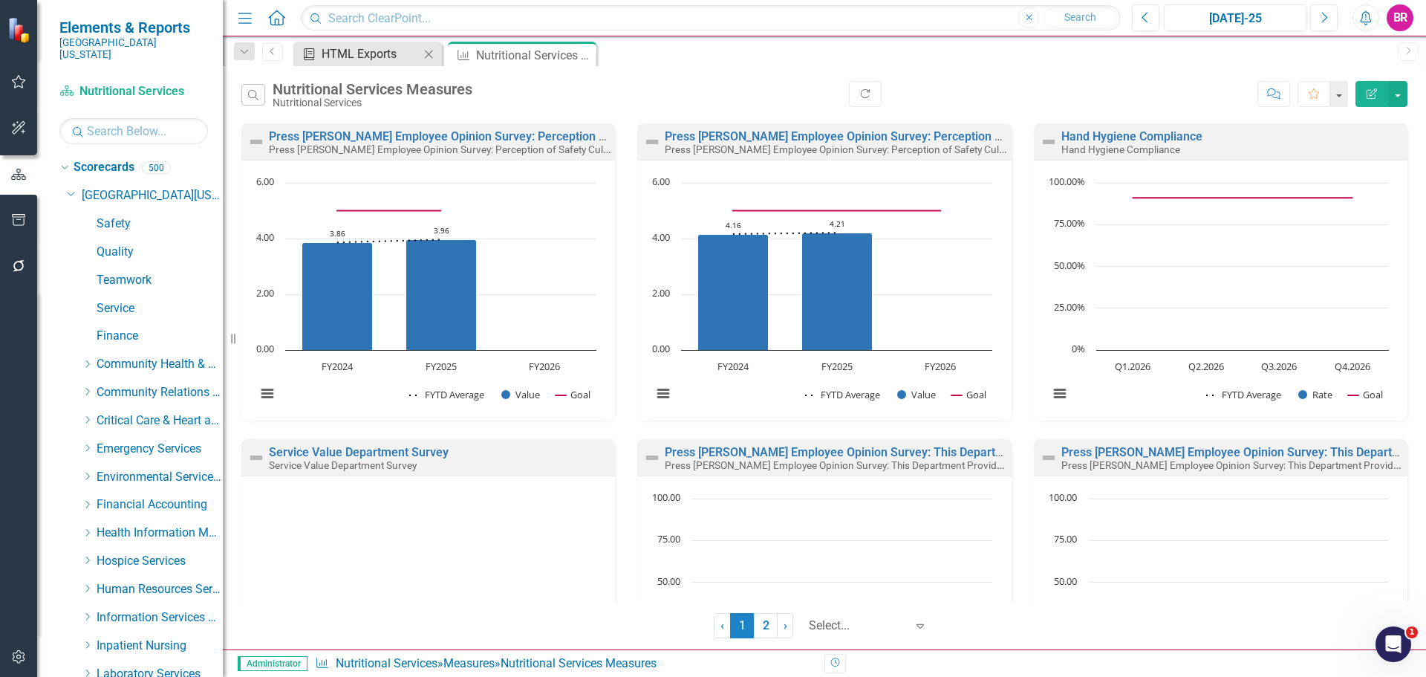
click at [362, 52] on div "HTML Exports" at bounding box center [371, 54] width 98 height 19
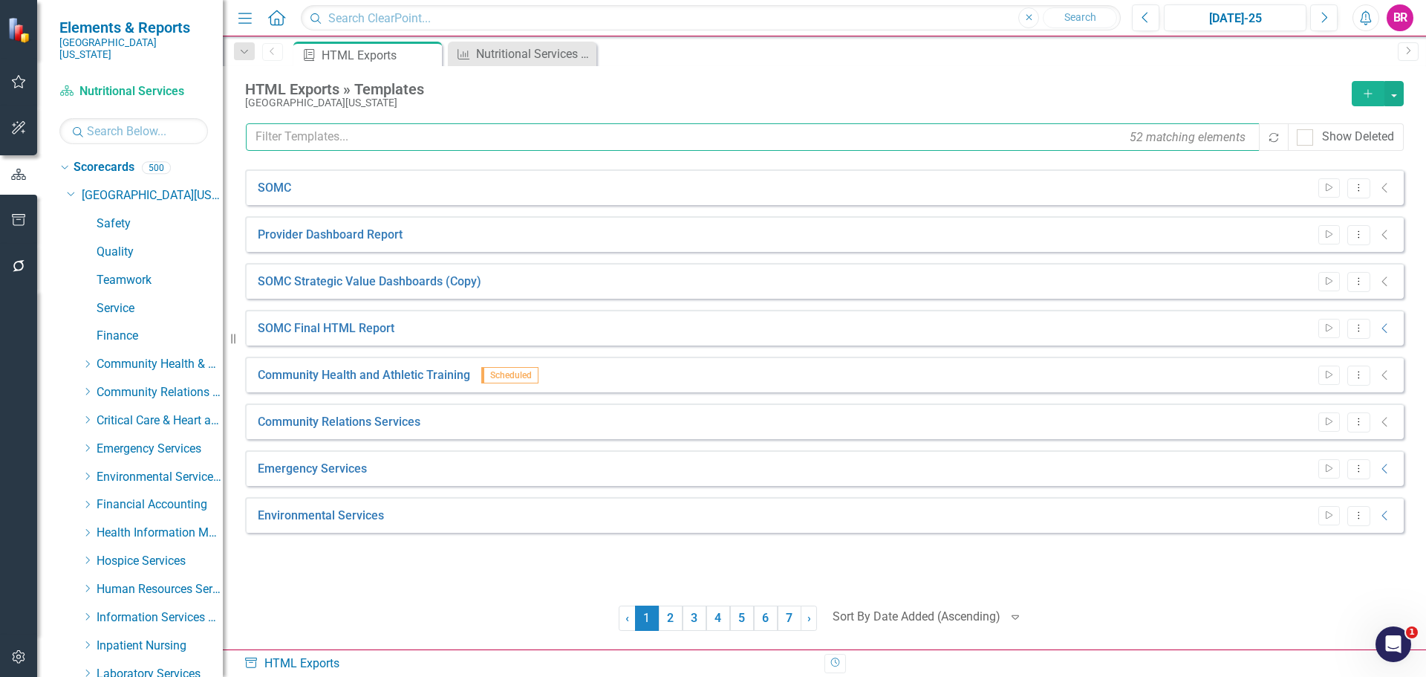
click at [345, 135] on input "text" at bounding box center [753, 136] width 1015 height 27
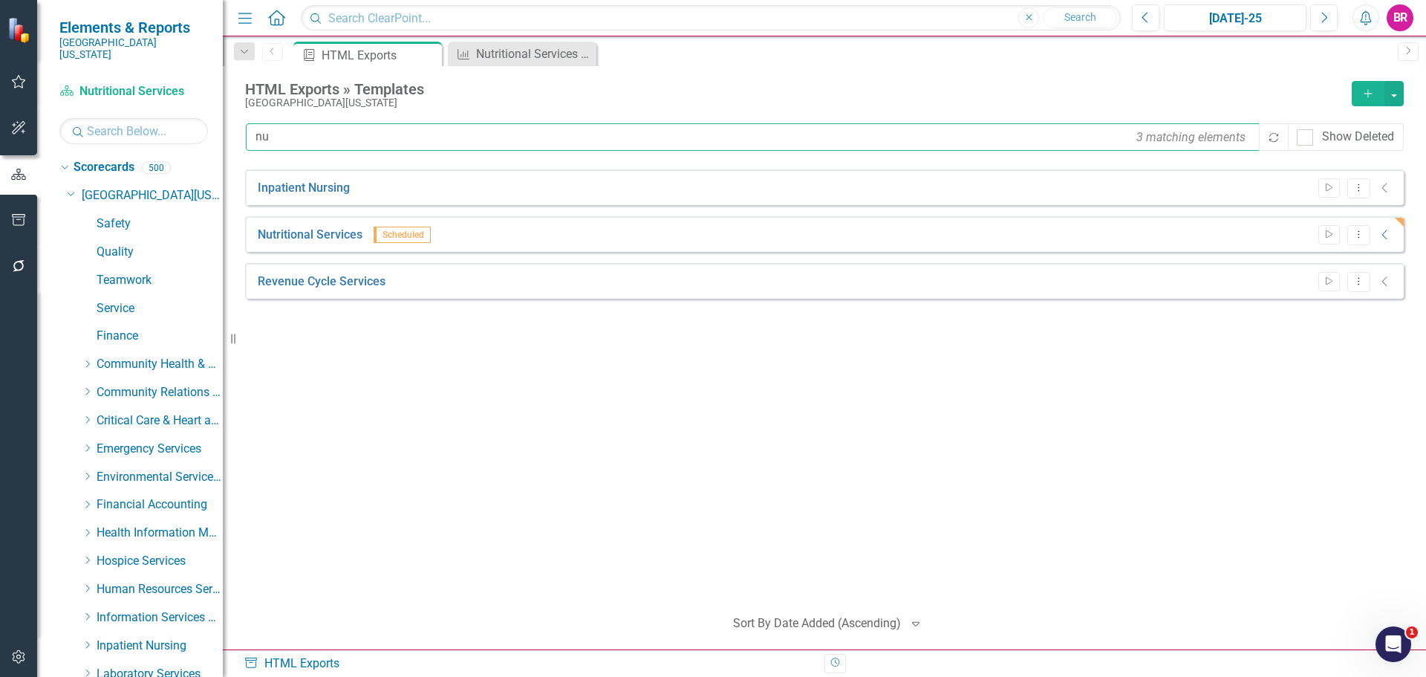
type input "n"
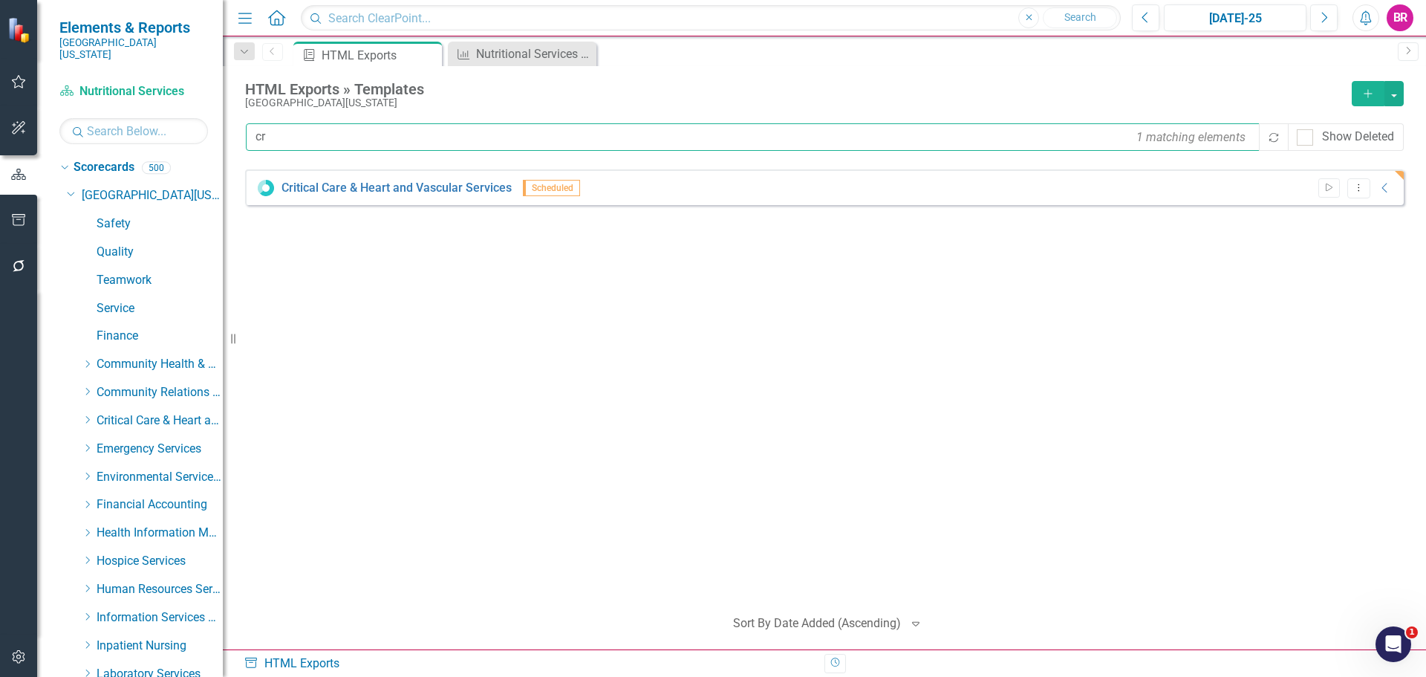
type input "cri"
click at [345, 135] on input "cri" at bounding box center [753, 136] width 1015 height 27
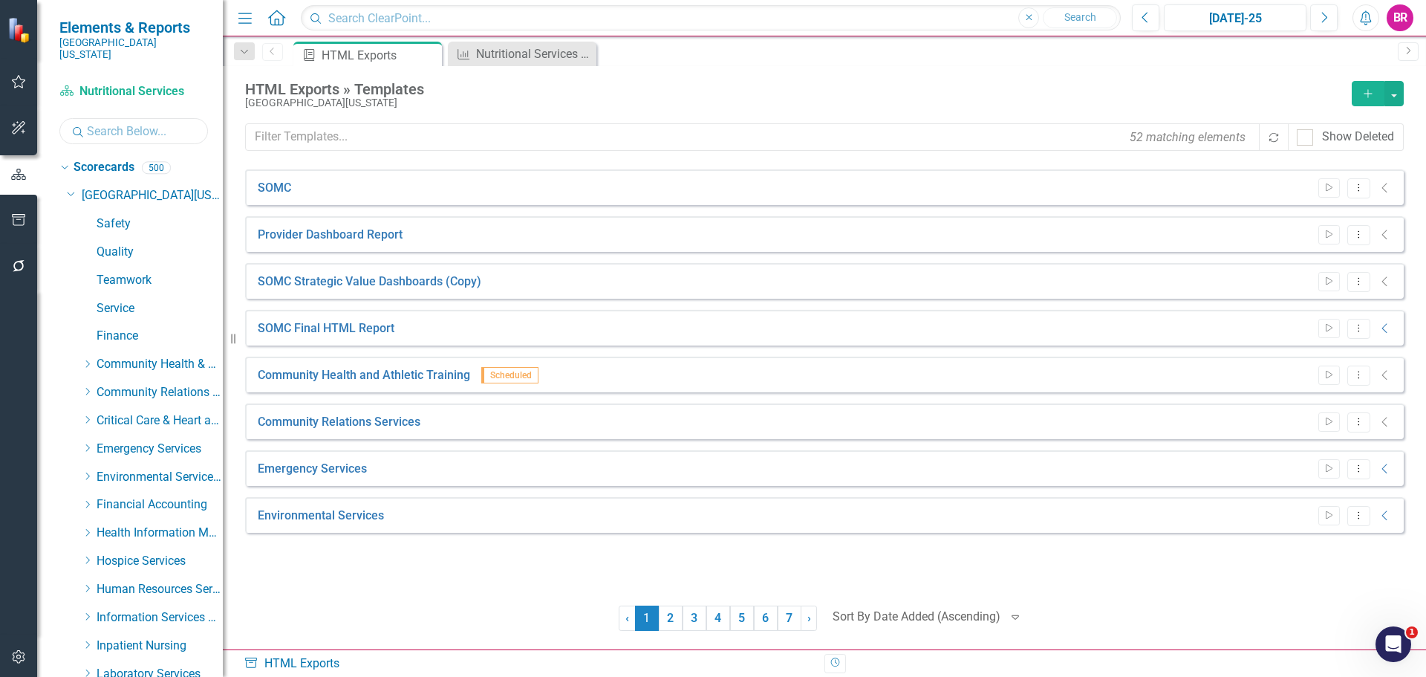
click at [130, 118] on input "text" at bounding box center [133, 131] width 149 height 26
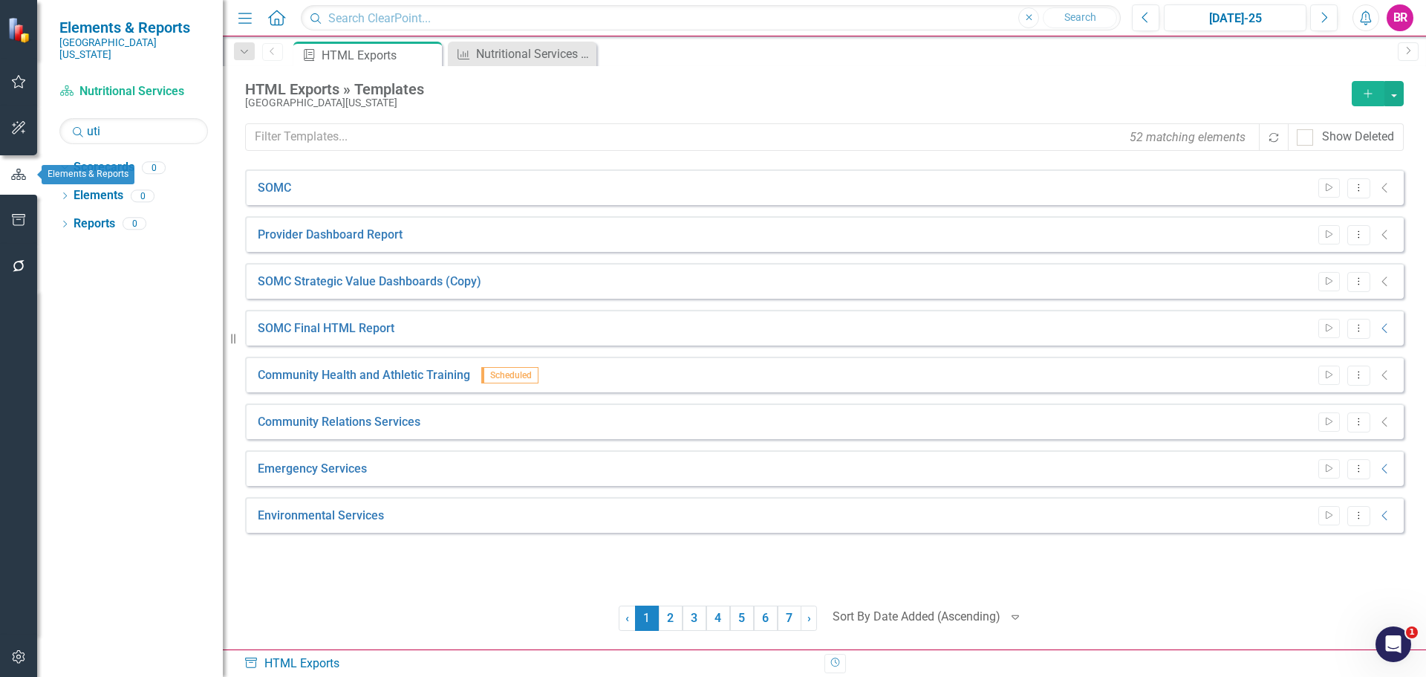
click at [12, 182] on button "button" at bounding box center [18, 175] width 37 height 25
click at [138, 125] on input "uti" at bounding box center [133, 131] width 149 height 26
type input "ut"
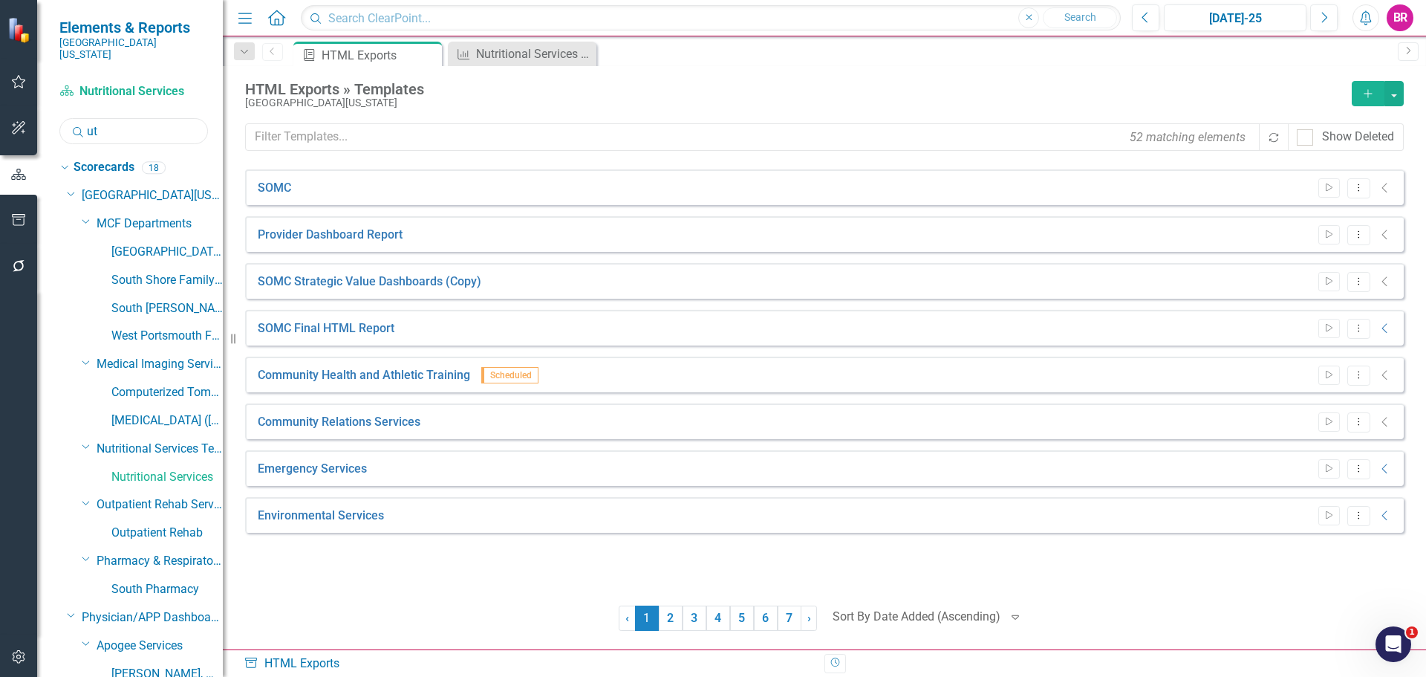
click at [113, 118] on input "ut" at bounding box center [133, 131] width 149 height 26
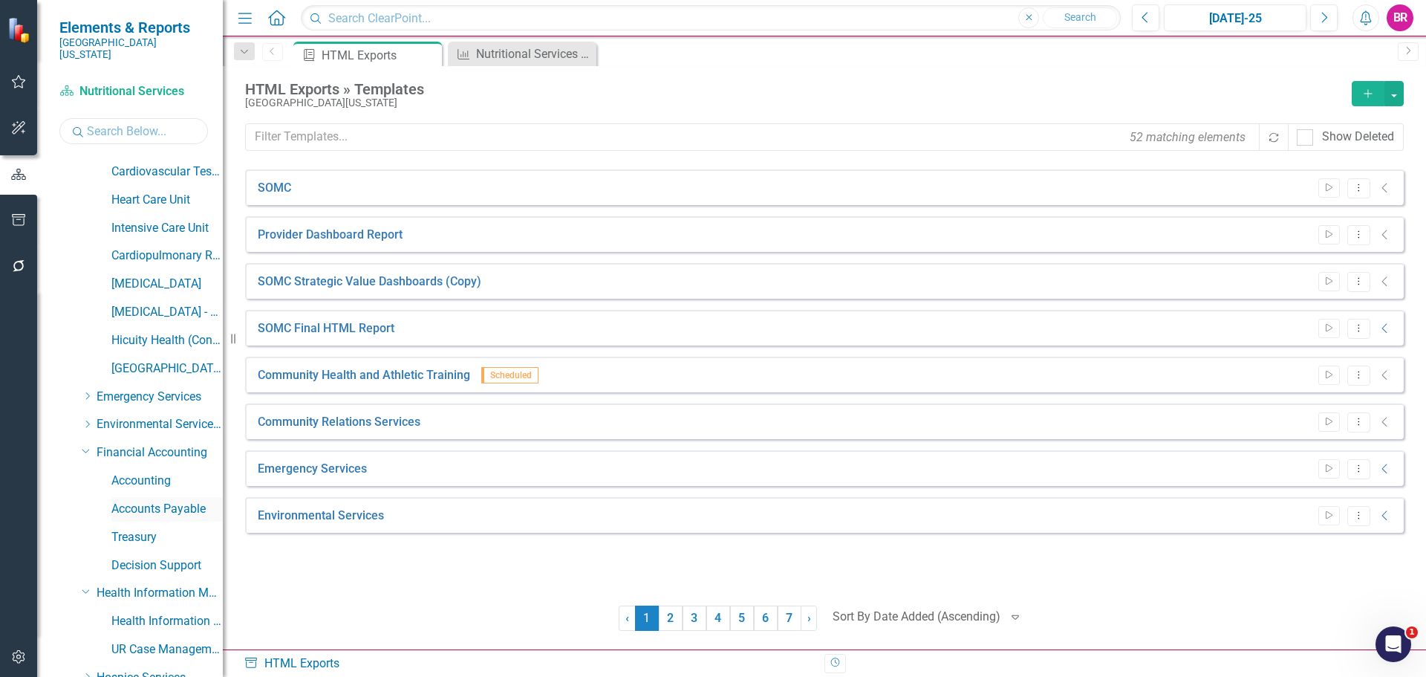
scroll to position [520, 0]
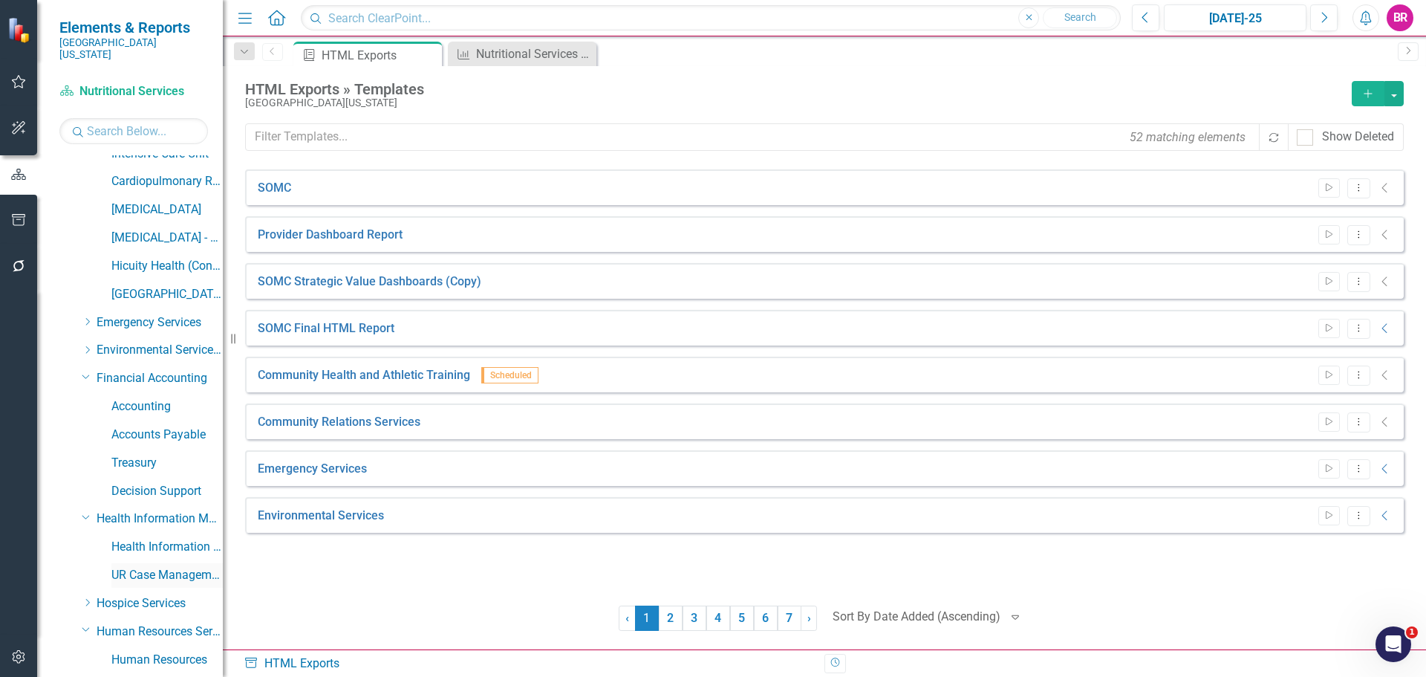
click at [149, 567] on link "UR Case Management" at bounding box center [166, 575] width 111 height 17
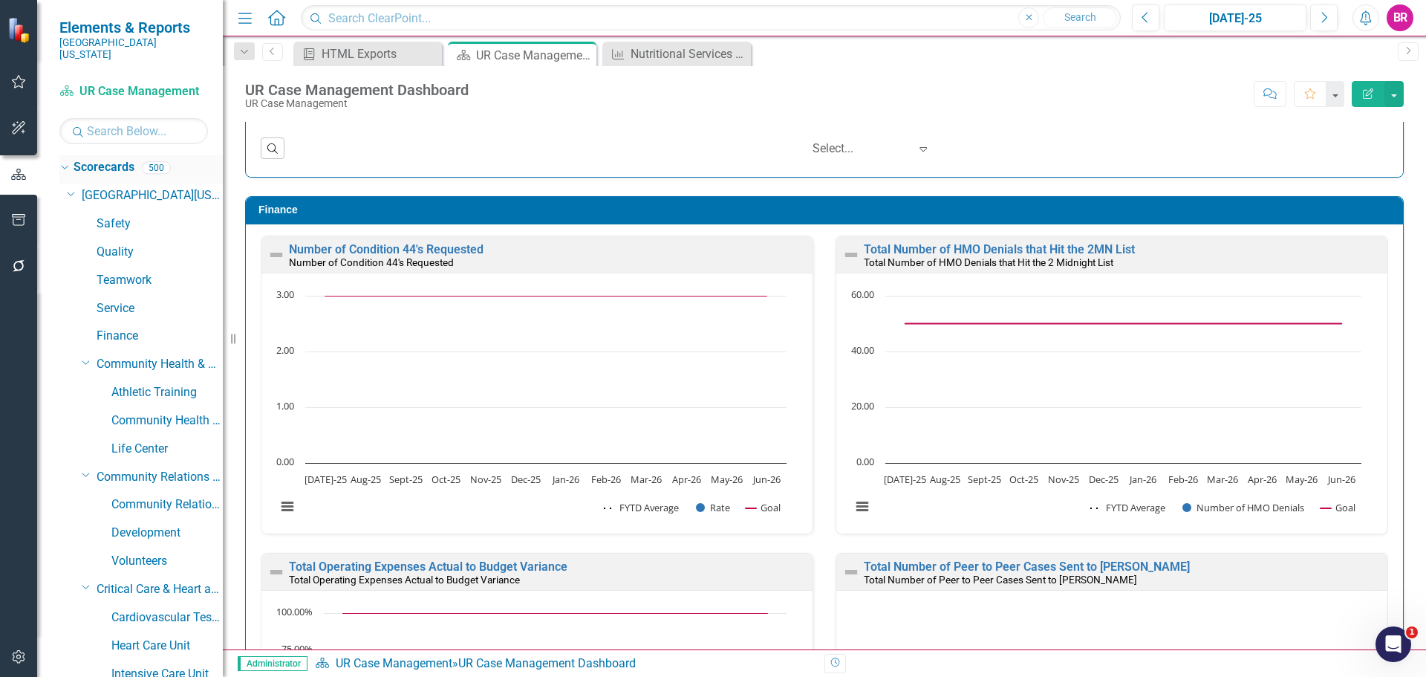
click at [64, 162] on icon "Dropdown" at bounding box center [63, 167] width 8 height 10
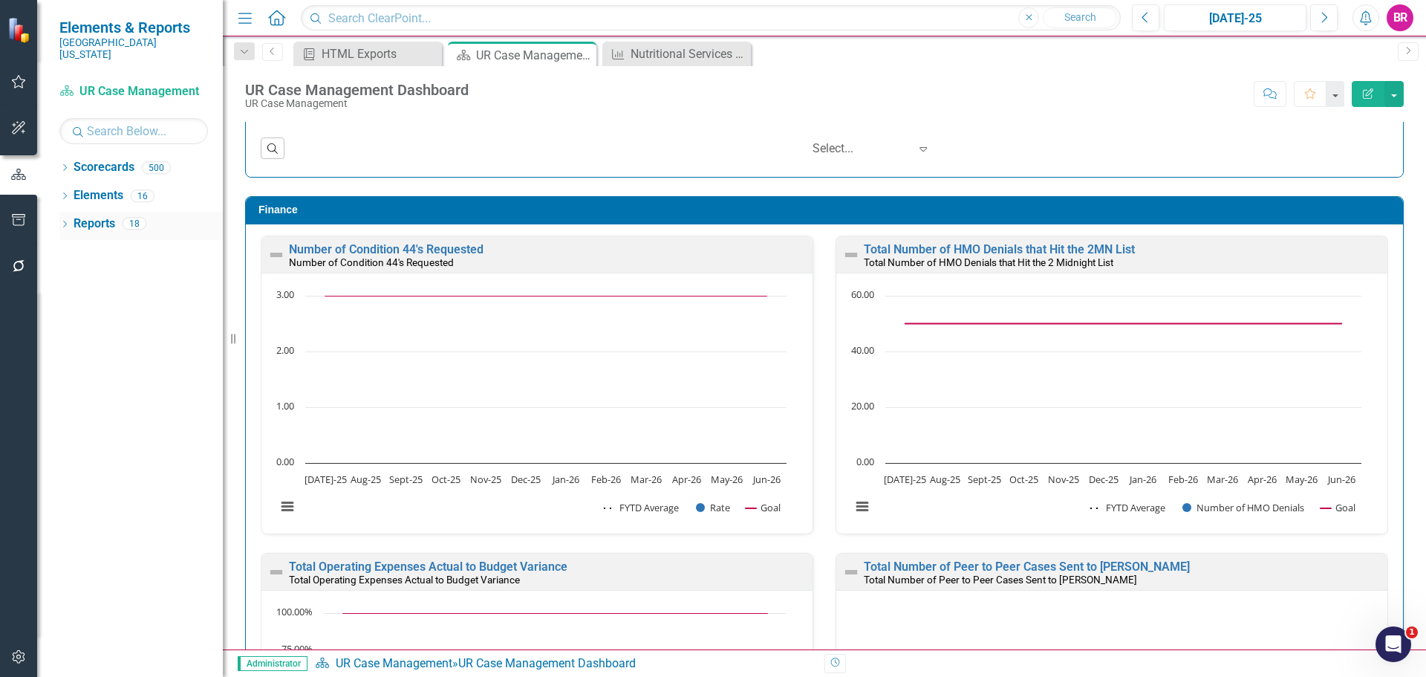
click at [100, 215] on link "Reports" at bounding box center [95, 223] width 42 height 17
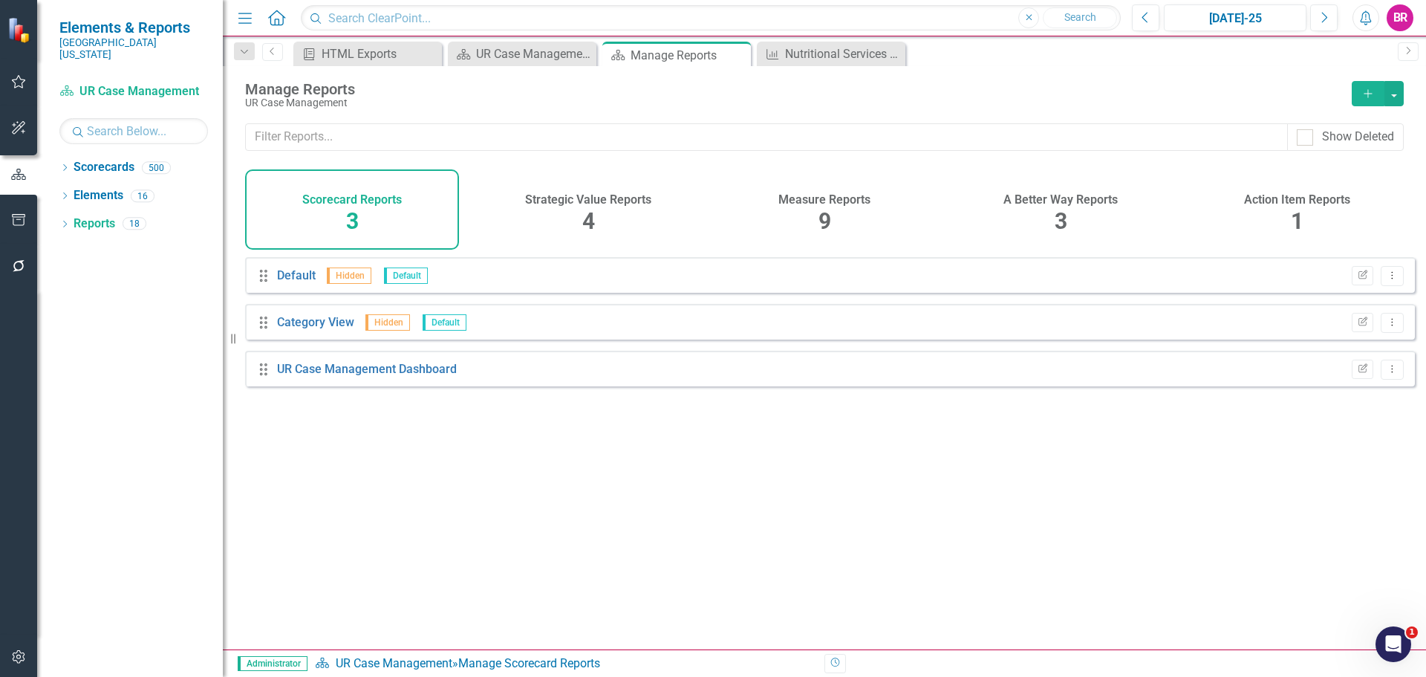
click at [830, 211] on span "9" at bounding box center [824, 221] width 13 height 26
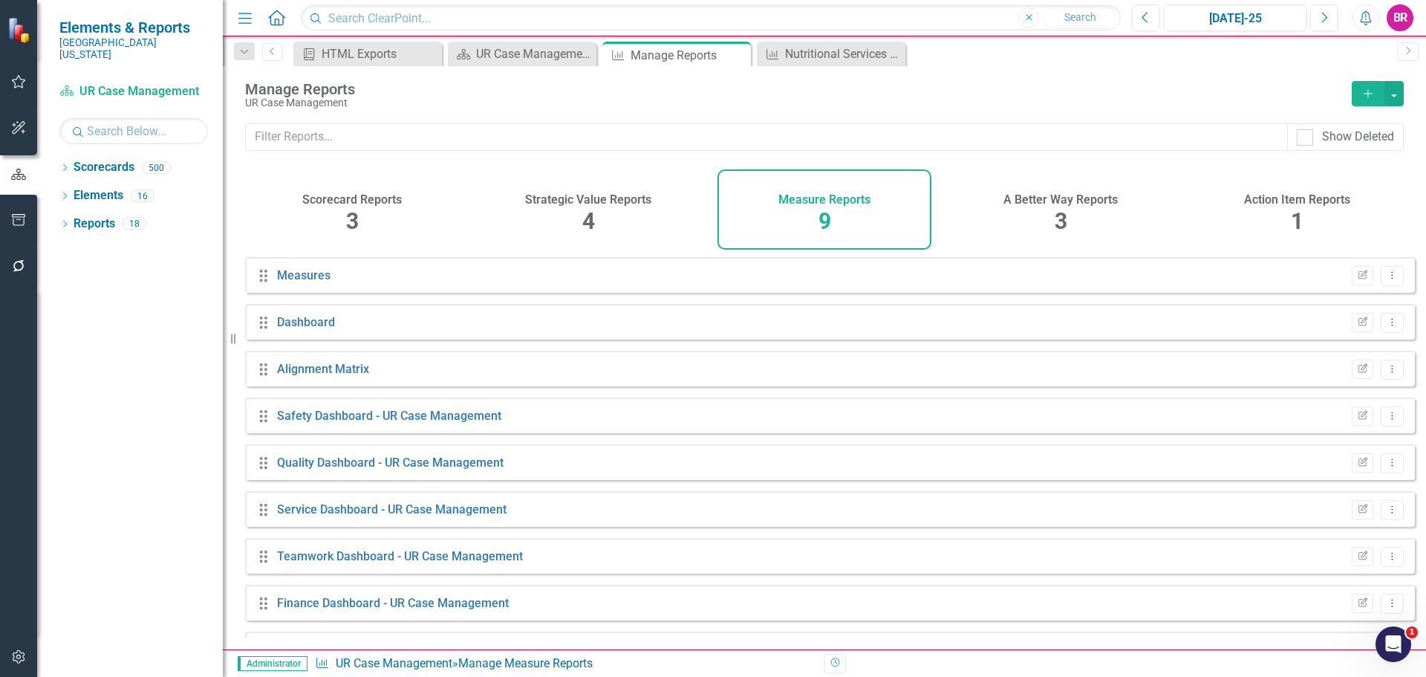
scroll to position [40, 0]
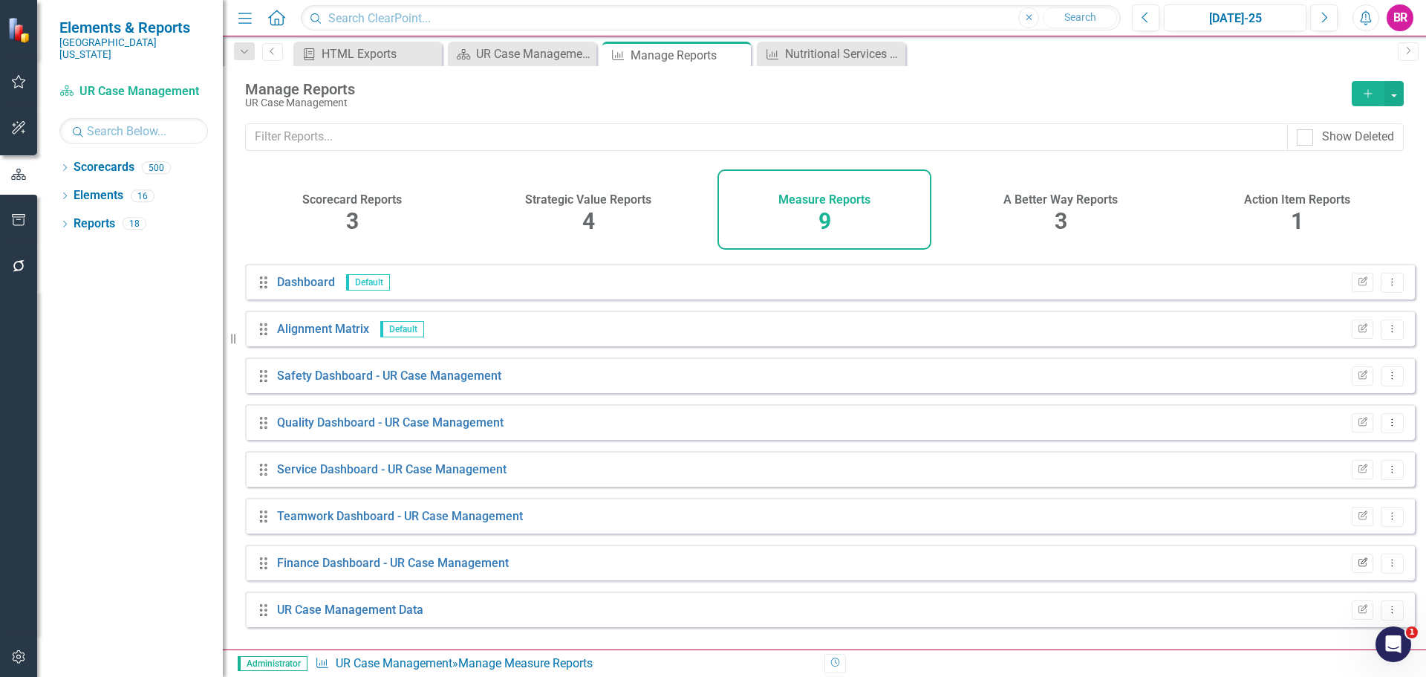
click at [1357, 567] on icon "Edit Report" at bounding box center [1362, 562] width 11 height 9
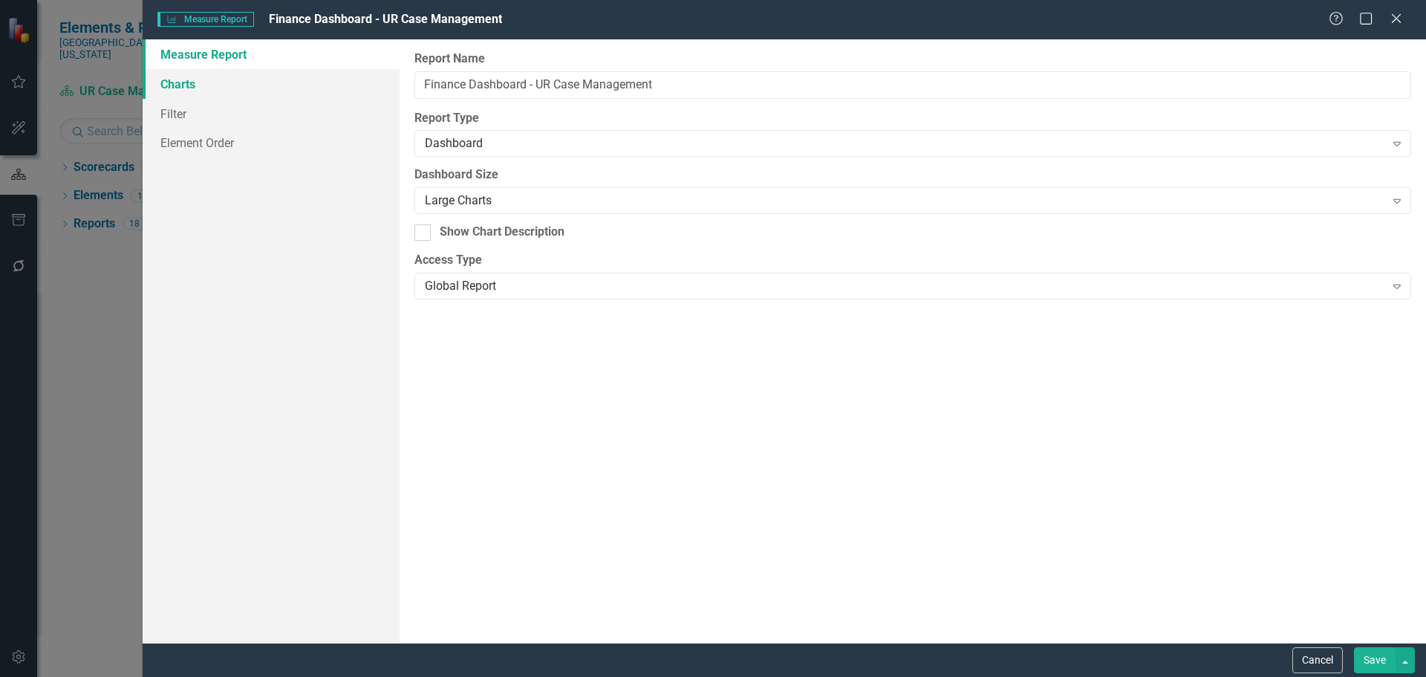
click at [183, 79] on link "Charts" at bounding box center [271, 84] width 257 height 30
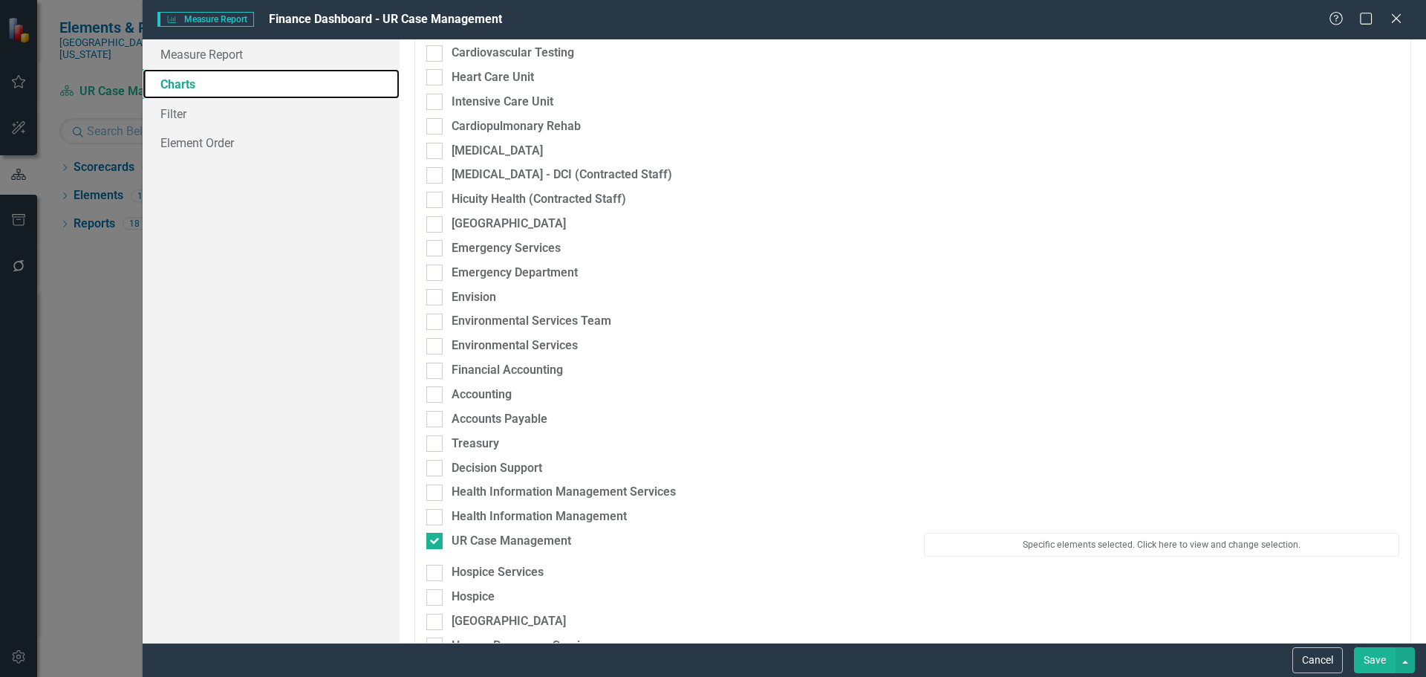
scroll to position [594, 0]
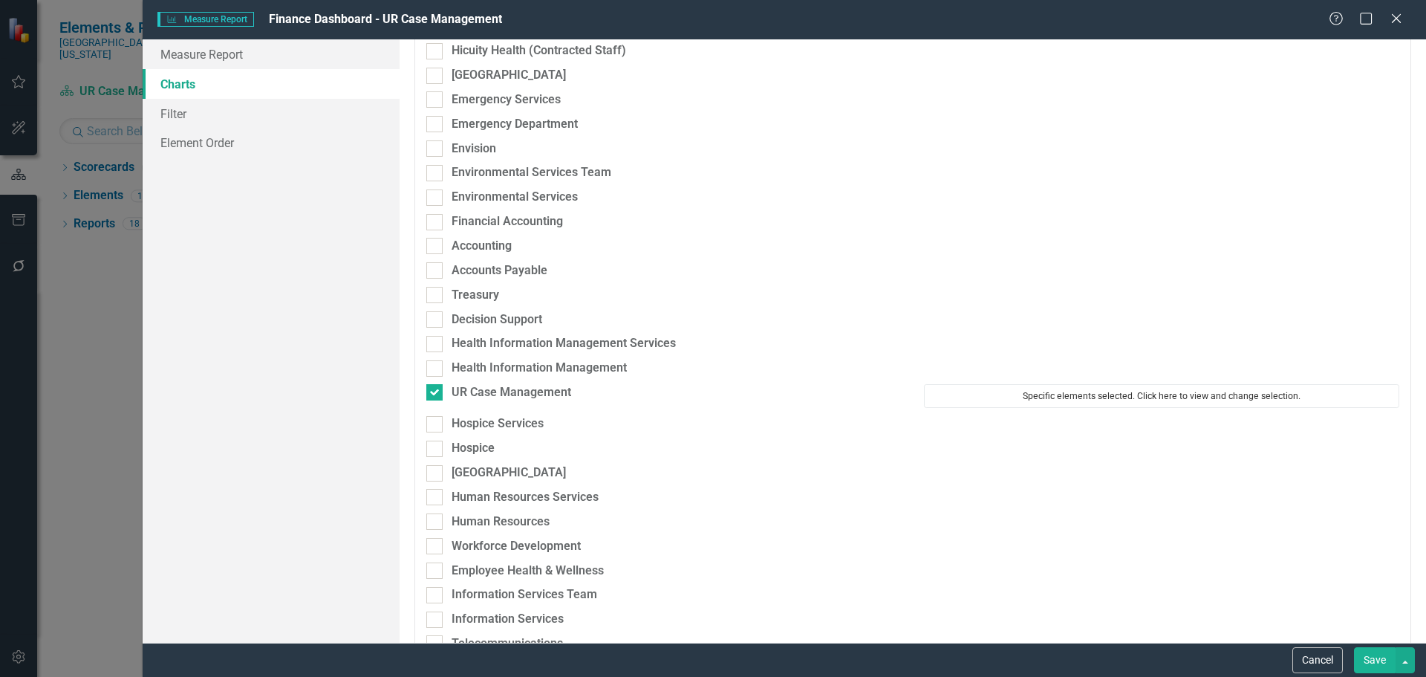
click at [1031, 388] on button "Specific elements selected. Click here to view and change selection." at bounding box center [1161, 396] width 475 height 24
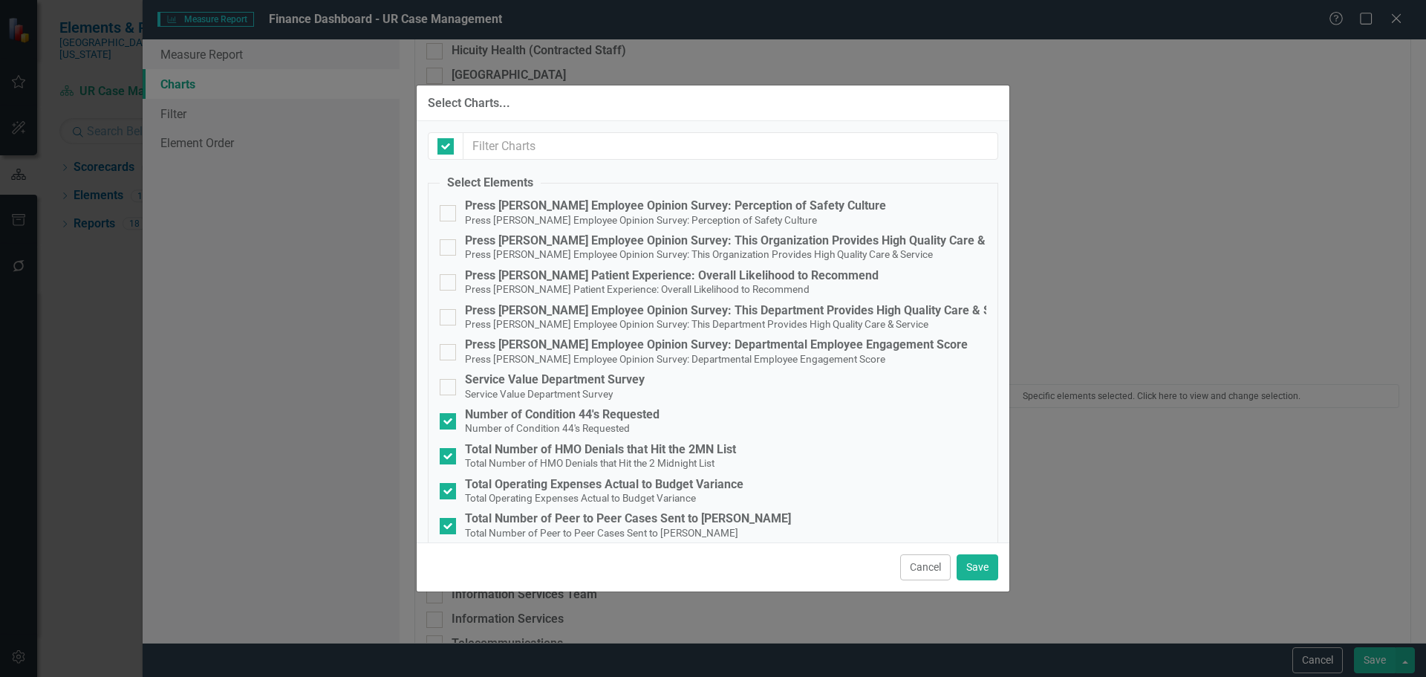
checkbox input "false"
click at [570, 457] on small "Total Number of HMO Denials that Hit the 2 Midnight List" at bounding box center [590, 463] width 250 height 12
click at [449, 456] on input "Total Number of HMO Denials that Hit the 2MN List Total Number of HMO Denials t…" at bounding box center [445, 453] width 10 height 10
checkbox input "false"
click at [565, 422] on small "Number of Condition 44's Requested" at bounding box center [547, 428] width 165 height 12
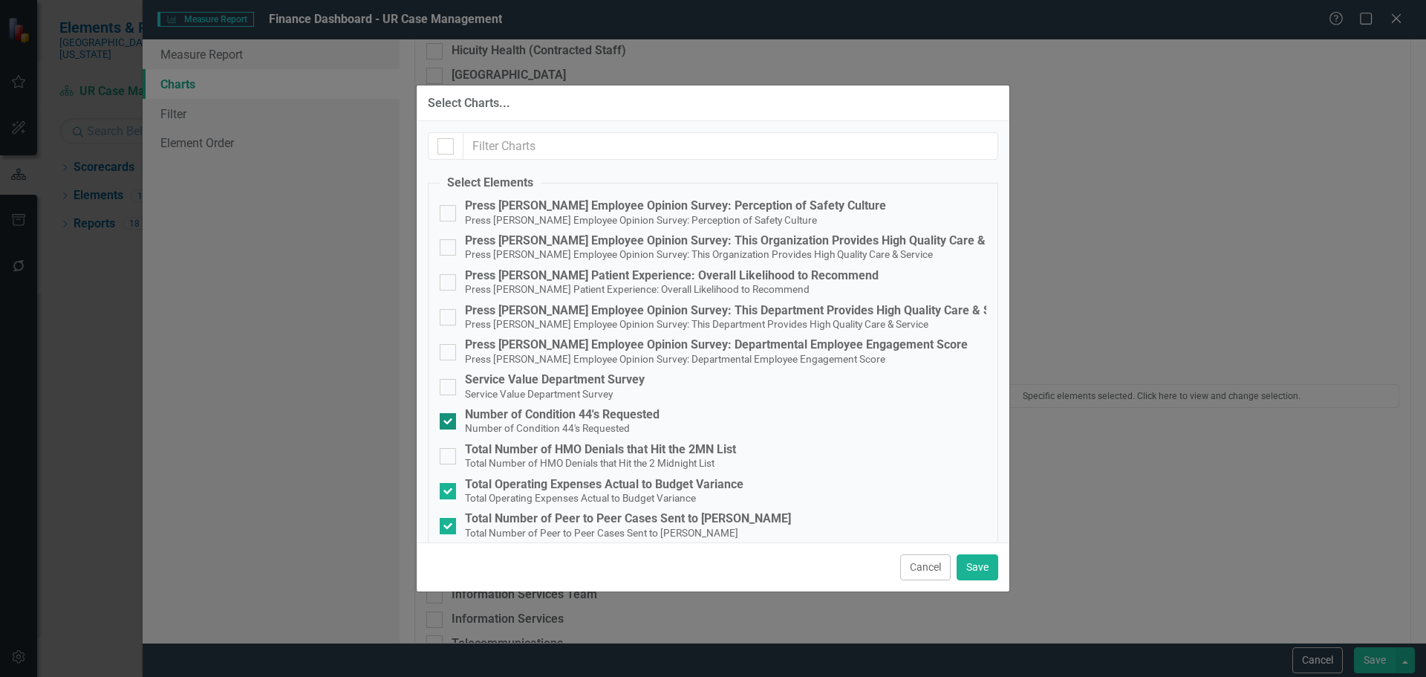
click at [449, 422] on input "Number of Condition 44's Requested Number of Condition 44's Requested" at bounding box center [445, 418] width 10 height 10
checkbox input "false"
click at [962, 560] on button "Save" at bounding box center [978, 567] width 42 height 26
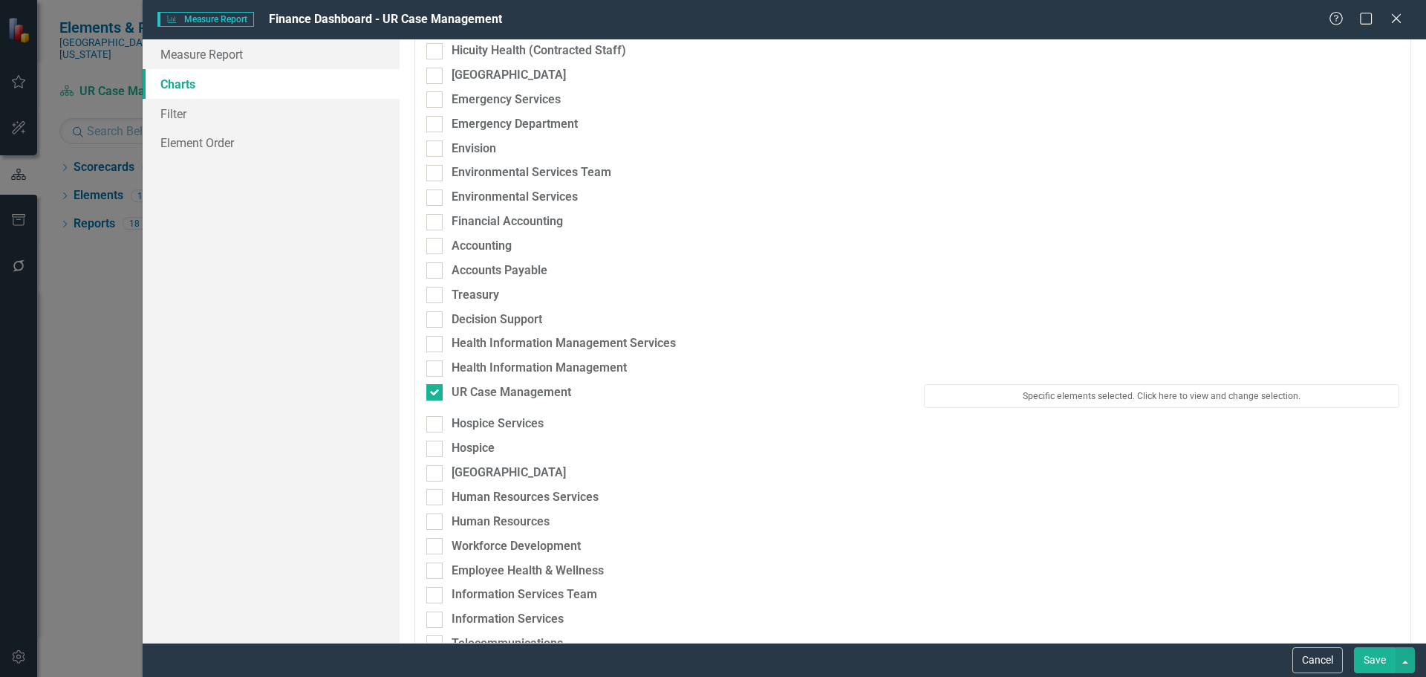
click at [1378, 657] on button "Save" at bounding box center [1375, 660] width 42 height 26
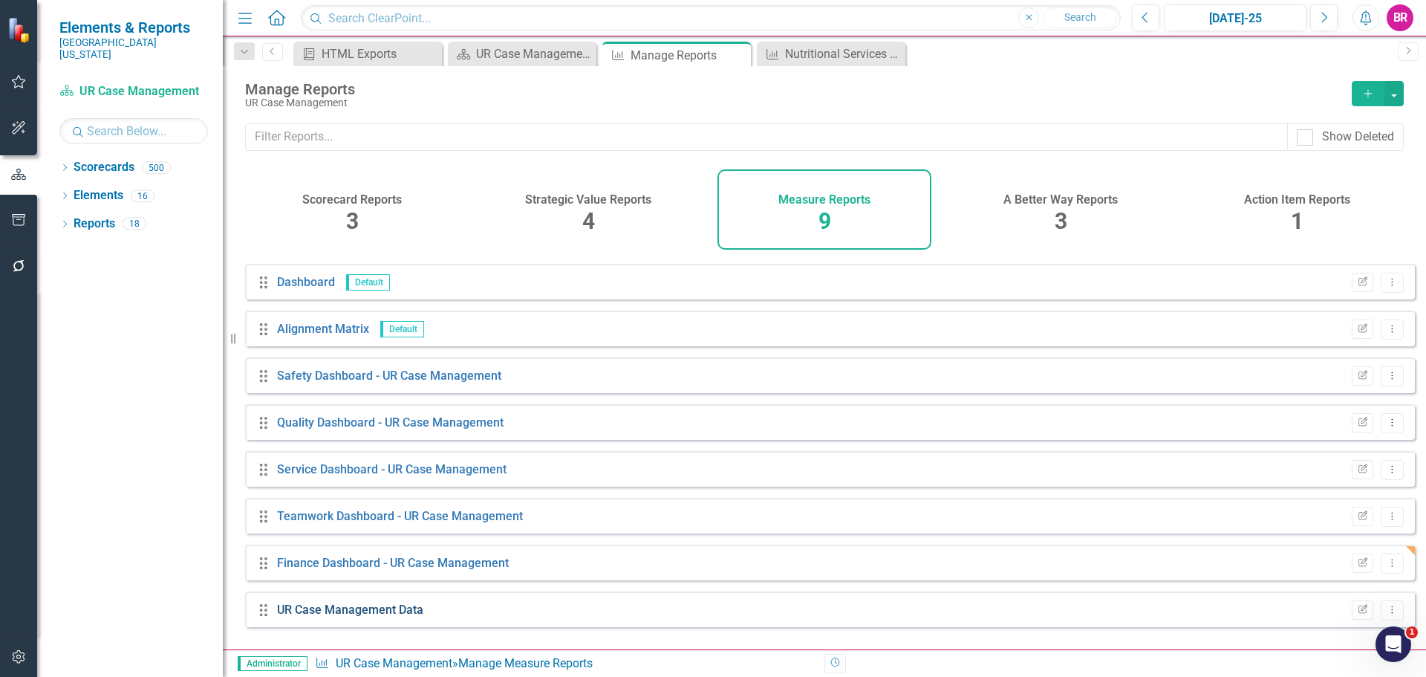
click at [401, 616] on link "UR Case Management Data" at bounding box center [350, 609] width 146 height 14
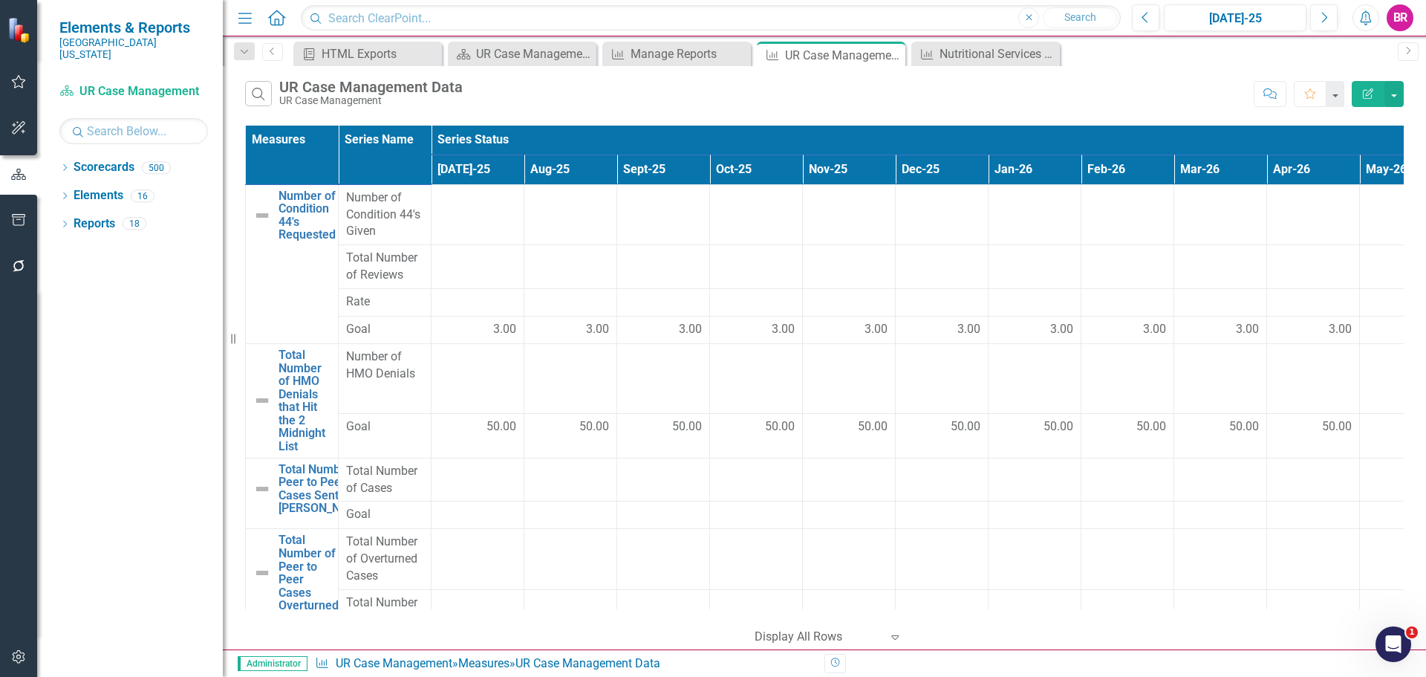
click at [1364, 88] on icon "Edit Report" at bounding box center [1367, 93] width 13 height 10
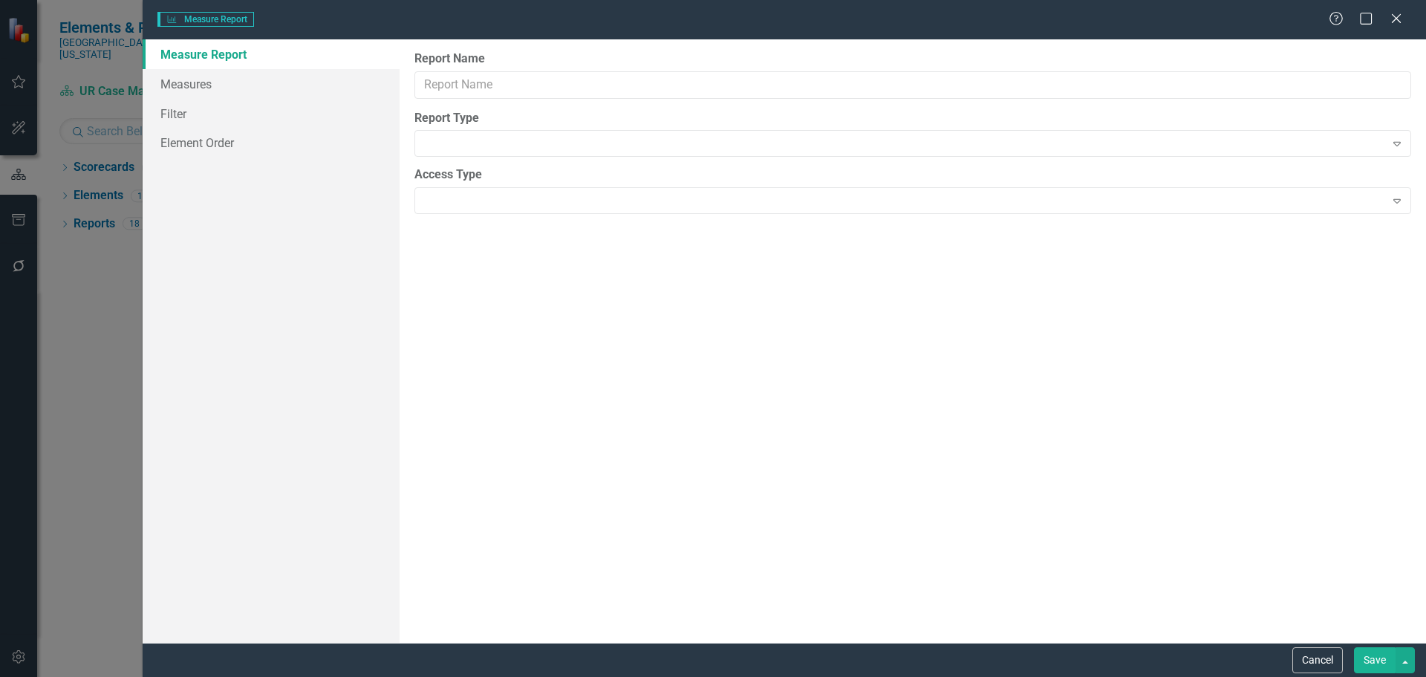
type input "UR Case Management Data"
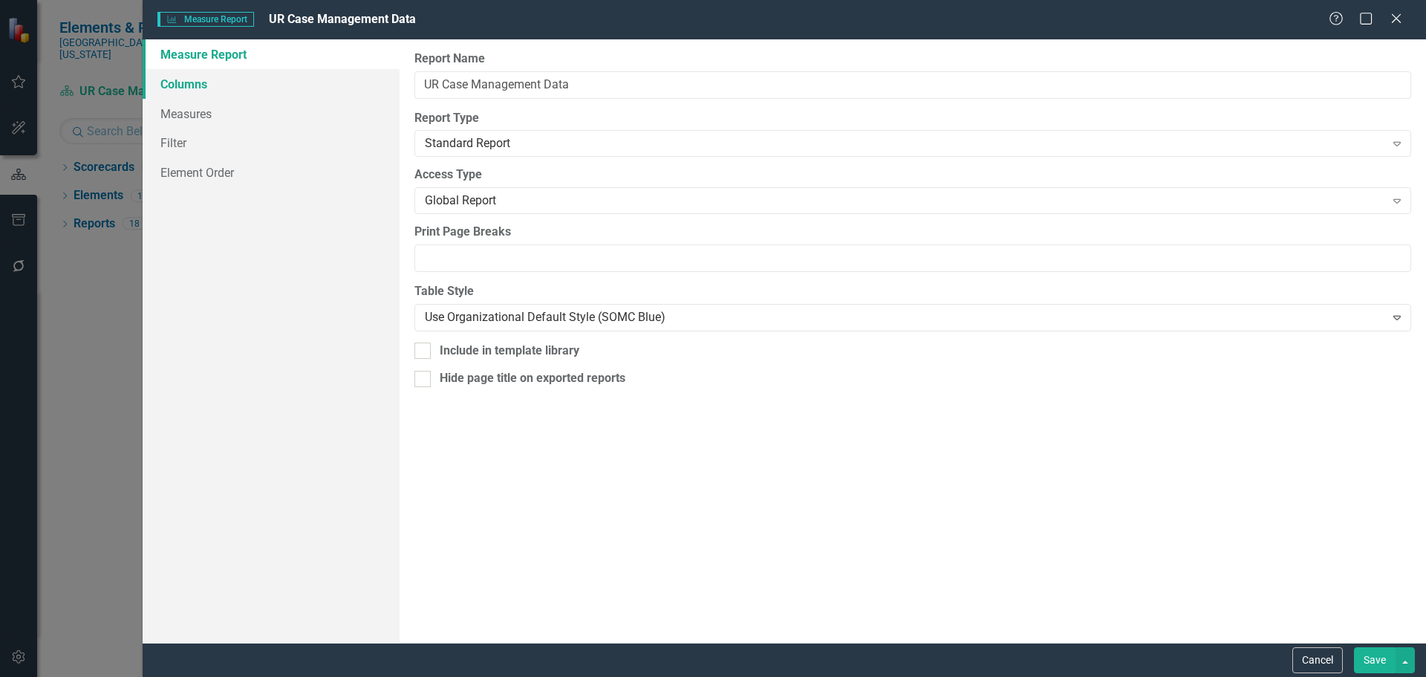
click at [201, 88] on link "Columns" at bounding box center [271, 84] width 257 height 30
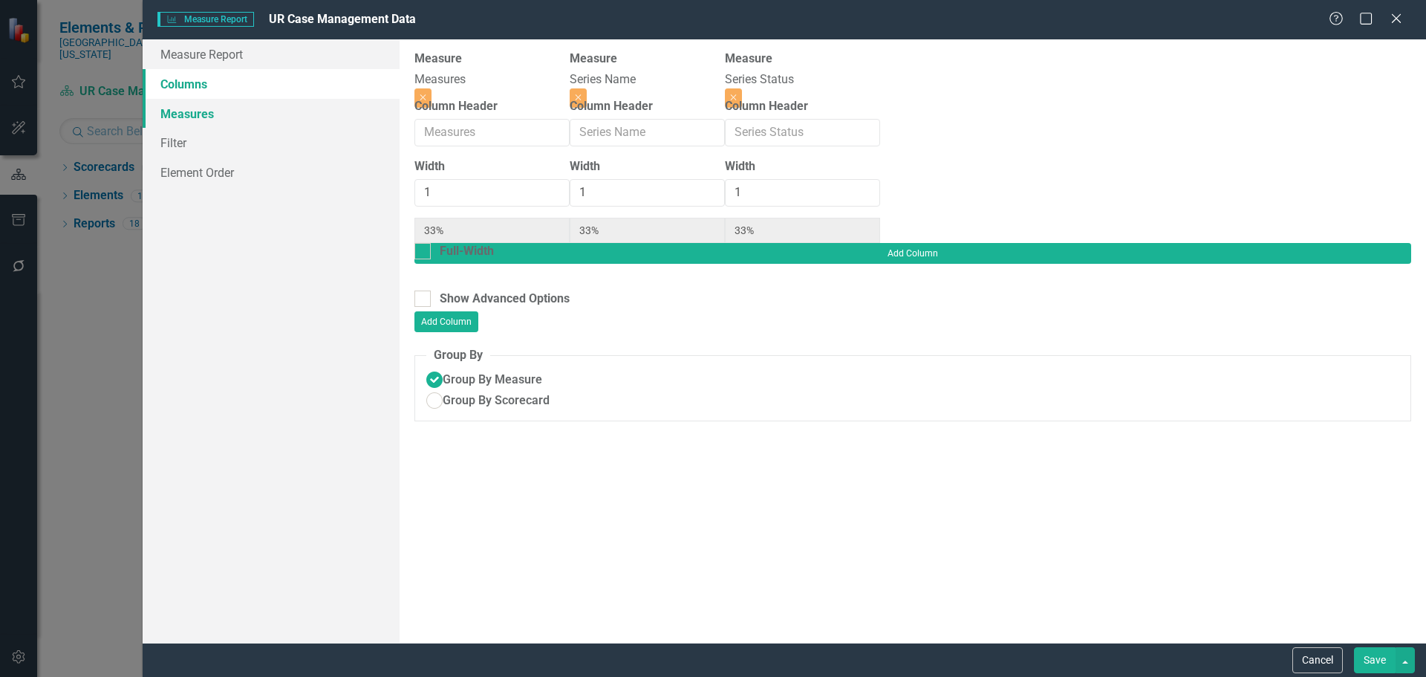
click at [235, 111] on link "Measures" at bounding box center [271, 114] width 257 height 30
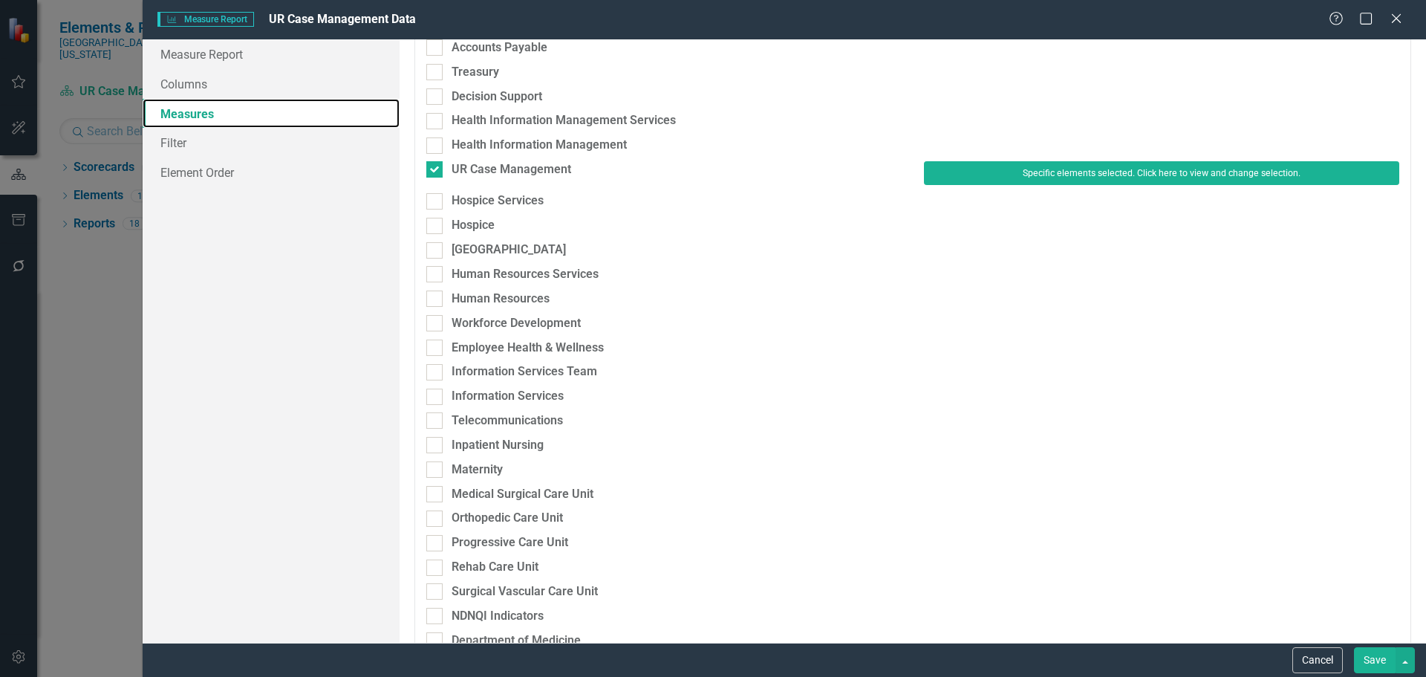
scroll to position [668, 0]
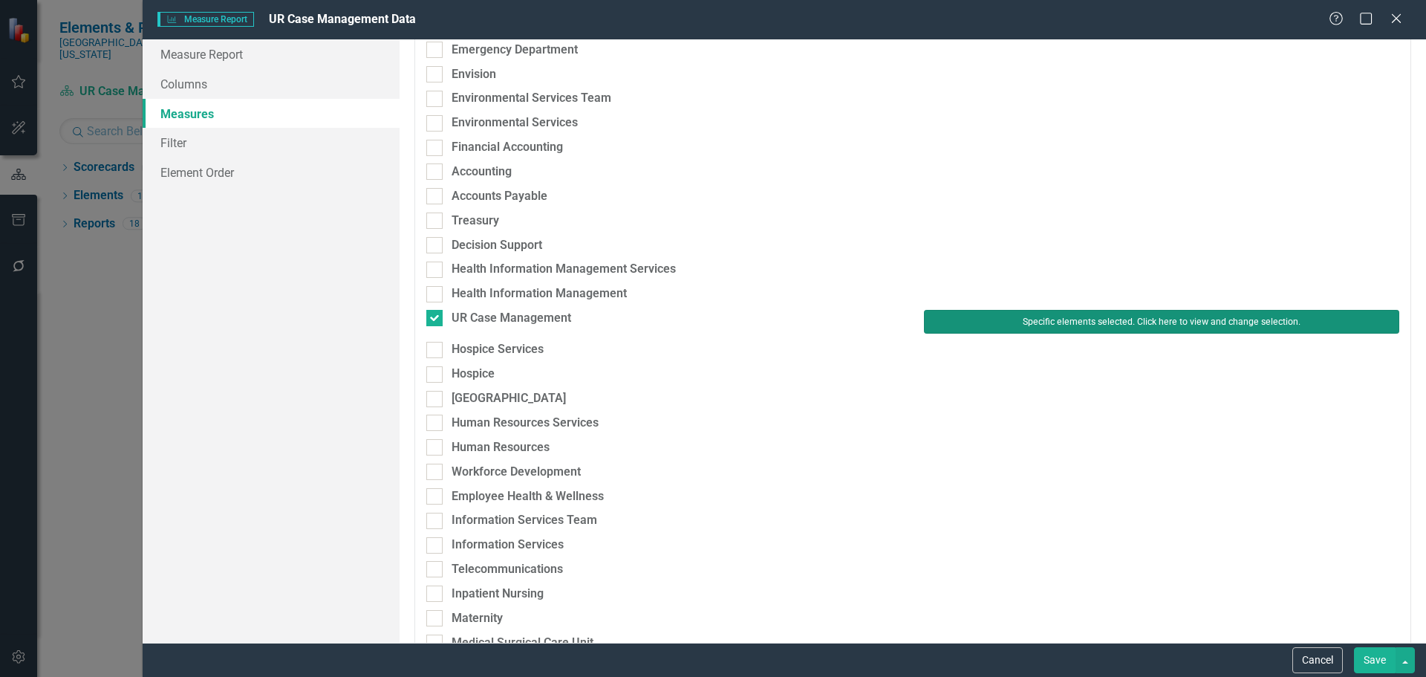
click at [1125, 316] on button "Specific elements selected. Click here to view and change selection." at bounding box center [1161, 322] width 475 height 24
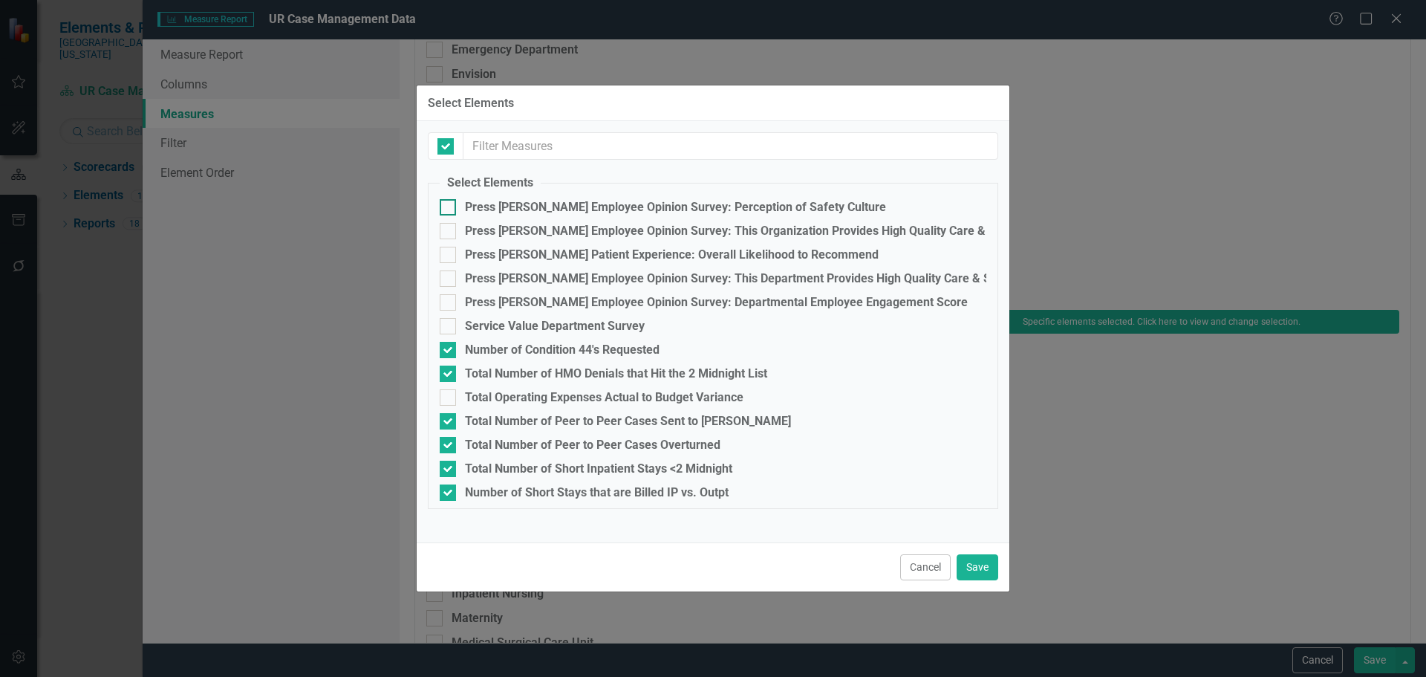
checkbox input "true"
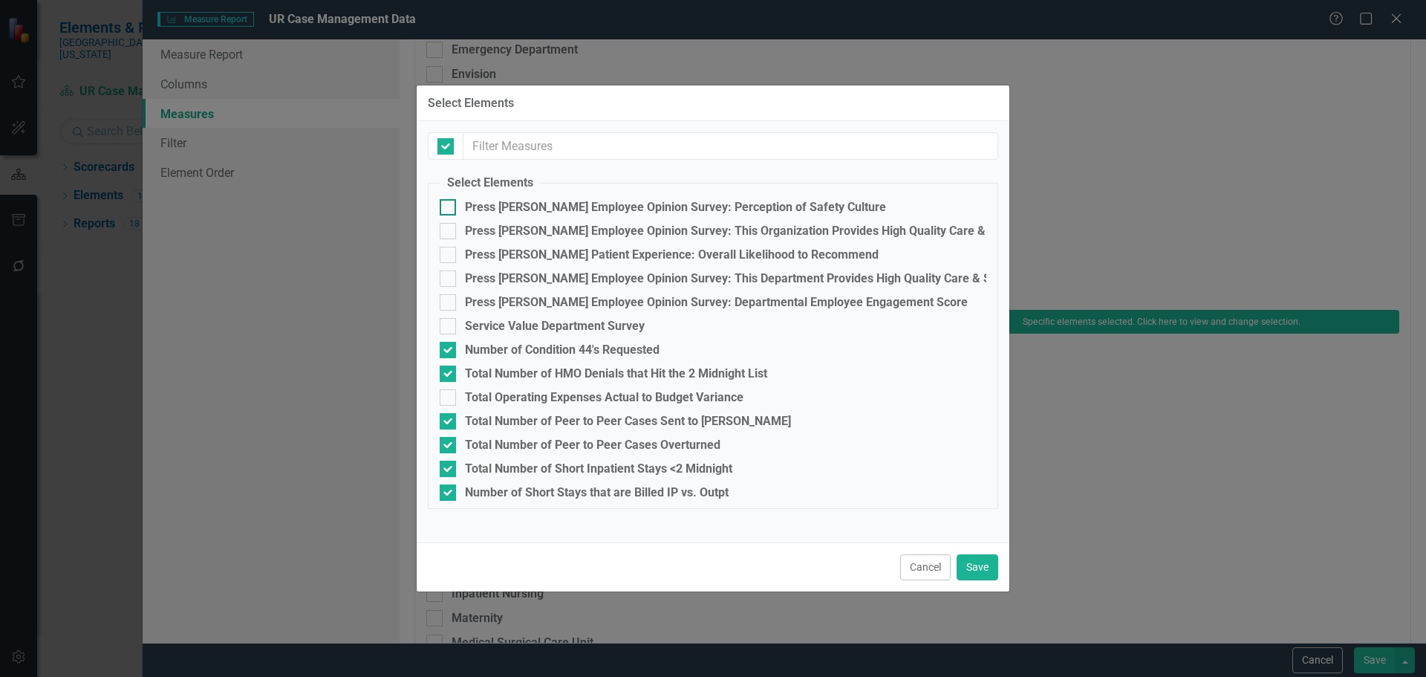
checkbox input "true"
checkbox input "false"
click at [524, 353] on div "Number of Condition 44's Requested" at bounding box center [562, 349] width 195 height 13
click at [449, 351] on input "Number of Condition 44's Requested" at bounding box center [445, 347] width 10 height 10
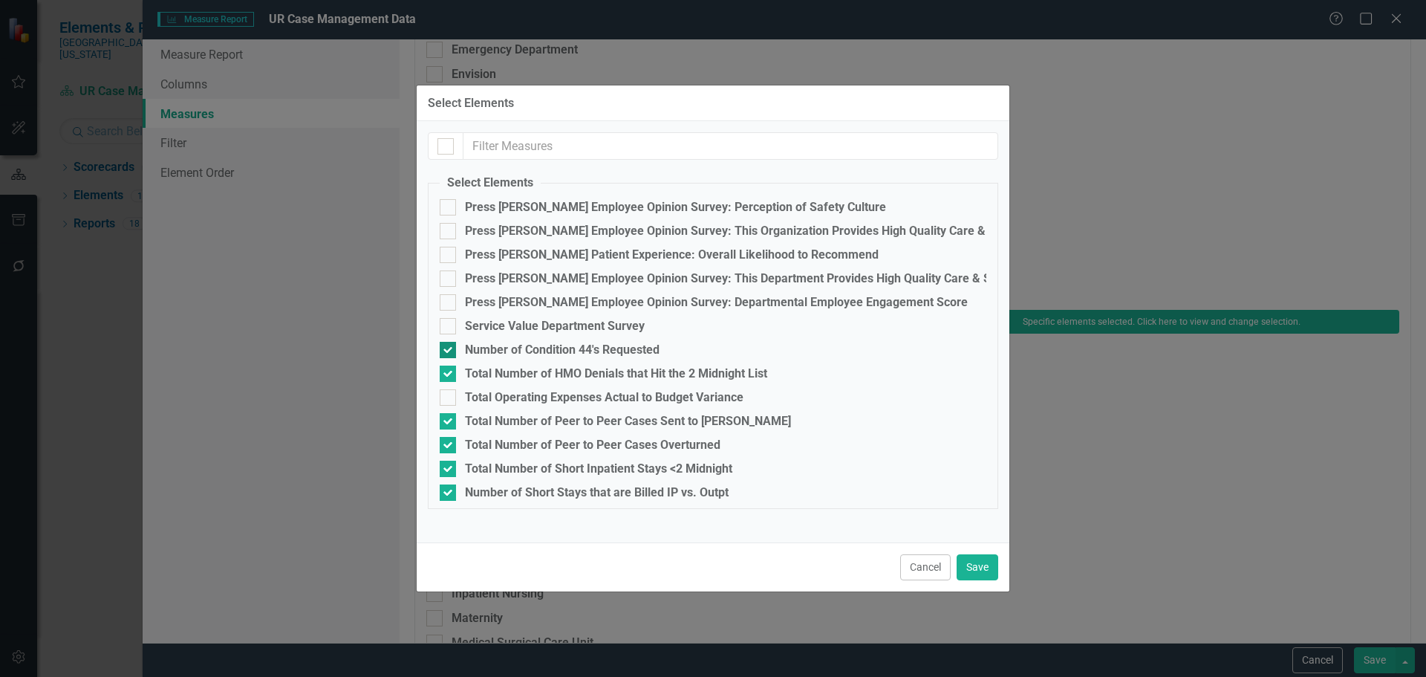
checkbox input "false"
click at [531, 371] on div "Total Number of HMO Denials that Hit the 2 Midnight List" at bounding box center [616, 373] width 302 height 13
click at [449, 371] on input "Total Number of HMO Denials that Hit the 2 Midnight List" at bounding box center [445, 370] width 10 height 10
checkbox input "false"
drag, startPoint x: 978, startPoint y: 562, endPoint x: 1375, endPoint y: 668, distance: 410.5
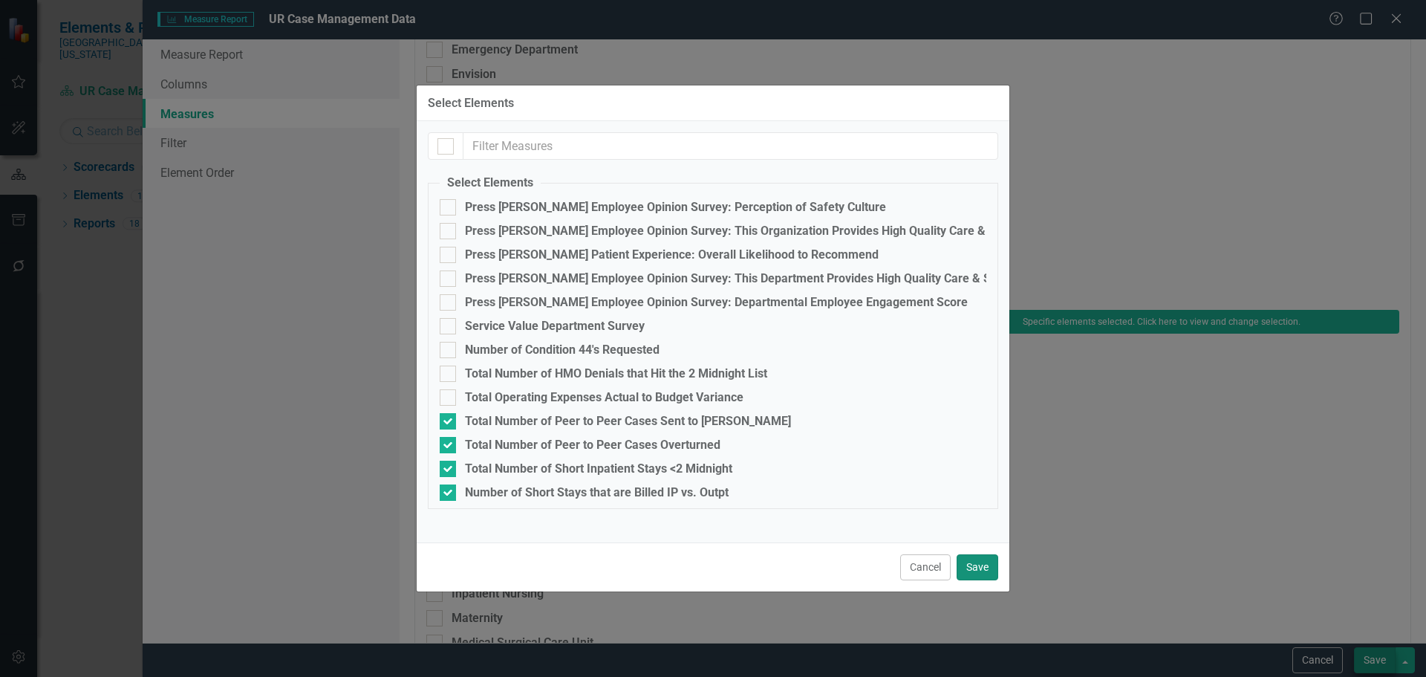
click at [980, 562] on button "Save" at bounding box center [978, 567] width 42 height 26
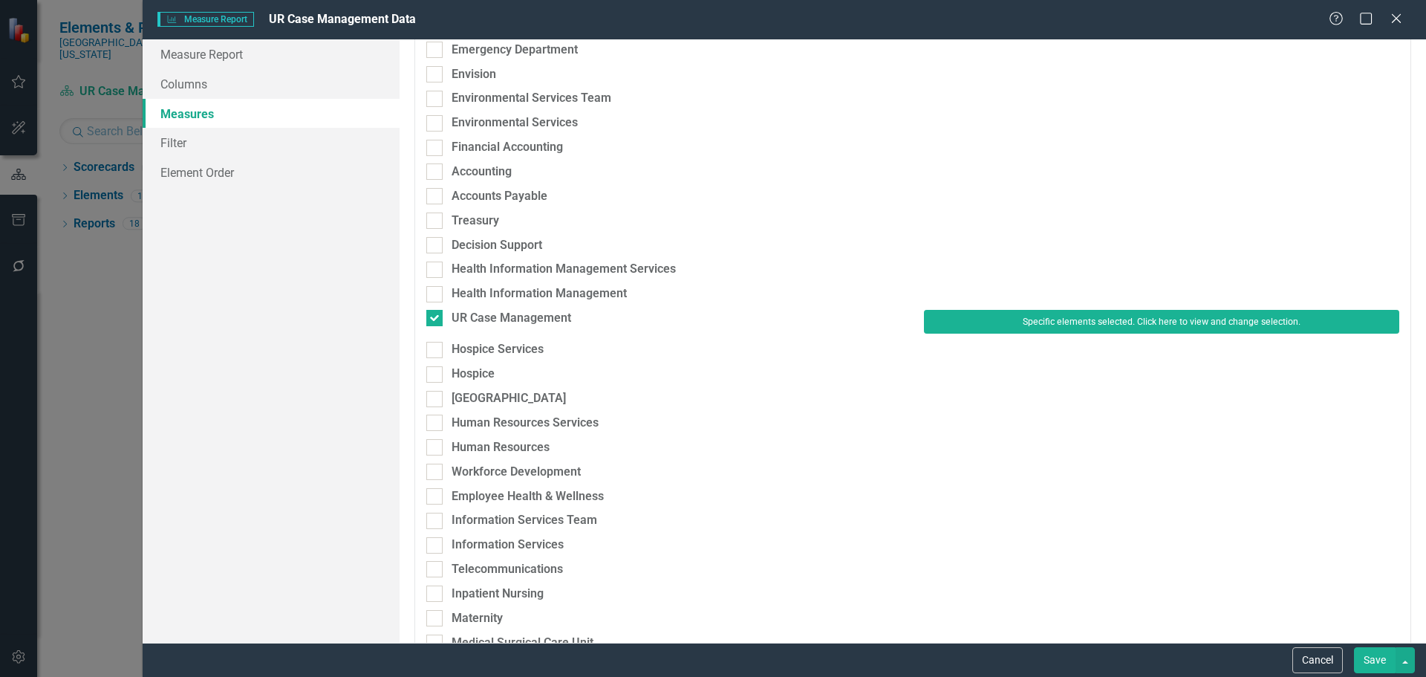
drag, startPoint x: 1376, startPoint y: 662, endPoint x: 1241, endPoint y: 604, distance: 147.1
click at [1377, 662] on button "Save" at bounding box center [1375, 660] width 42 height 26
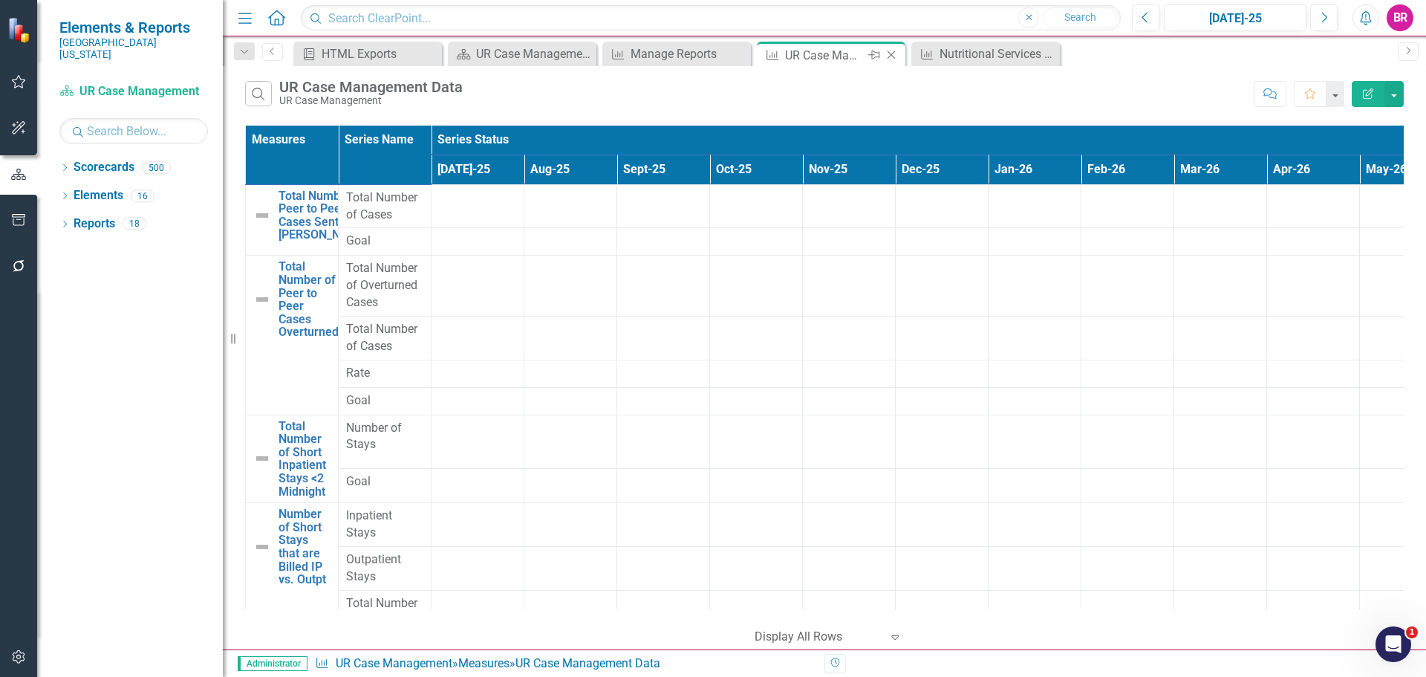
click at [893, 54] on icon "Close" at bounding box center [891, 55] width 15 height 12
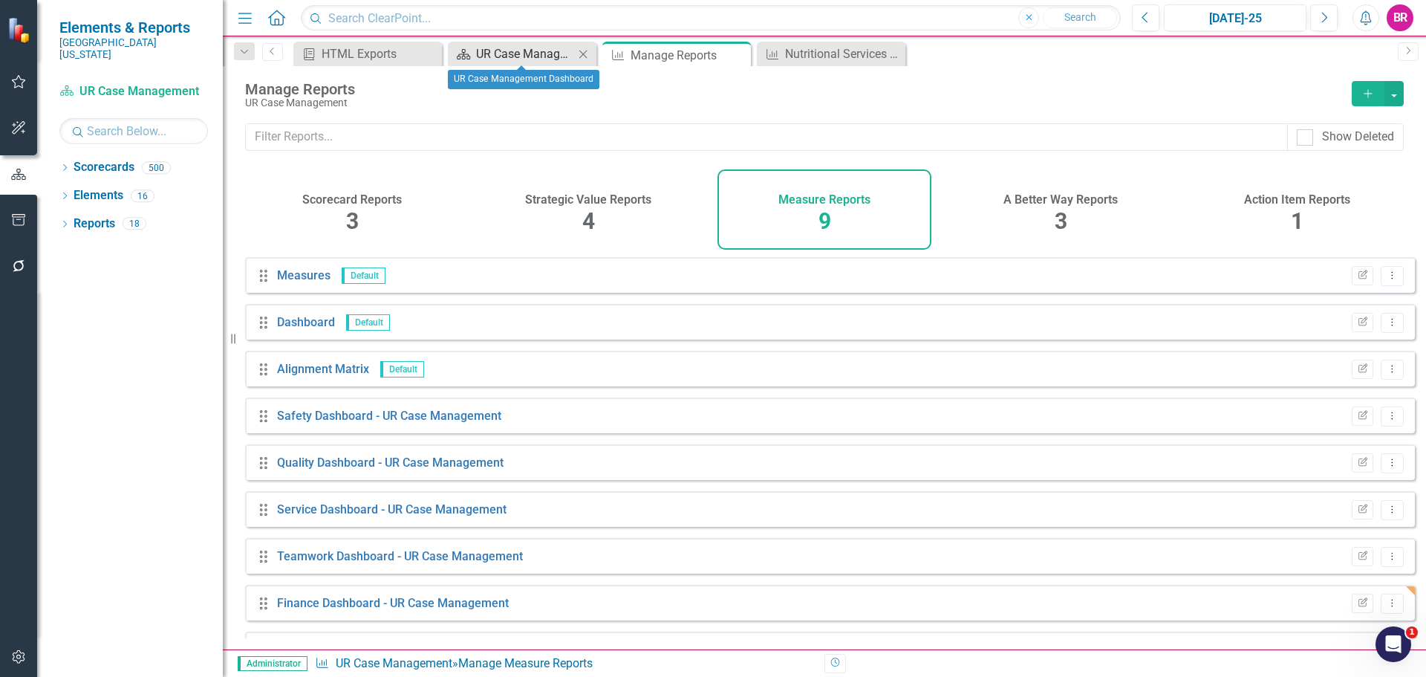
click at [495, 51] on div "UR Case Management Dashboard" at bounding box center [525, 54] width 98 height 19
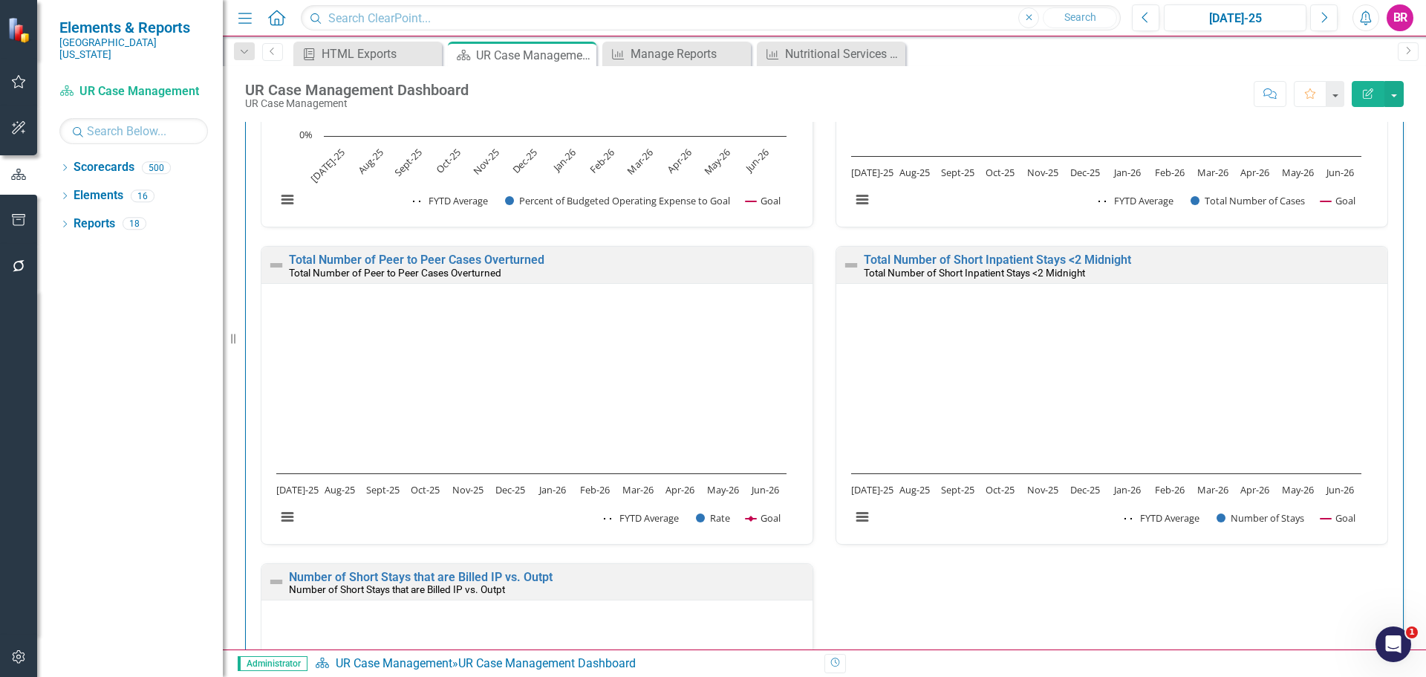
scroll to position [1792, 0]
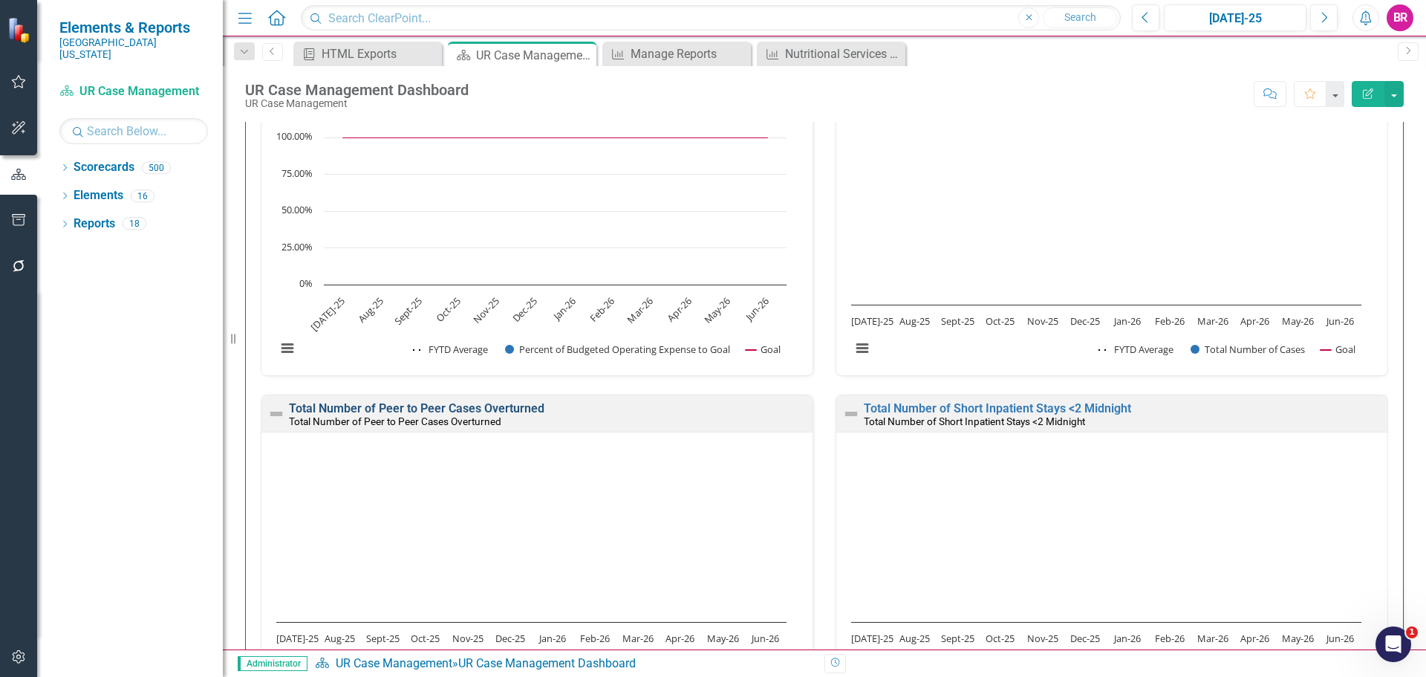
click at [438, 409] on link "Total Number of Peer to Peer Cases Overturned" at bounding box center [416, 408] width 255 height 14
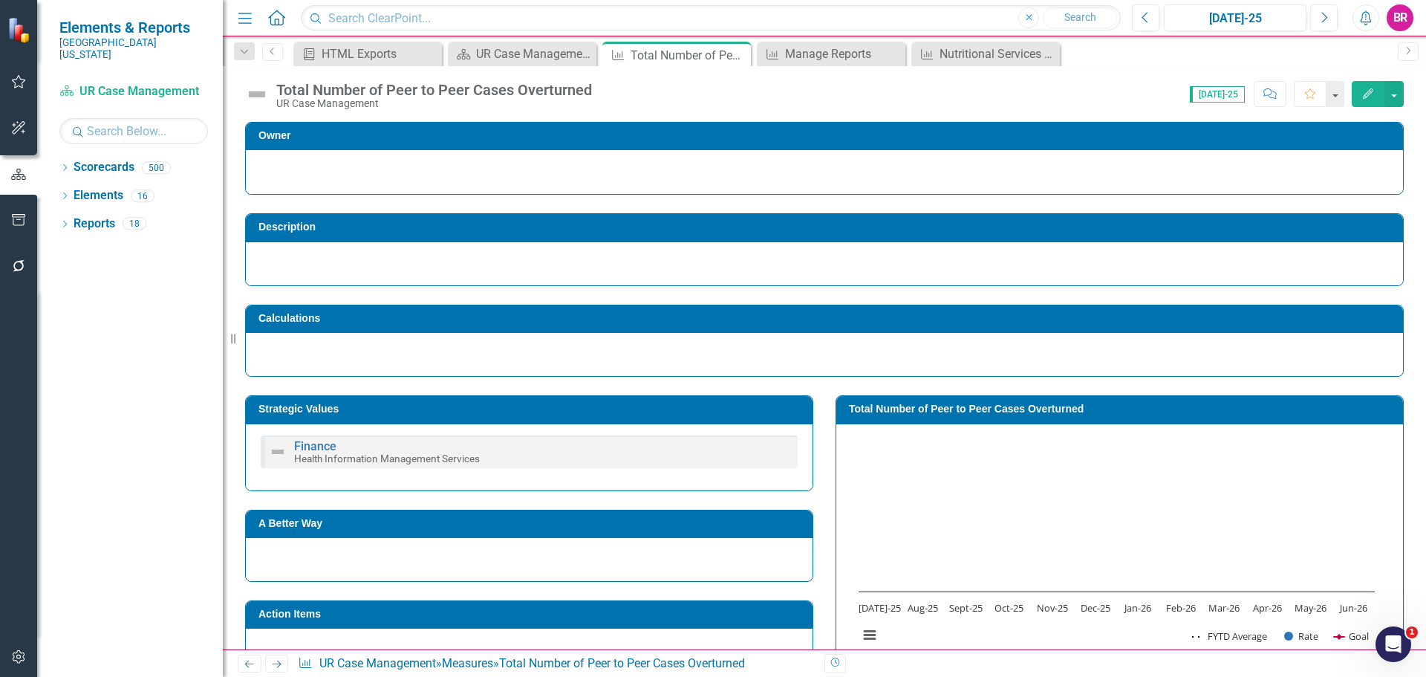
scroll to position [358, 0]
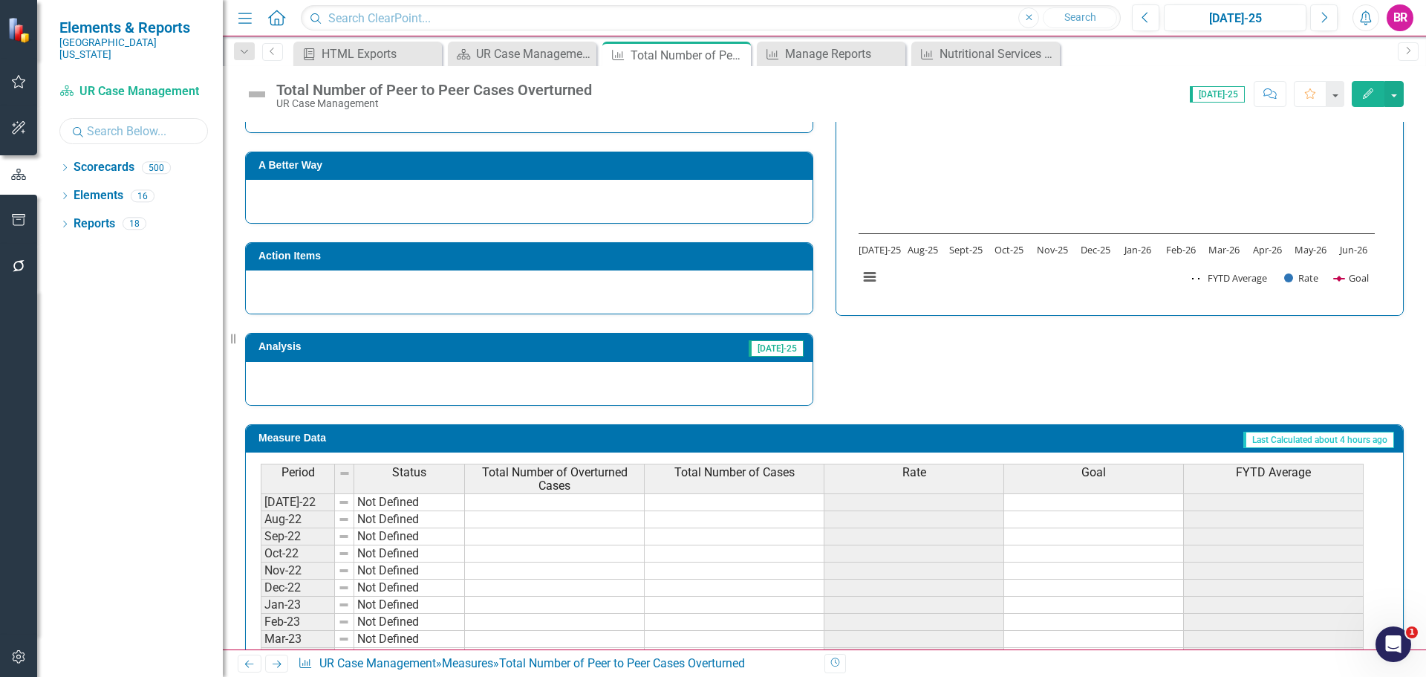
click at [108, 124] on input "text" at bounding box center [133, 131] width 149 height 26
type input "vol"
click at [63, 163] on div "Dropdown" at bounding box center [64, 169] width 10 height 13
click at [154, 122] on input "vol" at bounding box center [133, 131] width 149 height 26
click at [154, 120] on input "vol" at bounding box center [133, 131] width 149 height 26
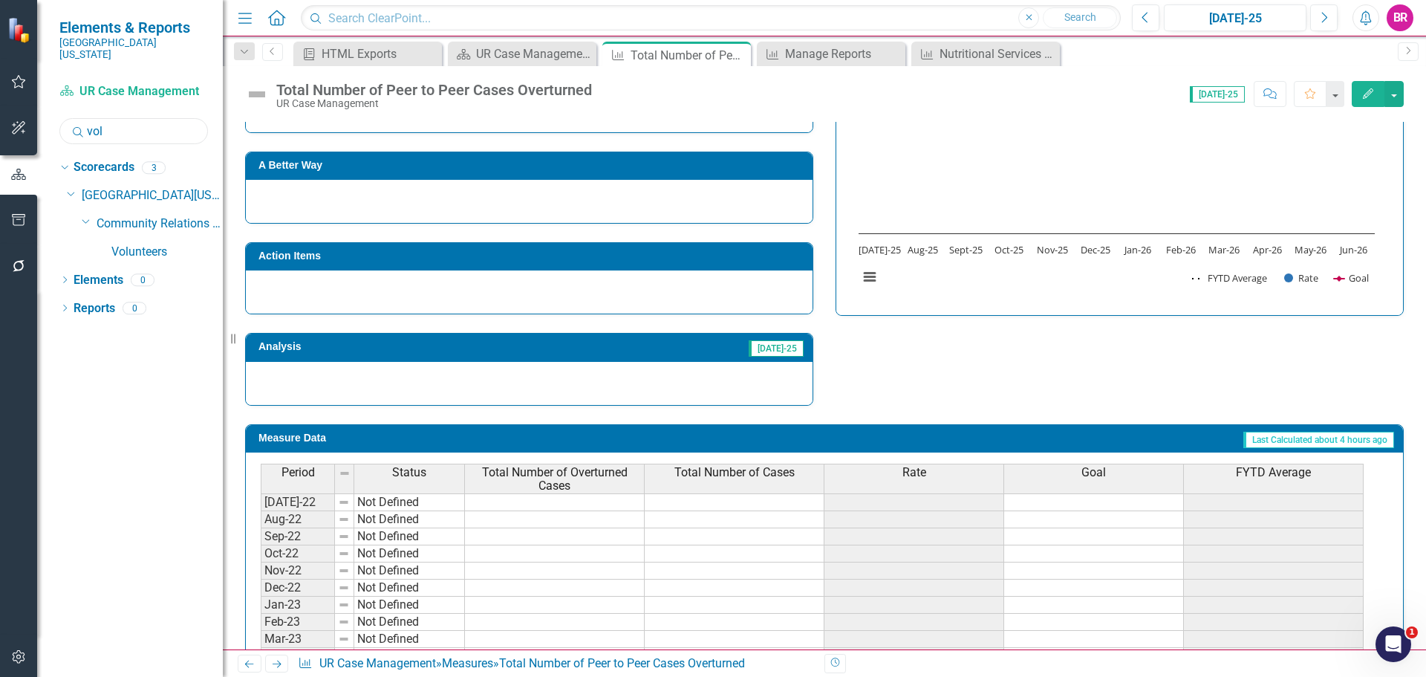
click at [154, 120] on input "vol" at bounding box center [133, 131] width 149 height 26
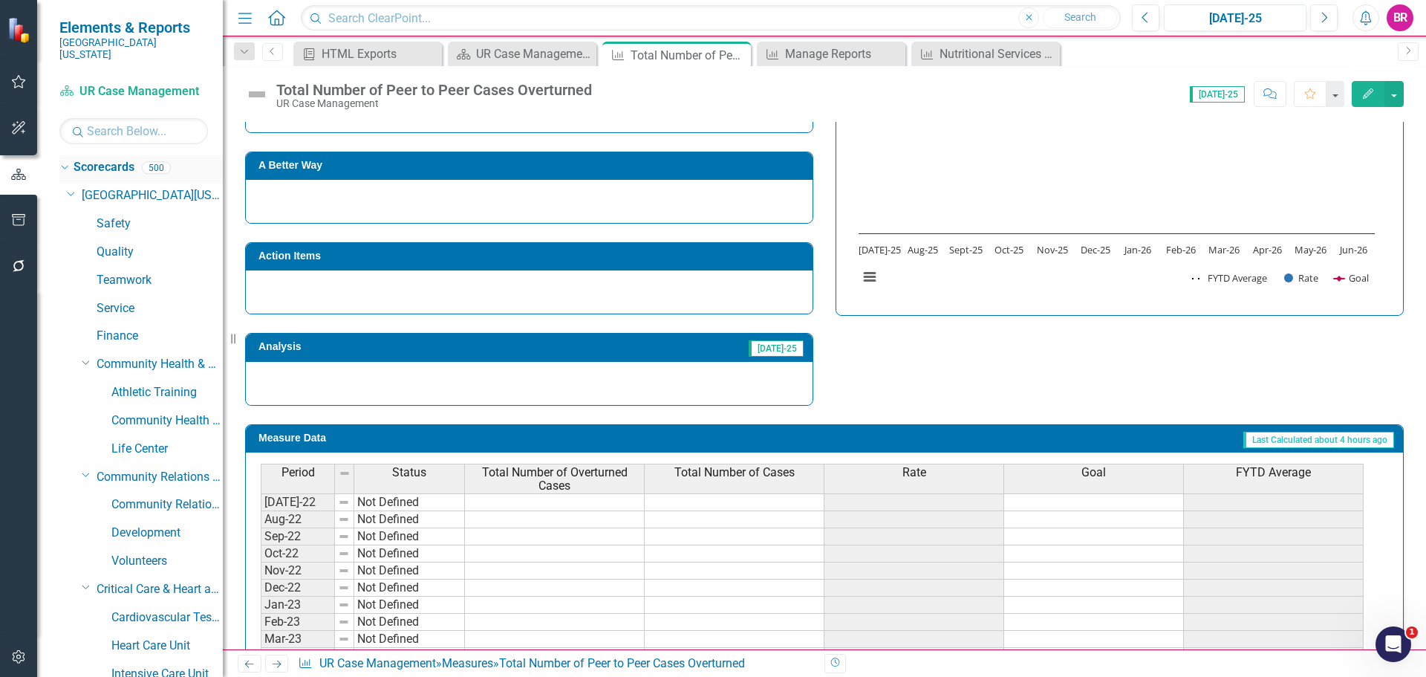
click at [61, 162] on icon "Dropdown" at bounding box center [63, 167] width 8 height 10
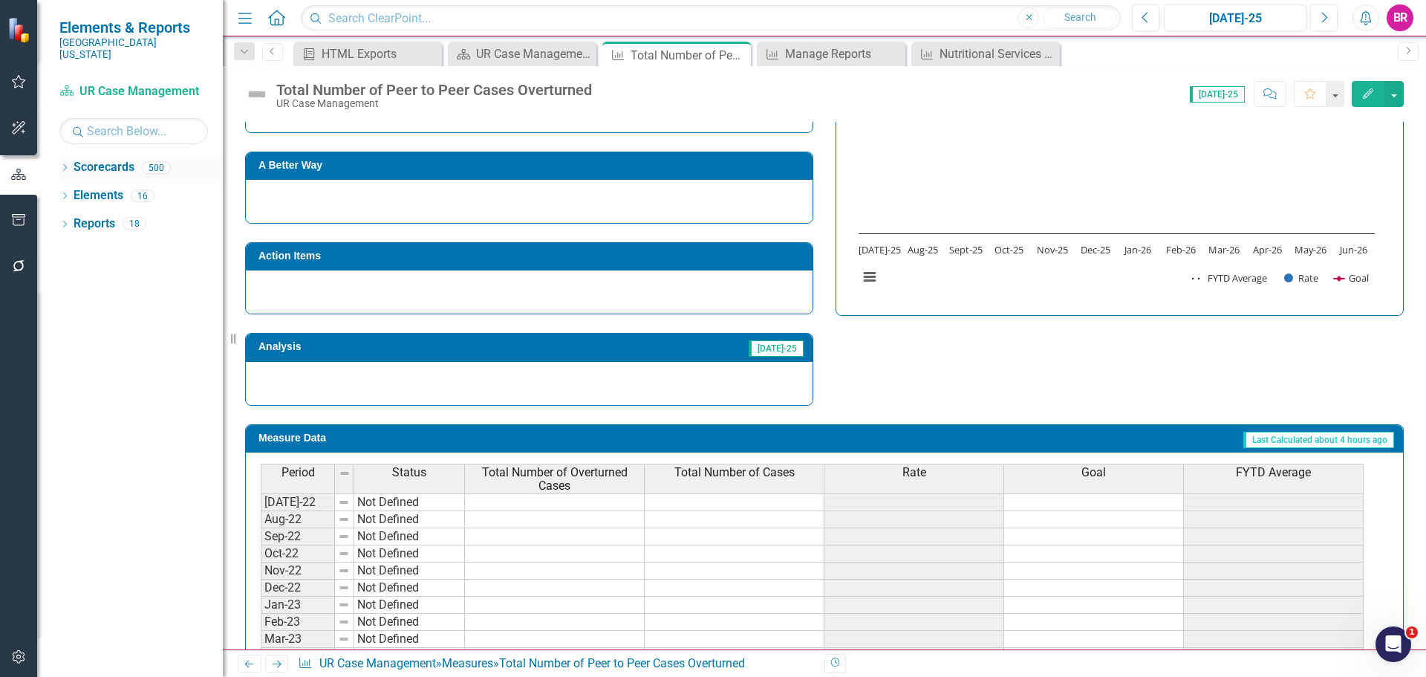
click at [62, 165] on icon "Dropdown" at bounding box center [64, 169] width 10 height 8
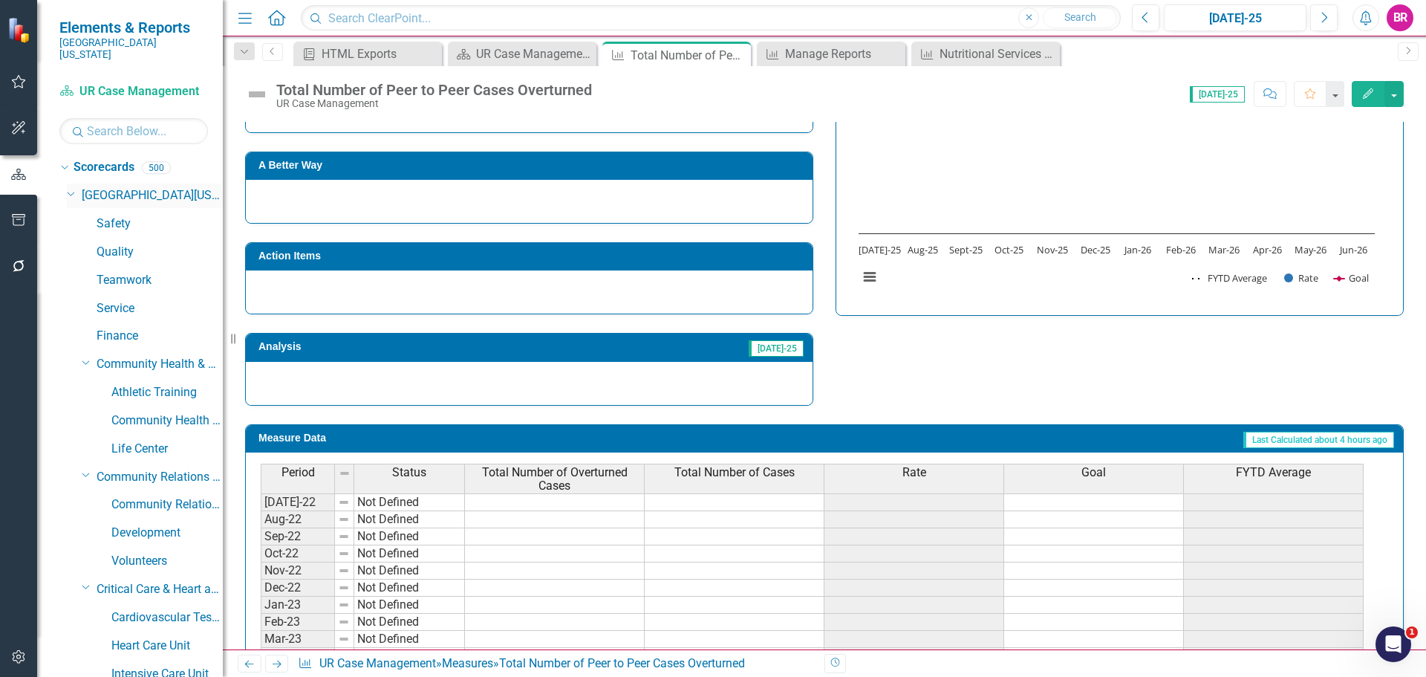
click at [76, 187] on div "Dropdown" at bounding box center [70, 192] width 13 height 11
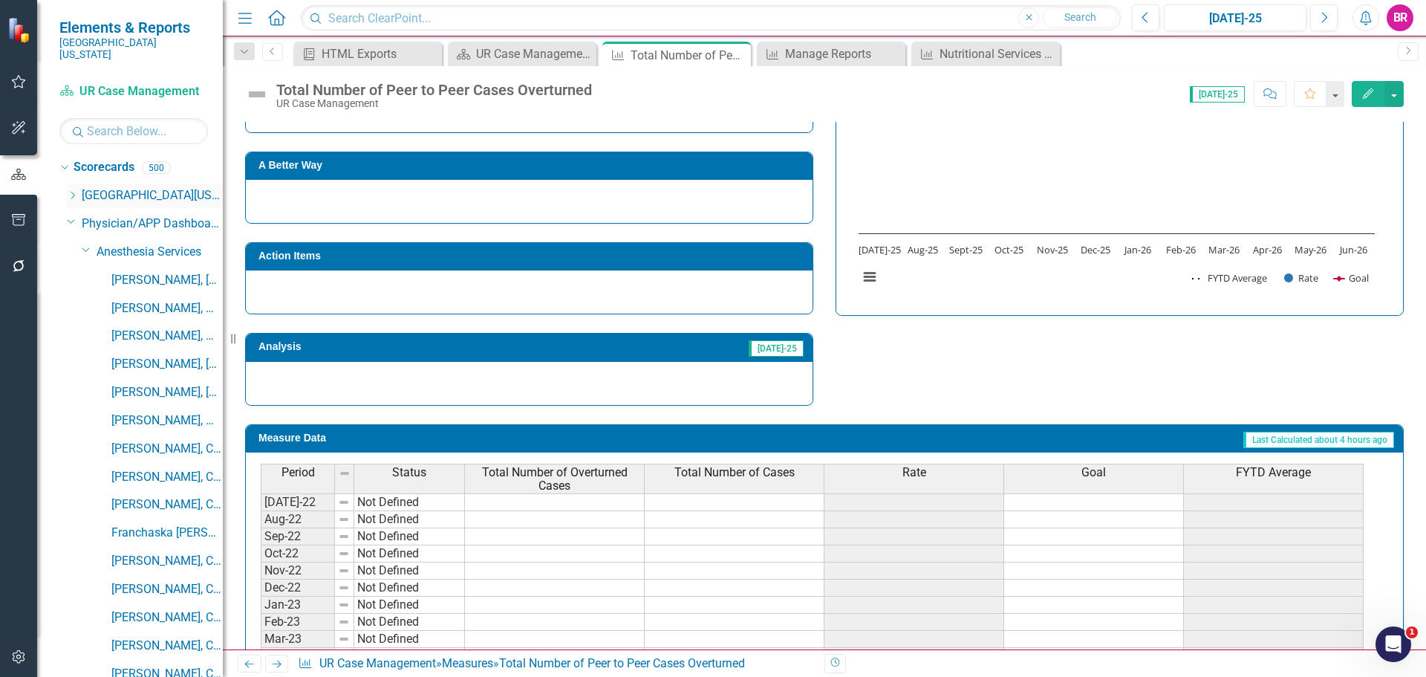
click at [76, 191] on icon "Dropdown" at bounding box center [72, 195] width 11 height 9
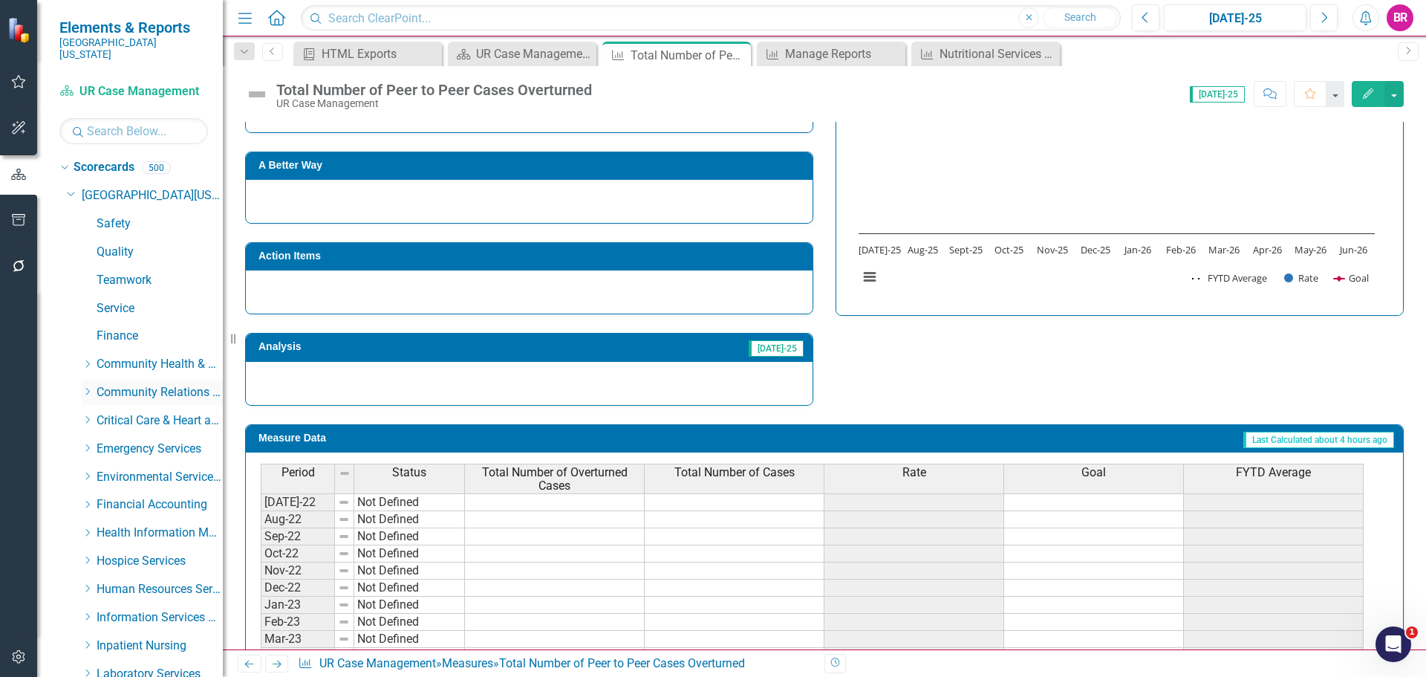
click at [87, 388] on icon at bounding box center [88, 391] width 4 height 7
drag, startPoint x: 135, startPoint y: 408, endPoint x: 177, endPoint y: 415, distance: 43.0
click at [135, 412] on link "Community Relations" at bounding box center [166, 420] width 111 height 17
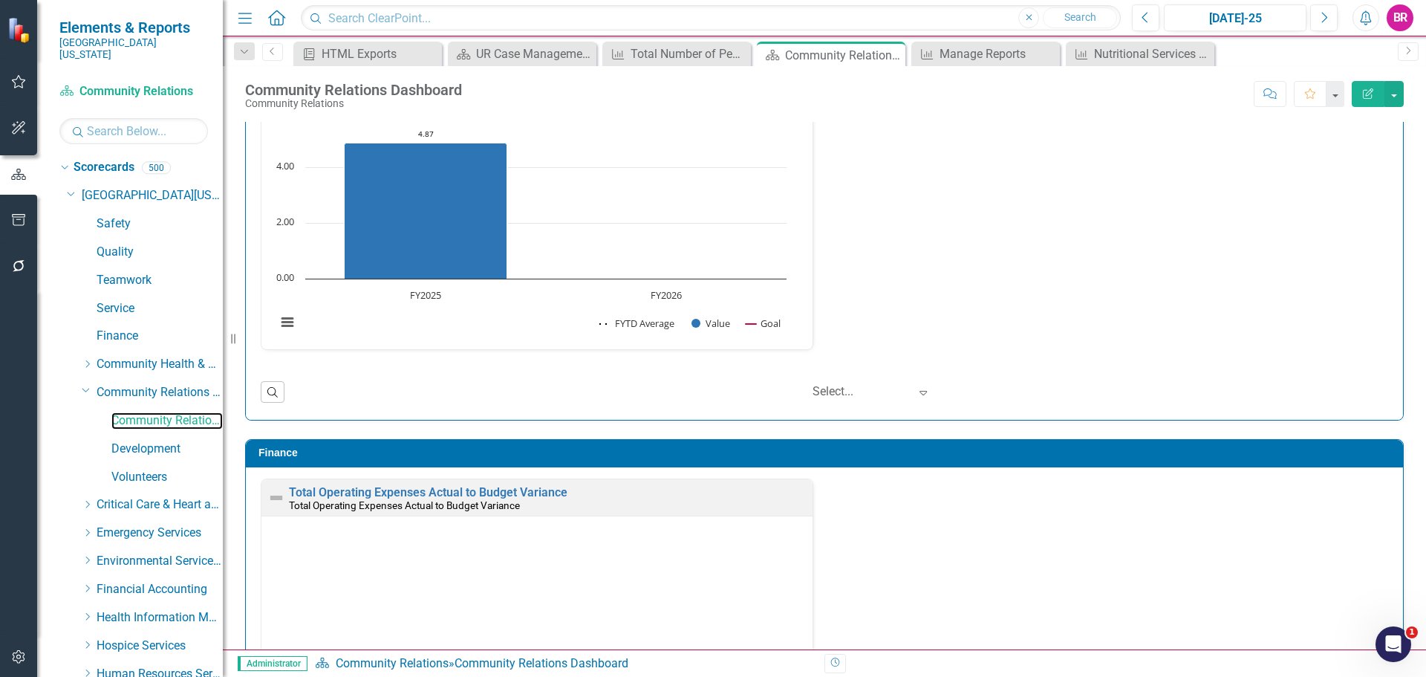
scroll to position [1782, 0]
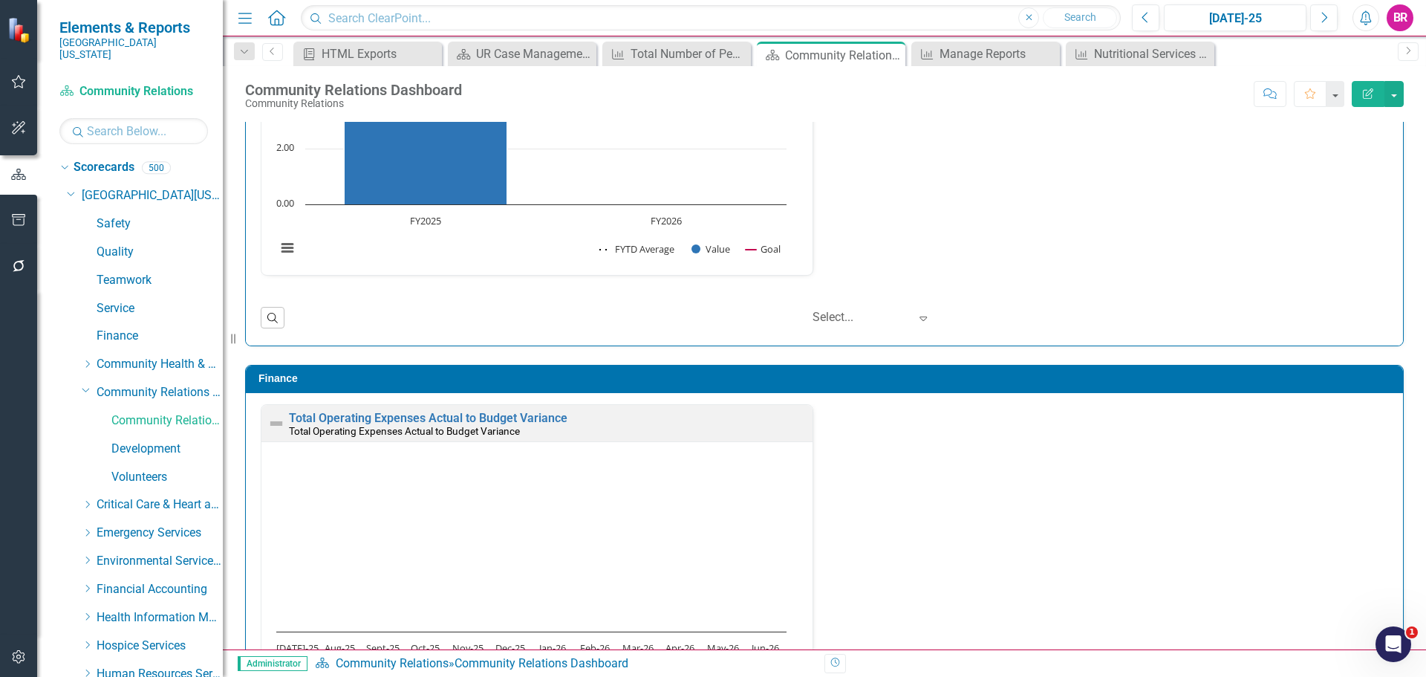
drag, startPoint x: 88, startPoint y: 375, endPoint x: 72, endPoint y: 354, distance: 26.6
click at [88, 384] on icon "Dropdown" at bounding box center [86, 389] width 9 height 11
click at [346, 54] on div "HTML Exports" at bounding box center [371, 54] width 98 height 19
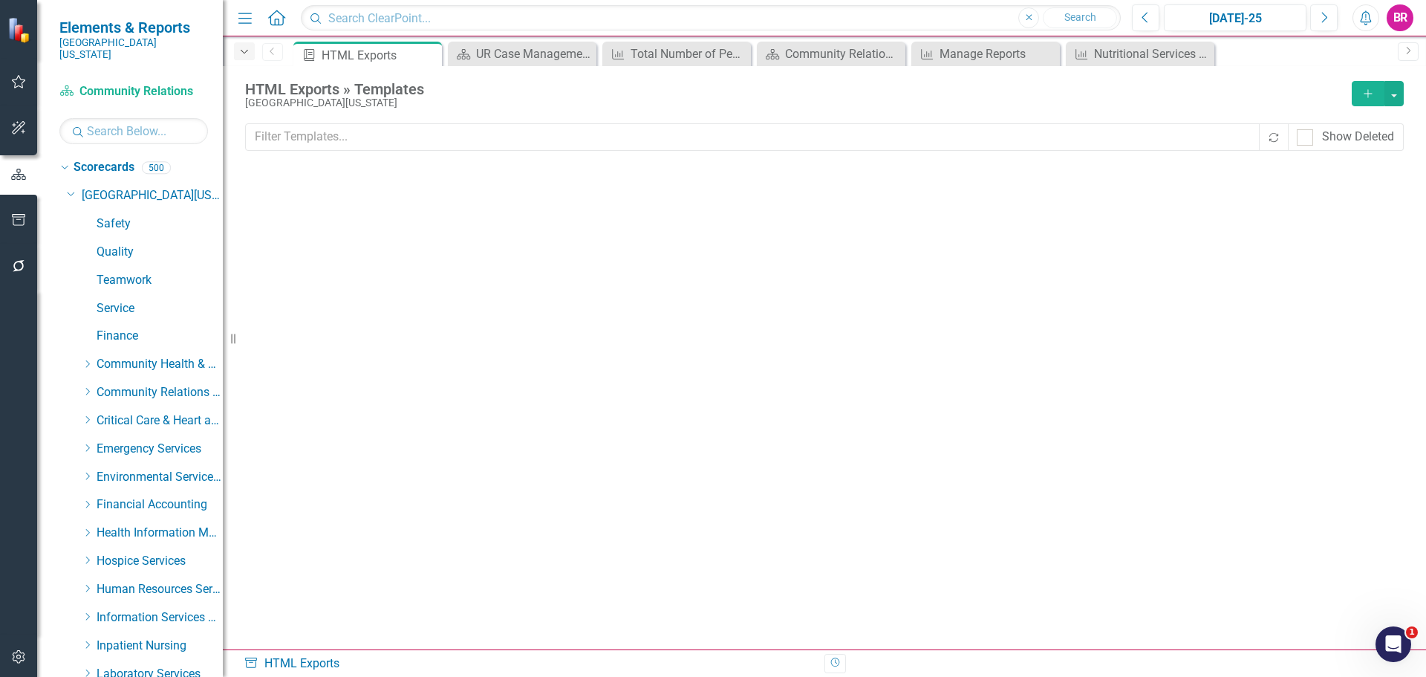
click at [244, 52] on icon "button" at bounding box center [244, 52] width 7 height 4
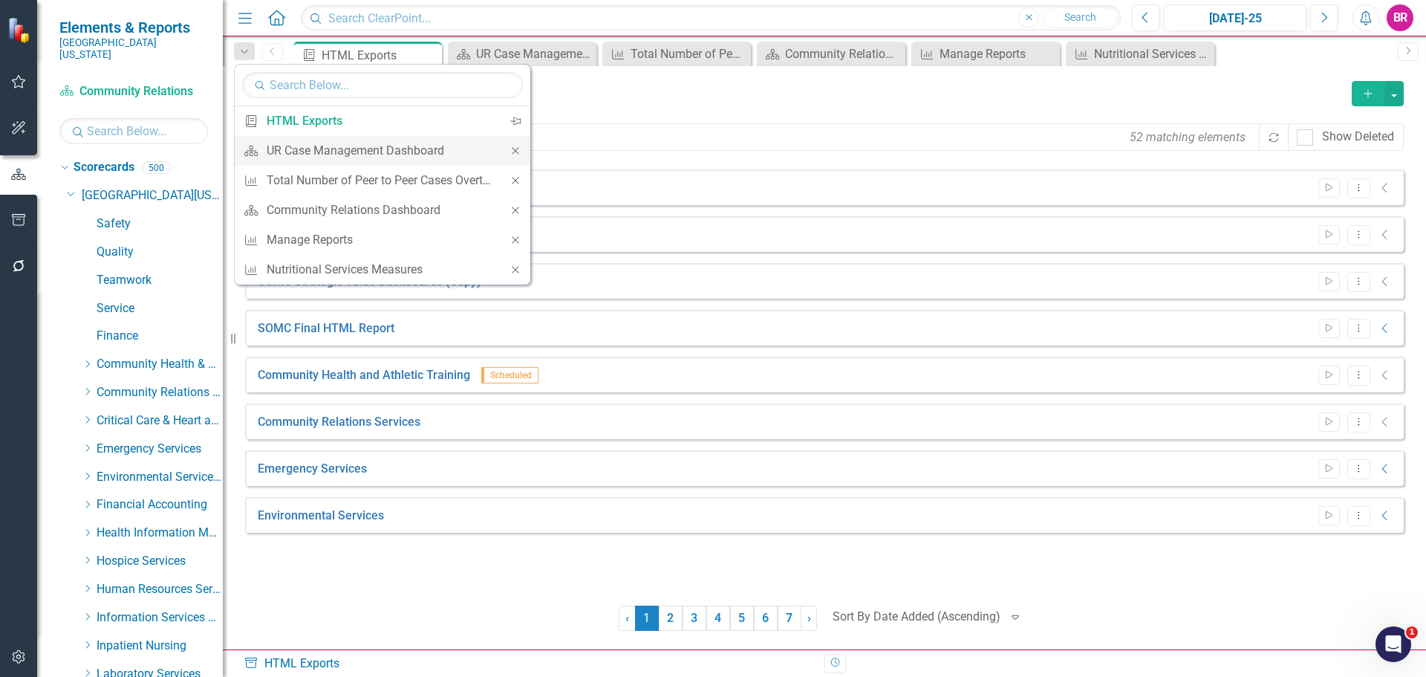
click at [518, 152] on icon "Close" at bounding box center [515, 151] width 13 height 10
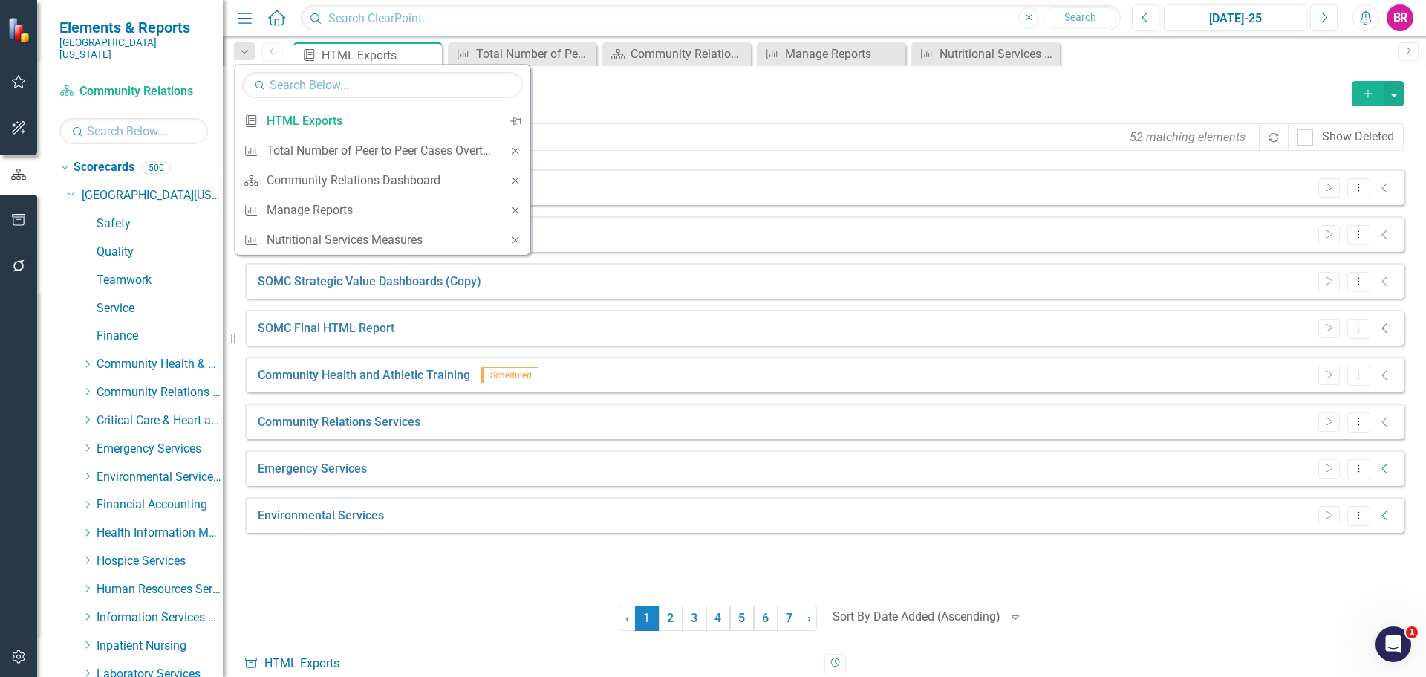
click at [518, 152] on icon "Close" at bounding box center [515, 151] width 13 height 10
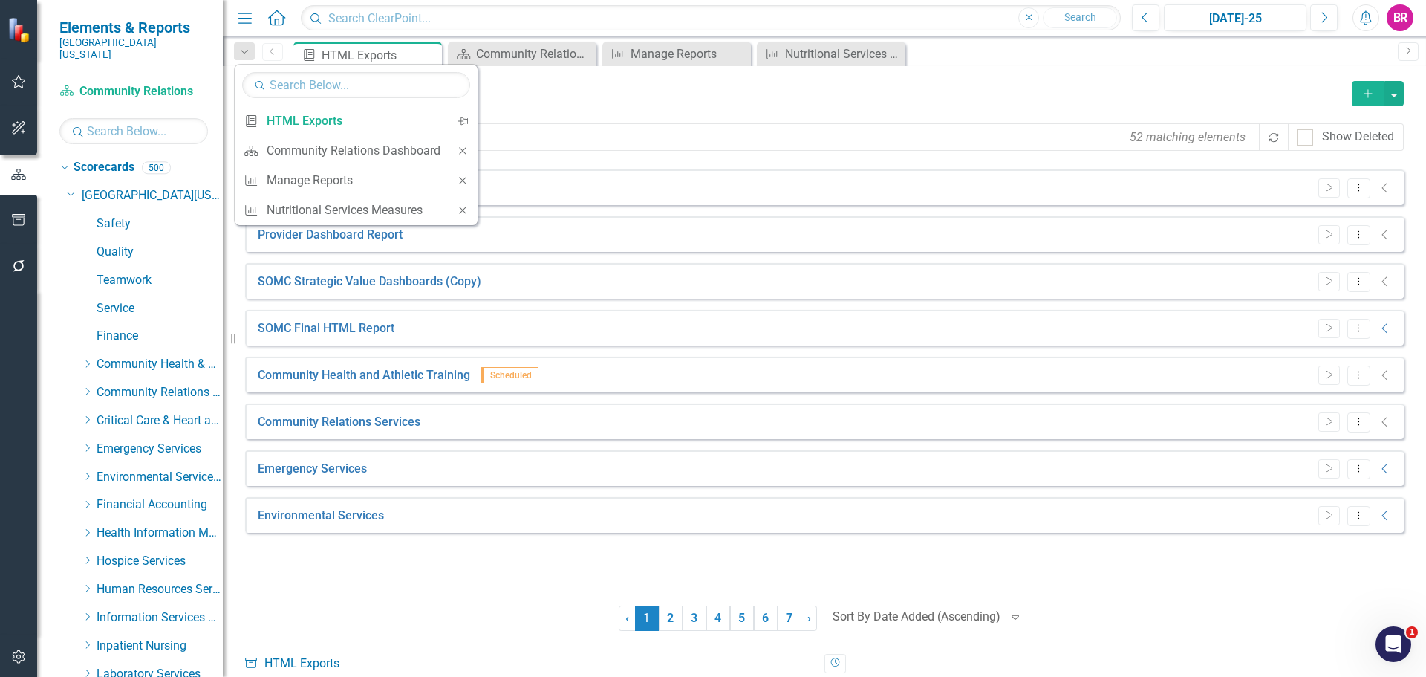
click at [518, 152] on div "52 matching elements Recalculate Show Deleted" at bounding box center [824, 142] width 1159 height 39
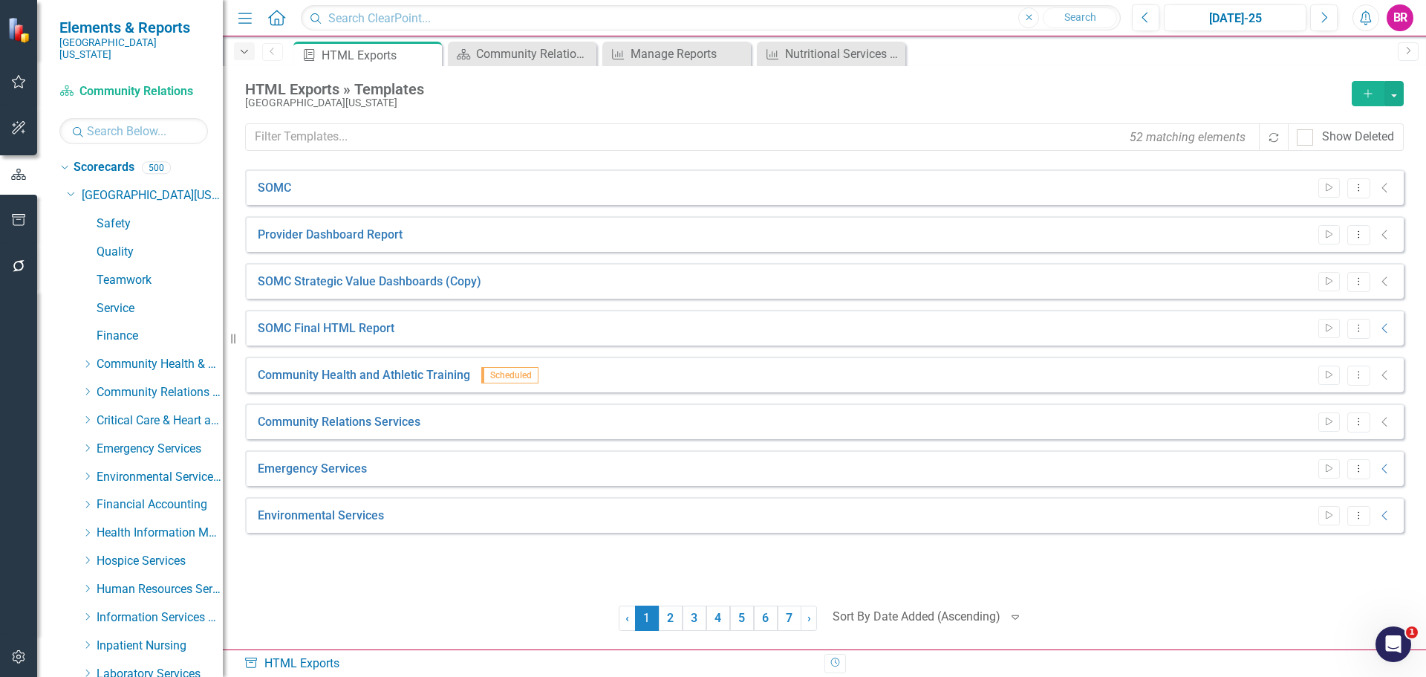
click at [241, 51] on icon "button" at bounding box center [244, 52] width 7 height 4
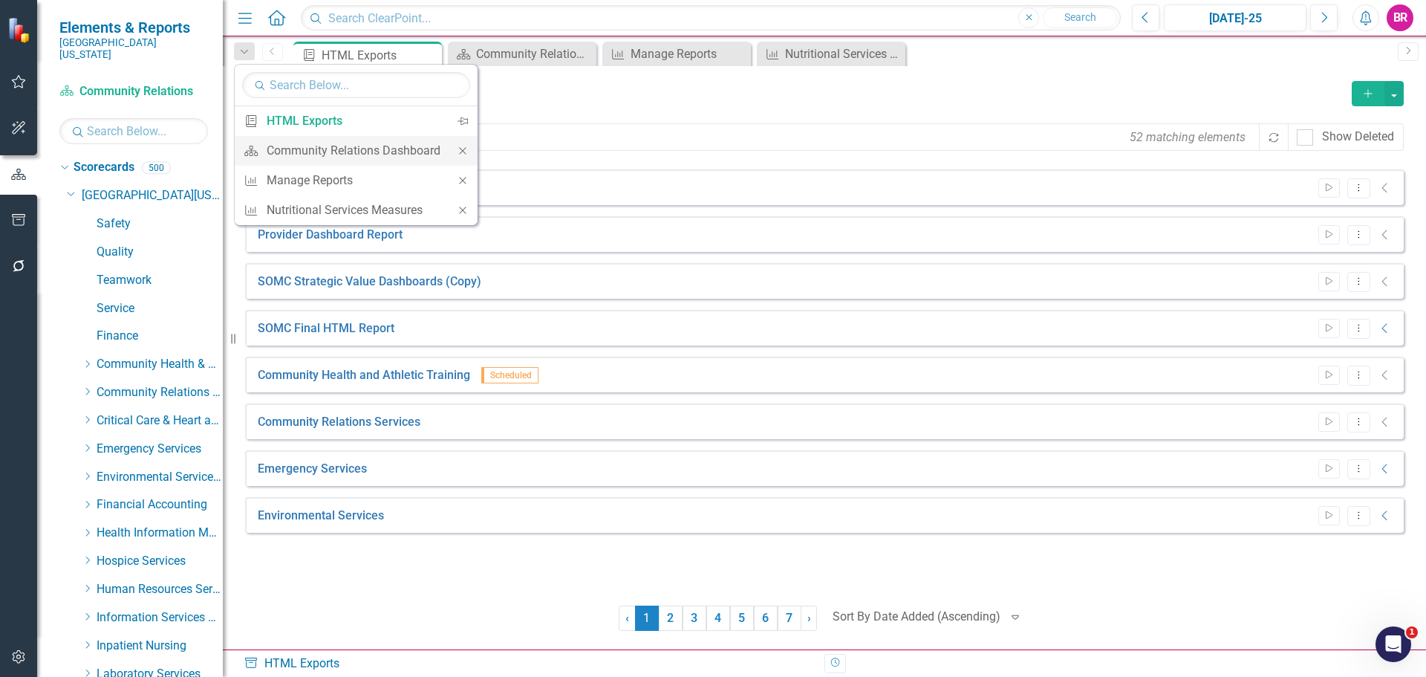
click at [463, 151] on icon at bounding box center [462, 150] width 7 height 7
click at [463, 150] on icon "Close" at bounding box center [459, 151] width 13 height 10
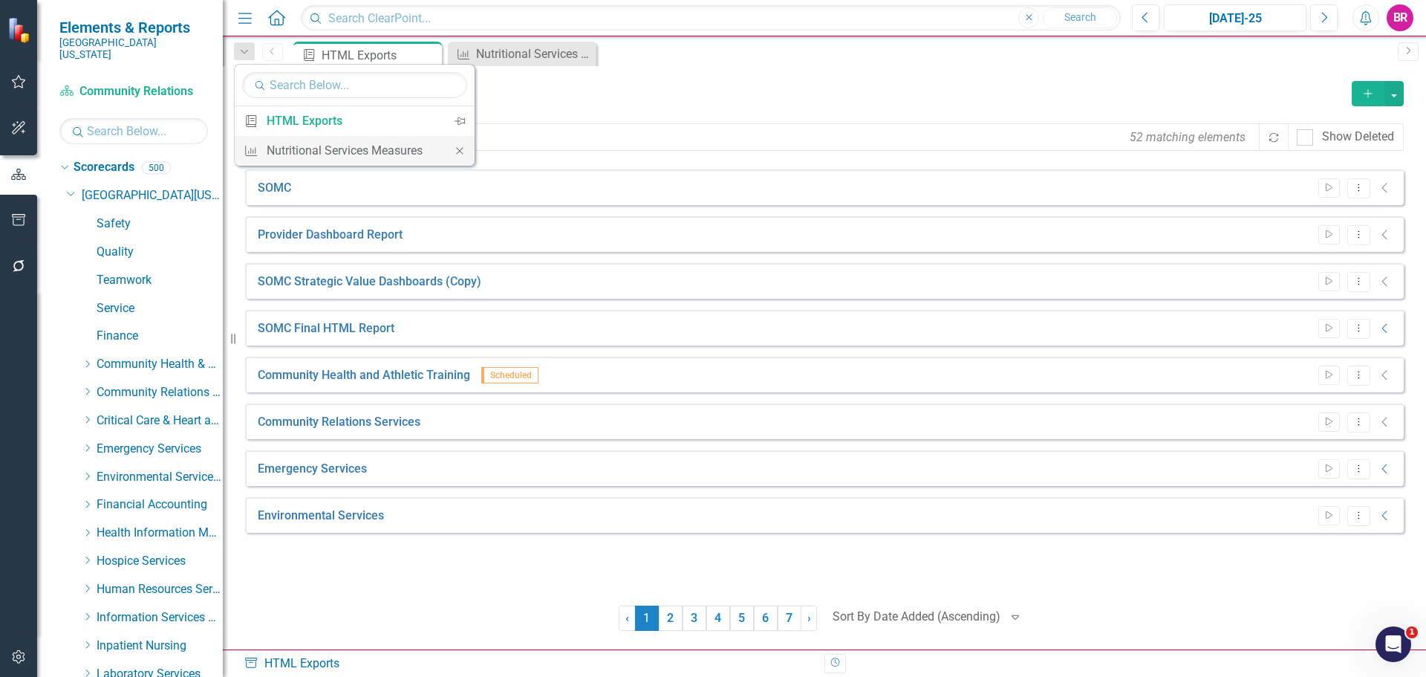
click at [457, 155] on icon "Close" at bounding box center [459, 151] width 13 height 10
click at [108, 118] on input "text" at bounding box center [133, 131] width 149 height 26
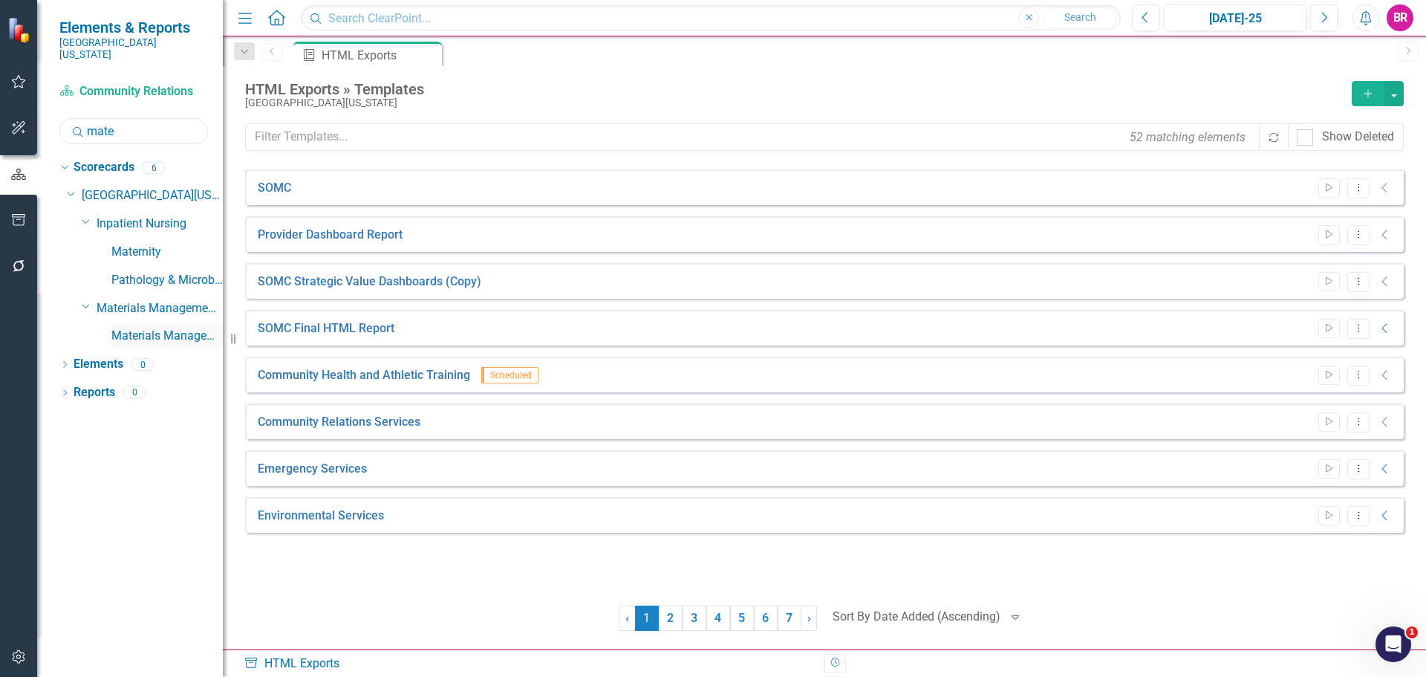
type input "mate"
click at [172, 328] on link "Materials Management" at bounding box center [166, 336] width 111 height 17
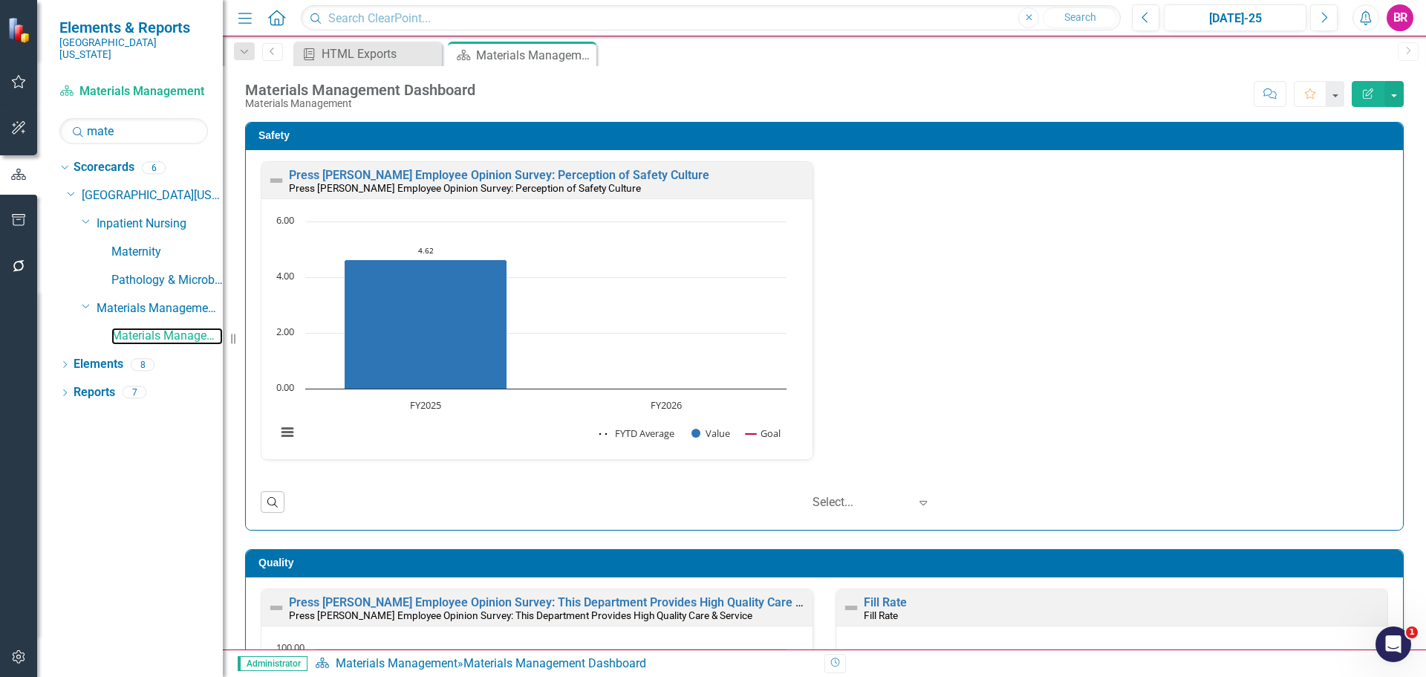
scroll to position [1, 0]
click at [136, 126] on input "mate" at bounding box center [133, 131] width 149 height 26
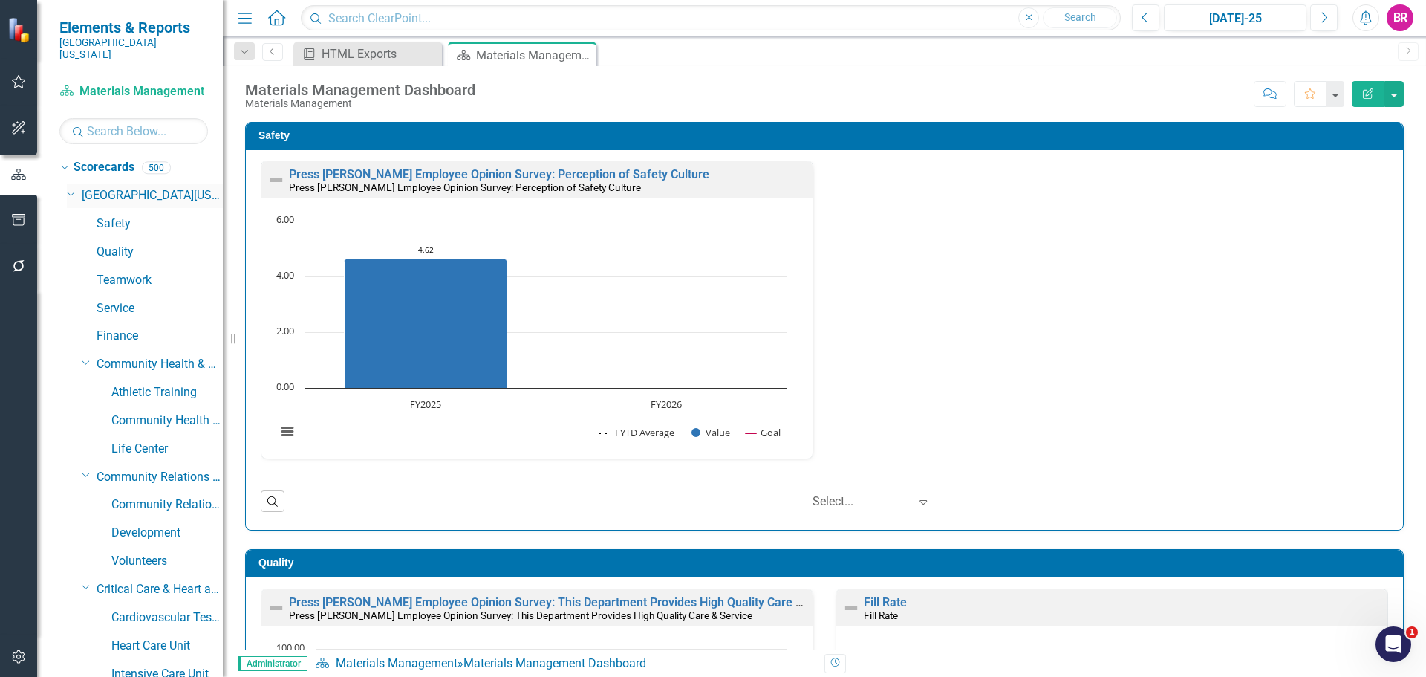
click at [70, 187] on icon "Dropdown" at bounding box center [71, 192] width 9 height 11
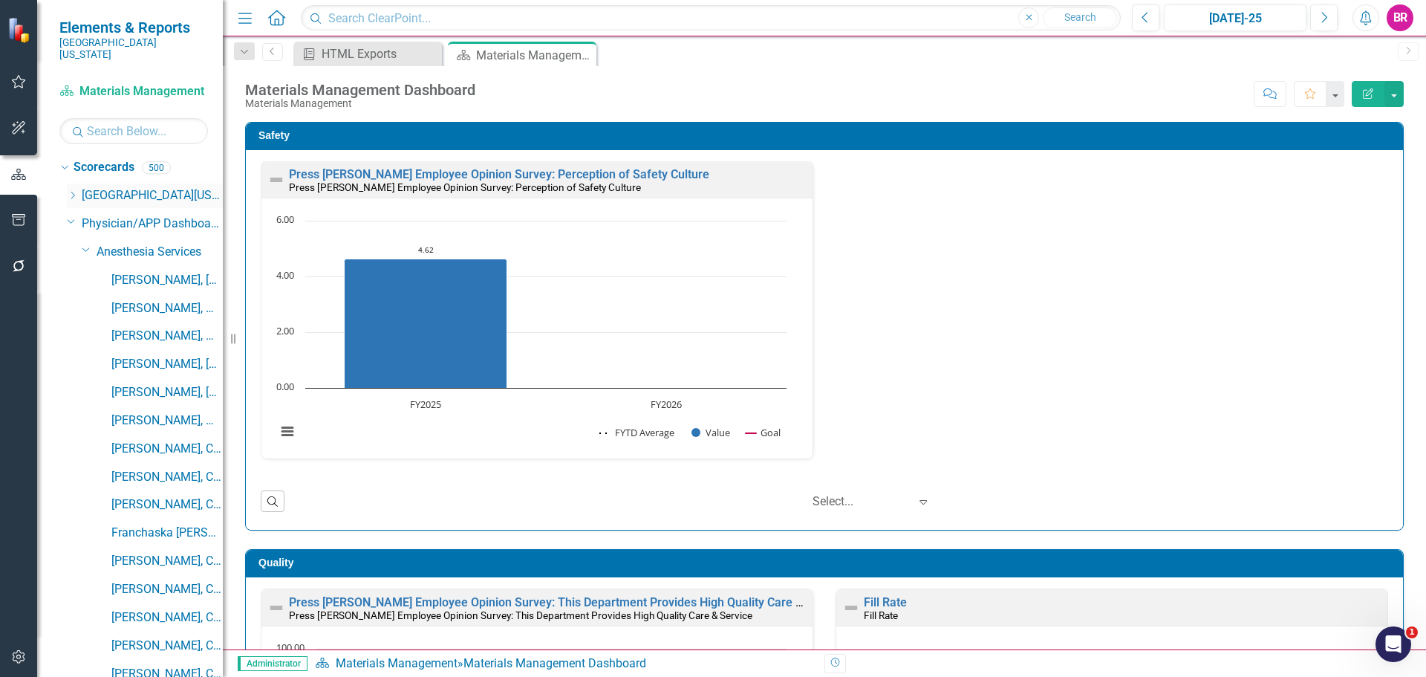
click at [70, 189] on div "Dropdown" at bounding box center [72, 195] width 11 height 13
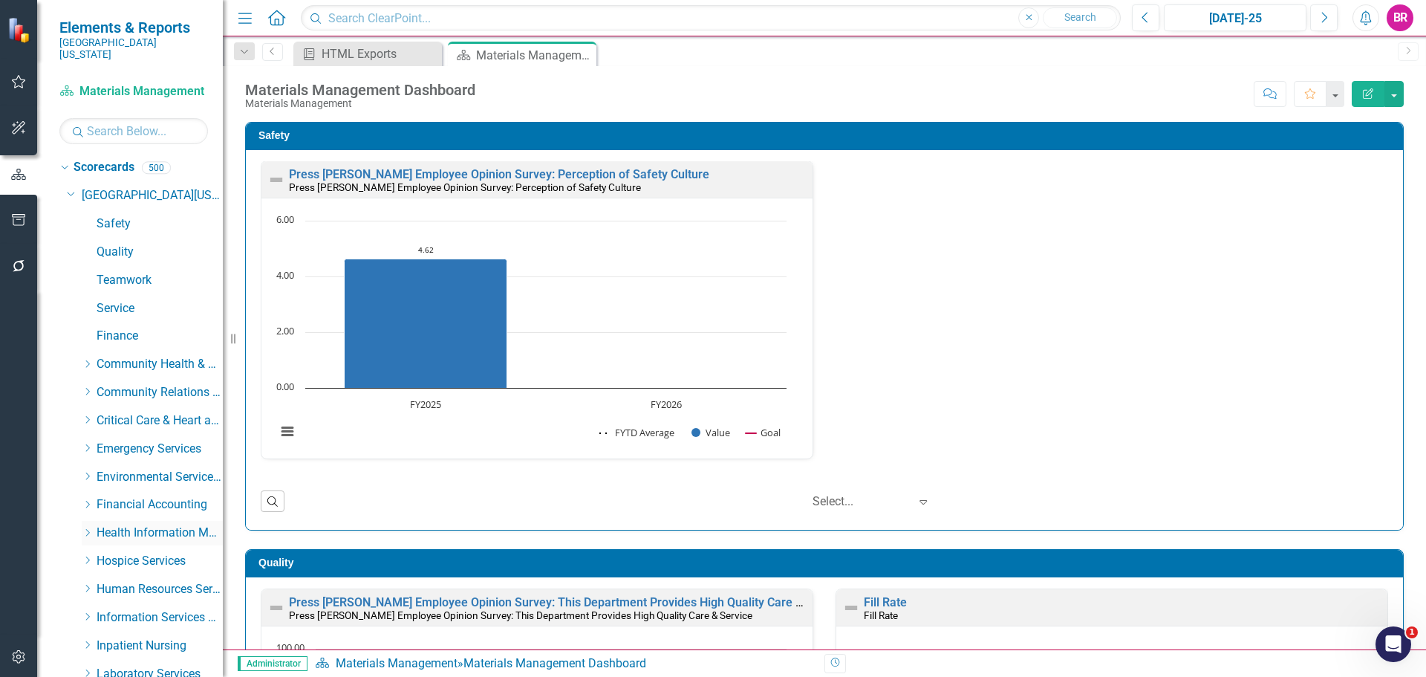
scroll to position [149, 0]
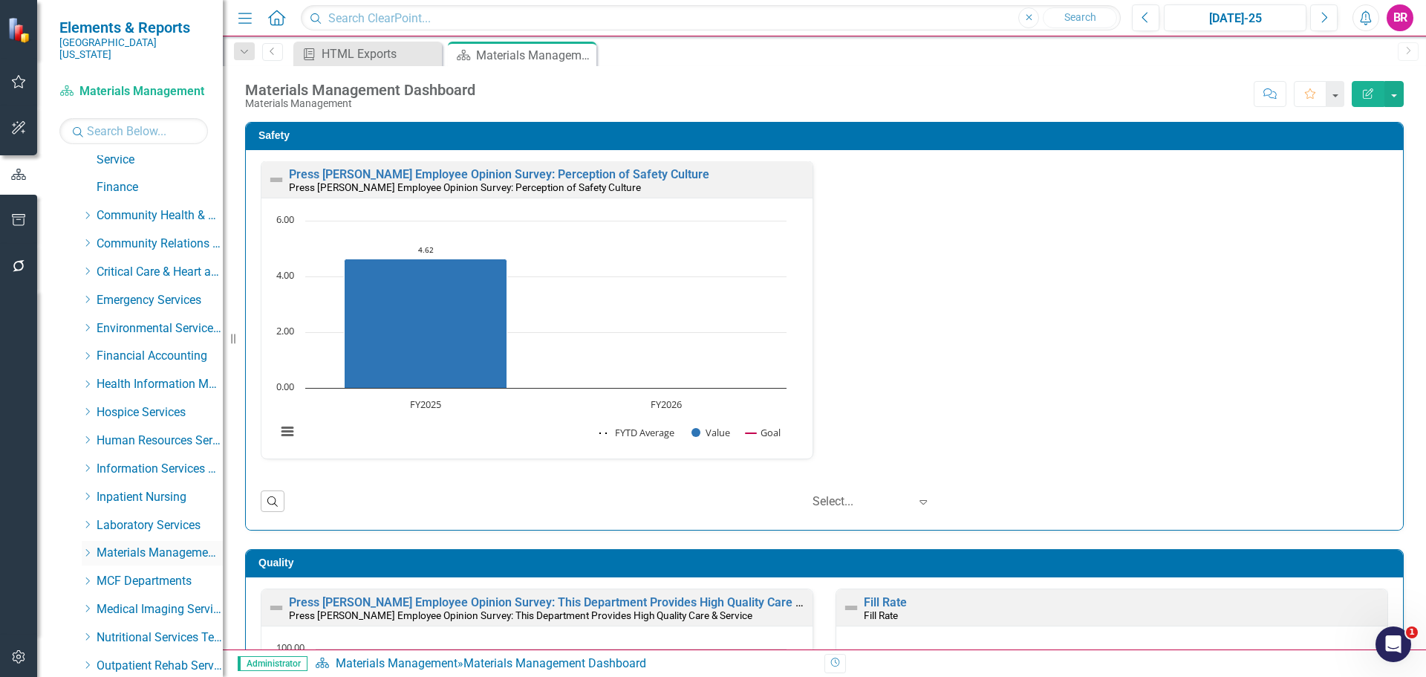
click at [89, 548] on icon "Dropdown" at bounding box center [87, 552] width 11 height 9
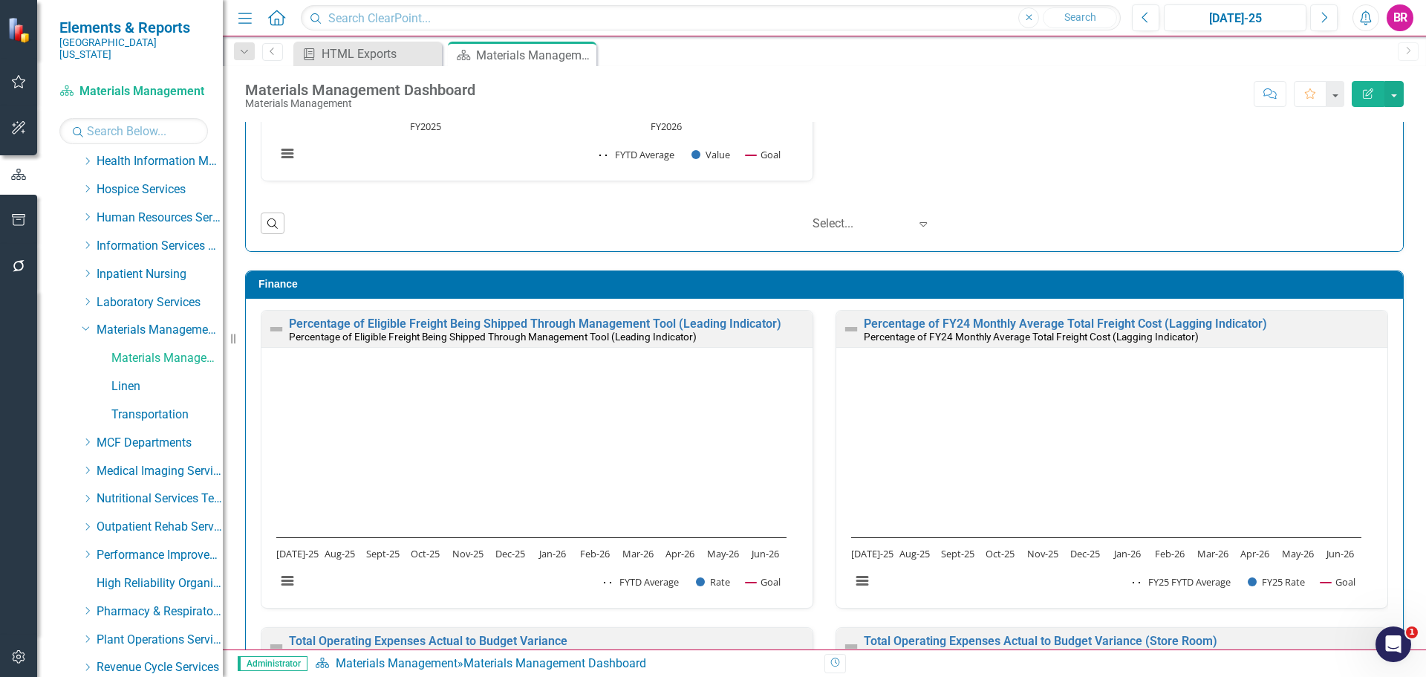
scroll to position [1634, 0]
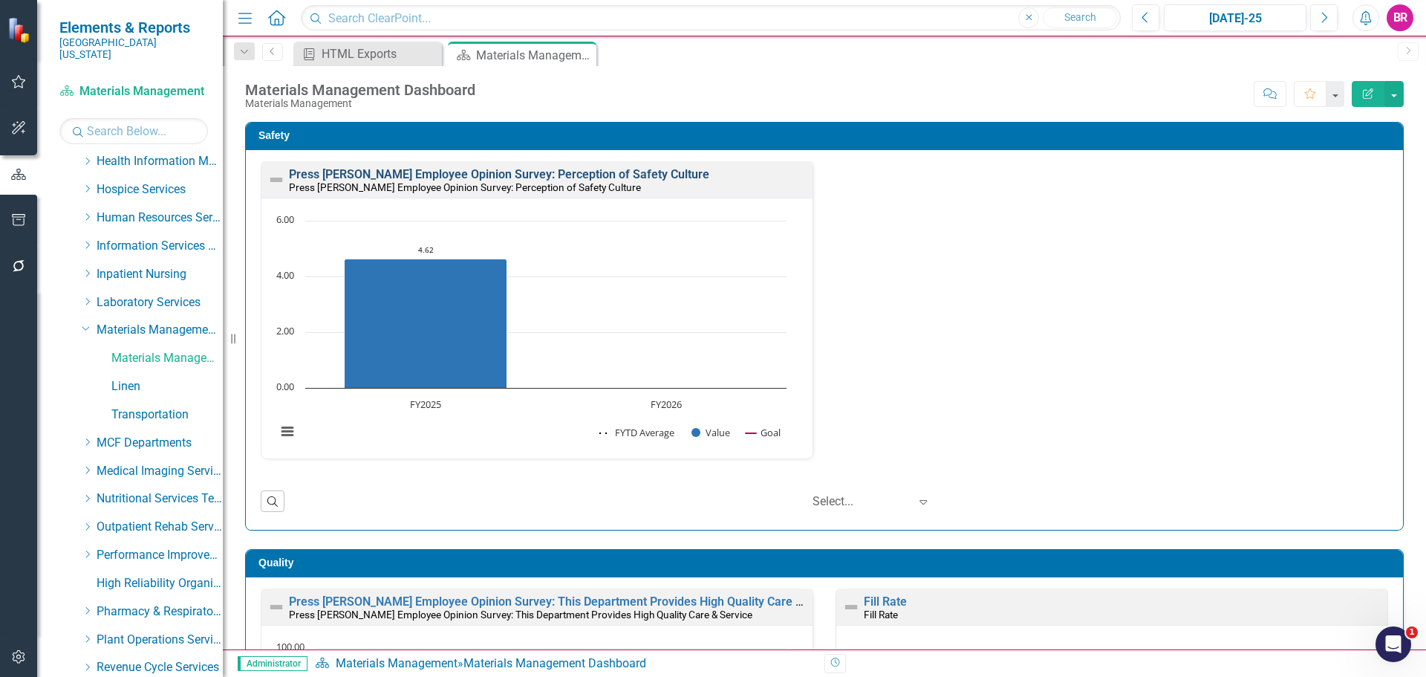
click at [592, 169] on link "Press [PERSON_NAME] Employee Opinion Survey: Perception of Safety Culture" at bounding box center [499, 174] width 420 height 14
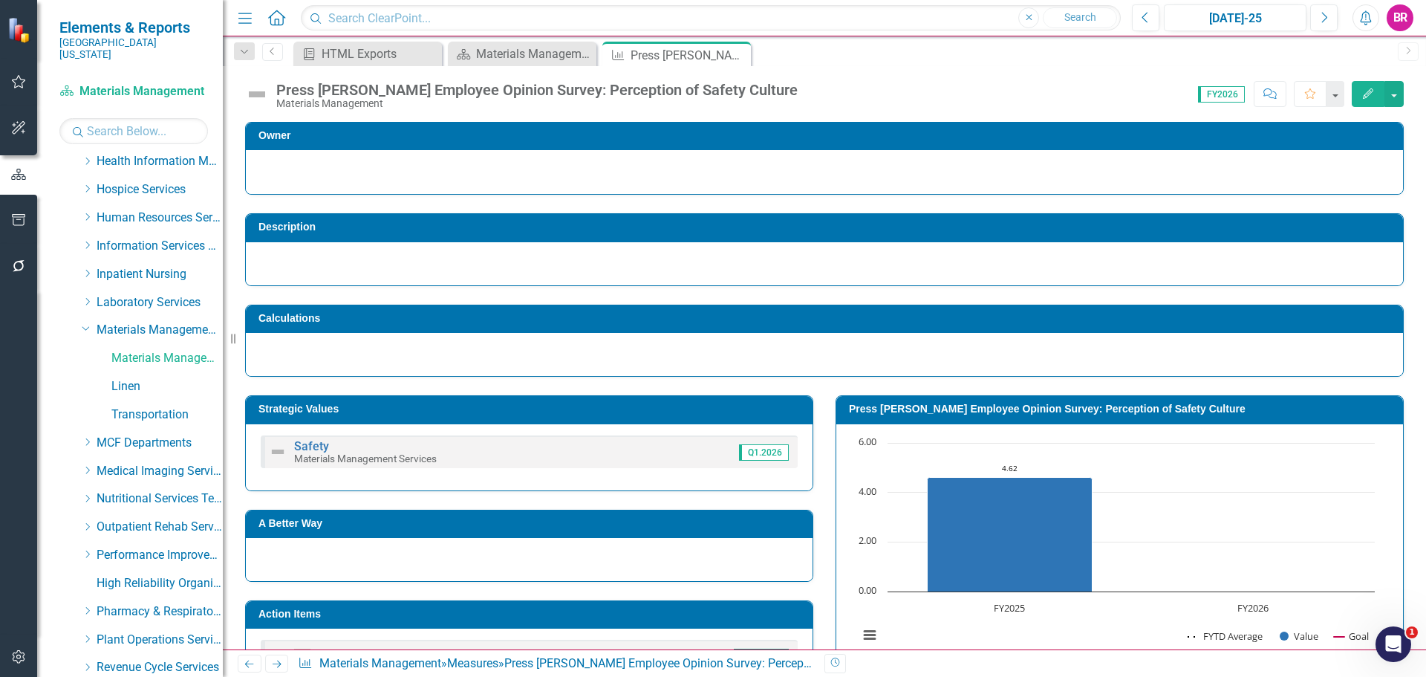
scroll to position [223, 0]
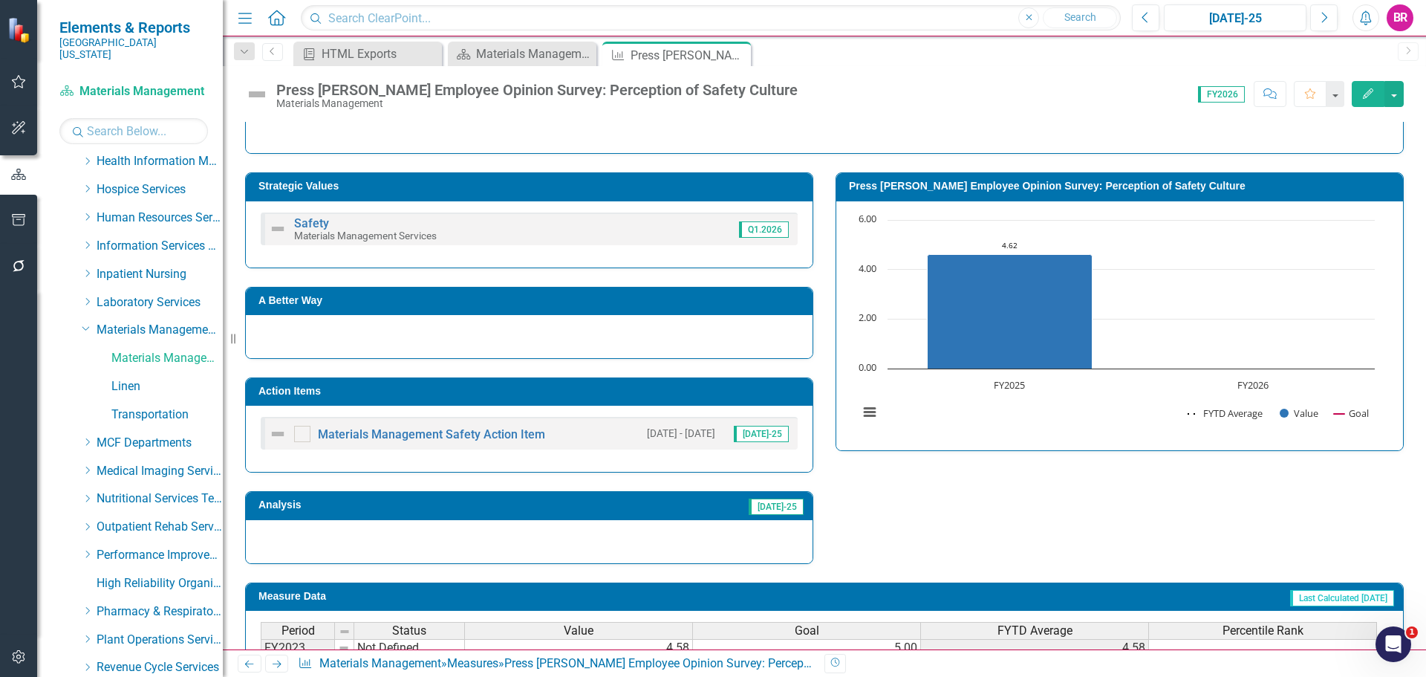
click at [632, 395] on h3 "Action Items" at bounding box center [531, 390] width 547 height 11
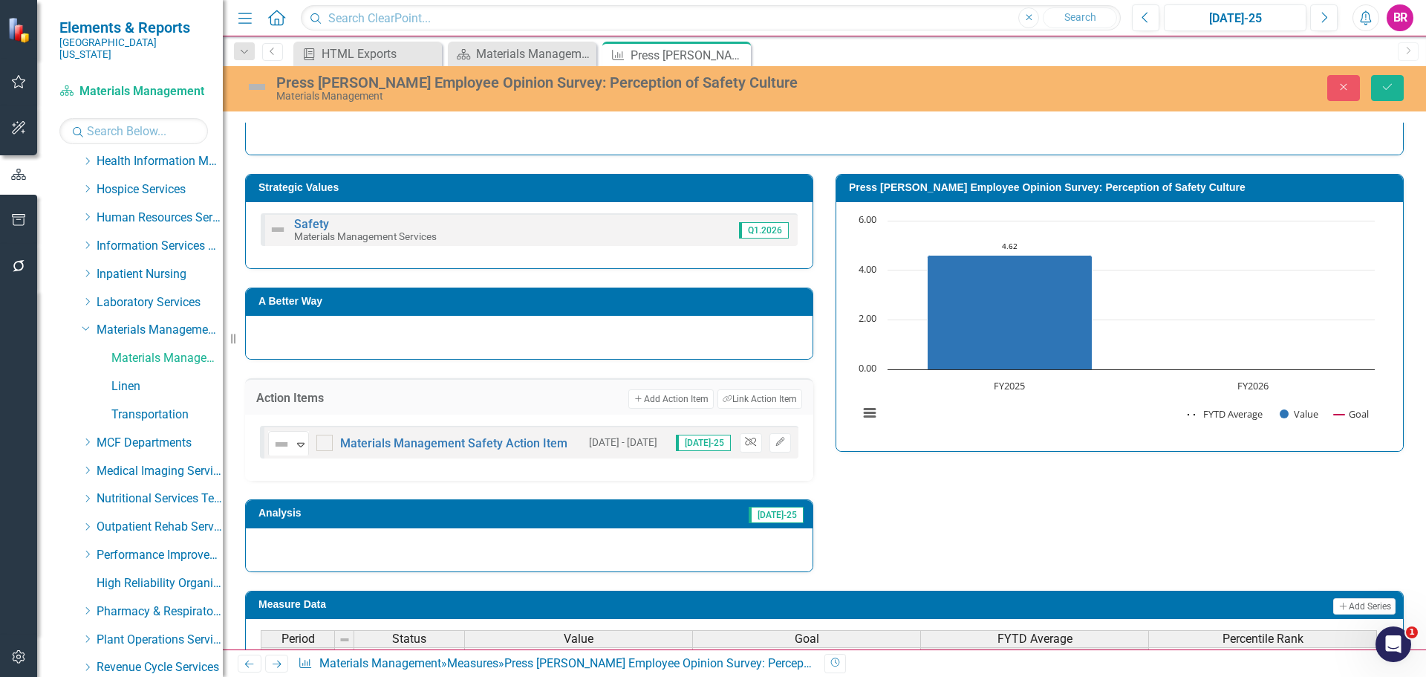
click at [745, 446] on icon "Unlink" at bounding box center [750, 441] width 11 height 9
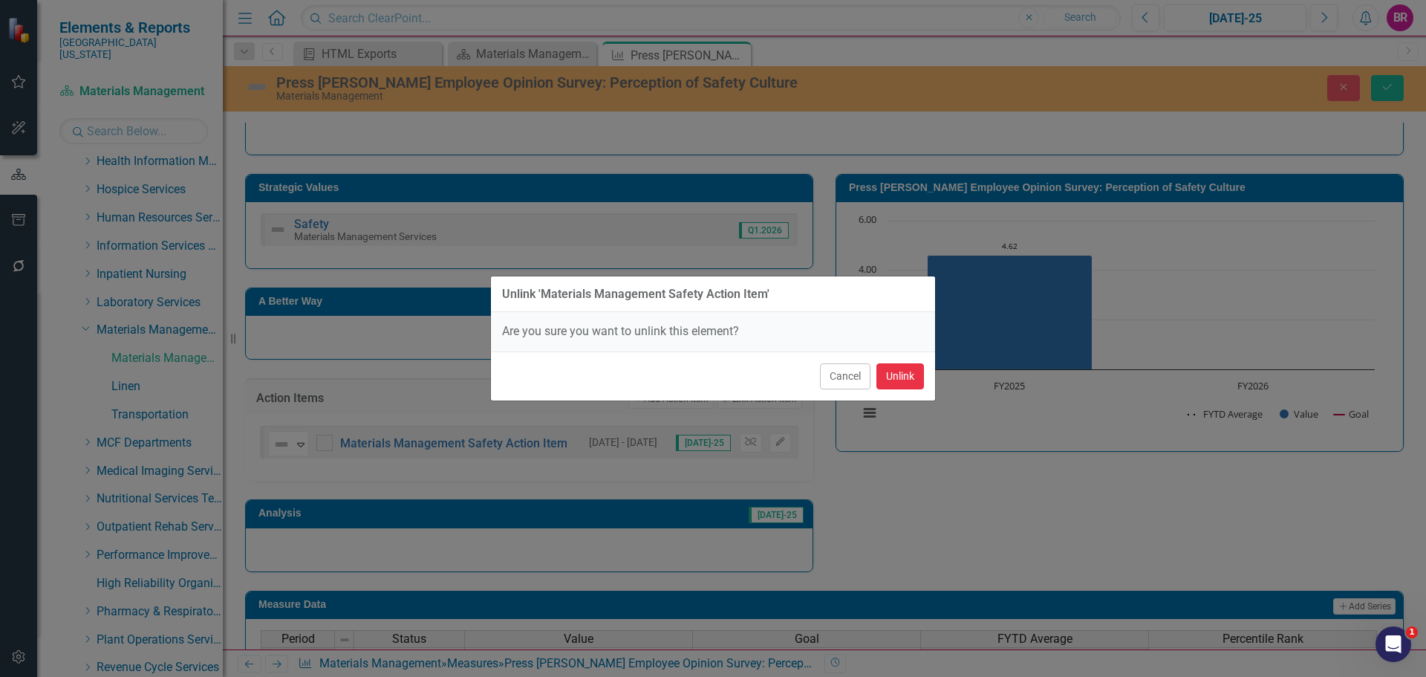
click at [908, 383] on button "Unlink" at bounding box center [900, 376] width 48 height 26
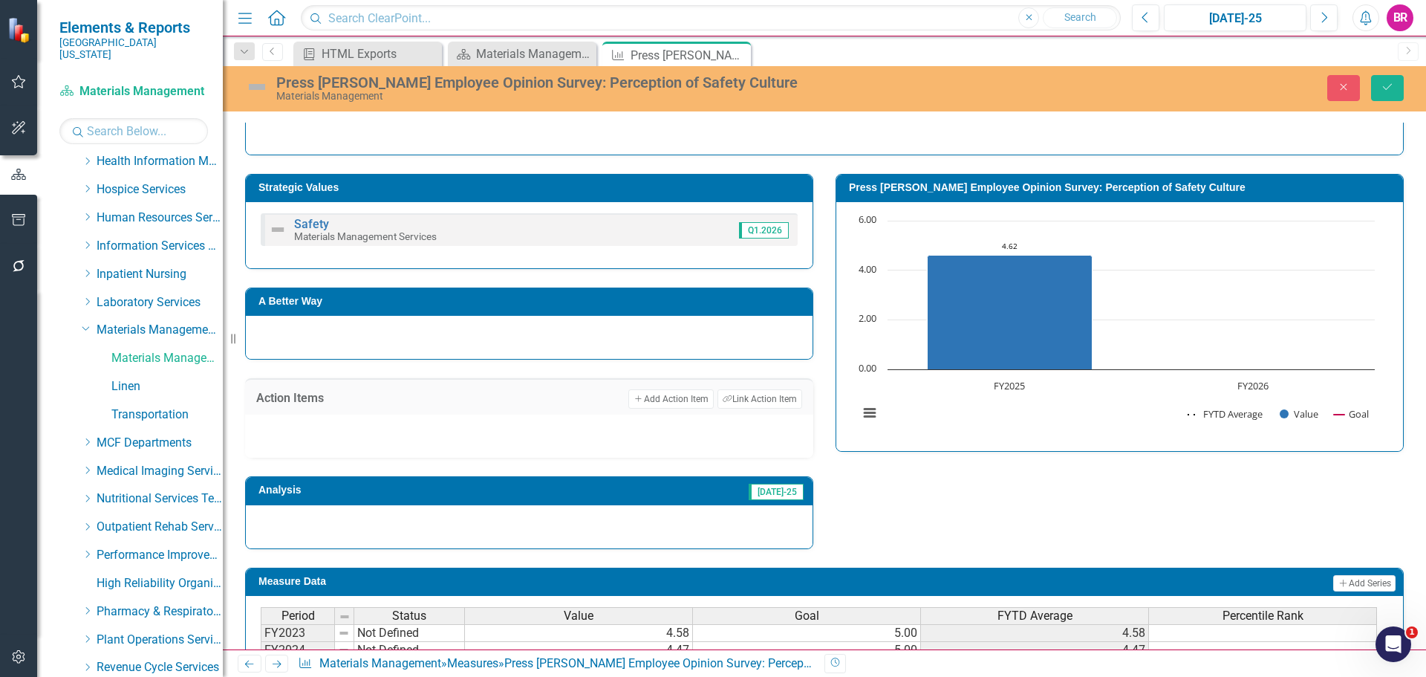
scroll to position [366, 0]
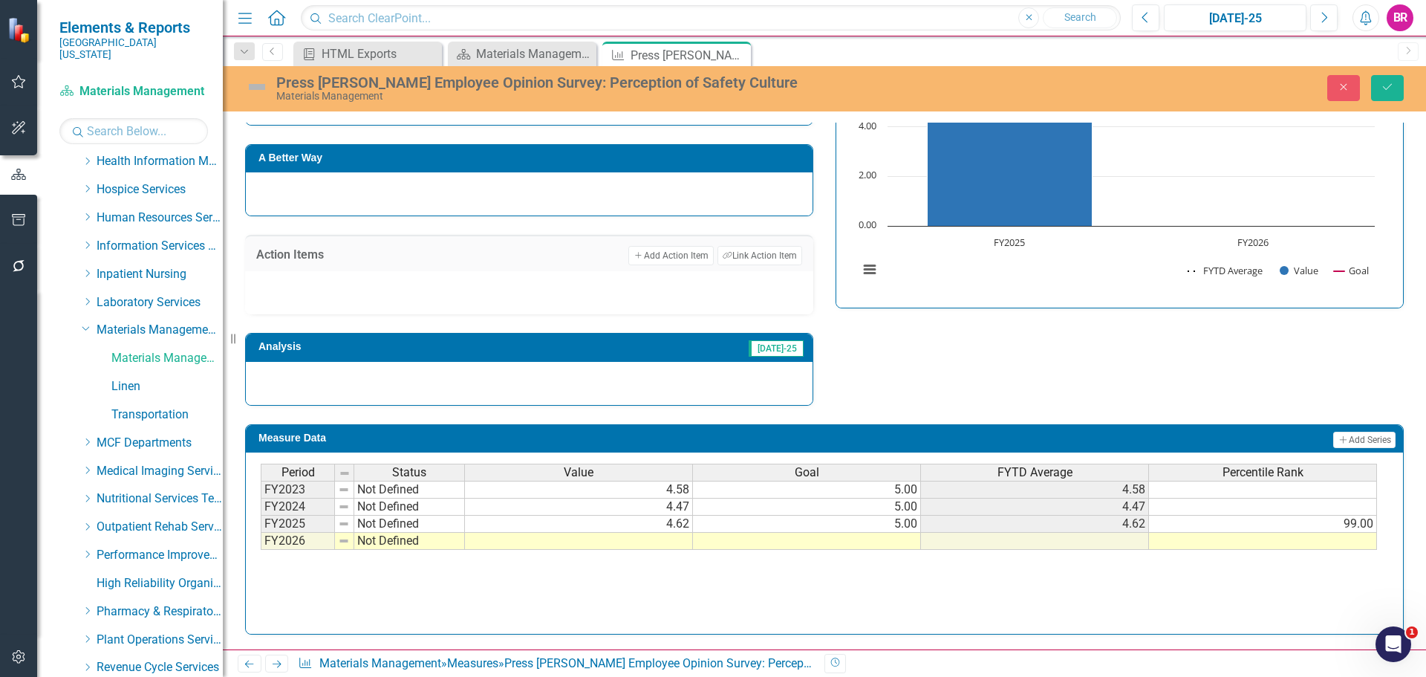
click at [894, 543] on td at bounding box center [807, 540] width 228 height 17
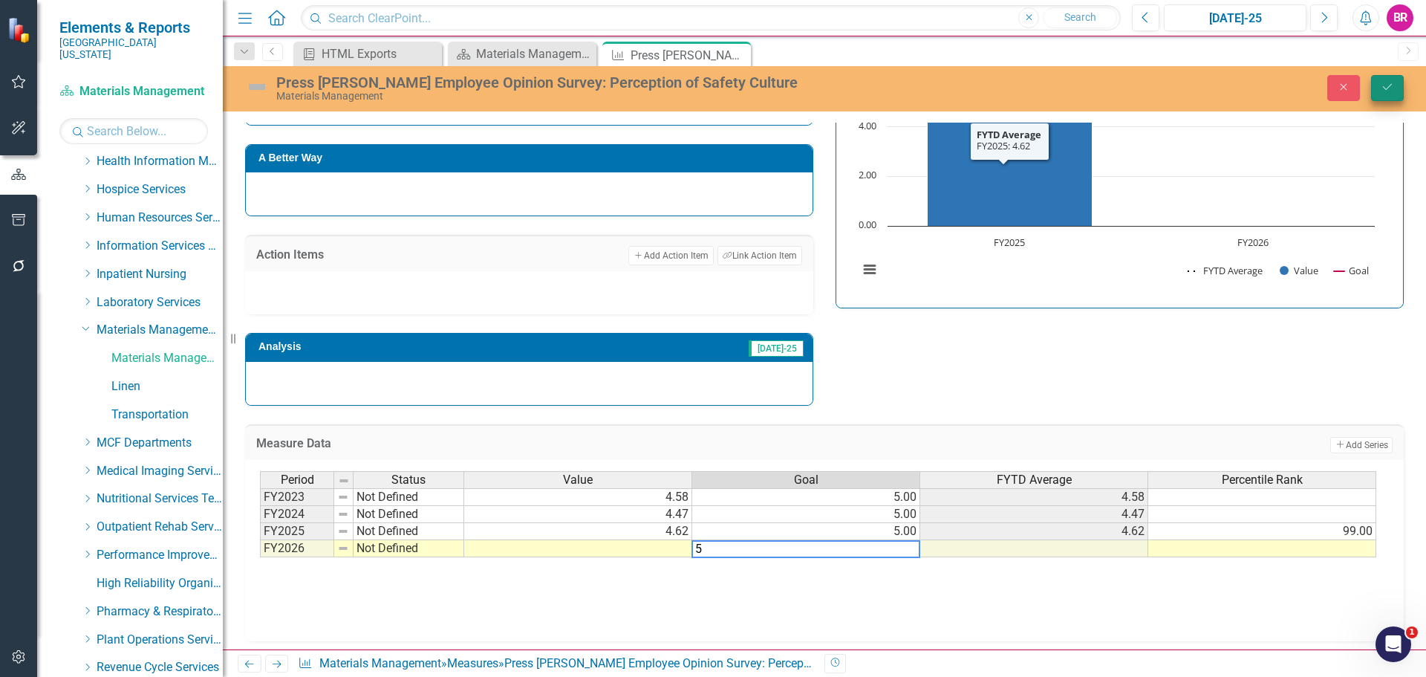
type textarea "5"
click at [1397, 88] on button "Save" at bounding box center [1387, 88] width 33 height 26
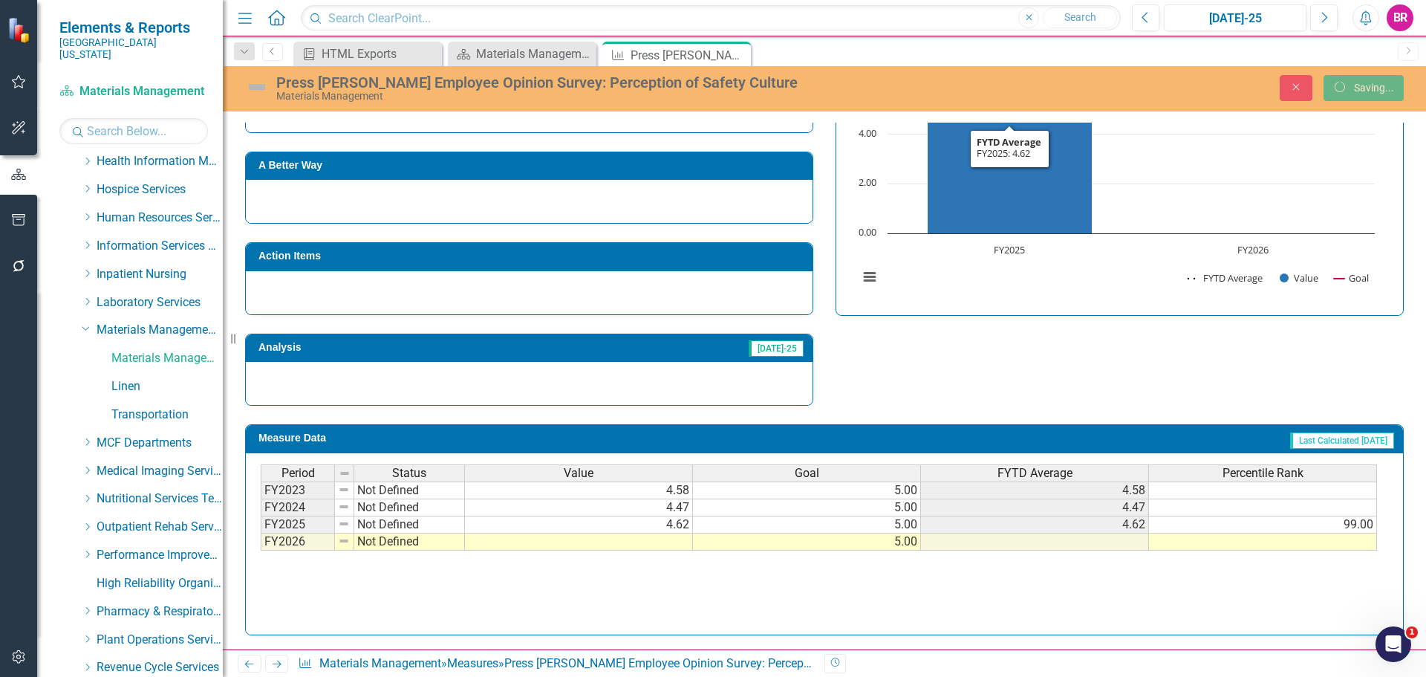
scroll to position [359, 0]
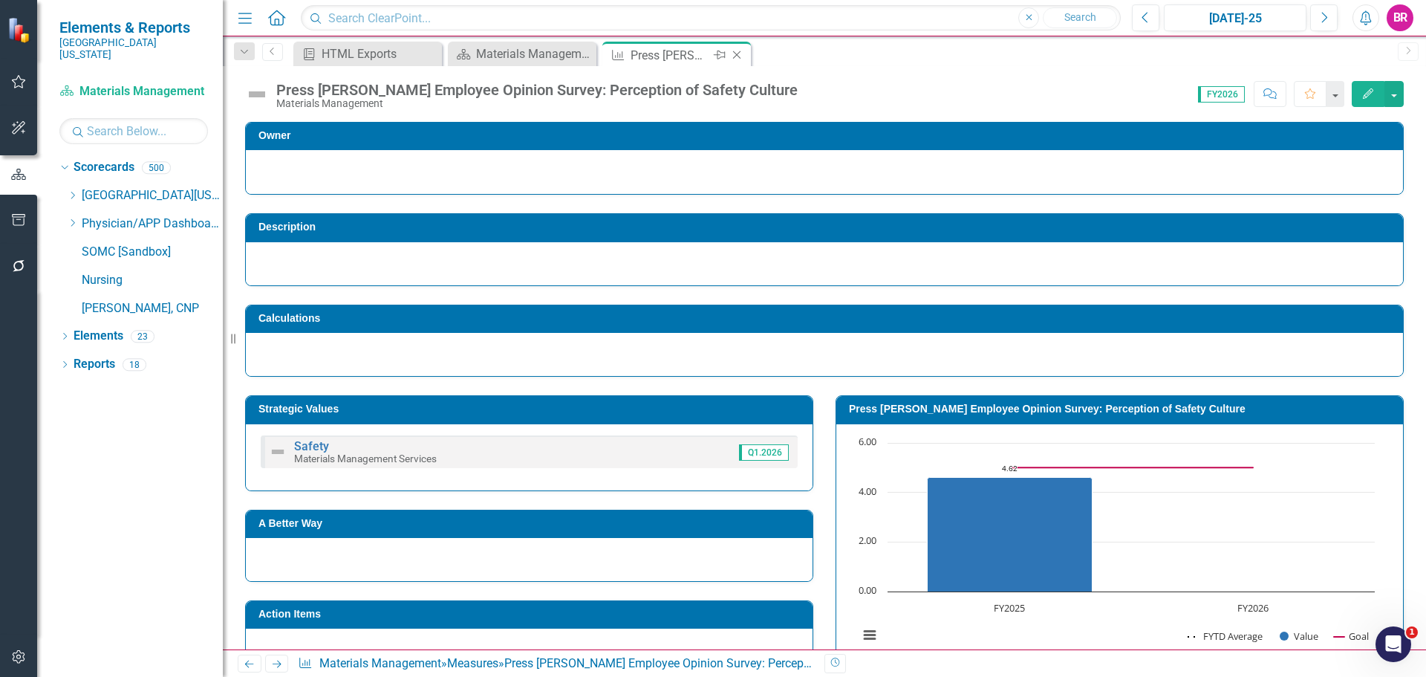
click at [737, 54] on icon at bounding box center [737, 55] width 8 height 8
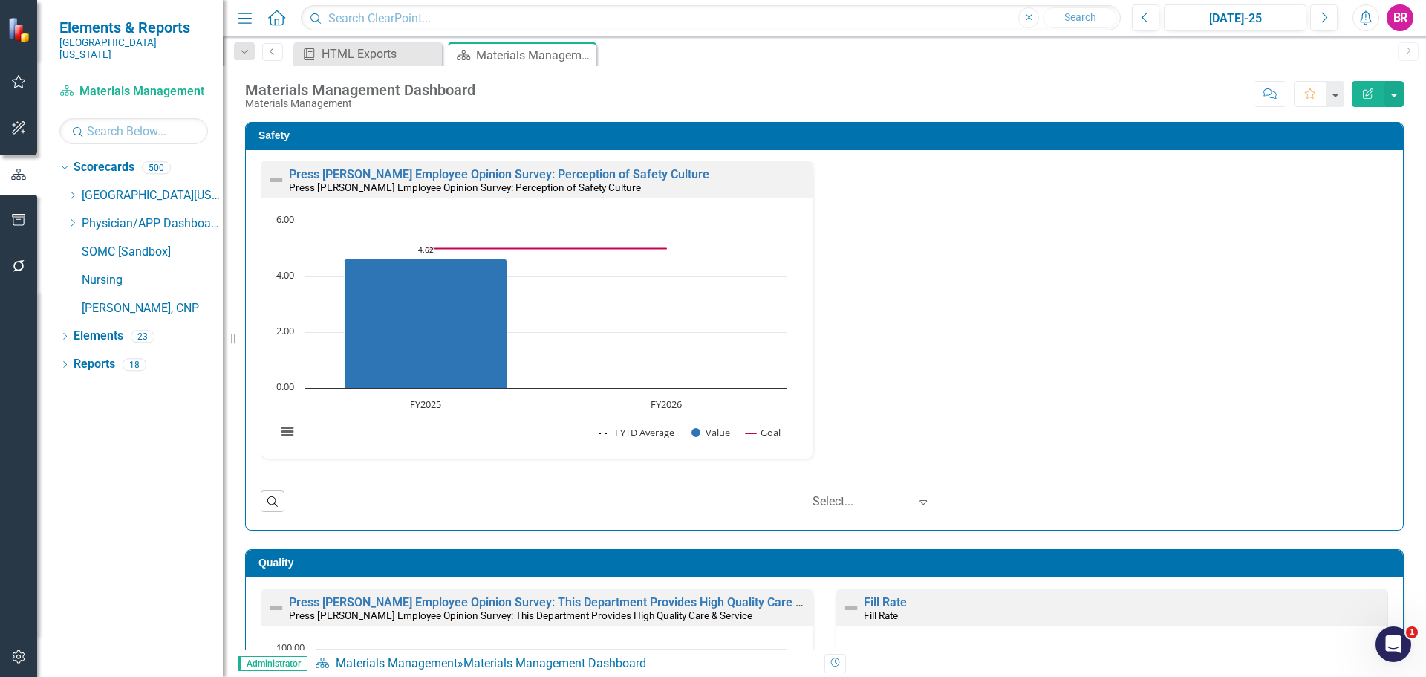
scroll to position [371, 0]
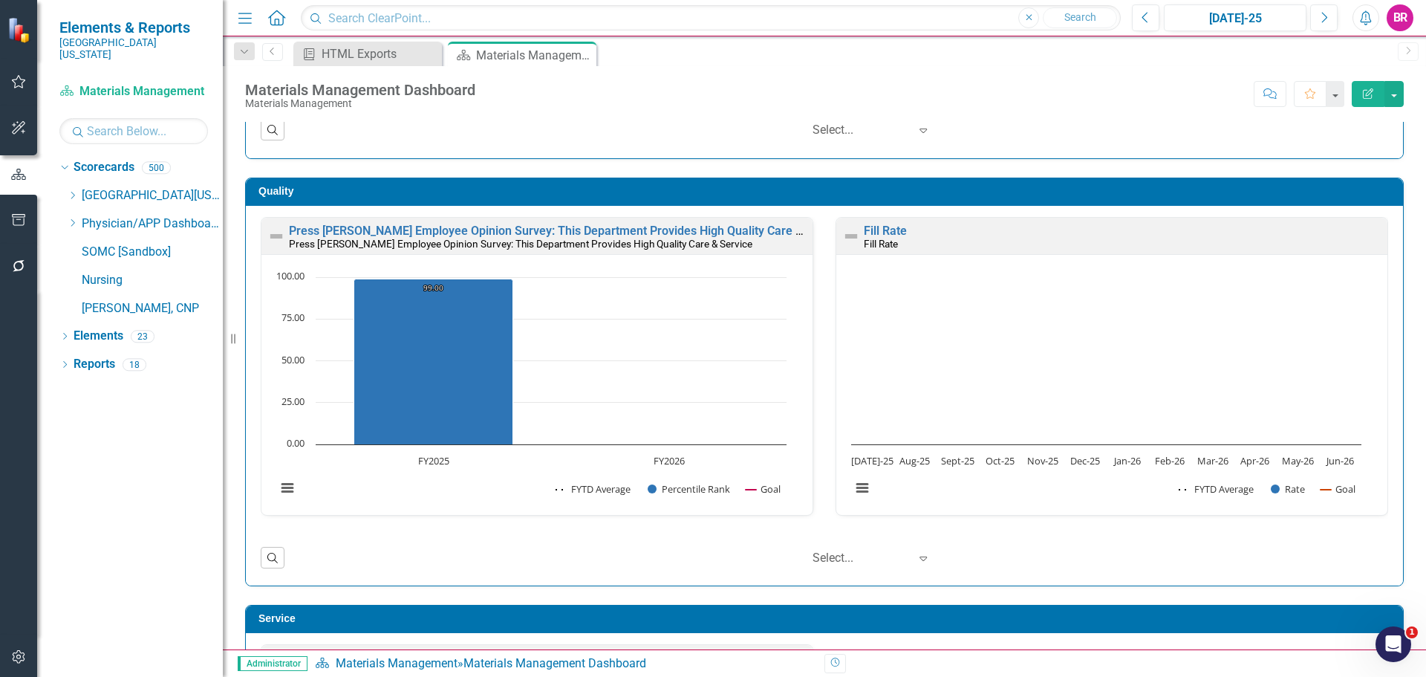
click at [481, 224] on div "Press [PERSON_NAME] Employee Opinion Survey: This Department Provides High Qual…" at bounding box center [536, 236] width 551 height 36
click at [627, 231] on link "Press [PERSON_NAME] Employee Opinion Survey: This Department Provides High Qual…" at bounding box center [567, 231] width 557 height 14
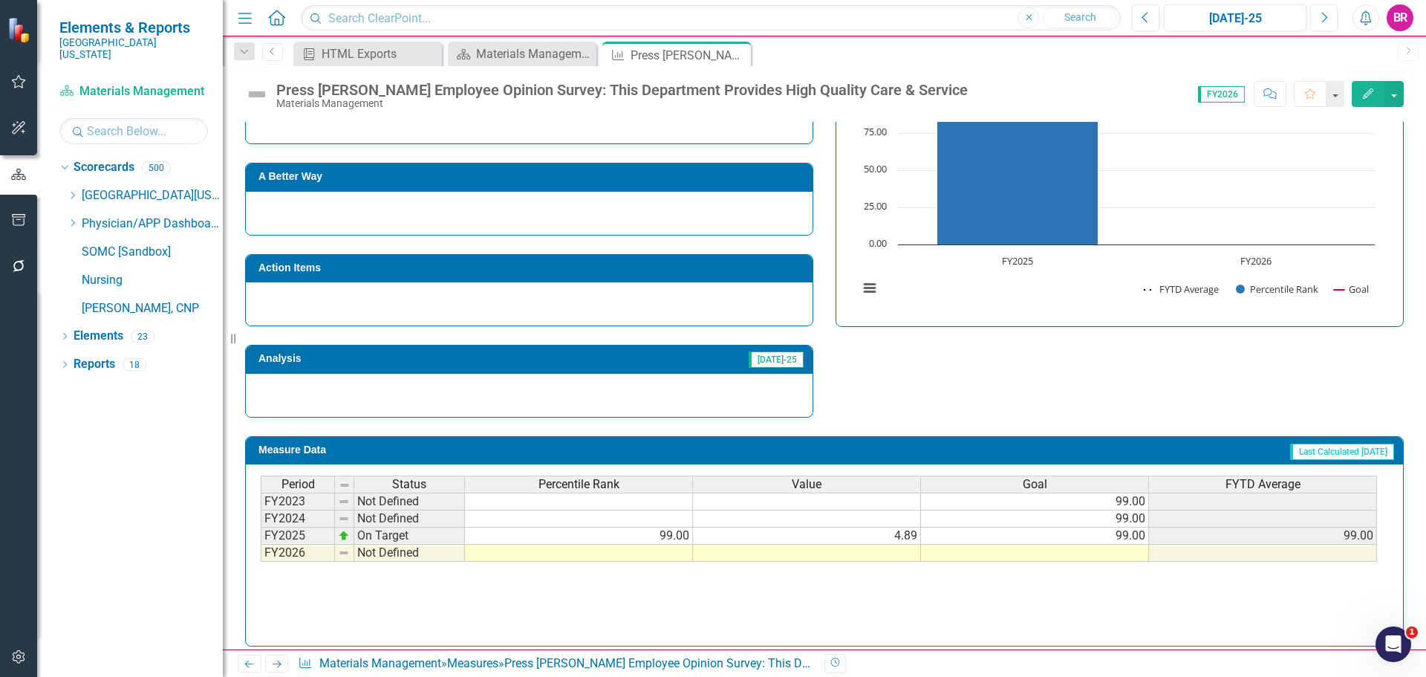
scroll to position [606, 0]
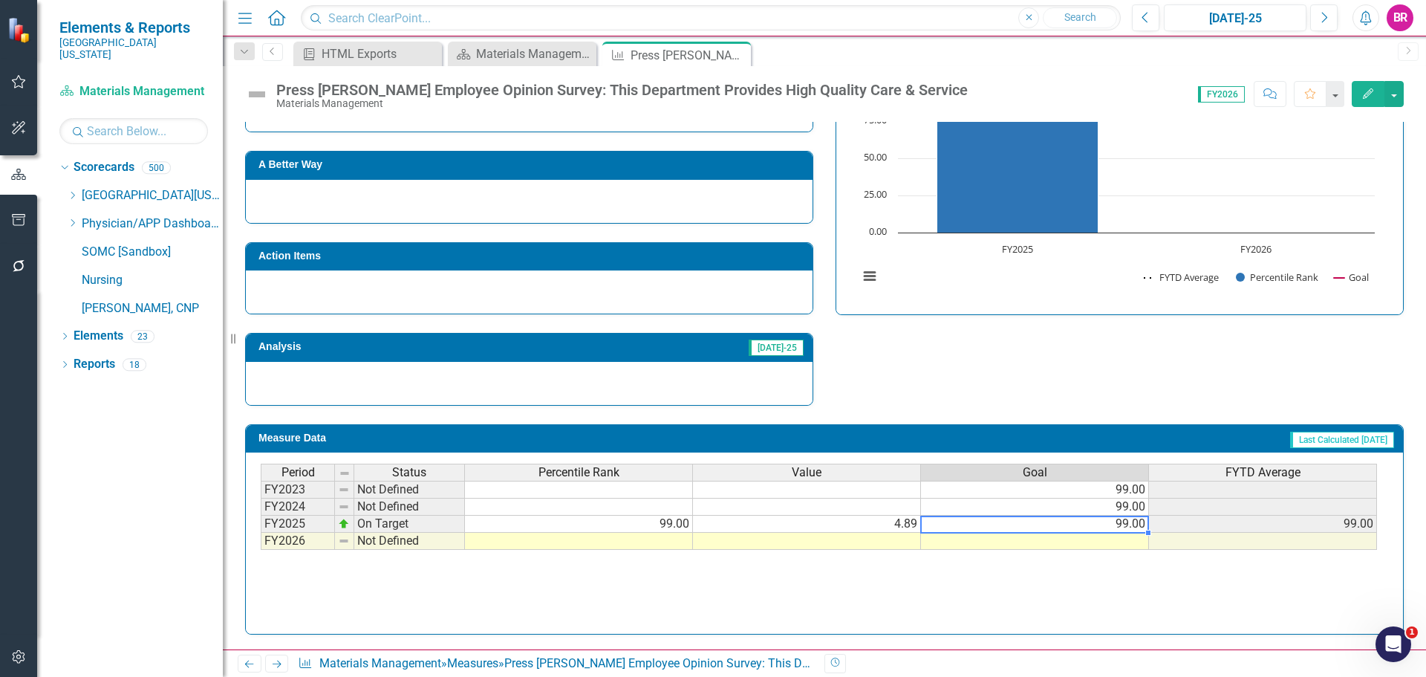
click at [261, 532] on div "Period Status Percentile Rank Value Goal FYTD Average FY2023 Not Defined 99.00 …" at bounding box center [261, 506] width 0 height 86
click at [1110, 540] on td at bounding box center [1035, 540] width 228 height 17
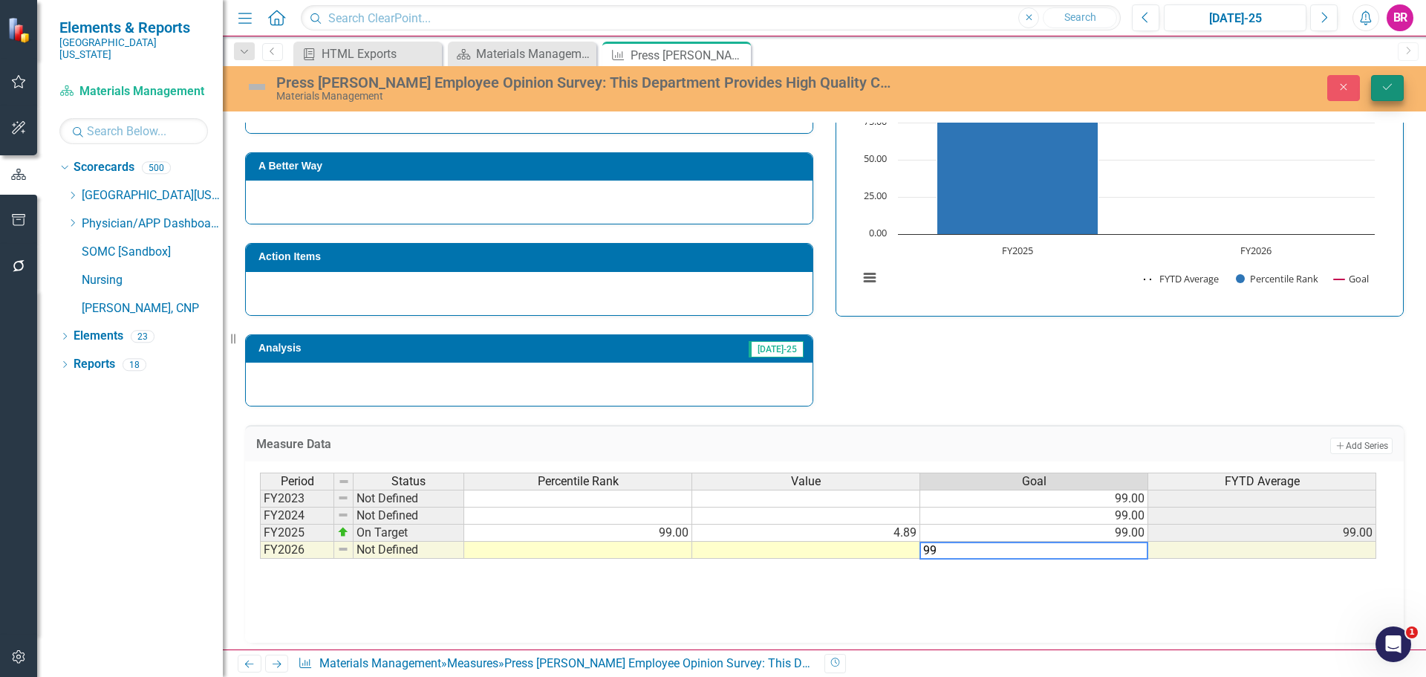
type textarea "99"
click at [1380, 90] on button "Save" at bounding box center [1387, 88] width 33 height 26
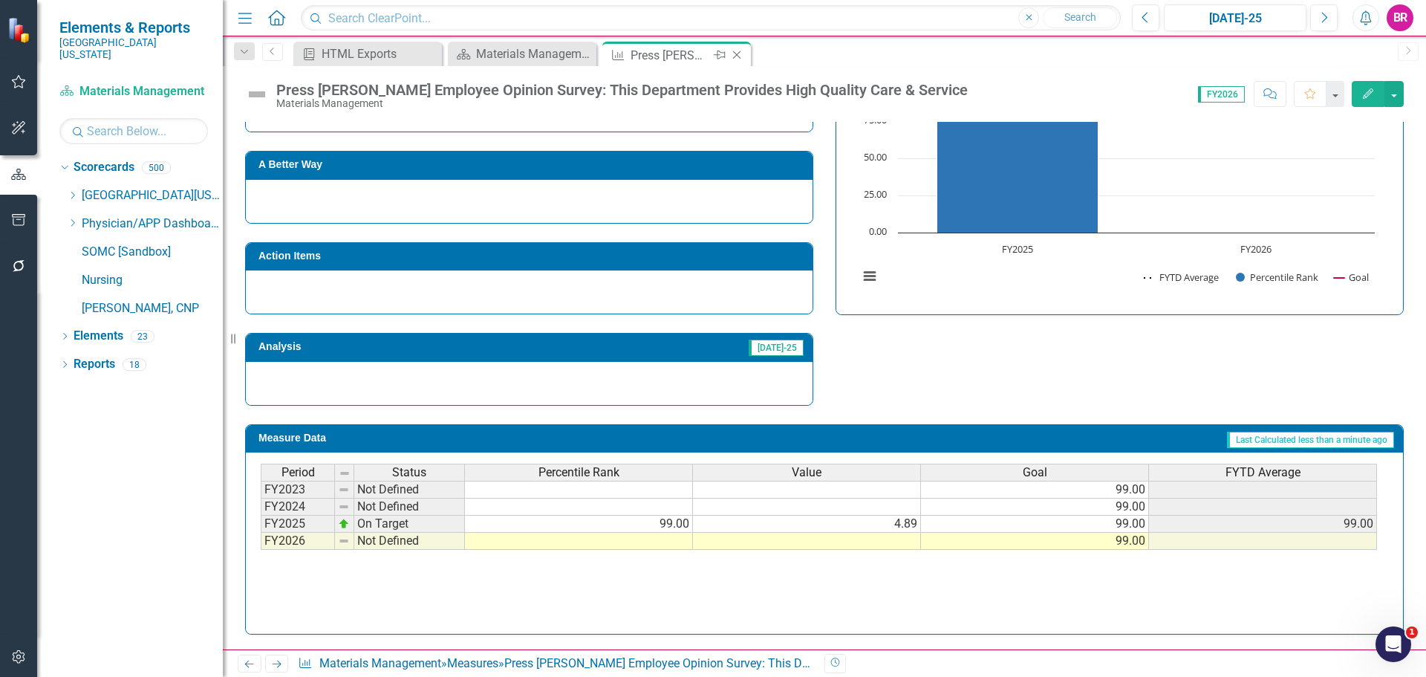
click at [736, 56] on icon at bounding box center [737, 55] width 8 height 8
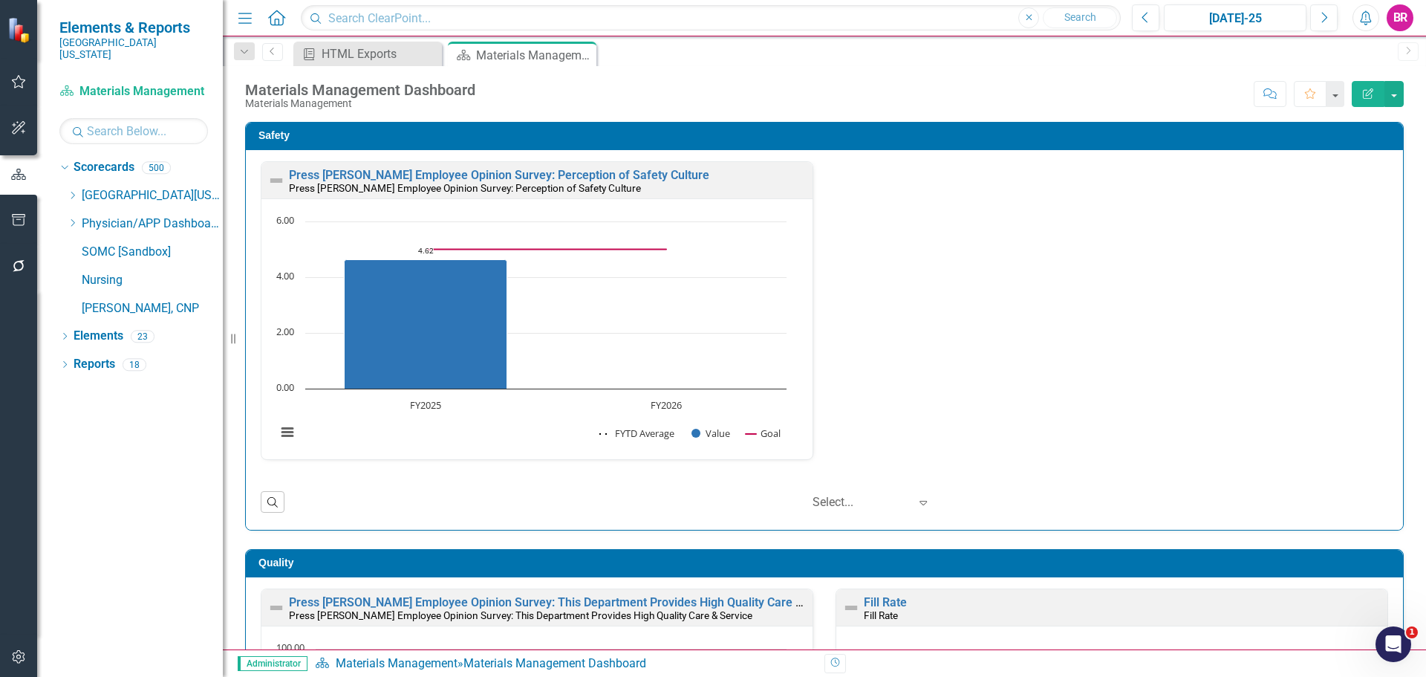
click at [1399, 267] on div "Safety Press [PERSON_NAME] Employee Opinion Survey: Perception of Safety Cultur…" at bounding box center [824, 316] width 1181 height 427
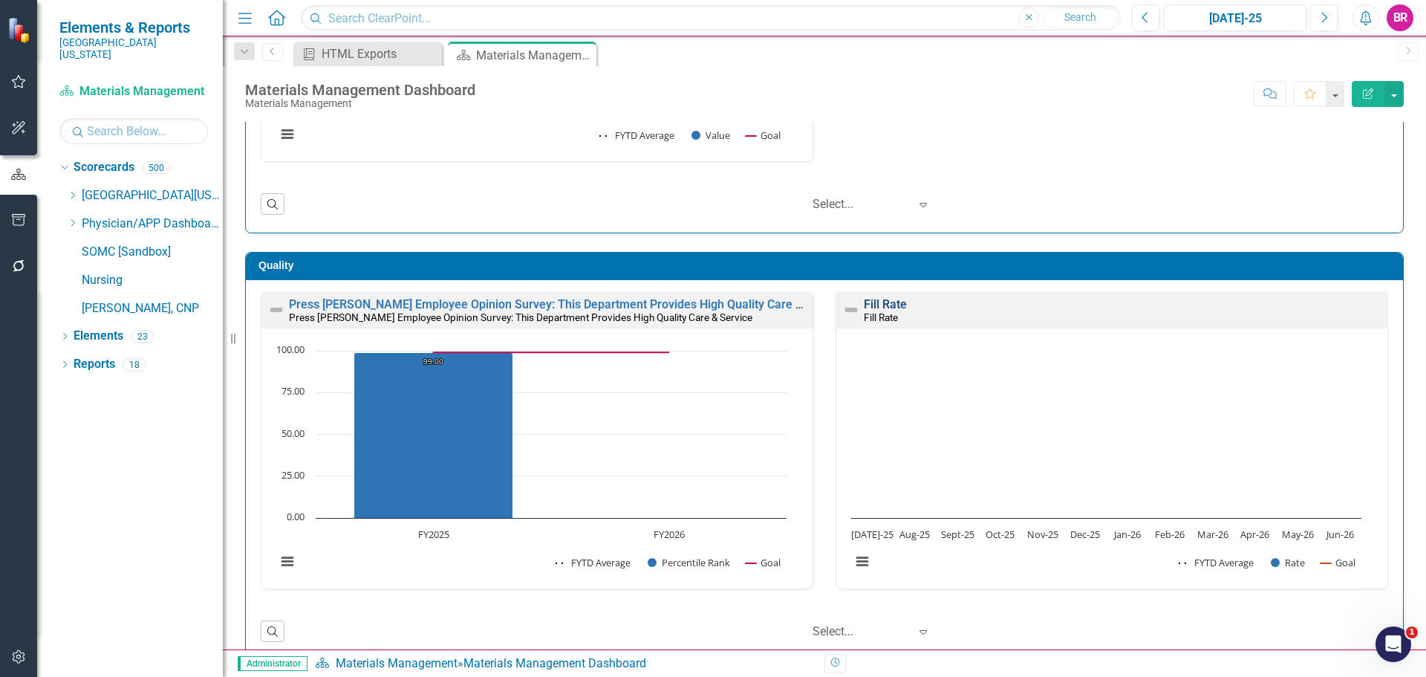
click at [868, 304] on link "Fill Rate" at bounding box center [885, 304] width 43 height 14
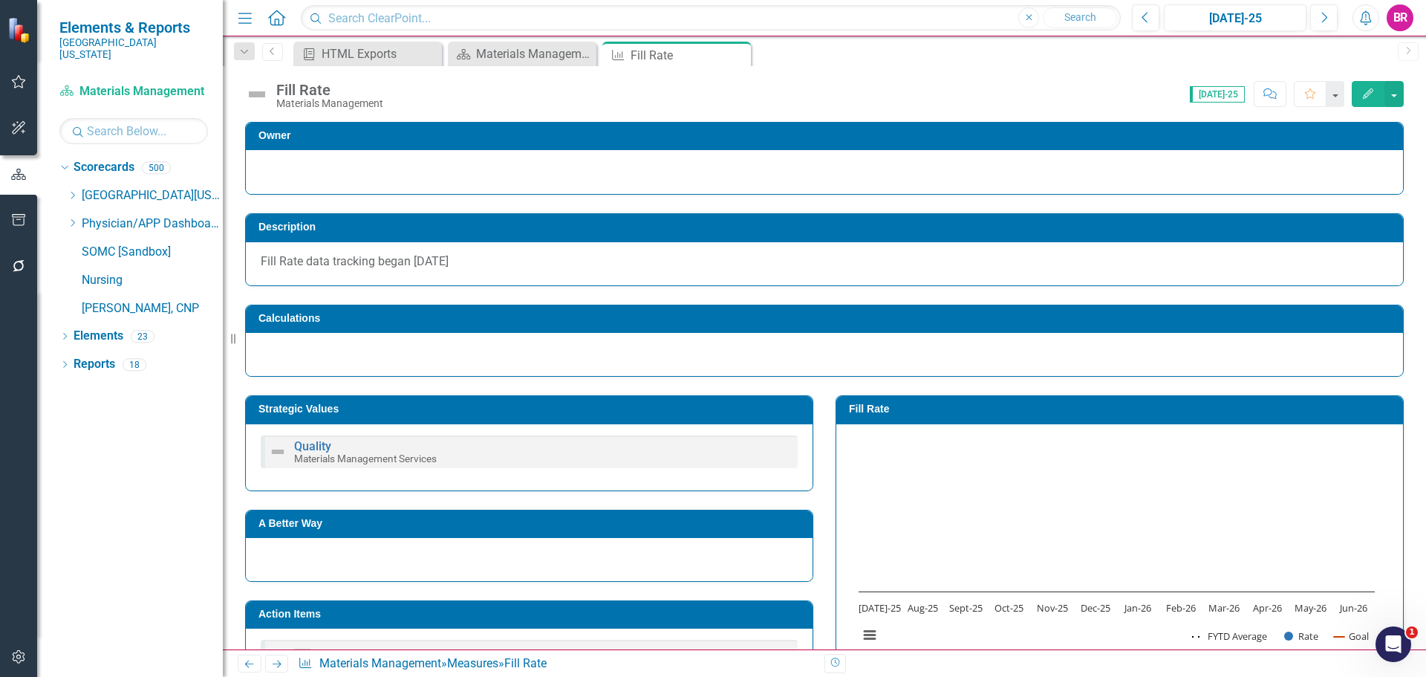
scroll to position [223, 0]
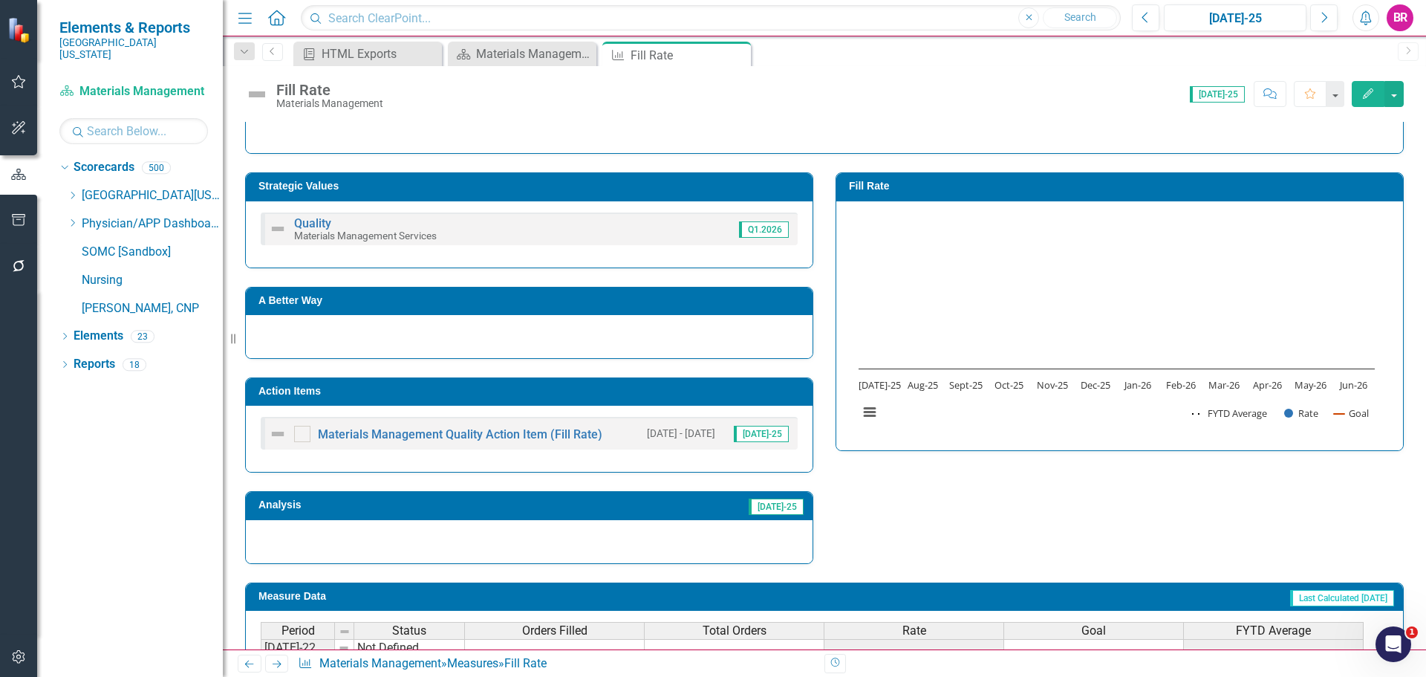
click at [627, 392] on h3 "Action Items" at bounding box center [531, 390] width 547 height 11
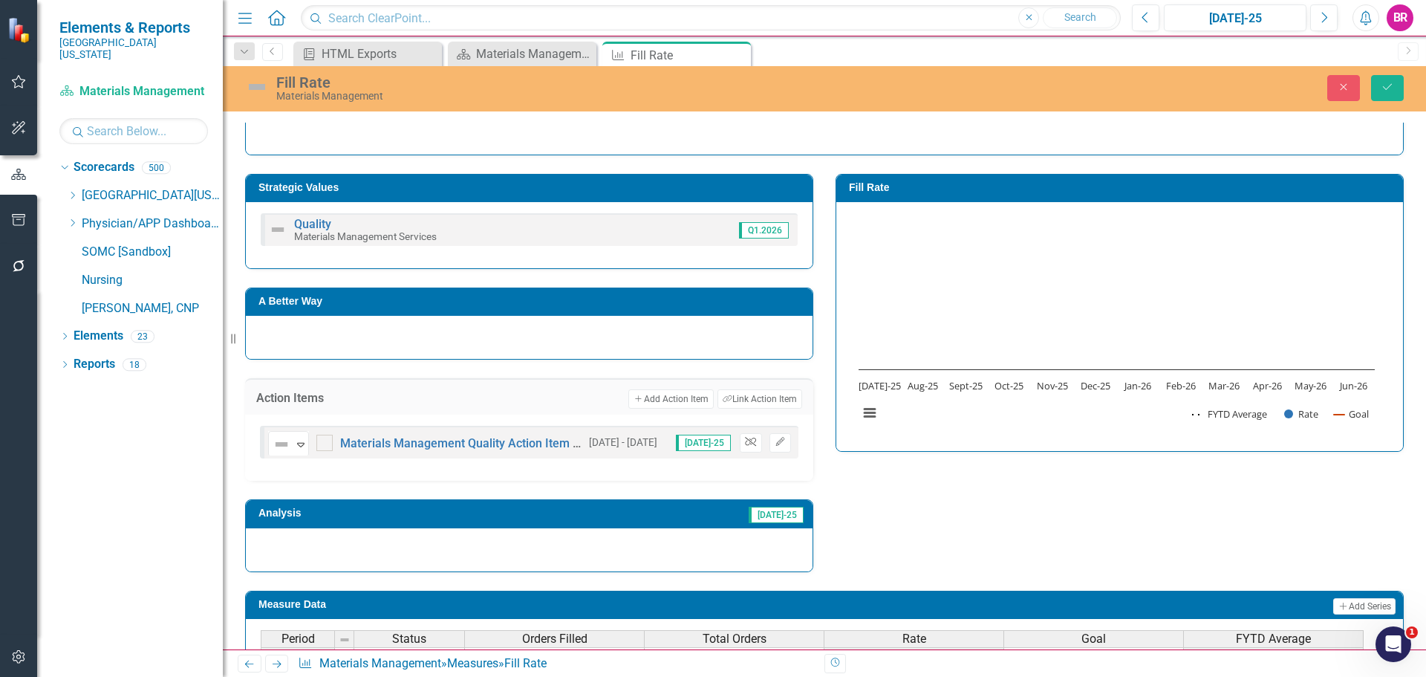
click at [745, 442] on icon "Unlink" at bounding box center [750, 441] width 11 height 9
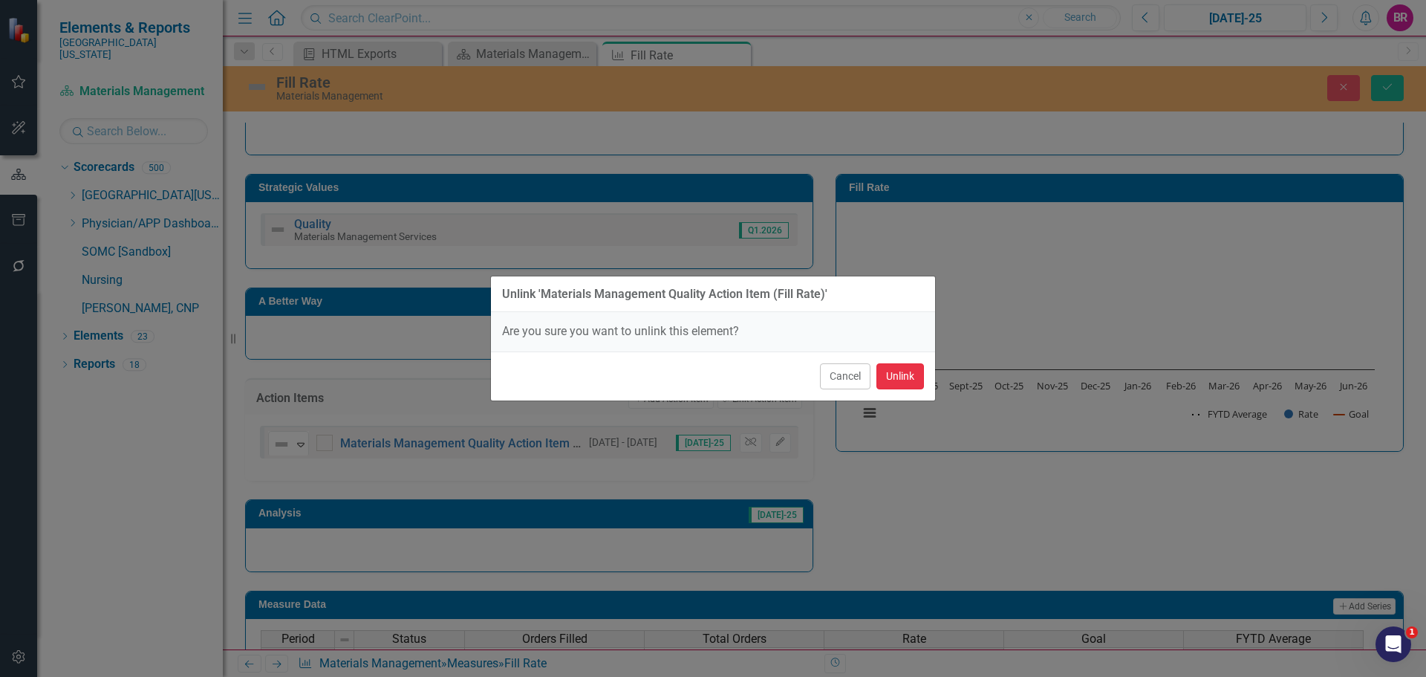
click at [901, 382] on button "Unlink" at bounding box center [900, 376] width 48 height 26
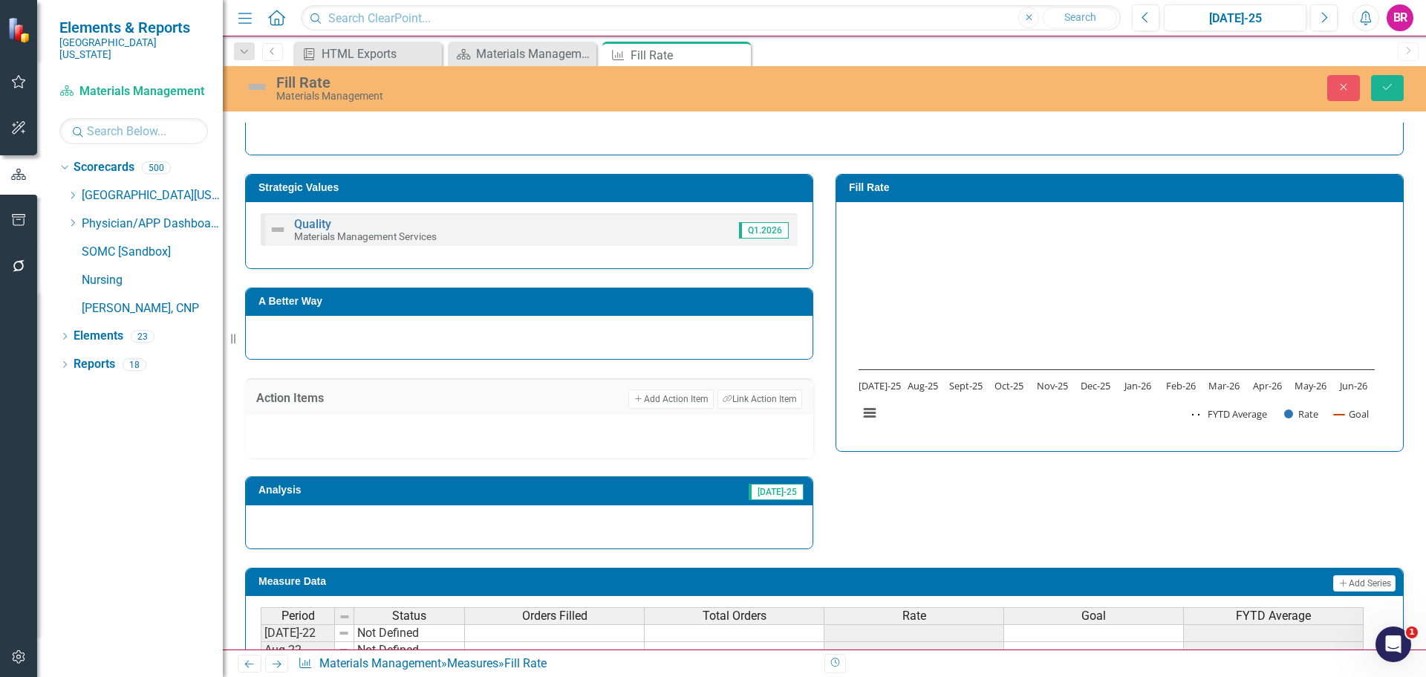
click at [988, 478] on div "Strategic Values Quality Materials Management Services Q1.2026 A Better Way Act…" at bounding box center [824, 352] width 1181 height 394
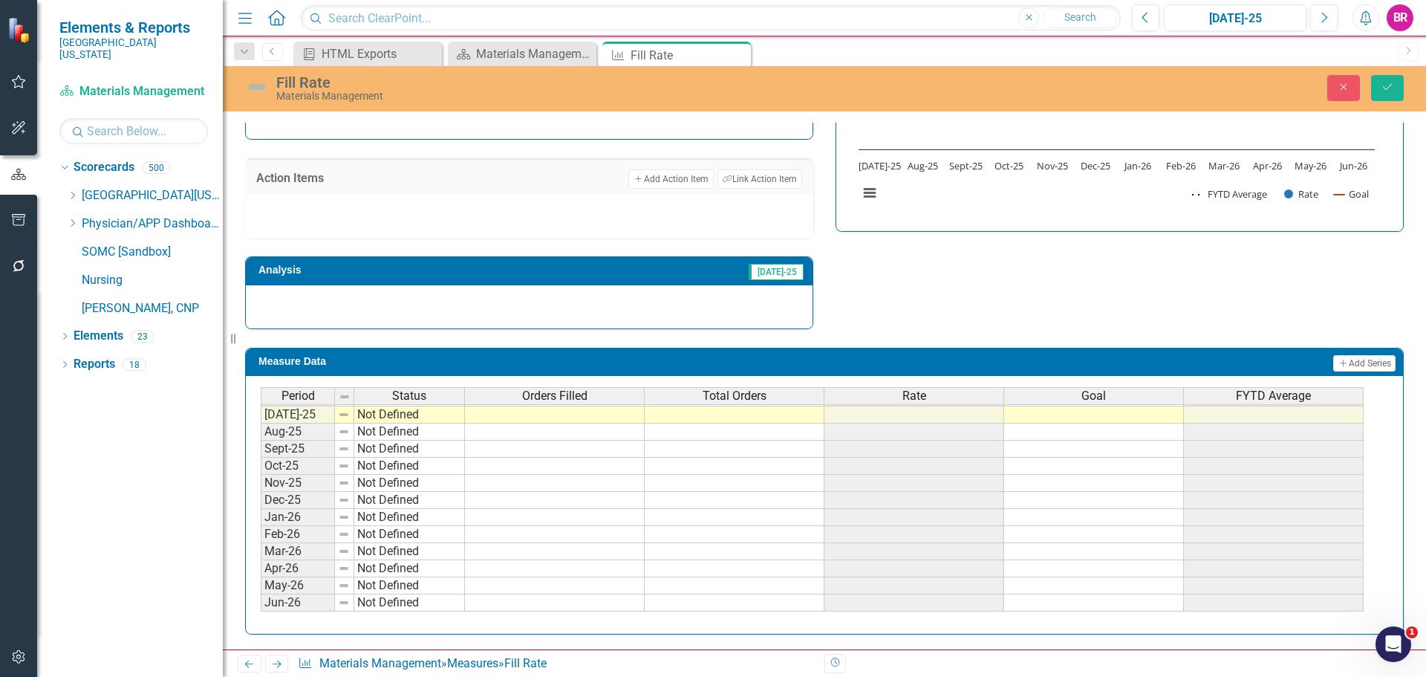
scroll to position [540, 0]
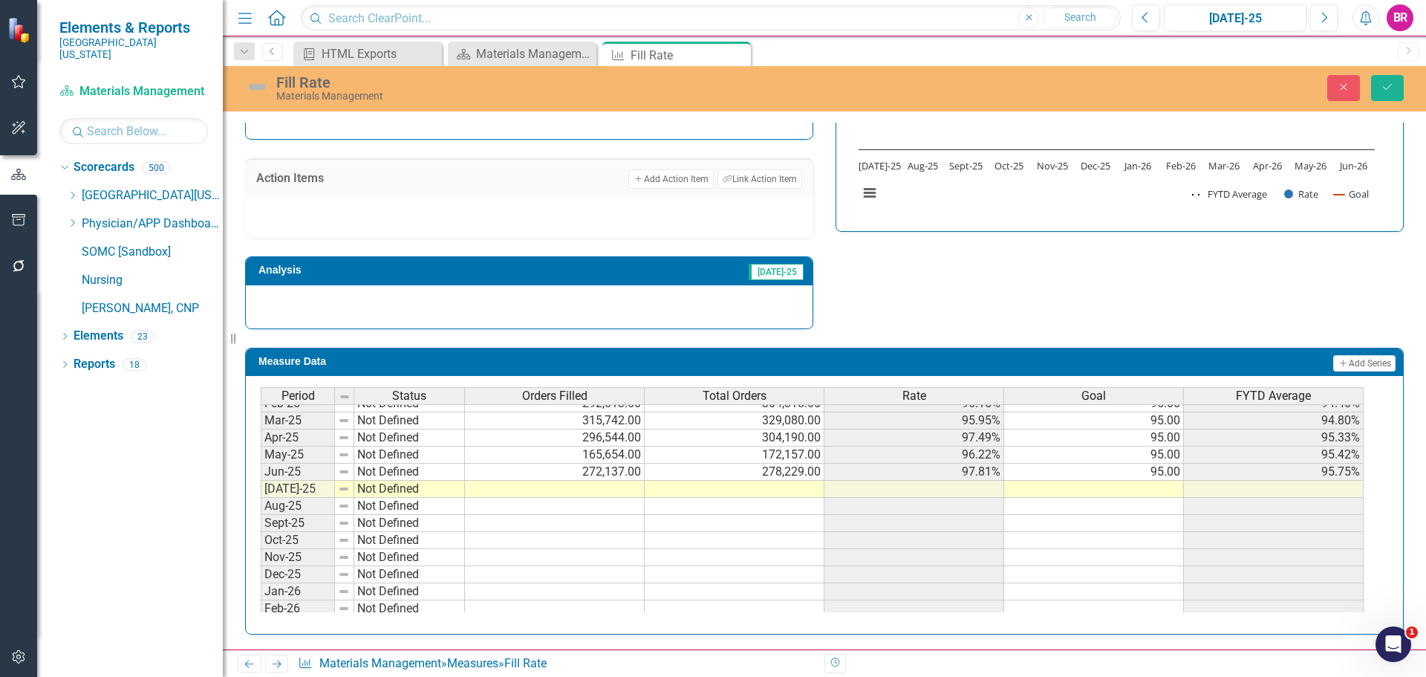
click at [1162, 479] on tbody "May-24 Not Defined Jun-24 Not Defined Jul-24 Not Defined Aug-24 Not Defined Sep…" at bounding box center [812, 463] width 1103 height 445
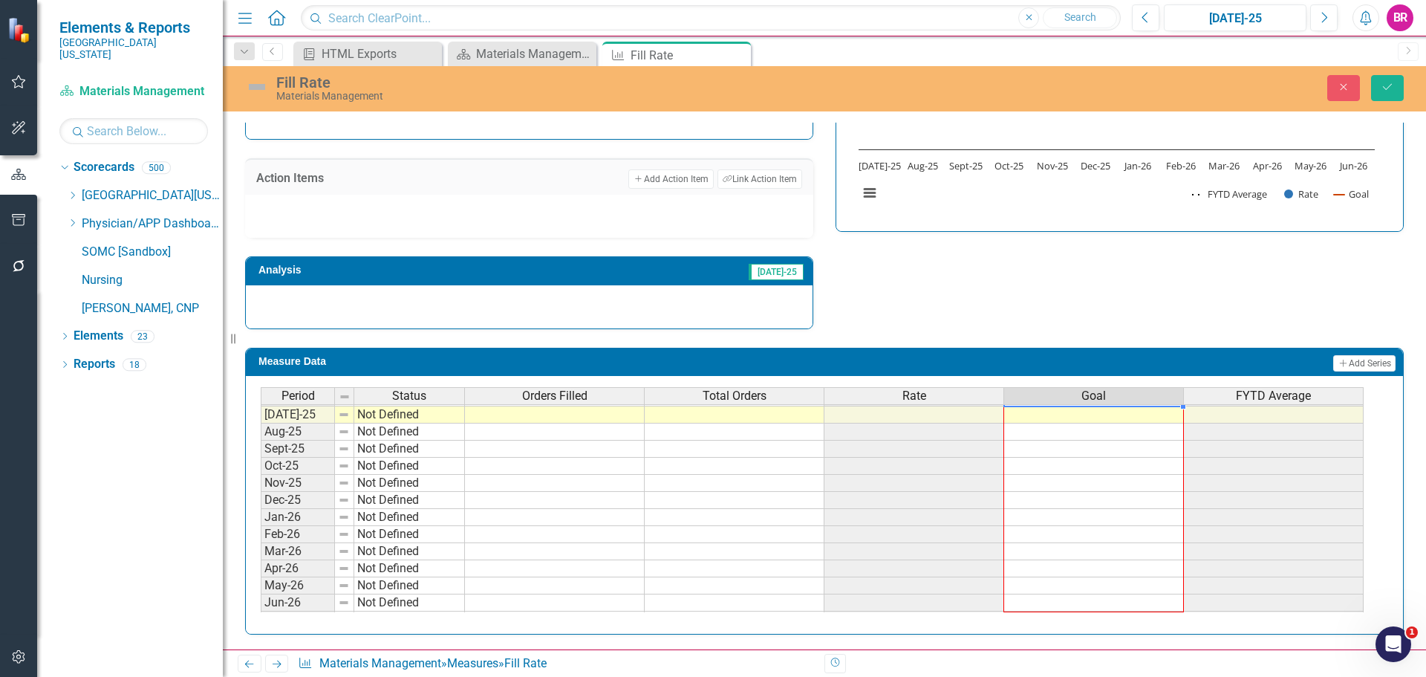
drag, startPoint x: 1184, startPoint y: 480, endPoint x: 1162, endPoint y: 606, distance: 127.3
click at [261, 606] on div "Period Status Orders Filled Total Orders Rate Goal FYTD Average Jun-24 Not Defi…" at bounding box center [261, 397] width 0 height 463
type textarea "95"
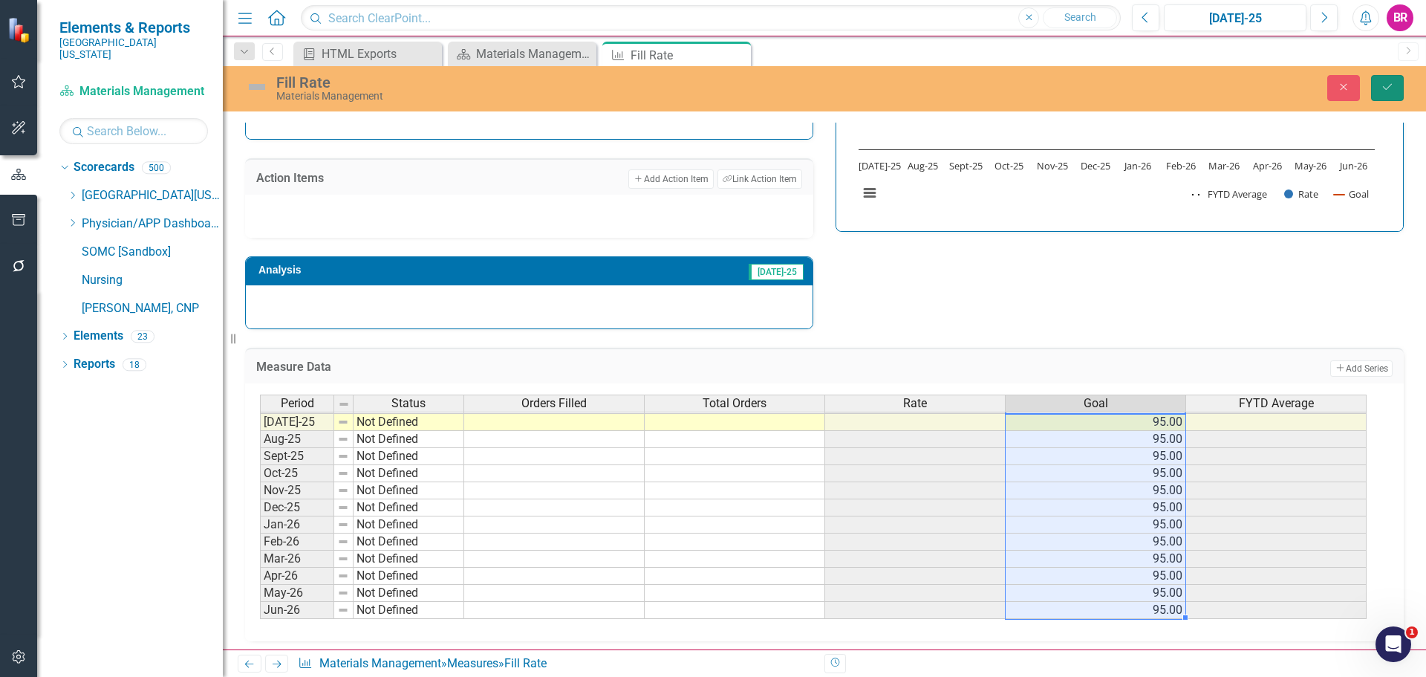
click at [1382, 85] on icon "Save" at bounding box center [1387, 87] width 13 height 10
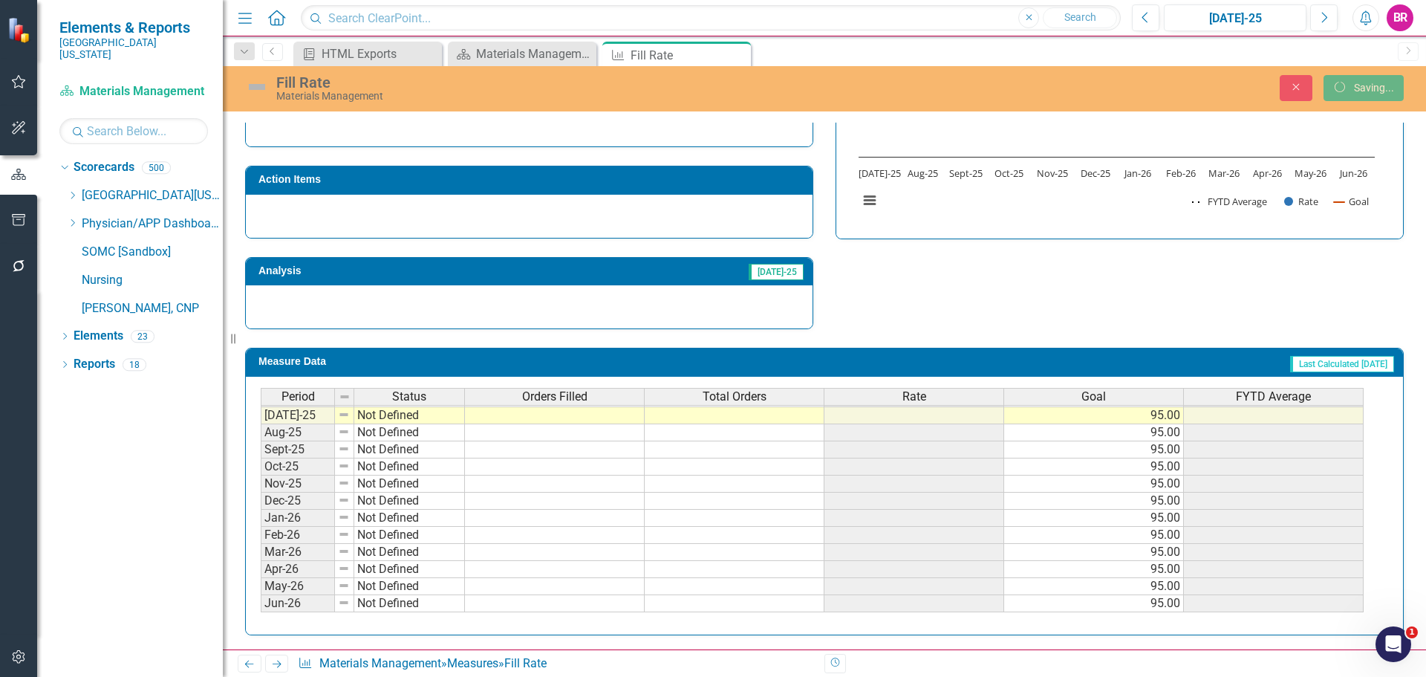
scroll to position [435, 0]
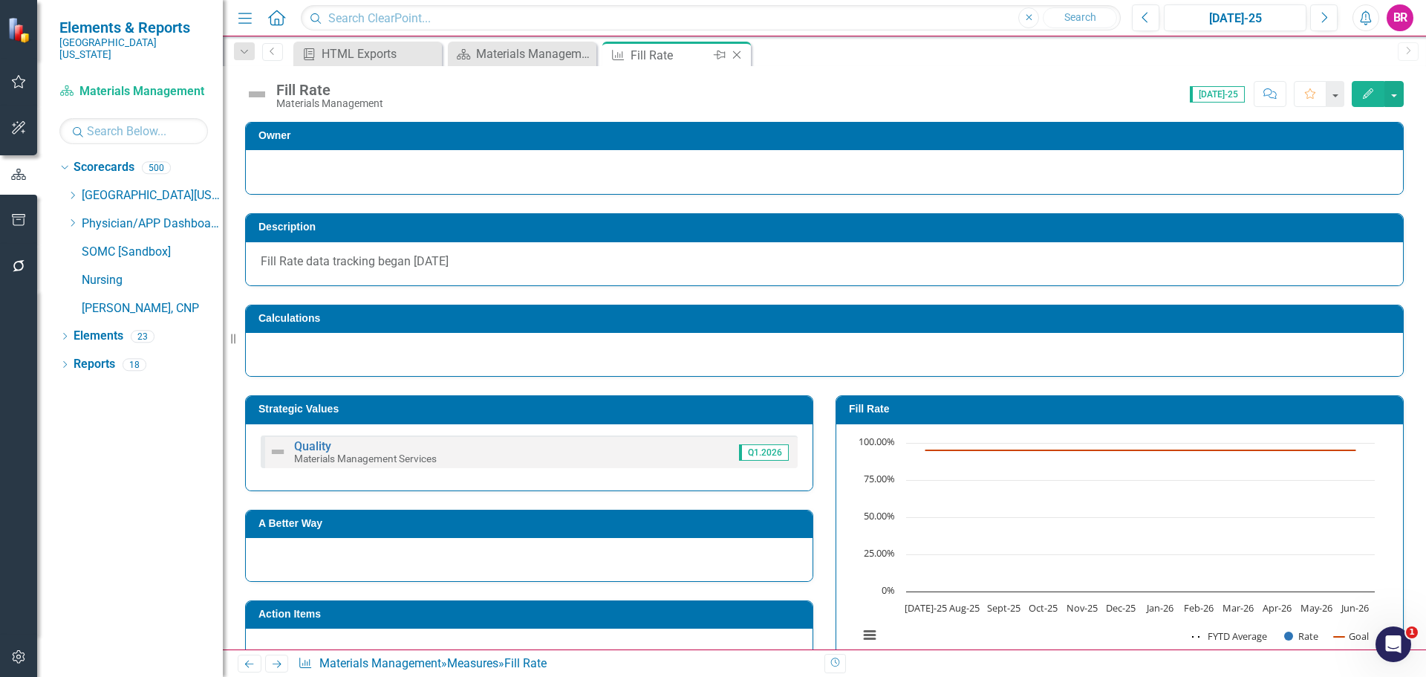
click at [740, 54] on icon "Close" at bounding box center [736, 55] width 15 height 12
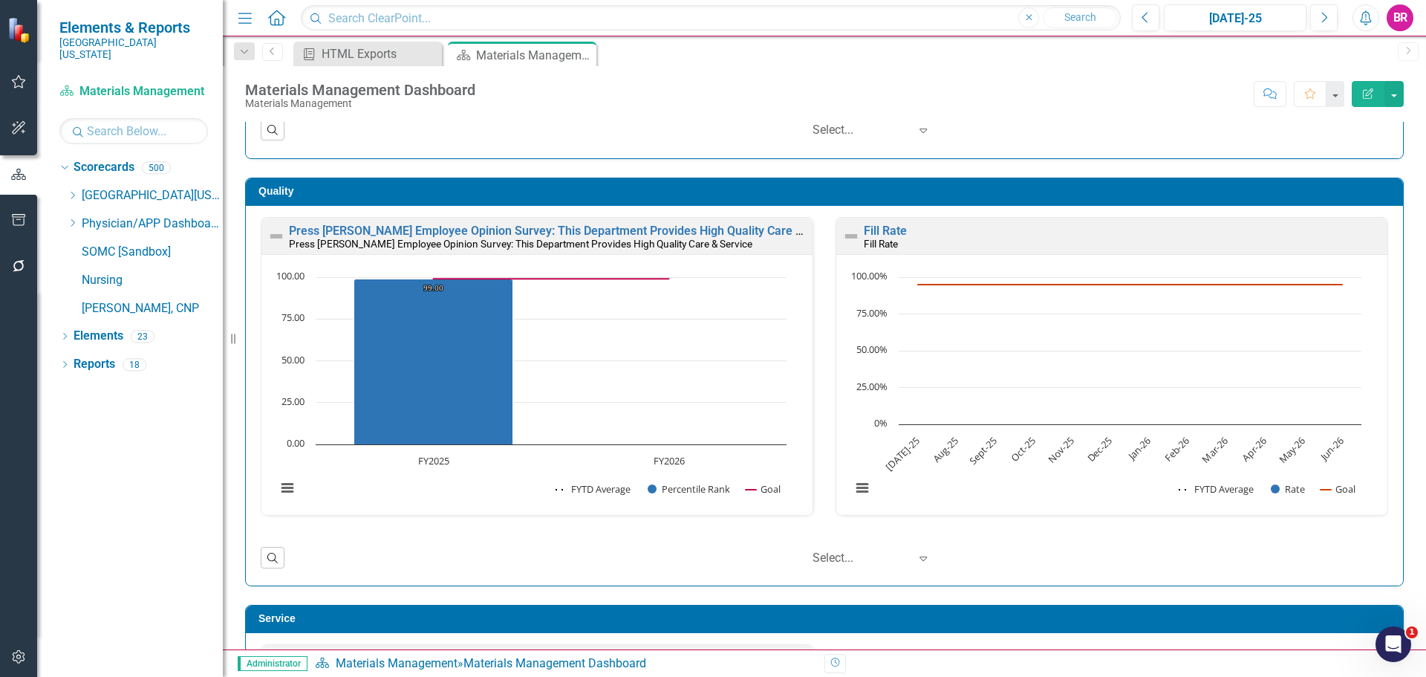
scroll to position [668, 0]
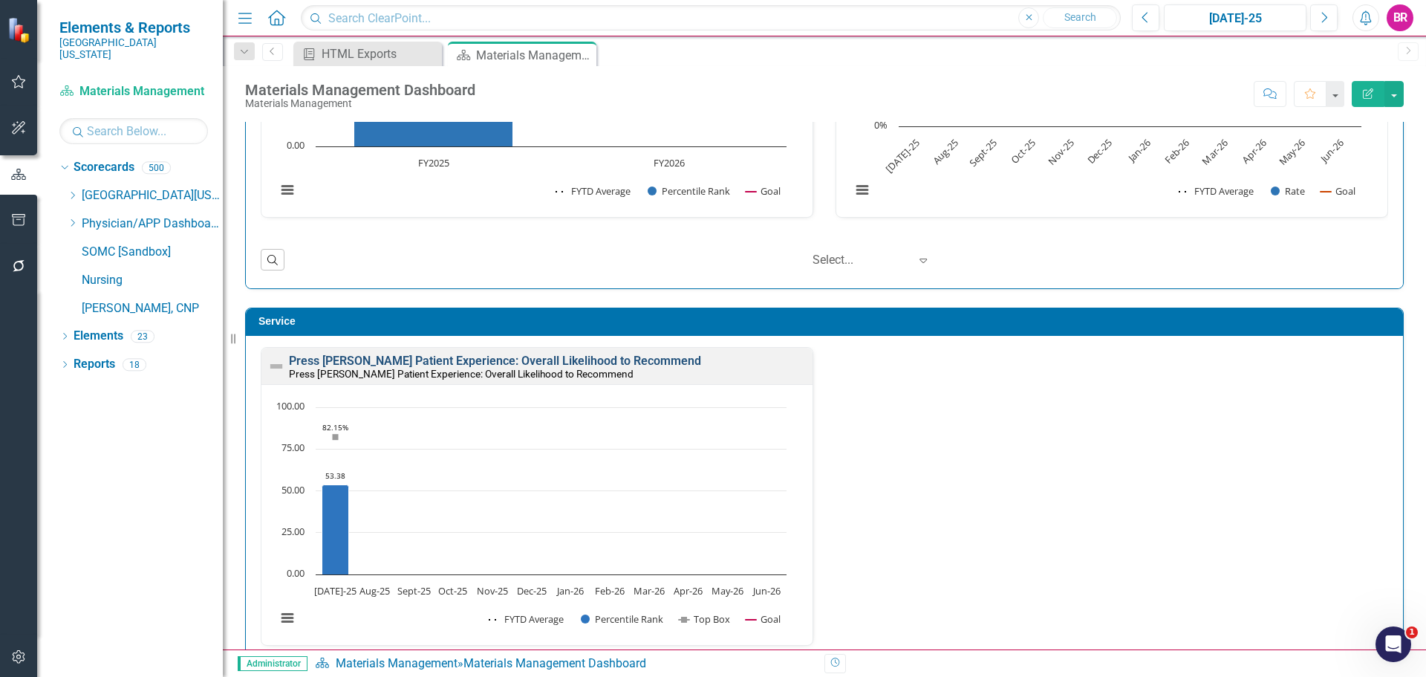
drag, startPoint x: 602, startPoint y: 359, endPoint x: 585, endPoint y: 363, distance: 16.9
click at [602, 359] on link "Press [PERSON_NAME] Patient Experience: Overall Likelihood to Recommend" at bounding box center [495, 361] width 412 height 14
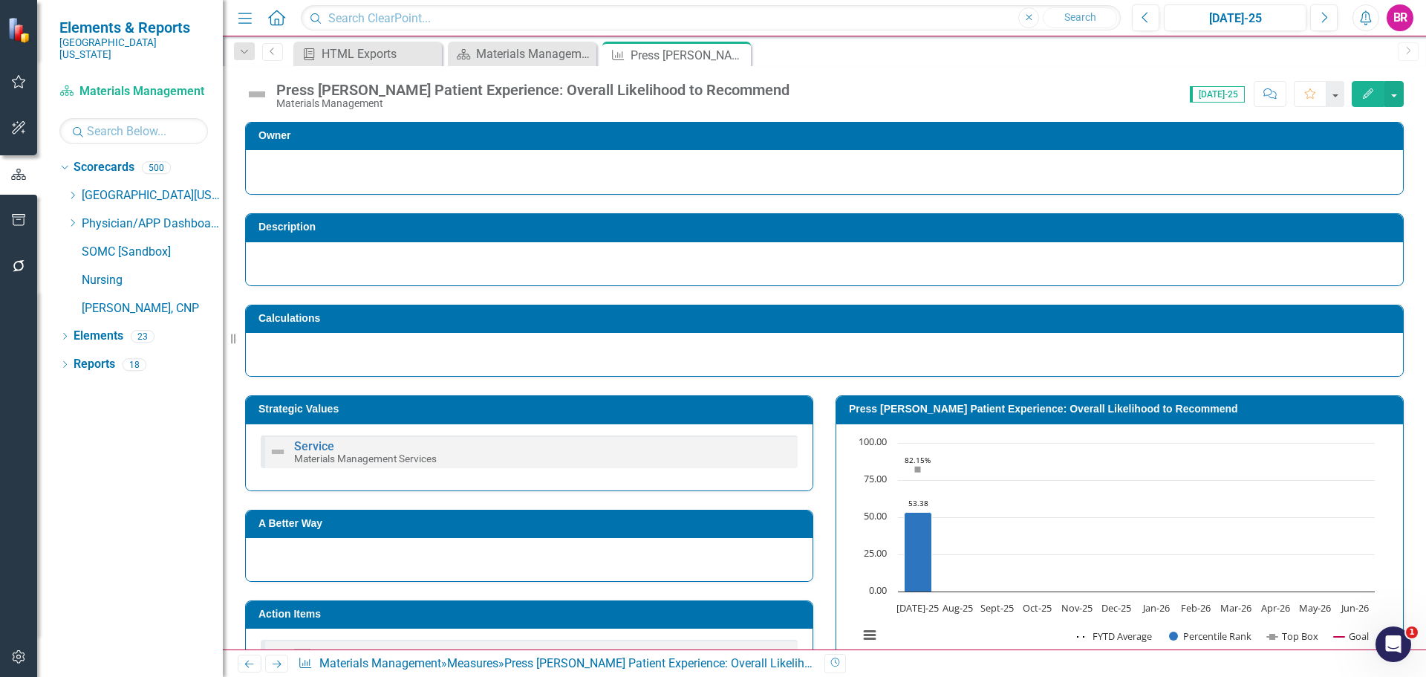
scroll to position [197, 0]
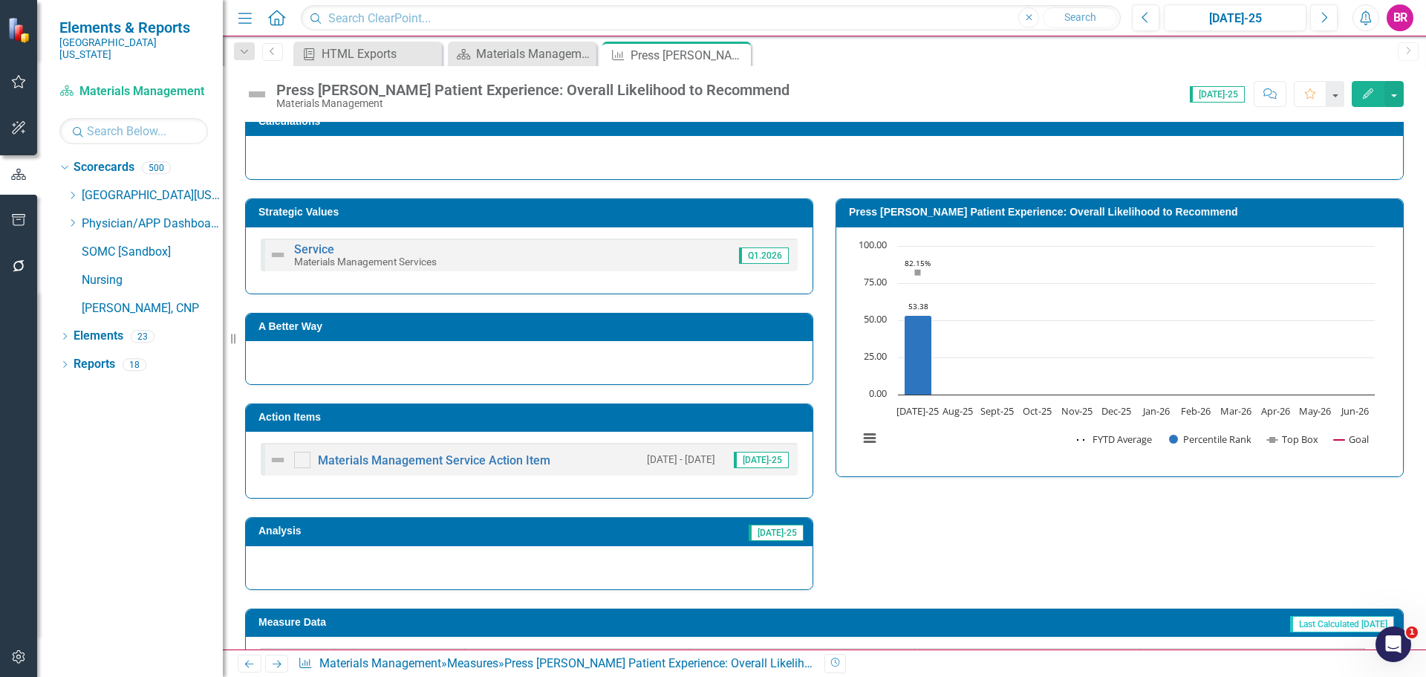
click at [622, 423] on h3 "Action Items" at bounding box center [531, 416] width 547 height 11
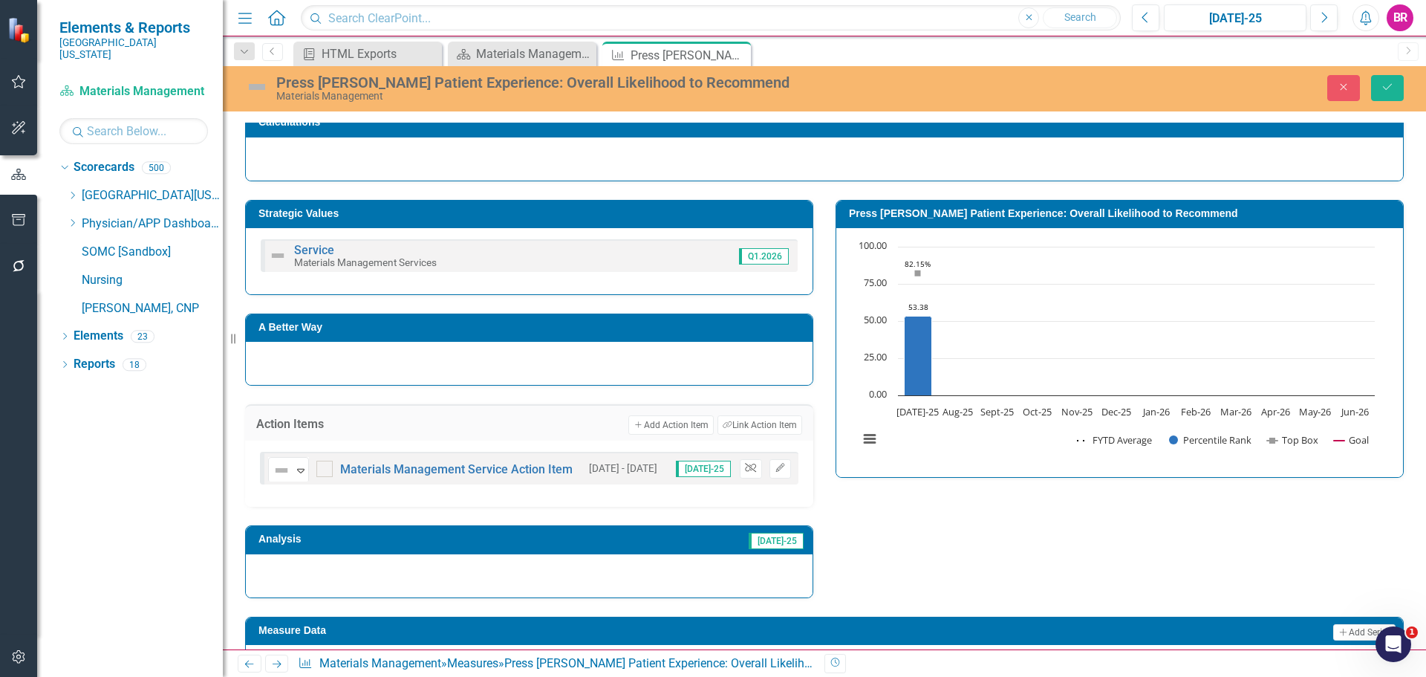
click at [748, 465] on icon "Unlink" at bounding box center [750, 467] width 11 height 9
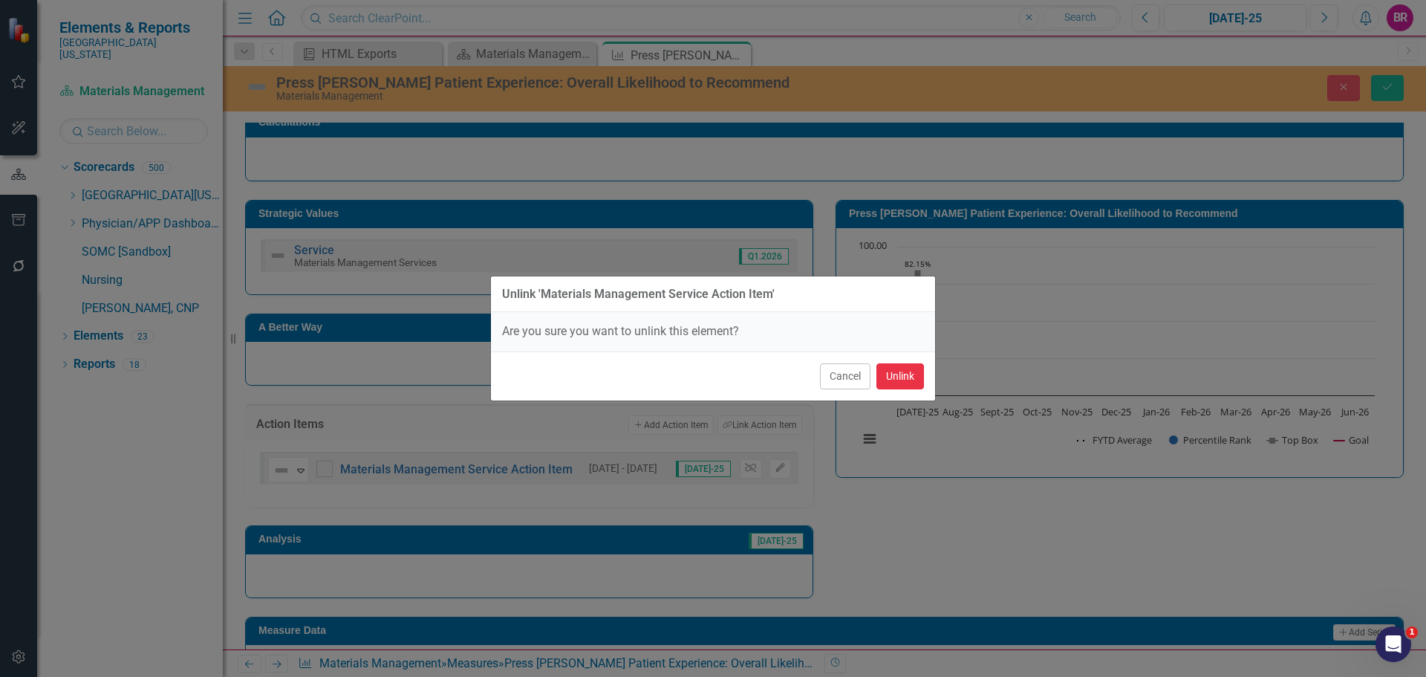
click at [902, 379] on button "Unlink" at bounding box center [900, 376] width 48 height 26
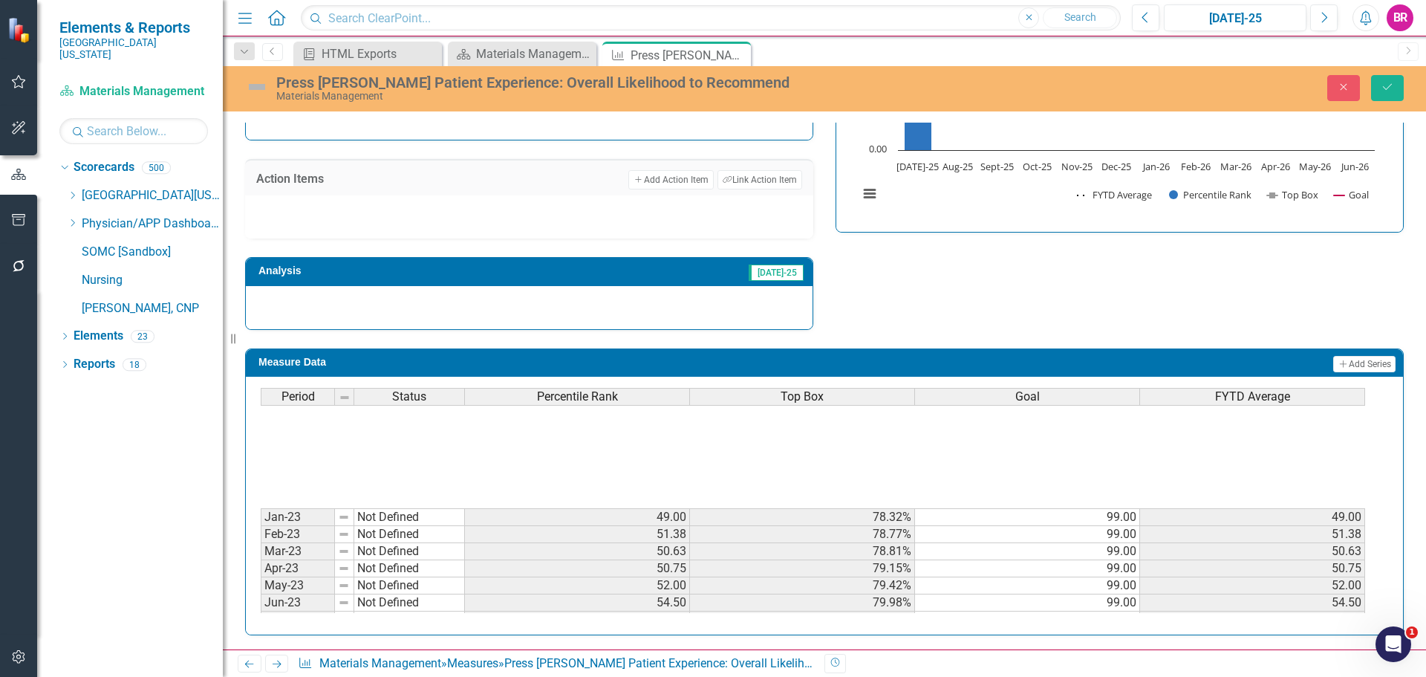
scroll to position [0, 0]
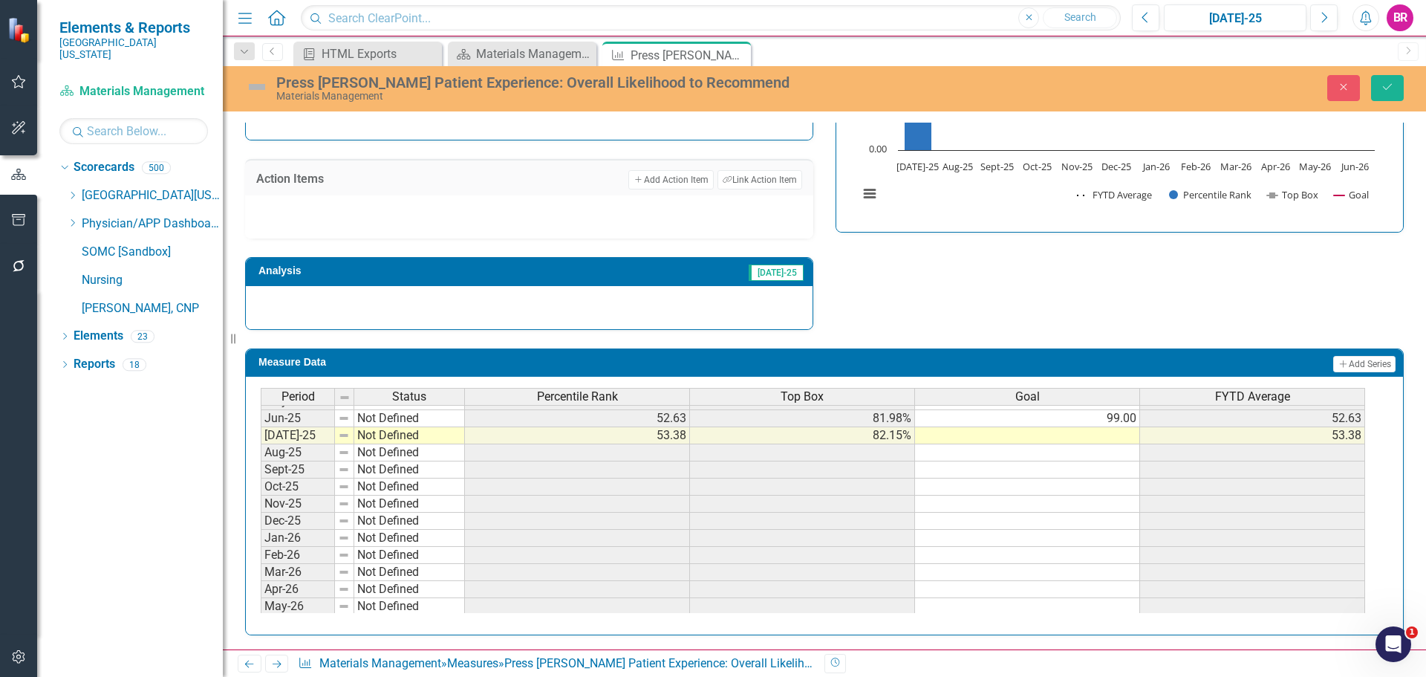
click at [1121, 419] on tbody "Nov-23 Not Defined 57.88 81.34% 99.00 57.88 Dec-23 Not Defined 57.50 81.29% 99.…" at bounding box center [813, 358] width 1104 height 547
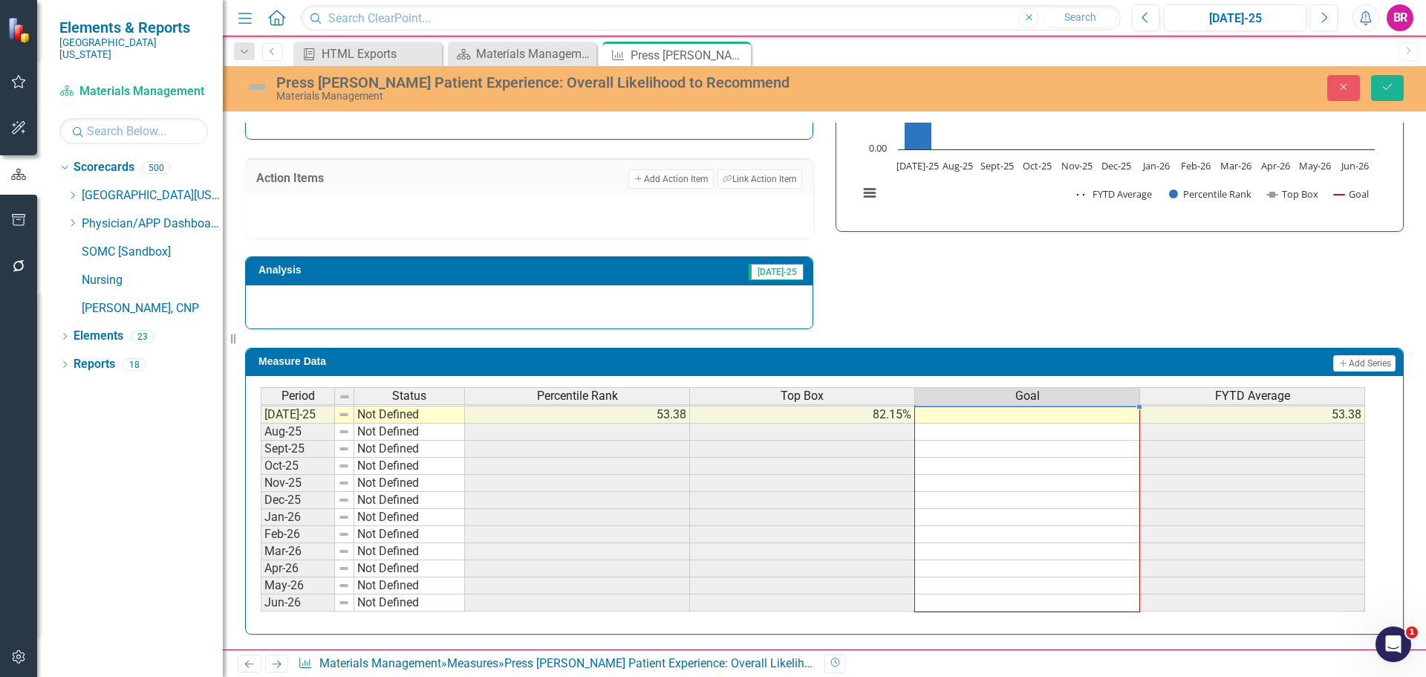
drag, startPoint x: 1139, startPoint y: 428, endPoint x: 1078, endPoint y: 604, distance: 186.5
click at [261, 604] on div "Period Status Percentile Rank Top Box Goal FYTD Average May-24 Not Defined 61.0…" at bounding box center [261, 380] width 0 height 463
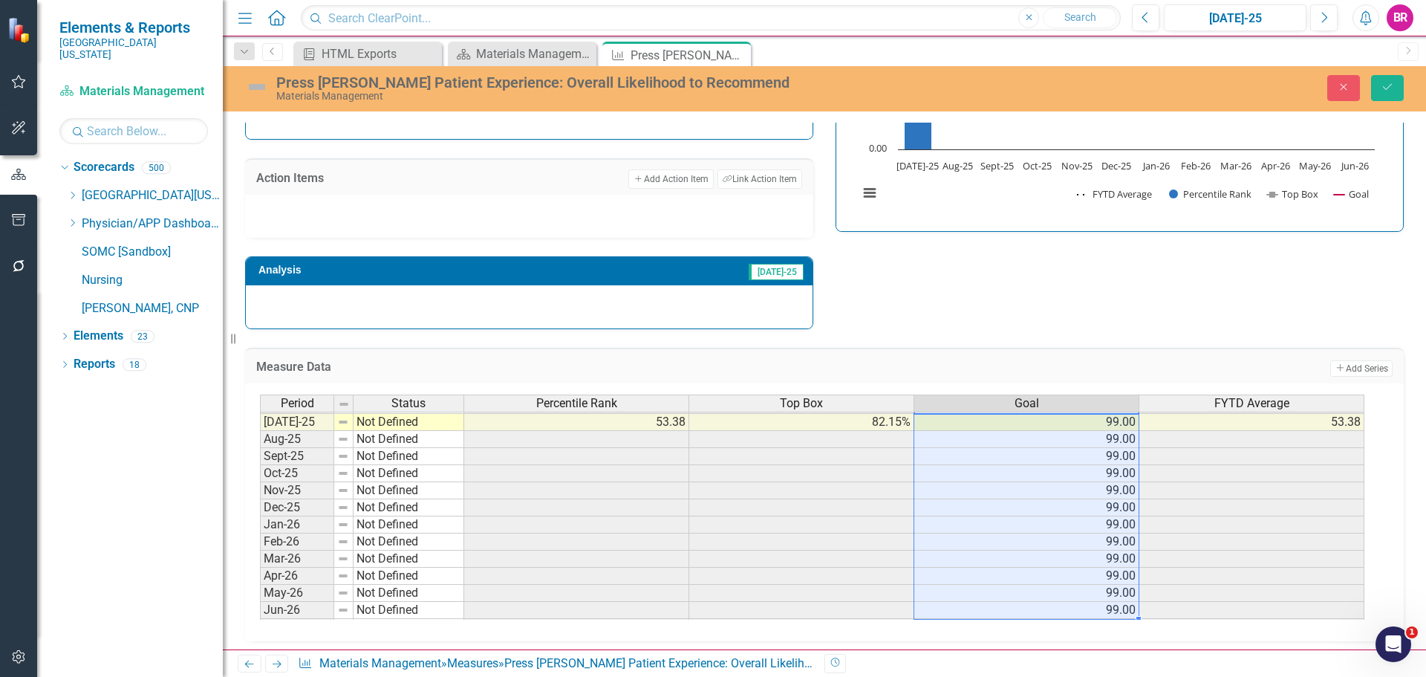
type textarea "99"
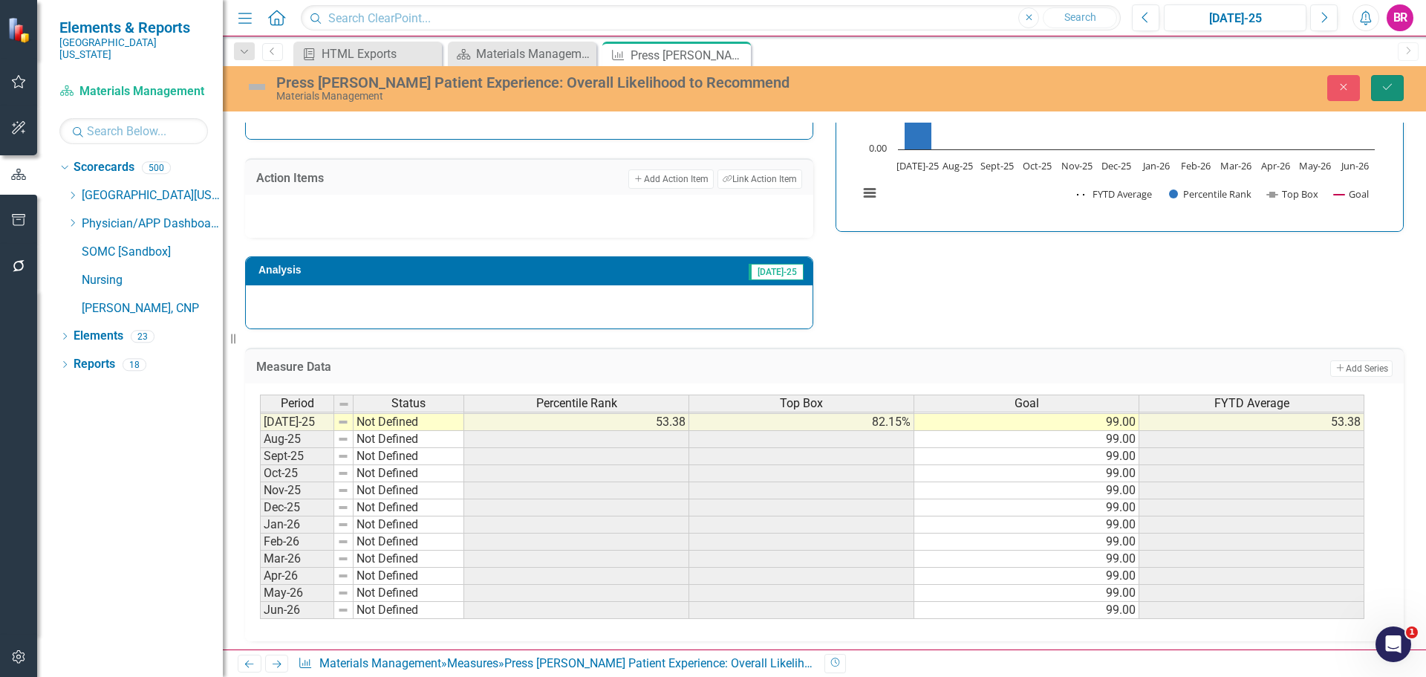
drag, startPoint x: 1384, startPoint y: 97, endPoint x: 1381, endPoint y: 107, distance: 10.1
click at [1385, 97] on button "Save" at bounding box center [1387, 88] width 33 height 26
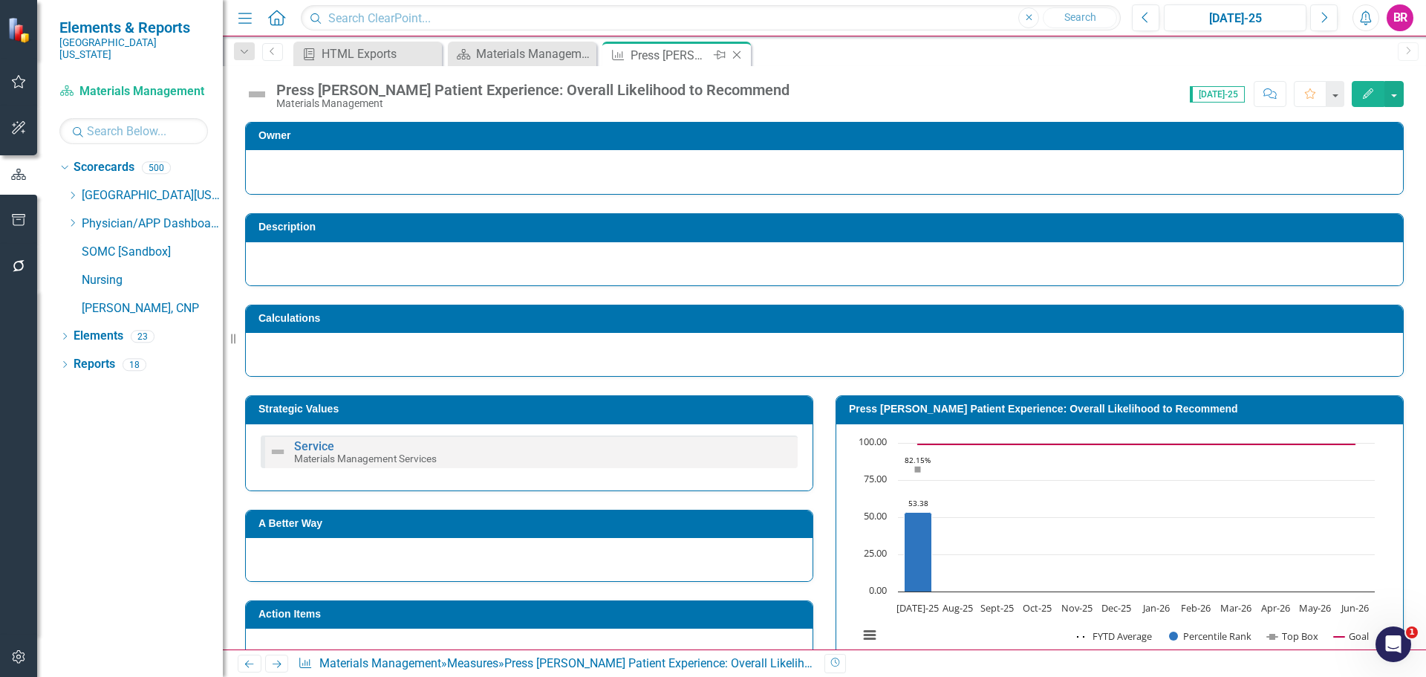
click at [737, 55] on icon "Close" at bounding box center [736, 55] width 15 height 12
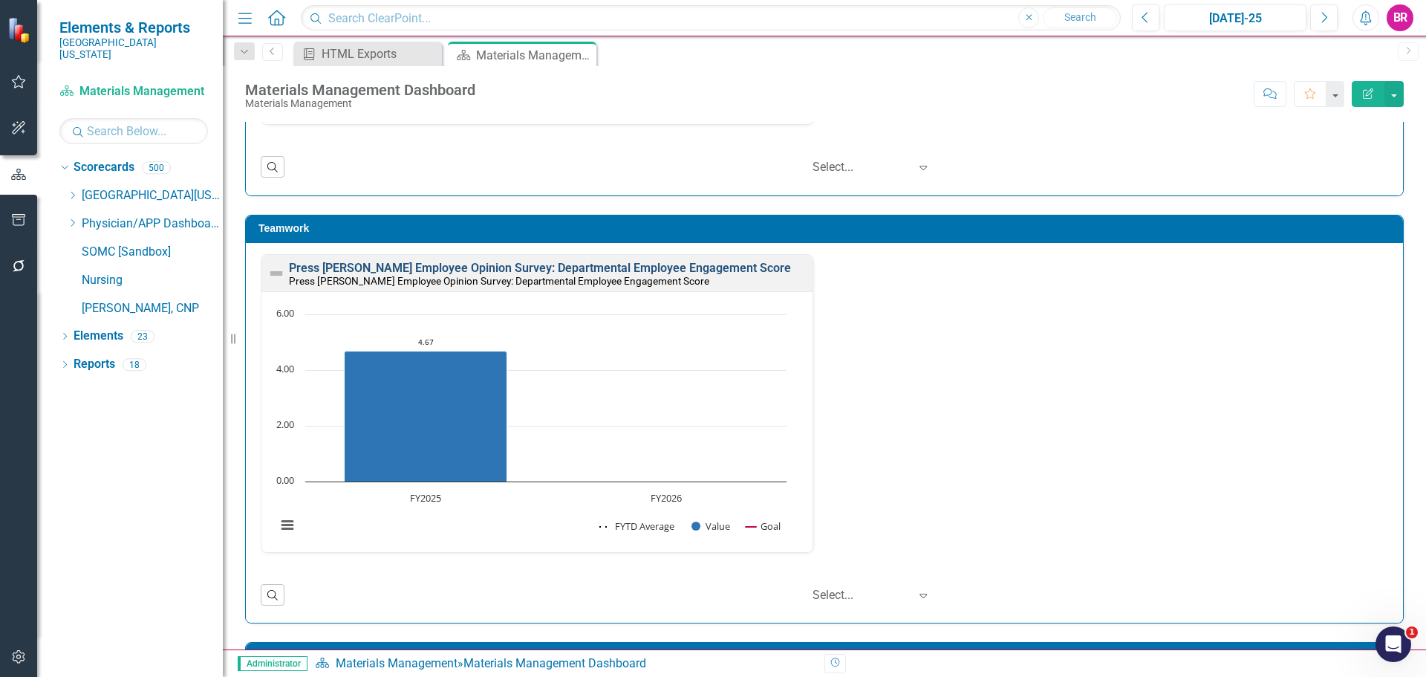
click at [545, 267] on link "Press [PERSON_NAME] Employee Opinion Survey: Departmental Employee Engagement S…" at bounding box center [540, 268] width 502 height 14
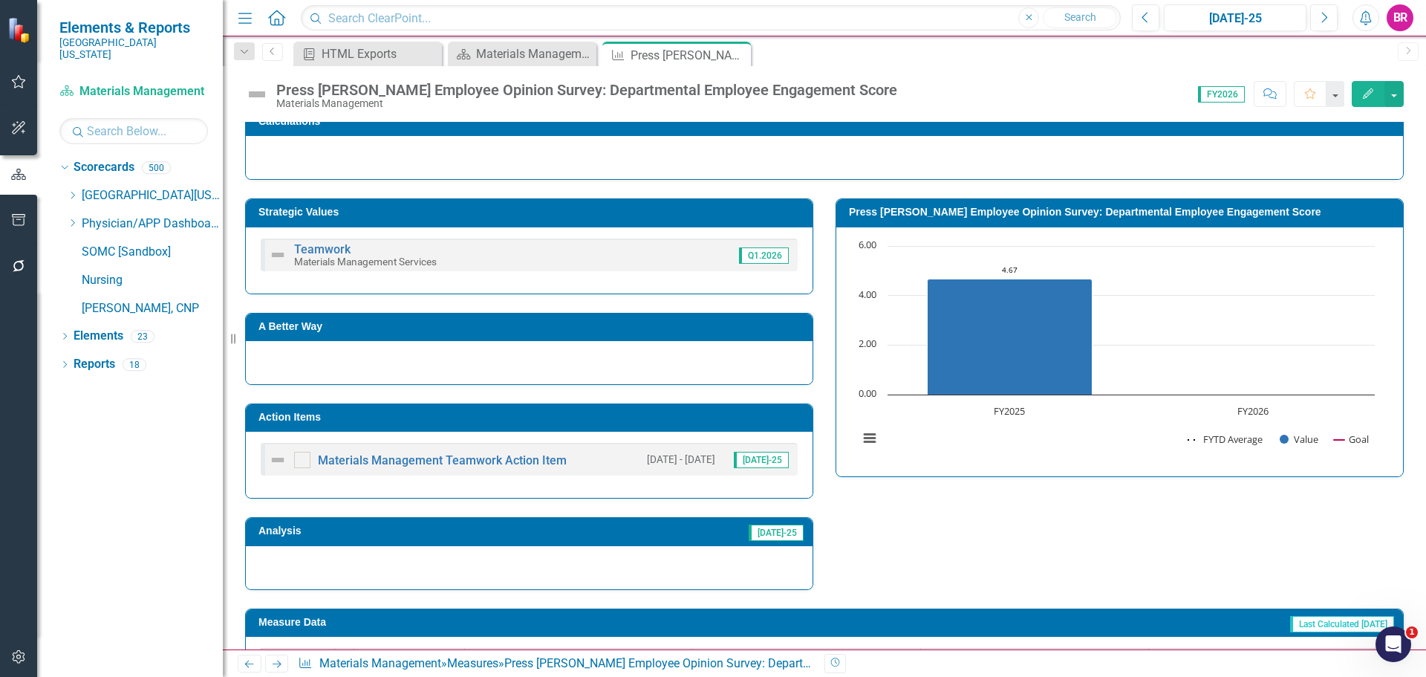
click at [682, 416] on h3 "Action Items" at bounding box center [531, 416] width 547 height 11
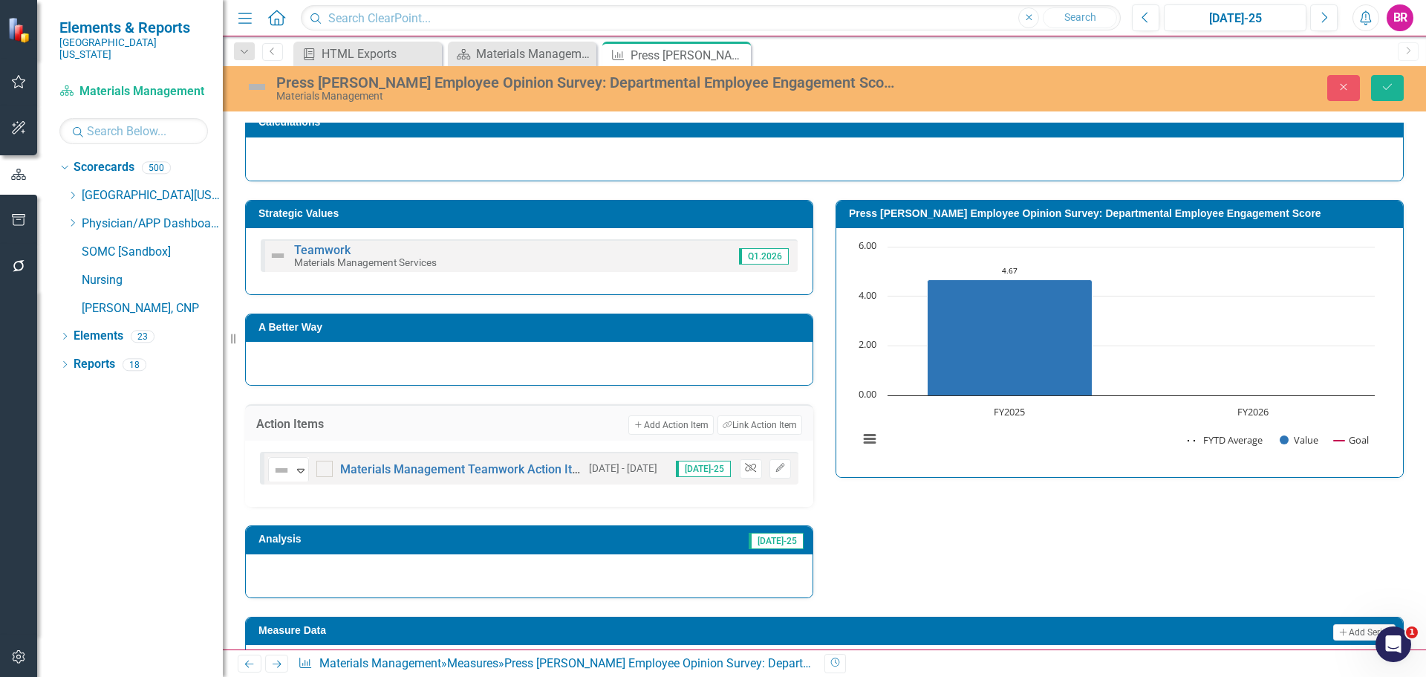
click at [746, 466] on icon "button" at bounding box center [750, 467] width 11 height 9
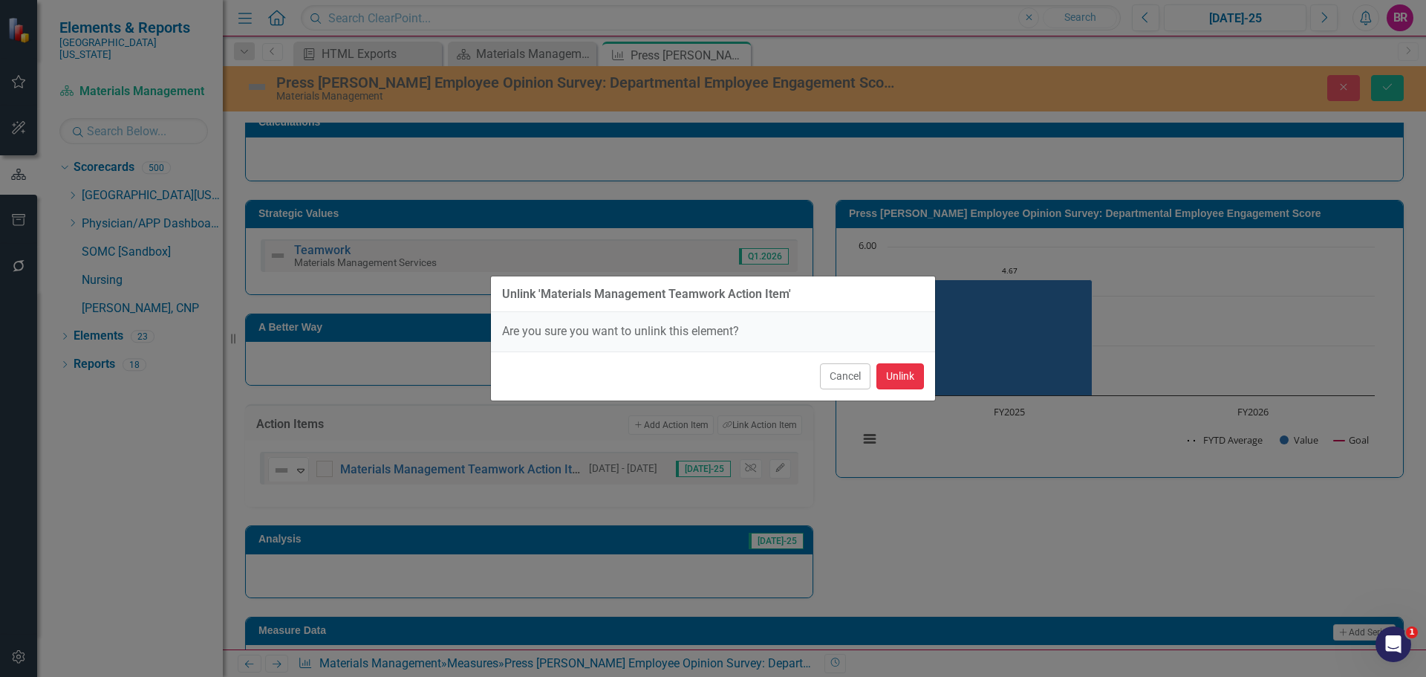
click at [910, 378] on button "Unlink" at bounding box center [900, 376] width 48 height 26
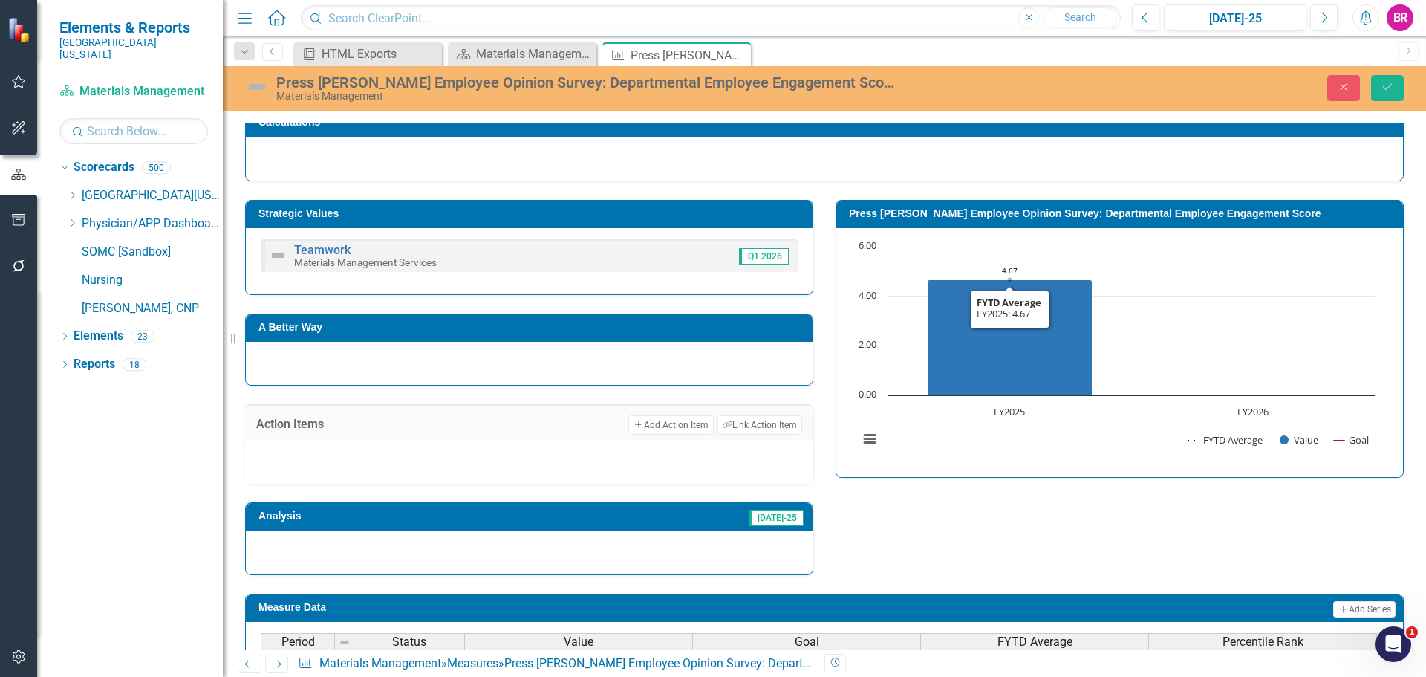
click at [1020, 525] on div "Strategic Values Teamwork Materials Management Services Q1.2026 A Better Way Ac…" at bounding box center [824, 378] width 1181 height 394
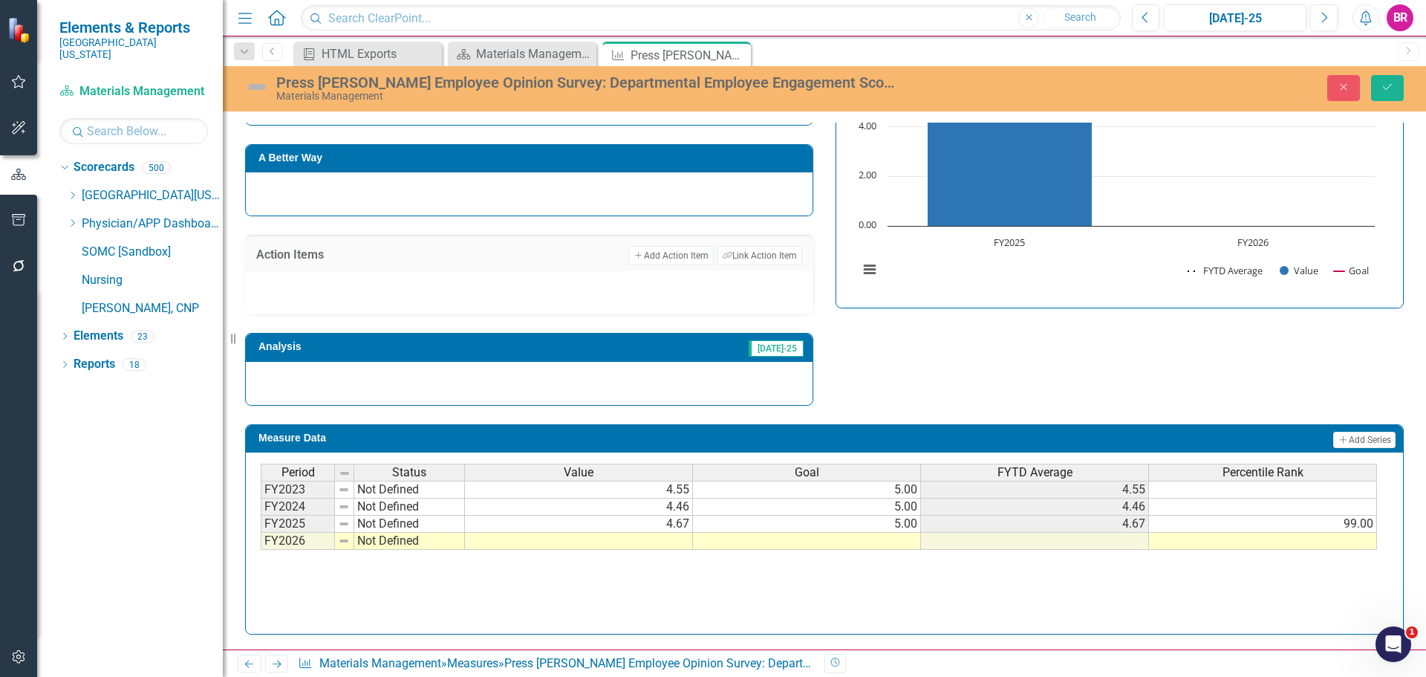
click at [866, 541] on td at bounding box center [807, 540] width 228 height 17
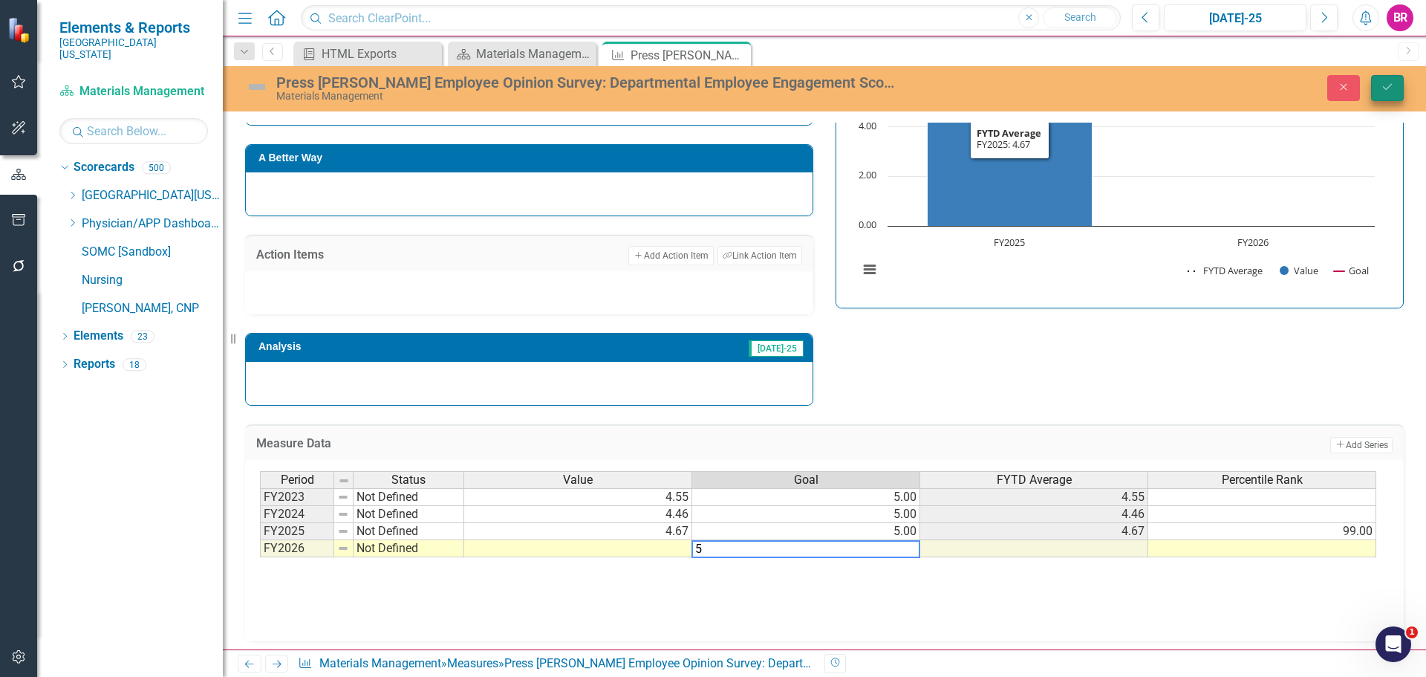
type textarea "5"
click at [1388, 86] on icon "Save" at bounding box center [1387, 87] width 13 height 10
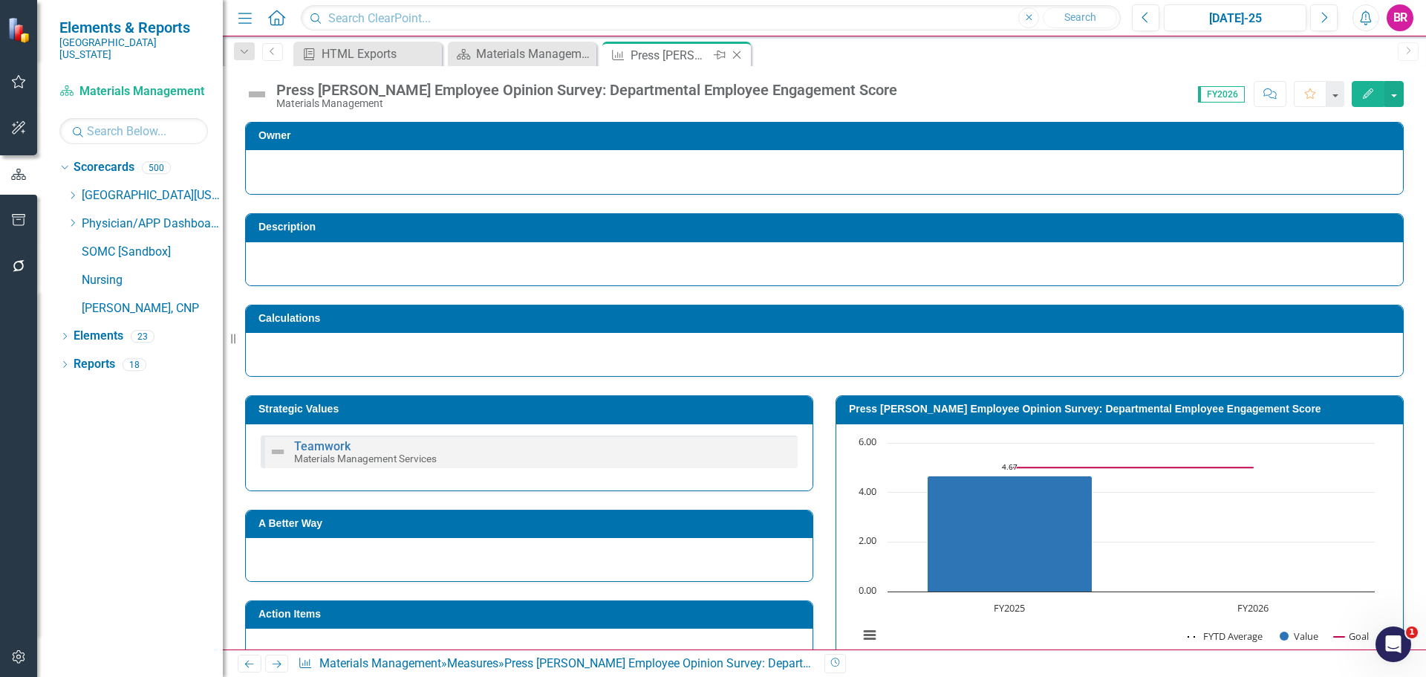
click at [736, 54] on icon at bounding box center [737, 55] width 8 height 8
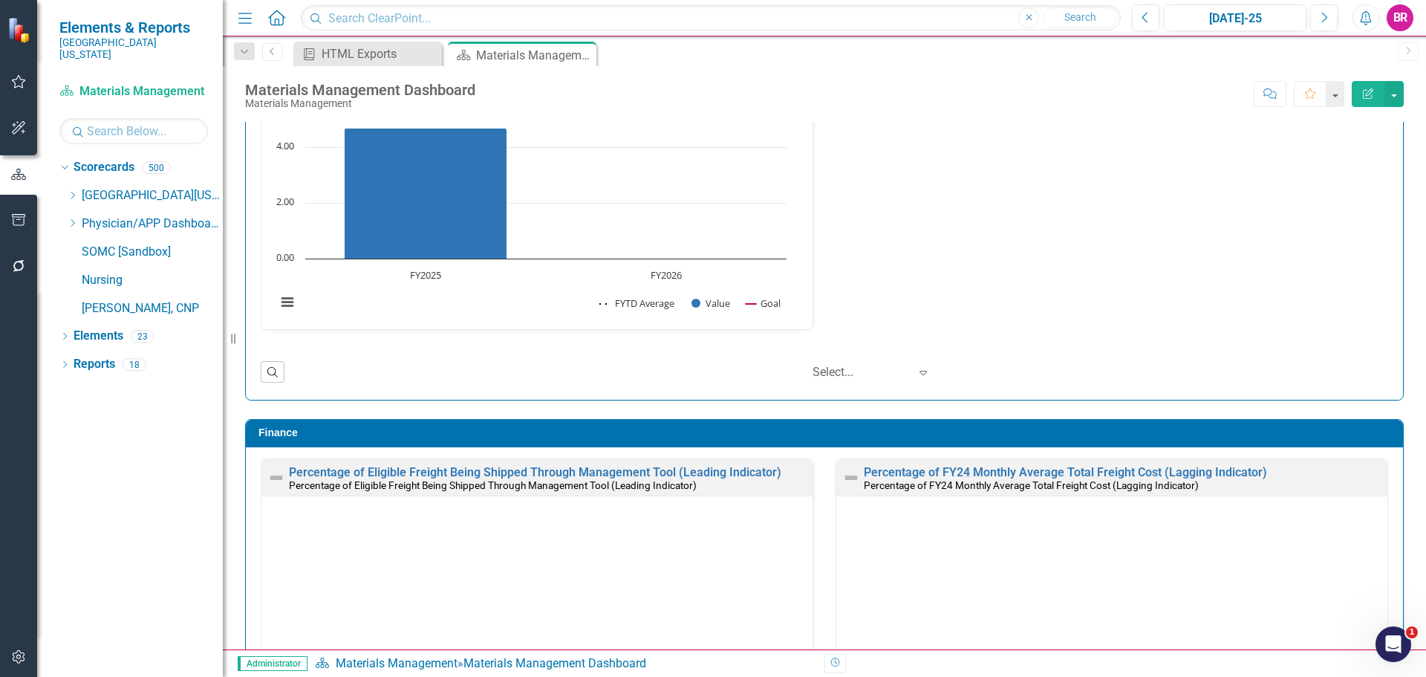
scroll to position [1, 0]
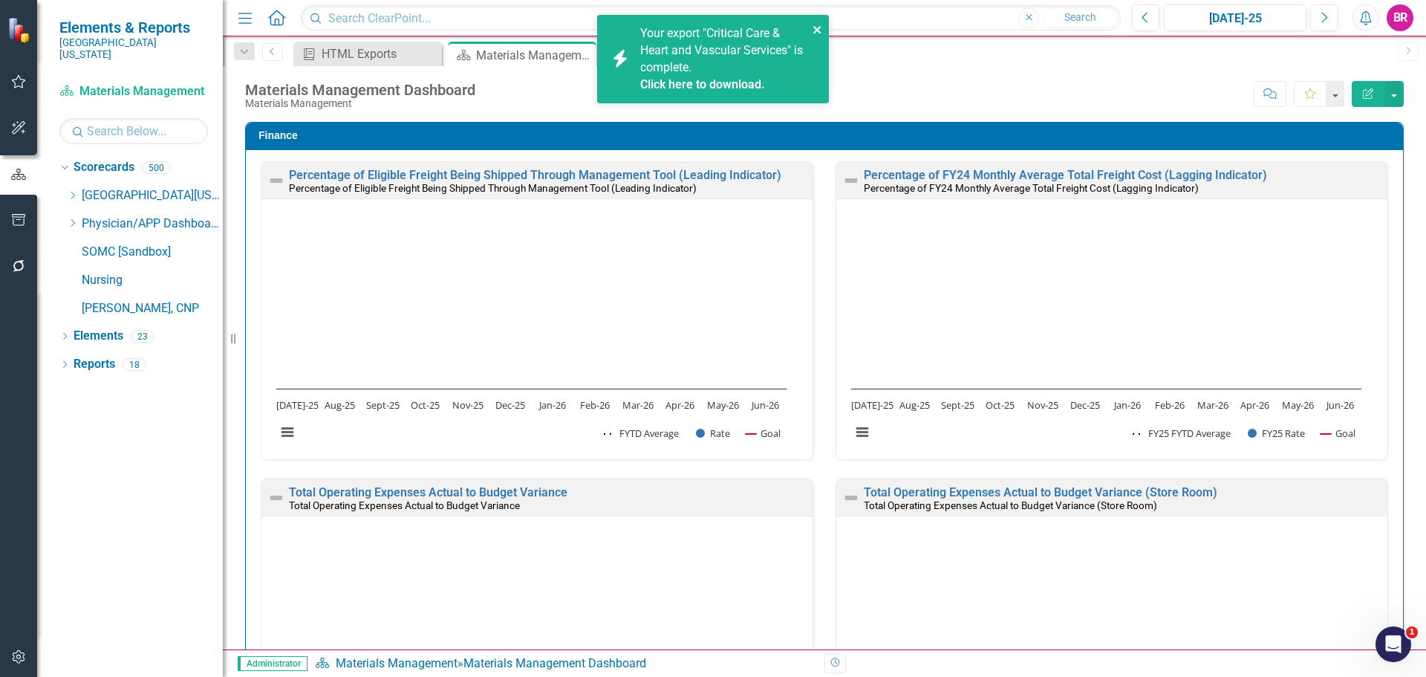
click at [813, 33] on icon "close" at bounding box center [817, 30] width 10 height 12
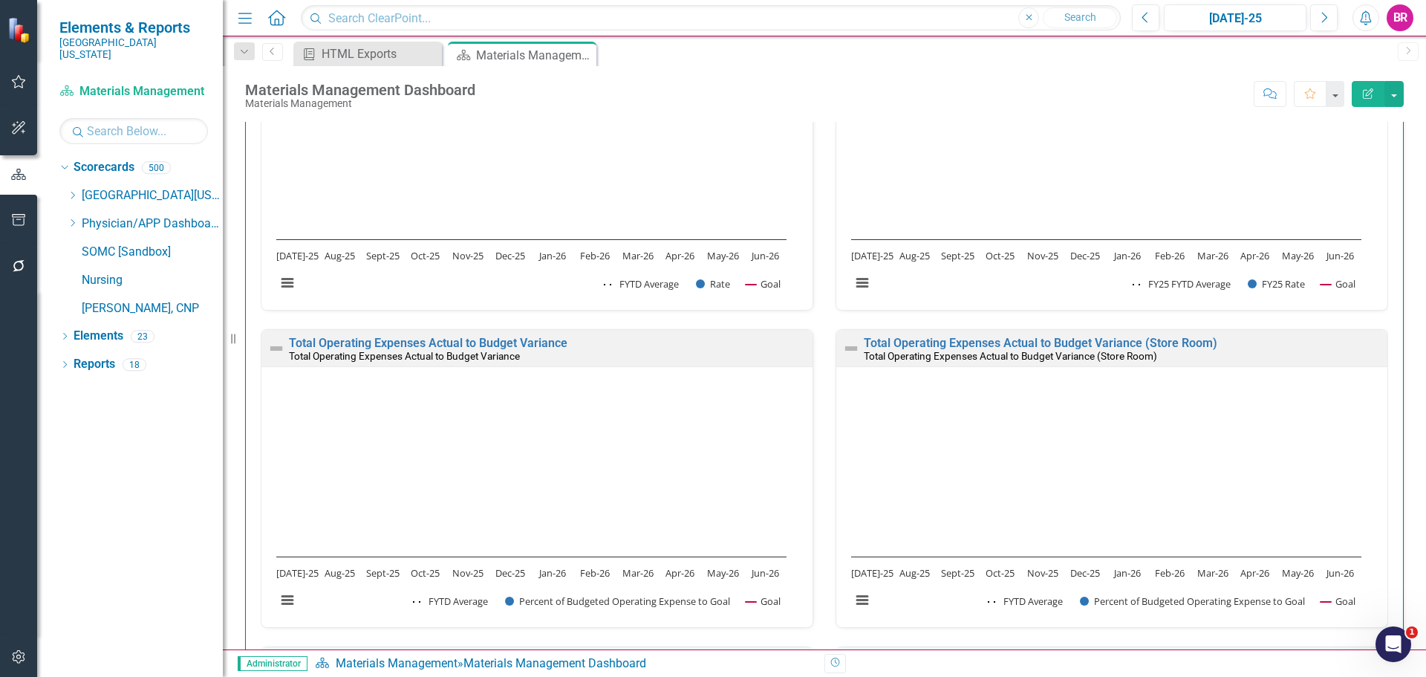
scroll to position [1931, 0]
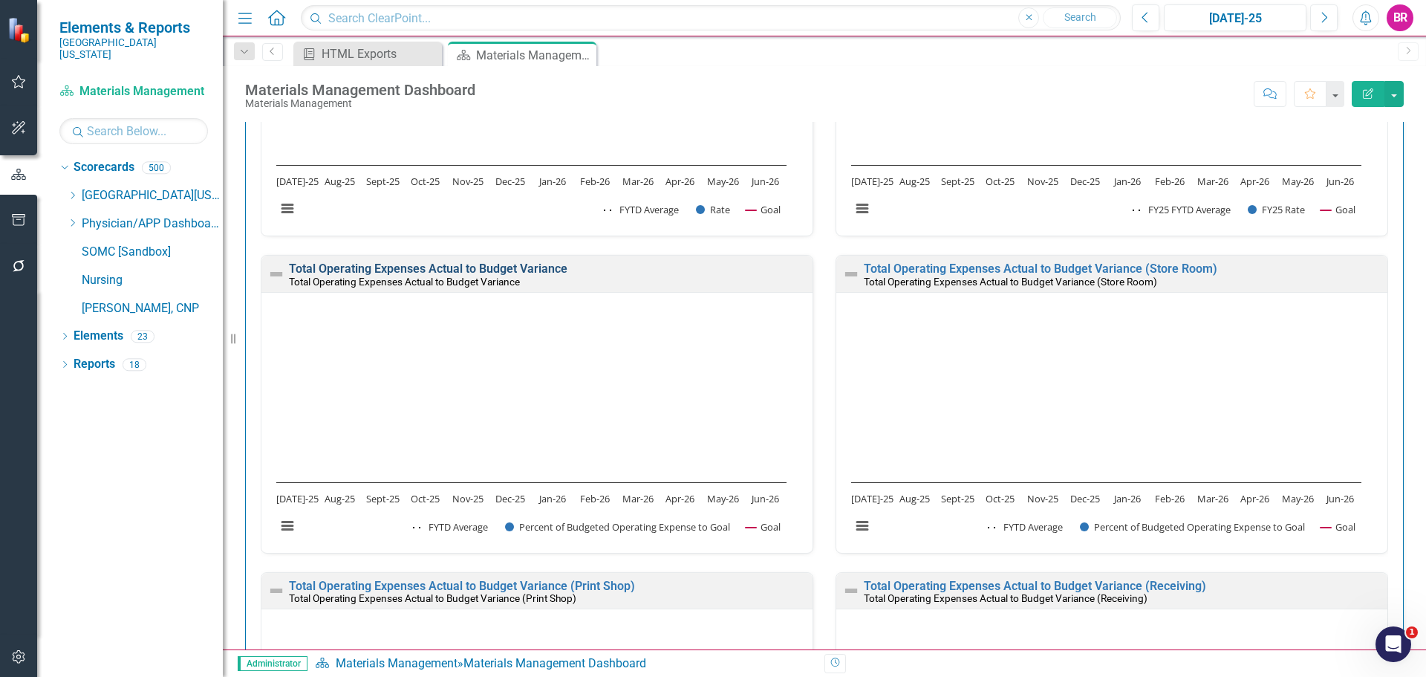
click at [468, 265] on link "Total Operating Expenses Actual to Budget Variance" at bounding box center [428, 268] width 278 height 14
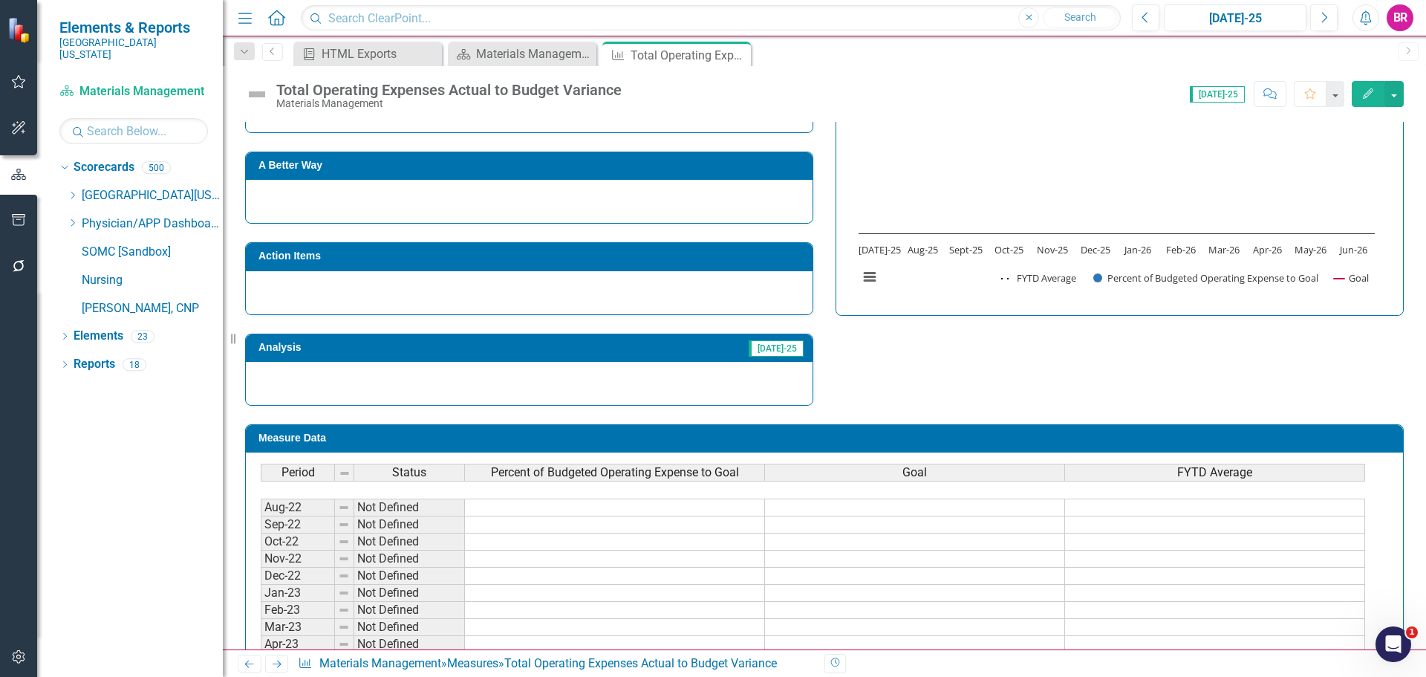
scroll to position [149, 0]
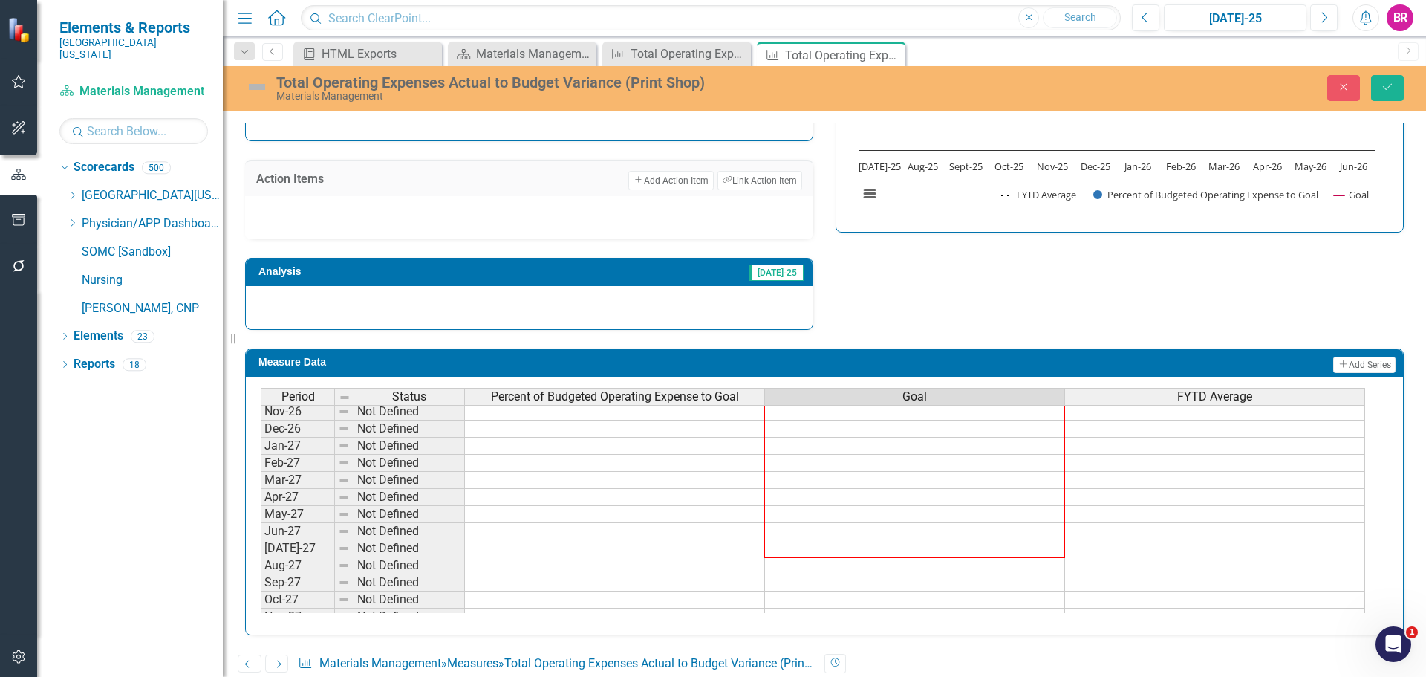
scroll to position [922, 0]
drag, startPoint x: 1066, startPoint y: 502, endPoint x: 1020, endPoint y: 603, distance: 111.0
click at [261, 603] on div "Period Status Percent of Budgeted Operating Expense to Goal Goal FYTD Average N…" at bounding box center [261, 380] width 0 height 463
type textarea "100"
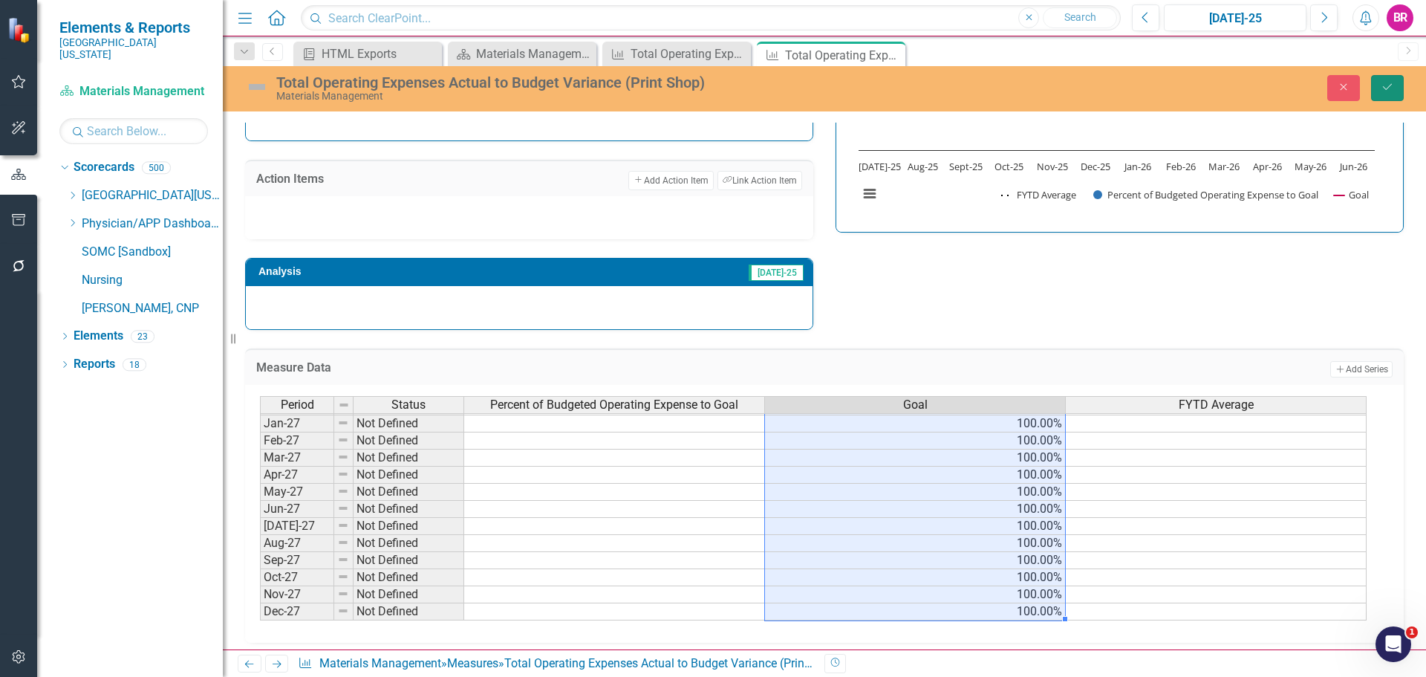
click at [1387, 85] on icon "Save" at bounding box center [1387, 87] width 13 height 10
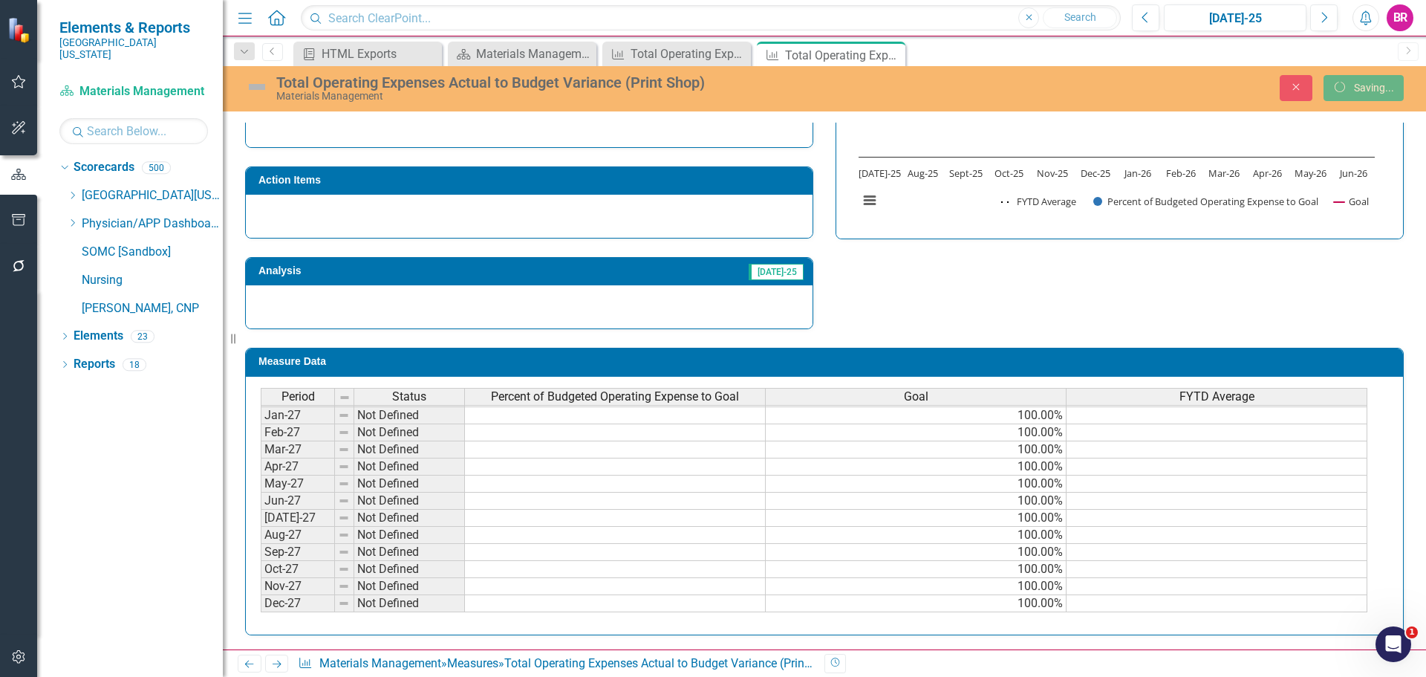
scroll to position [492, 0]
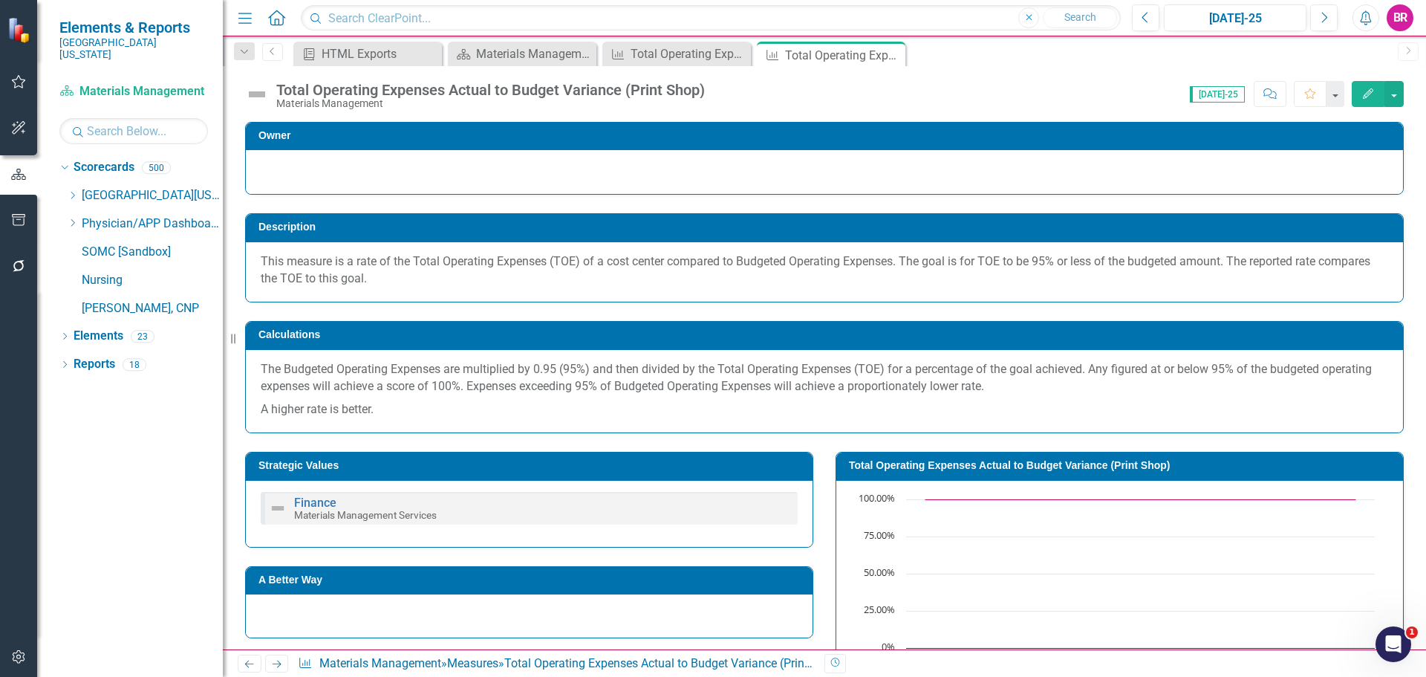
click at [277, 667] on icon "Next" at bounding box center [276, 664] width 13 height 10
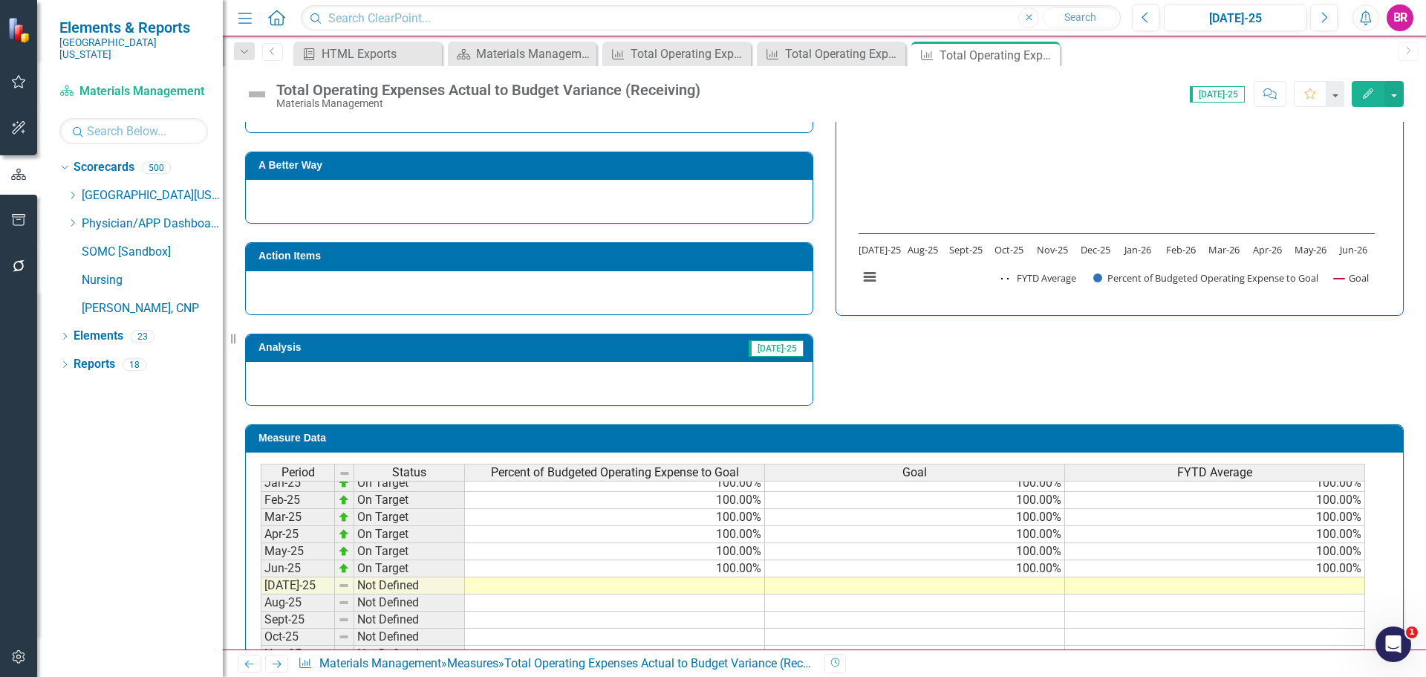
scroll to position [594, 0]
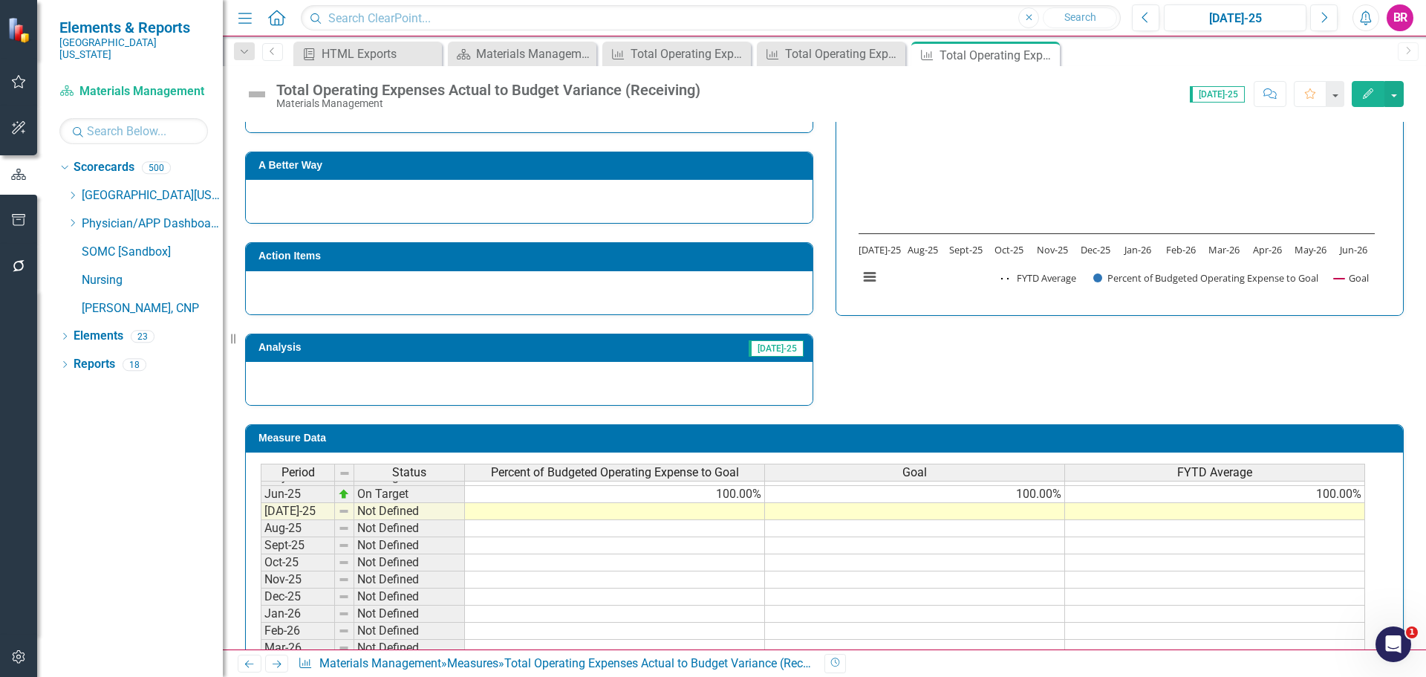
click at [1021, 499] on tbody "May-24 Below Plan 68.80% 100.00% Jun-24 On Target 100.00% 100.00% 100.00% [DATE…" at bounding box center [813, 511] width 1104 height 496
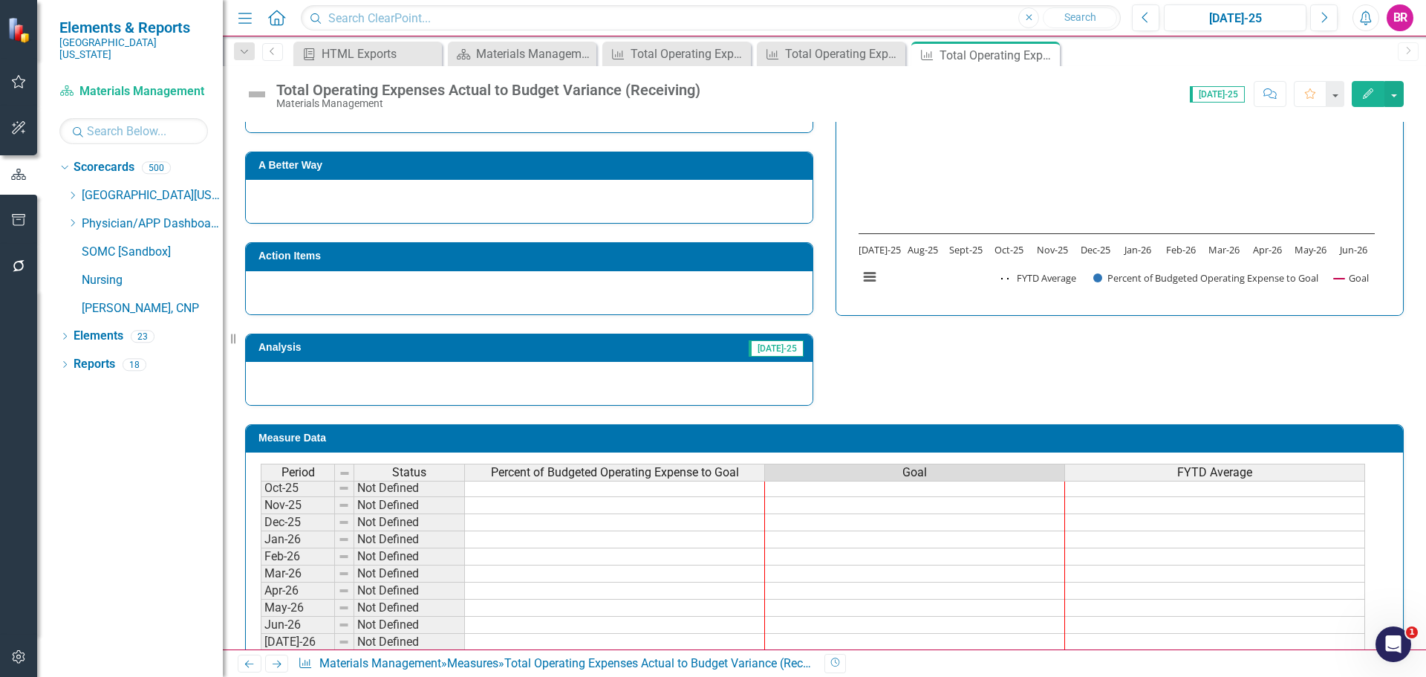
scroll to position [922, 0]
drag, startPoint x: 1064, startPoint y: 503, endPoint x: 1081, endPoint y: 576, distance: 75.3
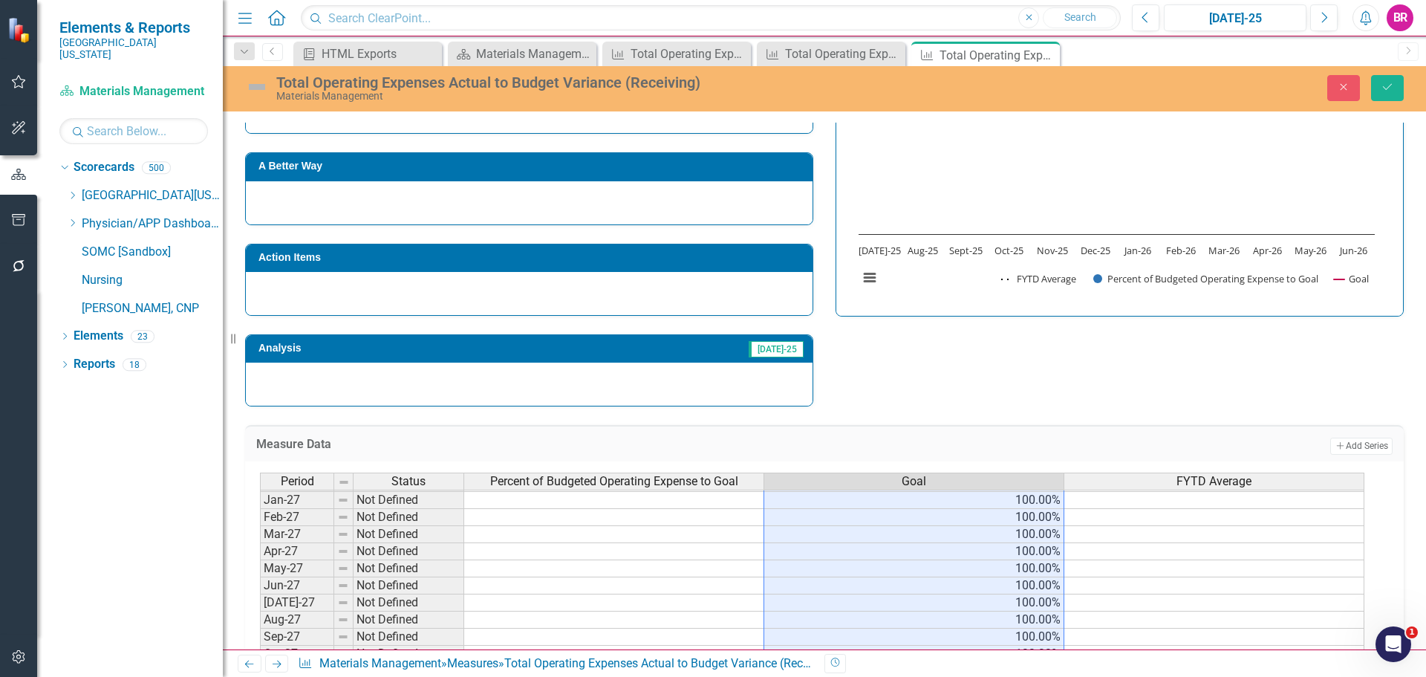
type textarea "100"
click at [1390, 88] on icon "Save" at bounding box center [1387, 87] width 13 height 10
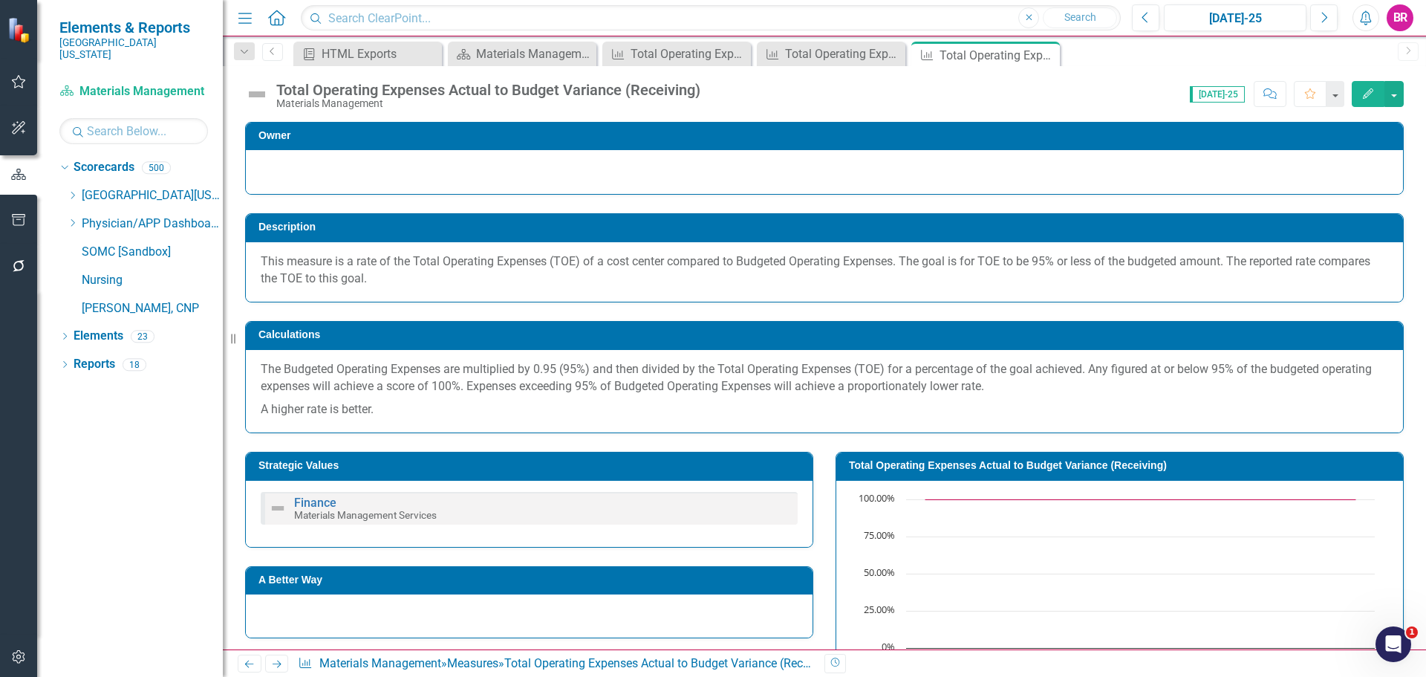
click at [278, 667] on icon "Next" at bounding box center [276, 664] width 13 height 10
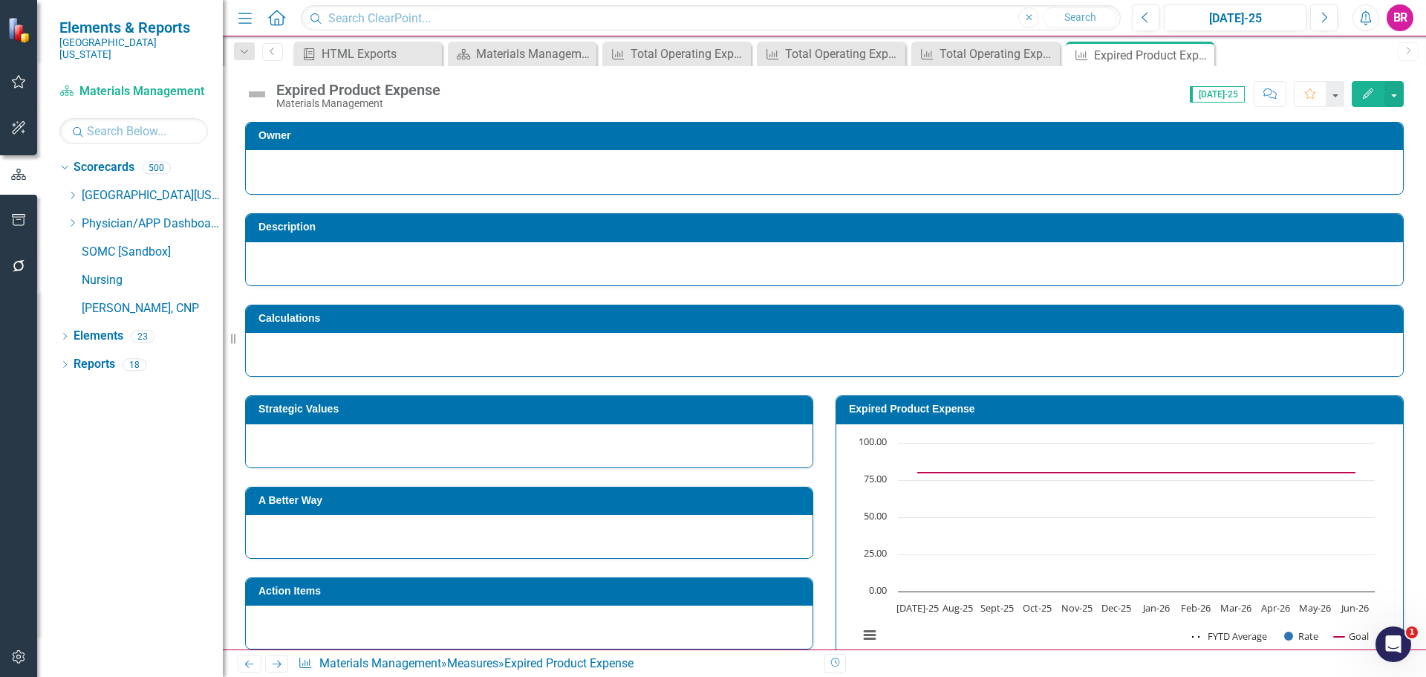
scroll to position [223, 0]
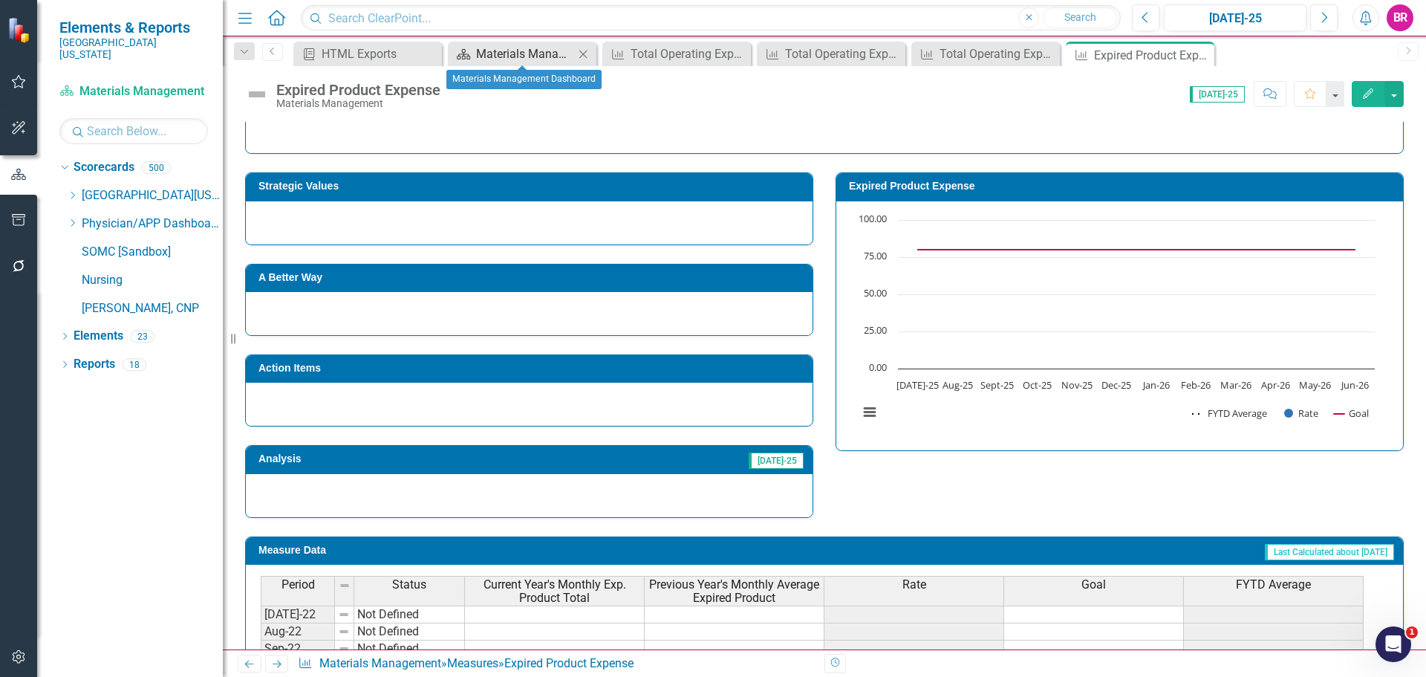
click at [496, 51] on div "Materials Management Dashboard" at bounding box center [525, 54] width 98 height 19
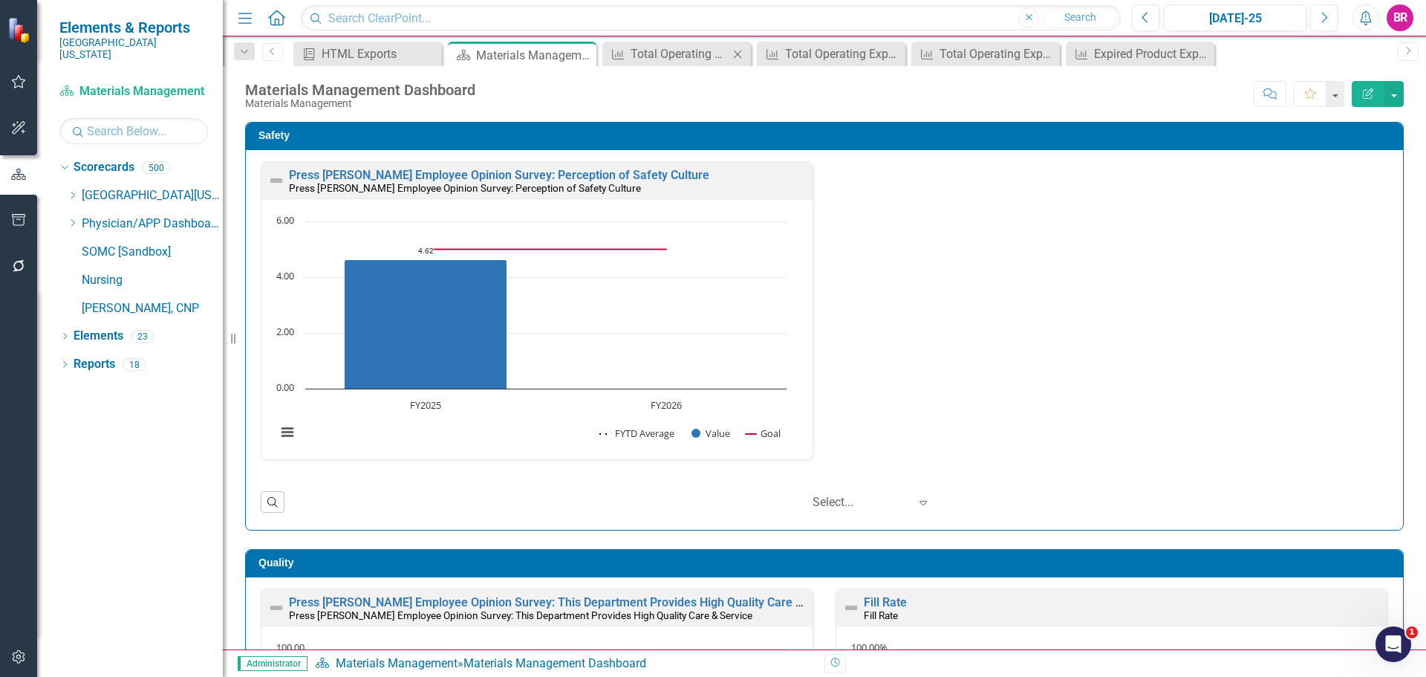
click at [737, 54] on icon at bounding box center [738, 54] width 8 height 8
click at [0, 0] on icon at bounding box center [0, 0] width 0 height 0
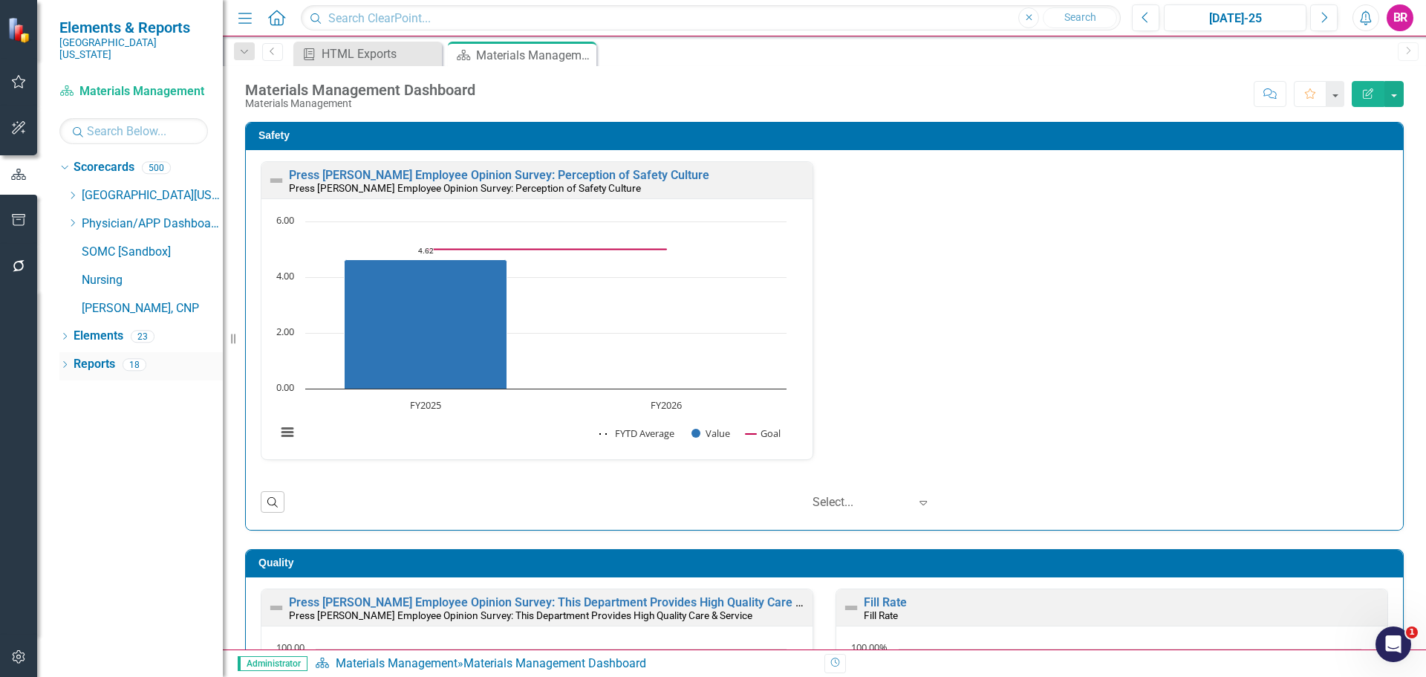
click at [100, 356] on link "Reports" at bounding box center [95, 364] width 42 height 17
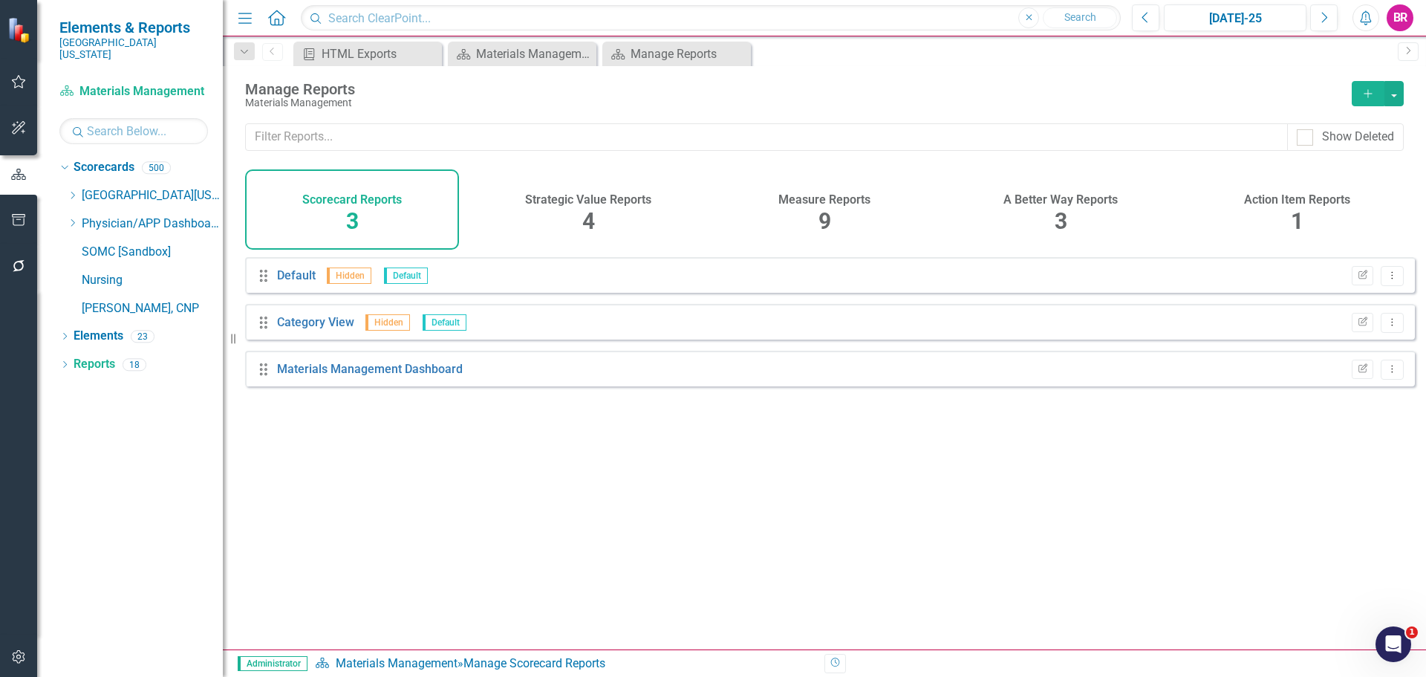
click at [815, 216] on div "Measure Reports 9" at bounding box center [824, 209] width 214 height 80
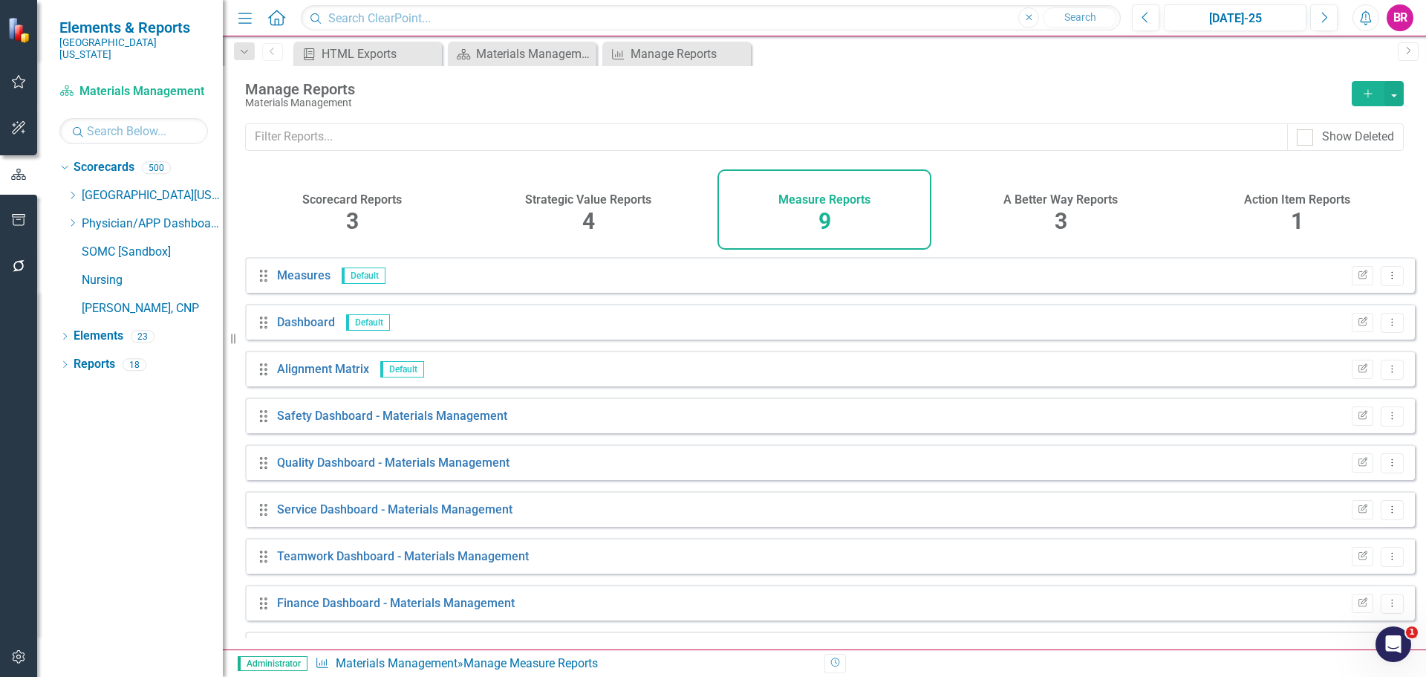
scroll to position [40, 0]
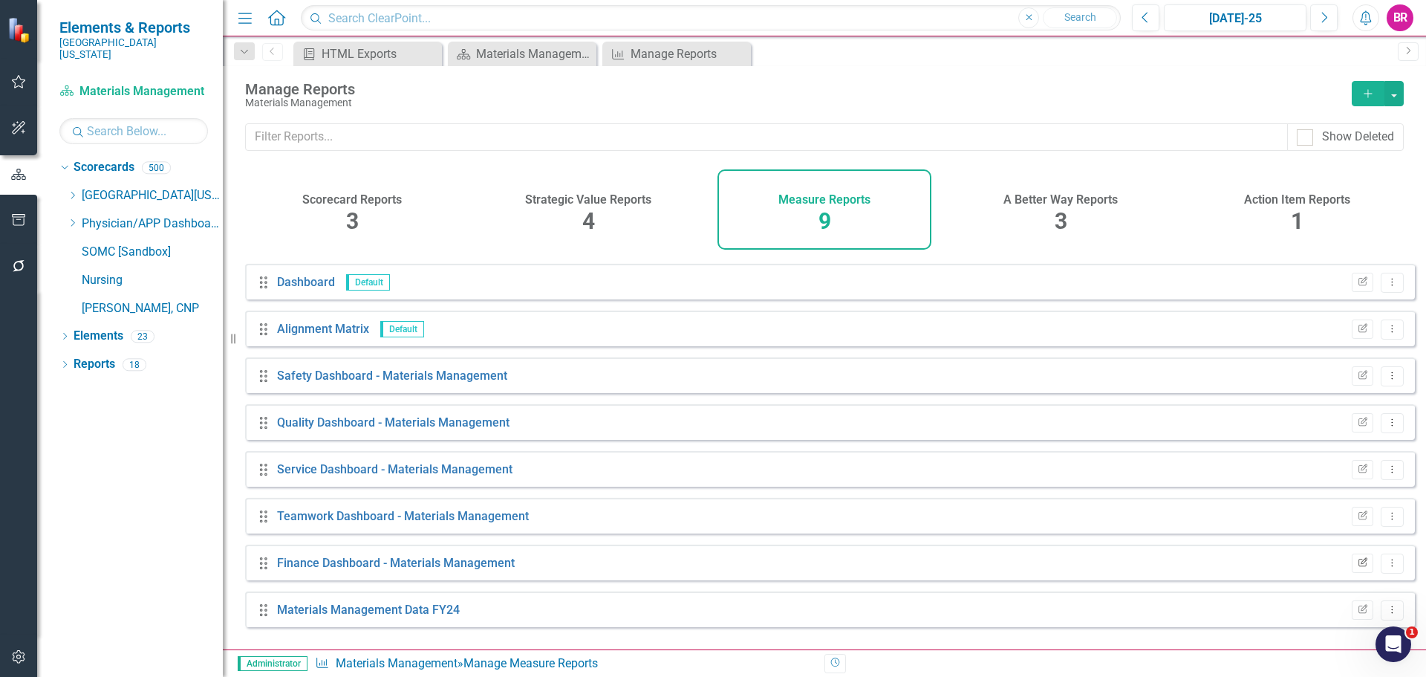
click at [1357, 567] on icon "Edit Report" at bounding box center [1362, 562] width 11 height 9
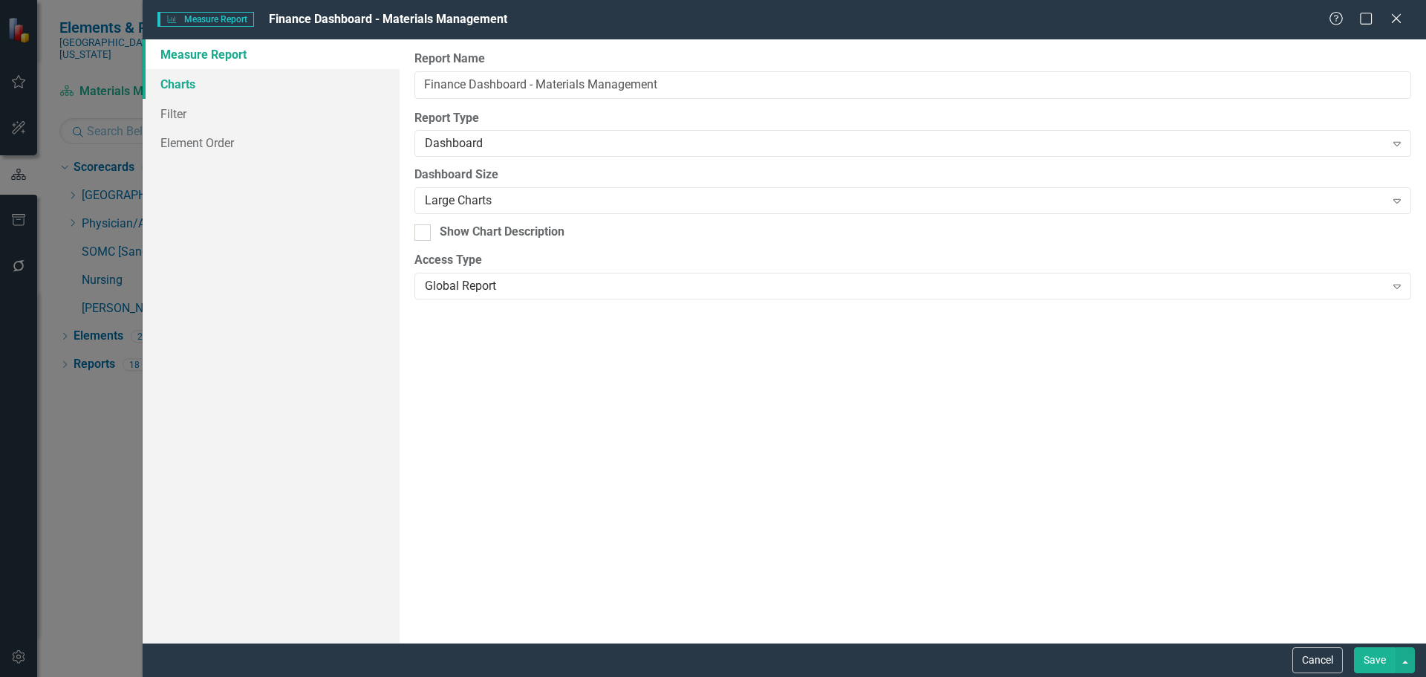
click at [198, 91] on link "Charts" at bounding box center [271, 84] width 257 height 30
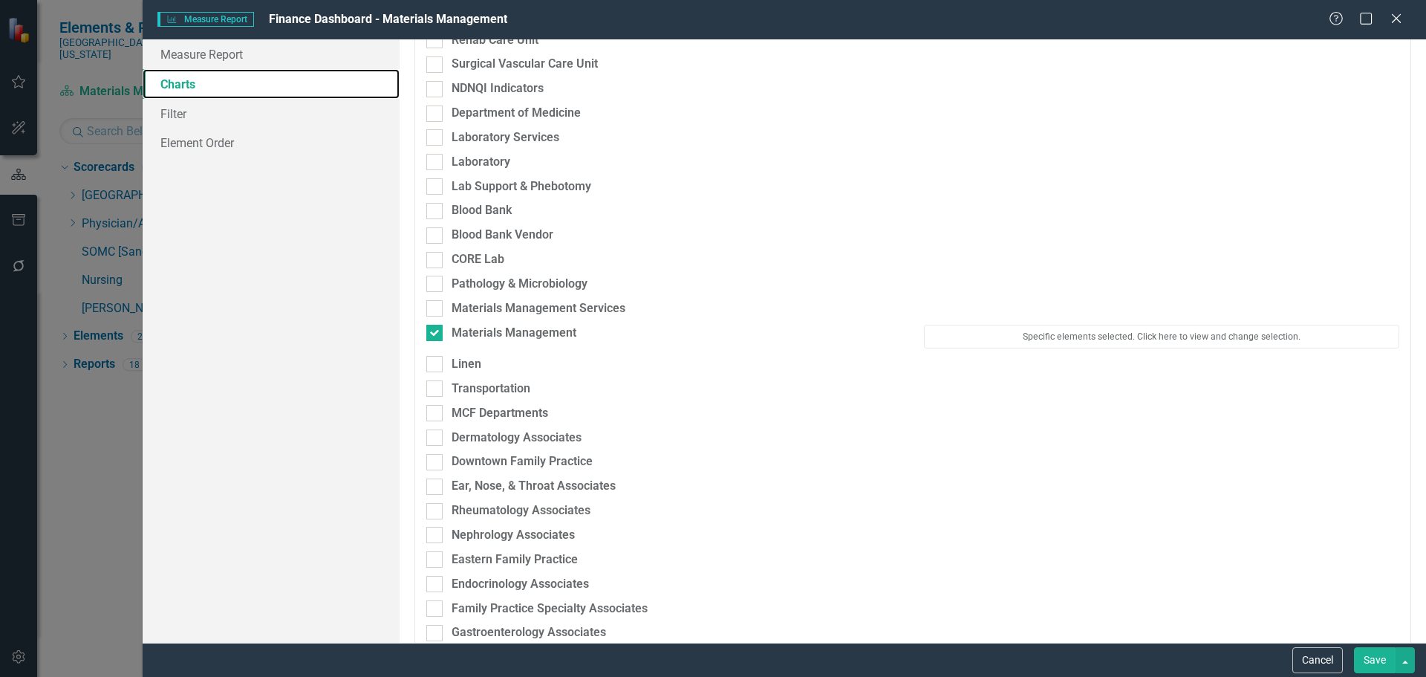
scroll to position [1411, 0]
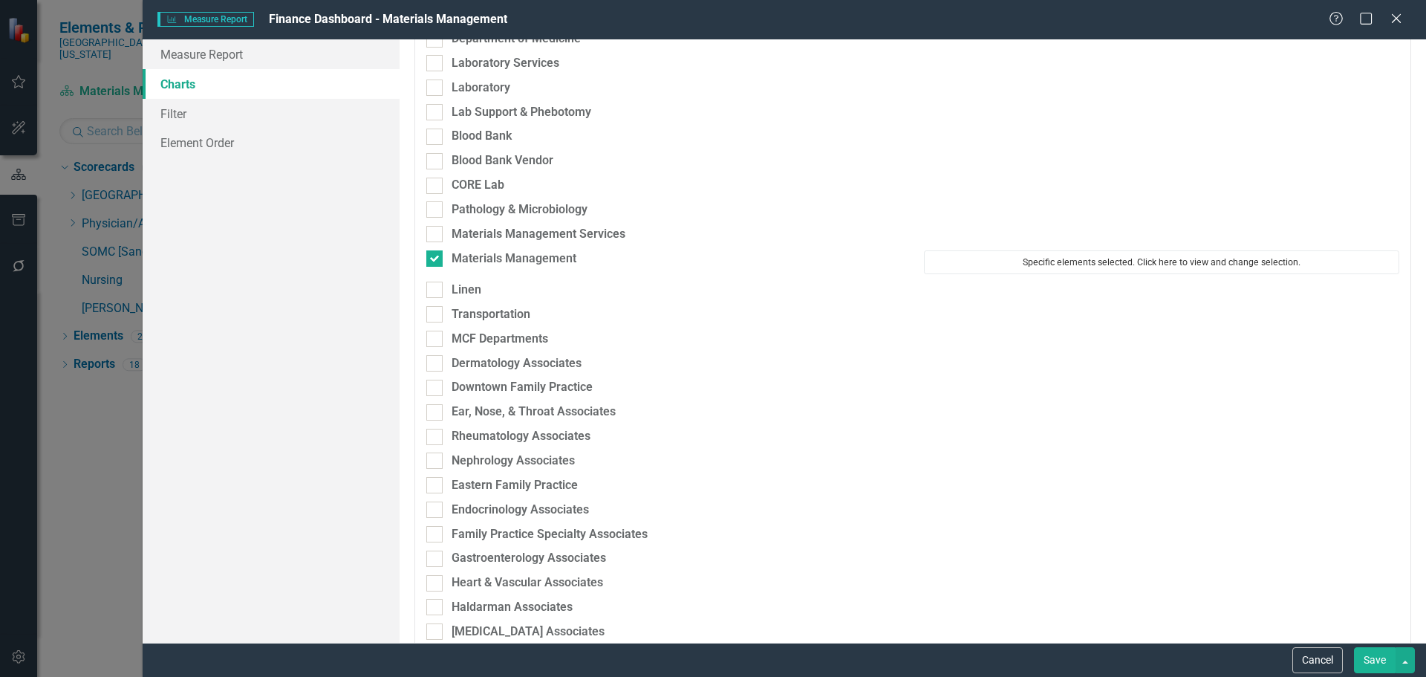
click at [1135, 270] on button "Specific elements selected. Click here to view and change selection." at bounding box center [1161, 262] width 475 height 24
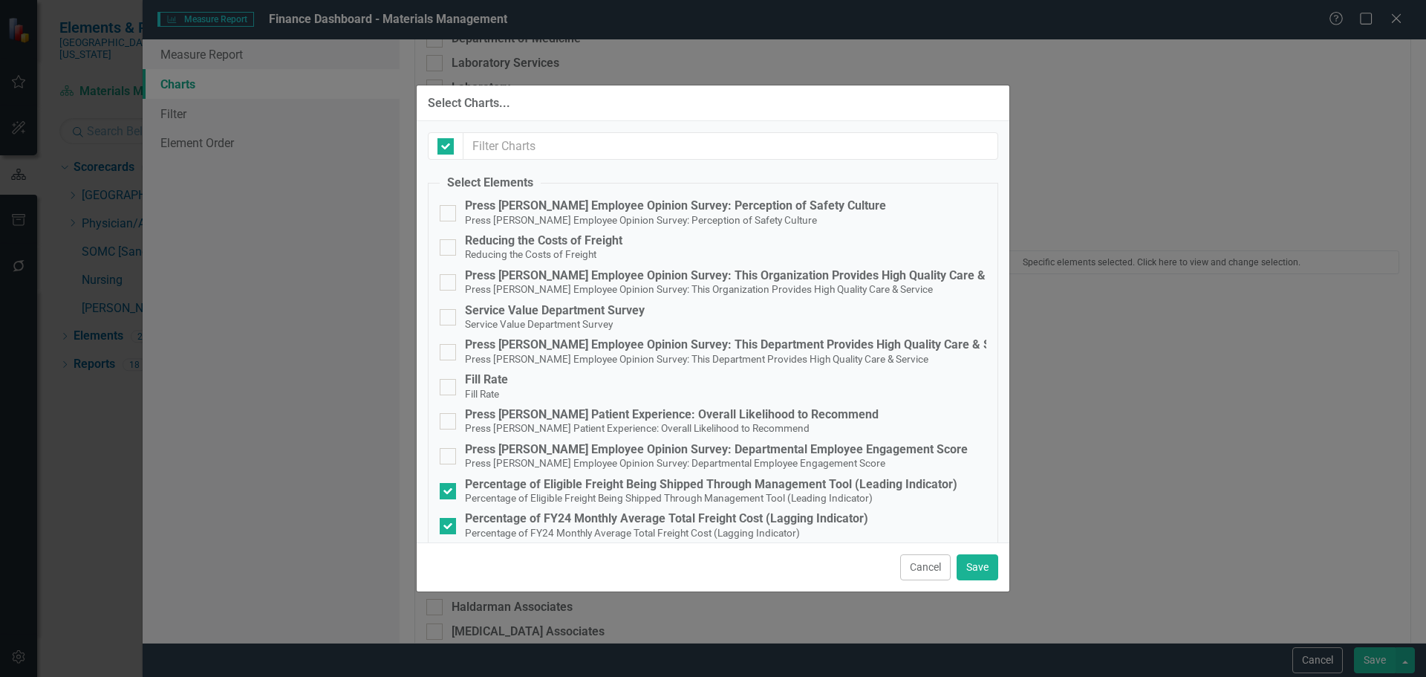
checkbox input "false"
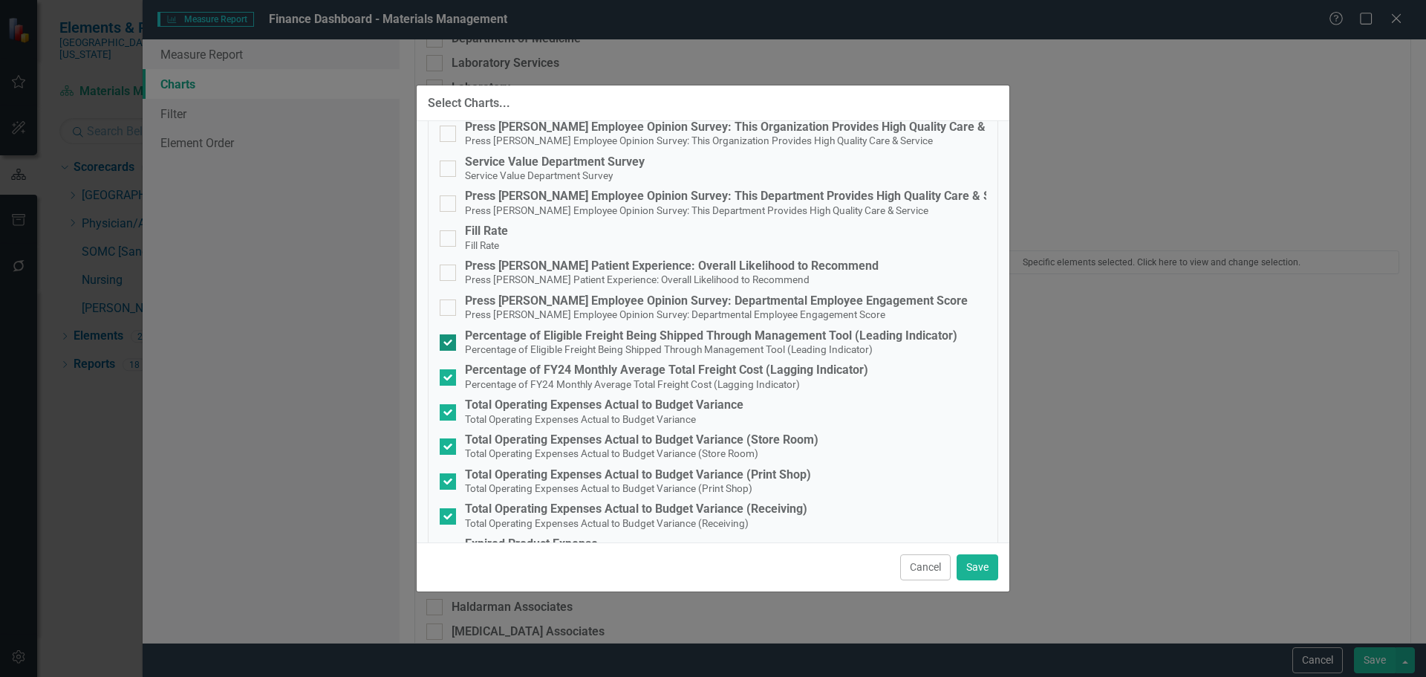
click at [769, 335] on div "Percentage of Eligible Freight Being Shipped Through Management Tool (Leading I…" at bounding box center [711, 335] width 492 height 13
click at [449, 335] on input "Percentage of Eligible Freight Being Shipped Through Management Tool (Leading I…" at bounding box center [445, 339] width 10 height 10
checkbox input "false"
click at [751, 368] on div "Percentage of FY24 Monthly Average Total Freight Cost (Lagging Indicator)" at bounding box center [666, 369] width 403 height 13
click at [449, 369] on input "Percentage of FY24 Monthly Average Total Freight Cost (Lagging Indicator) Perce…" at bounding box center [445, 374] width 10 height 10
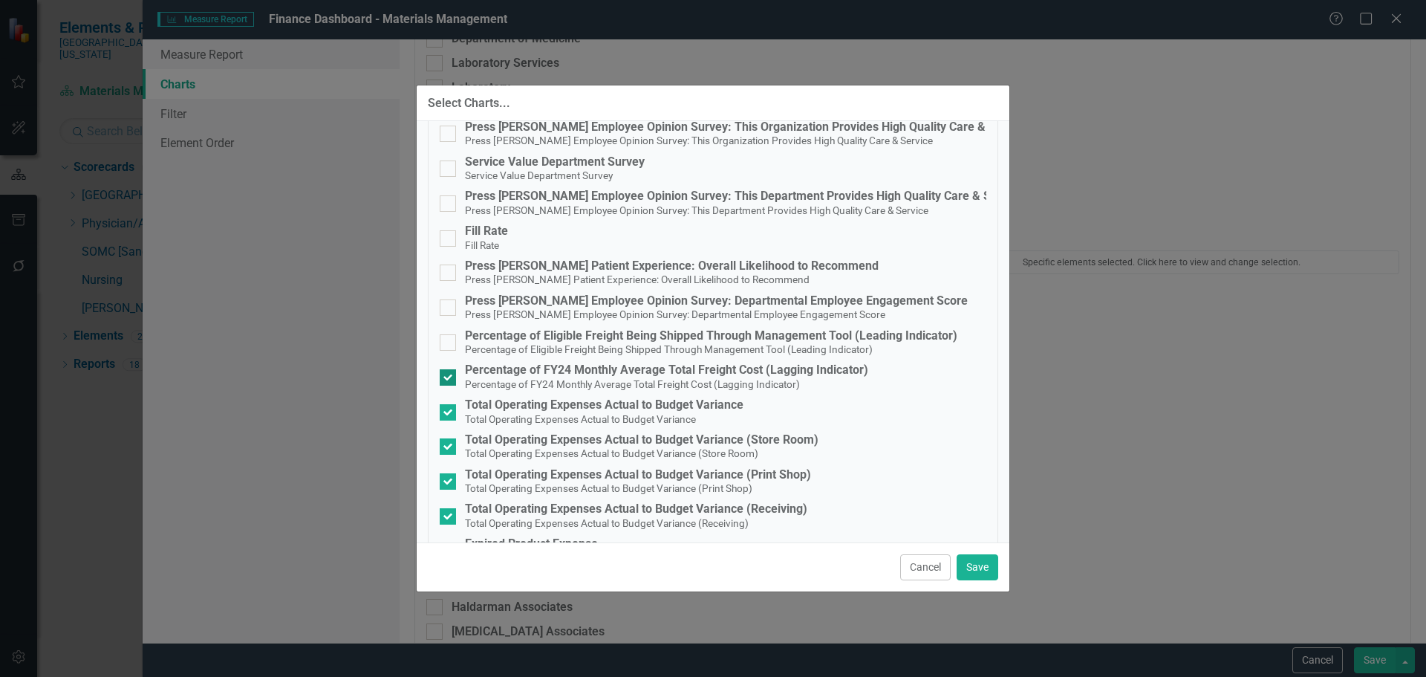
checkbox input "false"
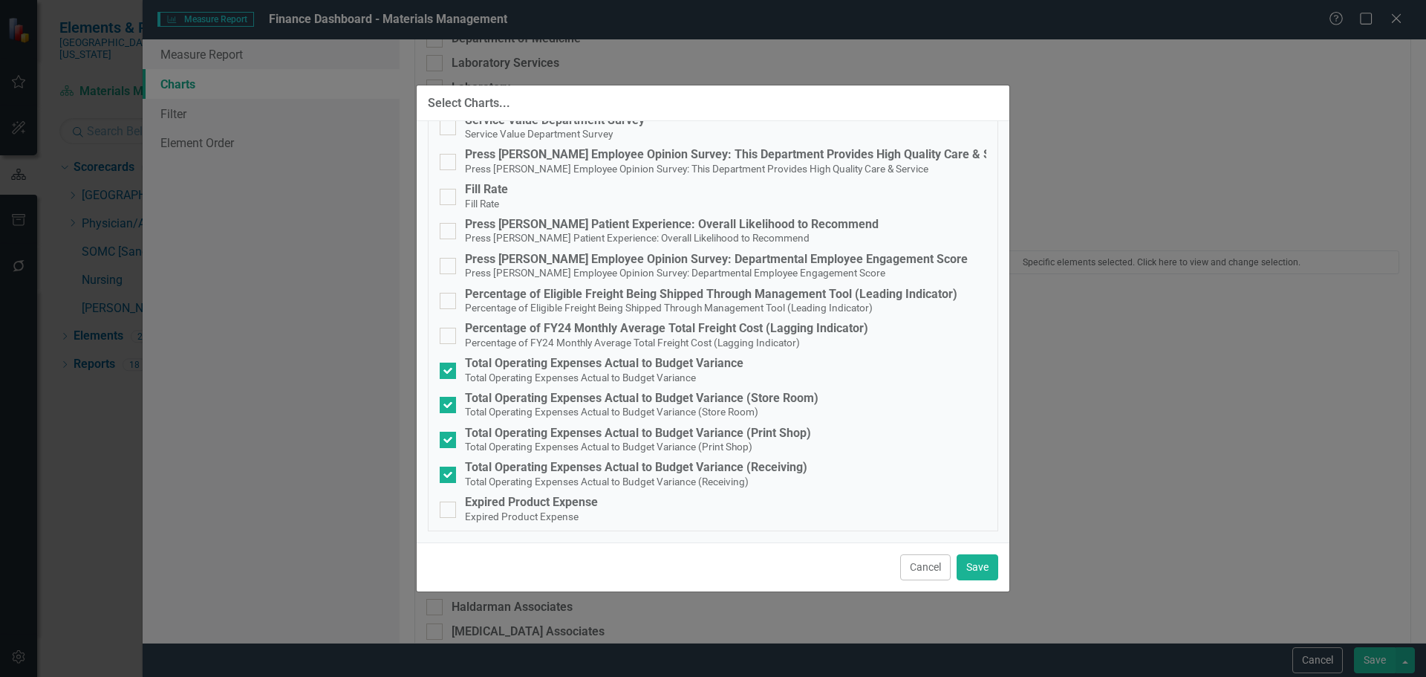
click at [920, 561] on button "Cancel" at bounding box center [925, 567] width 51 height 26
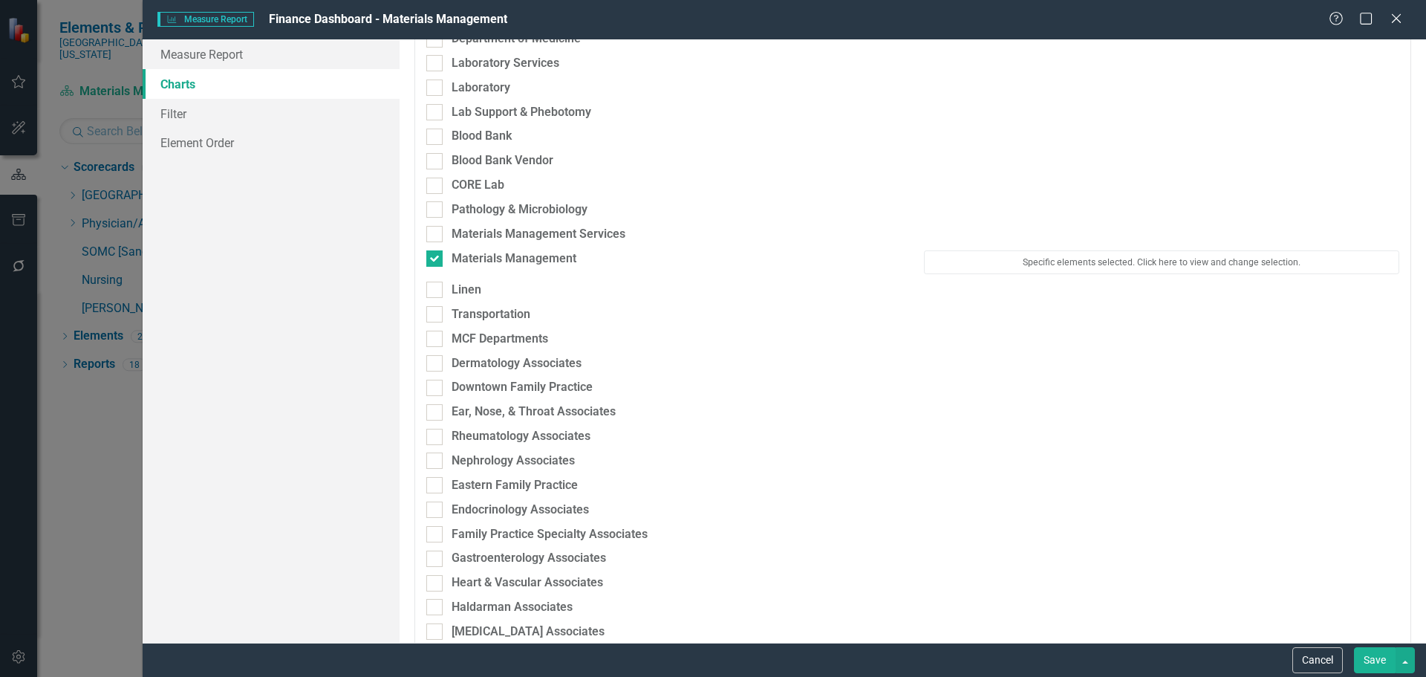
click at [920, 561] on div "Gastroenterology Associates" at bounding box center [912, 562] width 995 height 25
click at [1329, 666] on button "Cancel" at bounding box center [1317, 660] width 51 height 26
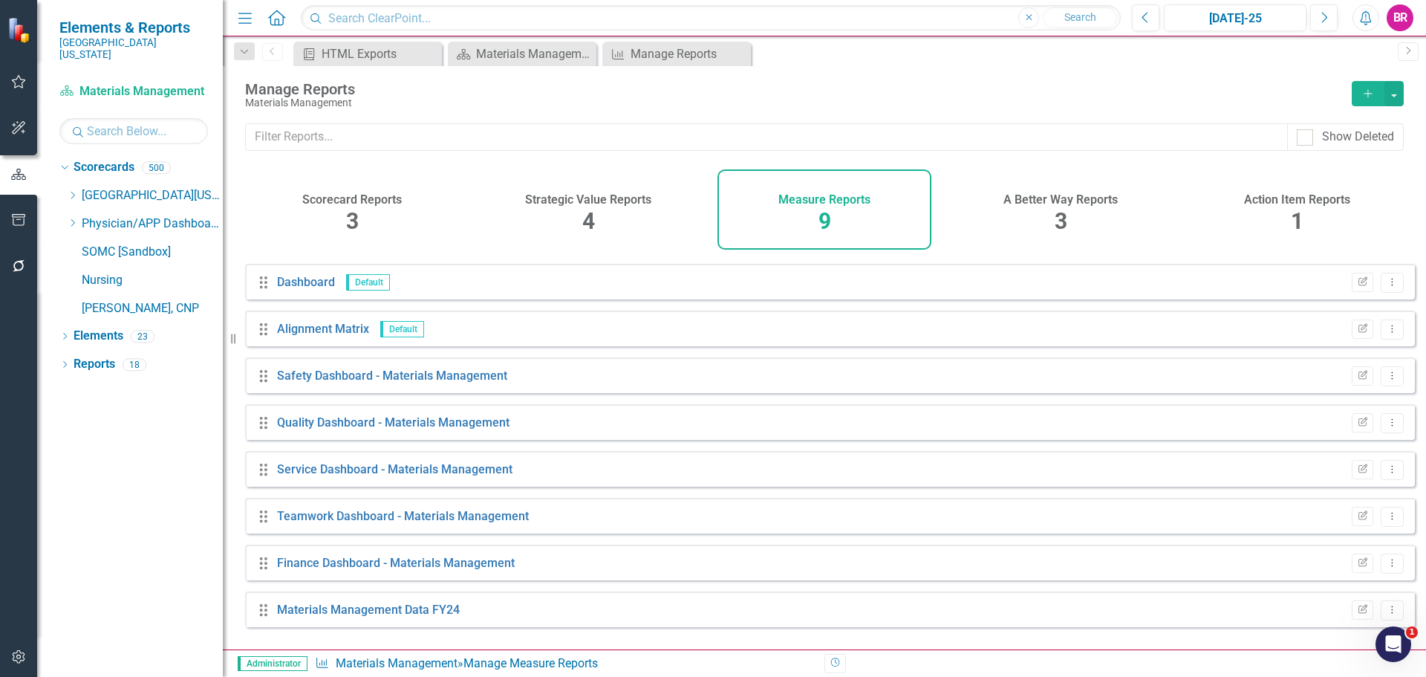
click at [355, 580] on div "Drag Finance Dashboard - Materials Management Edit Report Dropdown Menu" at bounding box center [830, 562] width 1170 height 36
click at [362, 570] on link "Finance Dashboard - Materials Management" at bounding box center [396, 563] width 238 height 14
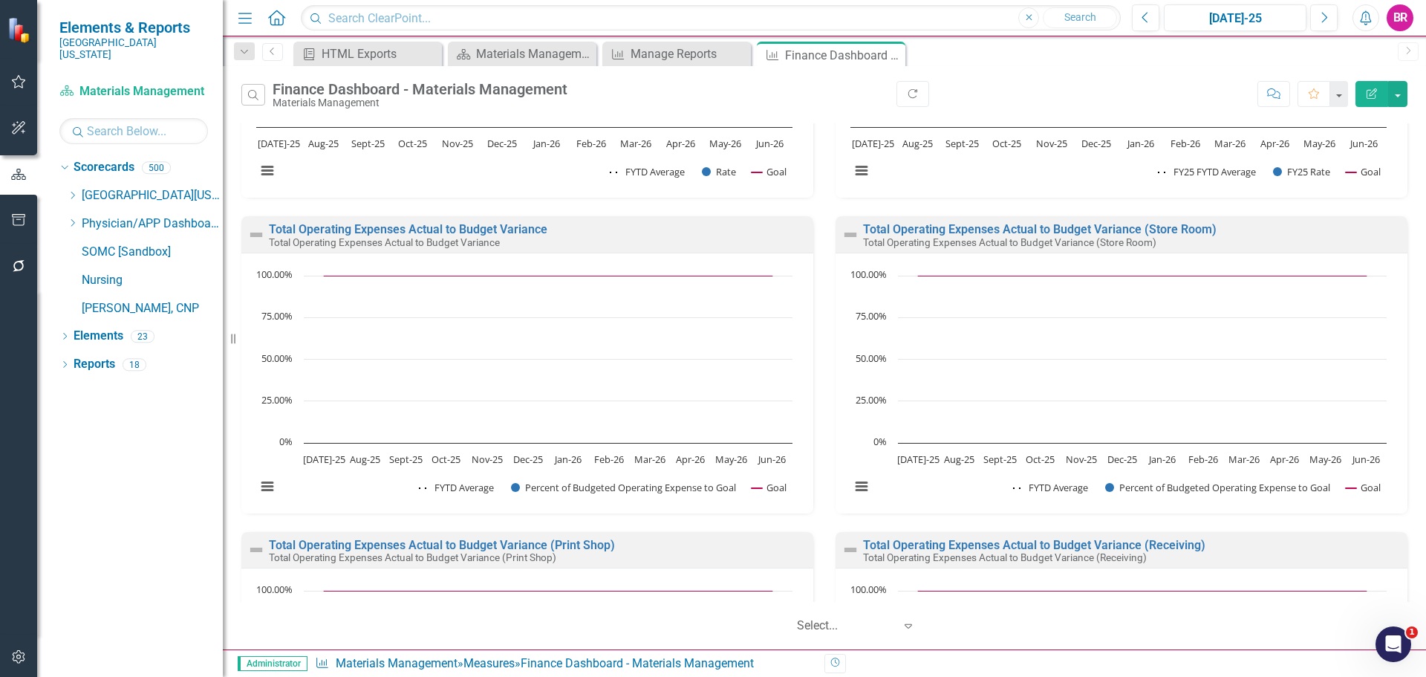
scroll to position [297, 0]
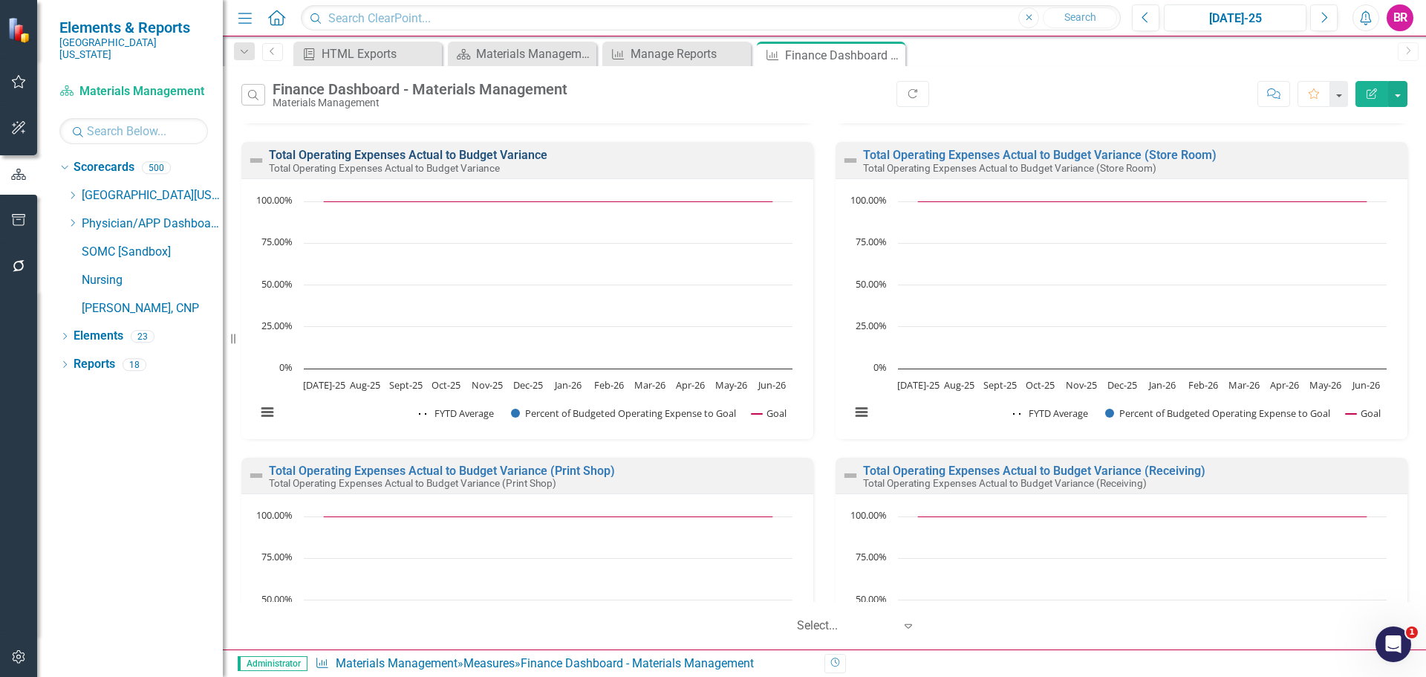
click at [493, 159] on link "Total Operating Expenses Actual to Budget Variance" at bounding box center [408, 155] width 278 height 14
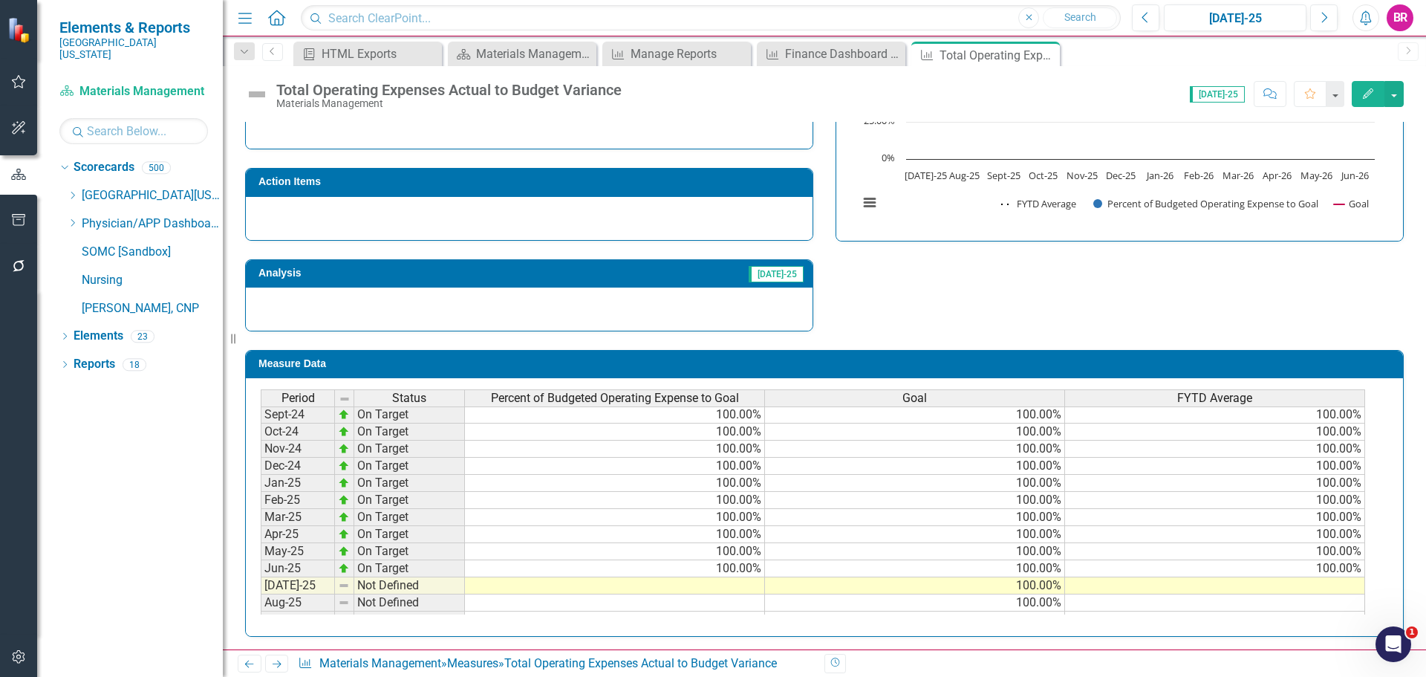
scroll to position [520, 0]
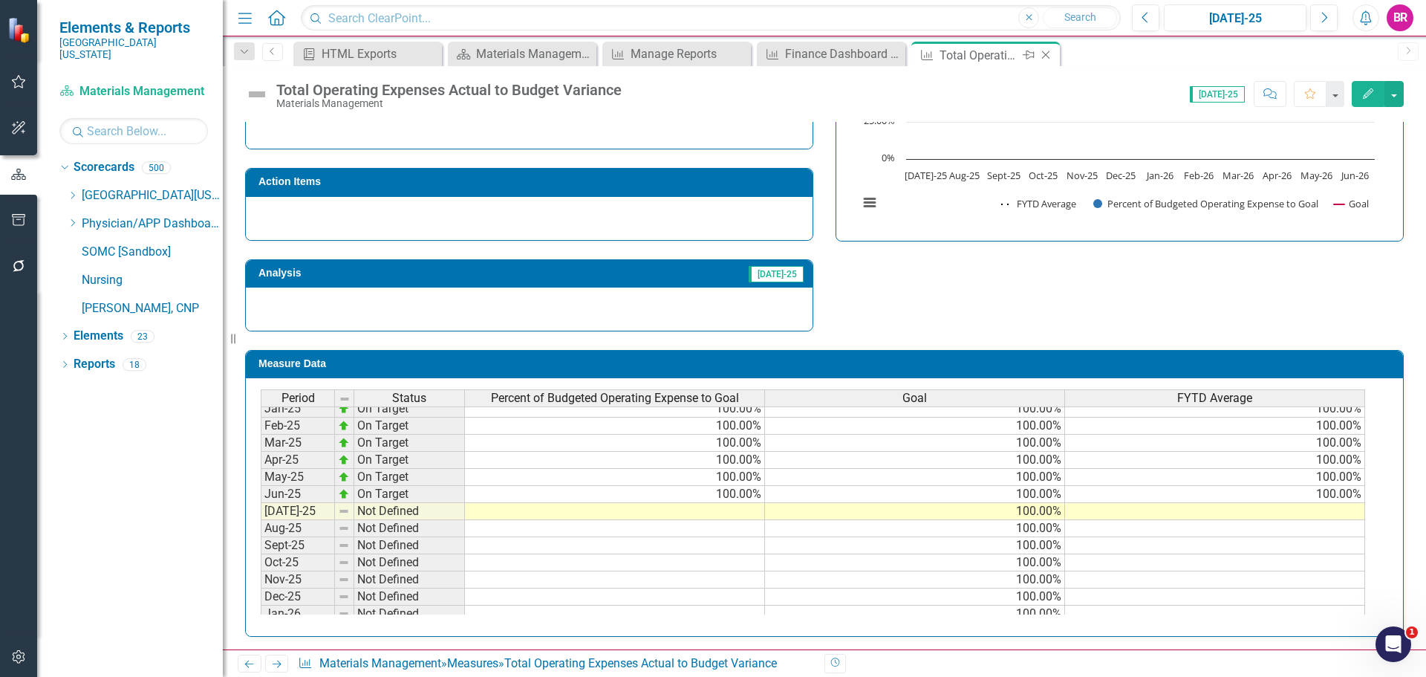
click at [1040, 55] on icon "Close" at bounding box center [1045, 55] width 15 height 12
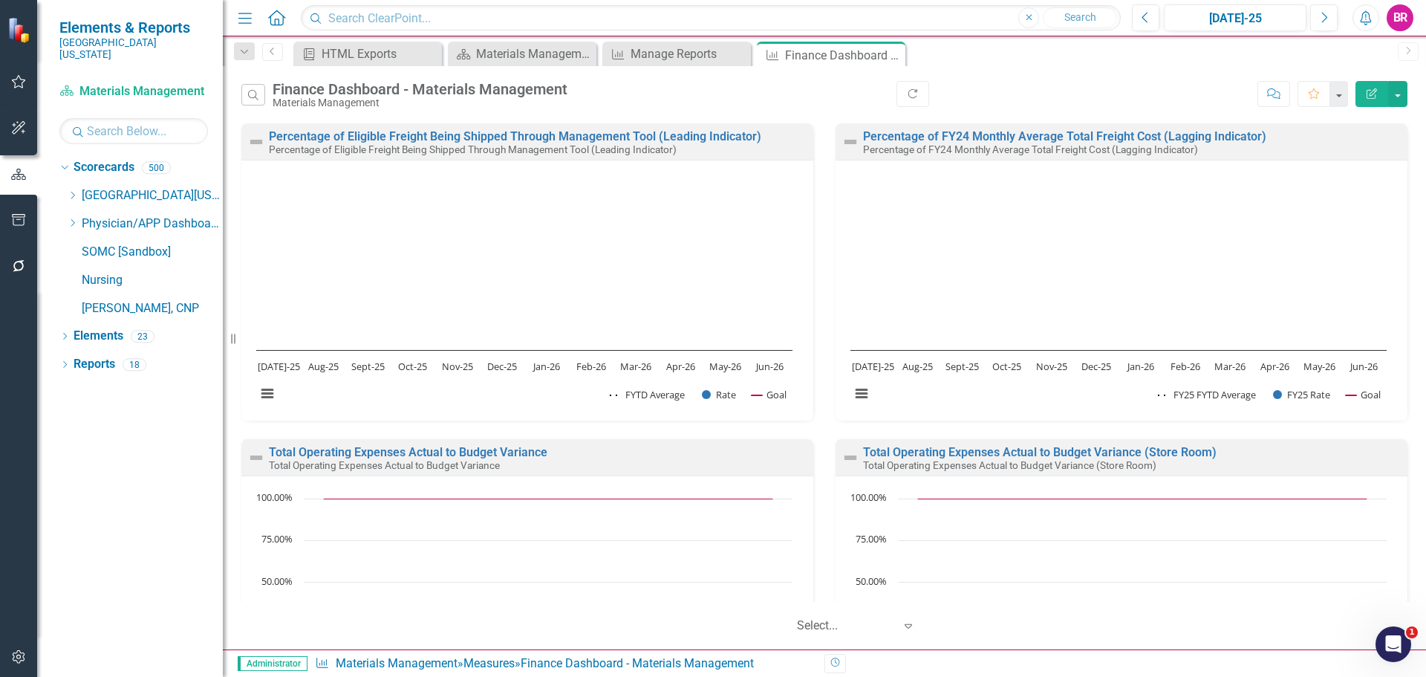
click at [0, 0] on icon "Close" at bounding box center [0, 0] width 0 height 0
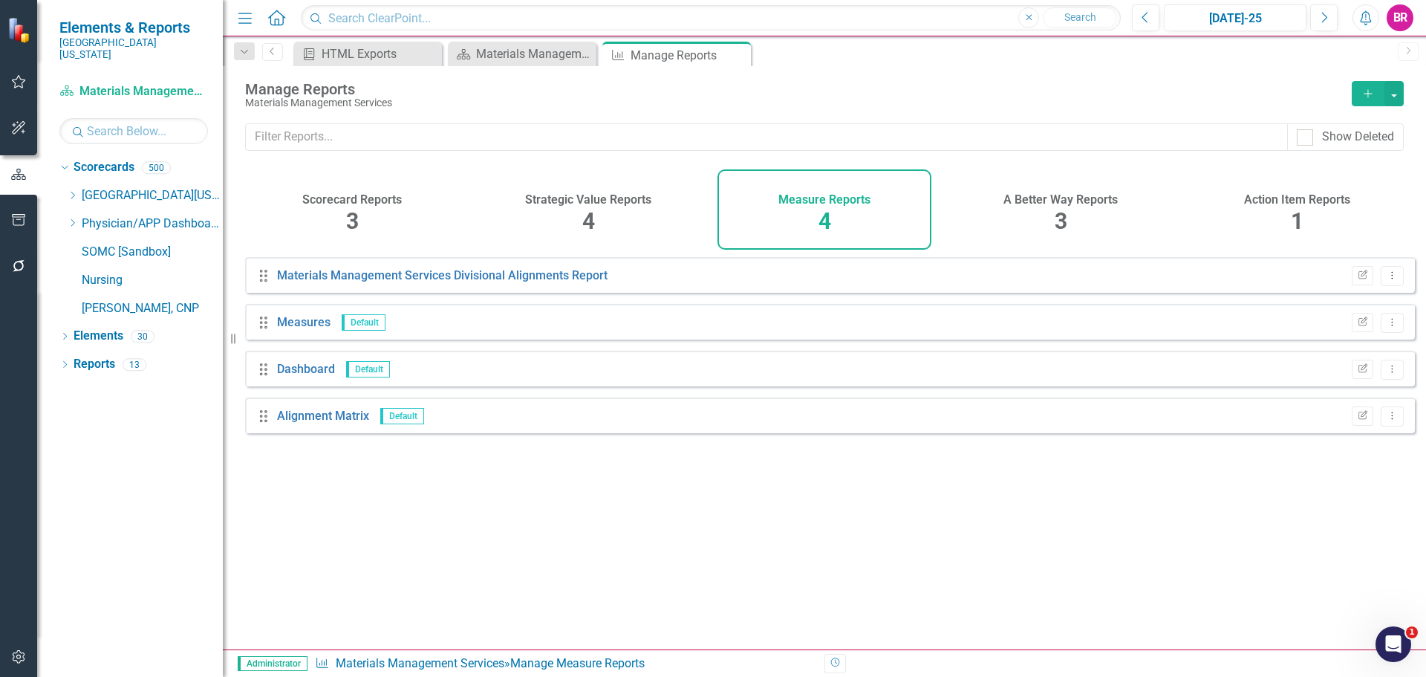
click at [579, 210] on div "Strategic Value Reports 4" at bounding box center [588, 209] width 214 height 80
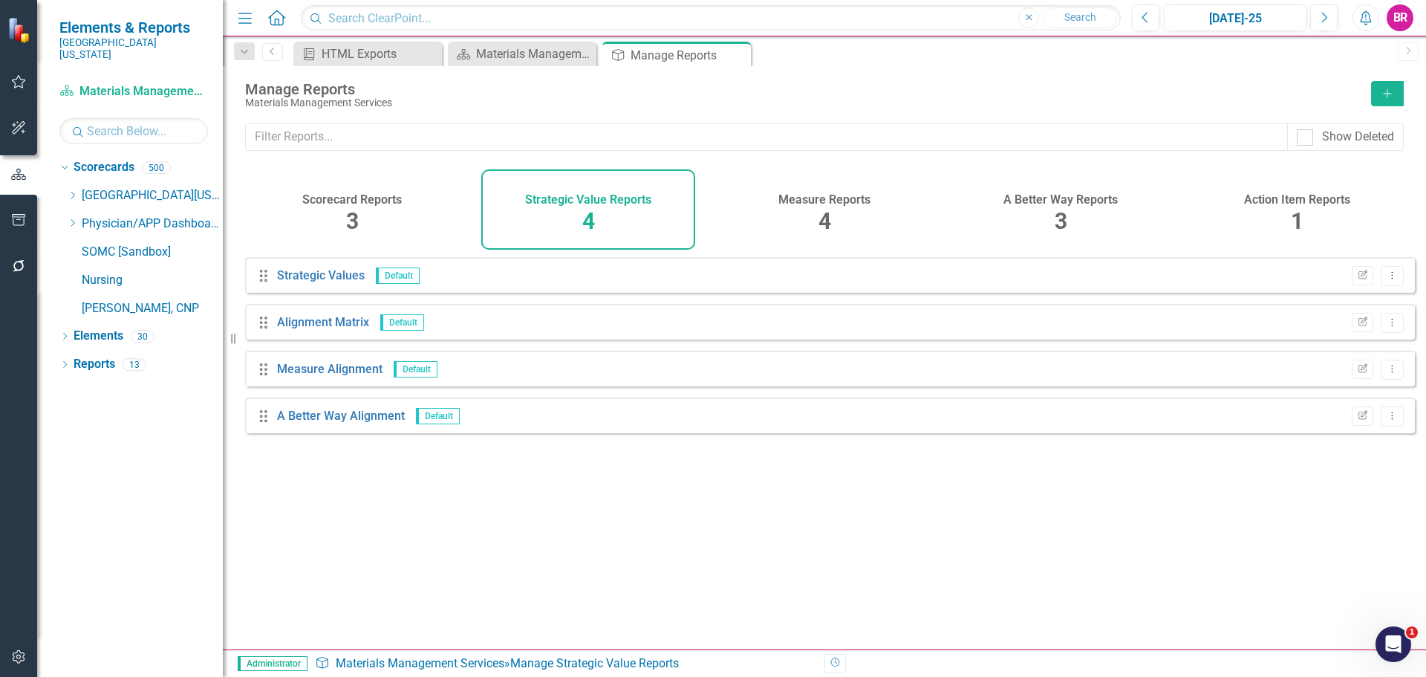
click at [821, 203] on h4 "Measure Reports" at bounding box center [824, 199] width 92 height 13
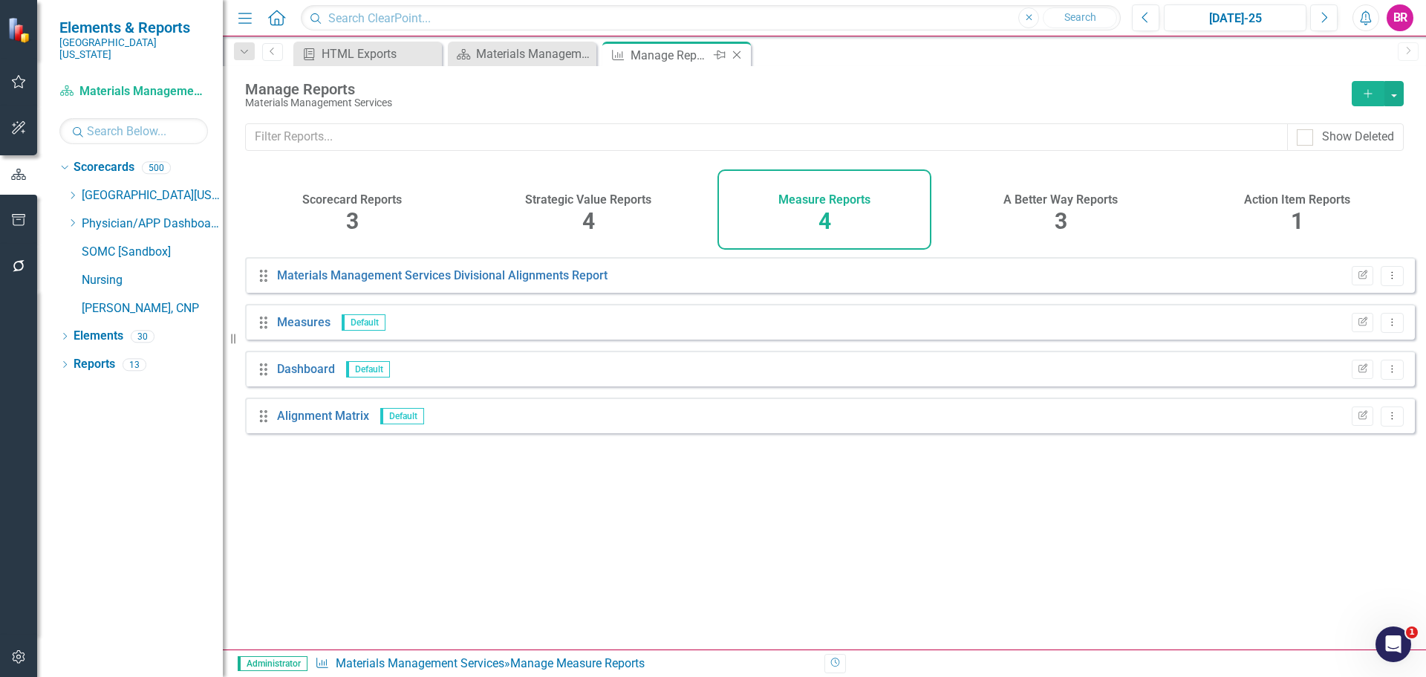
click at [737, 55] on icon "Close" at bounding box center [736, 55] width 15 height 12
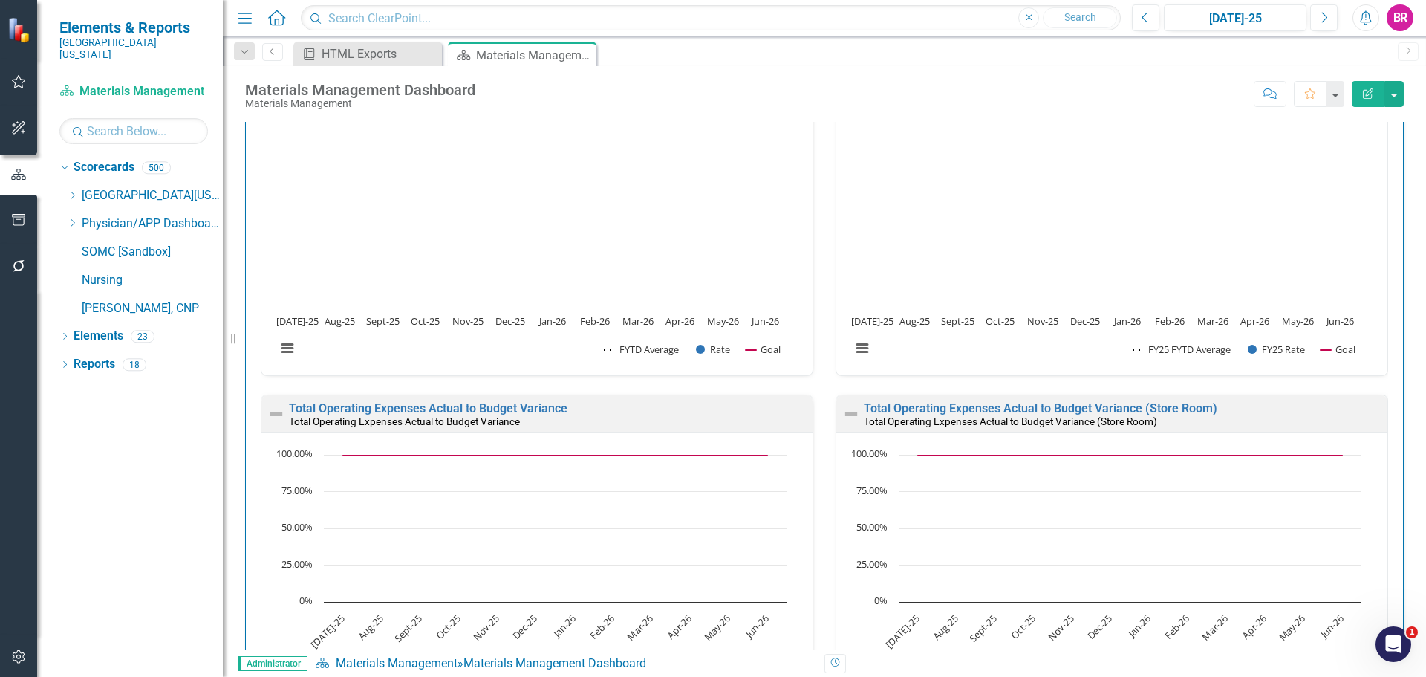
scroll to position [1643, 0]
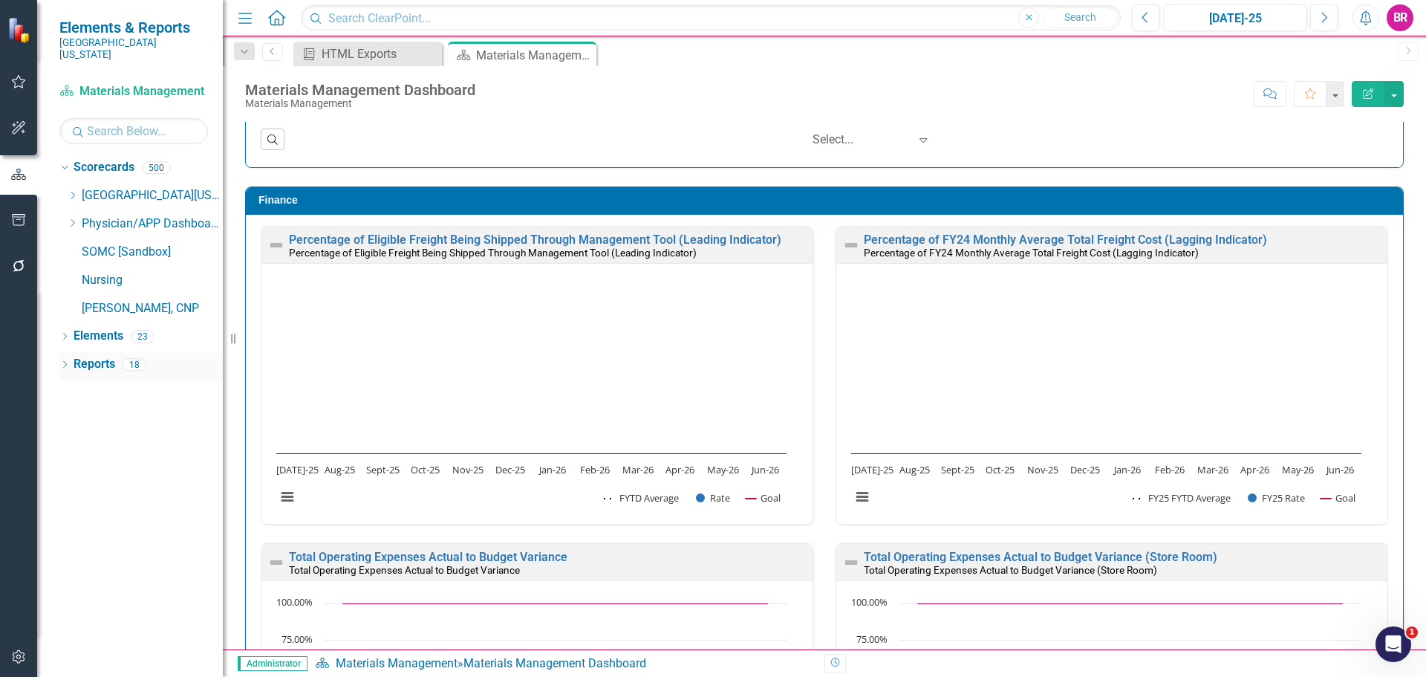
click at [105, 356] on link "Reports" at bounding box center [95, 364] width 42 height 17
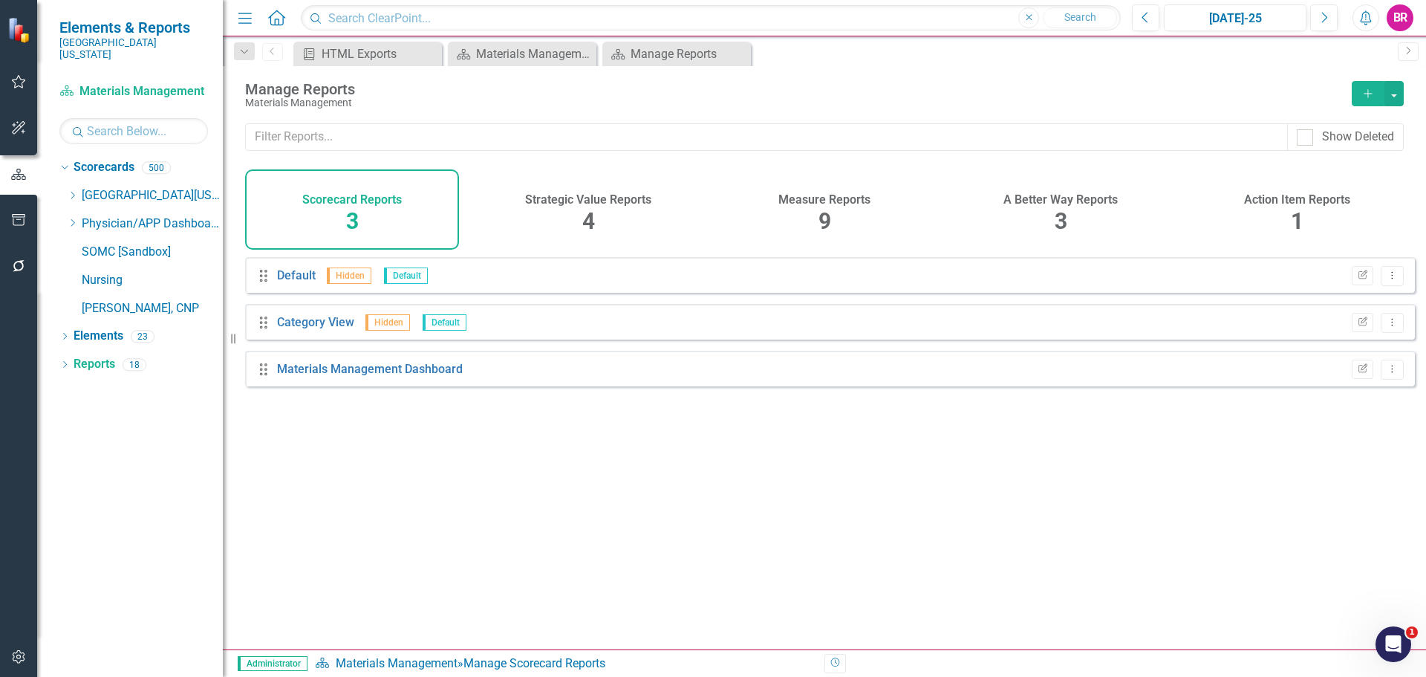
click at [819, 205] on h4 "Measure Reports" at bounding box center [824, 199] width 92 height 13
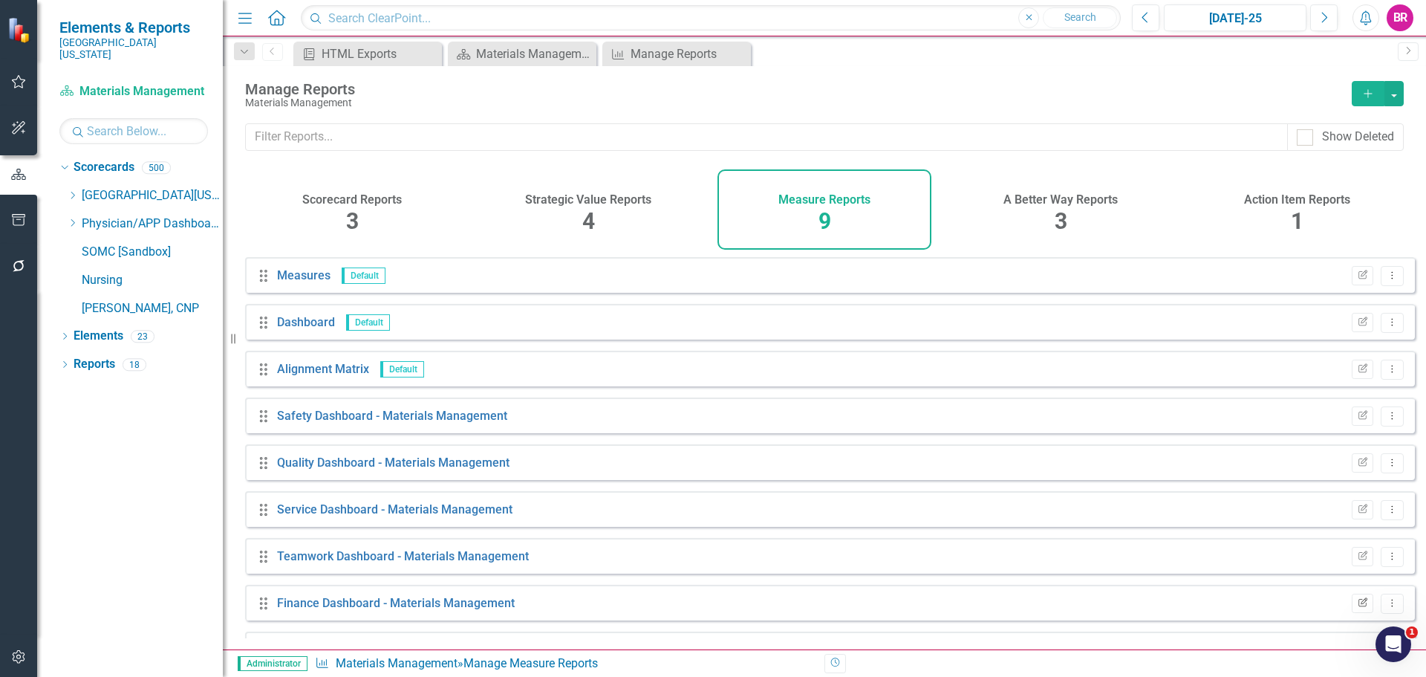
click at [1357, 607] on icon "Edit Report" at bounding box center [1362, 603] width 11 height 9
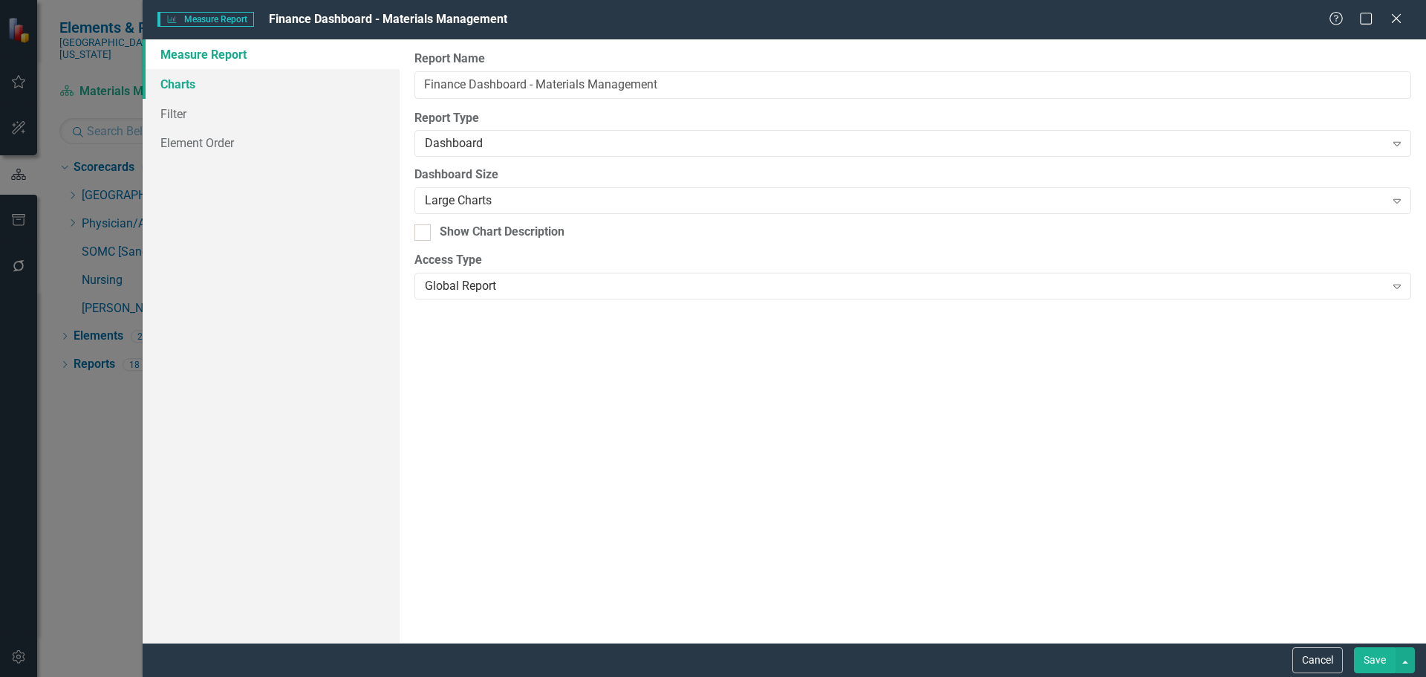
click at [169, 85] on link "Charts" at bounding box center [271, 84] width 257 height 30
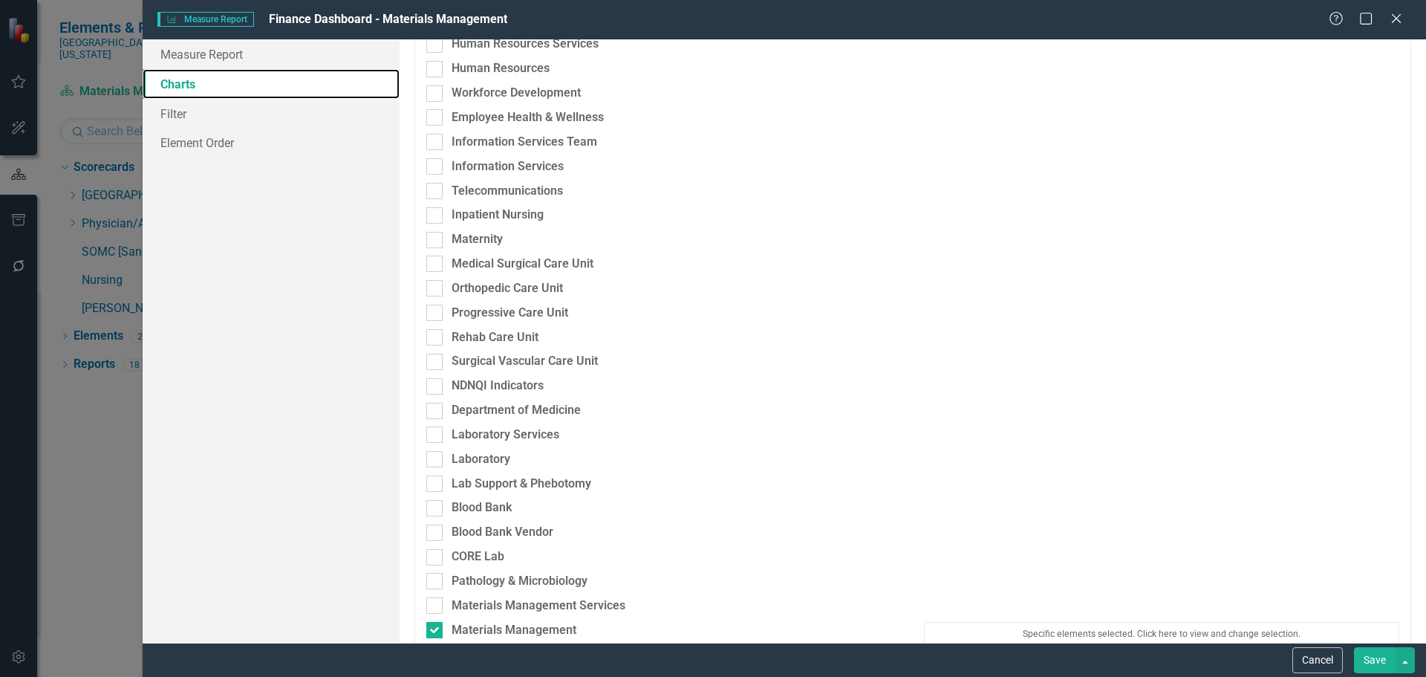
scroll to position [1485, 0]
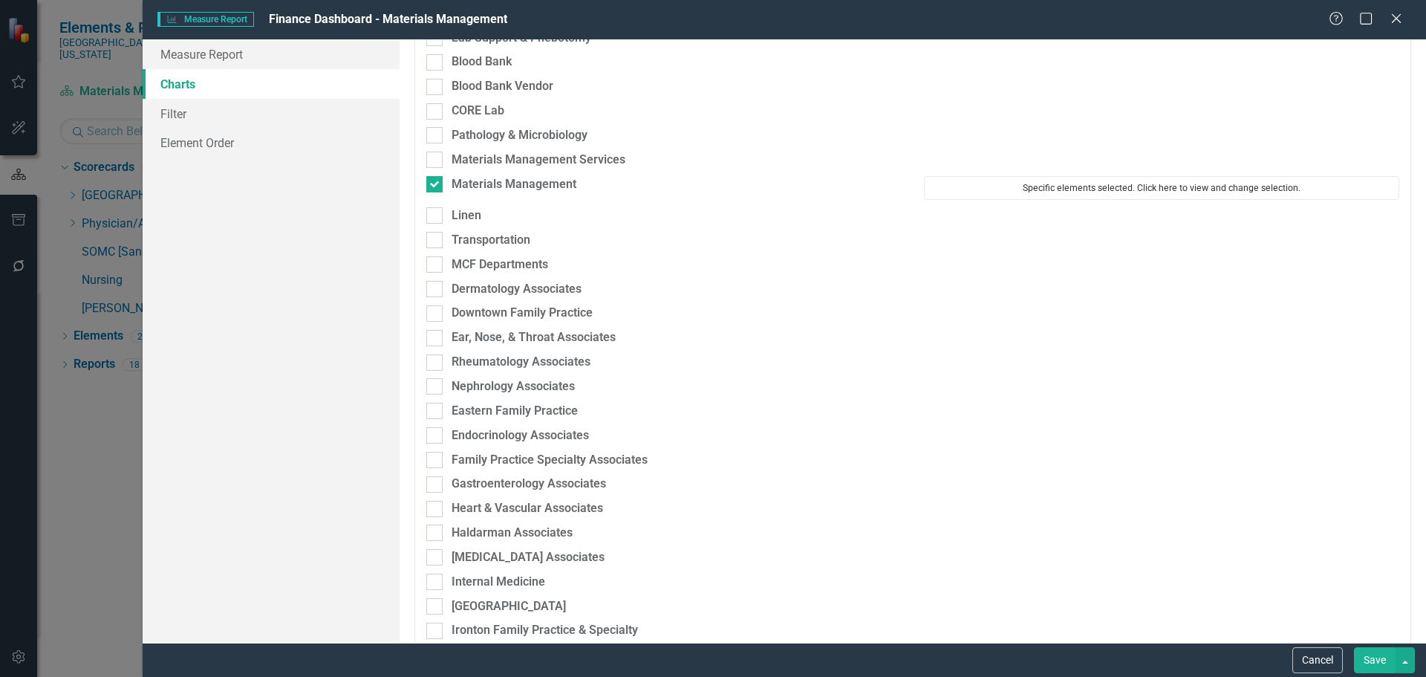
click at [1049, 186] on button "Specific elements selected. Click here to view and change selection." at bounding box center [1161, 188] width 475 height 24
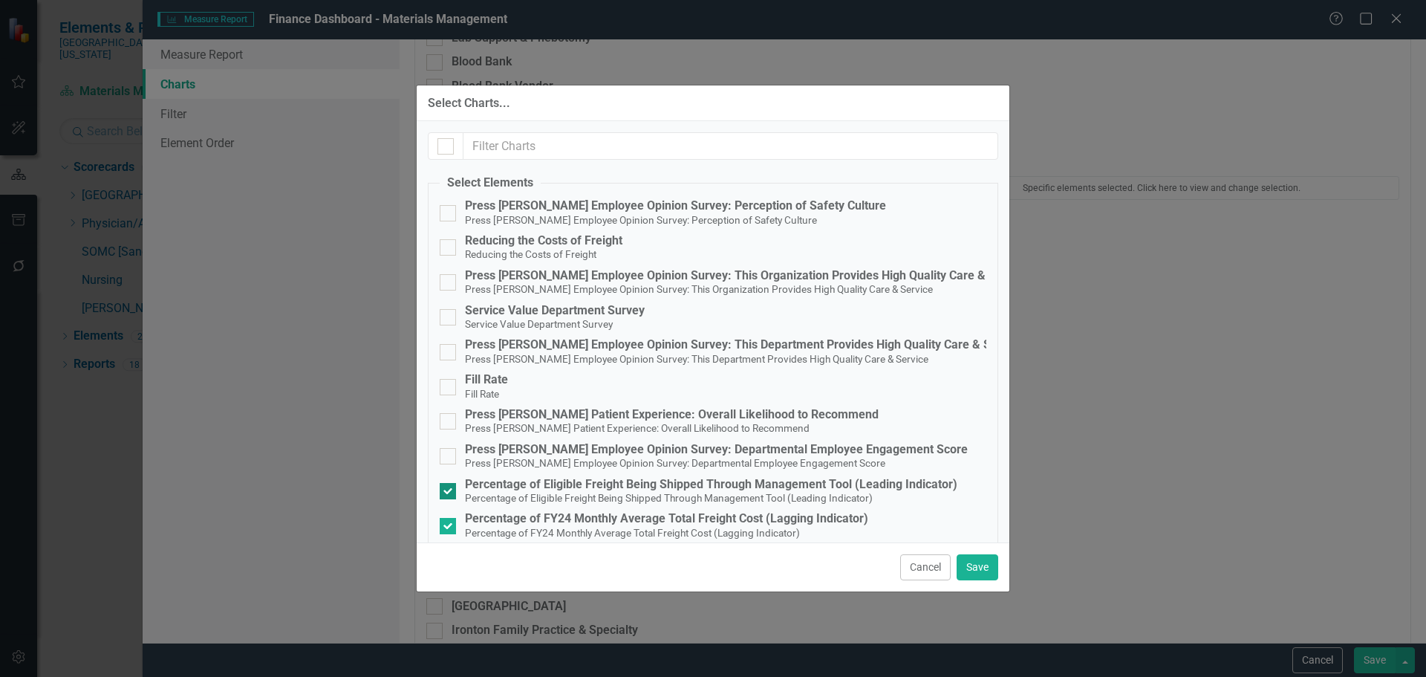
click at [639, 492] on small "Percentage of Eligible Freight Being Shipped Through Management Tool (Leading I…" at bounding box center [669, 498] width 408 height 12
click at [449, 492] on input "Percentage of Eligible Freight Being Shipped Through Management Tool (Leading I…" at bounding box center [445, 488] width 10 height 10
checkbox input "false"
click at [636, 525] on span "Percentage of FY24 Monthly Average Total Freight Cost (Lagging Indicator)" at bounding box center [632, 532] width 335 height 14
click at [449, 524] on input "Percentage of FY24 Monthly Average Total Freight Cost (Lagging Indicator) Perce…" at bounding box center [445, 523] width 10 height 10
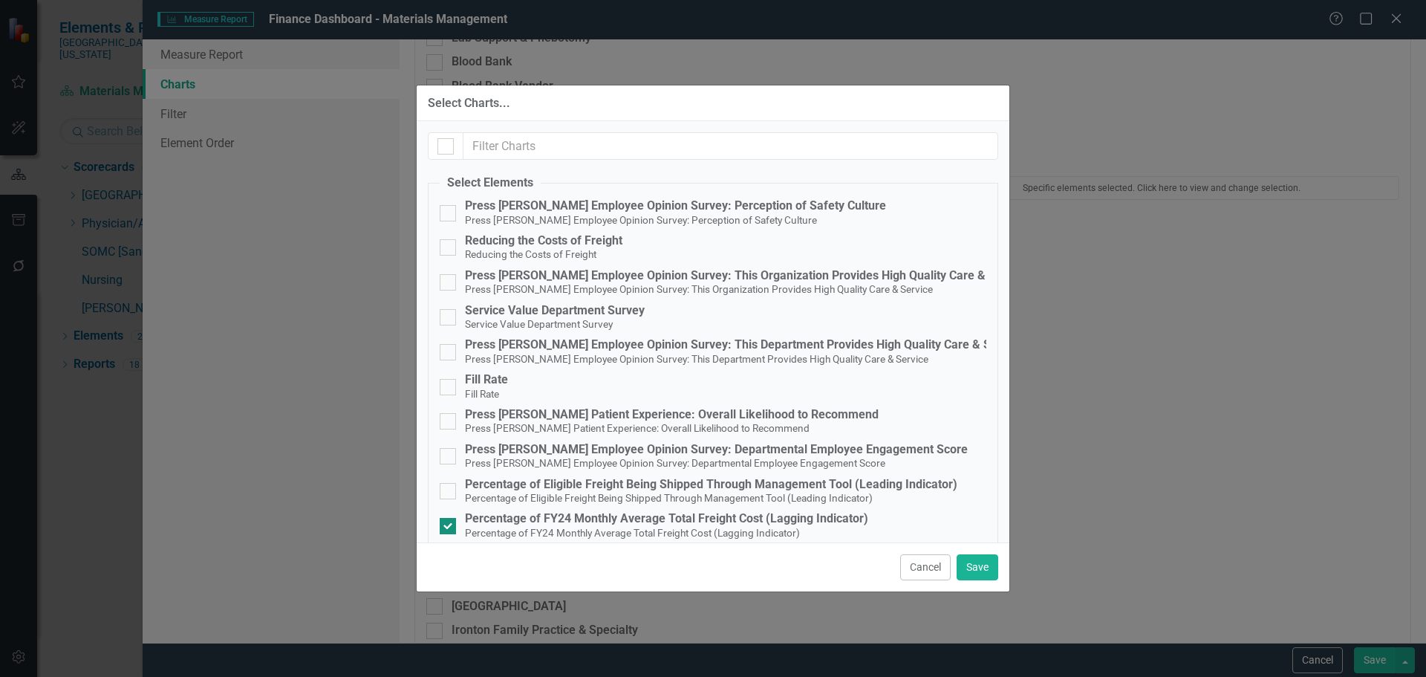
checkbox input "false"
click at [985, 567] on button "Save" at bounding box center [978, 567] width 42 height 26
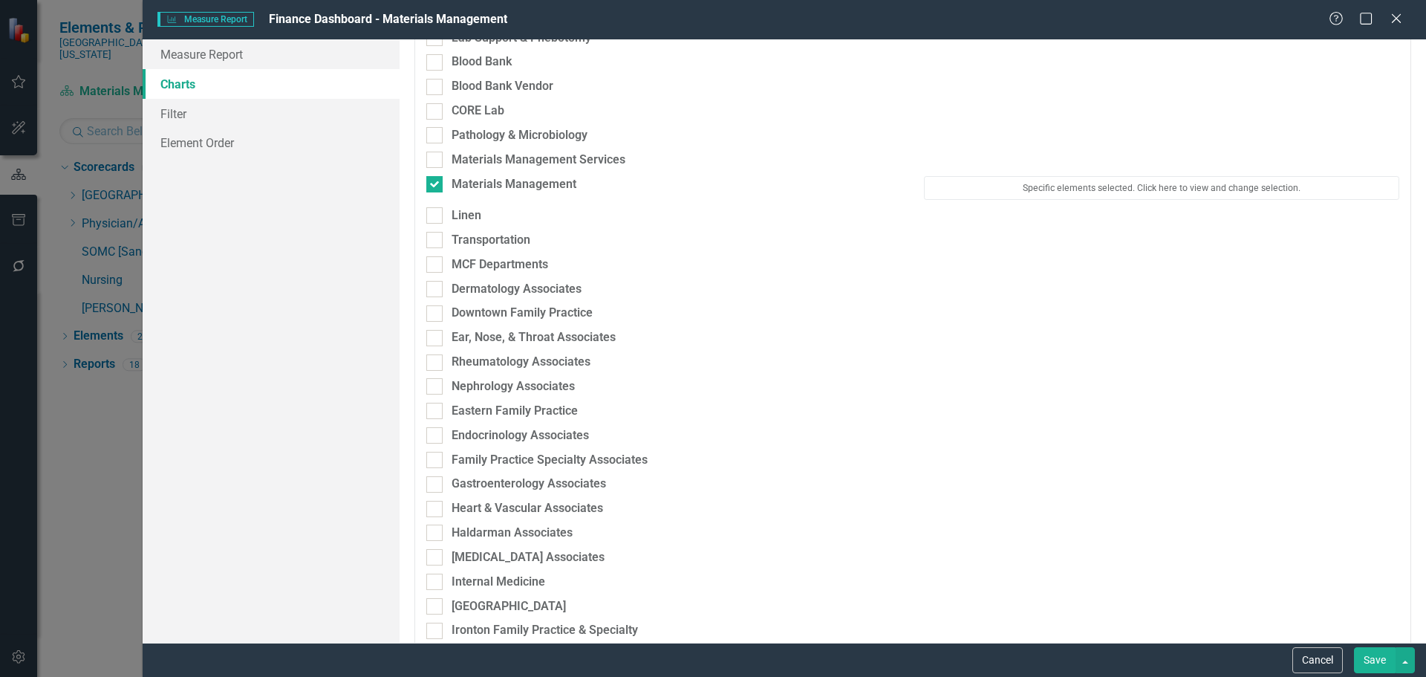
click at [1384, 665] on button "Save" at bounding box center [1375, 660] width 42 height 26
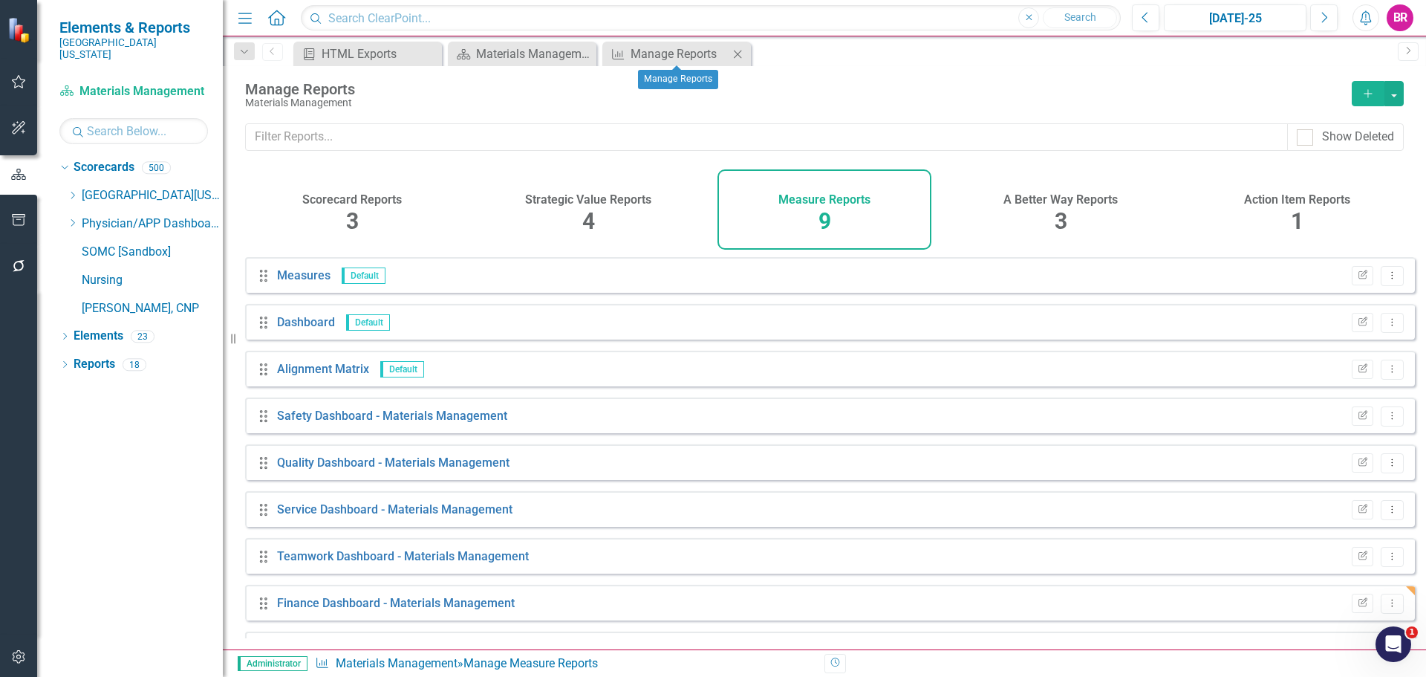
click at [740, 56] on icon "Close" at bounding box center [737, 54] width 15 height 12
click at [738, 53] on icon "Close" at bounding box center [737, 54] width 15 height 12
